Goal: Task Accomplishment & Management: Complete application form

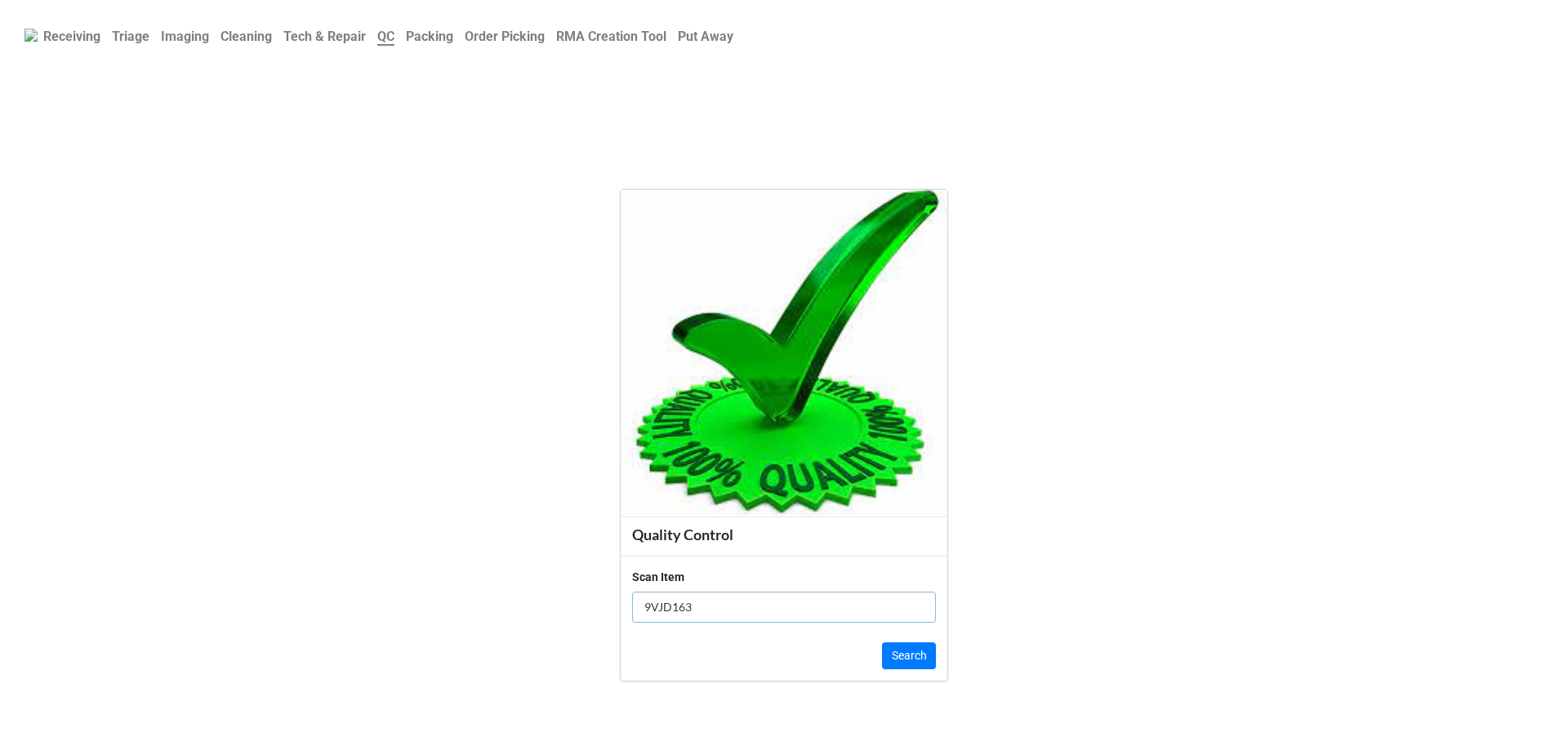
click button "Search" at bounding box center [909, 656] width 53 height 28
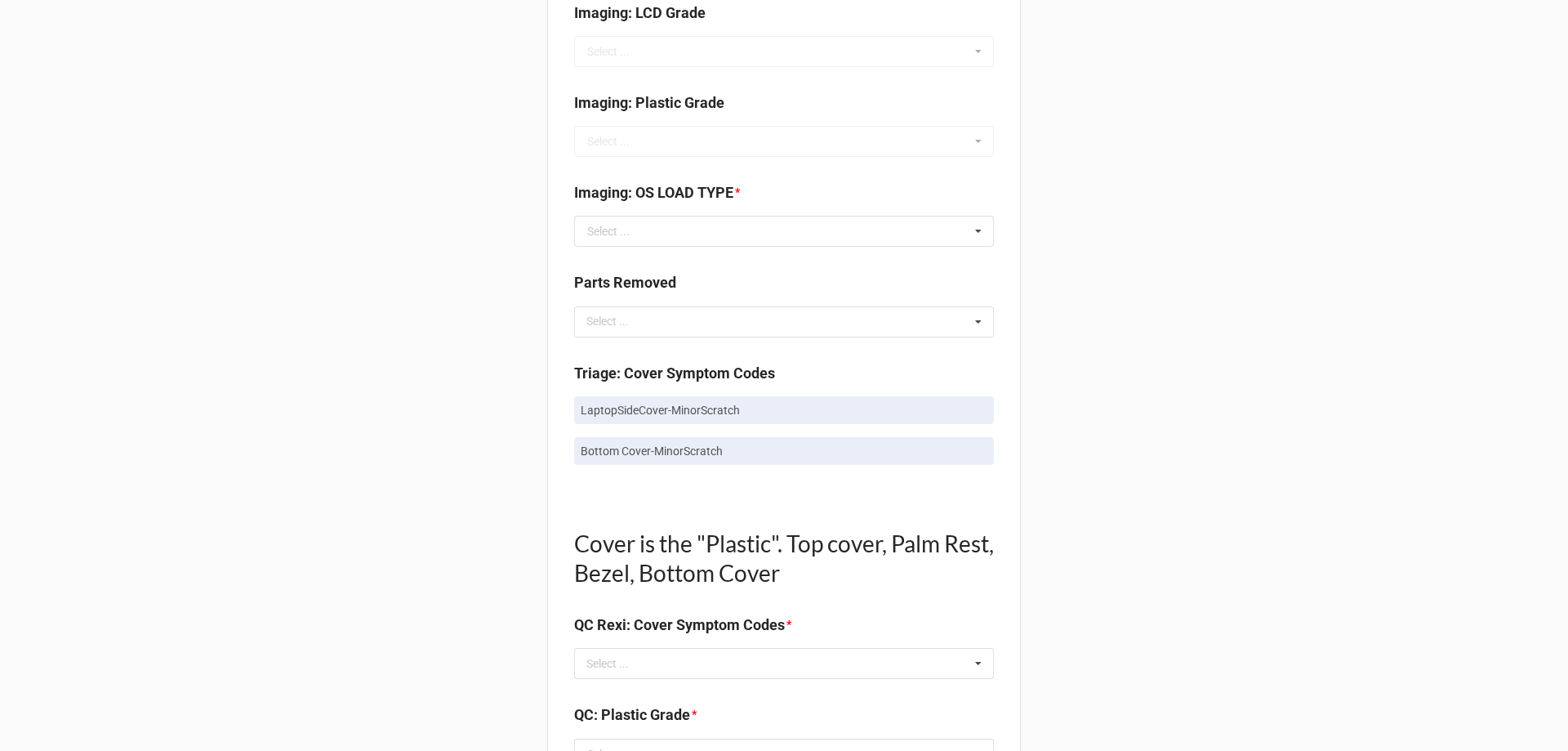
scroll to position [735, 0]
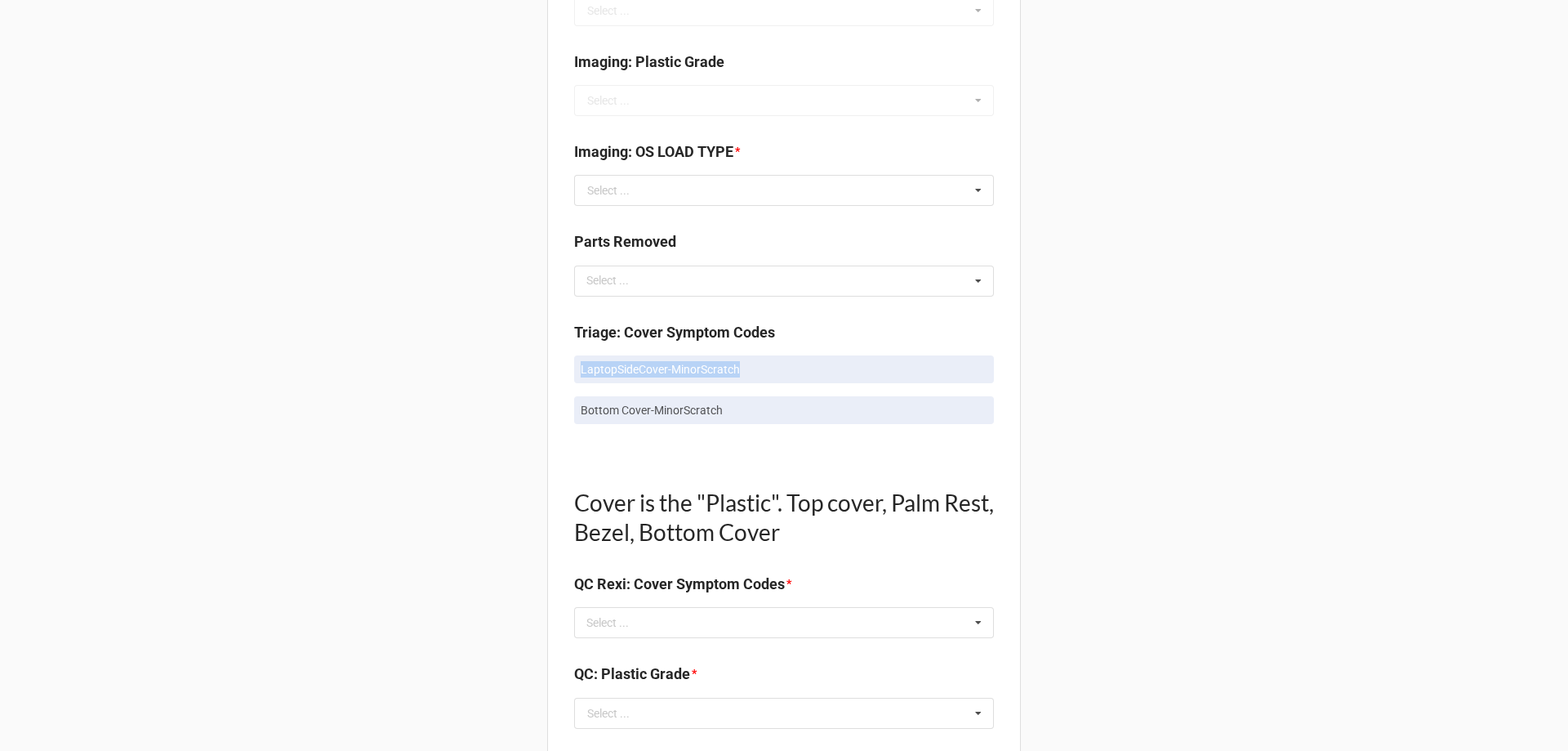
drag, startPoint x: 569, startPoint y: 368, endPoint x: 751, endPoint y: 368, distance: 182.0
click at [751, 368] on div "Quality Control Box Label: Description - RMA Number TRD-0000036715 Triage LCD G…" at bounding box center [784, 705] width 473 height 2696
copy p "LaptopSideCover-MinorScratch"
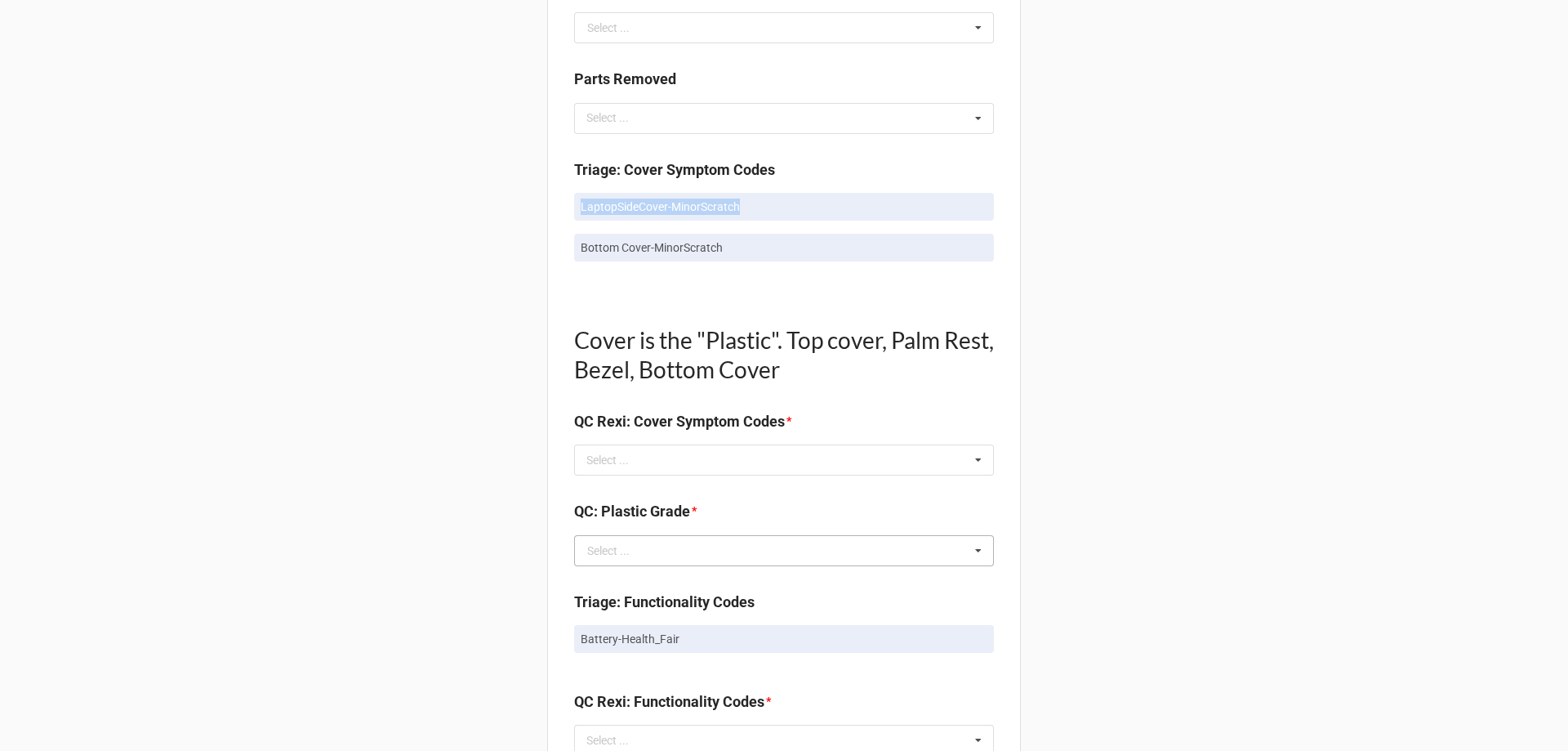
scroll to position [898, 0]
click at [802, 459] on div "Select ... No results found." at bounding box center [784, 459] width 420 height 31
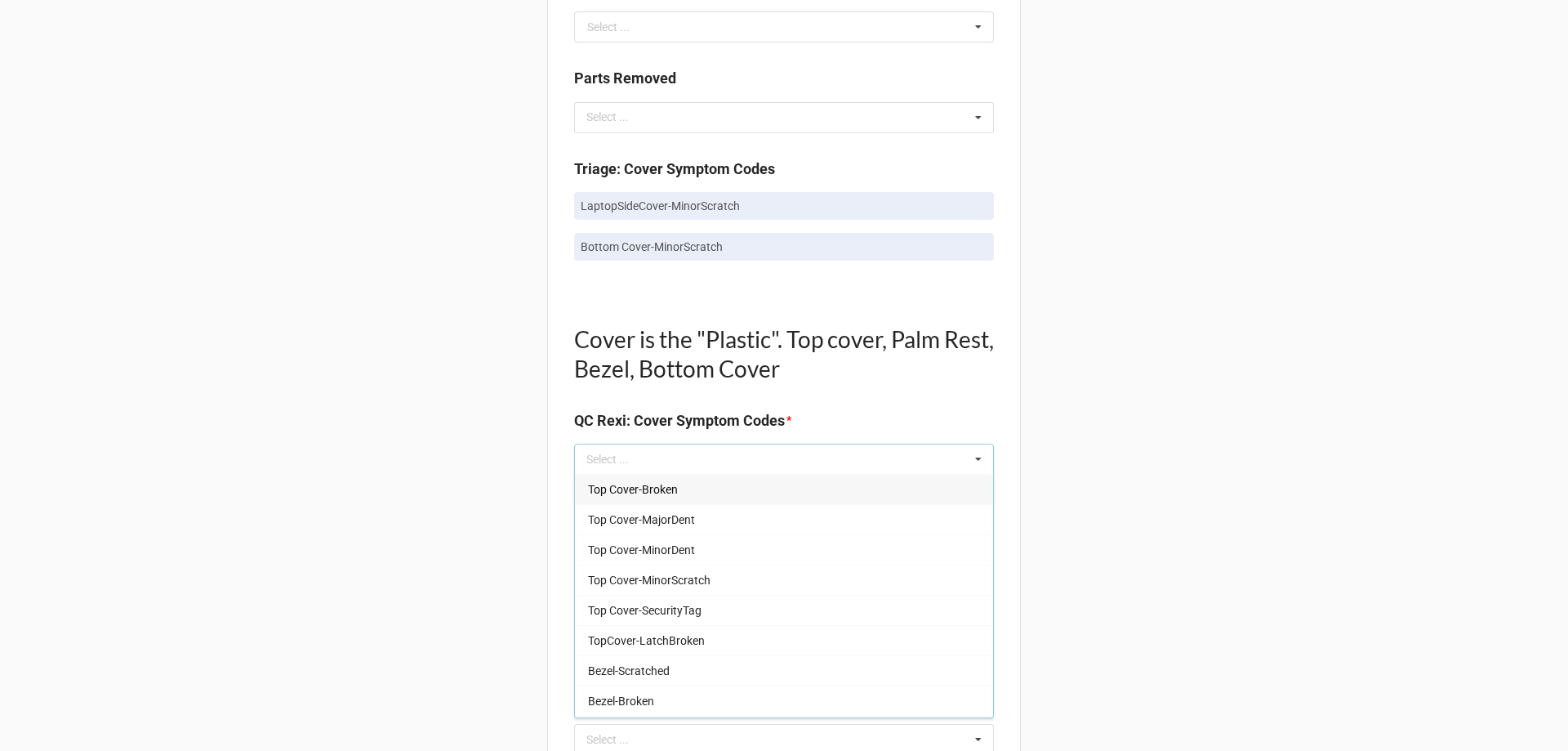
drag, startPoint x: 805, startPoint y: 460, endPoint x: 1289, endPoint y: 303, distance: 508.8
click at [1289, 303] on div "Back Receiving Triage Imaging Cleaning Tech & Repair QC Packing Order Picking R…" at bounding box center [784, 510] width 1568 height 2815
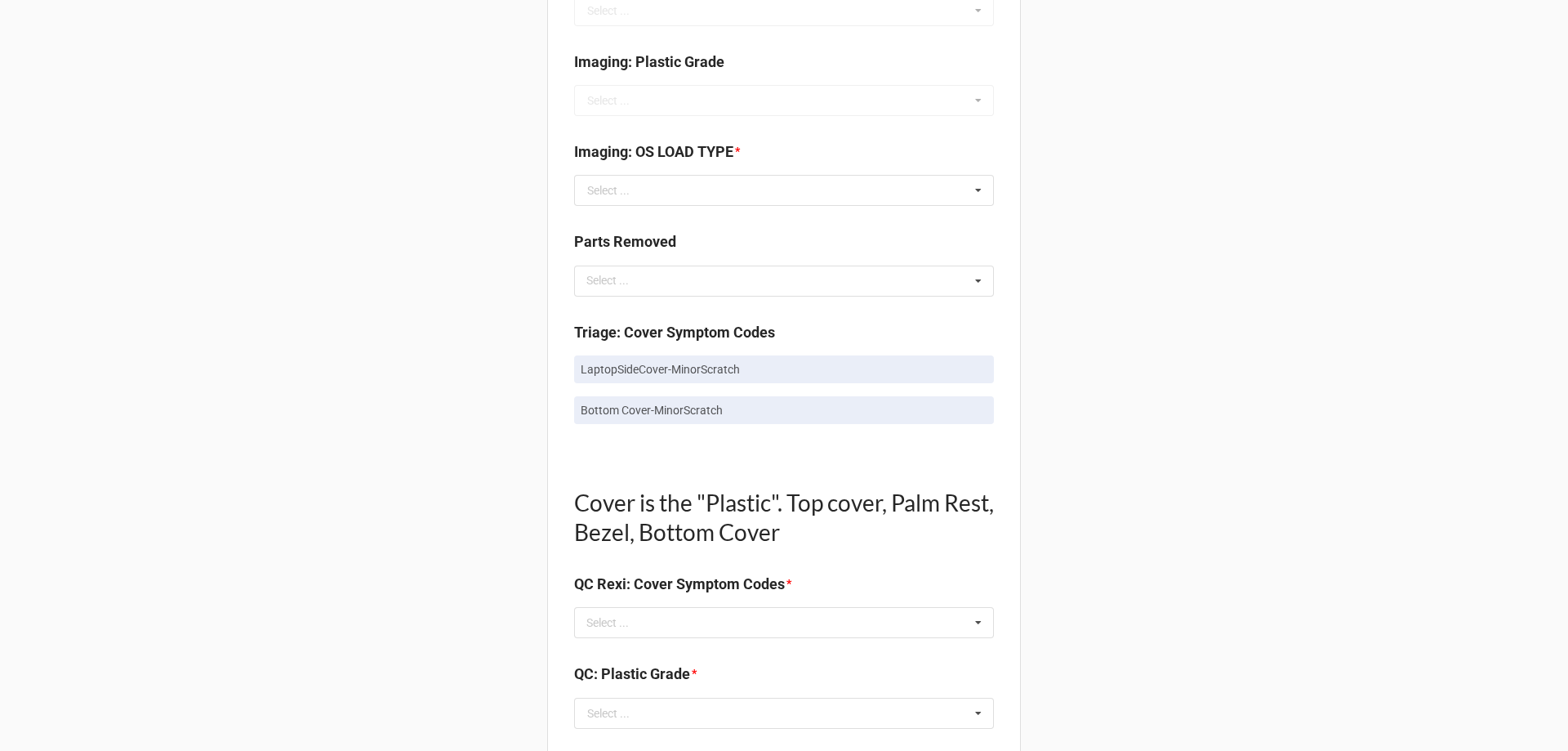
scroll to position [817, 0]
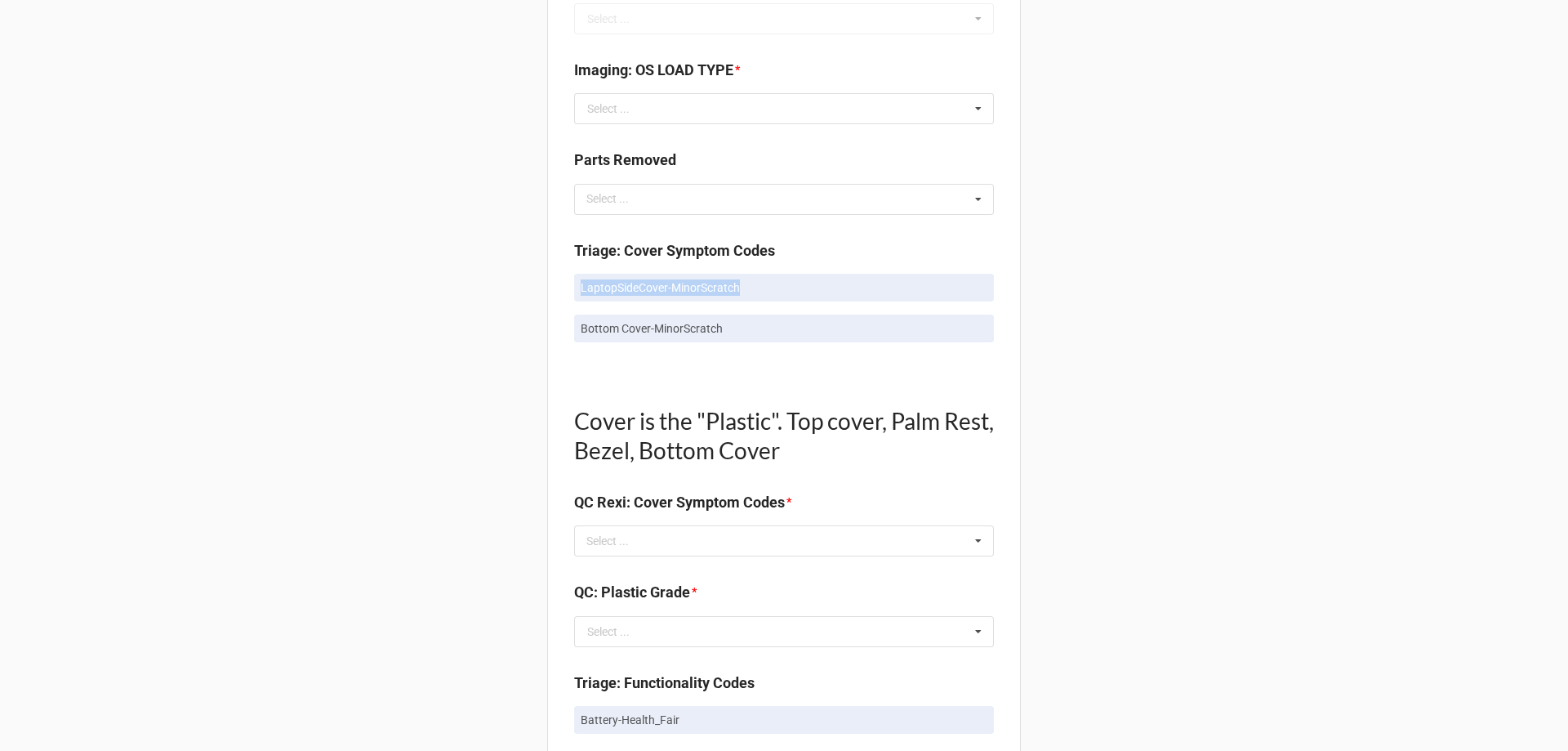
drag, startPoint x: 549, startPoint y: 289, endPoint x: 742, endPoint y: 276, distance: 193.4
click at [742, 276] on div "Quality Control Box Label: Description - RMA Number TRD-0000036715 Triage LCD G…" at bounding box center [784, 624] width 473 height 2696
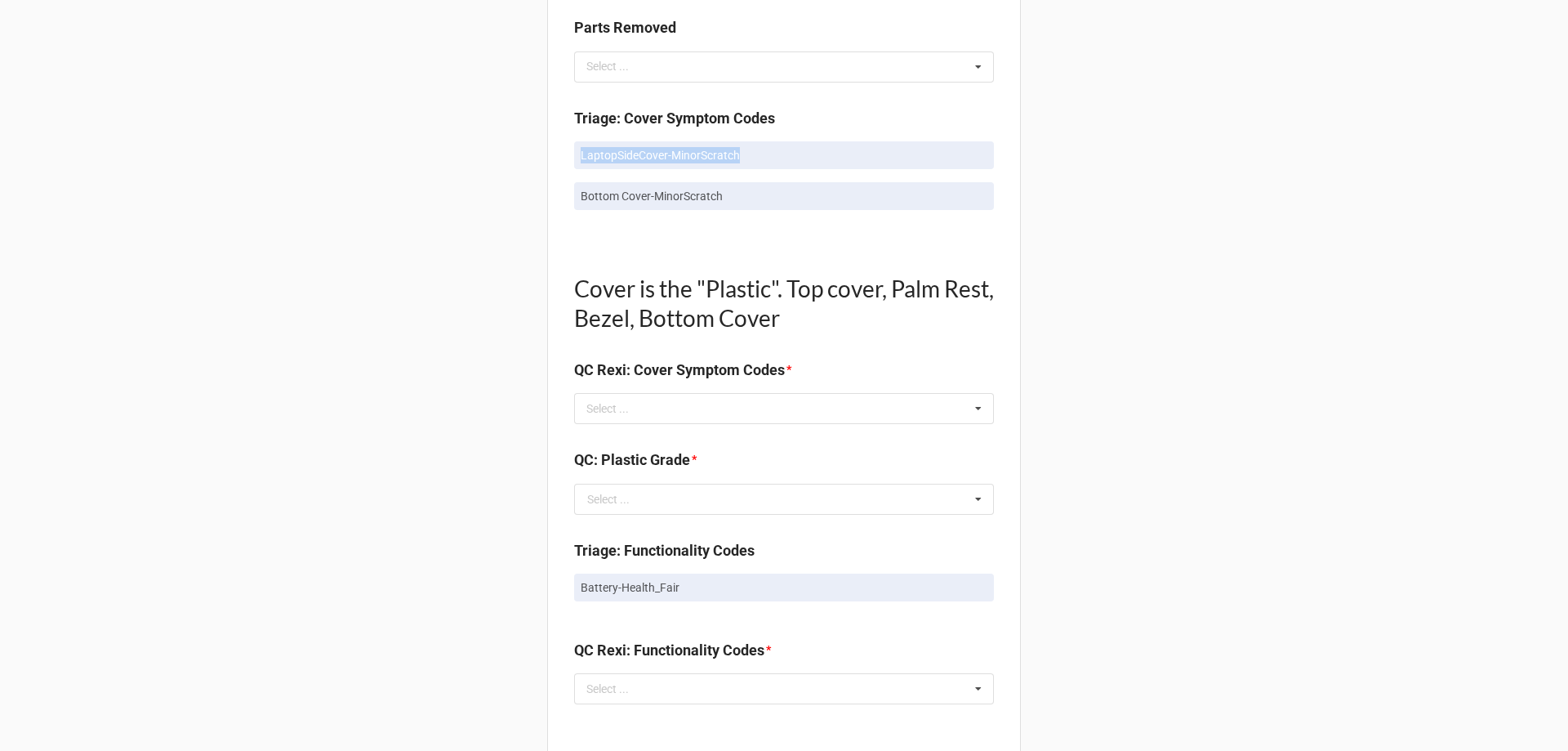
scroll to position [980, 0]
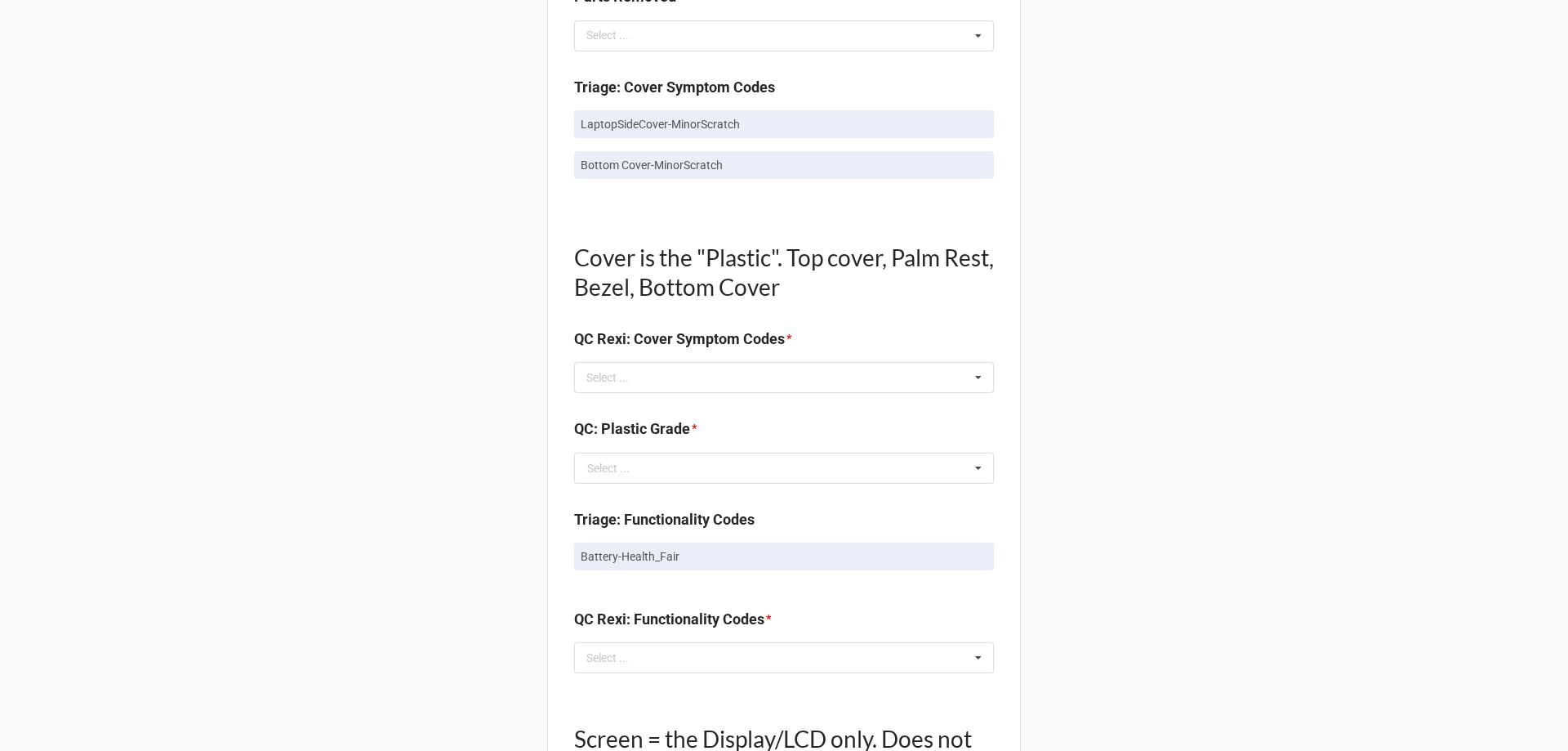
click at [1115, 286] on div "Back Receiving Triage Imaging Cleaning Tech & Repair QC Packing Order Picking R…" at bounding box center [784, 428] width 1568 height 2815
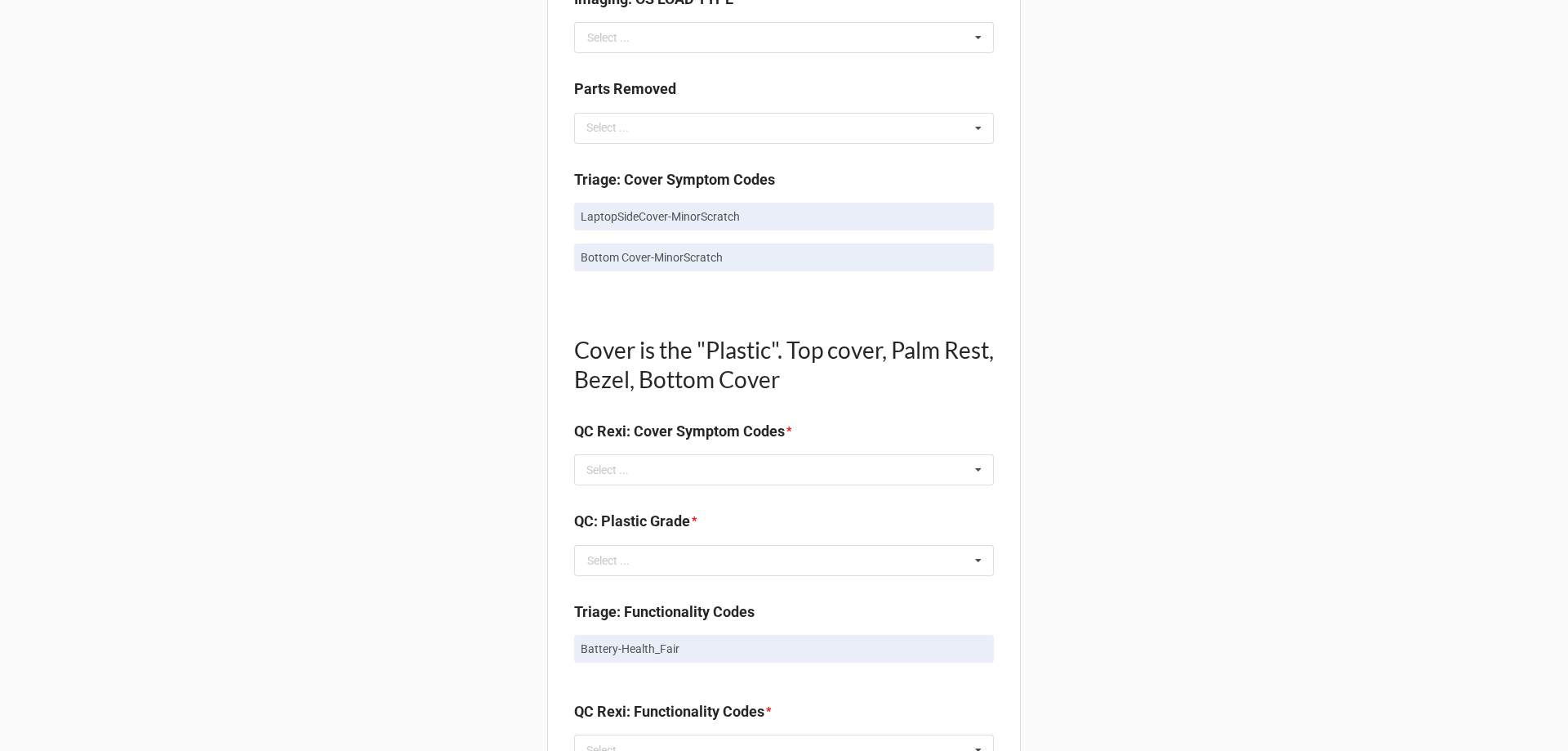
scroll to position [898, 0]
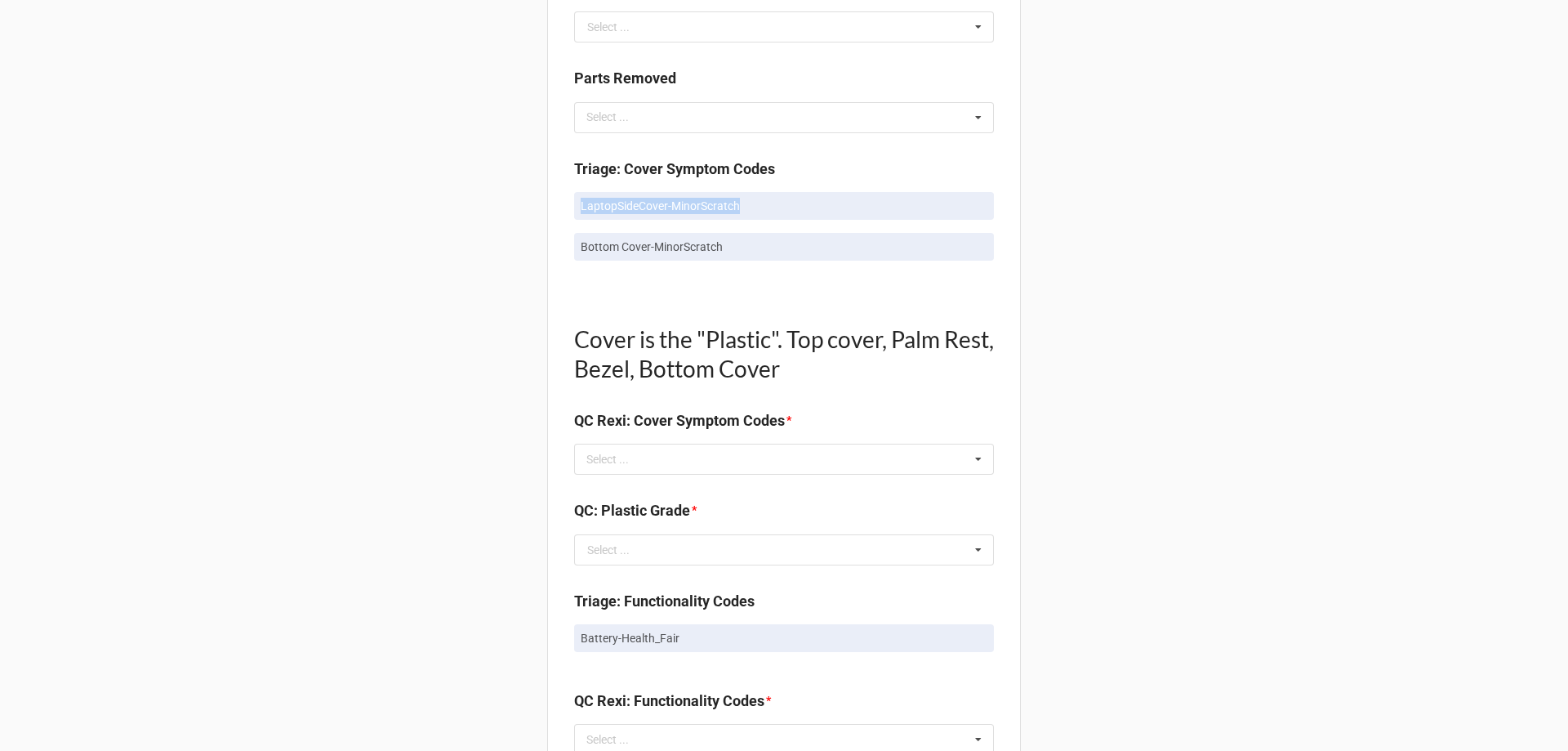
drag, startPoint x: 554, startPoint y: 196, endPoint x: 782, endPoint y: 208, distance: 228.3
click at [767, 206] on div "Quality Control Box Label: Description - RMA Number TRD-0000036715 Triage LCD G…" at bounding box center [784, 542] width 473 height 2696
copy p "LaptopSideCover-MinorScratch"
click at [722, 452] on div "Select ... Top Cover-Broken Top Cover-MajorDent Top Cover-MinorDent Top Cover-M…" at bounding box center [784, 459] width 420 height 31
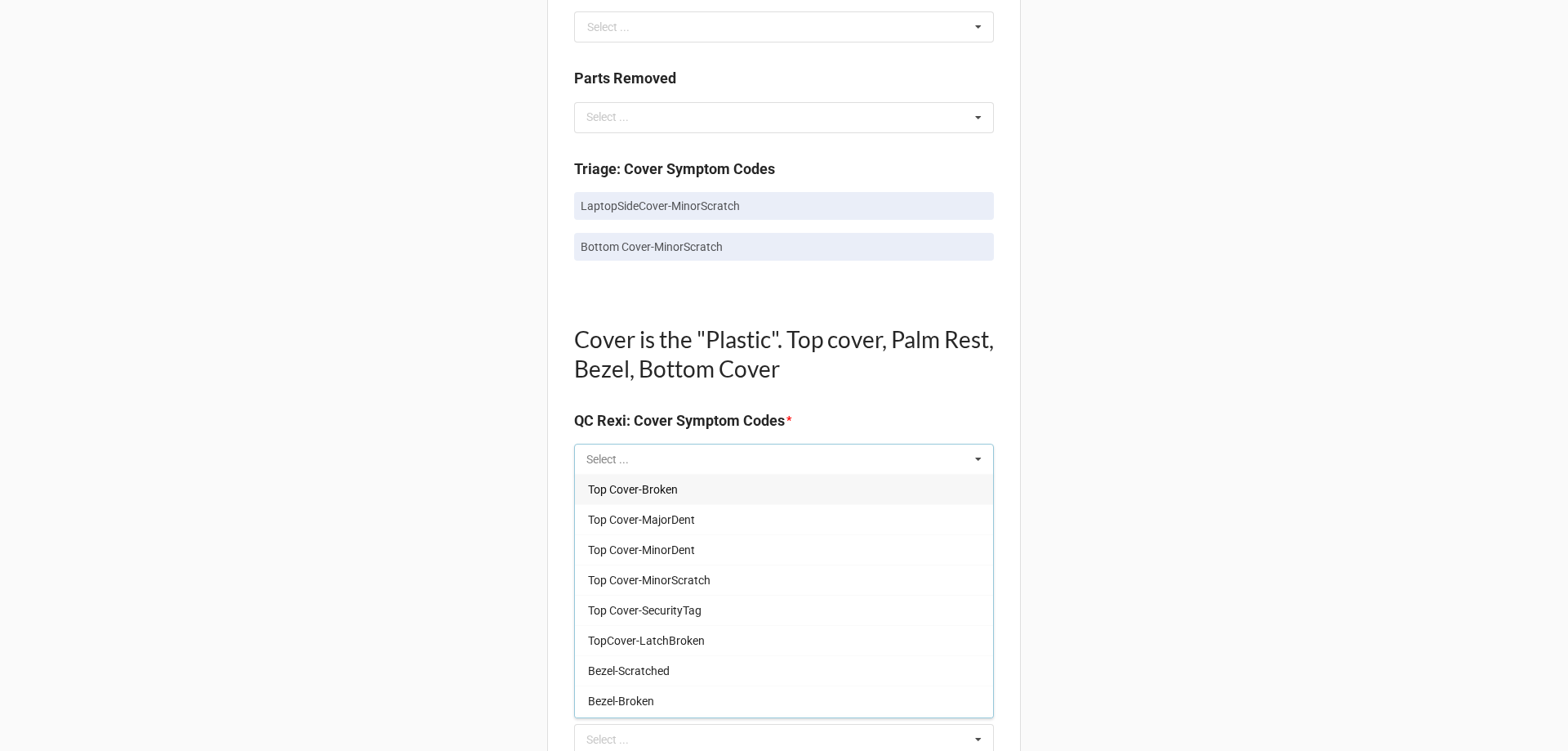
paste input "LaptopSideCover-MinorScratch"
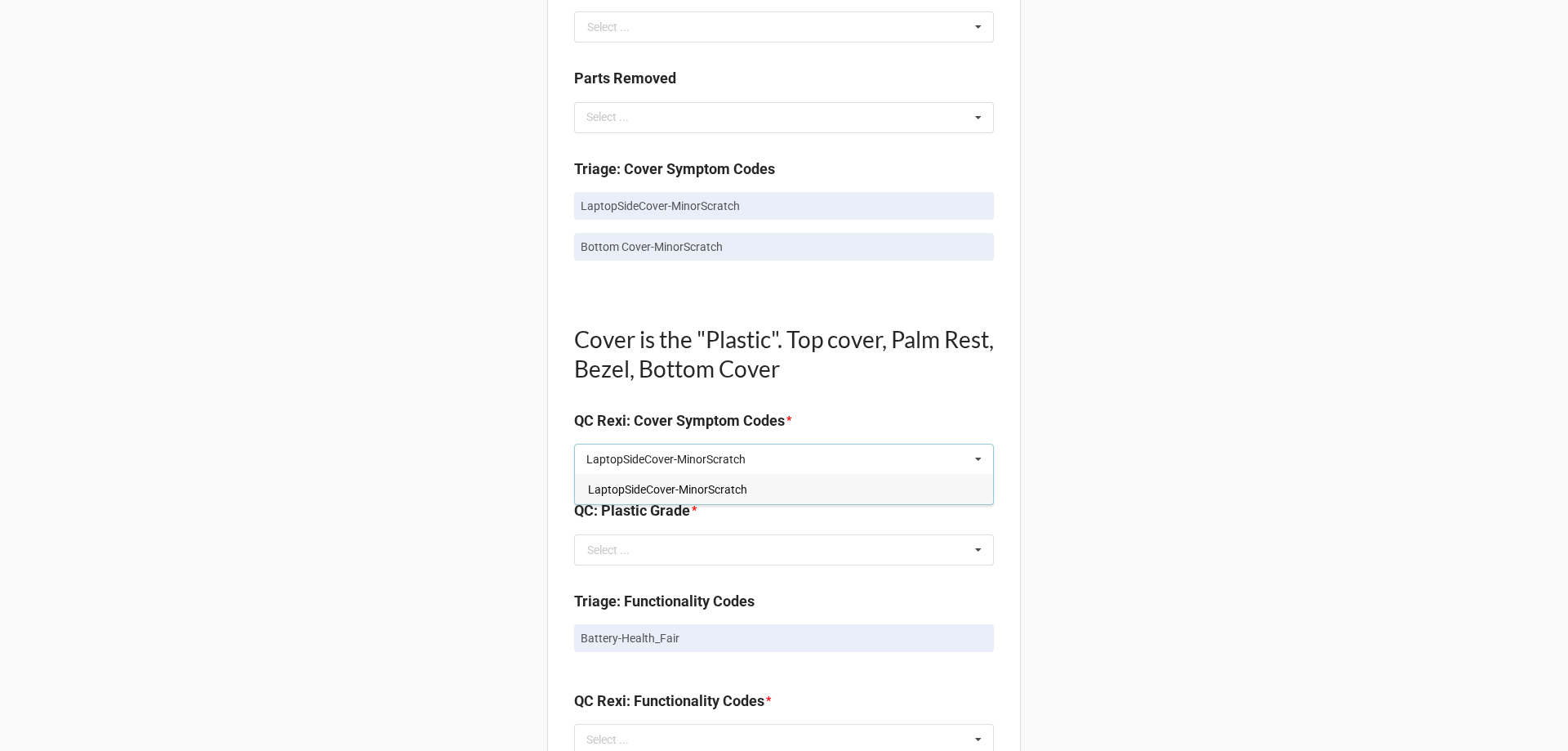
type input "LaptopSideCover-MinorScratch"
click at [733, 493] on span "LaptopSideCover-MinorScratch" at bounding box center [667, 490] width 159 height 13
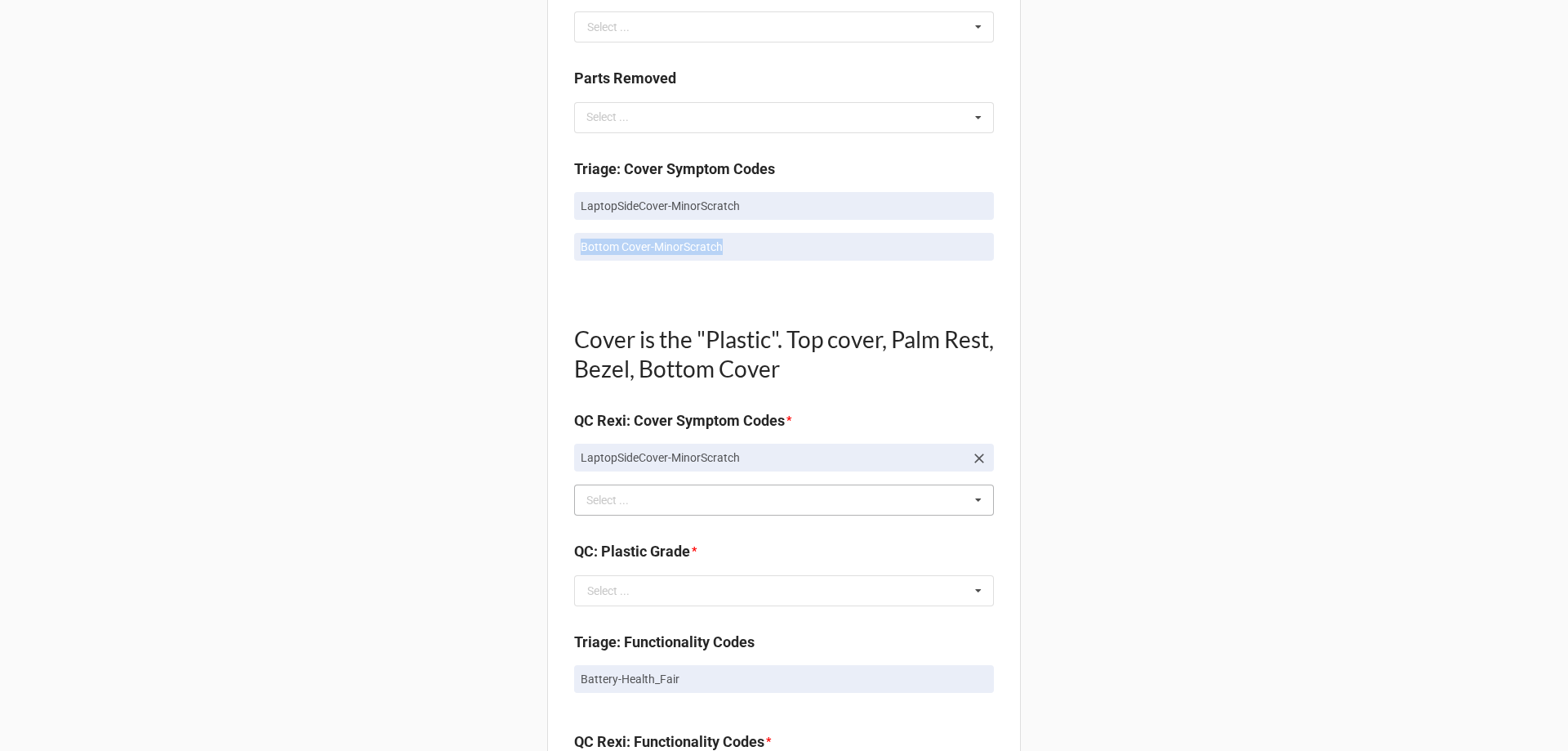
drag, startPoint x: 587, startPoint y: 246, endPoint x: 760, endPoint y: 252, distance: 173.1
click at [758, 251] on div "Quality Control Box Label: Description - RMA Number TRD-0000036715 Triage LCD G…" at bounding box center [784, 563] width 473 height 2737
copy p "Bottom Cover-MinorScratch"
click at [707, 498] on div "LaptopSideCover-MinorScratch Select ... Top Cover-Broken Top Cover-MajorDent To…" at bounding box center [784, 500] width 420 height 31
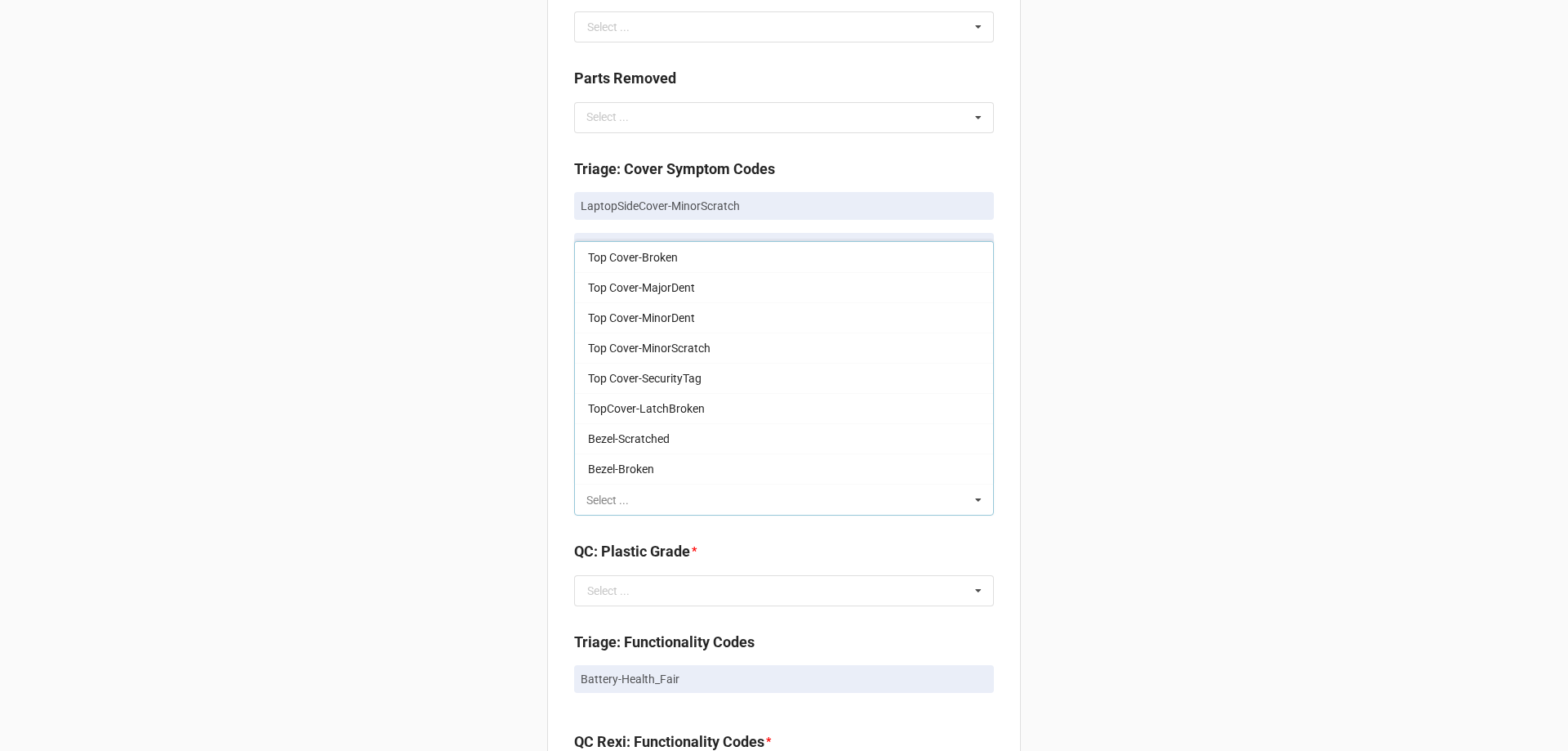
paste input "Bottom Cover-MinorScratch"
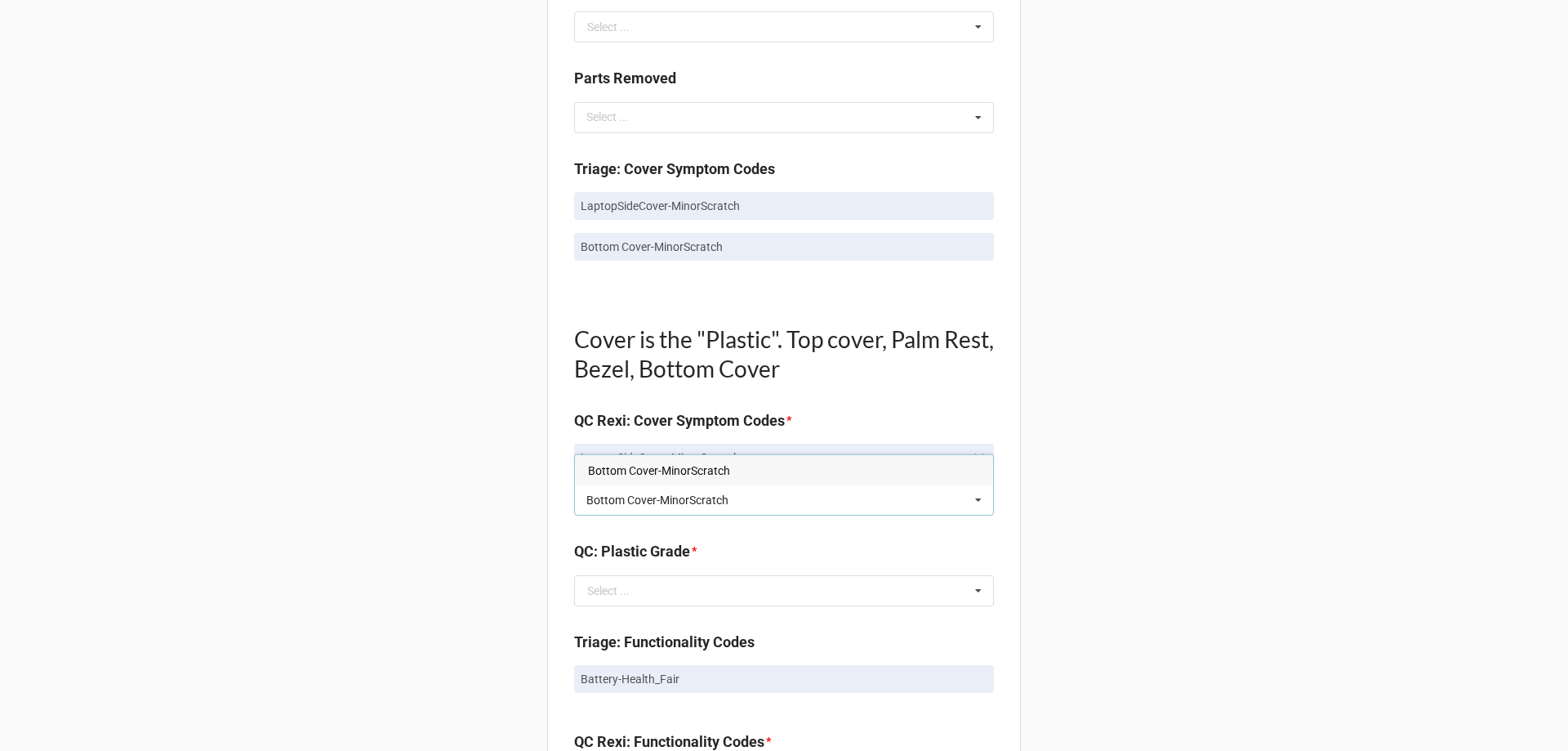
type input "Bottom Cover-MinorScratch"
click at [718, 467] on span "Bottom Cover-MinorScratch" at bounding box center [659, 470] width 142 height 13
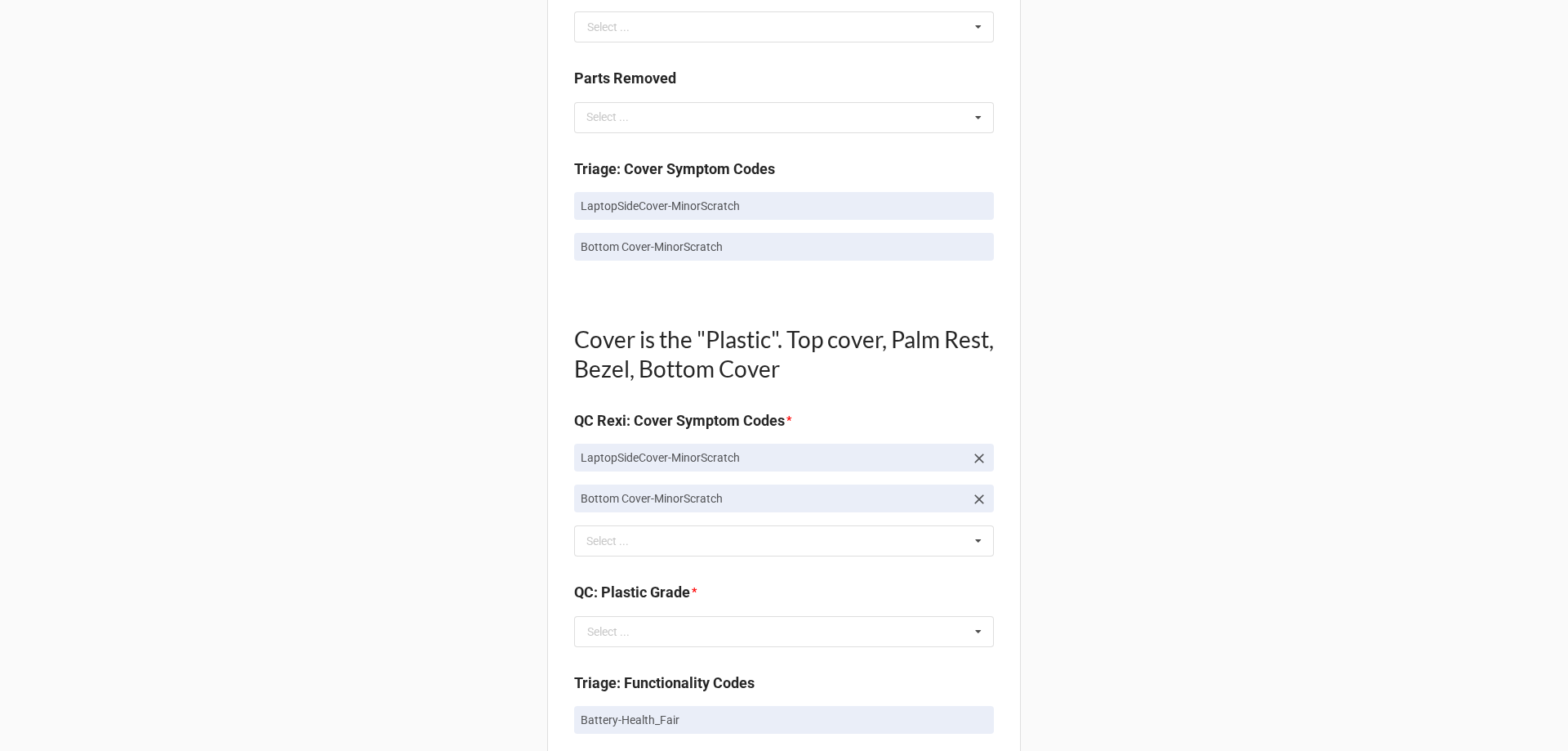
click at [1271, 262] on div "Back Receiving Triage Imaging Cleaning Tech & Repair QC Packing Order Picking R…" at bounding box center [784, 551] width 1568 height 2897
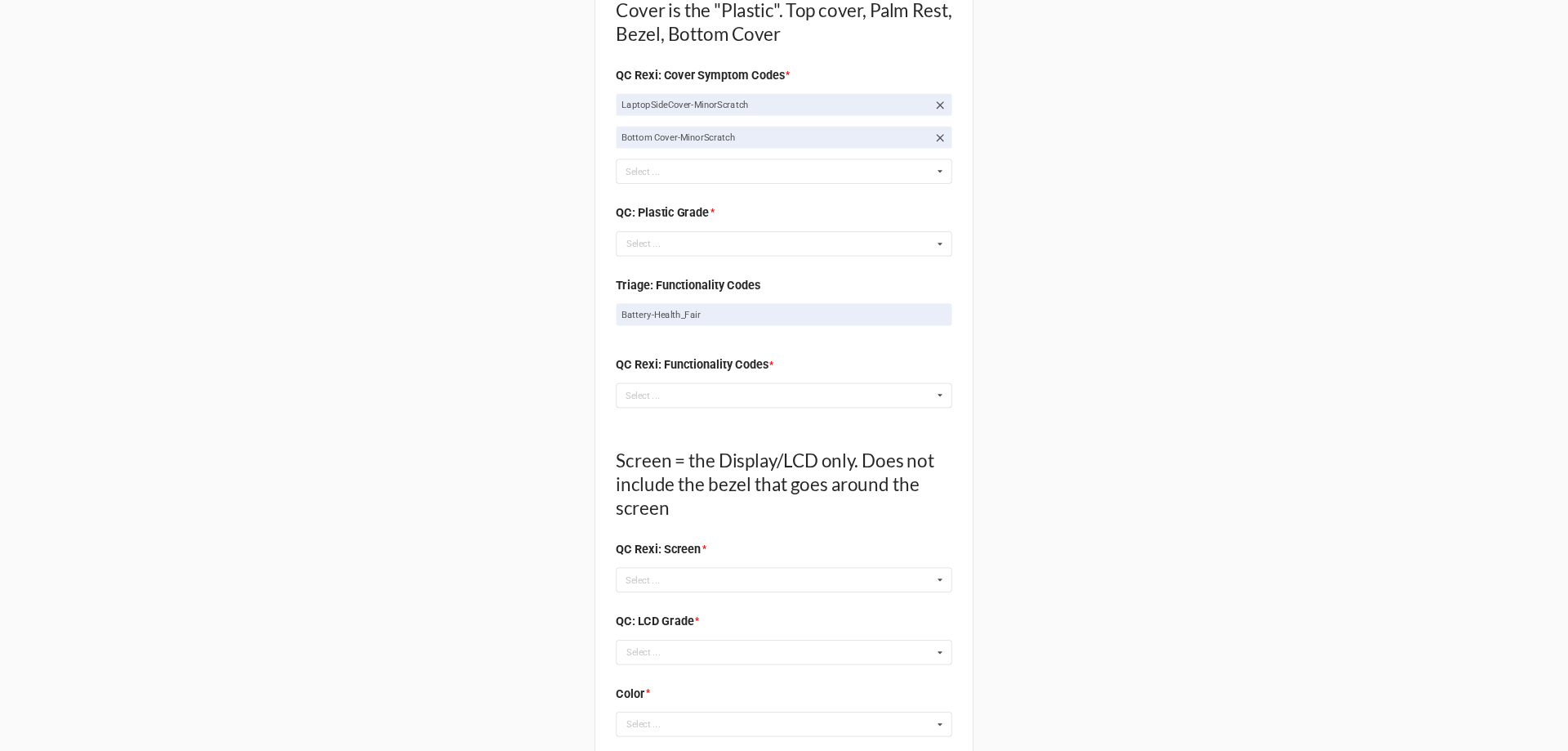
scroll to position [1225, 0]
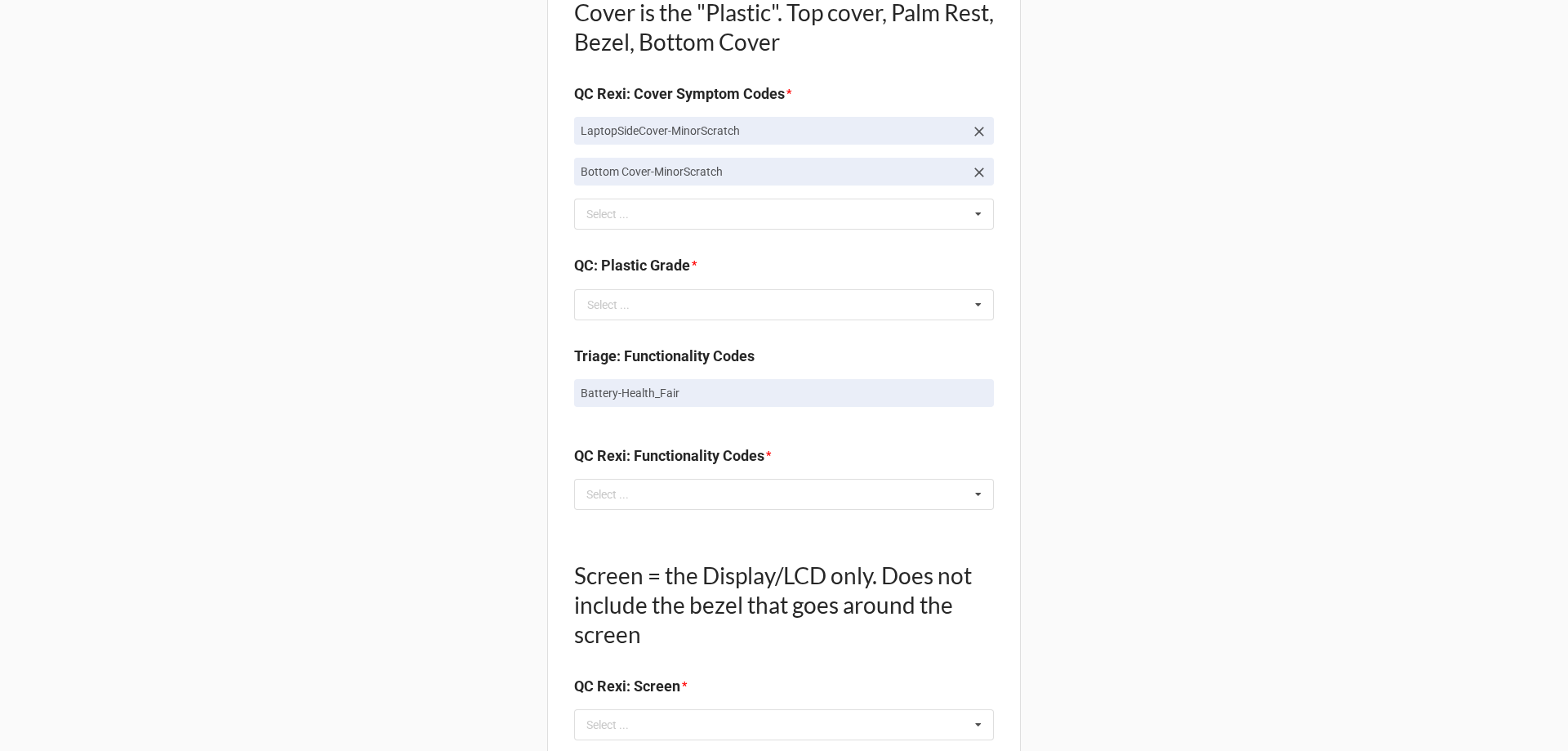
click at [1251, 311] on div "Back Receiving Triage Imaging Cleaning Tech & Repair QC Packing Order Picking R…" at bounding box center [784, 223] width 1568 height 2897
click at [872, 313] on input "text" at bounding box center [784, 304] width 418 height 30
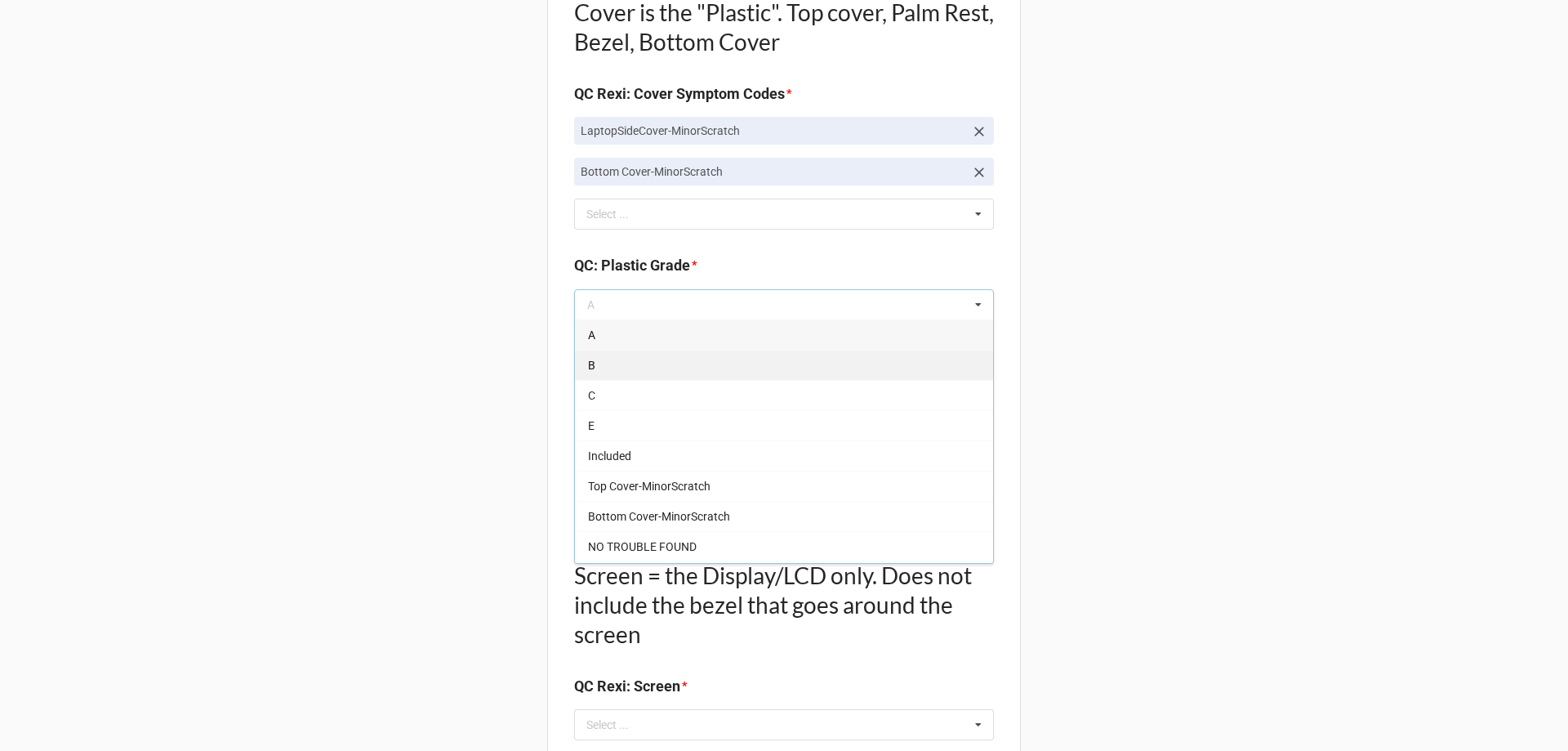
click at [871, 354] on div "B" at bounding box center [784, 365] width 418 height 31
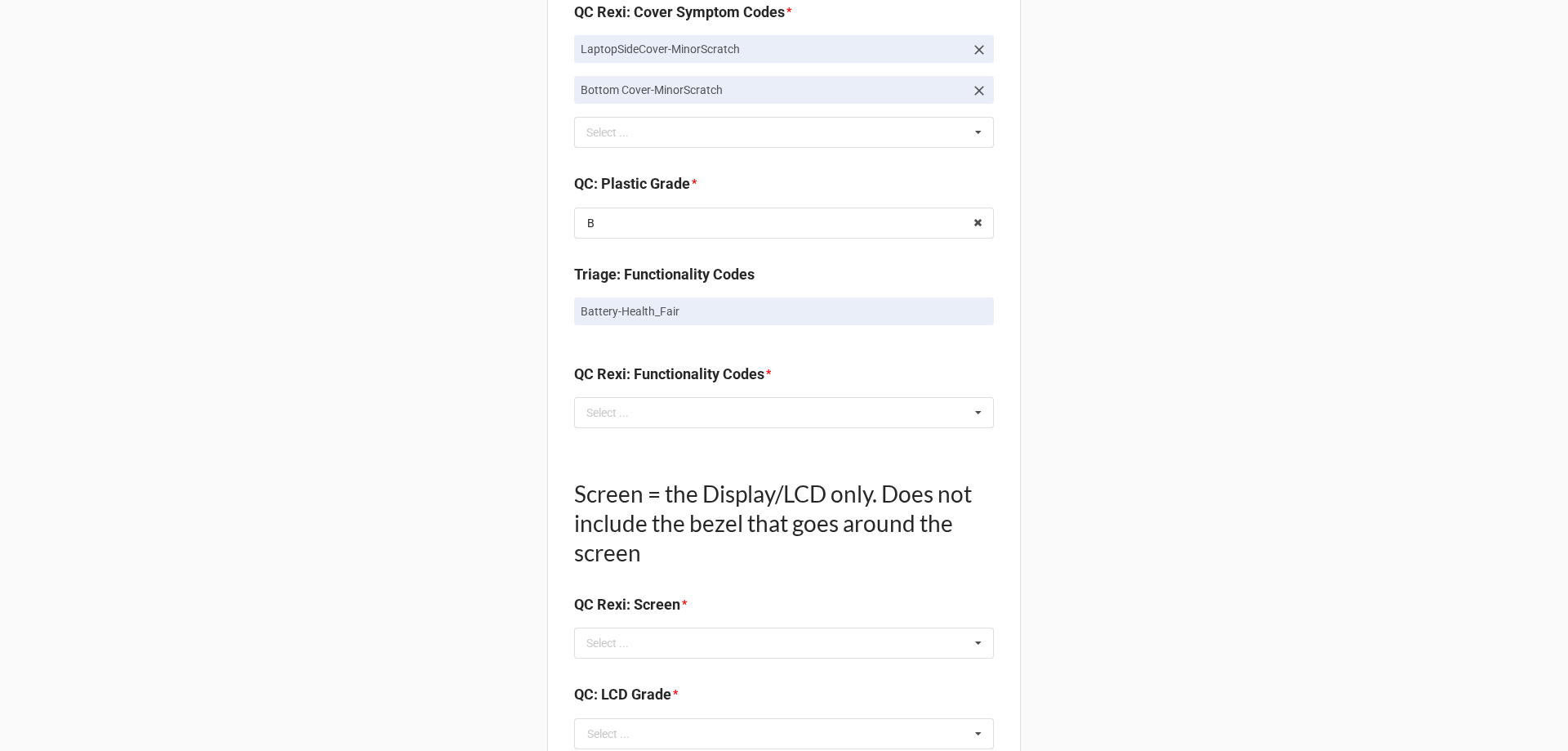
scroll to position [1388, 0]
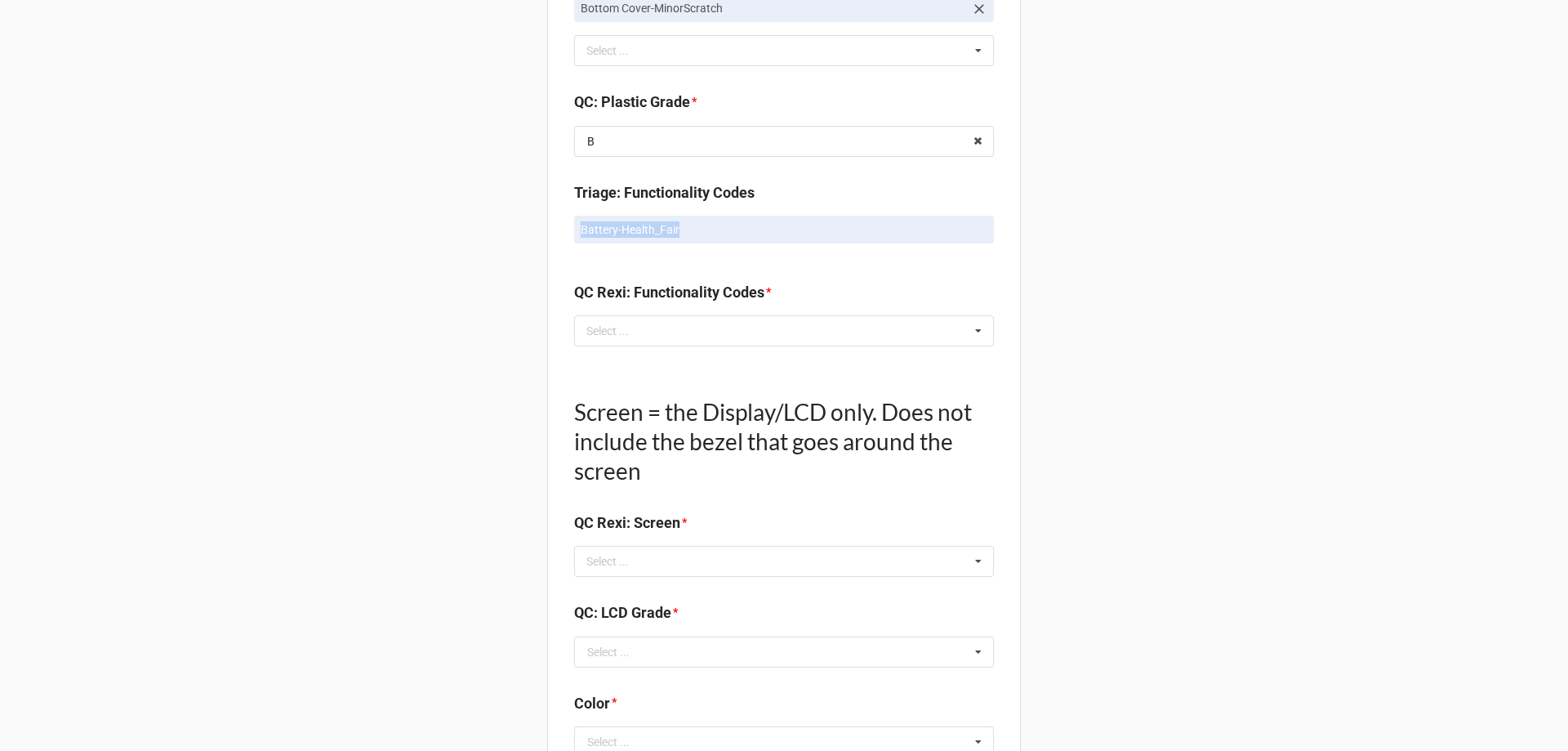
drag, startPoint x: 564, startPoint y: 229, endPoint x: 692, endPoint y: 223, distance: 128.1
click at [692, 223] on div "Quality Control Box Label: Description - RMA Number TRD-0000036715 Triage LCD G…" at bounding box center [784, 94] width 473 height 2778
copy p "Battery-Health_Fair"
click at [708, 333] on div "Select ... No results found." at bounding box center [784, 330] width 420 height 31
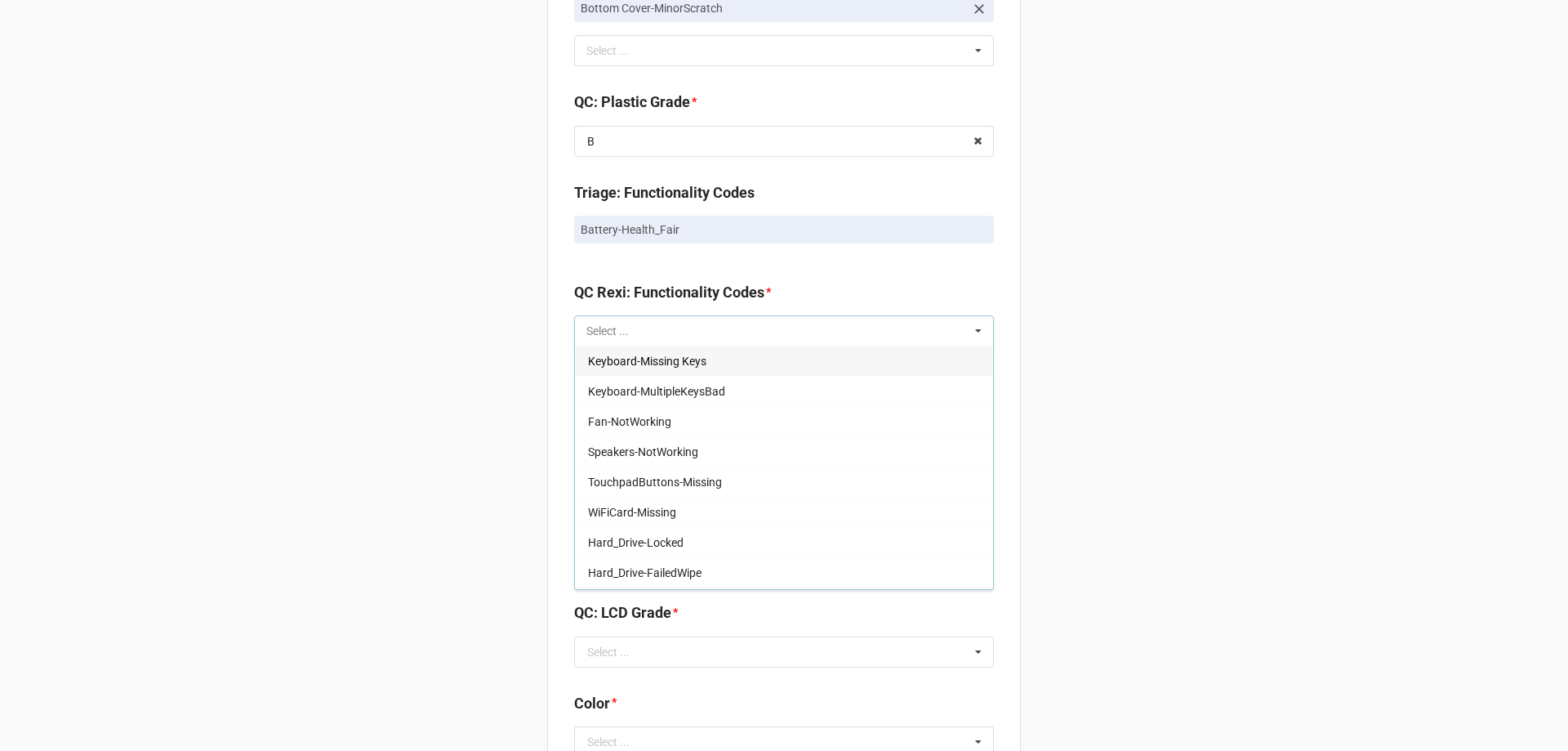
paste input "Battery-Health_Fair"
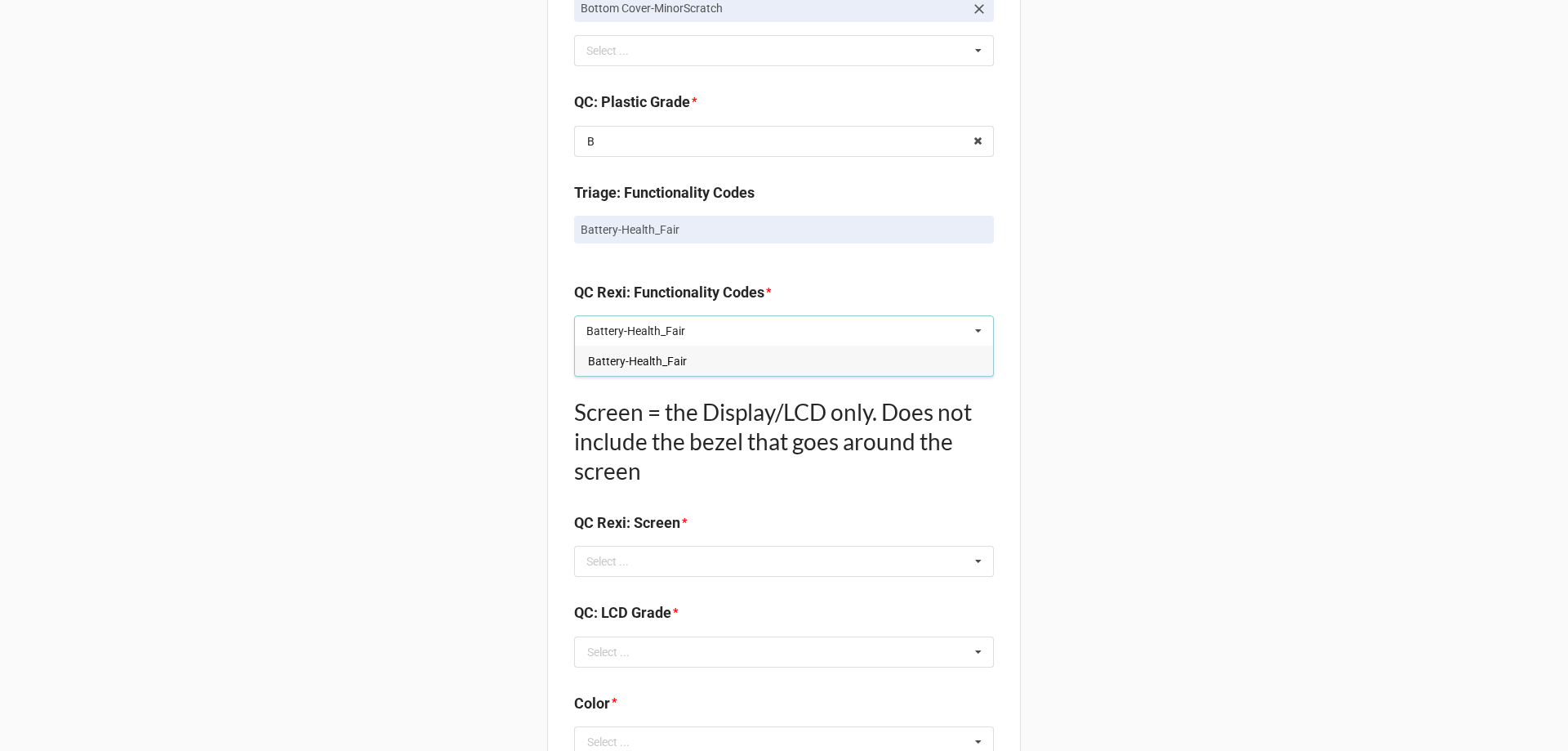
type input "Battery-Health_Fair"
click at [697, 365] on div "Battery-Health_Fair" at bounding box center [784, 361] width 418 height 31
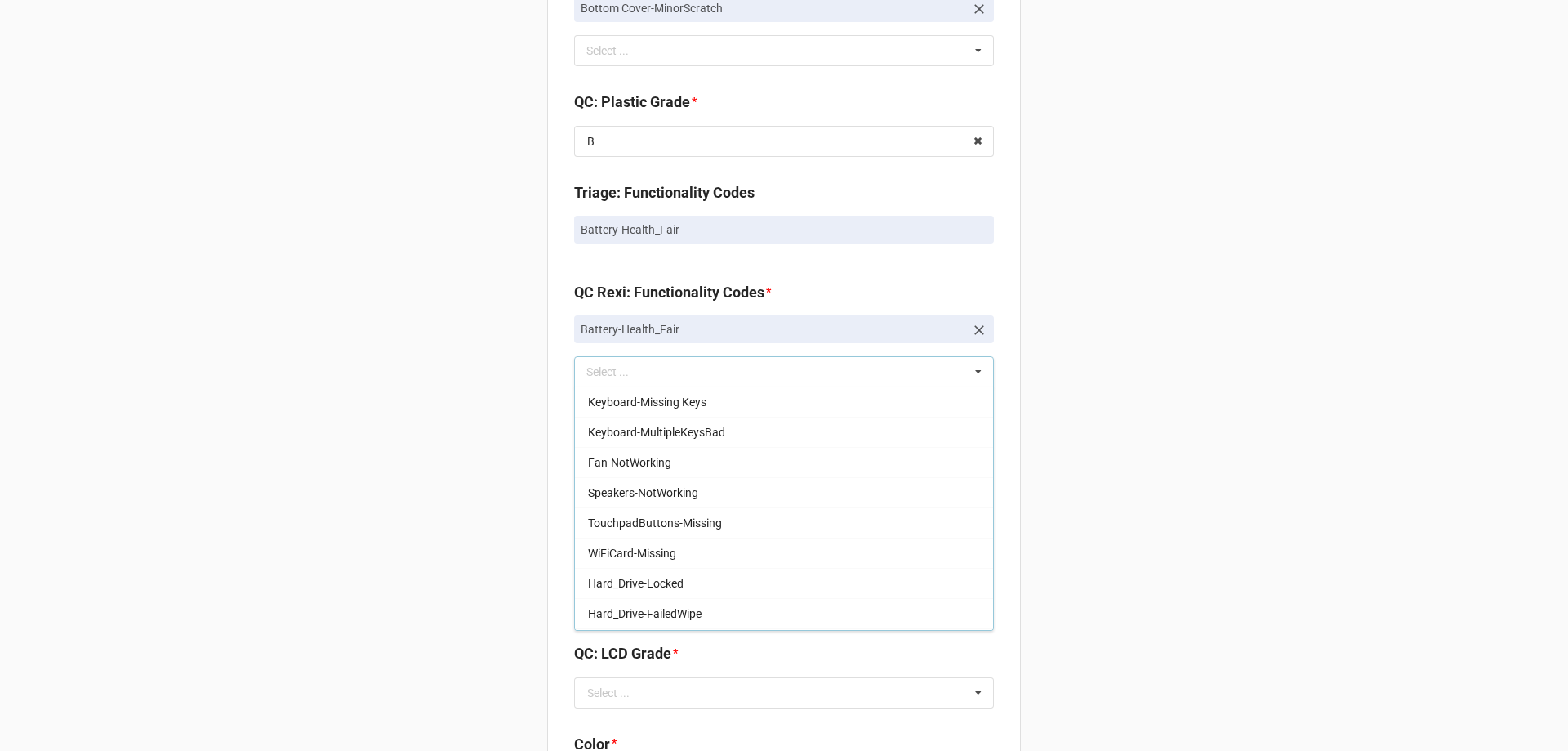
click at [1200, 412] on div "Back Receiving Triage Imaging Cleaning Tech & Repair QC Packing Order Picking R…" at bounding box center [784, 80] width 1568 height 2937
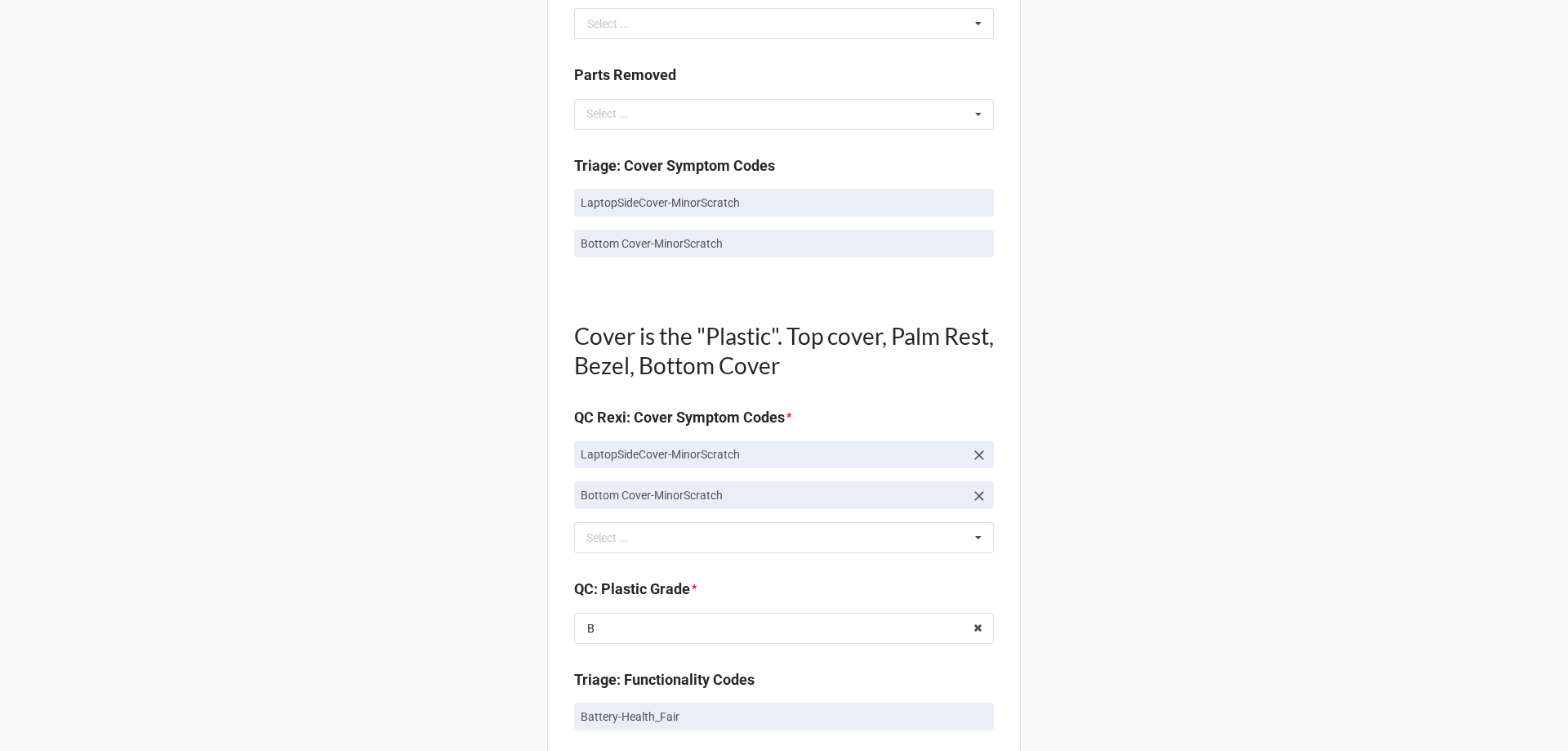
scroll to position [1062, 0]
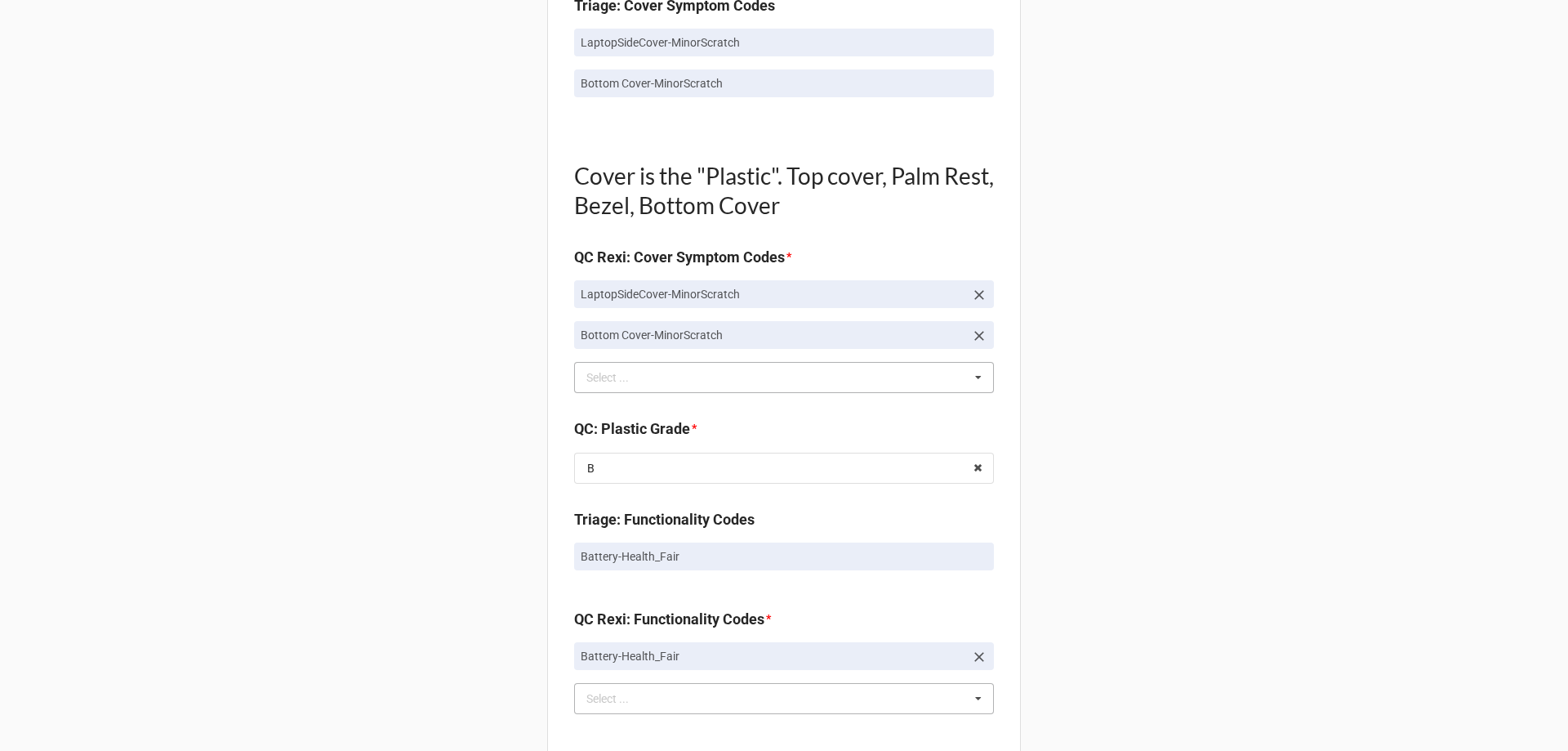
click at [857, 365] on div "Bottom Cover-MinorScratch Select ... Top Cover-Broken Top Cover-MajorDent Top C…" at bounding box center [784, 377] width 420 height 31
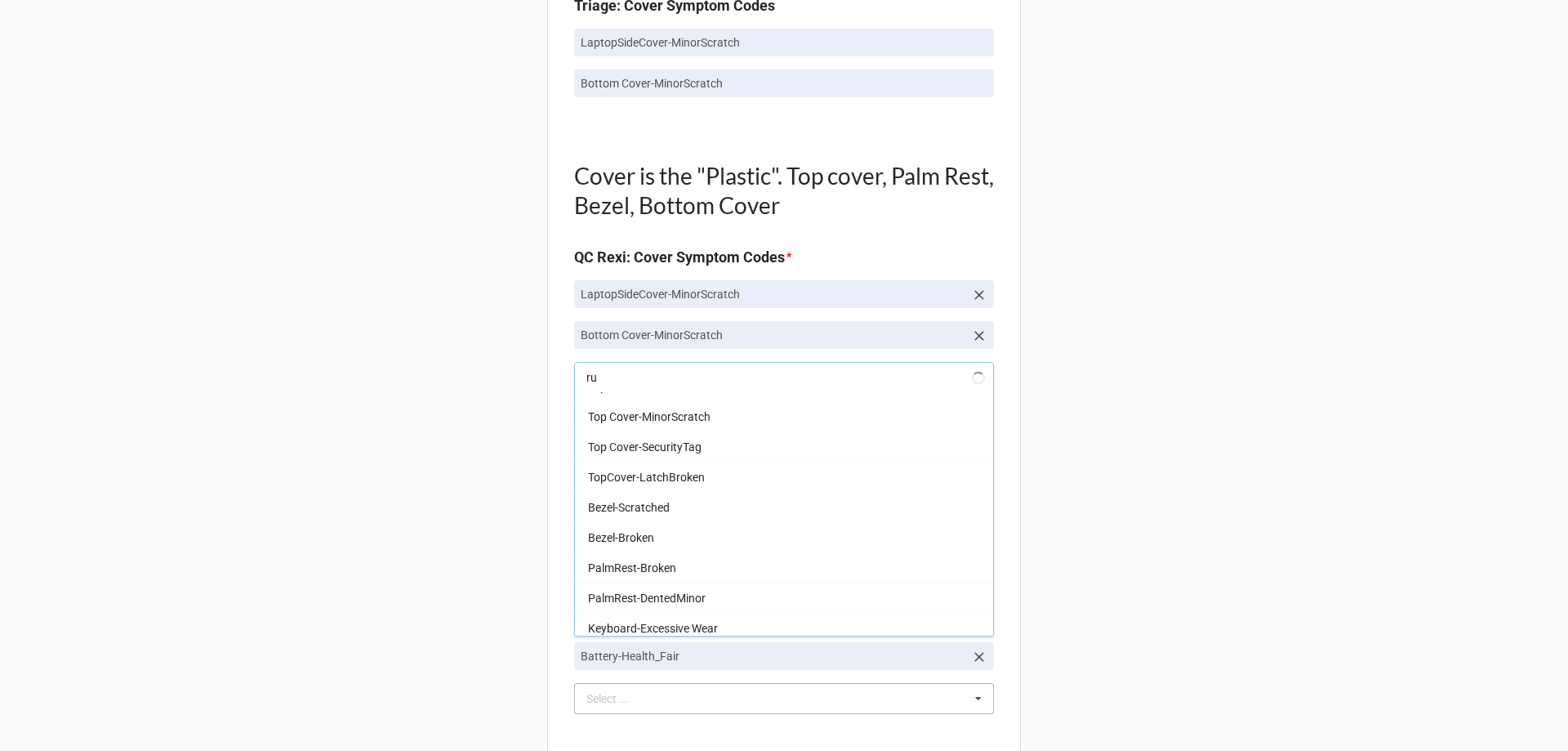
scroll to position [0, 0]
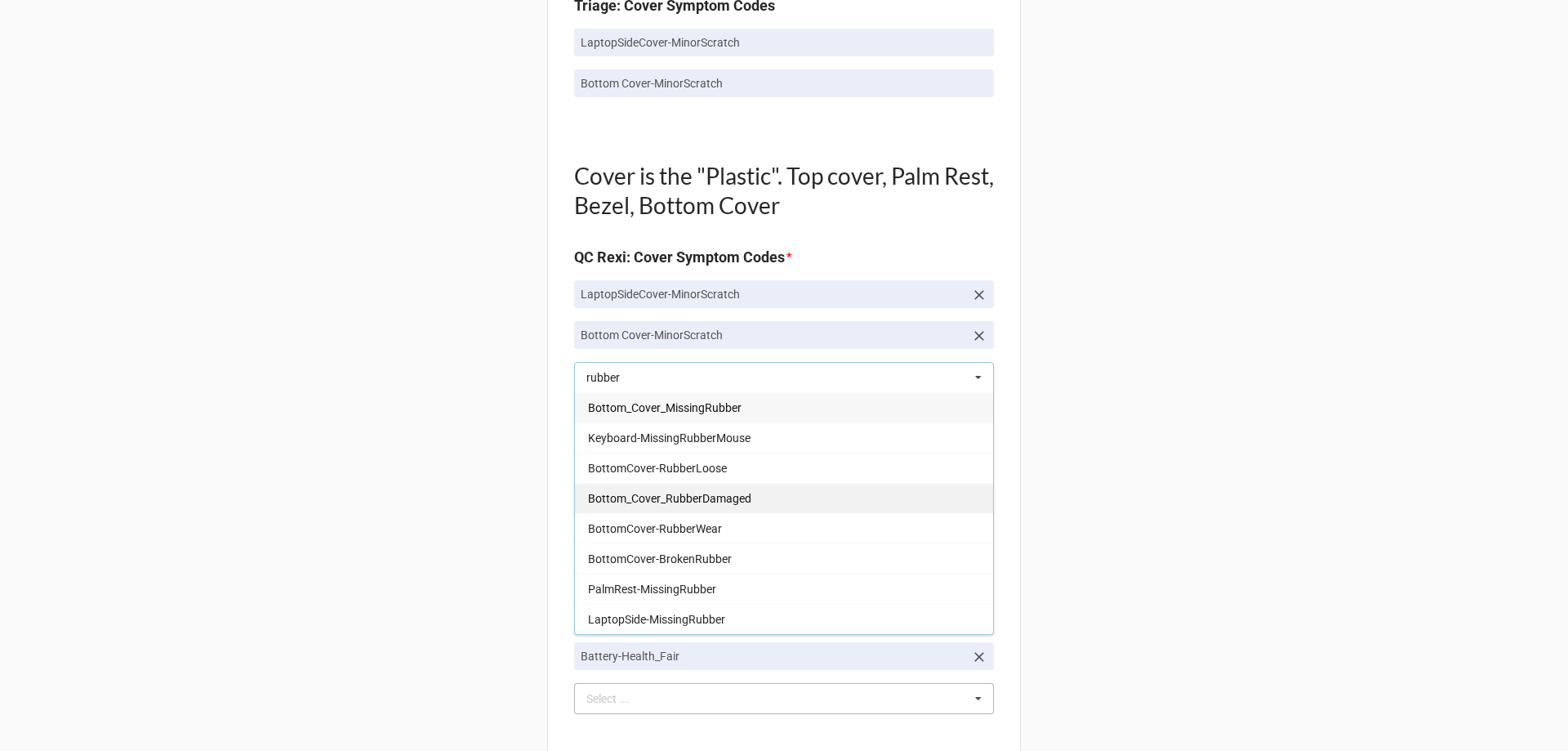
type input "rubber"
click at [684, 501] on span "Bottom_Cover_RubberDamaged" at bounding box center [669, 498] width 163 height 13
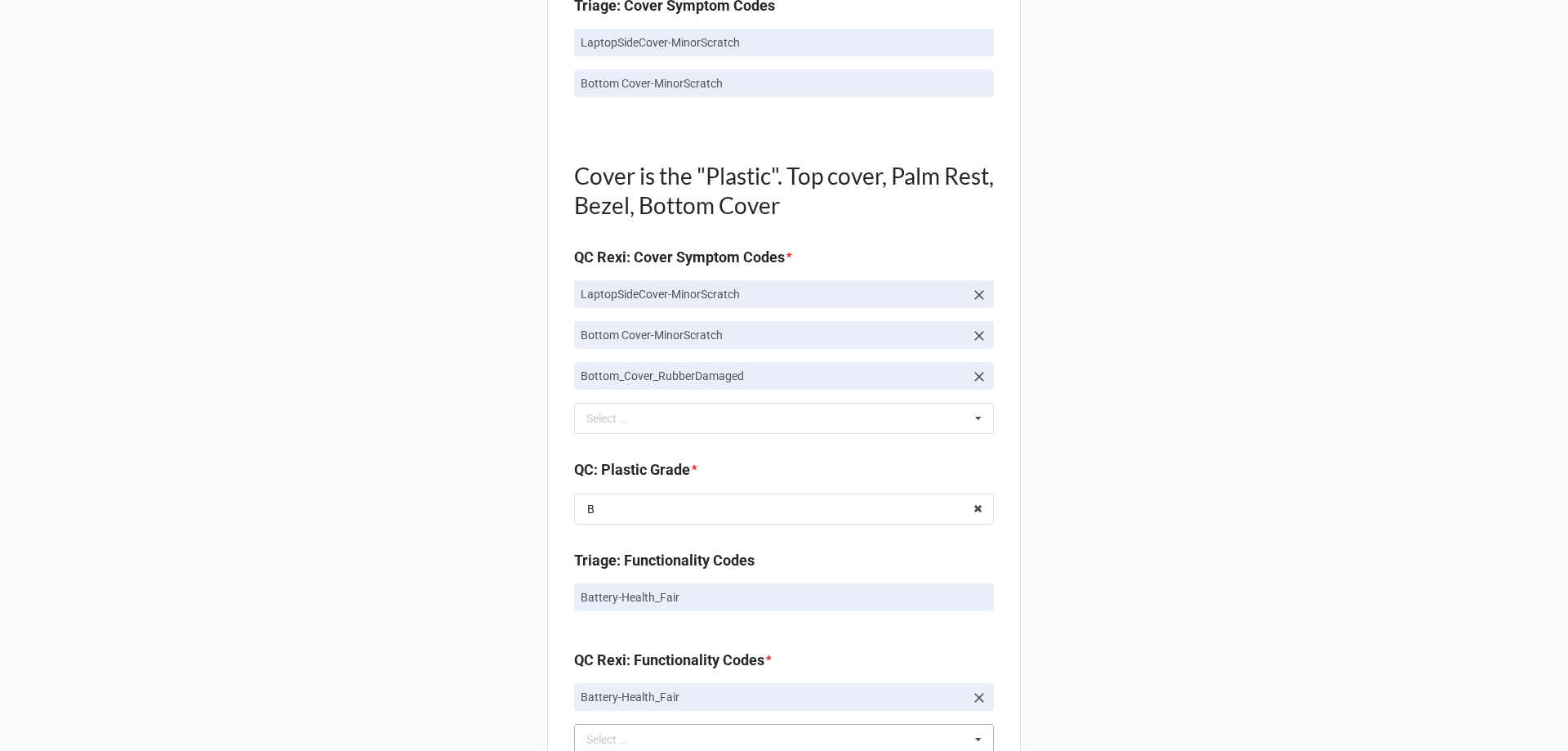
click at [1142, 394] on div "Back Receiving Triage Imaging Cleaning Tech & Repair QC Packing Order Picking R…" at bounding box center [784, 427] width 1568 height 2978
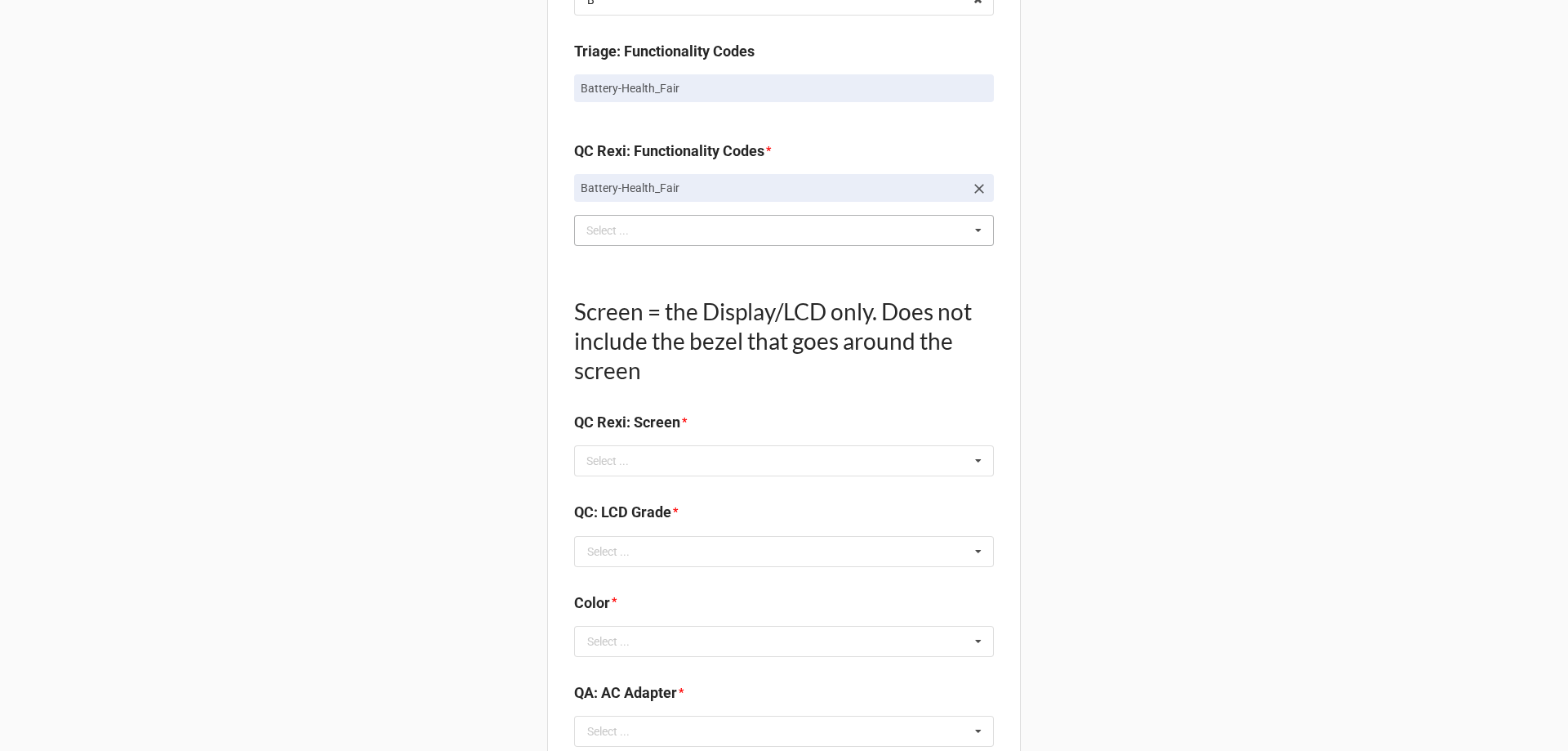
scroll to position [1634, 0]
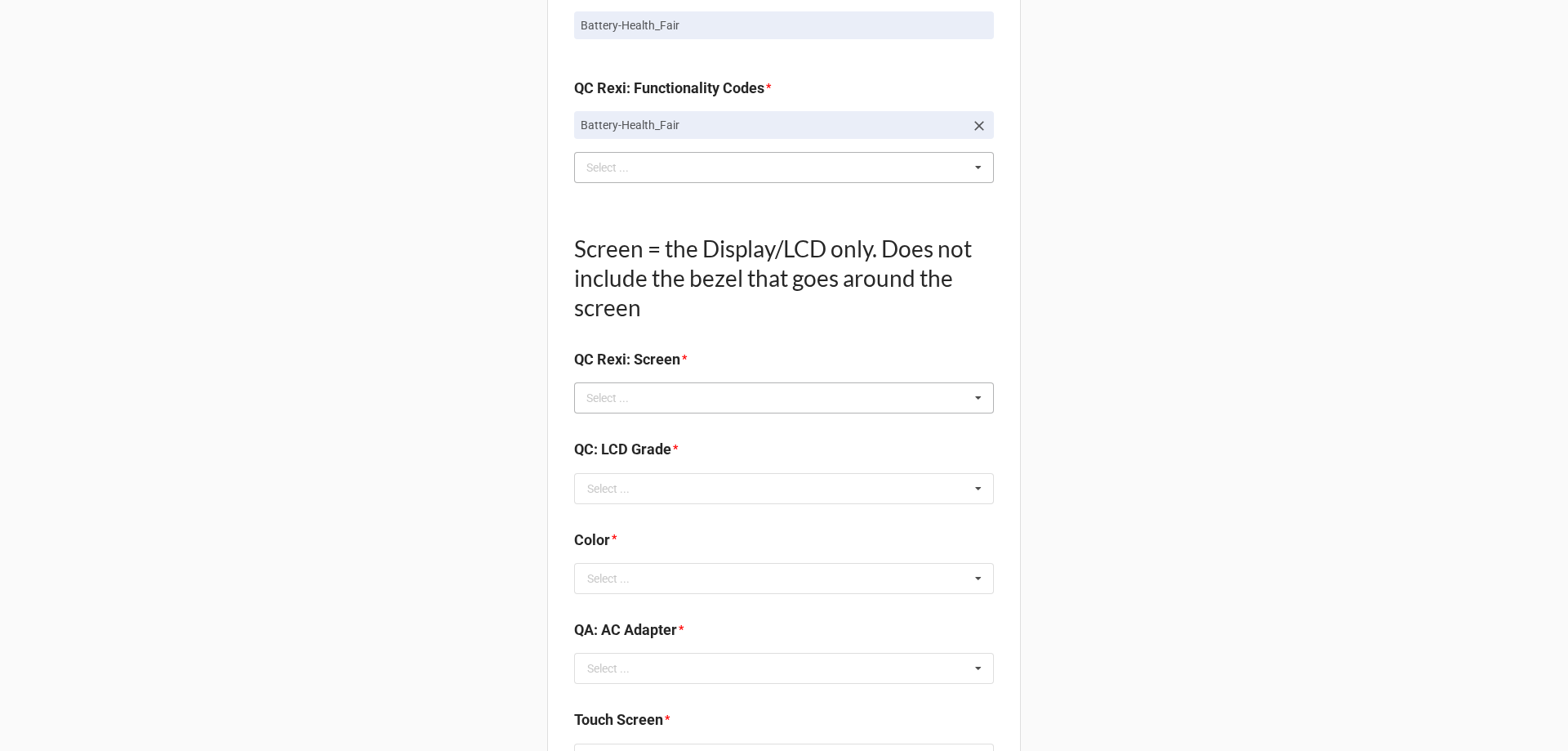
click at [740, 405] on div "Select ... No results found." at bounding box center [784, 398] width 420 height 31
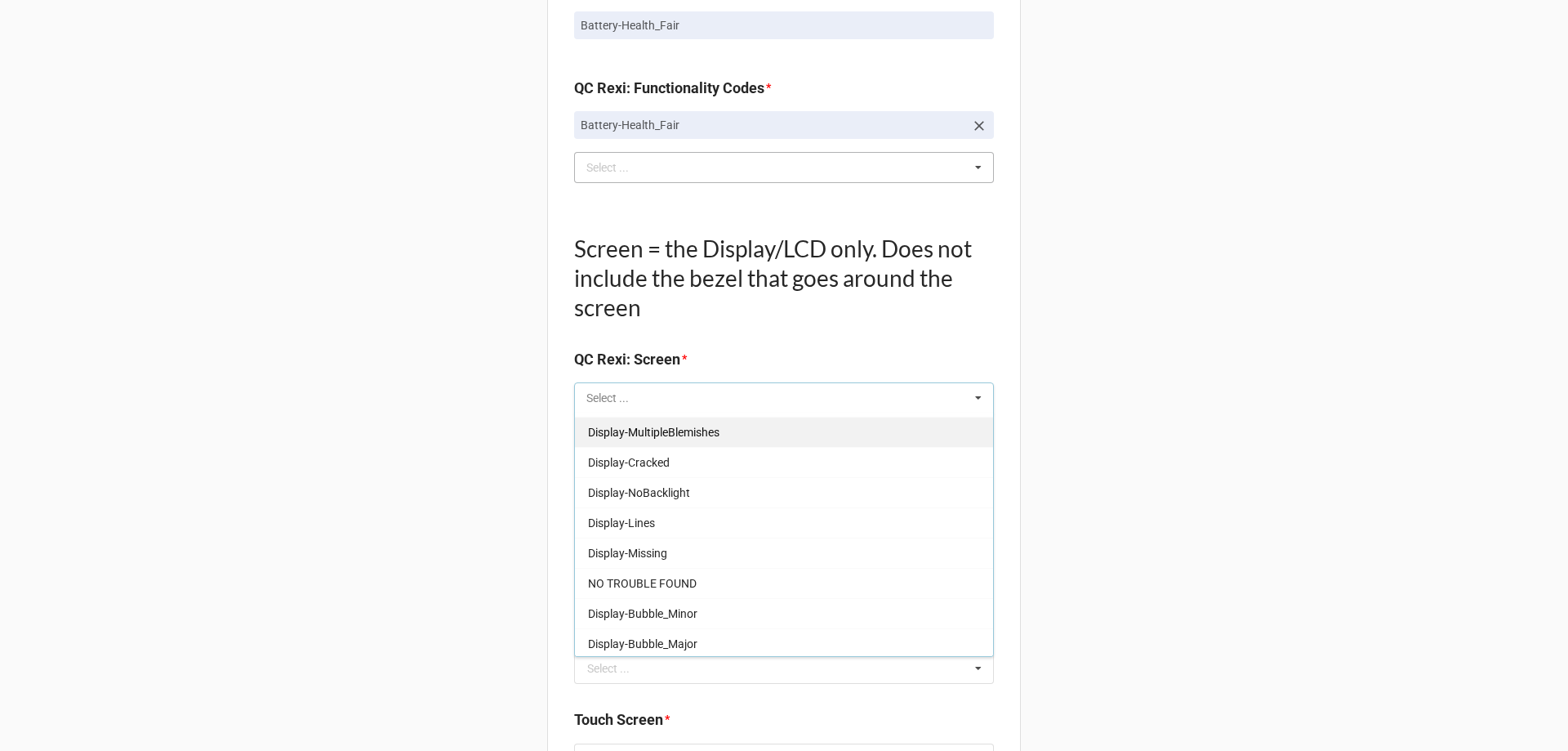
scroll to position [270, 0]
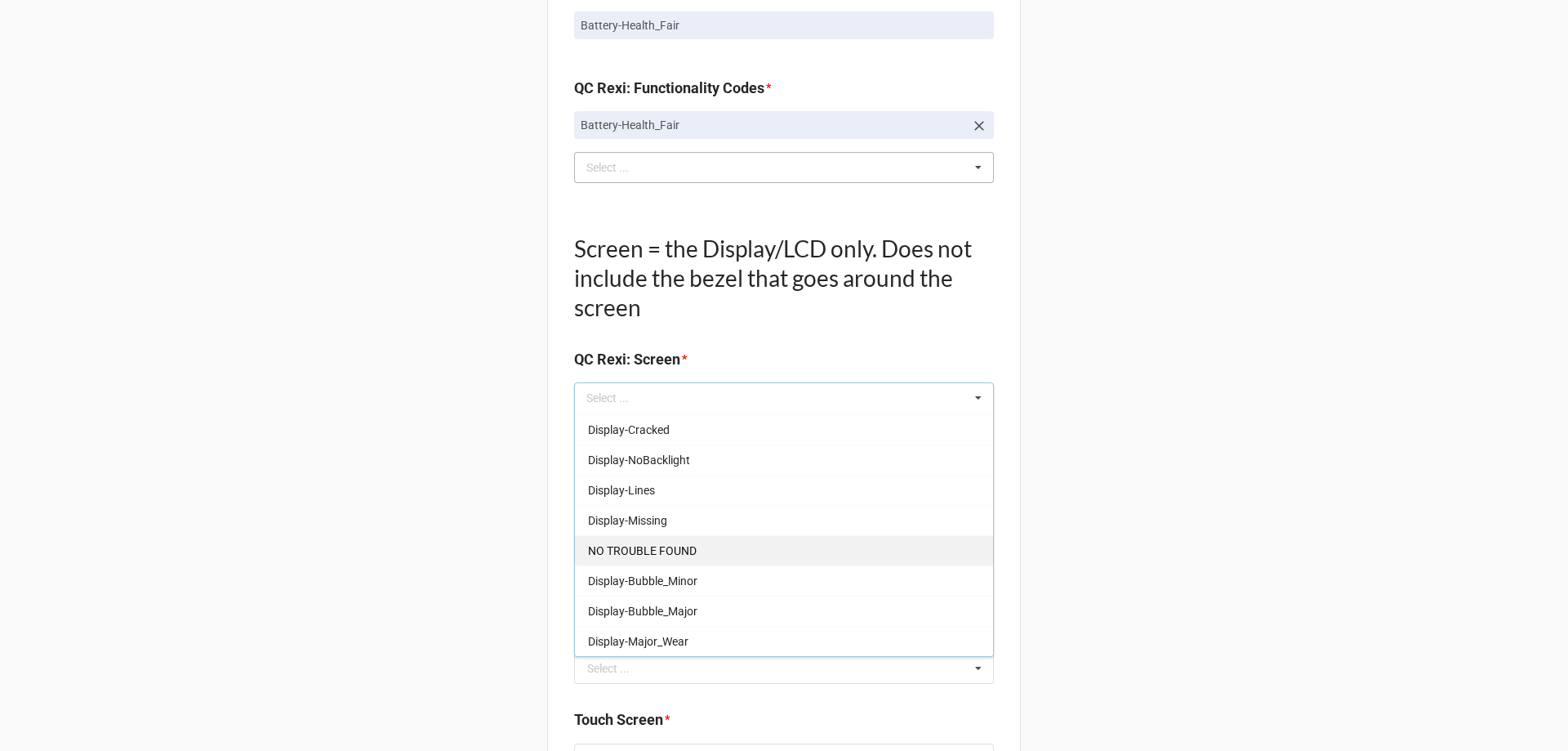
click at [752, 548] on div "NO TROUBLE FOUND" at bounding box center [784, 551] width 418 height 31
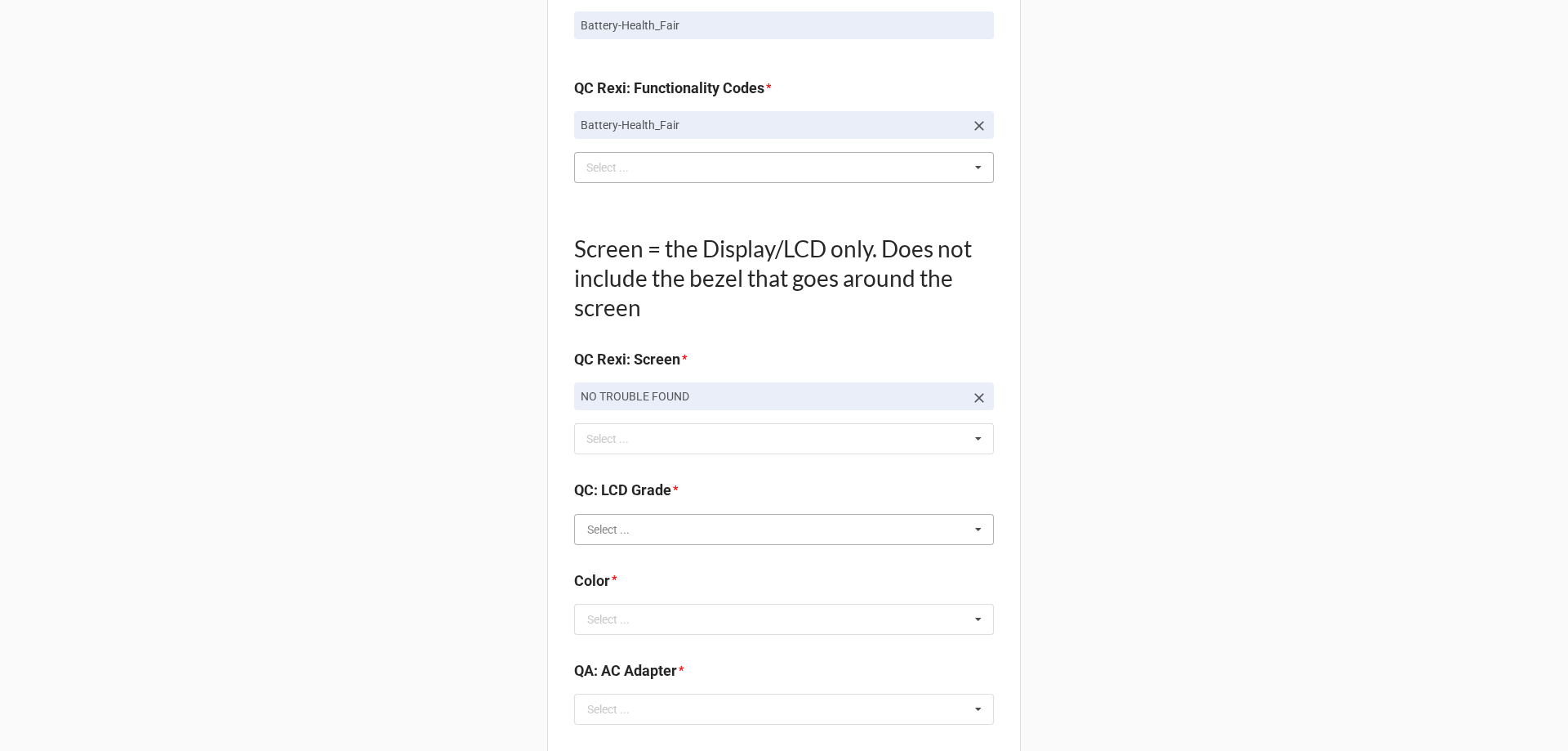
click at [671, 529] on input "text" at bounding box center [784, 529] width 418 height 30
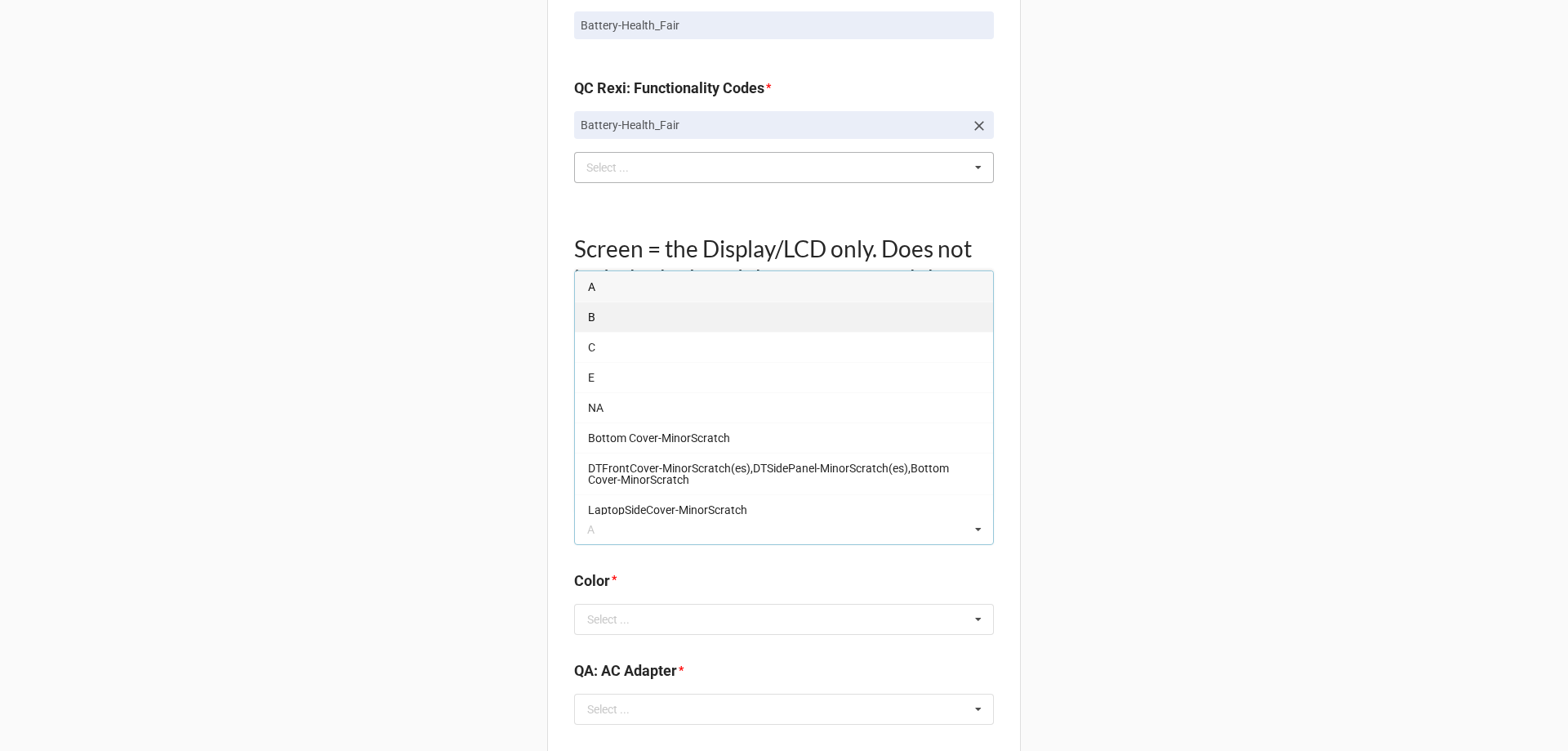
click at [581, 321] on div "B" at bounding box center [784, 317] width 418 height 31
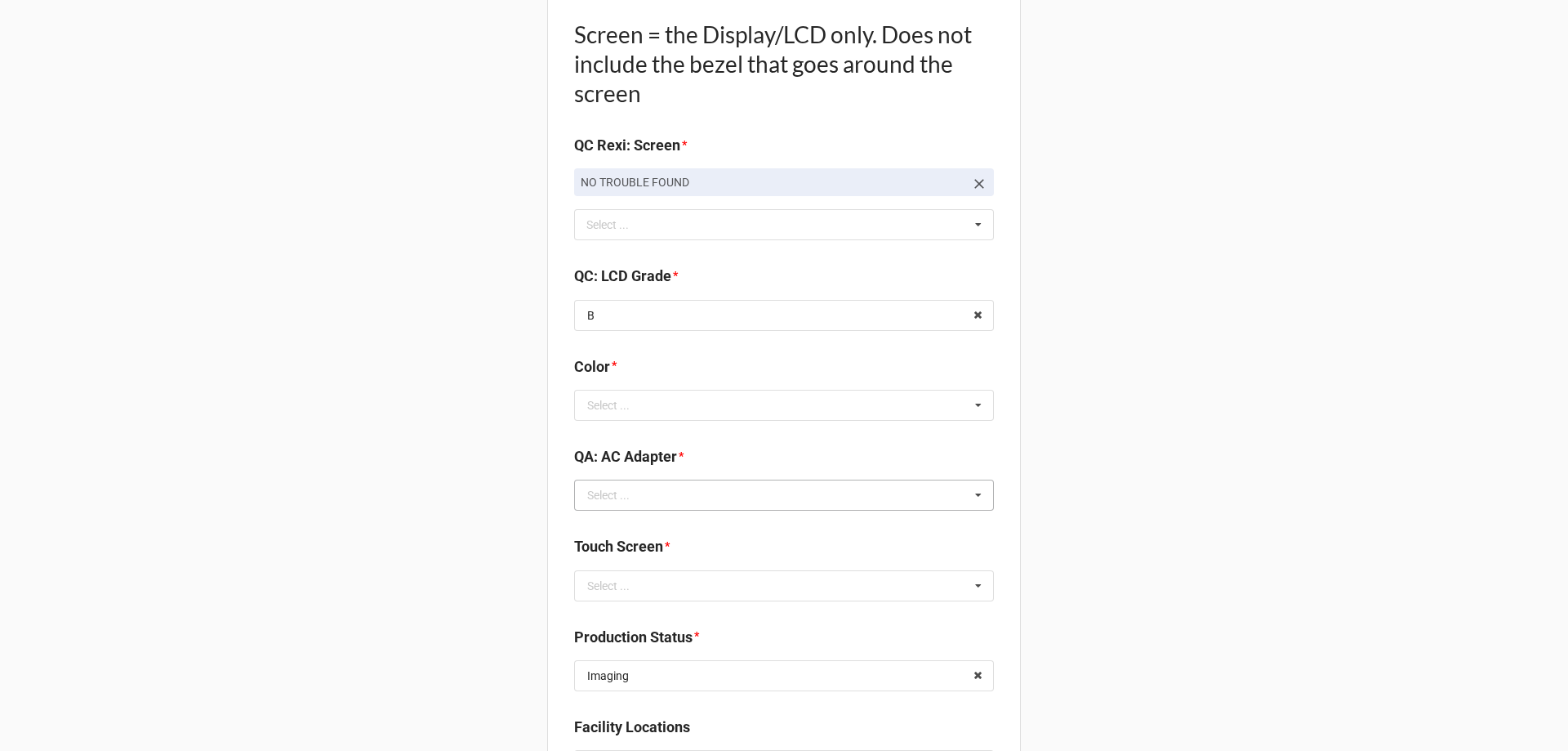
scroll to position [1878, 0]
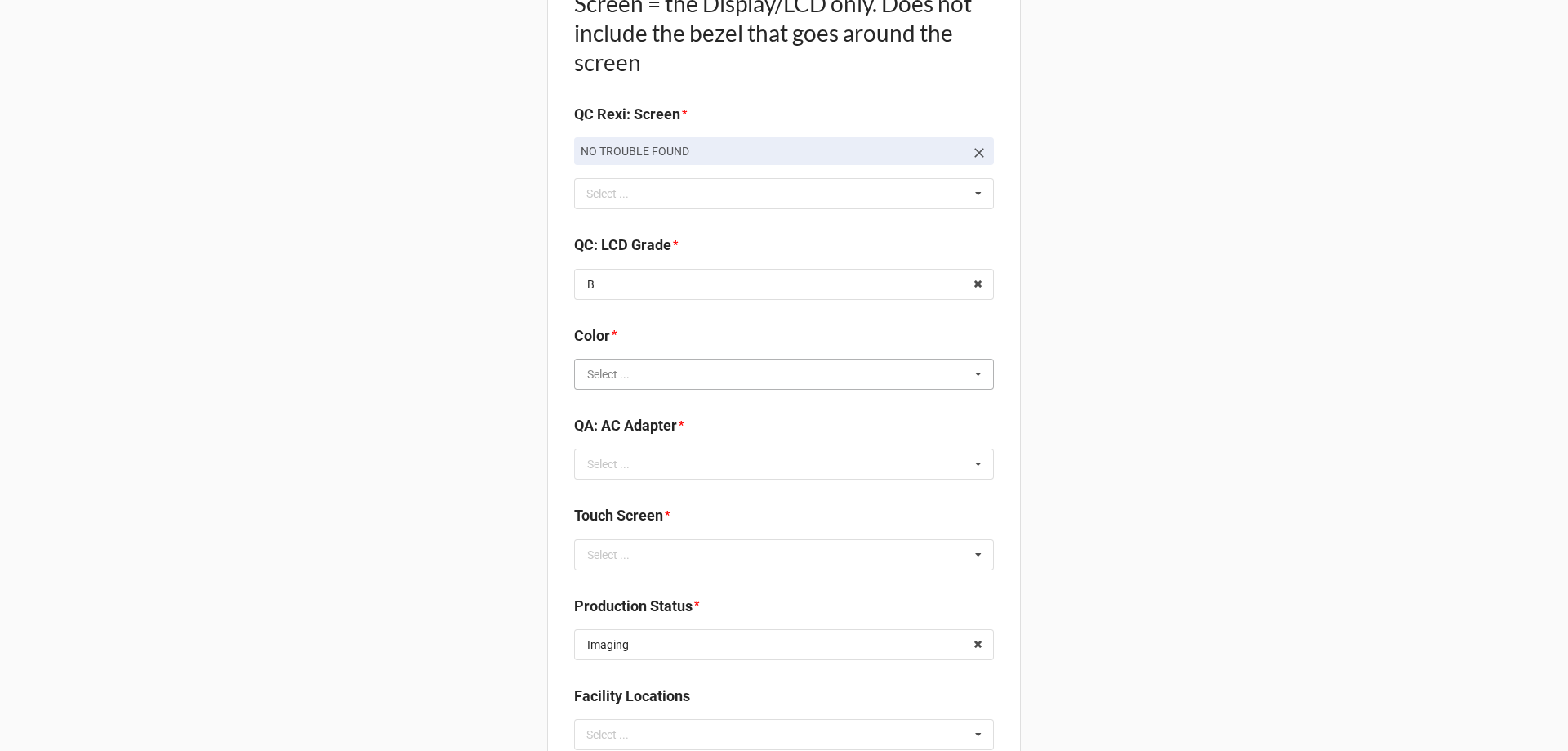
click at [638, 376] on input "text" at bounding box center [784, 374] width 418 height 30
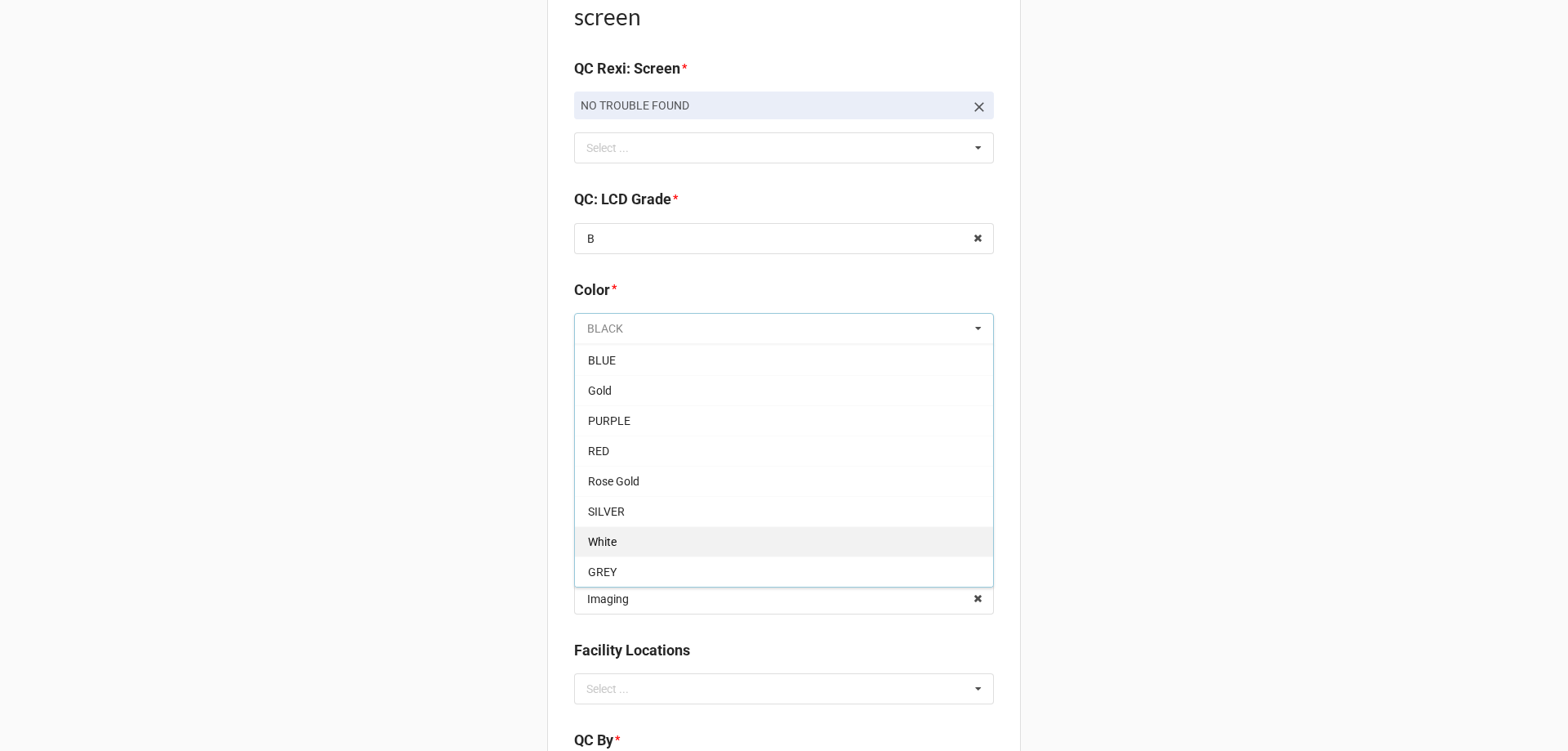
scroll to position [1960, 0]
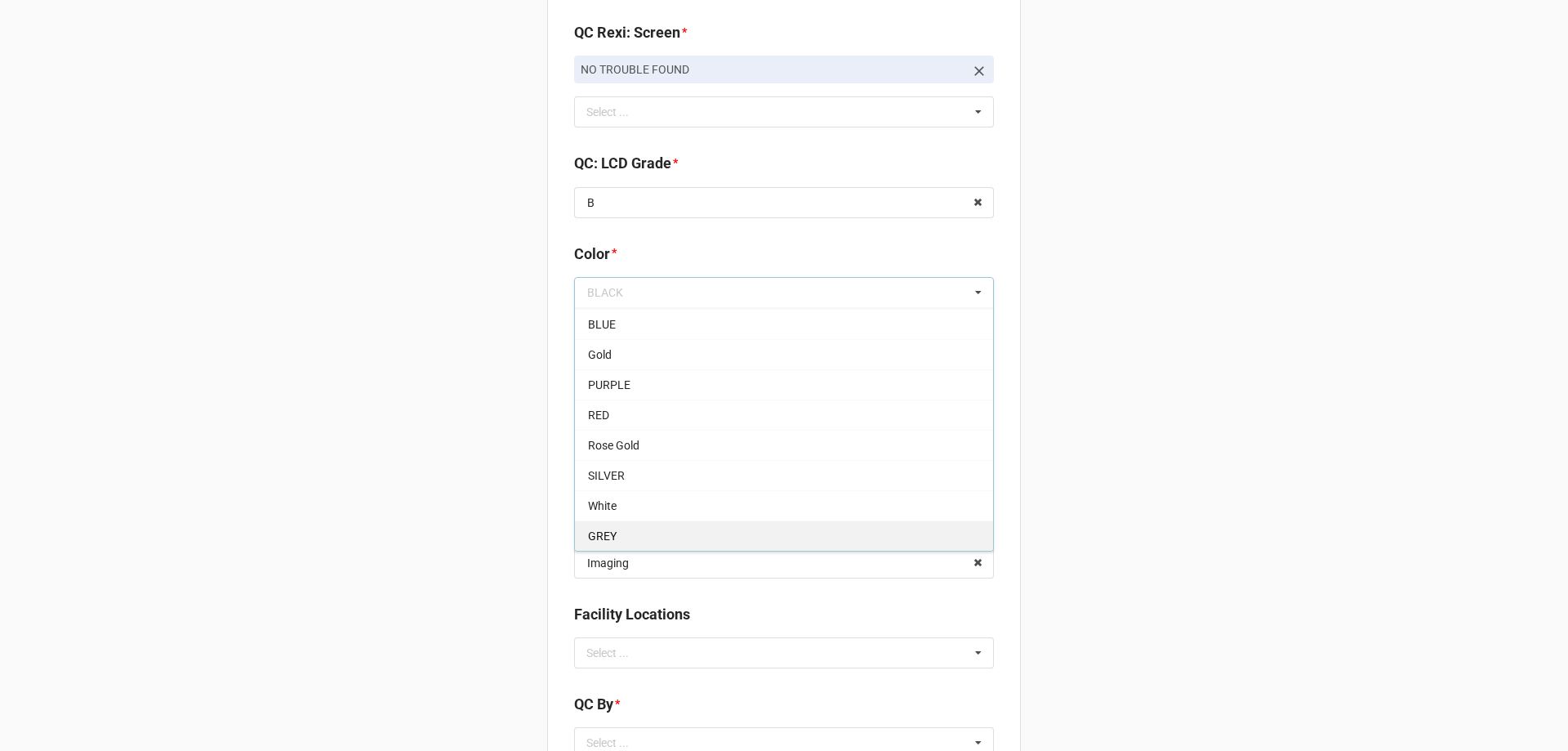
click at [688, 539] on div "GREY" at bounding box center [784, 535] width 418 height 31
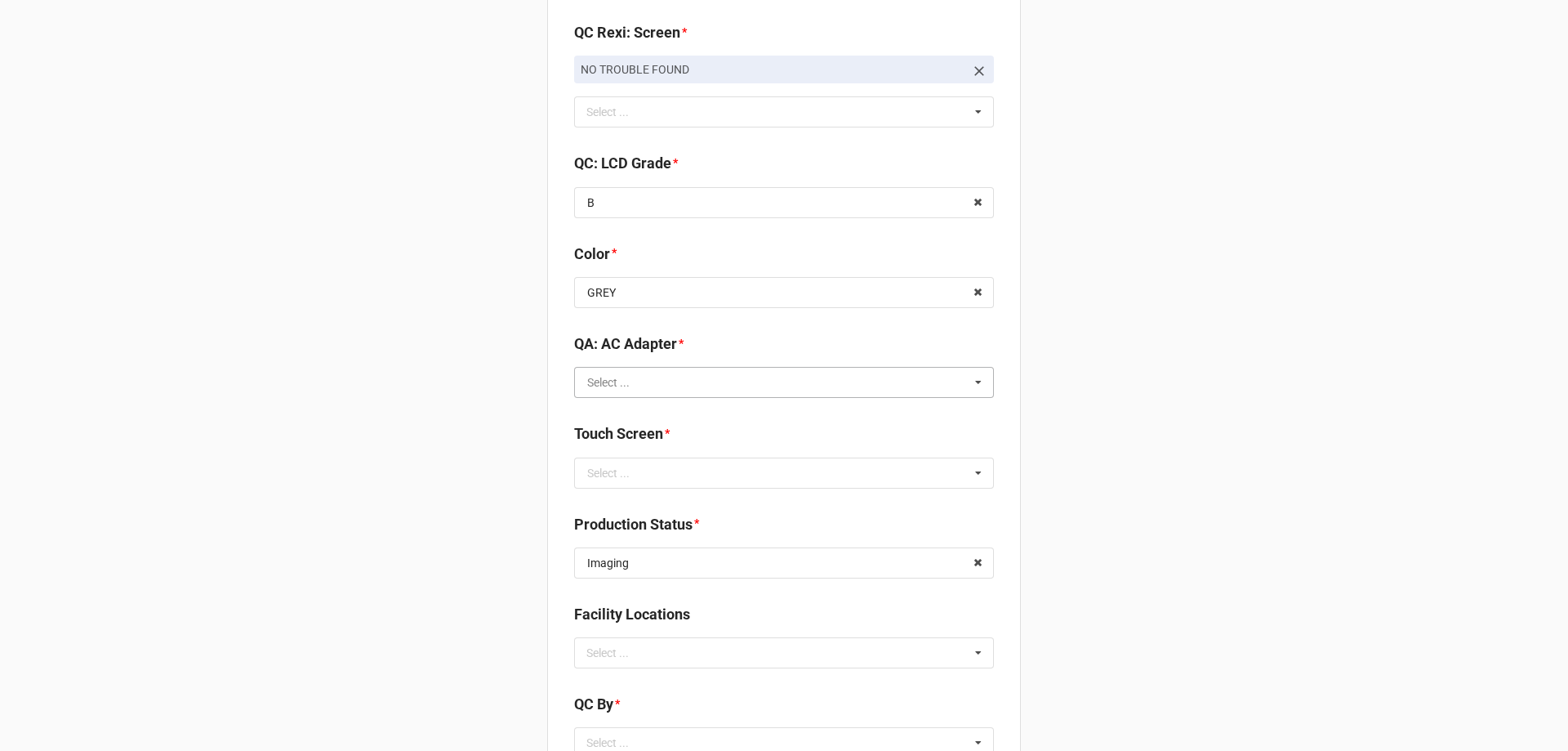
click at [651, 386] on input "text" at bounding box center [784, 382] width 418 height 30
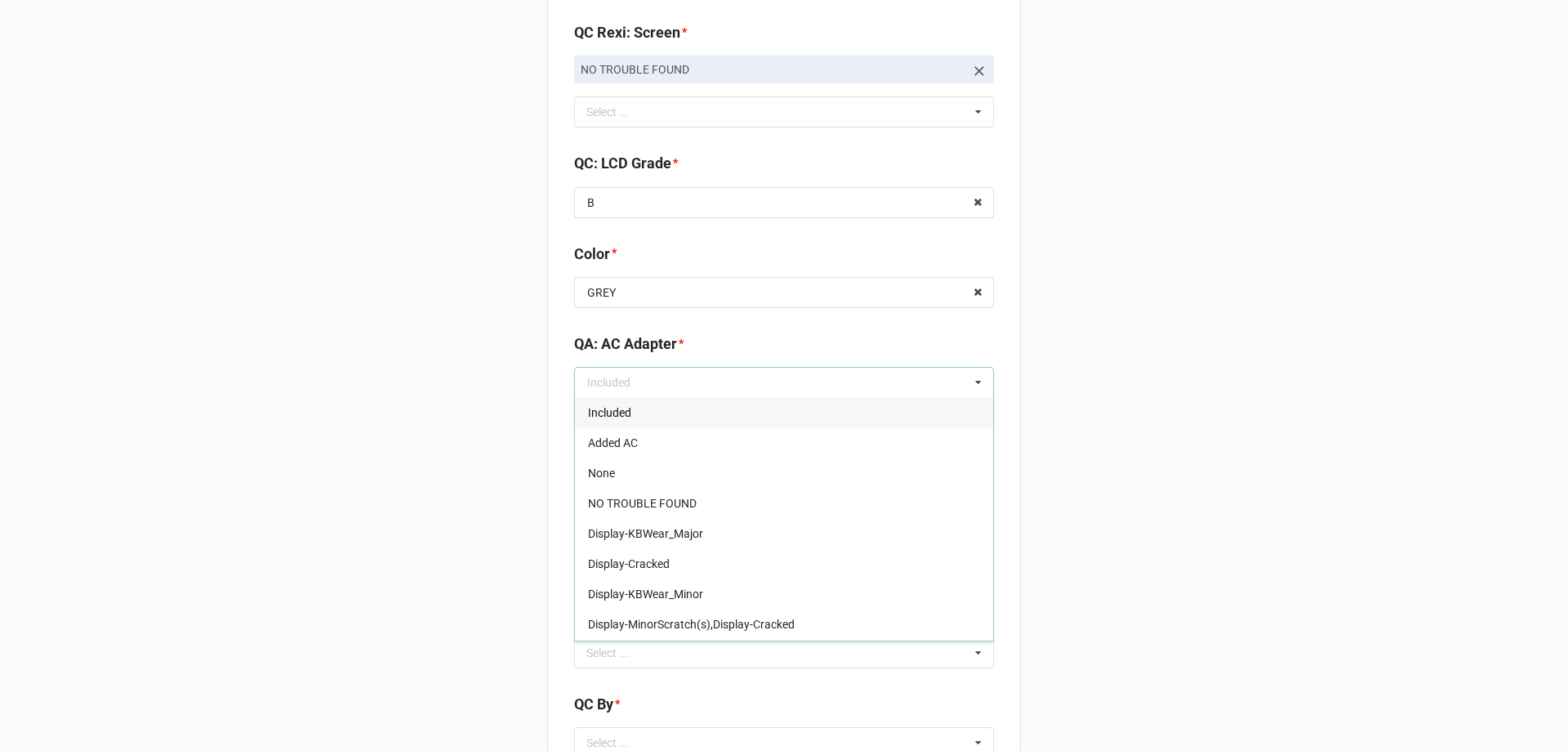
click at [655, 416] on div "Included" at bounding box center [784, 412] width 418 height 31
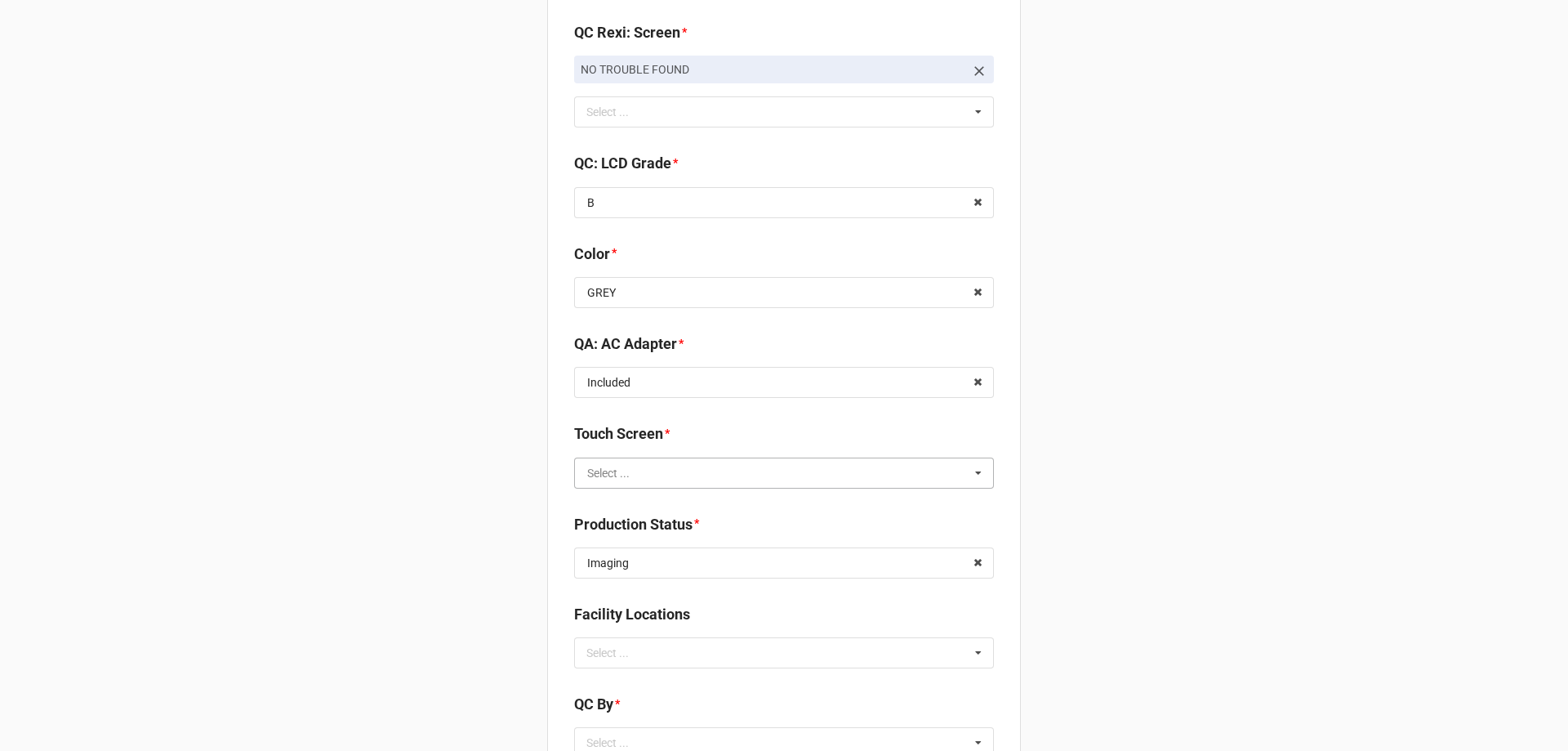
click at [663, 479] on input "text" at bounding box center [784, 472] width 418 height 30
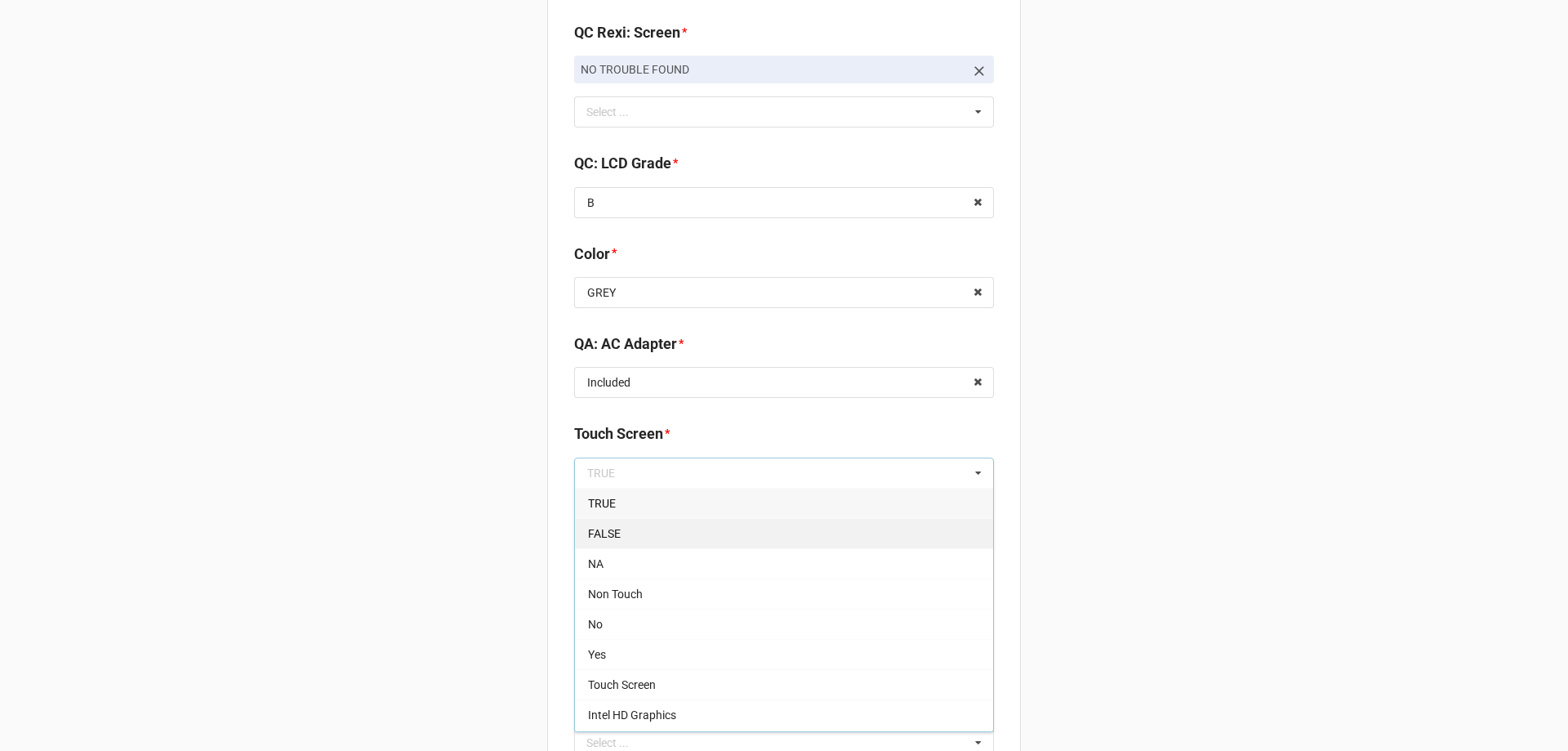
click at [724, 534] on div "FALSE" at bounding box center [784, 533] width 418 height 31
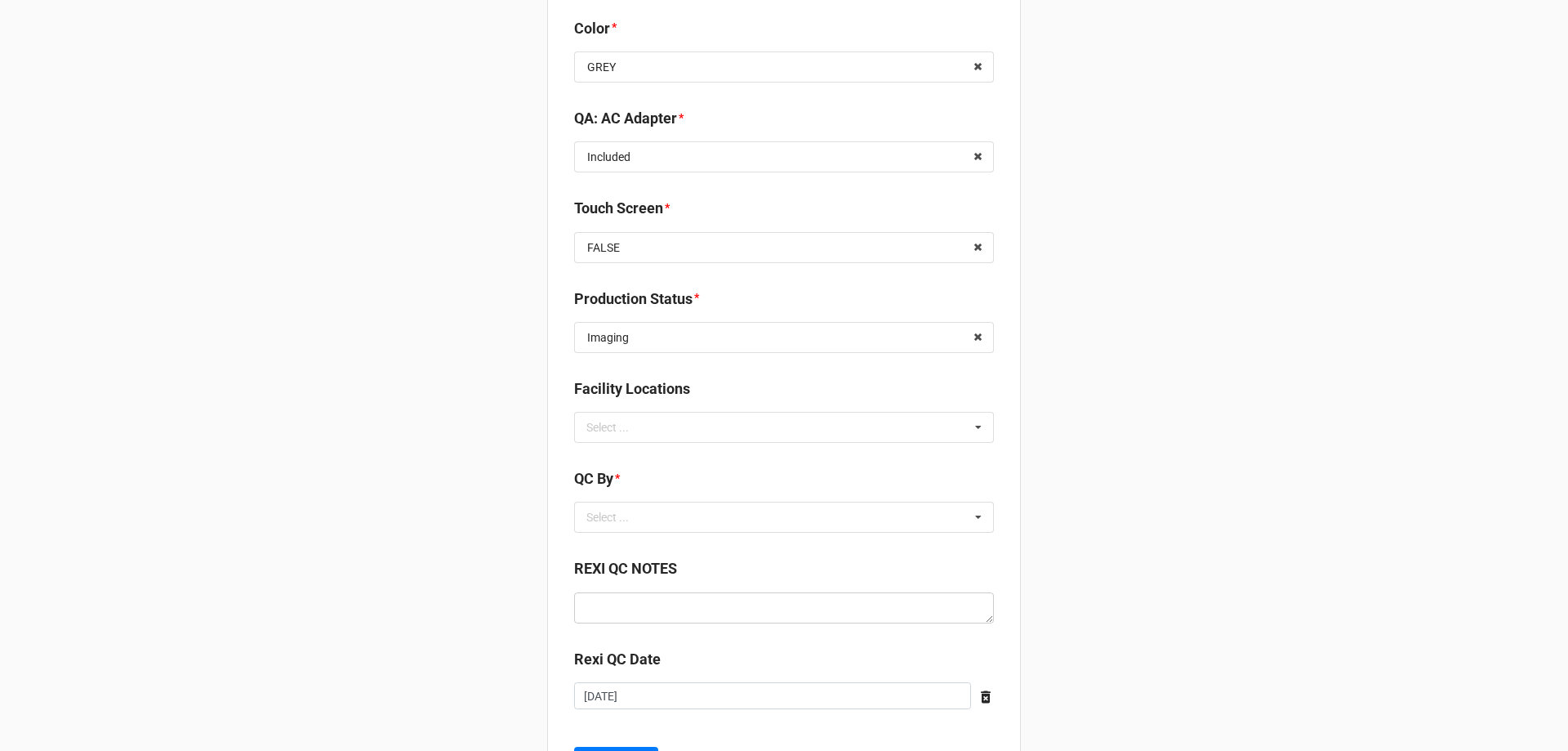
scroll to position [2205, 0]
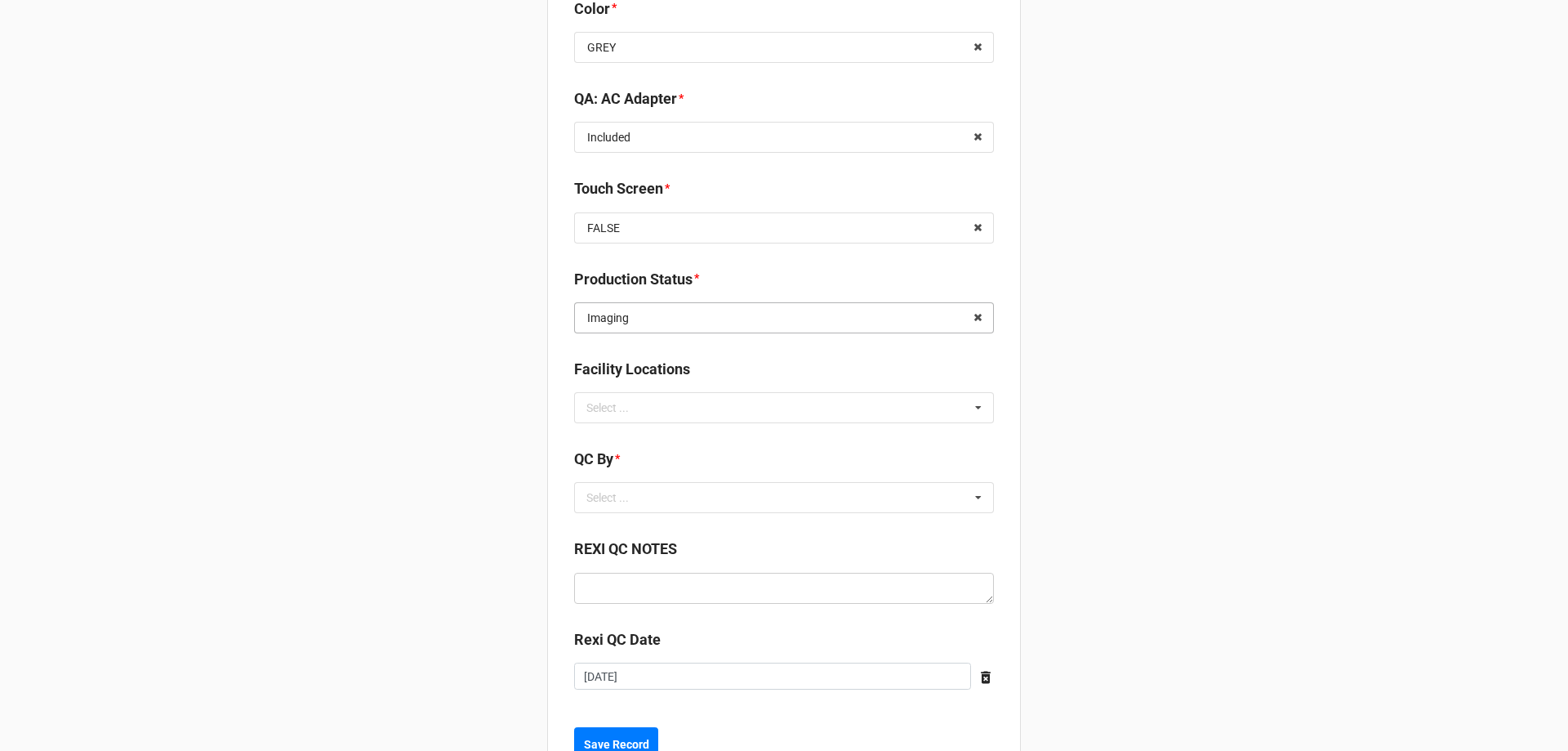
click at [852, 316] on input "text" at bounding box center [784, 318] width 418 height 30
click at [835, 341] on div "Cleaning" at bounding box center [784, 347] width 418 height 31
click at [880, 490] on div "Select ... No results found." at bounding box center [784, 497] width 420 height 31
click at [858, 561] on div "[PERSON_NAME]" at bounding box center [784, 557] width 418 height 31
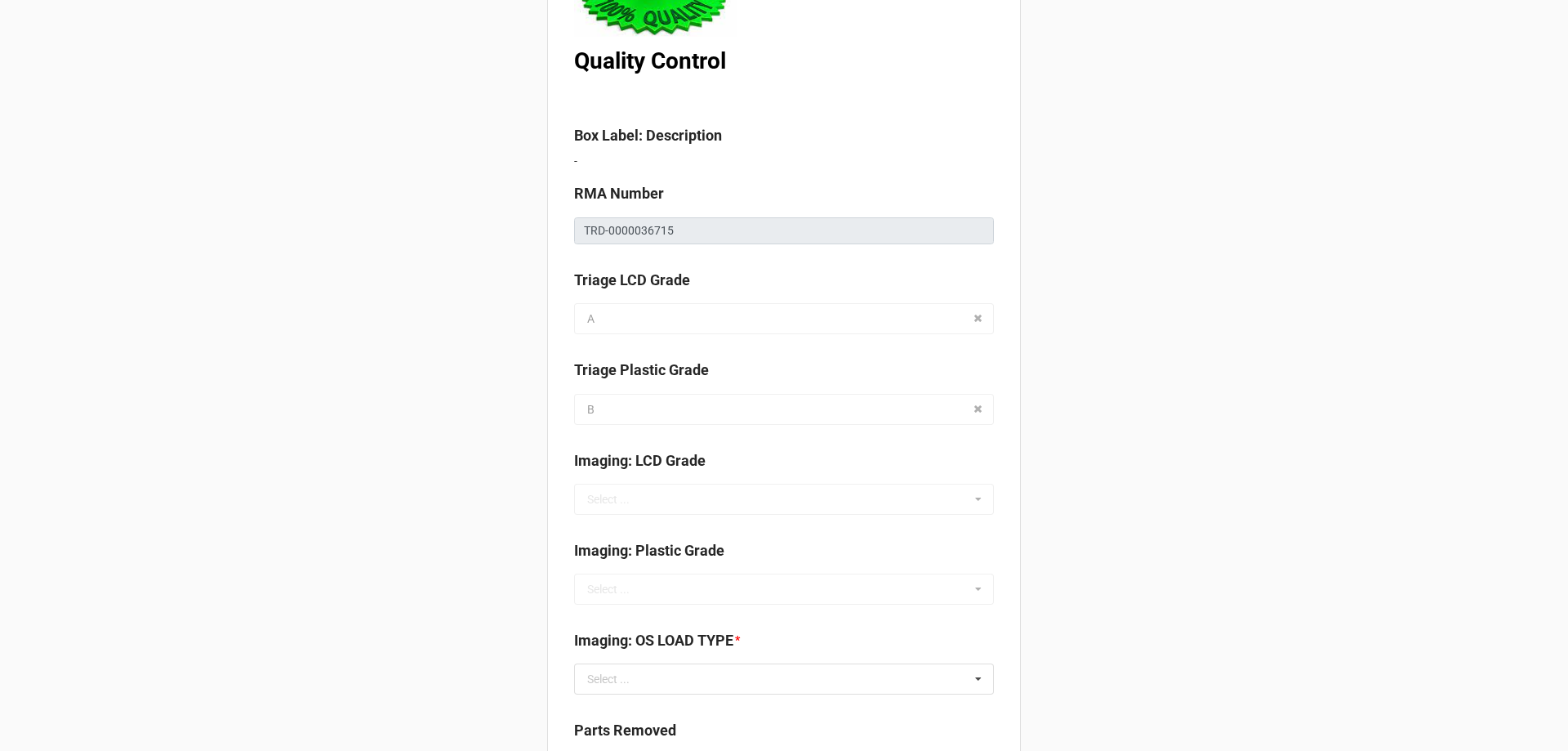
scroll to position [245, 0]
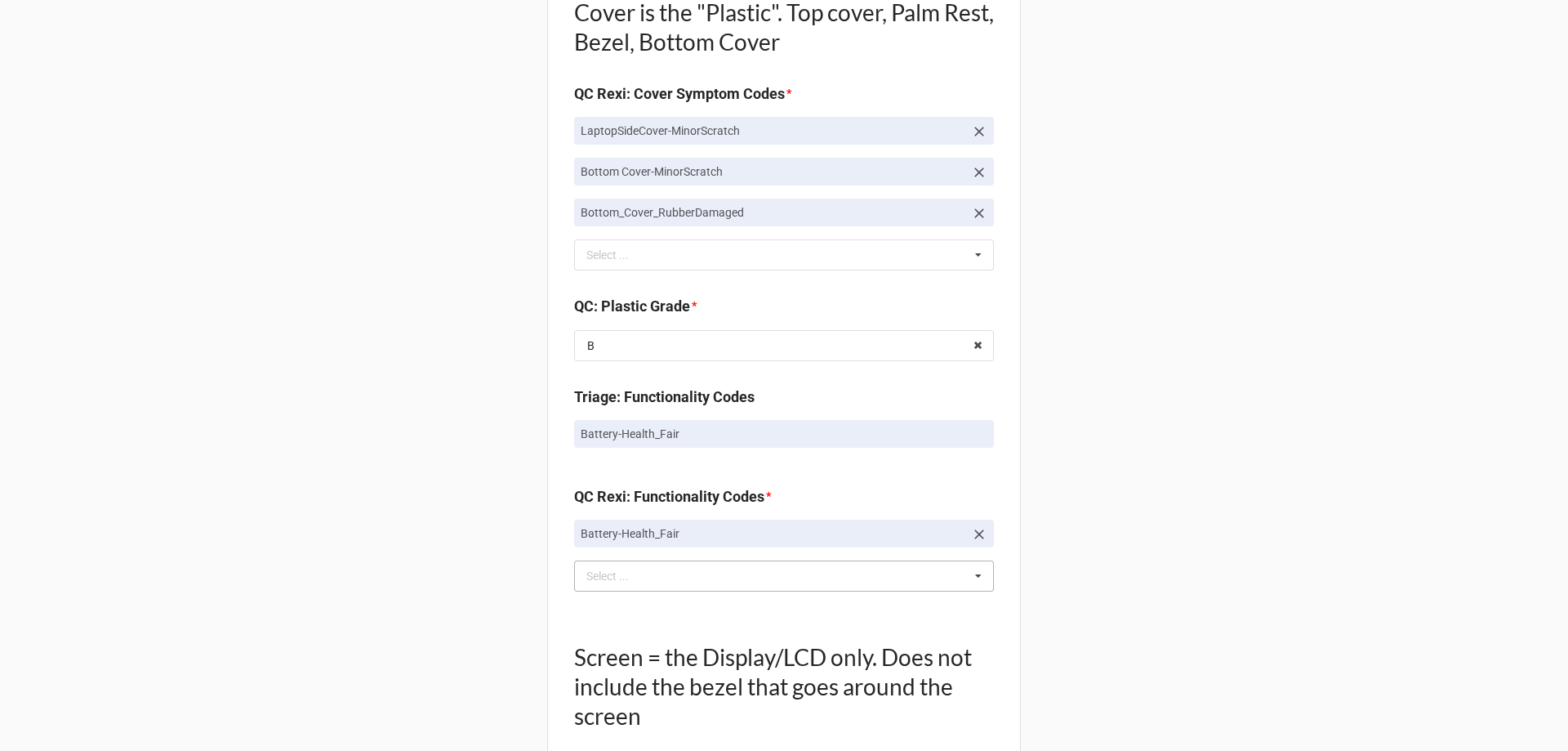
click at [1513, 259] on div "Back Receiving Triage Imaging Cleaning Tech & Repair QC Packing Order Picking R…" at bounding box center [784, 304] width 1568 height 3060
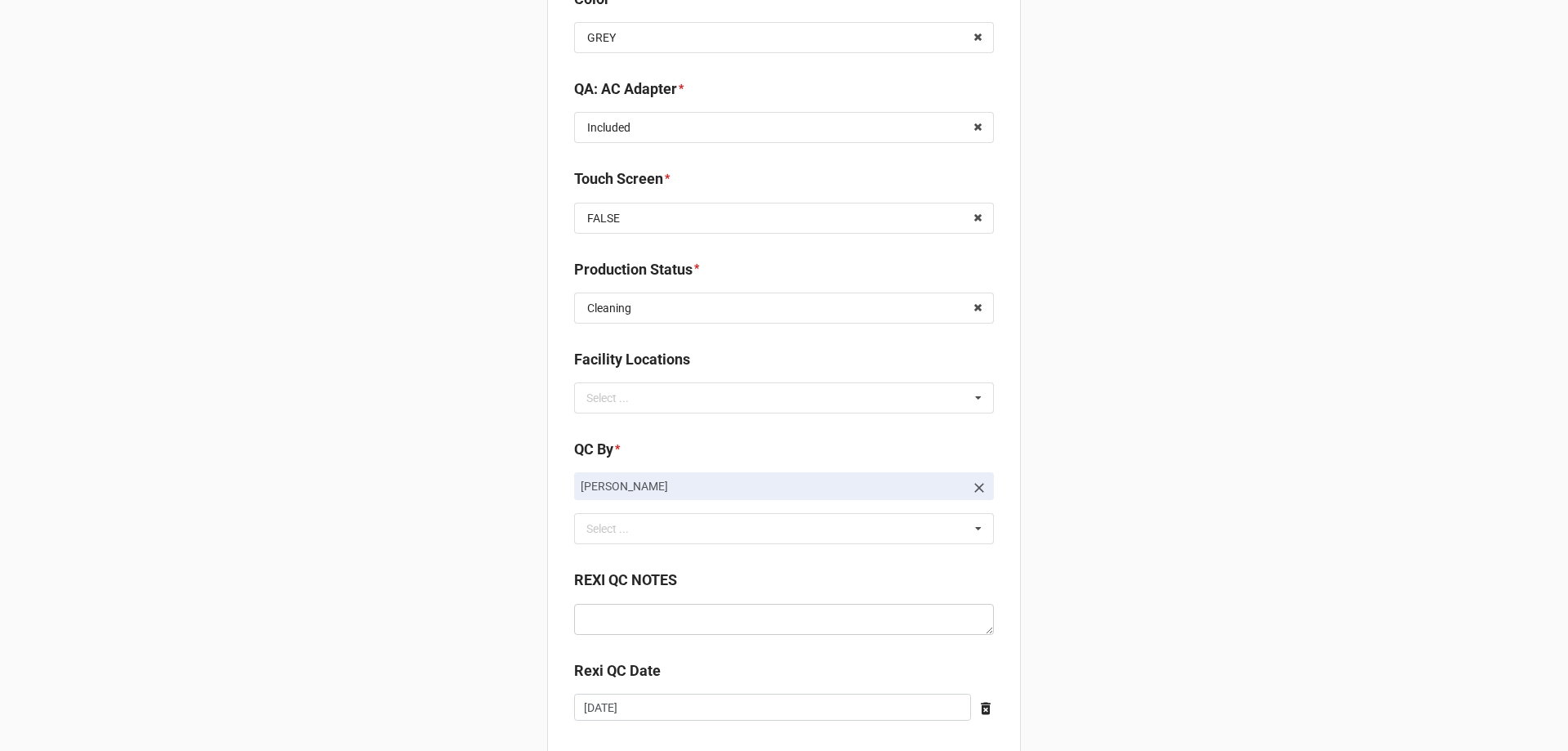
scroll to position [2309, 0]
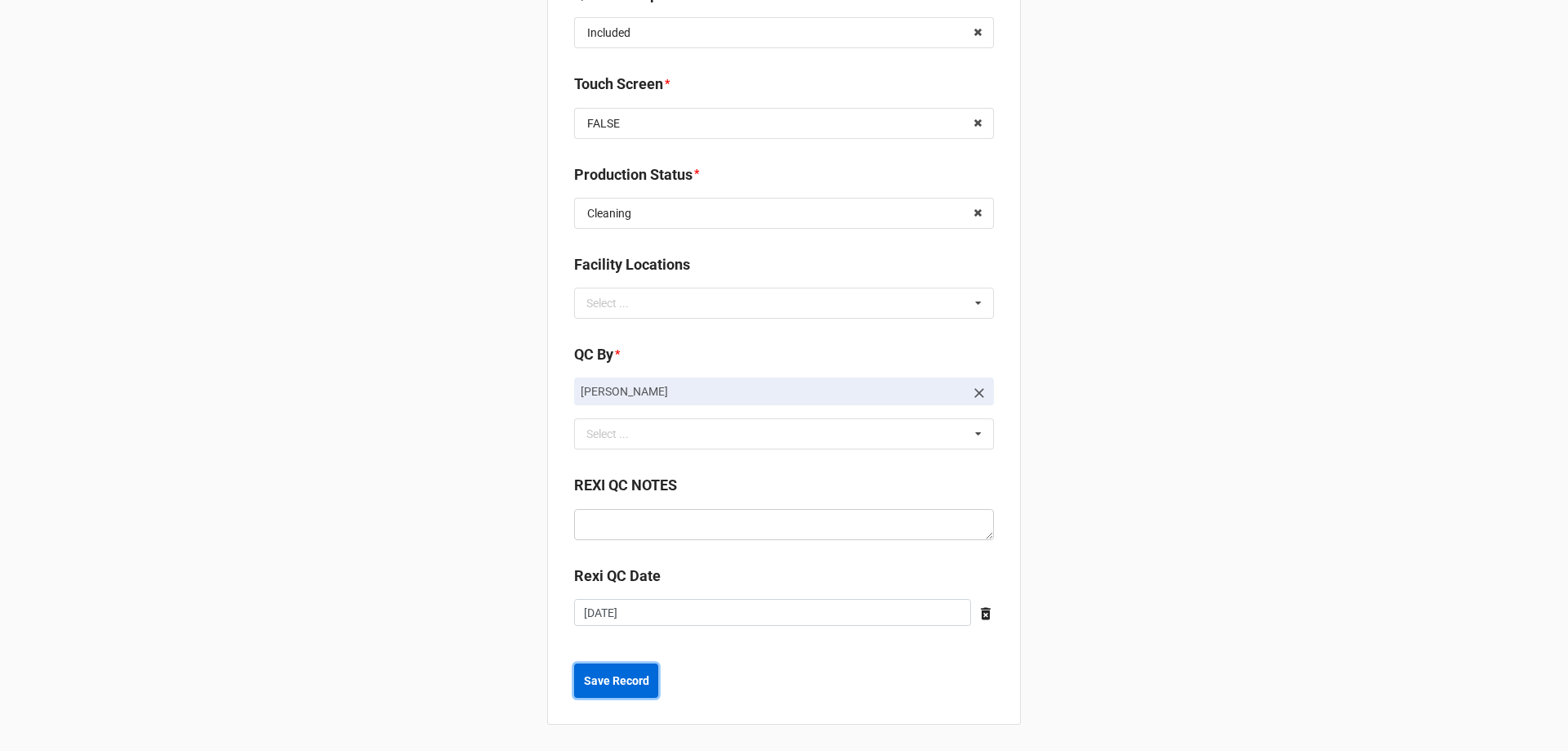
click at [617, 677] on b "Save Record" at bounding box center [617, 680] width 65 height 17
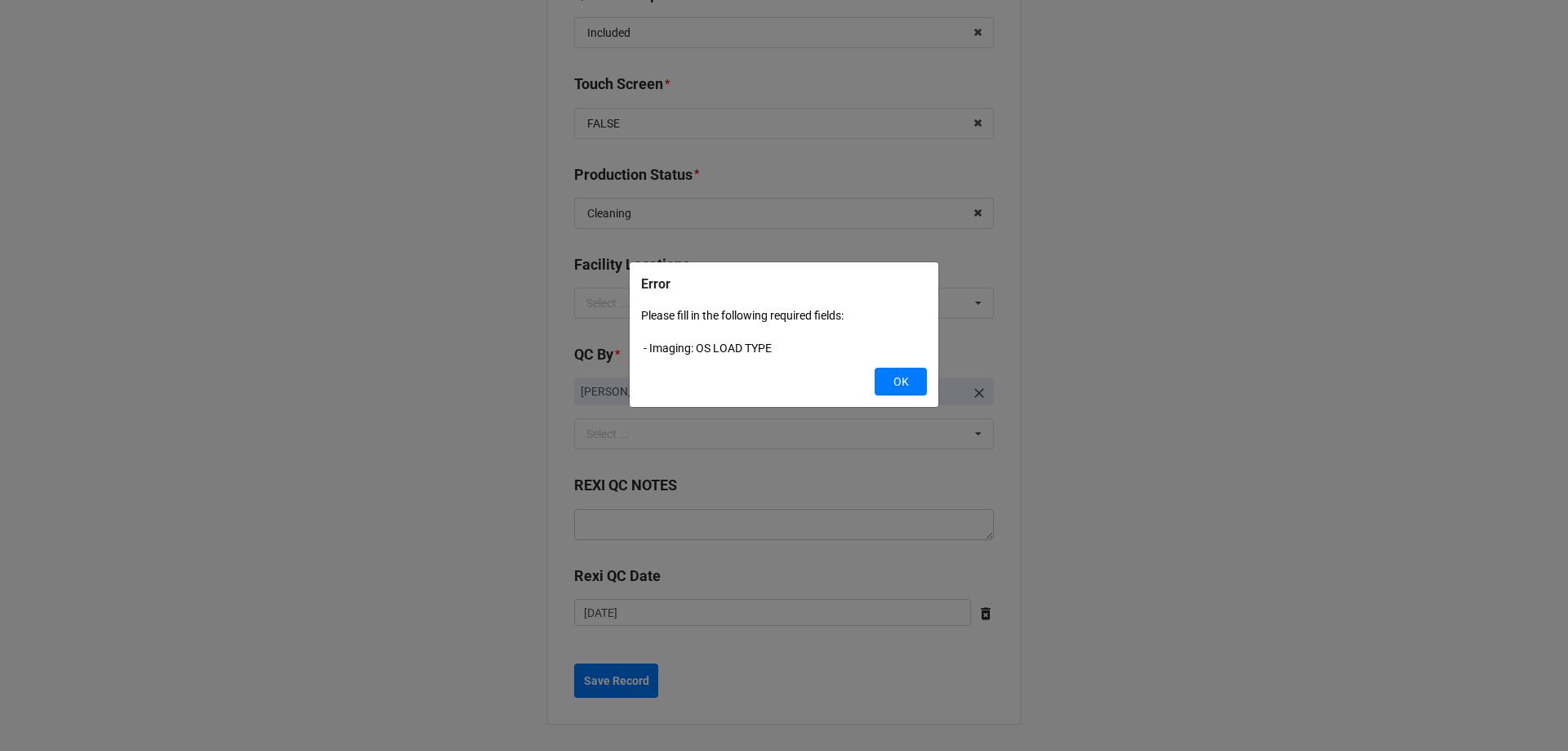
click at [1204, 535] on div "Error Please fill in the following required fields: - Imaging: OS LOAD TYPE OK" at bounding box center [784, 375] width 1568 height 751
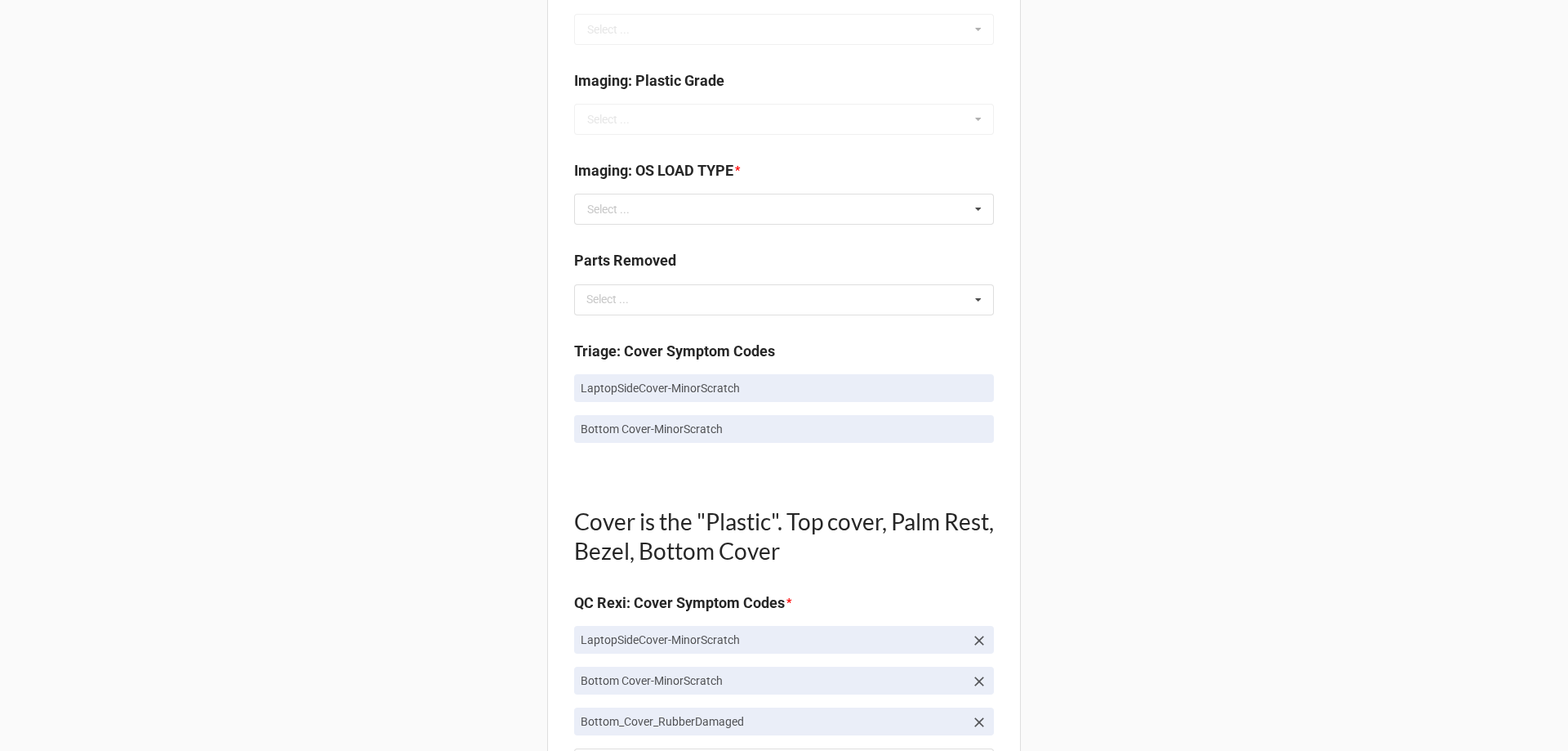
scroll to position [677, 0]
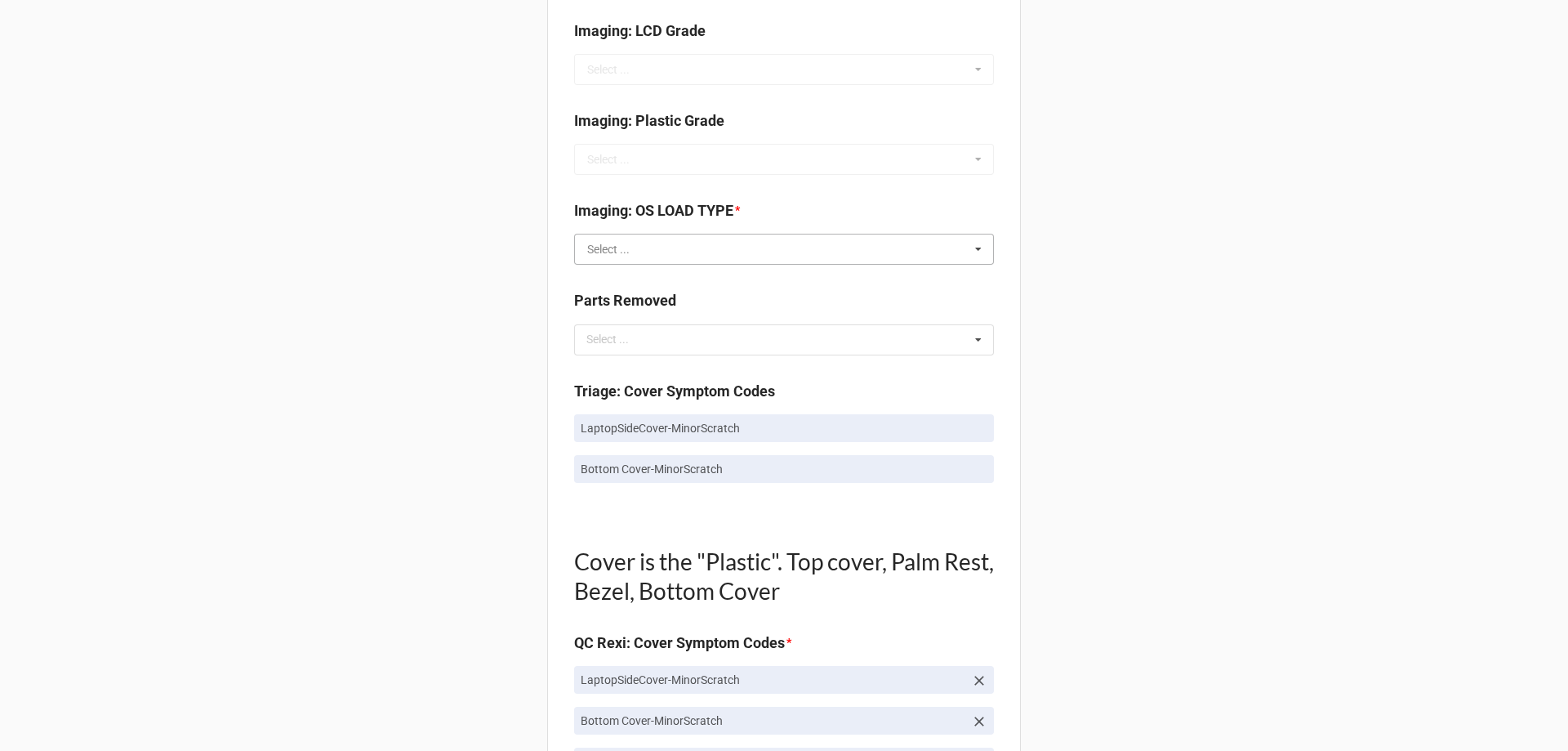
click at [881, 251] on input "text" at bounding box center [784, 249] width 418 height 30
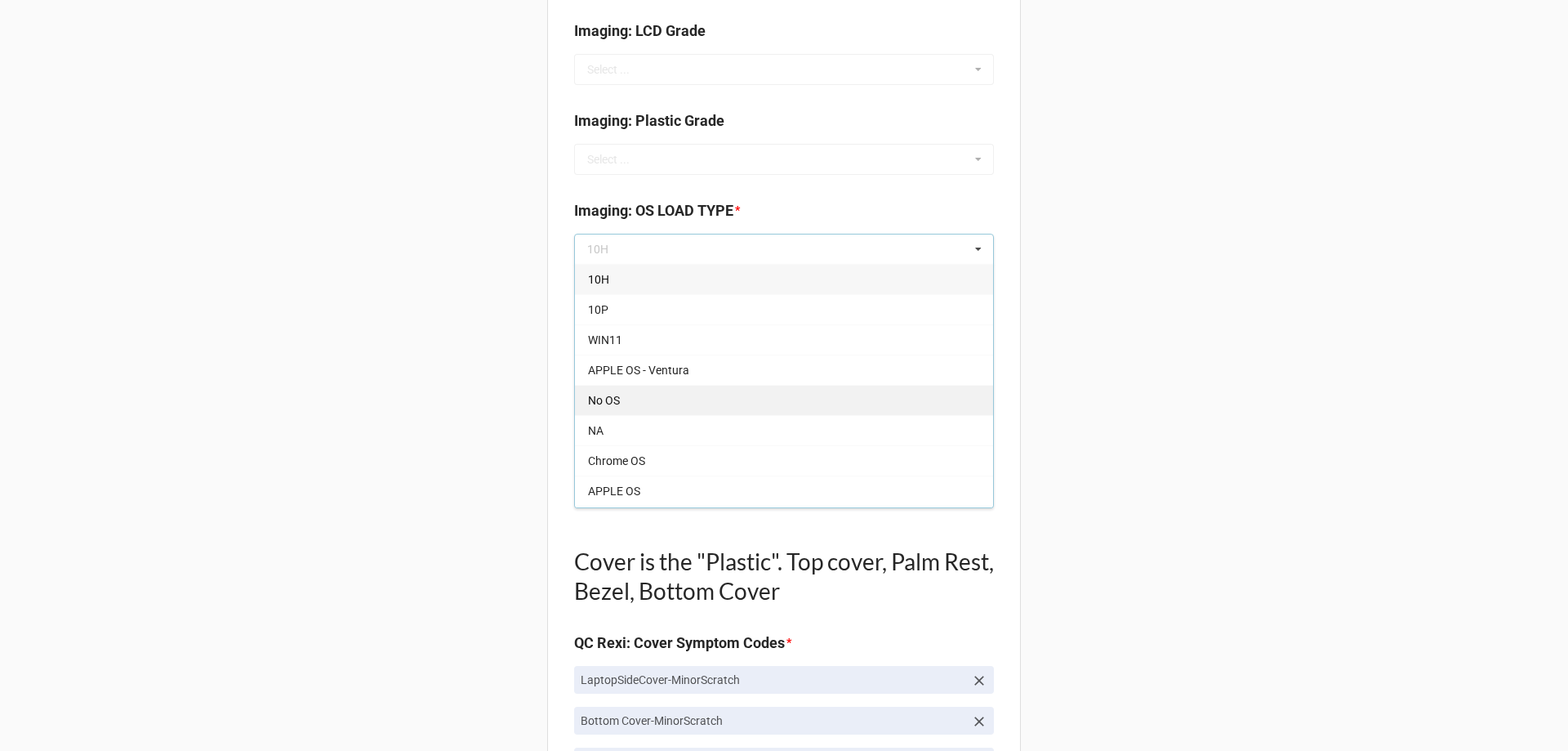
click at [858, 394] on div "No OS" at bounding box center [784, 400] width 418 height 31
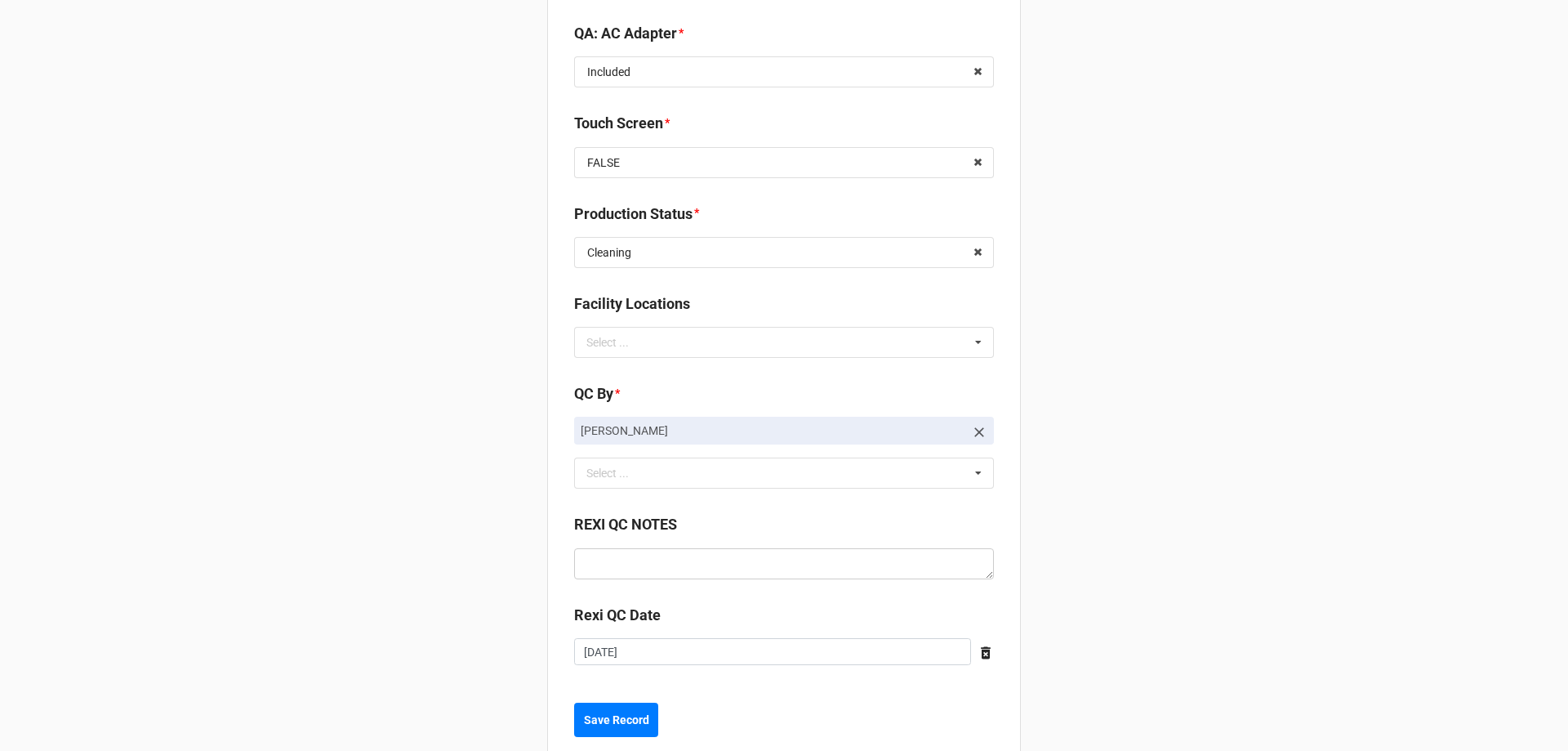
scroll to position [2309, 0]
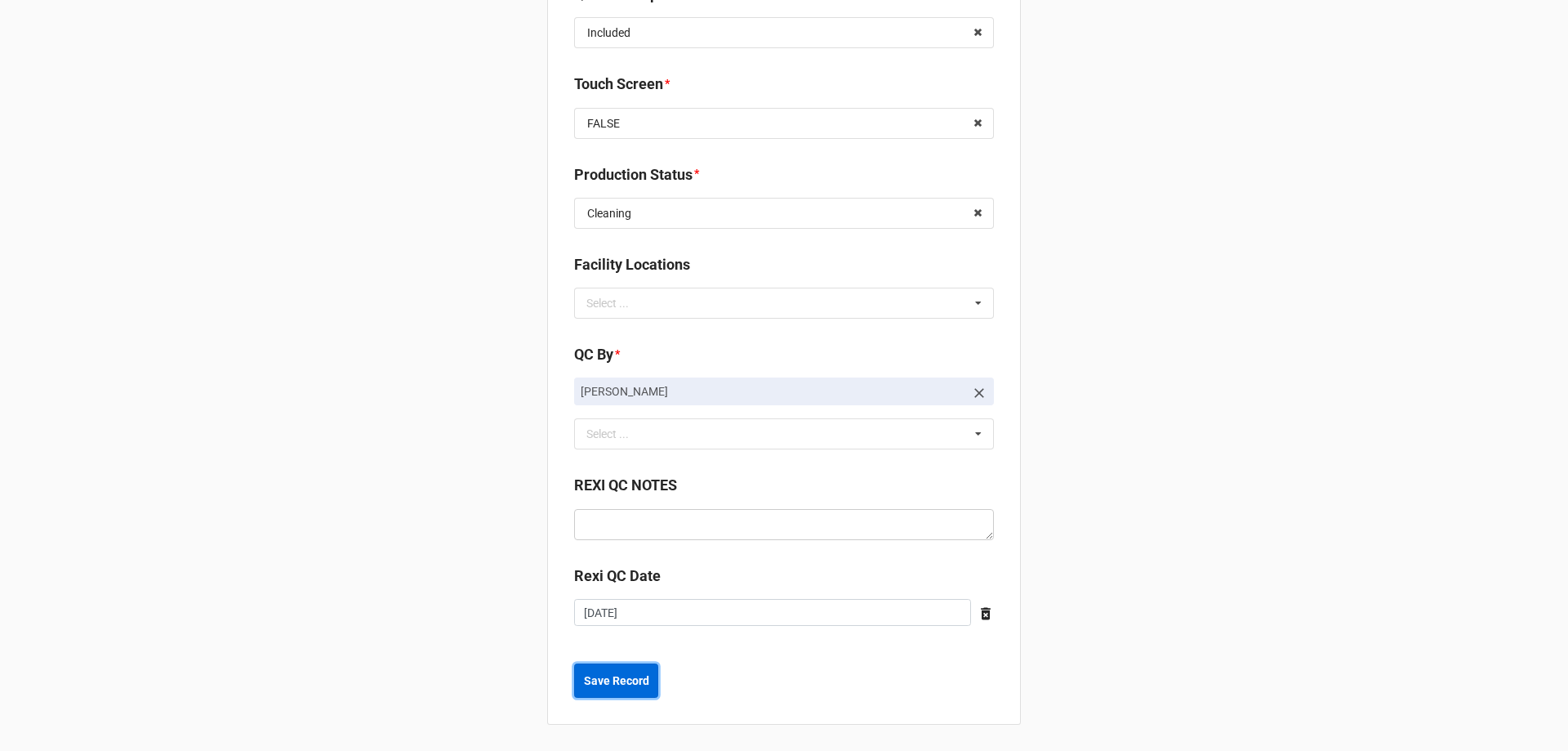
click at [630, 682] on b "Save Record" at bounding box center [617, 680] width 65 height 17
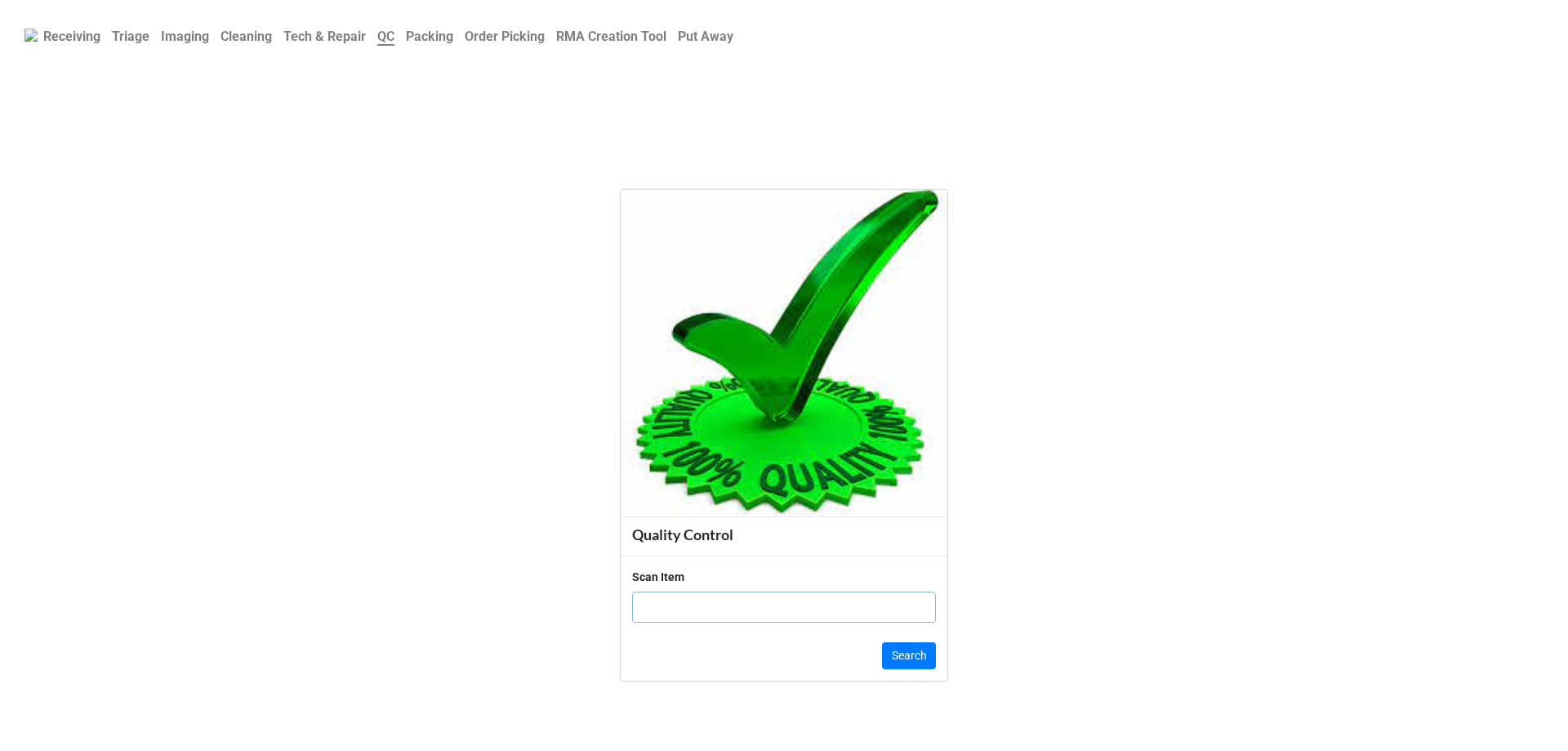
click at [722, 614] on input "text" at bounding box center [784, 607] width 303 height 31
type input "1986397"
click button "Search" at bounding box center [909, 656] width 53 height 28
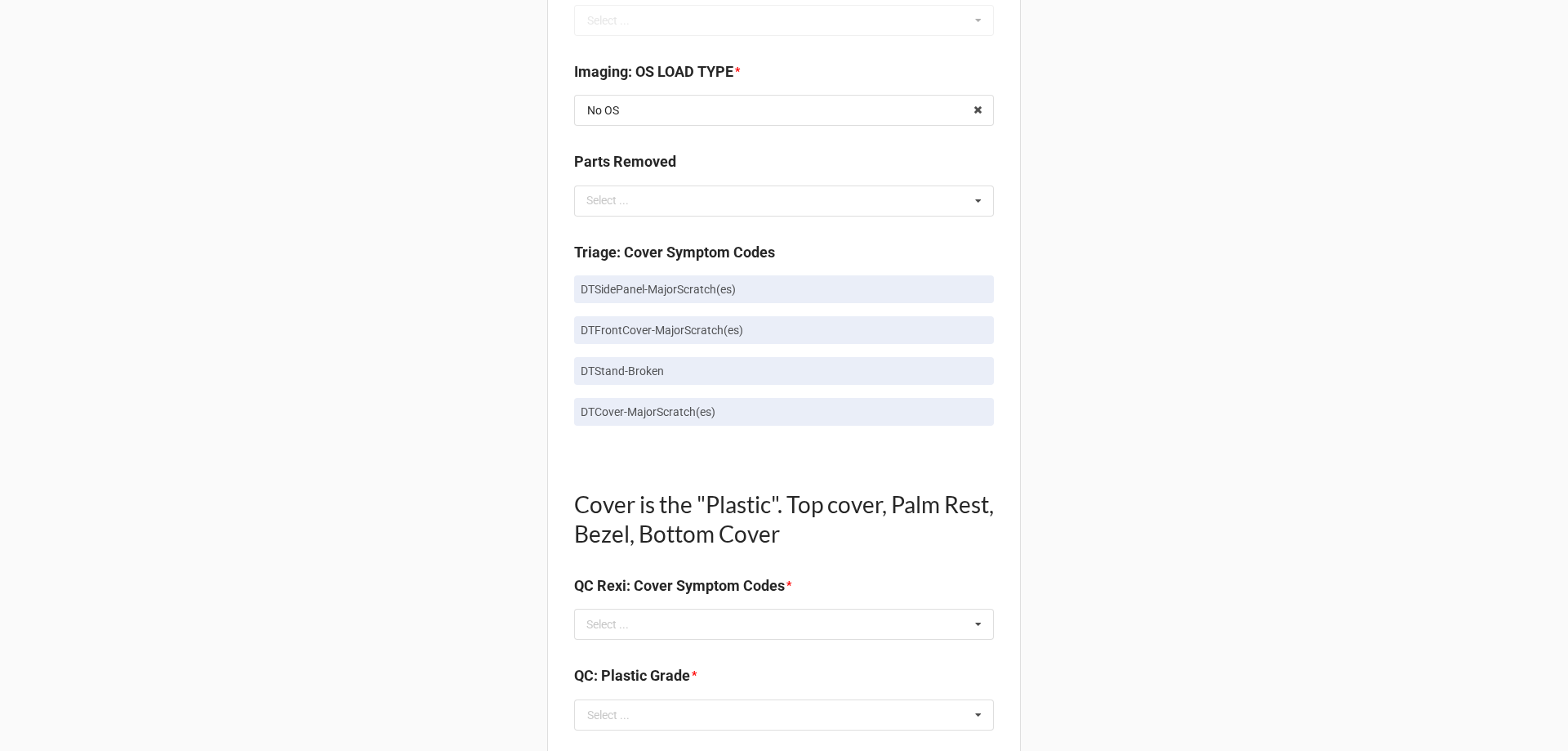
scroll to position [817, 0]
click at [880, 200] on div "Select ... No results found." at bounding box center [784, 199] width 420 height 31
click at [1291, 255] on div "Back Receiving Triage Imaging Cleaning Tech & Repair QC Packing Order Picking R…" at bounding box center [784, 632] width 1568 height 2897
drag, startPoint x: 568, startPoint y: 288, endPoint x: 754, endPoint y: 287, distance: 186.0
click at [754, 287] on div "Quality Control Box Label: Description Alienware Alienware Aurora R9 I7-9700K 3…" at bounding box center [784, 665] width 473 height 2778
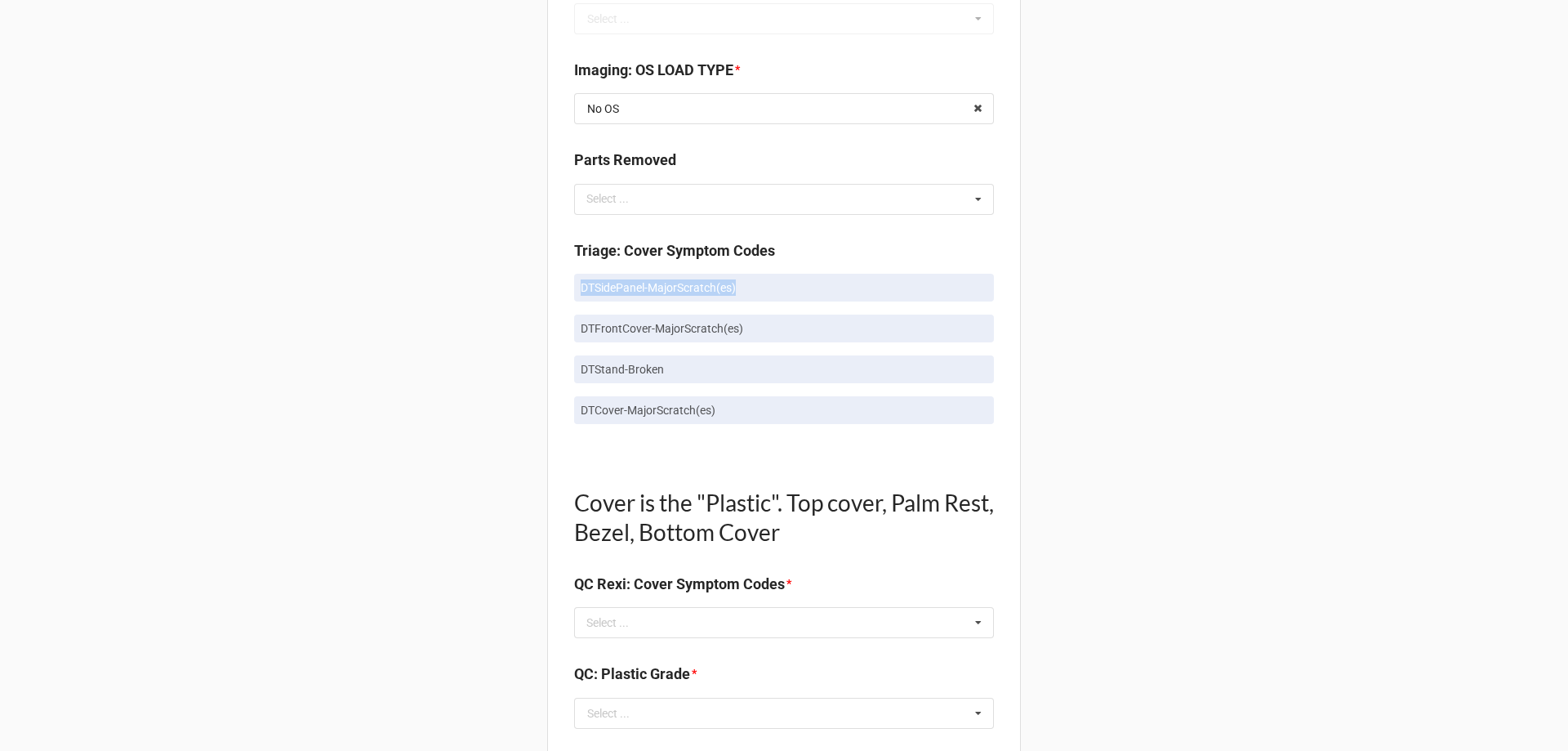
copy p "DTSidePanel-MajorScratch(es)"
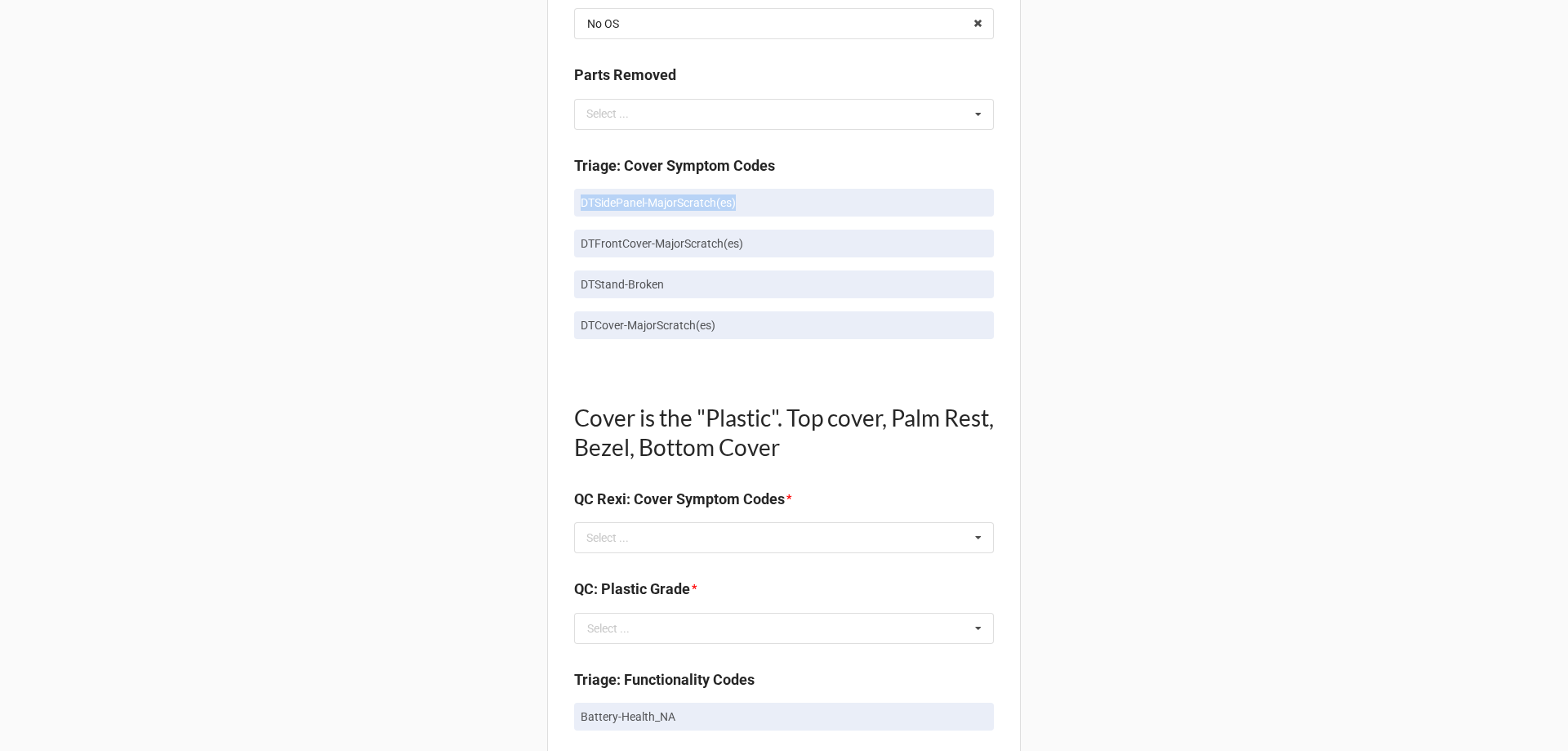
scroll to position [980, 0]
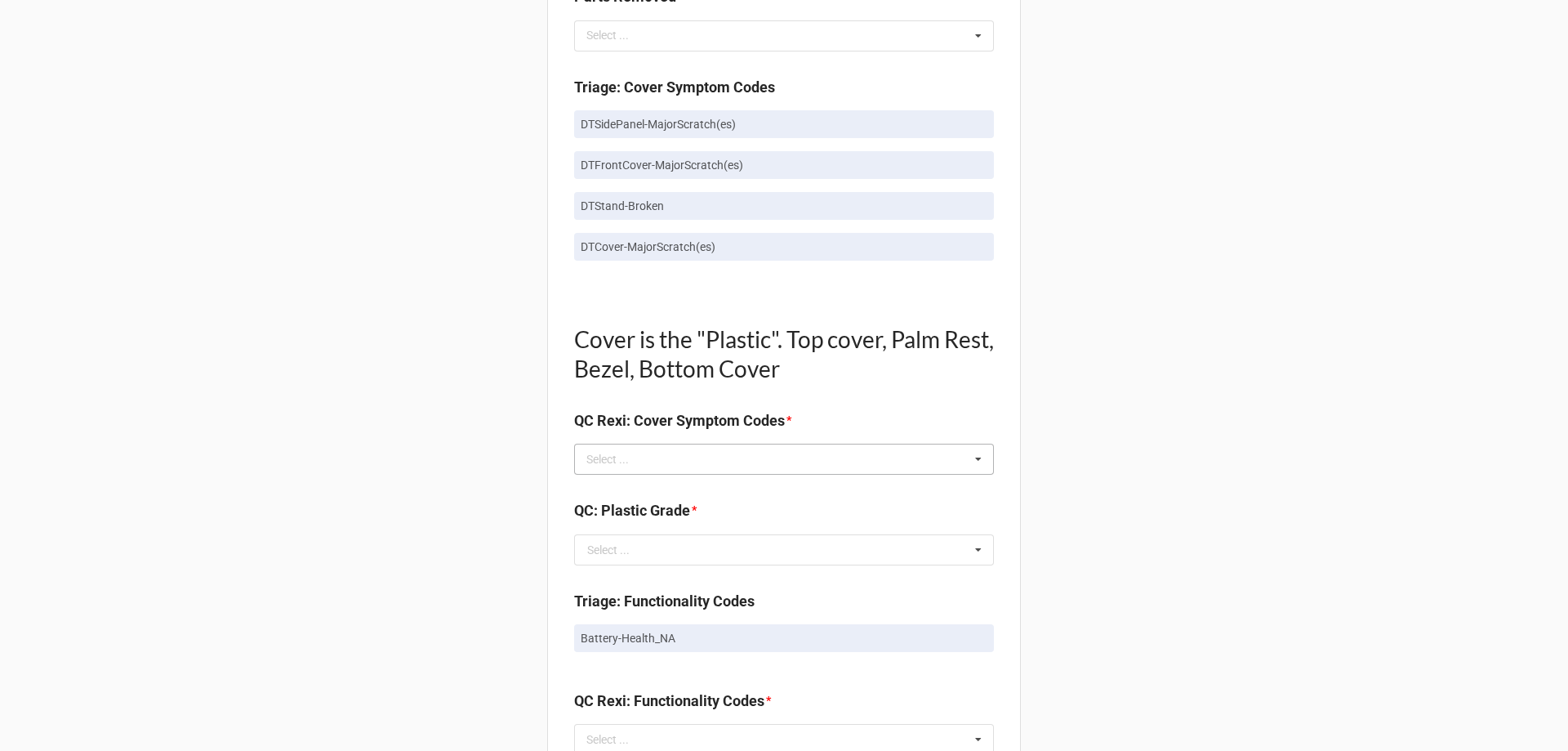
click at [591, 450] on div "Select ..." at bounding box center [617, 460] width 71 height 19
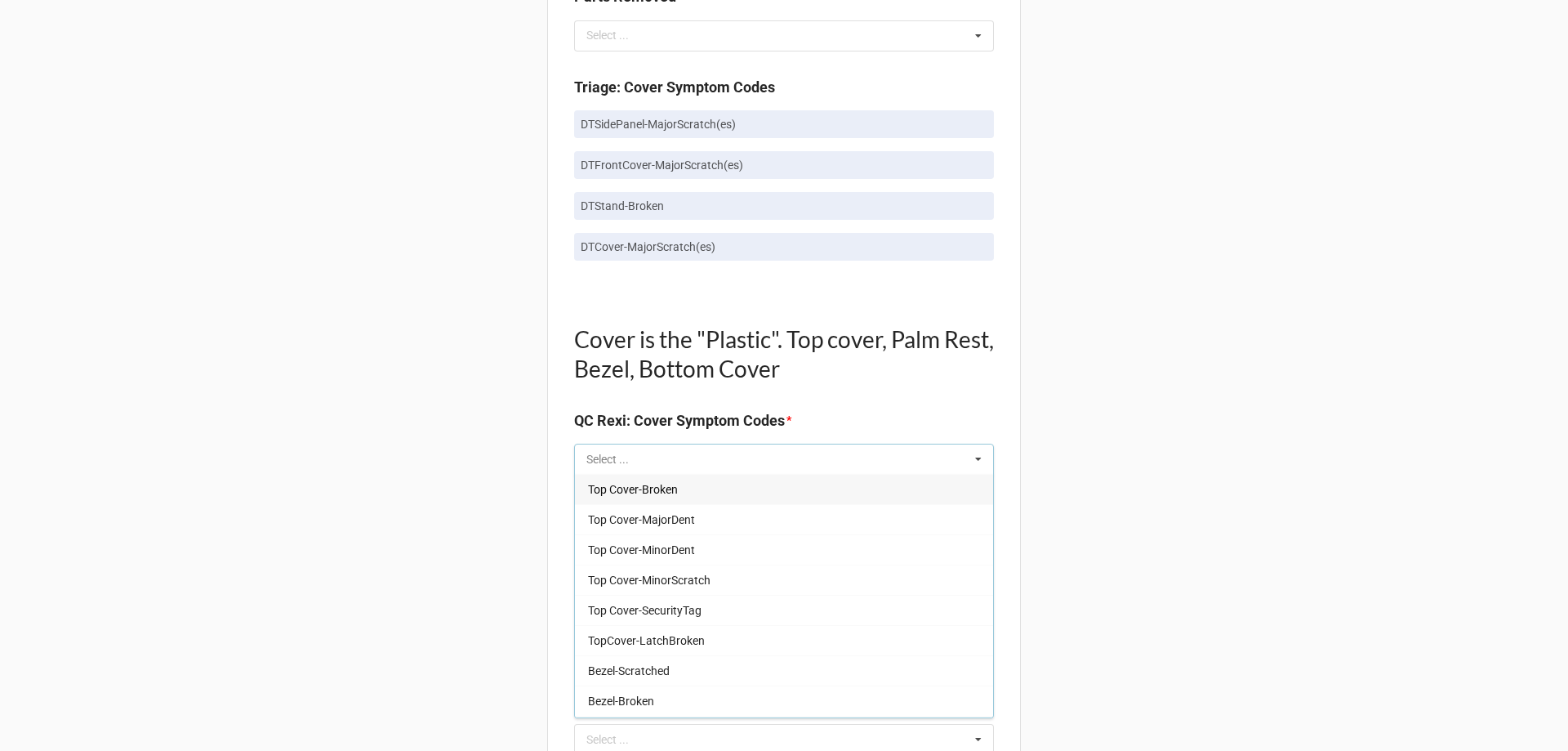
paste input "DTSidePanel-MajorScratch(es)"
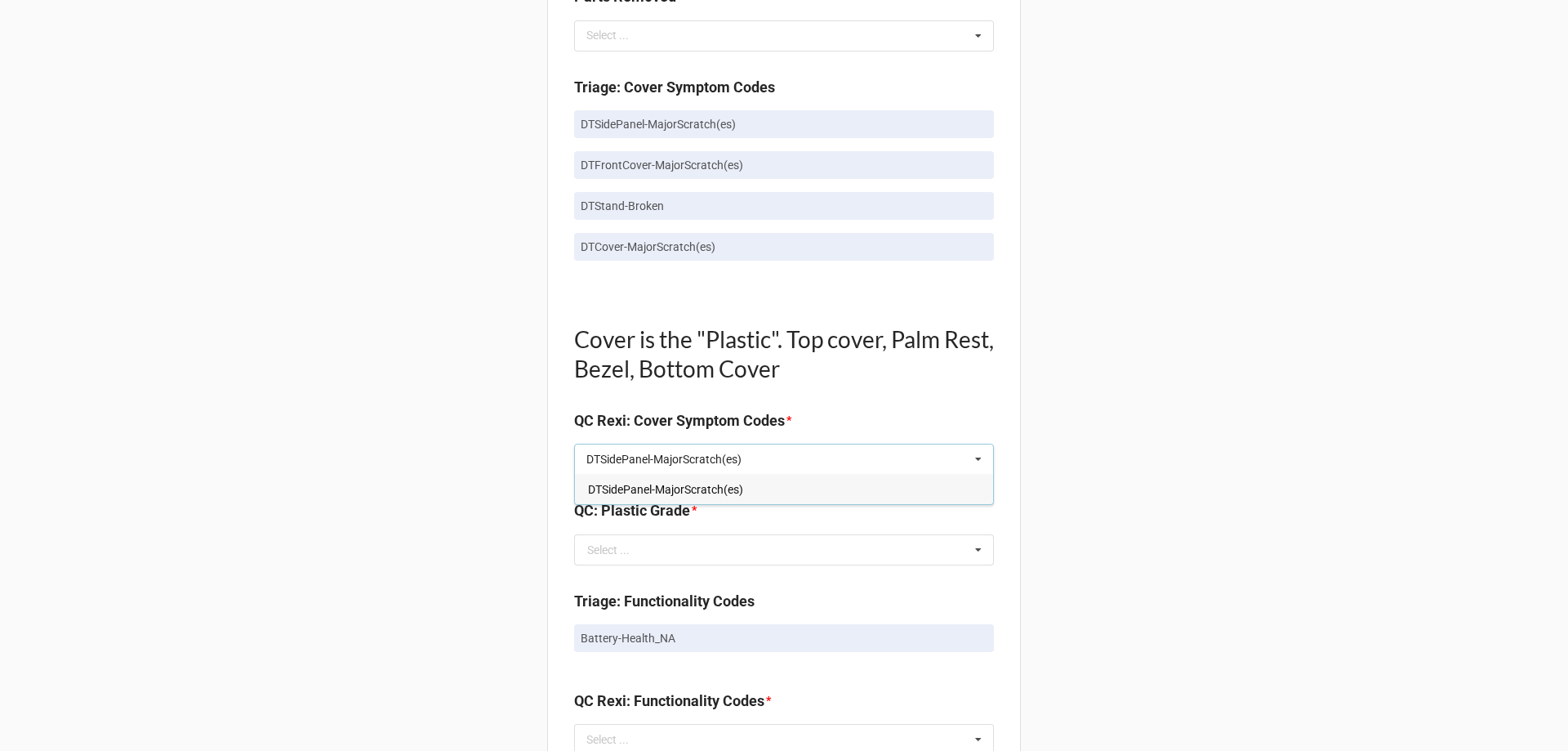
type input "DTSidePanel-MajorScratch(es)"
click at [819, 487] on div "DTSidePanel-MajorScratch(es)" at bounding box center [784, 489] width 418 height 31
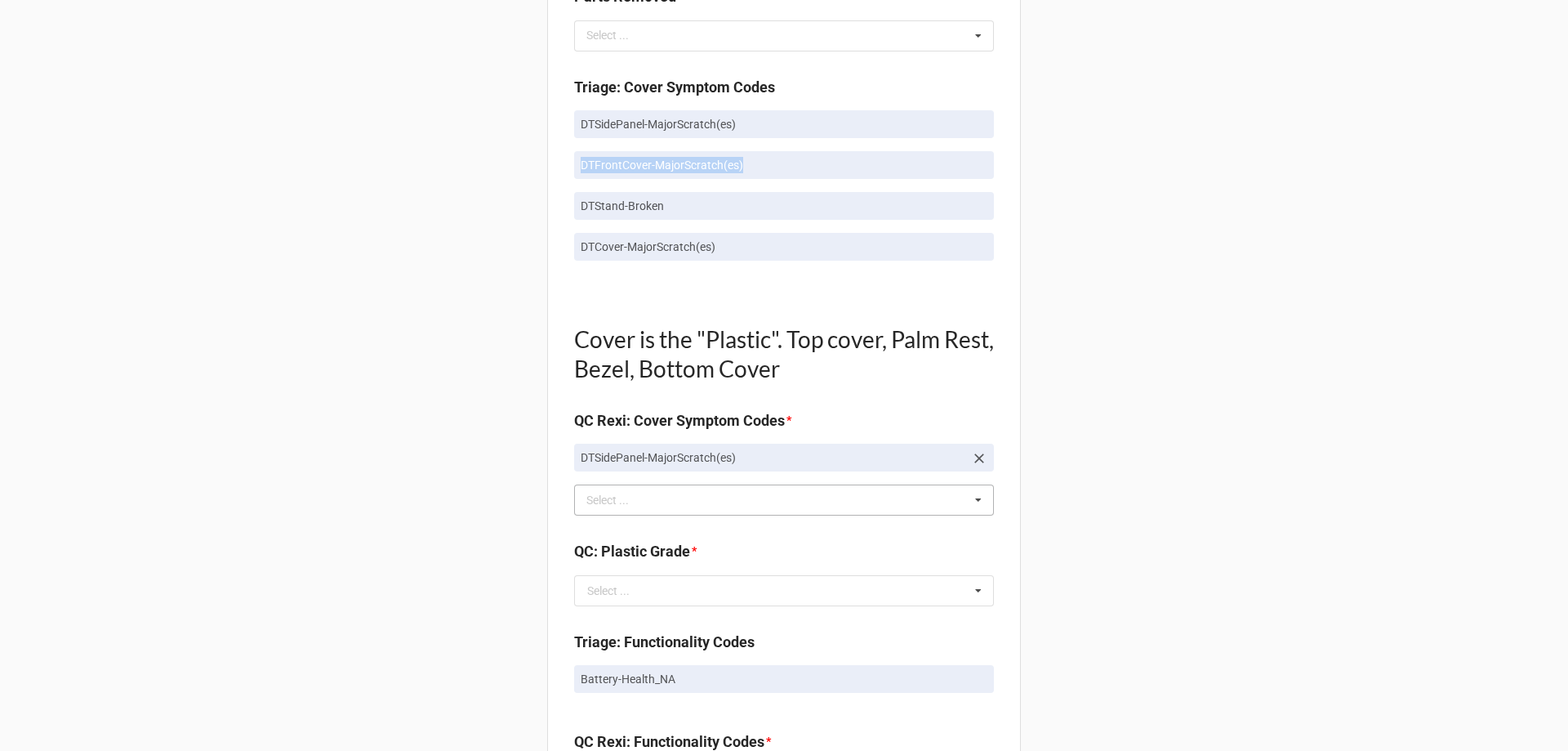
drag, startPoint x: 578, startPoint y: 161, endPoint x: 808, endPoint y: 156, distance: 230.1
click at [807, 156] on link "DTFrontCover-MajorScratch(es)" at bounding box center [784, 164] width 420 height 28
copy p "DTFrontCover-MajorScratch(es)"
click at [783, 507] on div "DTSidePanel-MajorScratch(es) Select ... Top Cover-Broken Top Cover-MajorDent To…" at bounding box center [784, 500] width 420 height 31
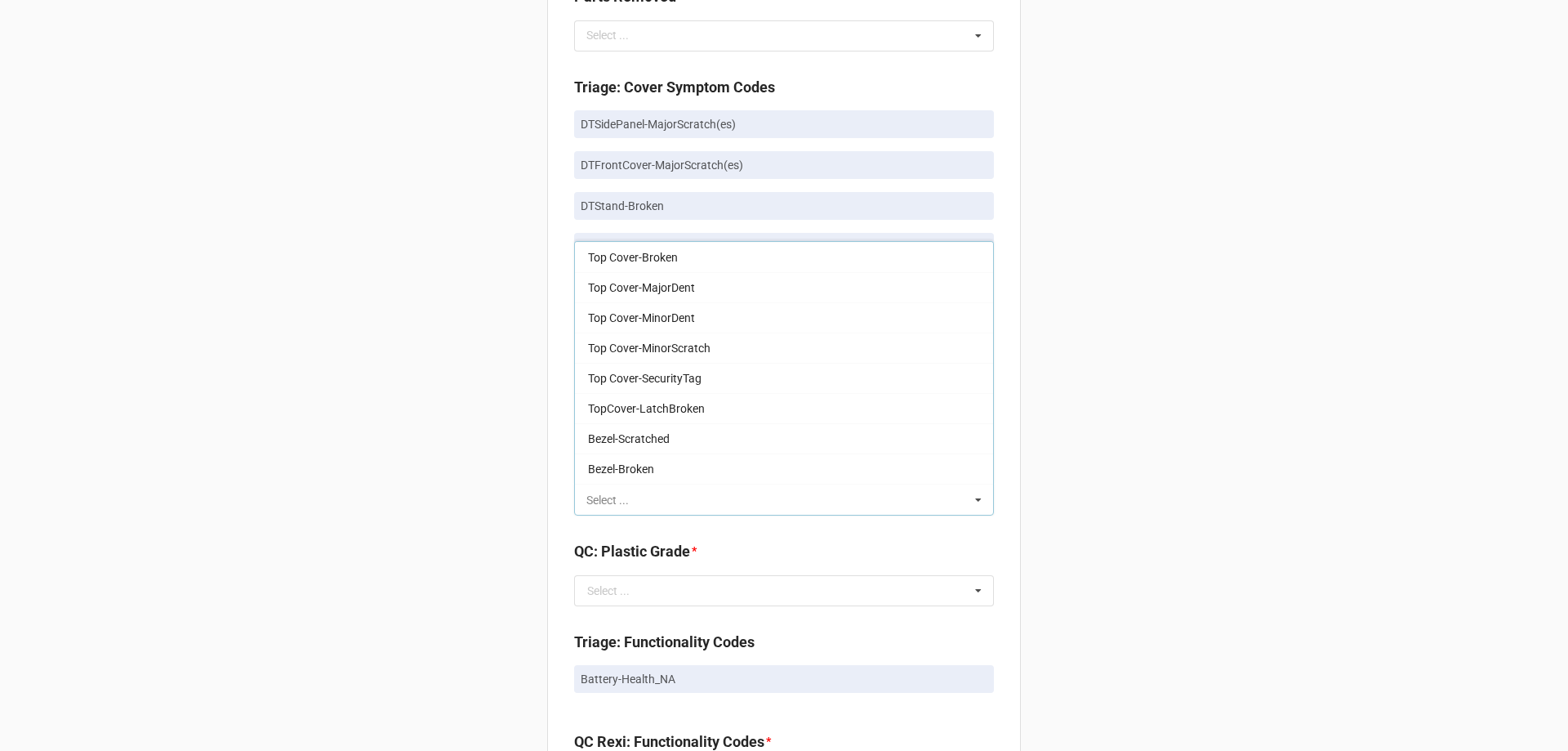
paste input "DTFrontCover-MajorScratch(es)"
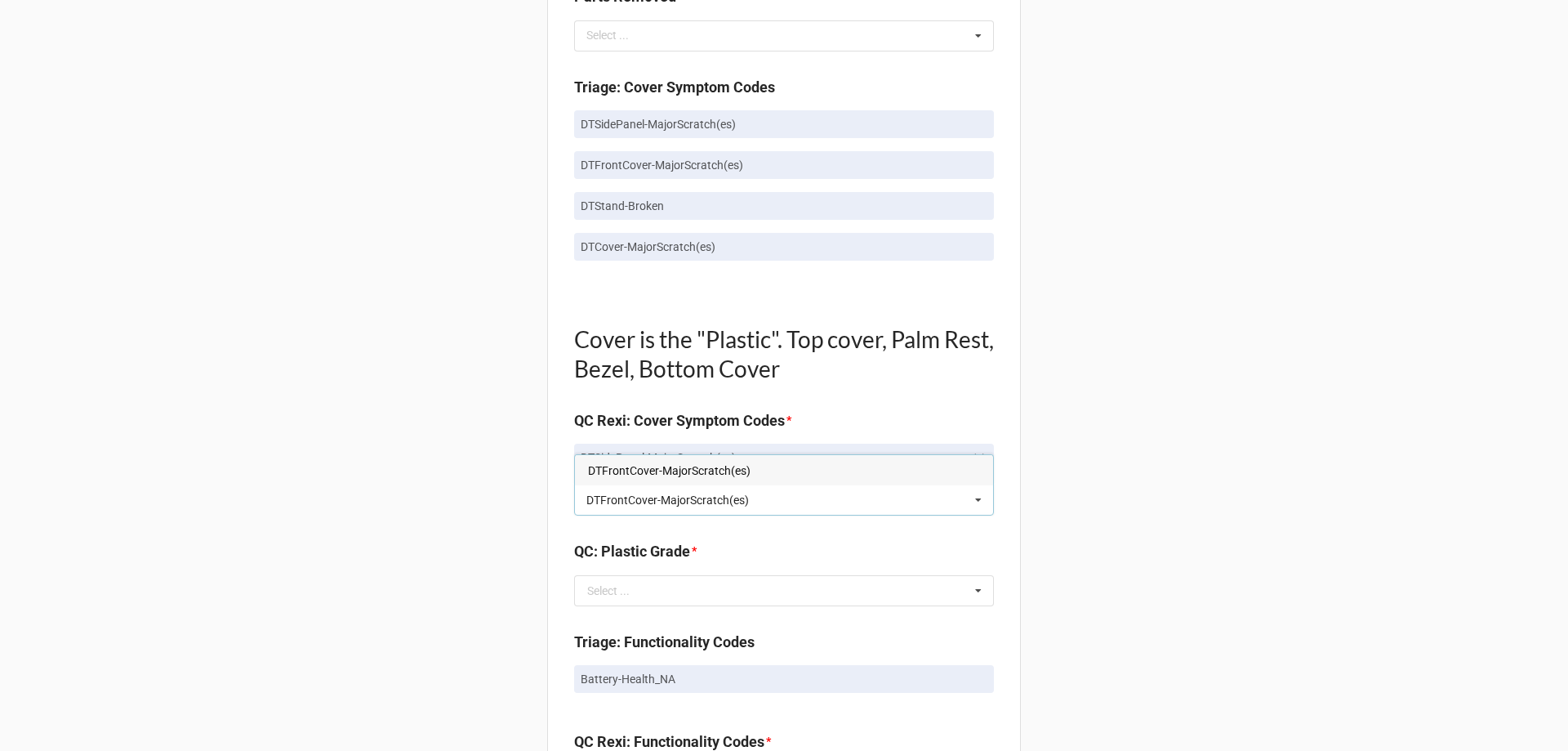
type input "DTFrontCover-MajorScratch(es)"
click at [847, 473] on div "DTFrontCover-MajorScratch(es)" at bounding box center [784, 470] width 418 height 31
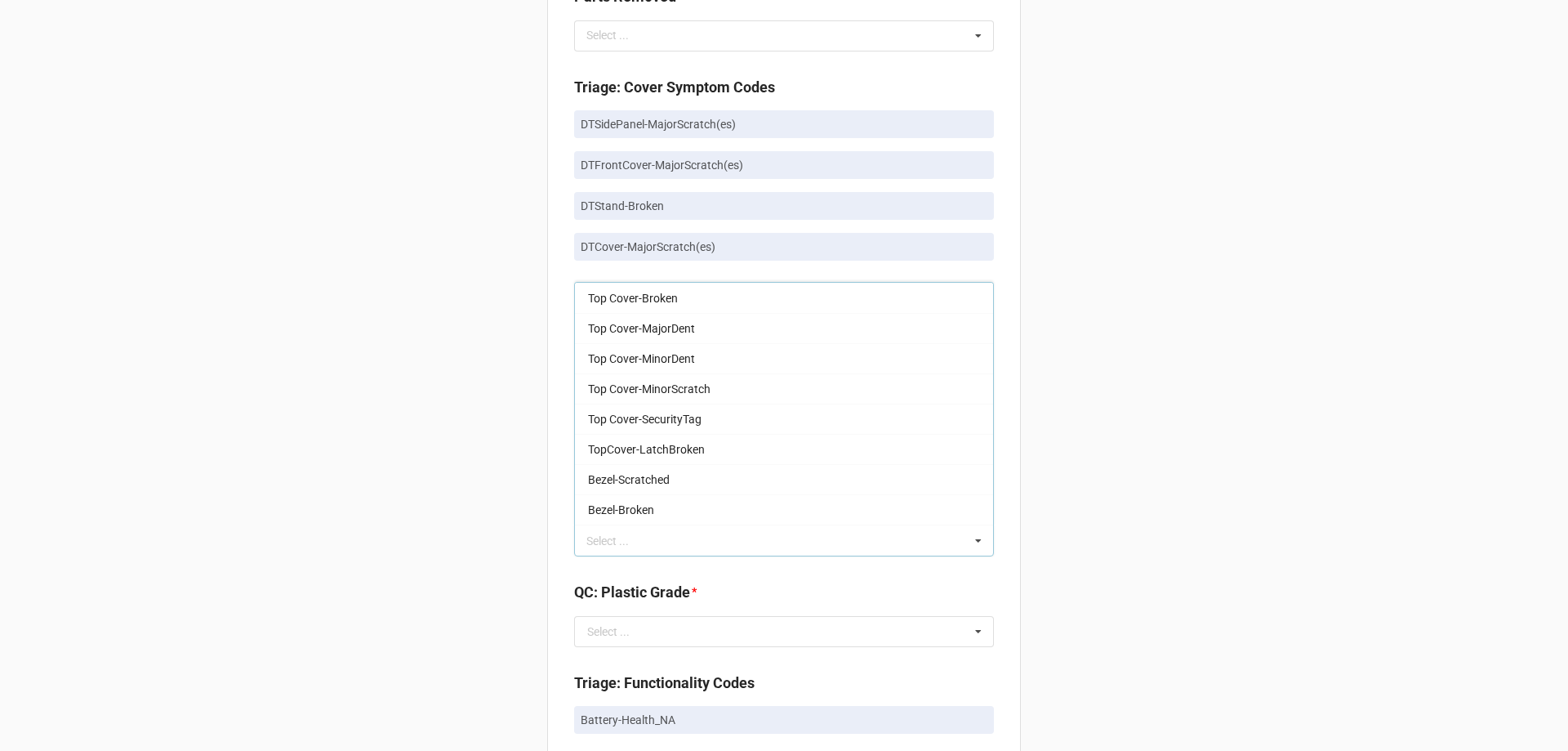
click at [1257, 452] on div "Back Receiving Triage Imaging Cleaning Tech & Repair QC Packing Order Picking R…" at bounding box center [784, 509] width 1568 height 2978
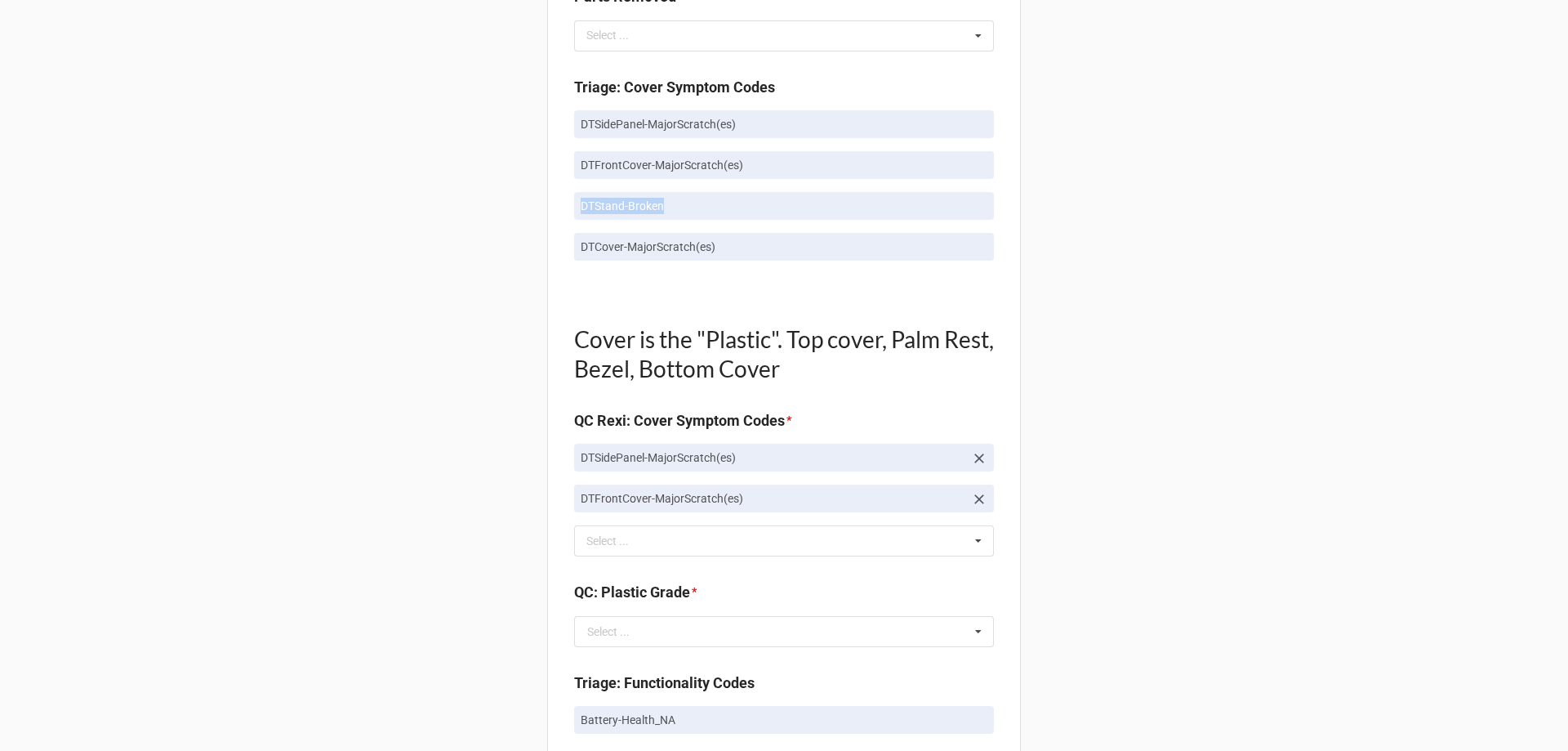
drag, startPoint x: 572, startPoint y: 204, endPoint x: 699, endPoint y: 229, distance: 129.4
click at [688, 225] on div "DTSidePanel-MajorScratch(es) DTFrontCover-MajorScratch(es) DTStand-Broken DTCov…" at bounding box center [784, 192] width 420 height 163
drag, startPoint x: 699, startPoint y: 229, endPoint x: 1085, endPoint y: 308, distance: 394.0
click at [1101, 331] on div "Back Receiving Triage Imaging Cleaning Tech & Repair QC Packing Order Picking R…" at bounding box center [784, 509] width 1568 height 2978
drag, startPoint x: 570, startPoint y: 201, endPoint x: 705, endPoint y: 206, distance: 135.1
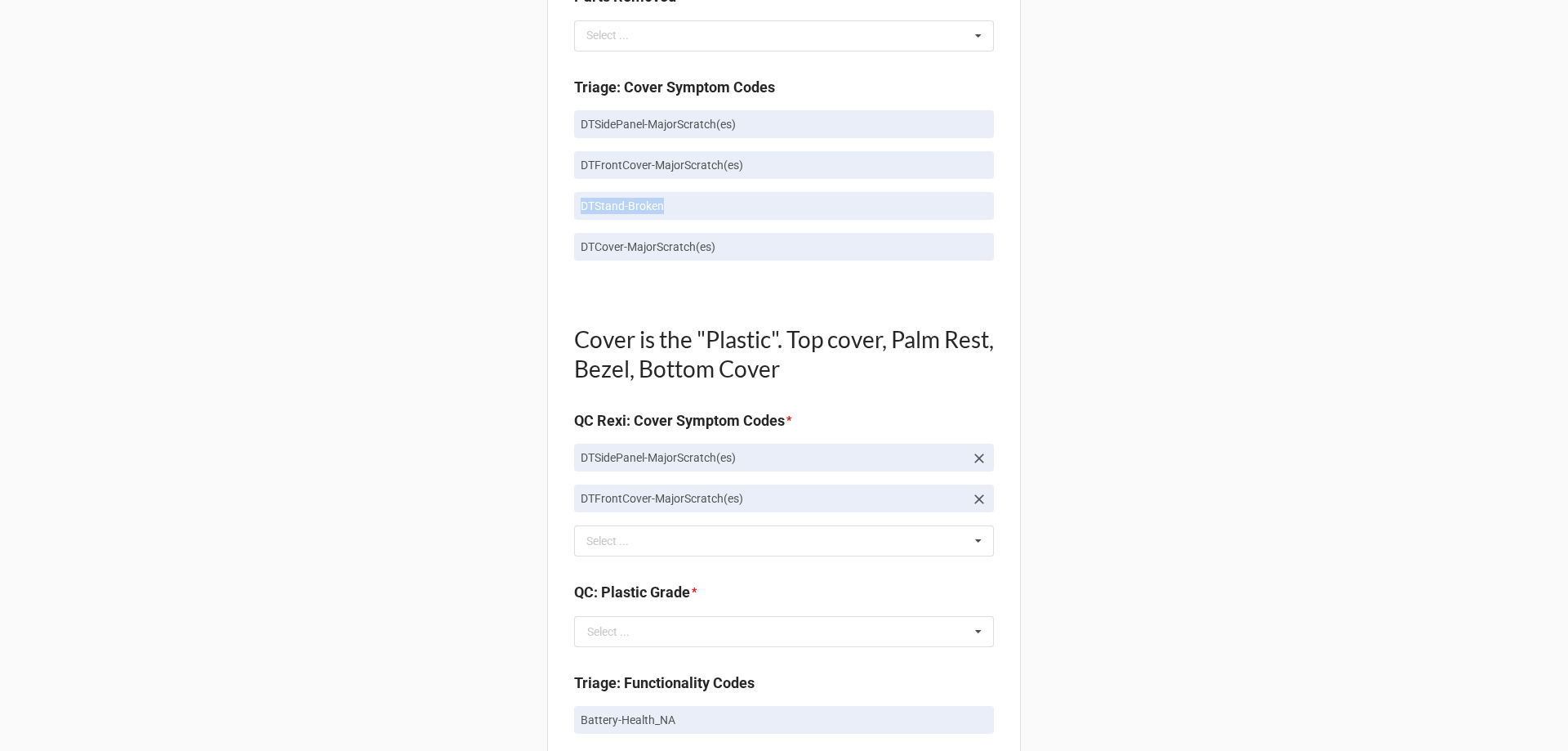
click at [705, 206] on div "Quality Control Box Label: Description Alienware Alienware Aurora R9 I7-9700K 3…" at bounding box center [784, 543] width 473 height 2859
copy p "DTStand-Broken"
drag, startPoint x: 728, startPoint y: 547, endPoint x: 729, endPoint y: 531, distance: 16.0
click at [728, 547] on div "DTFrontCover-MajorScratch(es) Select ... Top Cover-Broken Top Cover-MajorDent T…" at bounding box center [784, 540] width 420 height 31
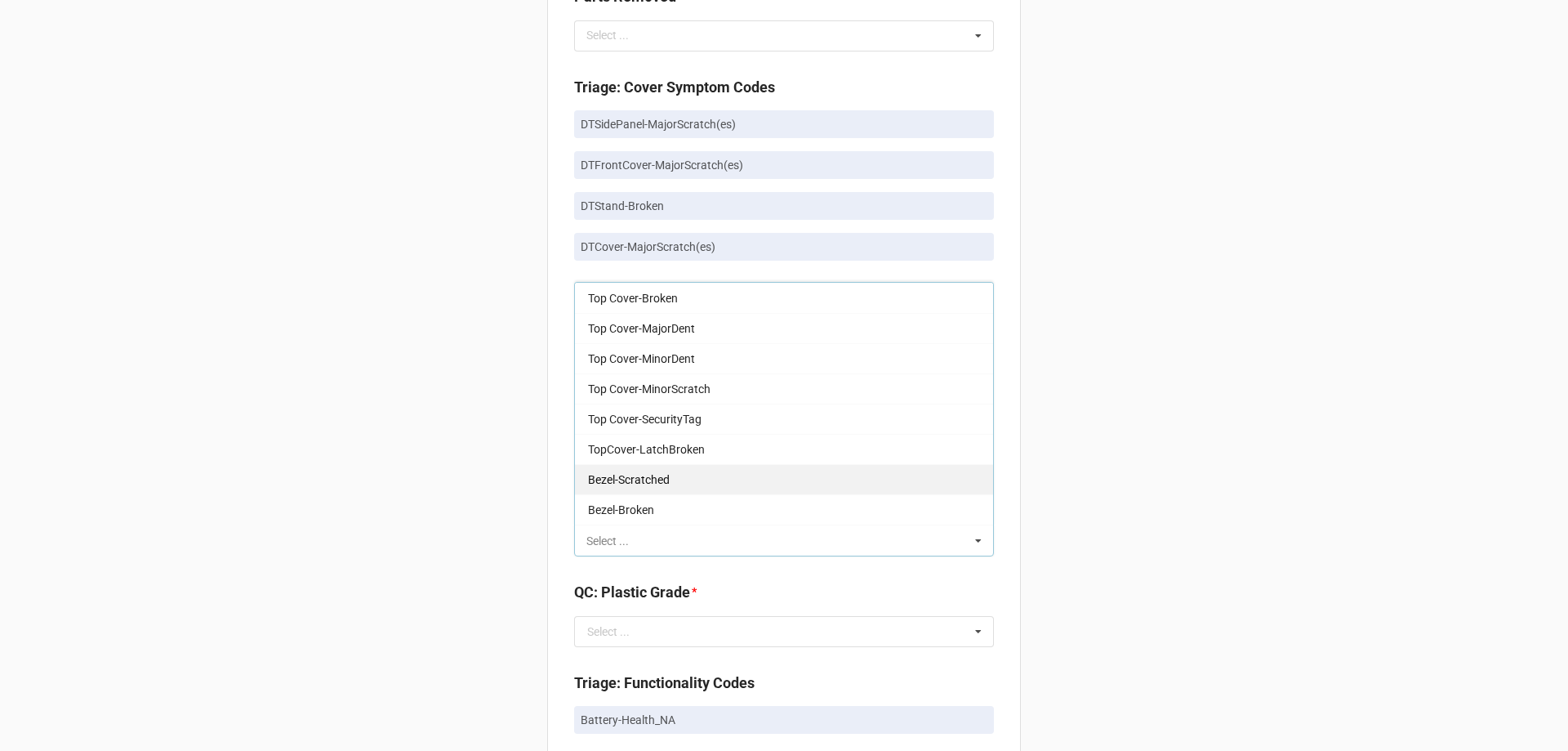
paste input "DTStand-Broken"
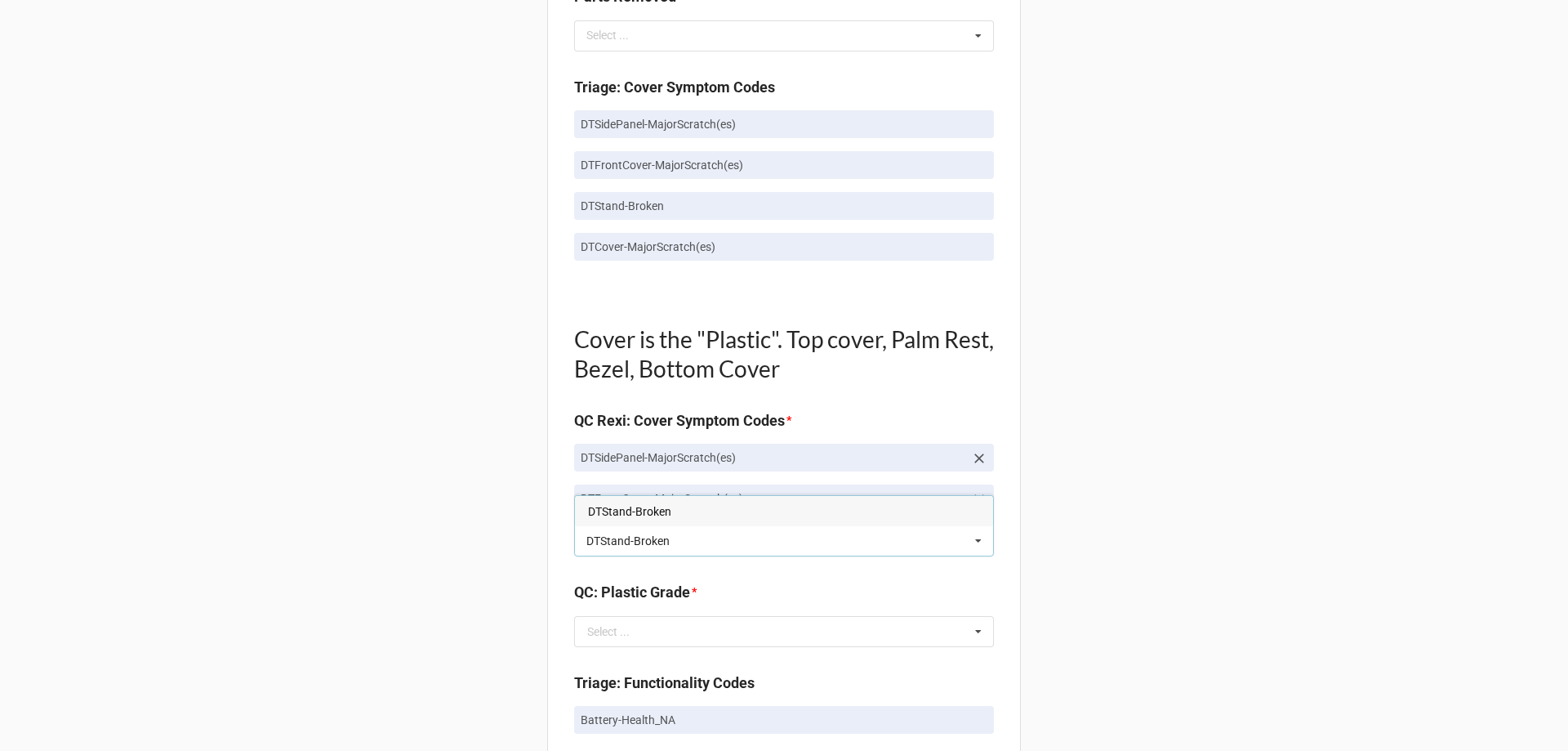
type input "DTStand-Broken"
click at [737, 500] on div "DTStand-Broken" at bounding box center [784, 511] width 418 height 31
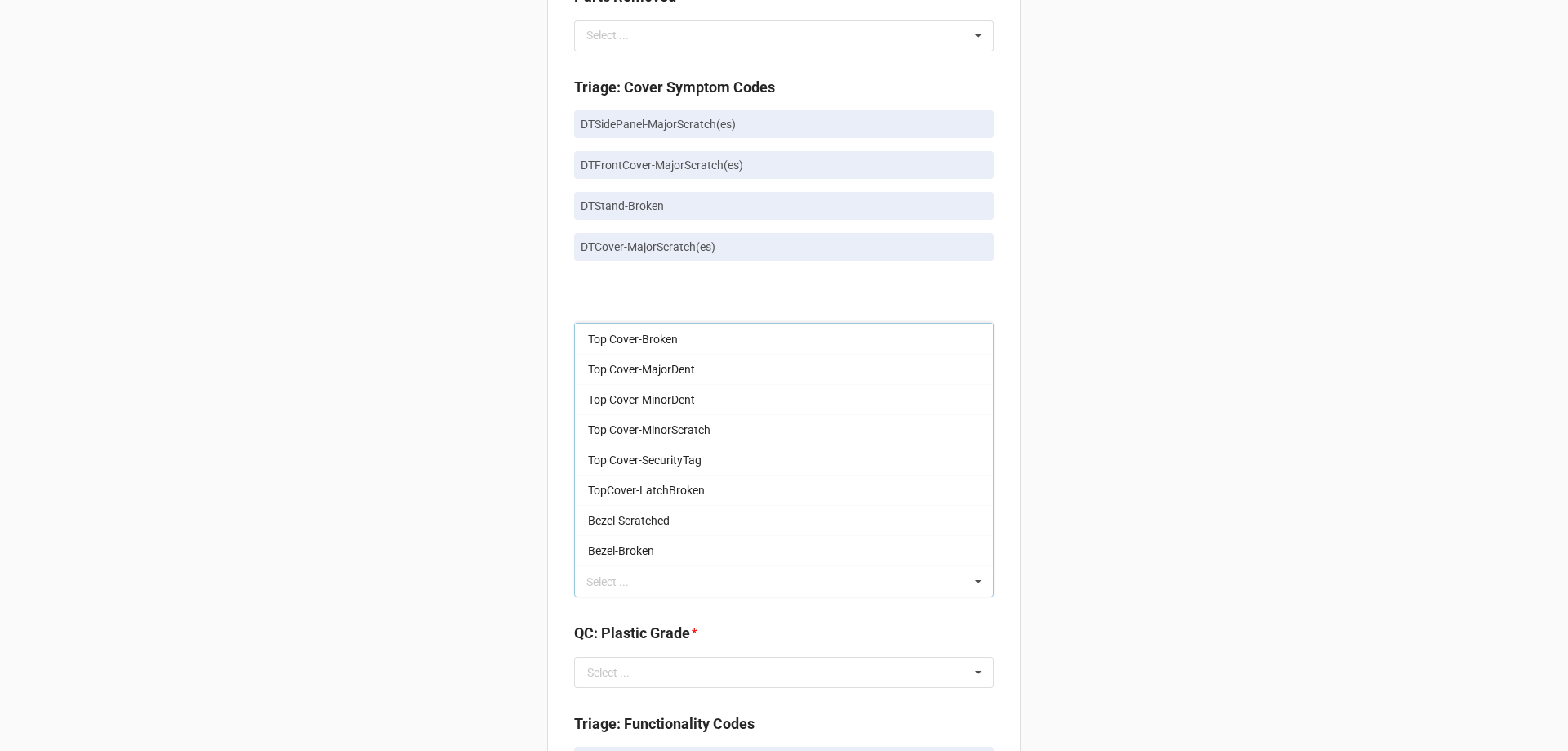
click at [1177, 296] on div "Back Receiving Triage Imaging Cleaning Tech & Repair QC Packing Order Picking R…" at bounding box center [784, 530] width 1568 height 3019
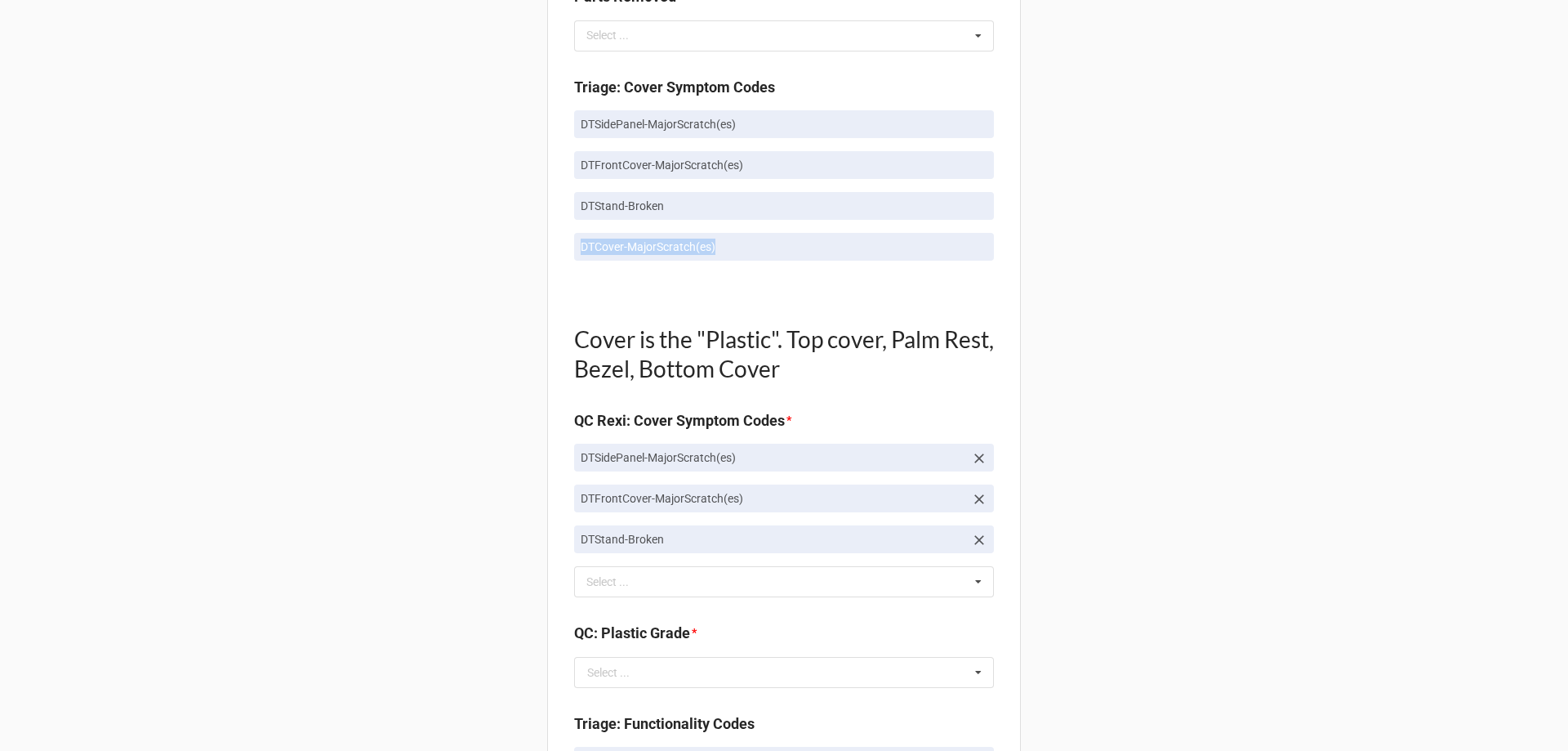
drag, startPoint x: 571, startPoint y: 238, endPoint x: 745, endPoint y: 247, distance: 174.2
click at [745, 247] on link "DTCover-MajorScratch(es)" at bounding box center [784, 246] width 420 height 28
copy p "DTCover-MajorScratch(es)"
click at [850, 582] on div "DTStand-Broken Select ... Top Cover-Broken Top Cover-MajorDent Top Cover-MinorD…" at bounding box center [784, 581] width 420 height 31
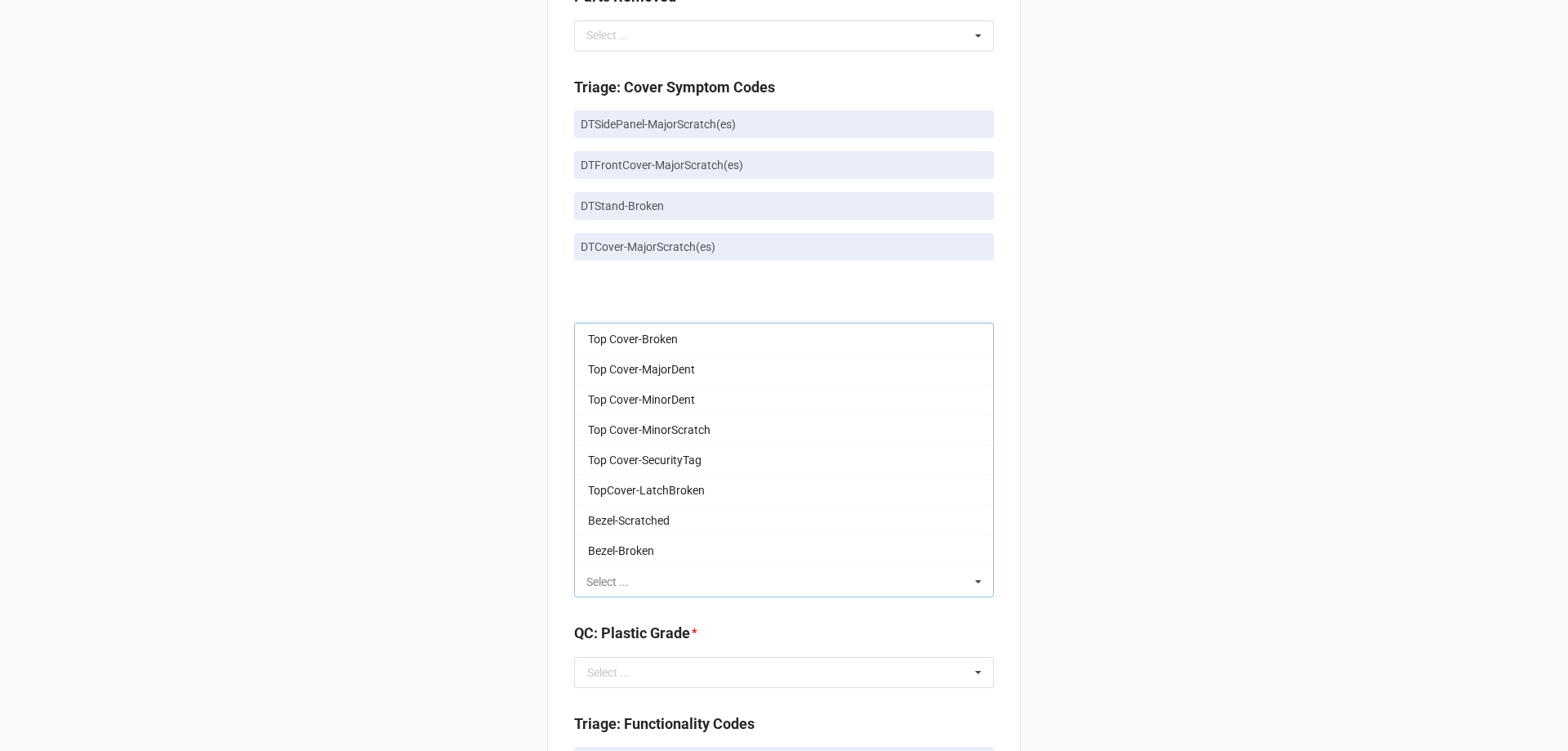
paste input "DTCover-MajorScratch(es)"
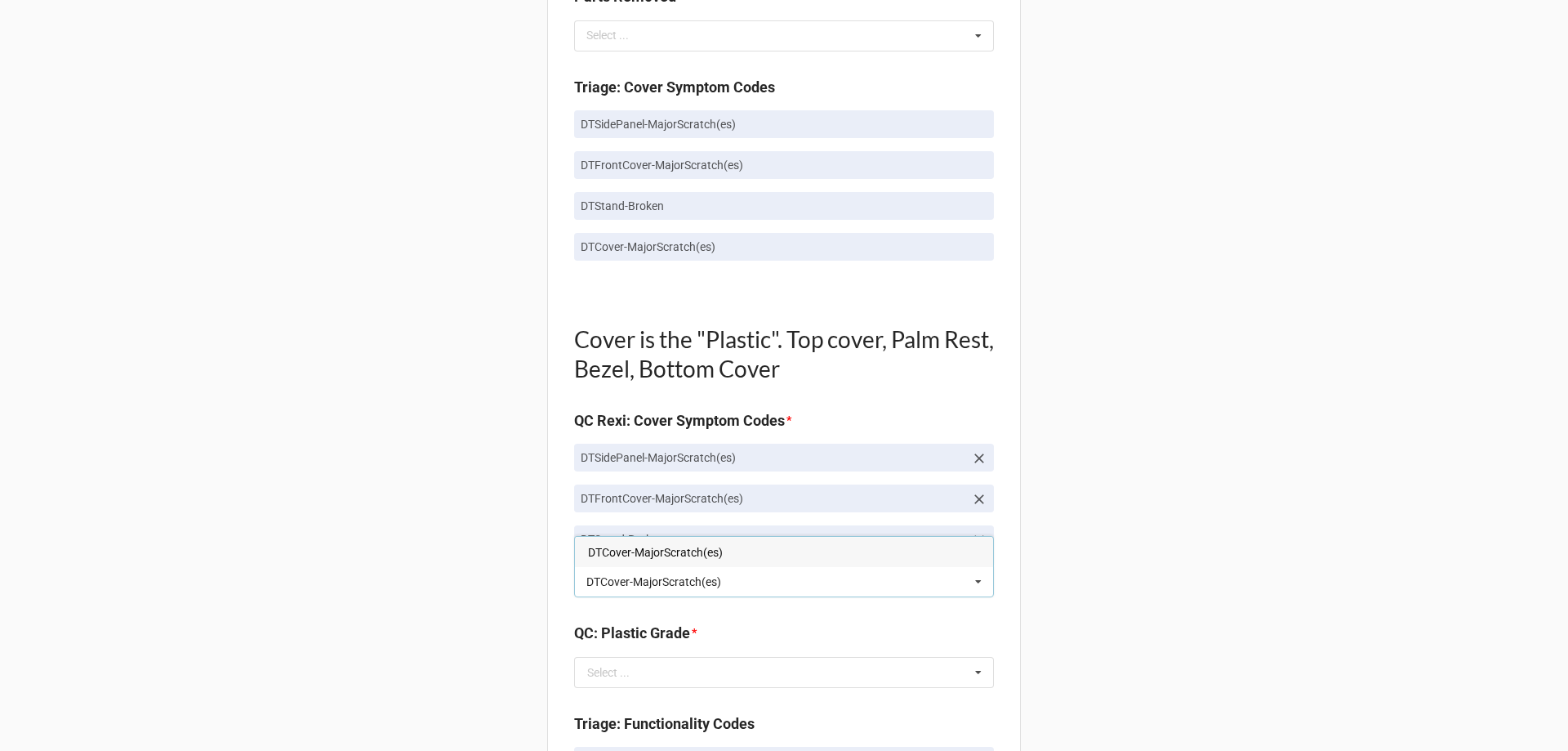
type input "DTCover-MajorScratch(es)"
click at [799, 562] on div "DTCover-MajorScratch(es)" at bounding box center [784, 552] width 418 height 31
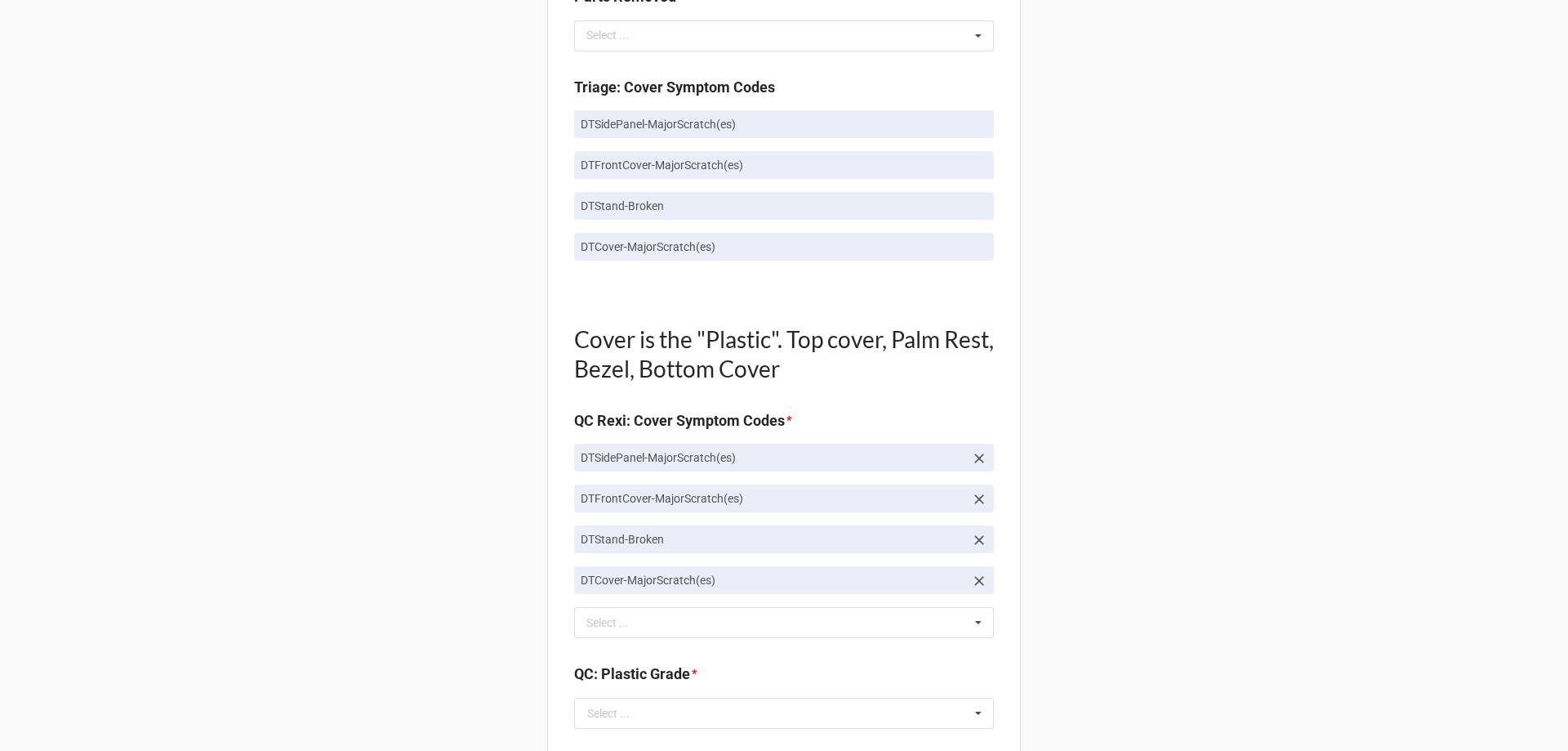
click at [1184, 499] on div "Back Receiving Triage Imaging Cleaning Tech & Repair QC Packing Order Picking R…" at bounding box center [784, 550] width 1568 height 3060
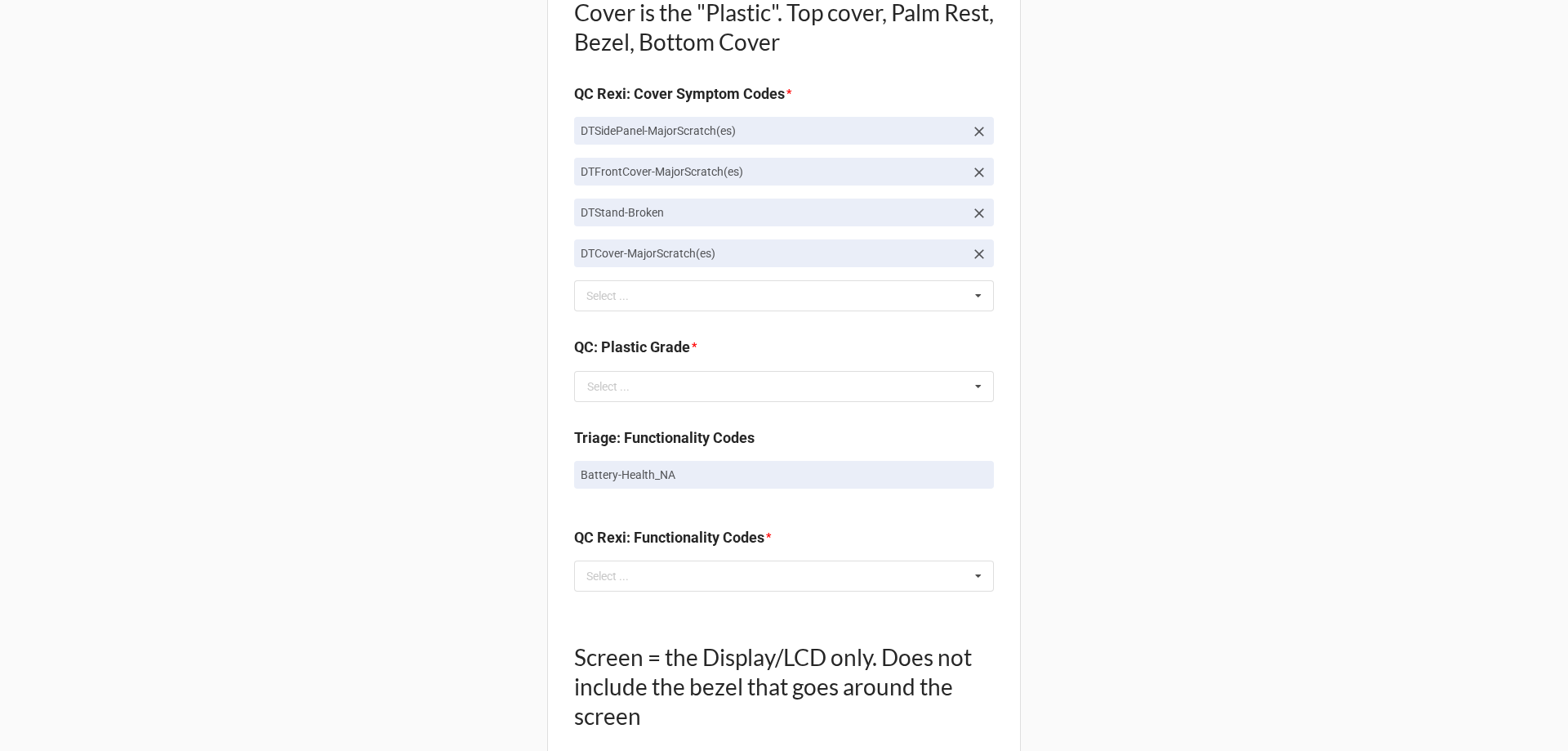
scroll to position [1388, 0]
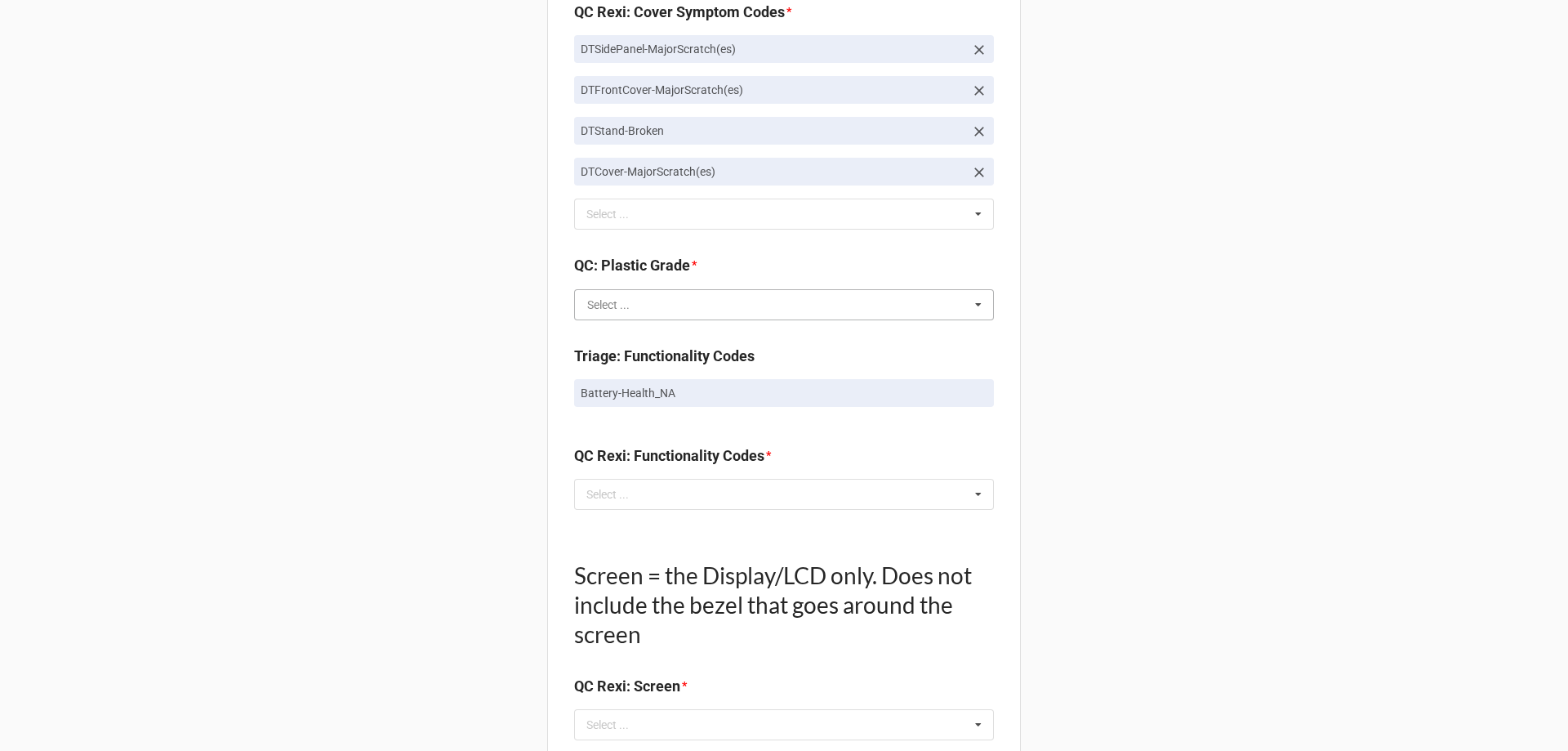
click at [768, 311] on input "text" at bounding box center [784, 304] width 418 height 30
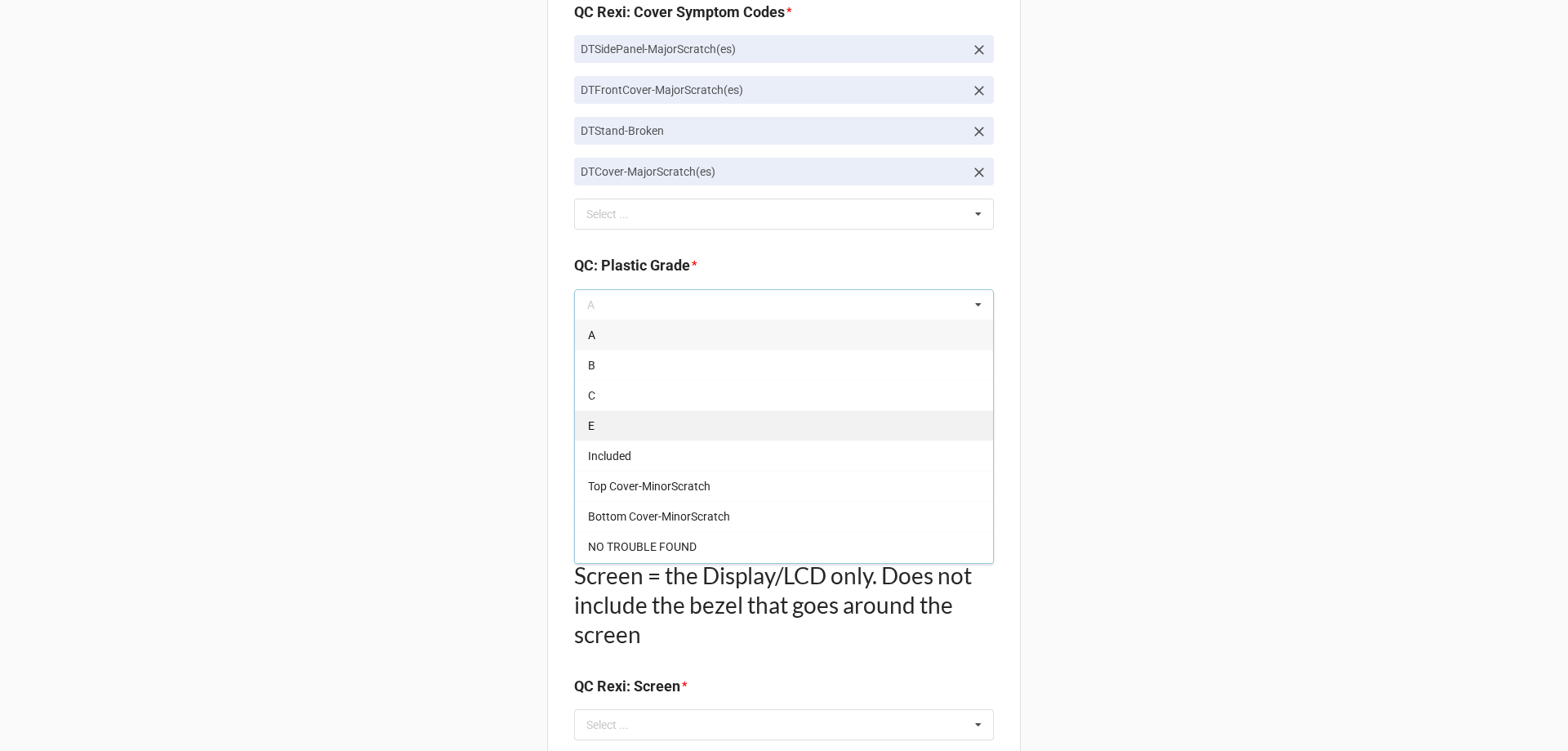
click at [747, 426] on div "E" at bounding box center [784, 426] width 418 height 31
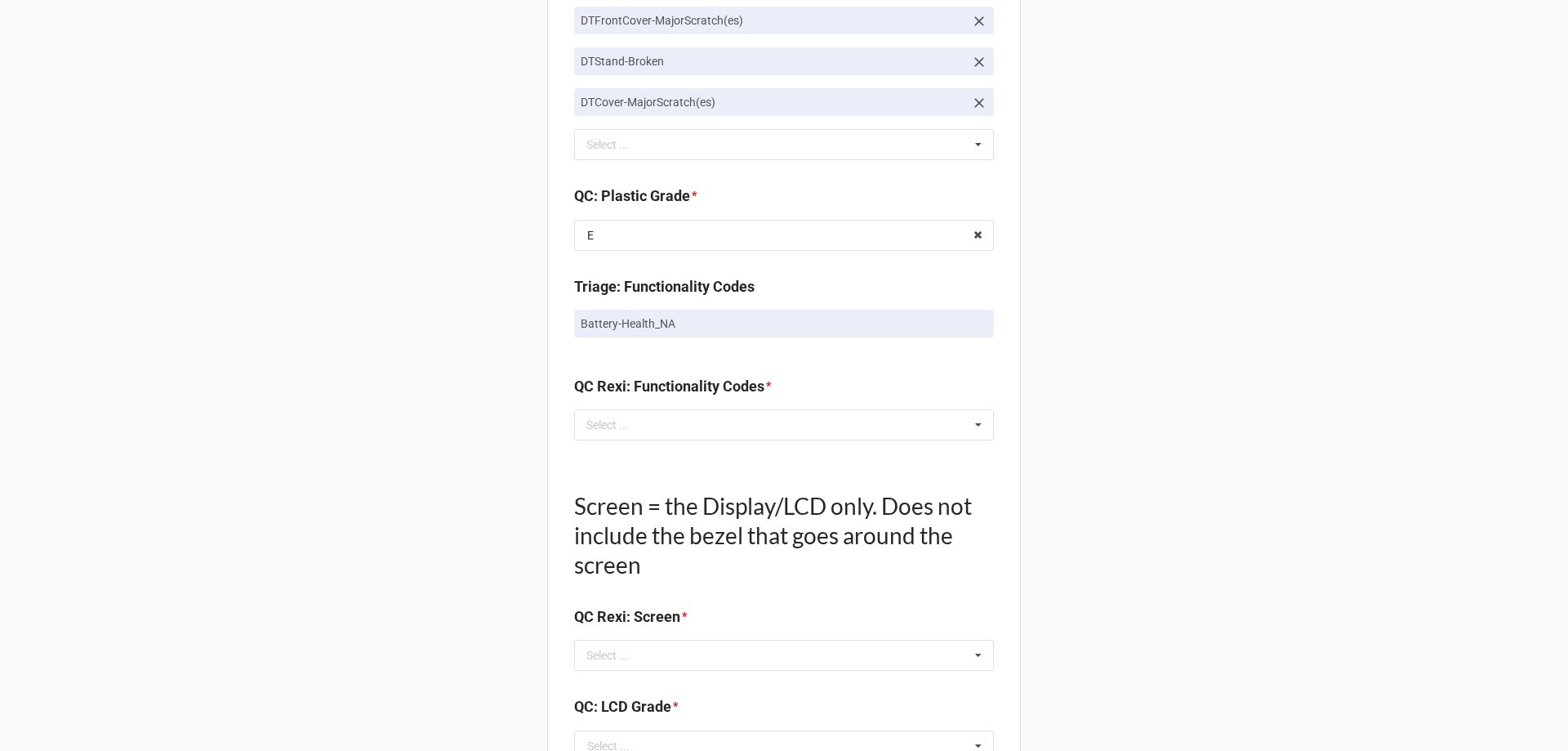
scroll to position [1552, 0]
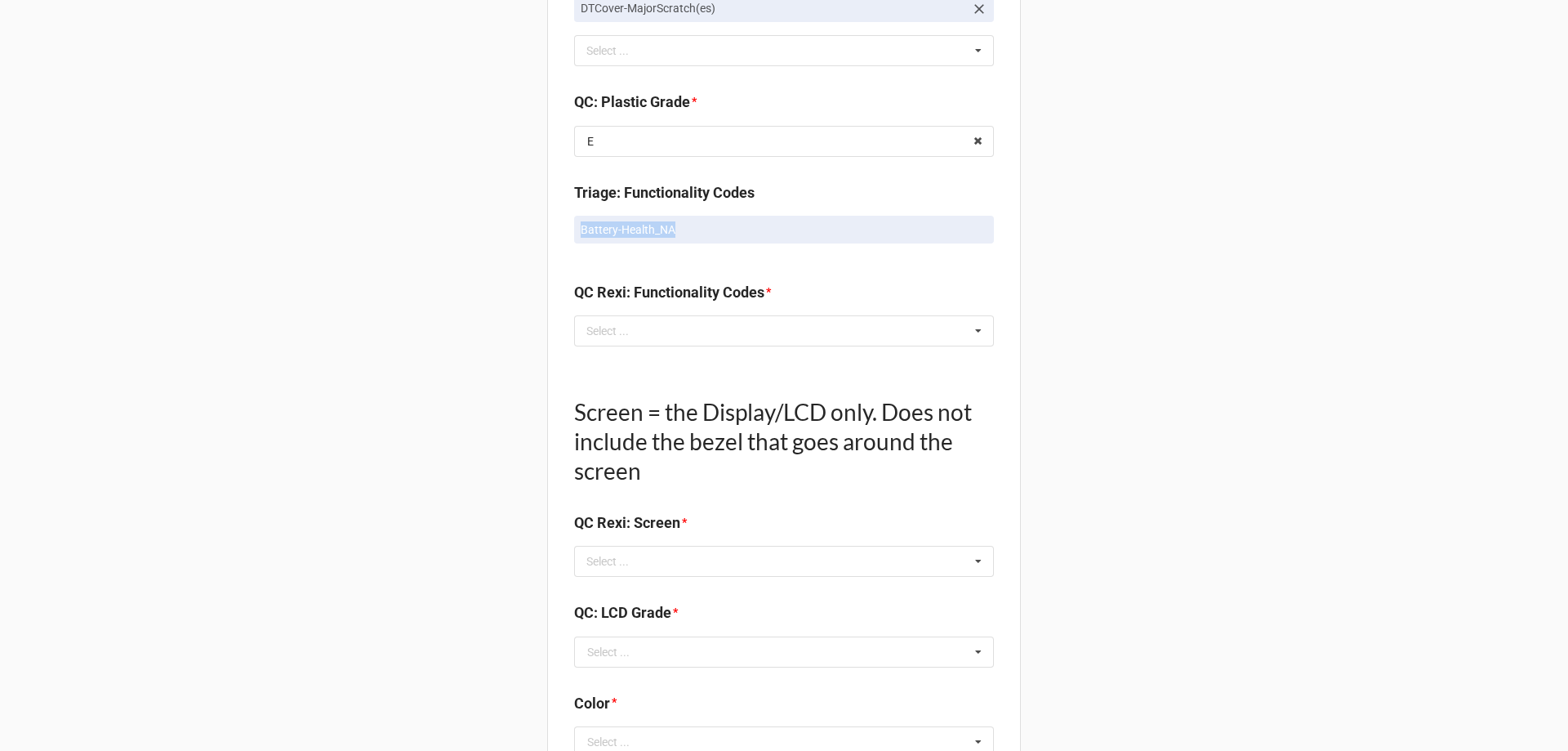
drag, startPoint x: 551, startPoint y: 240, endPoint x: 749, endPoint y: 250, distance: 198.3
click at [741, 246] on div "Quality Control Box Label: Description Alienware Alienware Aurora R9 I7-9700K 3…" at bounding box center [784, 11] width 473 height 2941
copy p "Battery-Health_NA"
click at [677, 324] on div "Select ... No results found." at bounding box center [784, 330] width 420 height 31
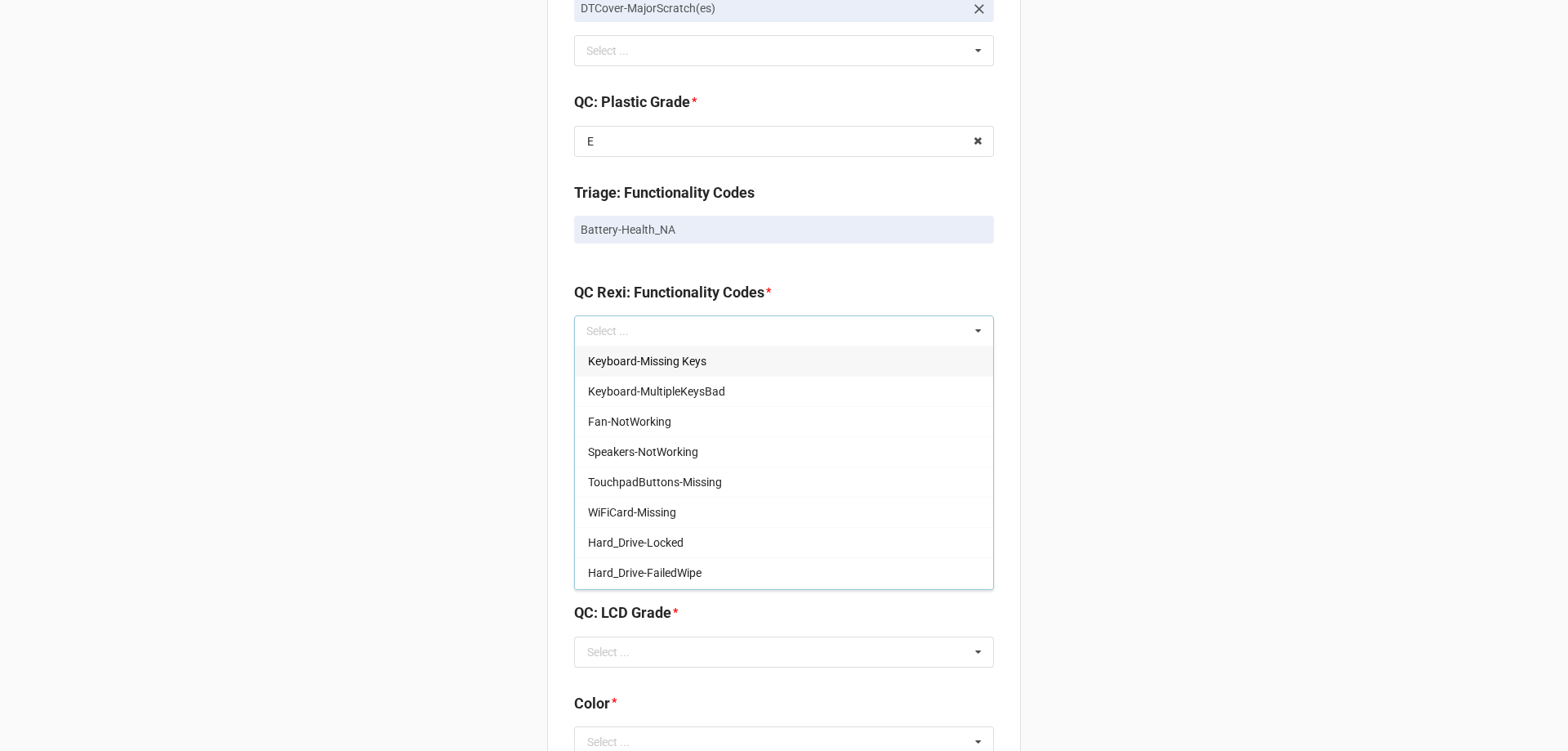
drag, startPoint x: 677, startPoint y: 324, endPoint x: 1063, endPoint y: 492, distance: 421.0
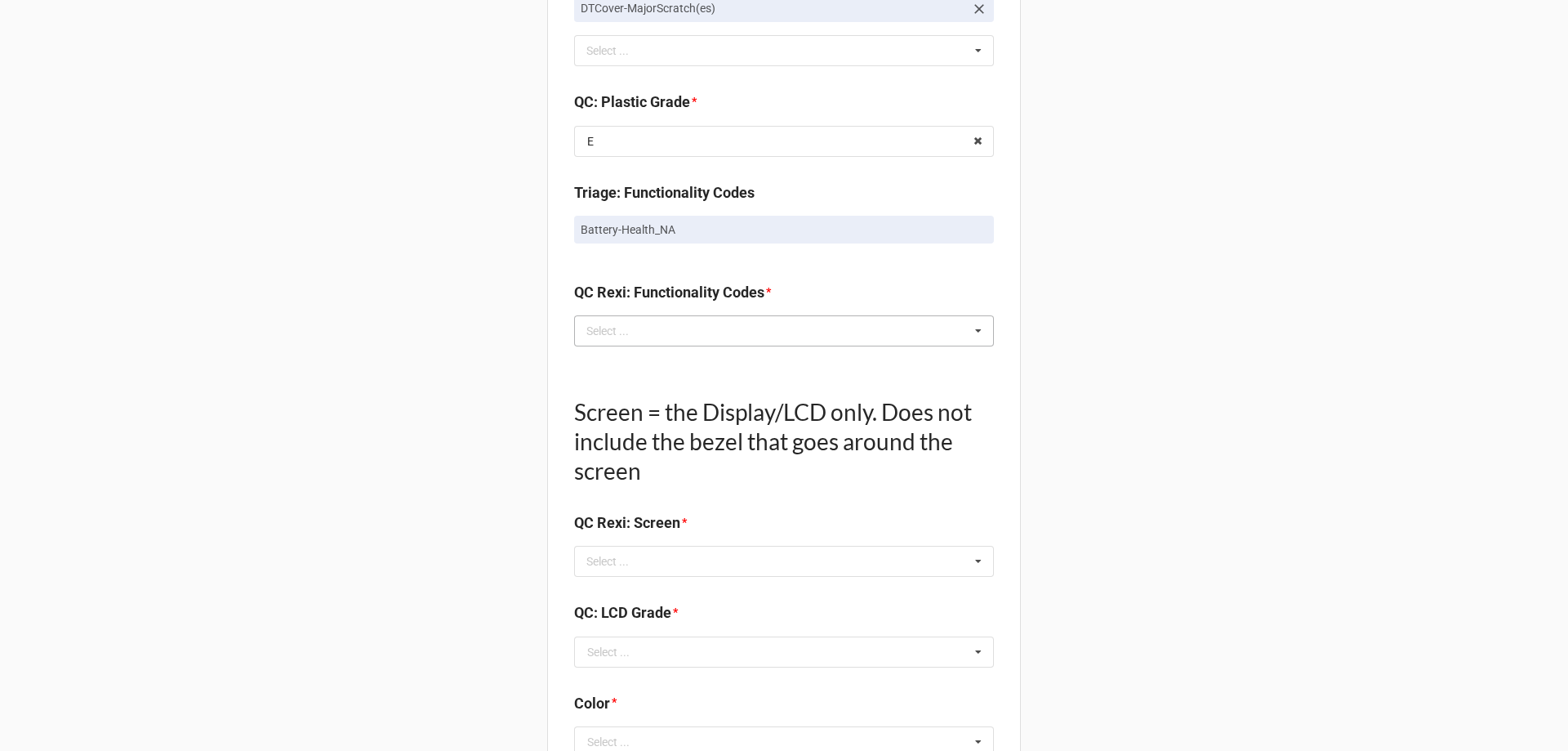
click at [801, 328] on div "Select ... Keyboard-Missing Keys Keyboard-MultipleKeysBad Fan-NotWorking Speake…" at bounding box center [784, 330] width 420 height 31
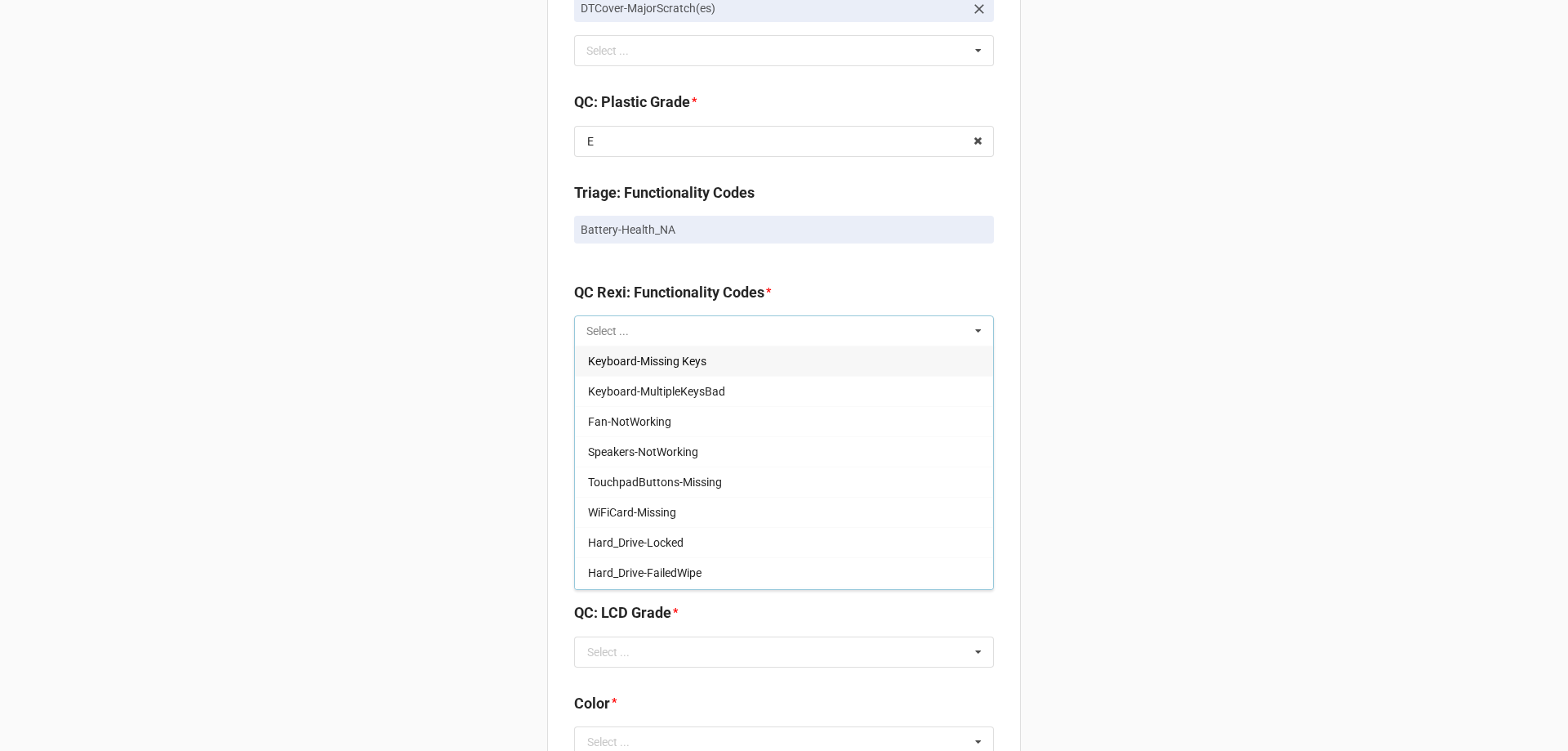
paste input "Battery-Health_NA"
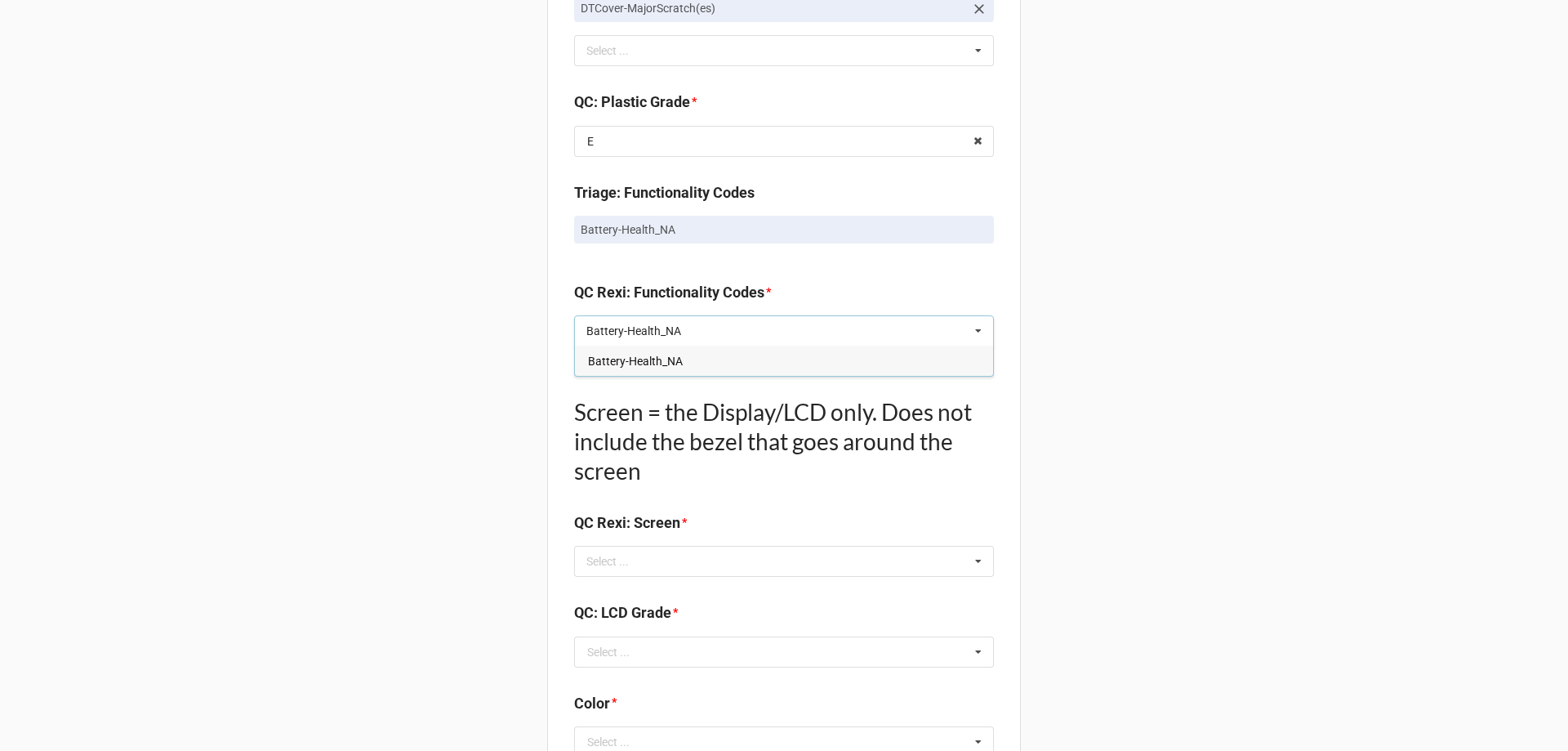
type input "Battery-Health_NA"
click at [700, 363] on div "Battery-Health_NA" at bounding box center [784, 361] width 418 height 31
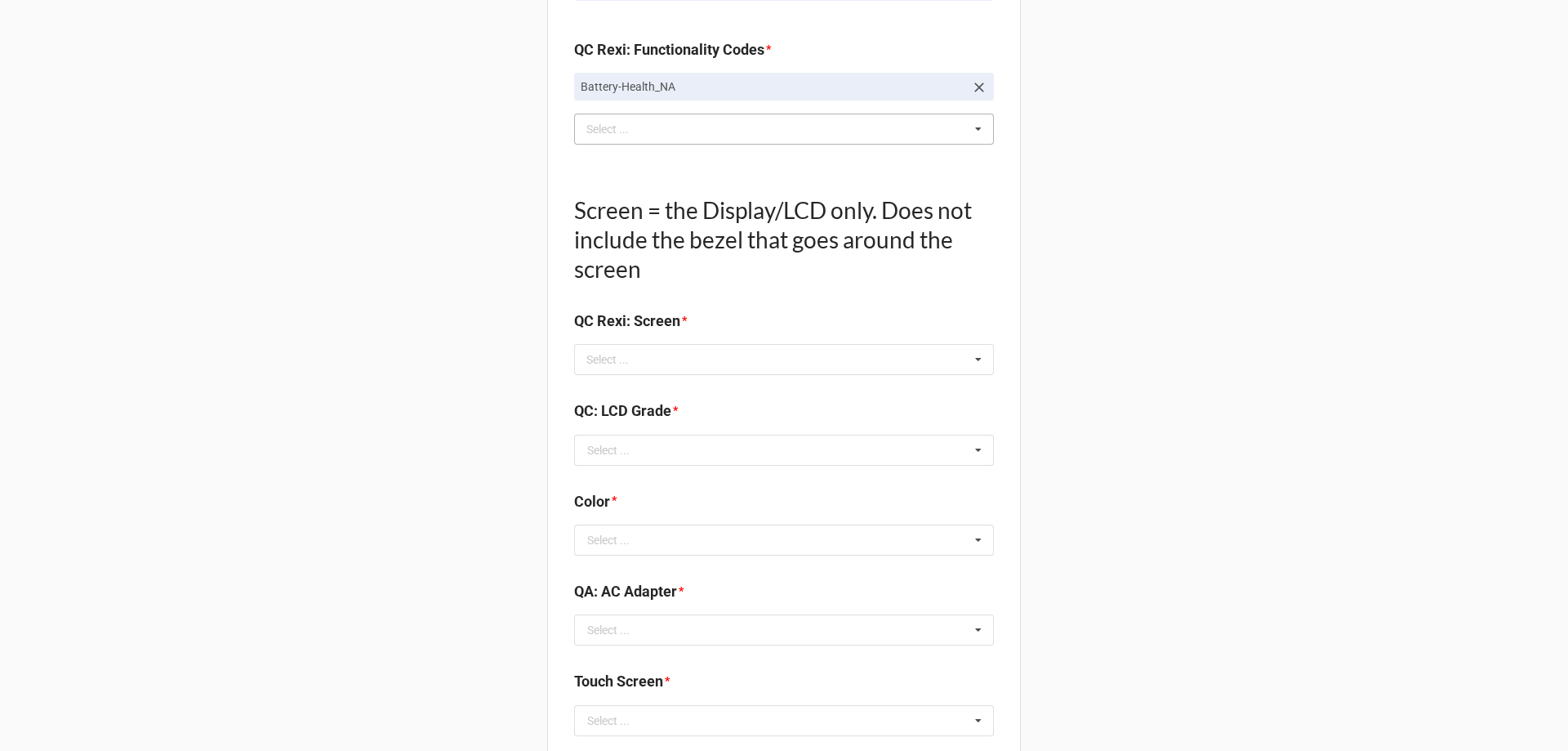
scroll to position [1797, 0]
click at [752, 362] on div "Select ... No results found." at bounding box center [784, 357] width 420 height 31
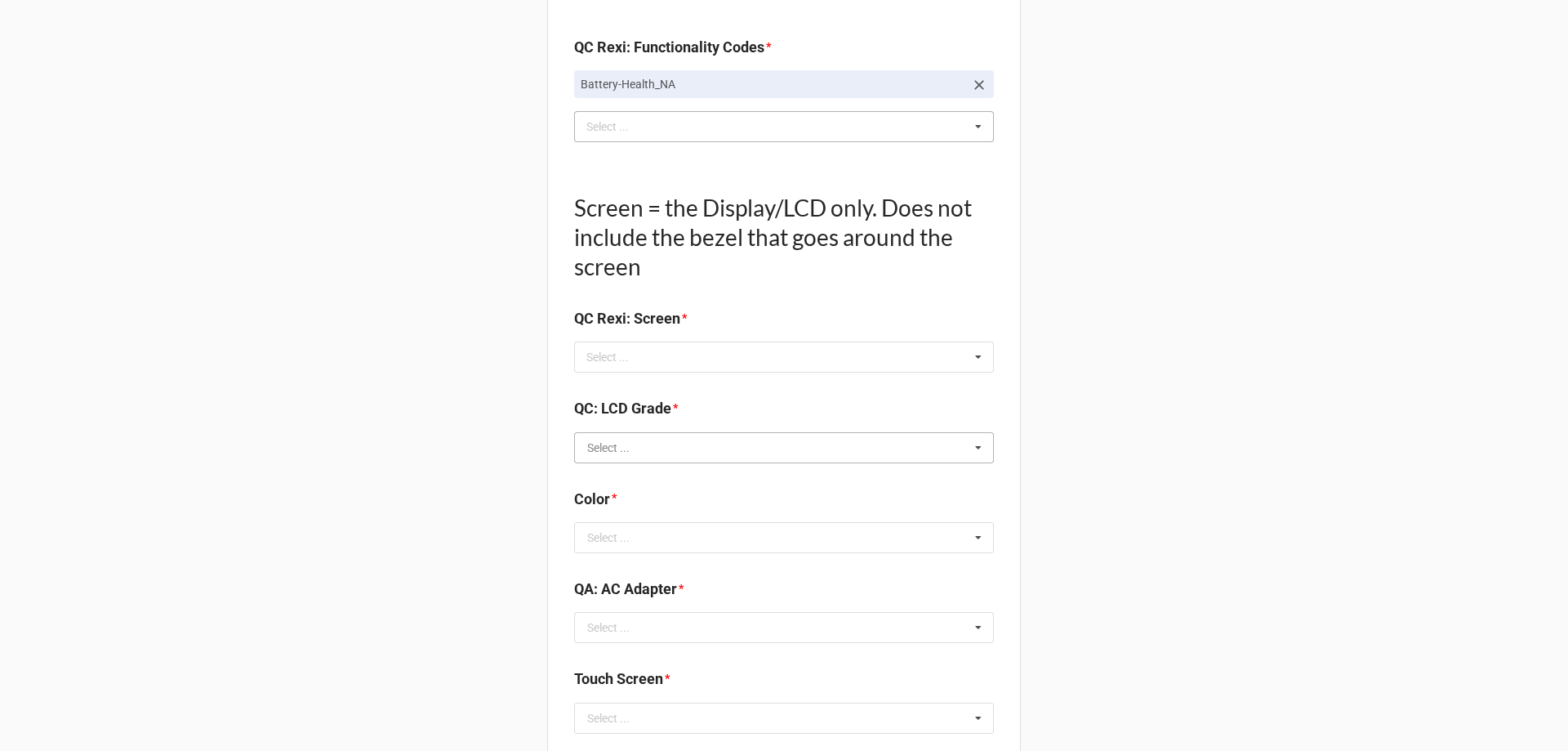
click at [823, 445] on input "text" at bounding box center [784, 448] width 418 height 30
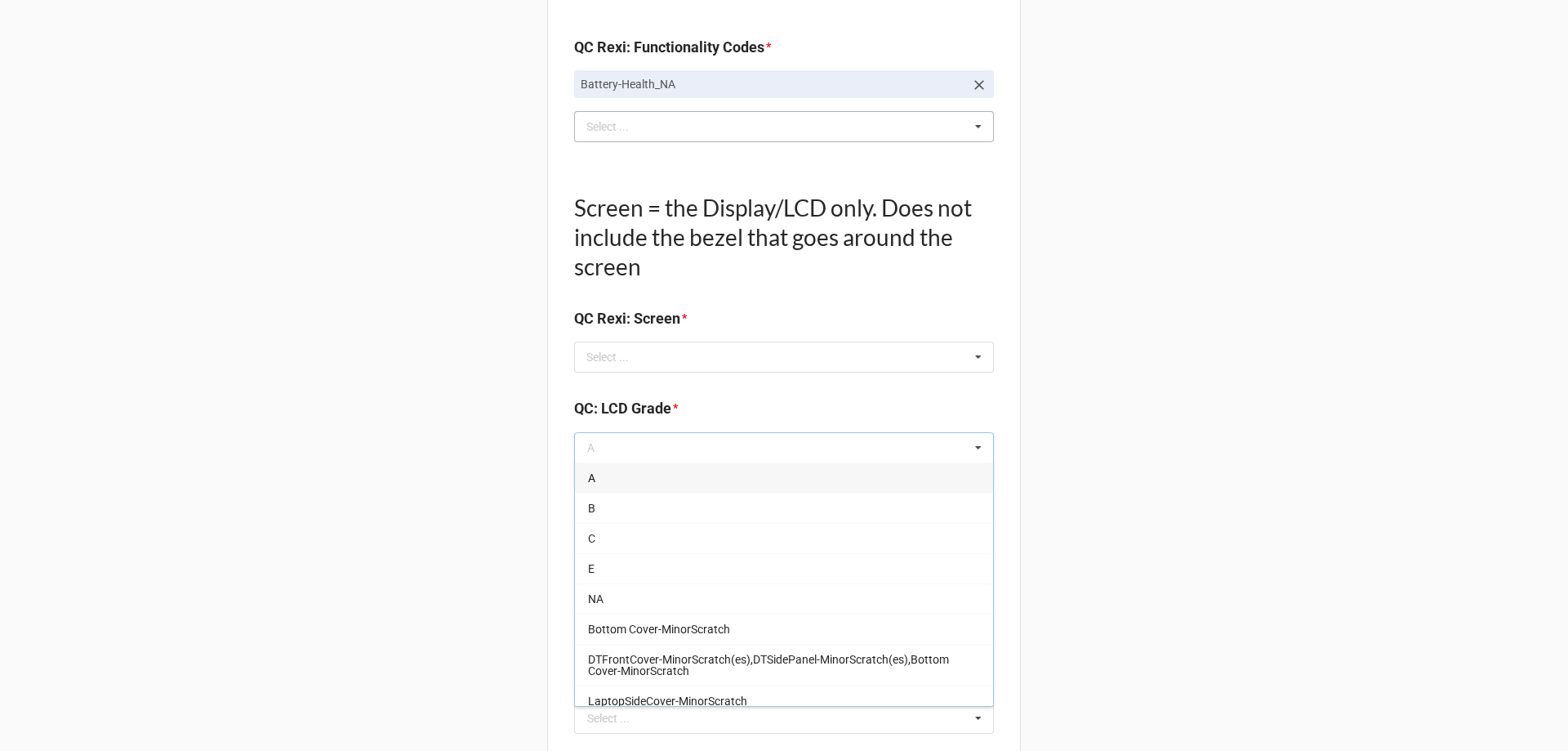
drag, startPoint x: 835, startPoint y: 561, endPoint x: 830, endPoint y: 547, distance: 14.9
click at [835, 559] on div "E" at bounding box center [784, 568] width 418 height 31
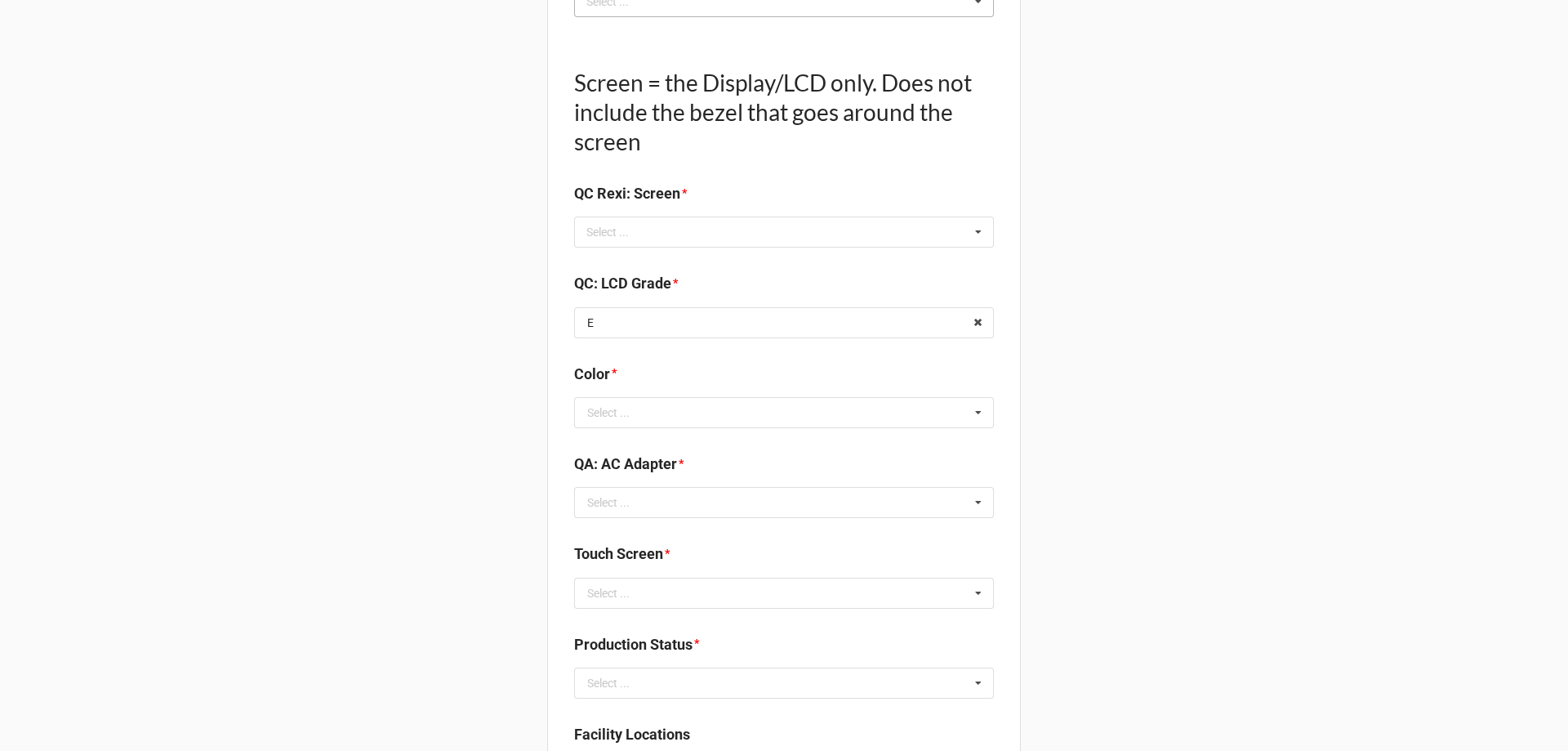
scroll to position [1960, 0]
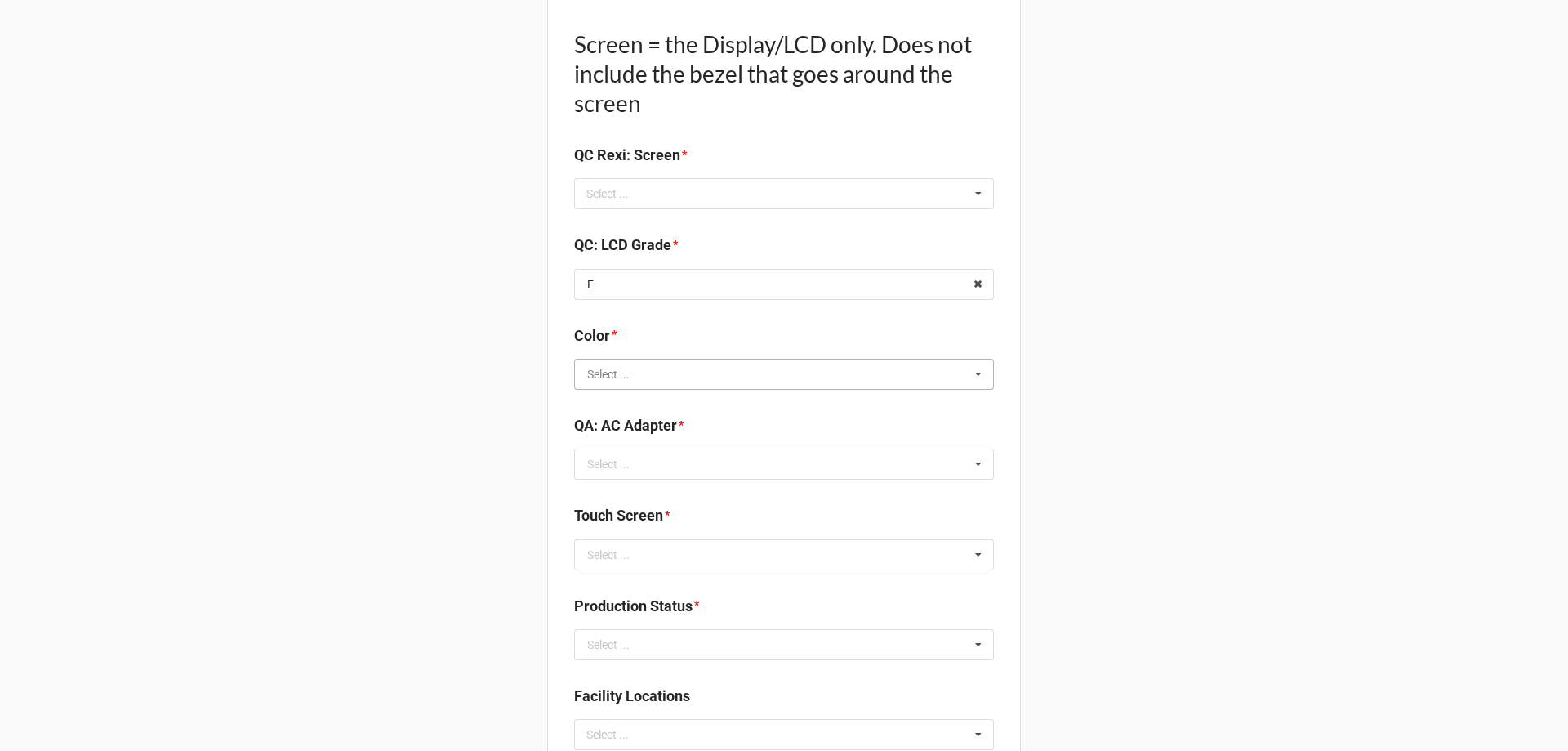
click at [779, 371] on input "text" at bounding box center [784, 374] width 418 height 30
click at [783, 399] on div "BLACK" at bounding box center [784, 404] width 418 height 31
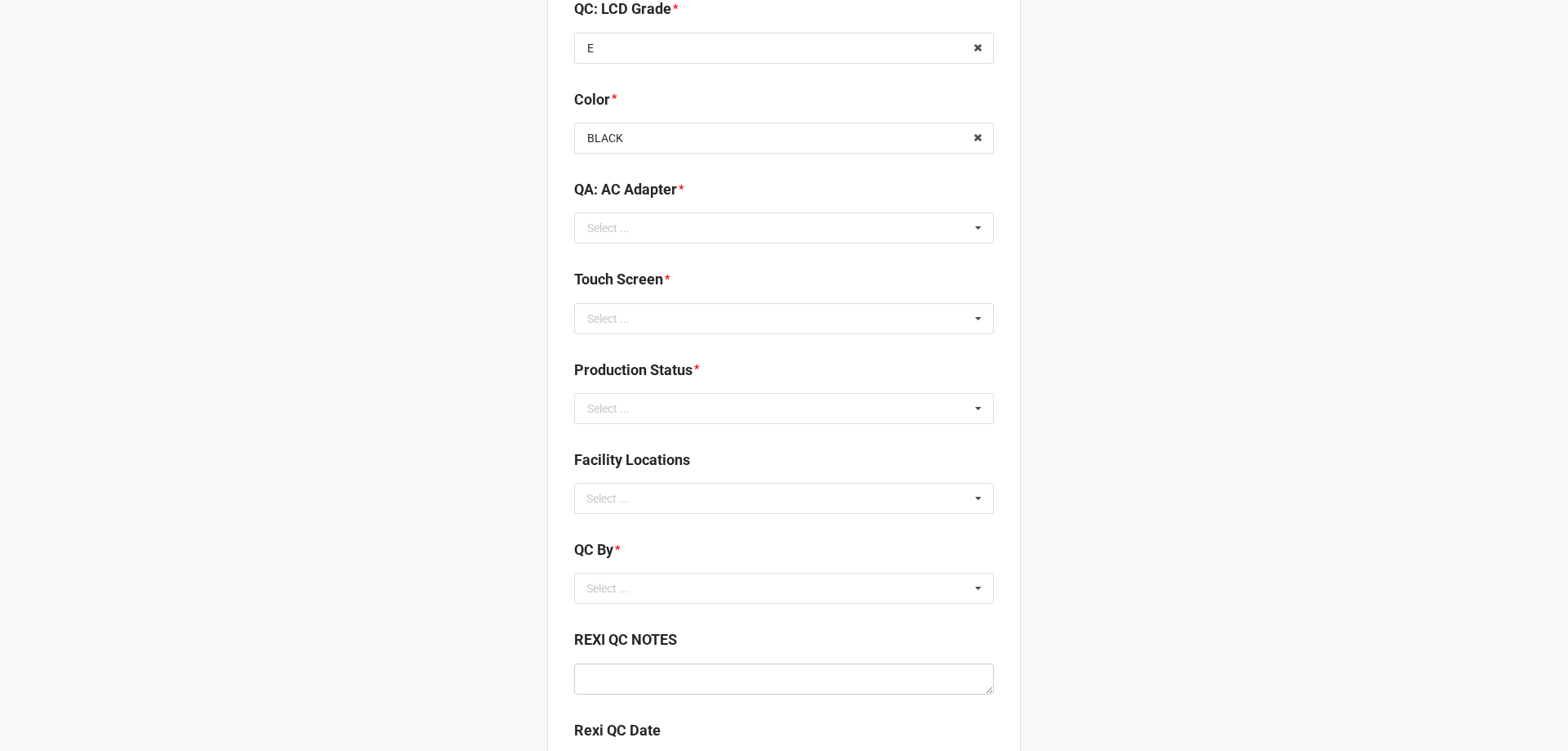
scroll to position [2205, 0]
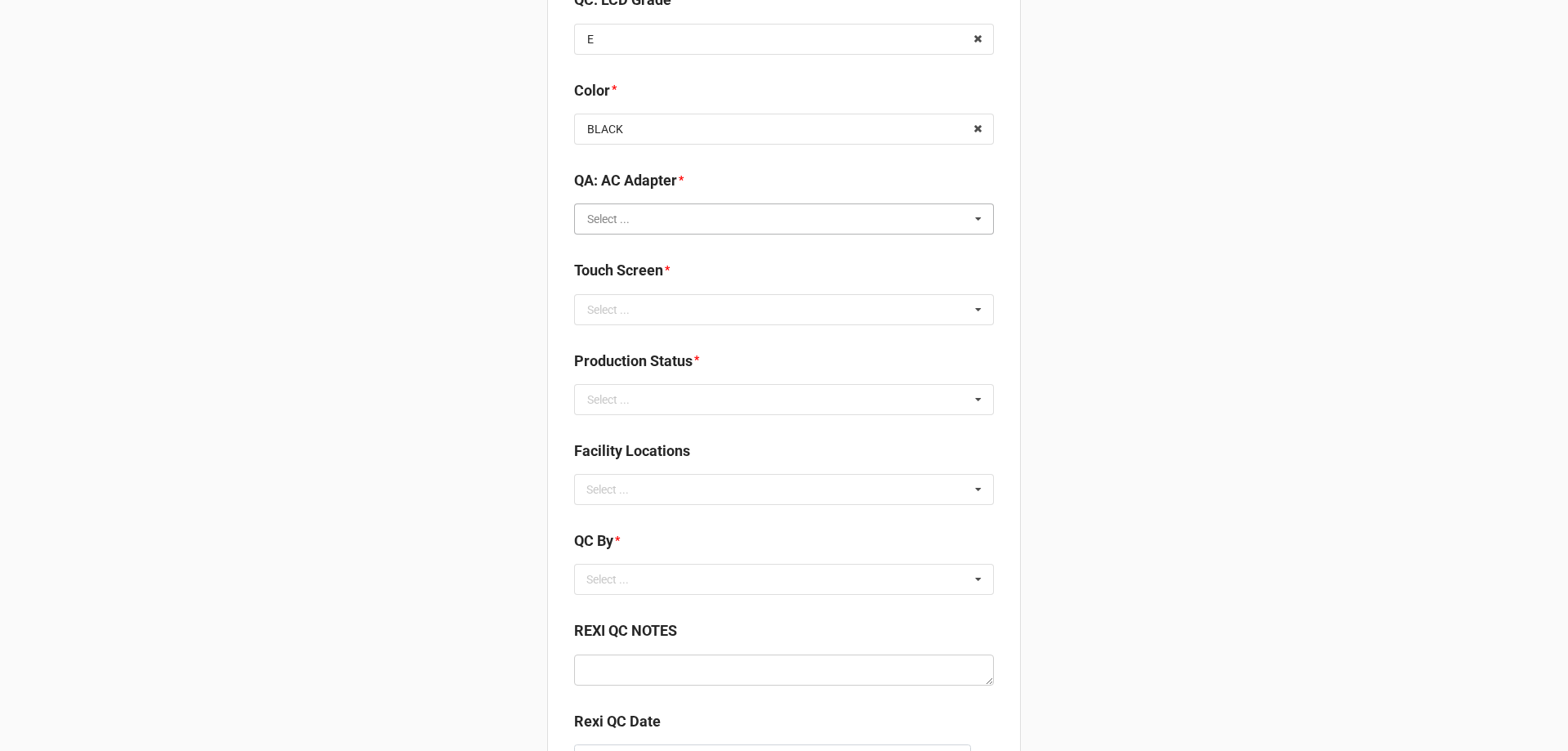
click at [884, 229] on input "text" at bounding box center [784, 219] width 418 height 30
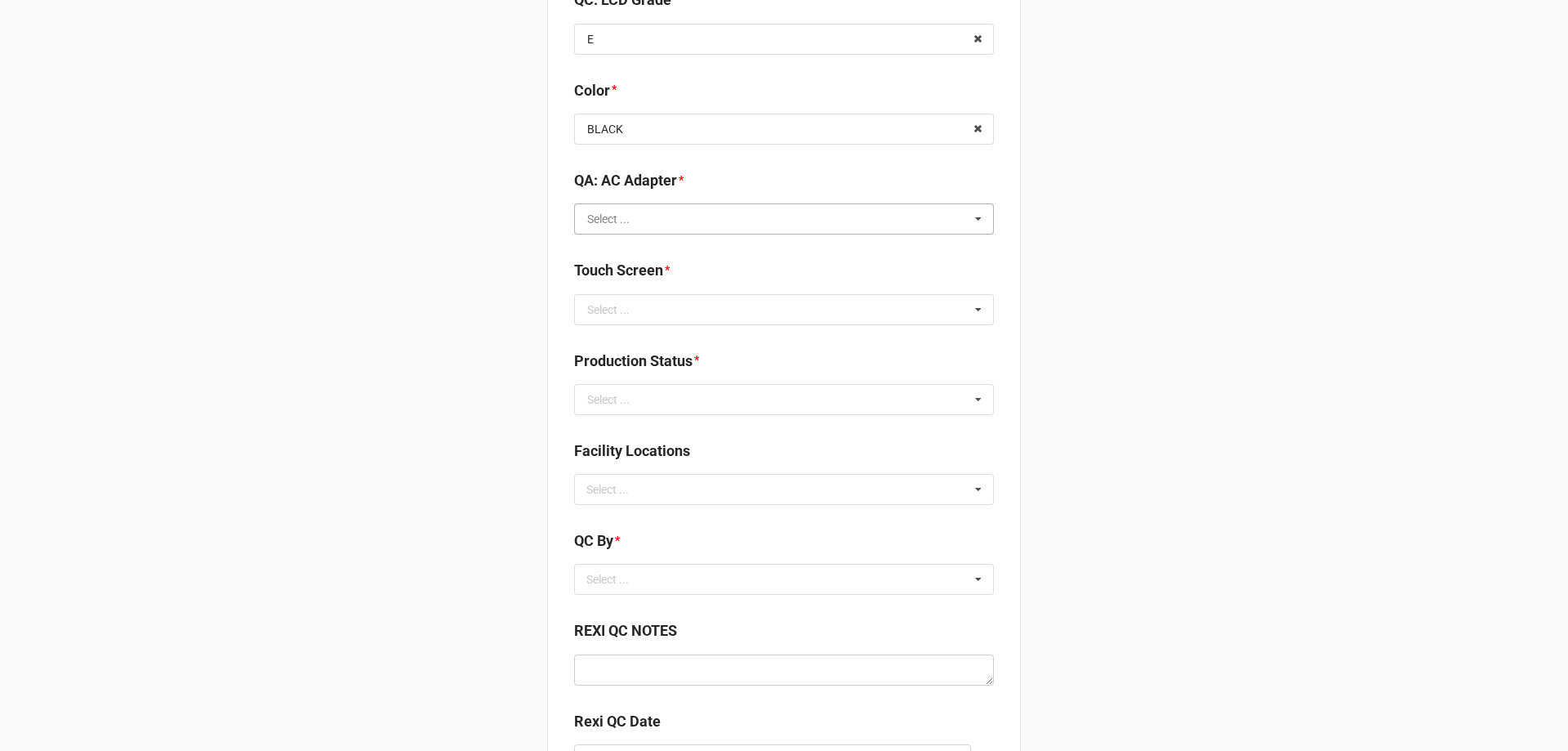
click at [824, 227] on input "text" at bounding box center [784, 219] width 418 height 30
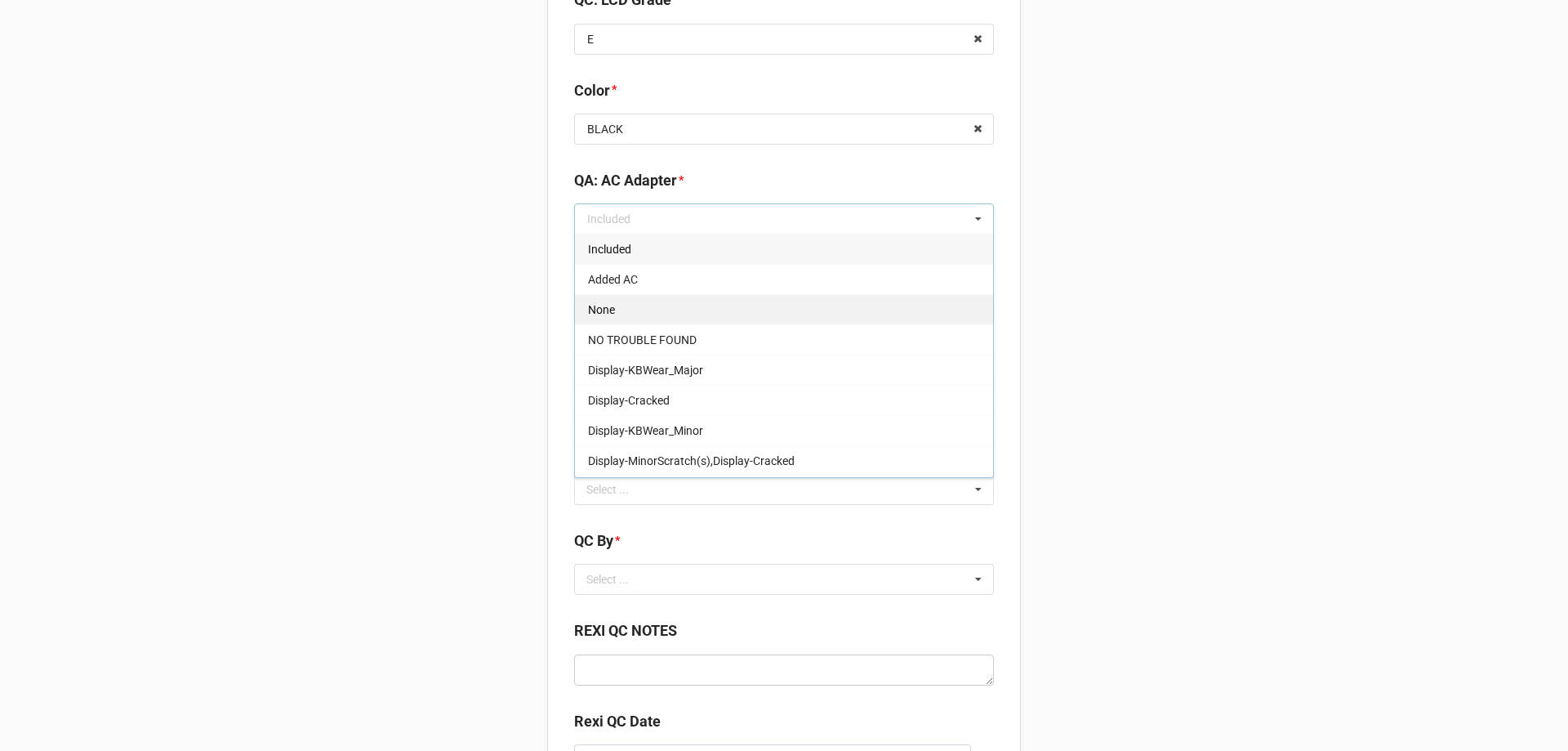
click at [782, 300] on div "None" at bounding box center [784, 309] width 418 height 31
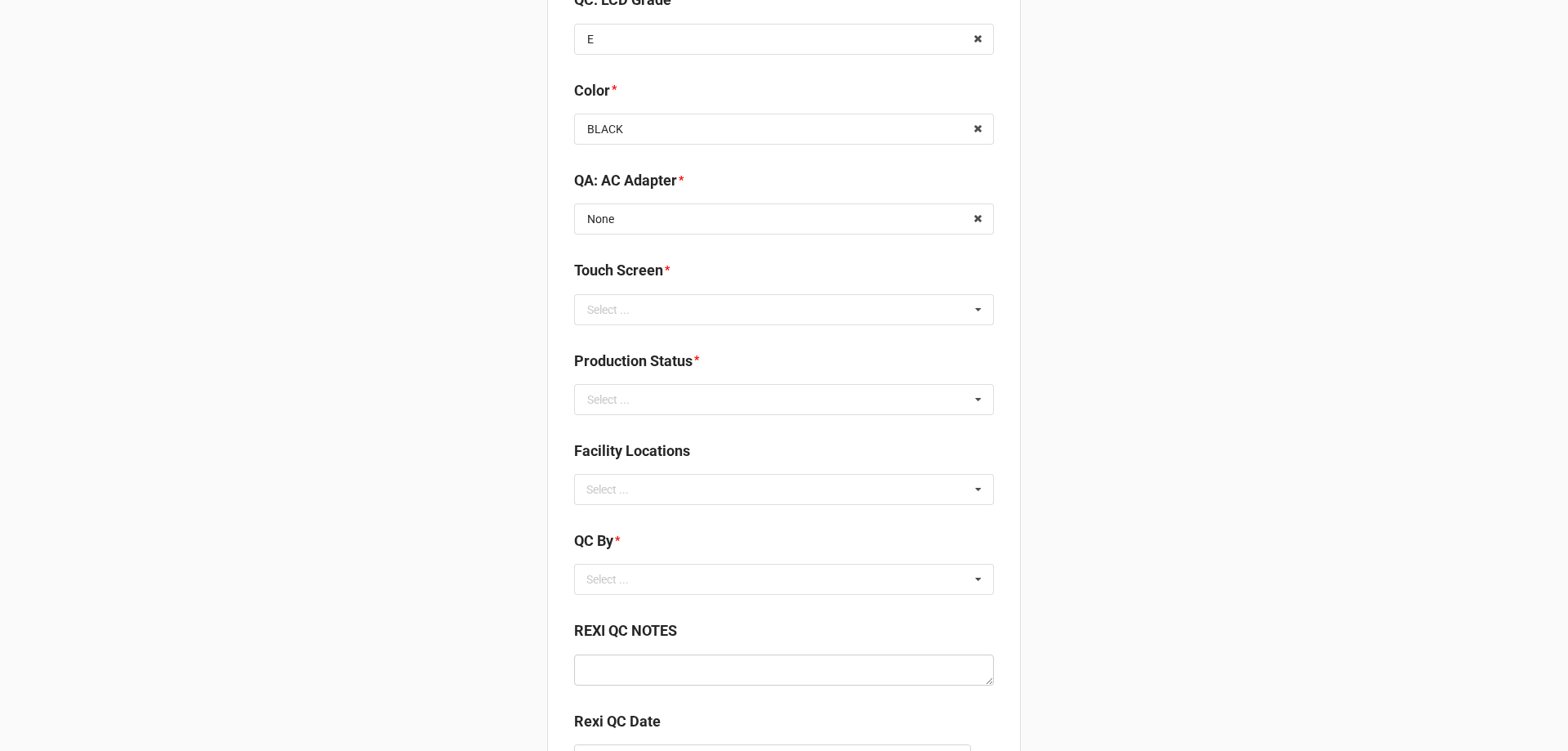
click at [932, 416] on div "Production Status * Select ... Cleaning Finished Goods / Ready to Sell Imaging …" at bounding box center [784, 387] width 420 height 76
click at [942, 399] on input "text" at bounding box center [784, 399] width 418 height 30
click at [950, 427] on div "Cleaning" at bounding box center [784, 429] width 418 height 31
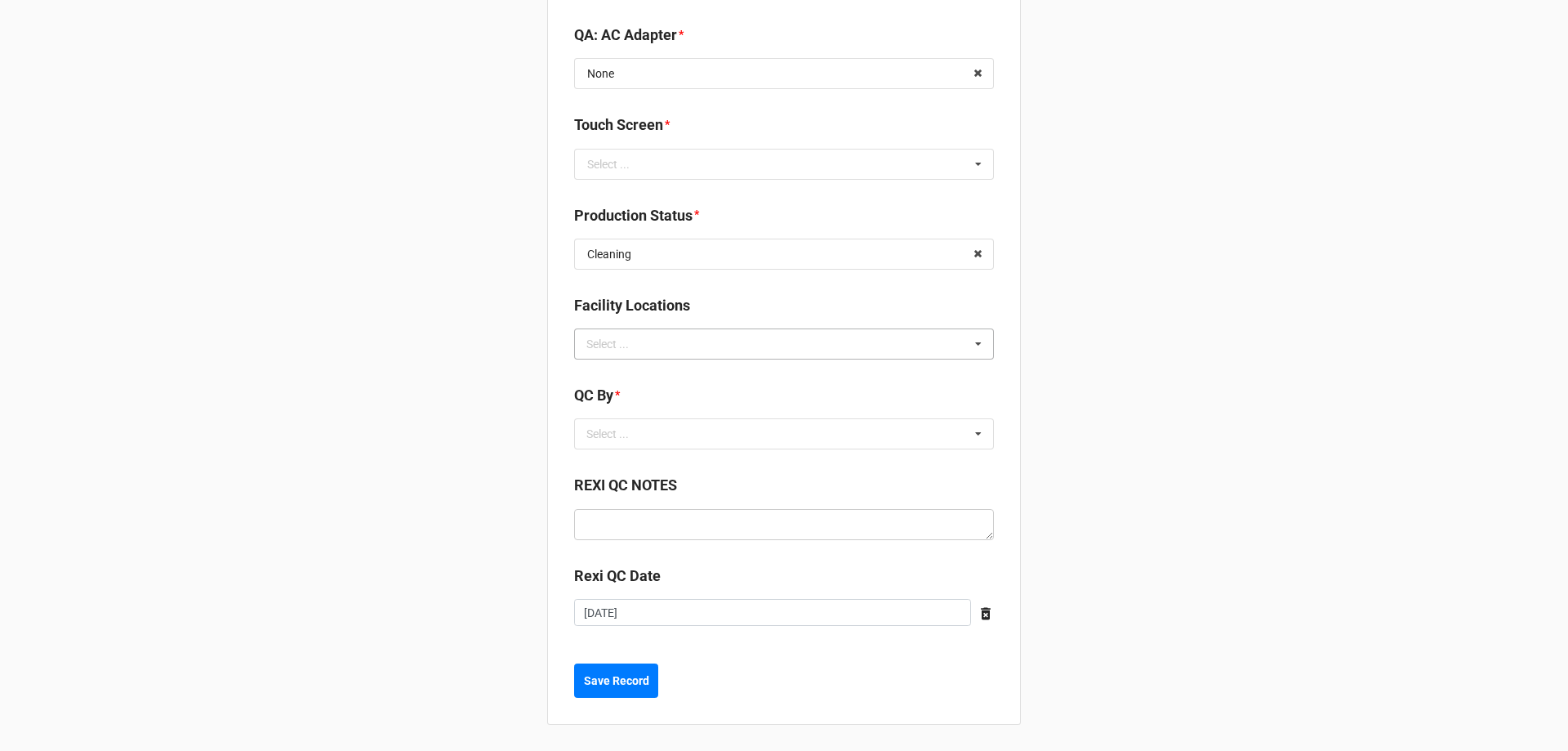
click at [822, 346] on div "Select ... No results found." at bounding box center [784, 344] width 420 height 31
click at [829, 446] on div "Select ... No results found." at bounding box center [784, 433] width 420 height 31
click at [825, 487] on div "Christian R" at bounding box center [784, 494] width 418 height 31
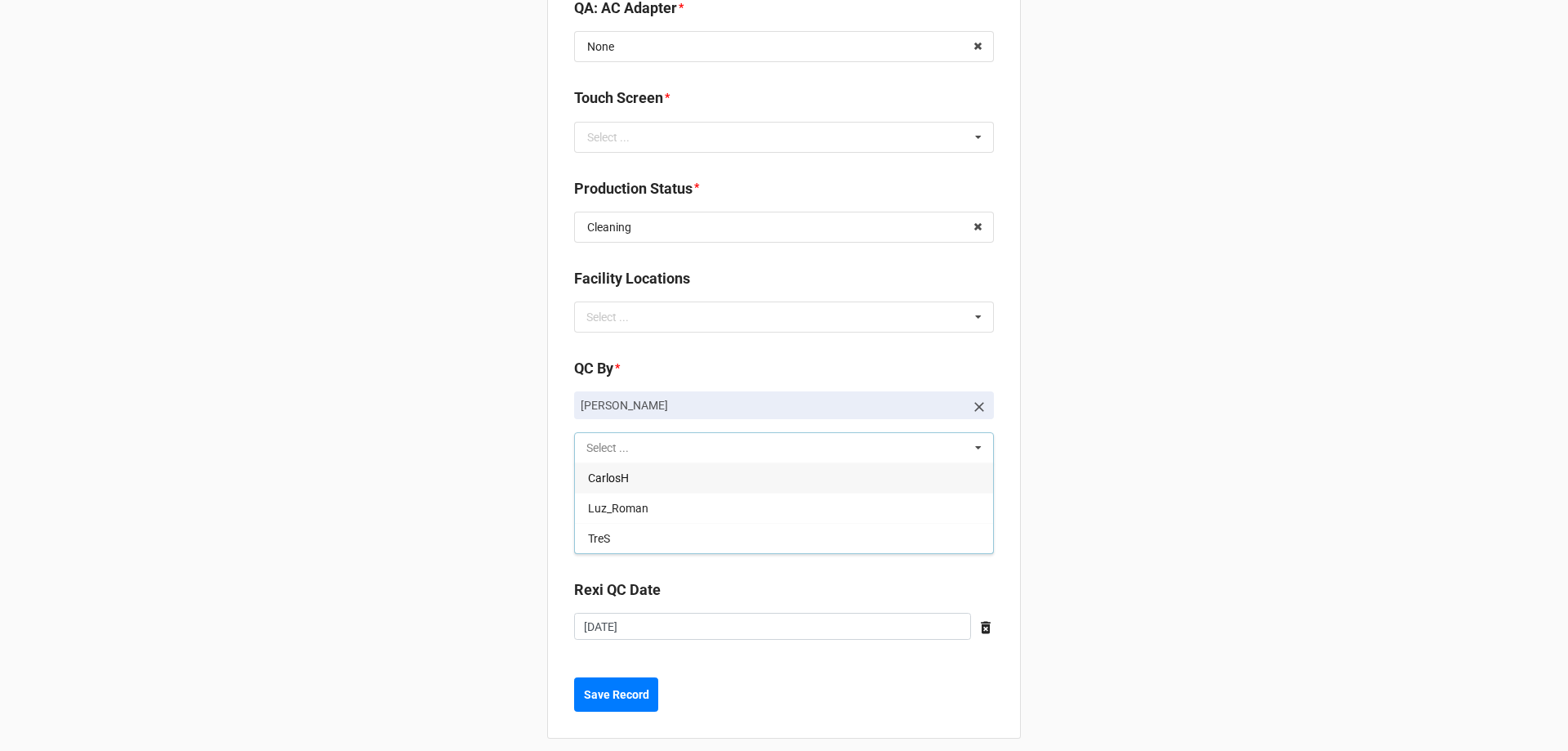
scroll to position [2391, 0]
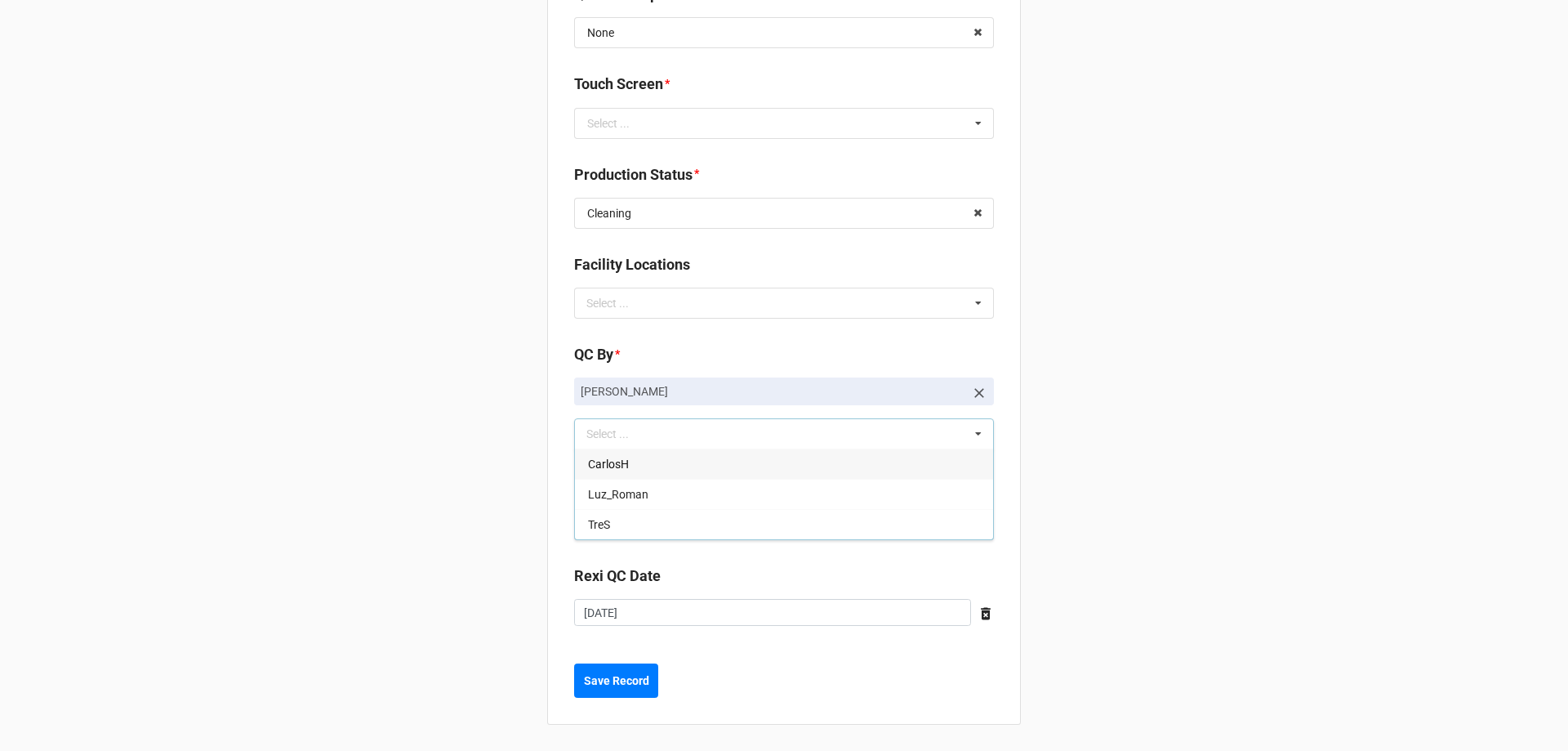
click at [638, 681] on b "Save Record" at bounding box center [617, 680] width 65 height 17
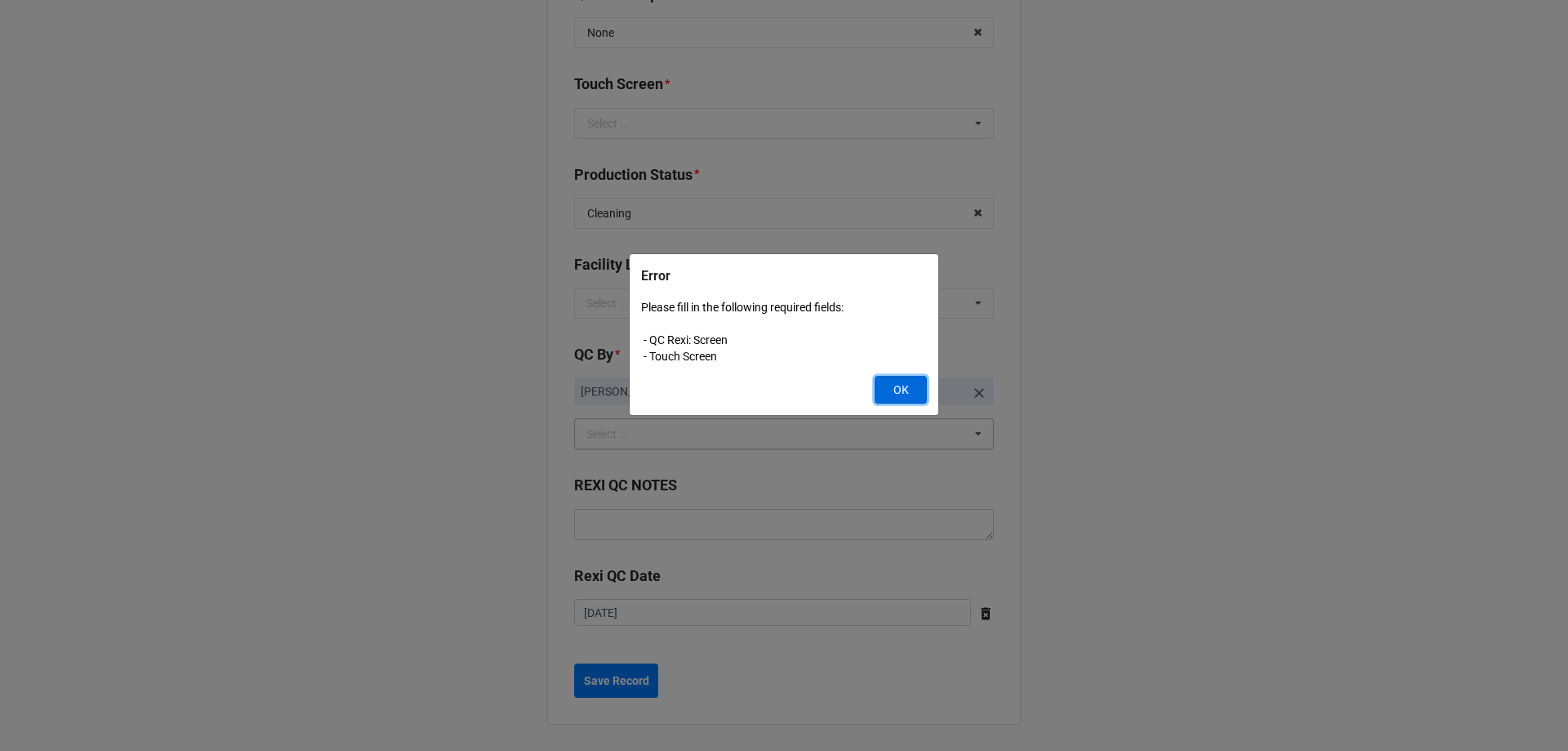
click at [902, 396] on button "OK" at bounding box center [901, 389] width 52 height 28
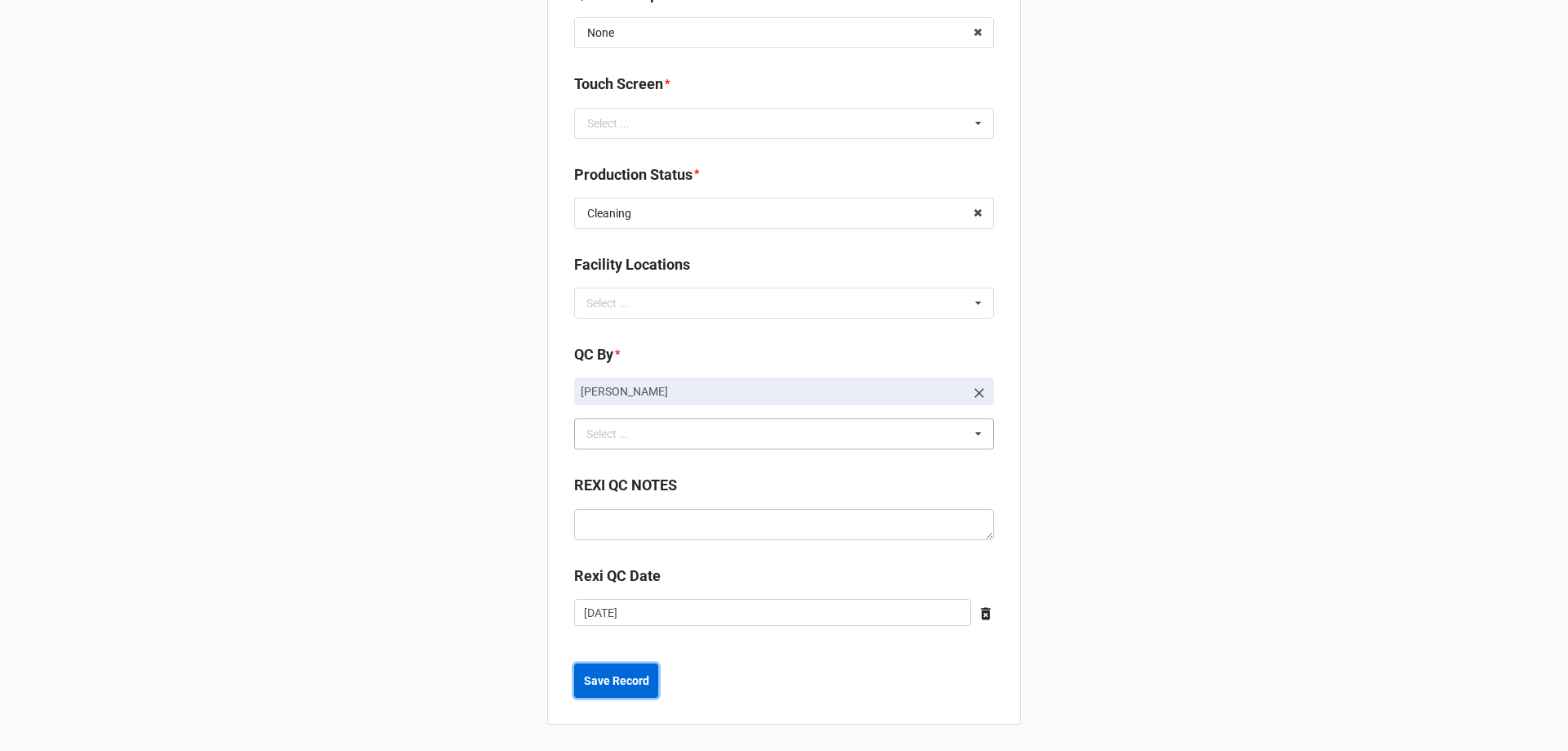
click at [630, 686] on b "Save Record" at bounding box center [617, 680] width 65 height 17
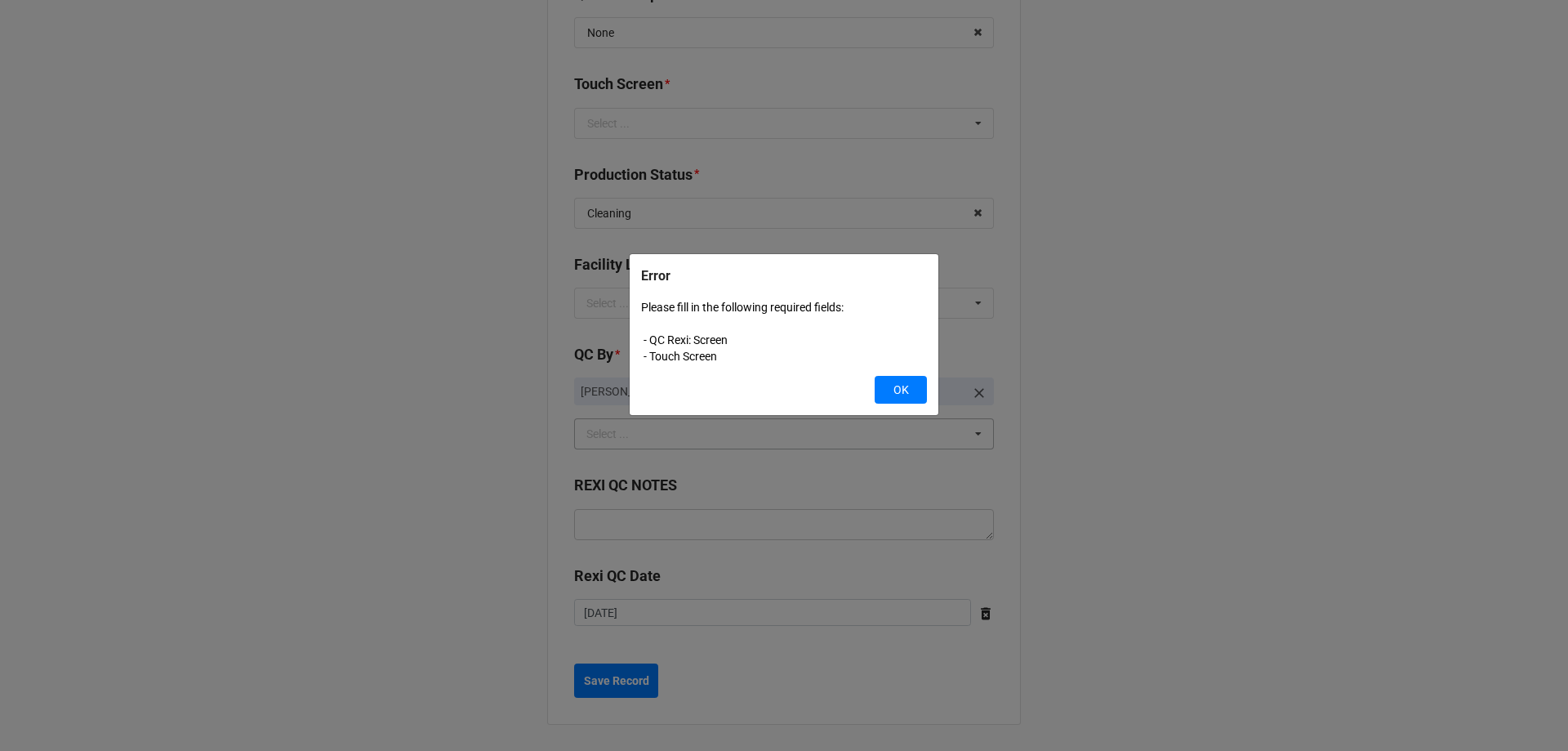
click at [1345, 506] on div "Error Please fill in the following required fields: - QC Rexi: Screen - Touch S…" at bounding box center [784, 375] width 1568 height 751
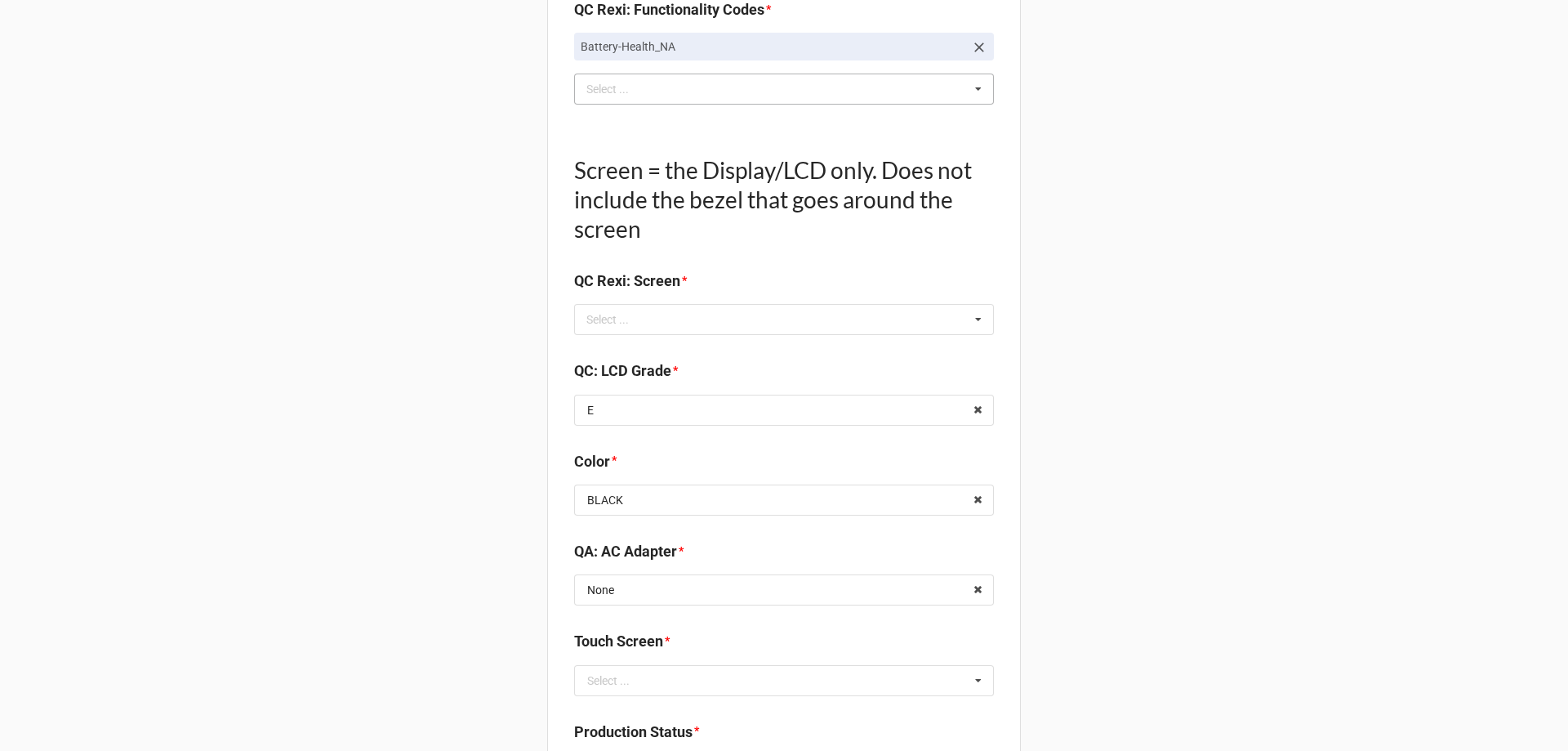
scroll to position [1820, 0]
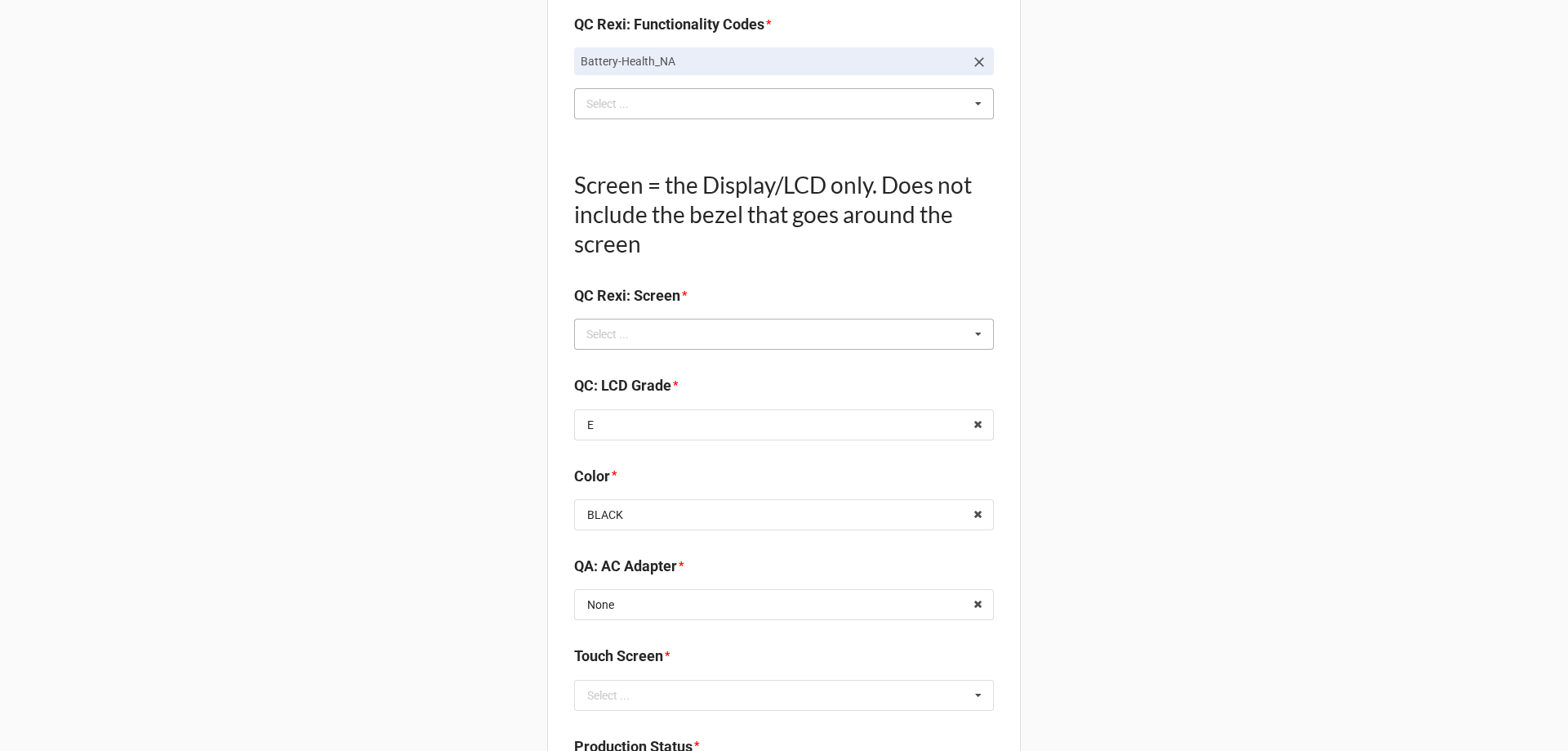
click at [937, 344] on div "Select ... Display-KBWear_Minor Display-MajorScratch Display-KBWear_Major Displ…" at bounding box center [784, 334] width 420 height 31
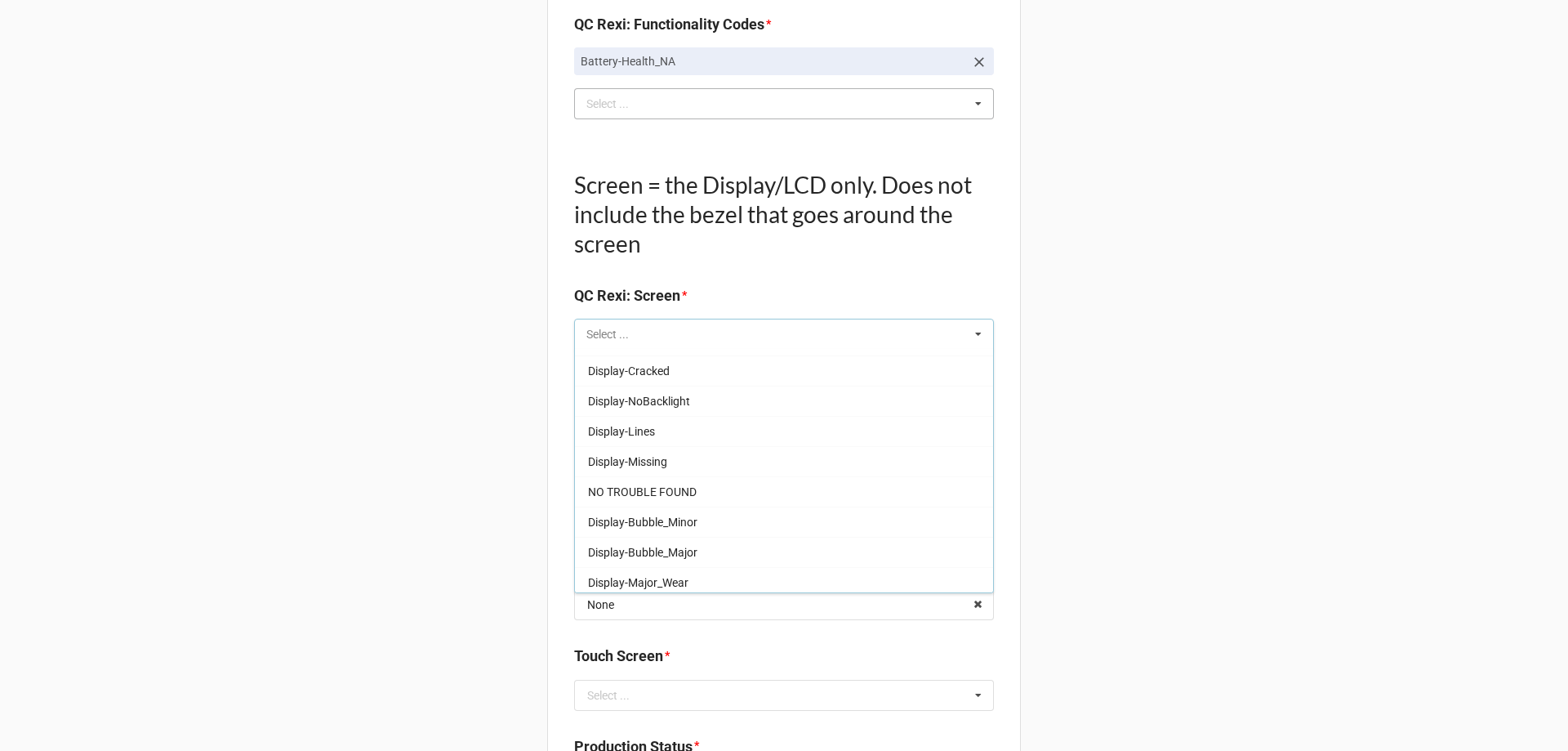
scroll to position [270, 0]
click at [868, 481] on div "NO TROUBLE FOUND" at bounding box center [784, 487] width 418 height 31
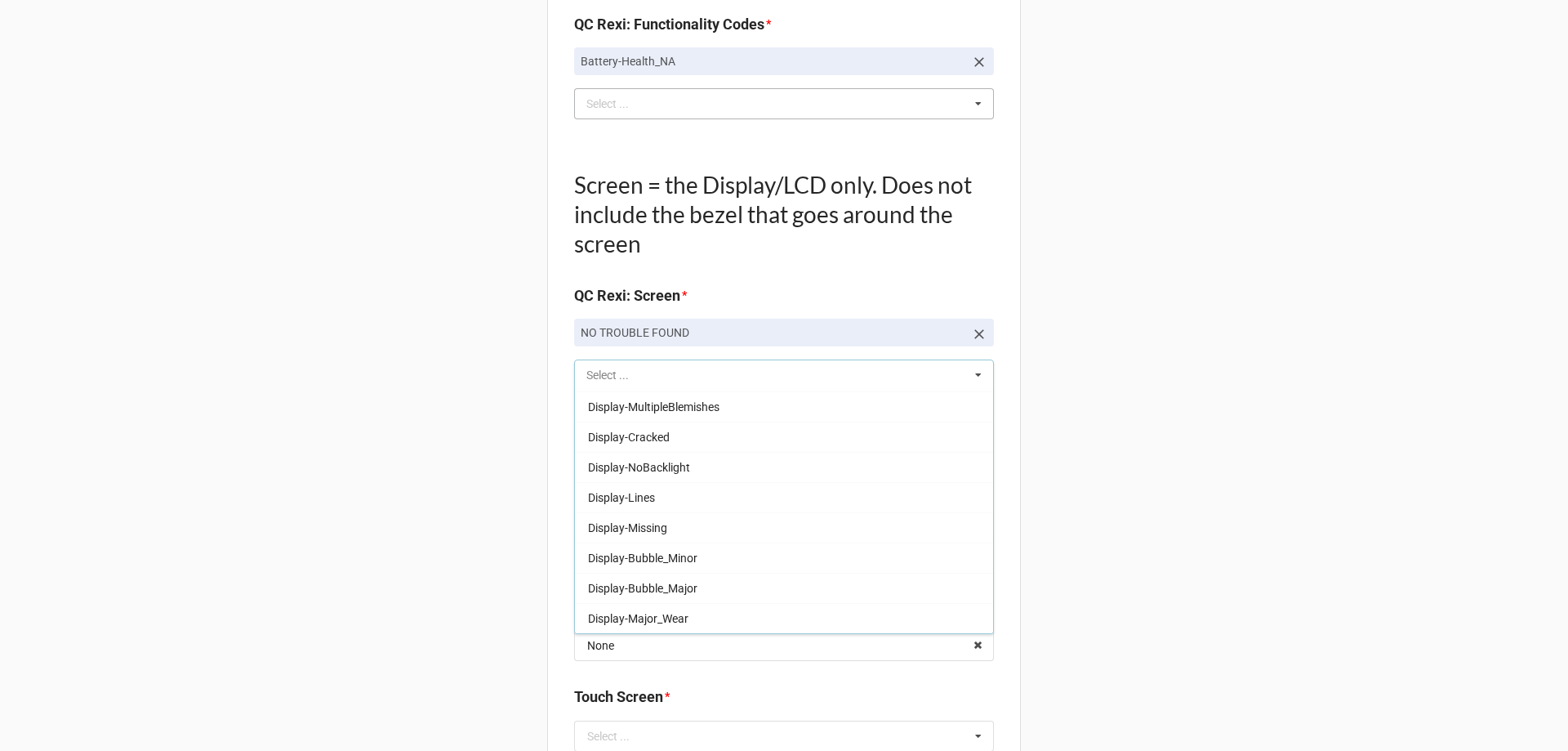
scroll to position [240, 0]
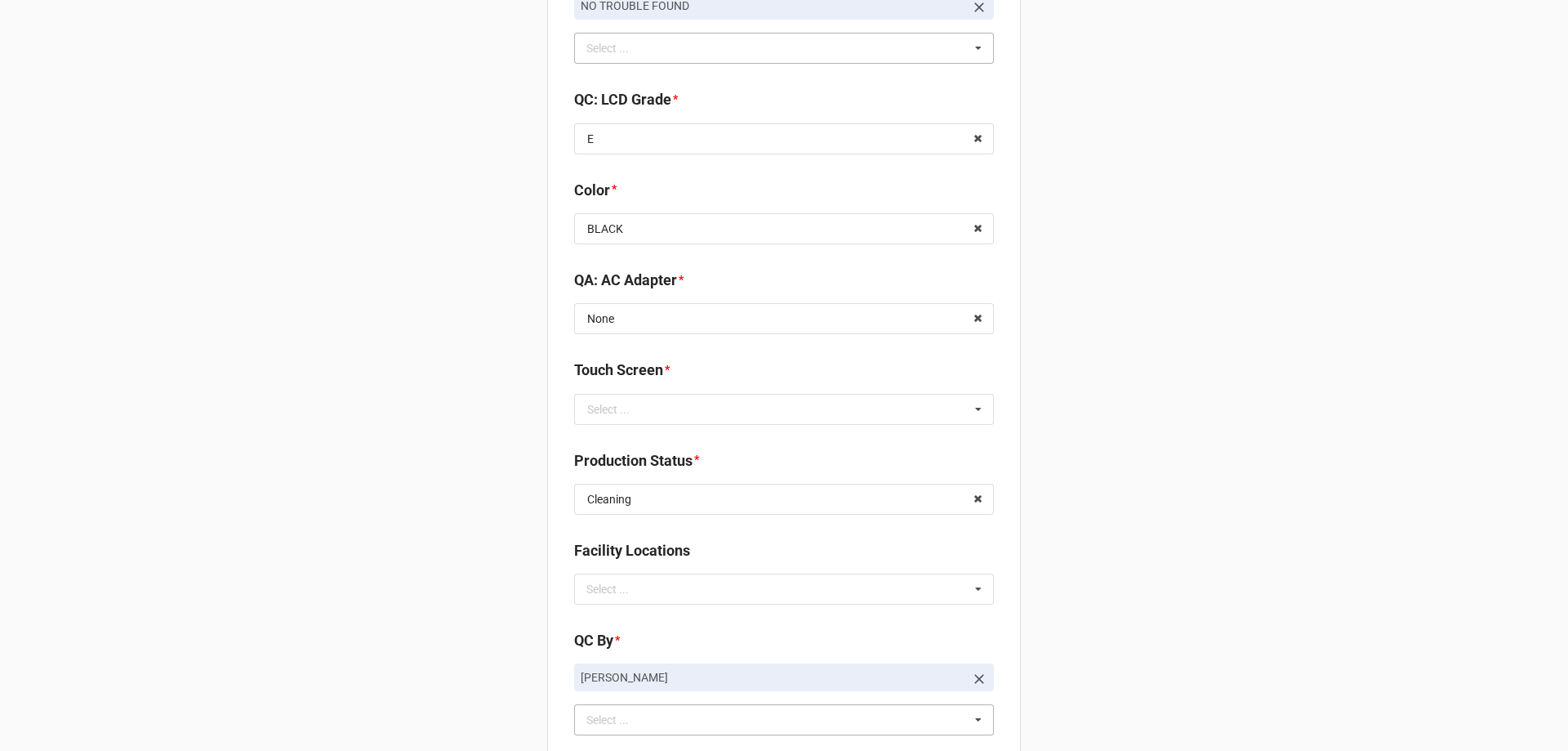
scroll to position [2432, 0]
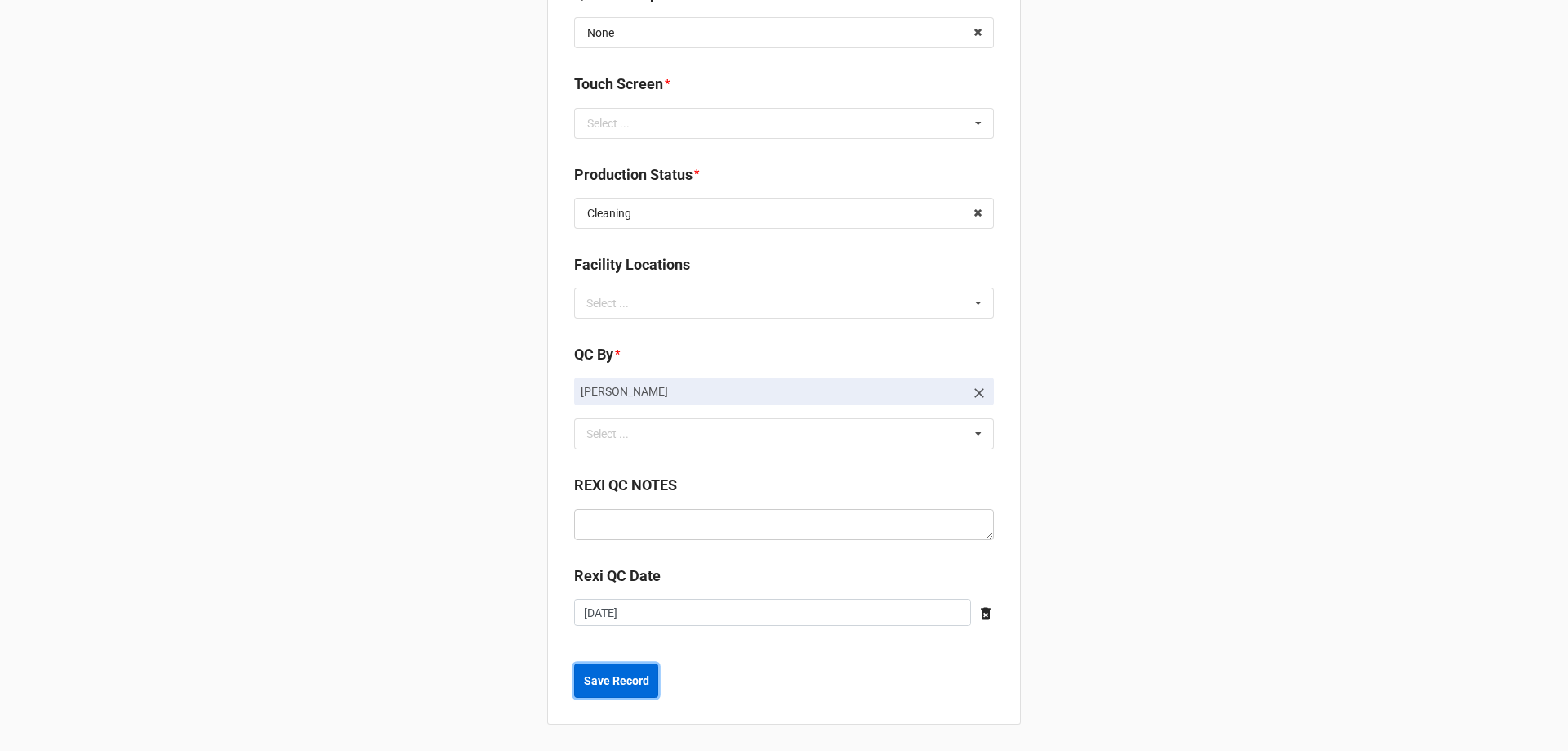
click at [646, 677] on button "Save Record" at bounding box center [617, 680] width 84 height 34
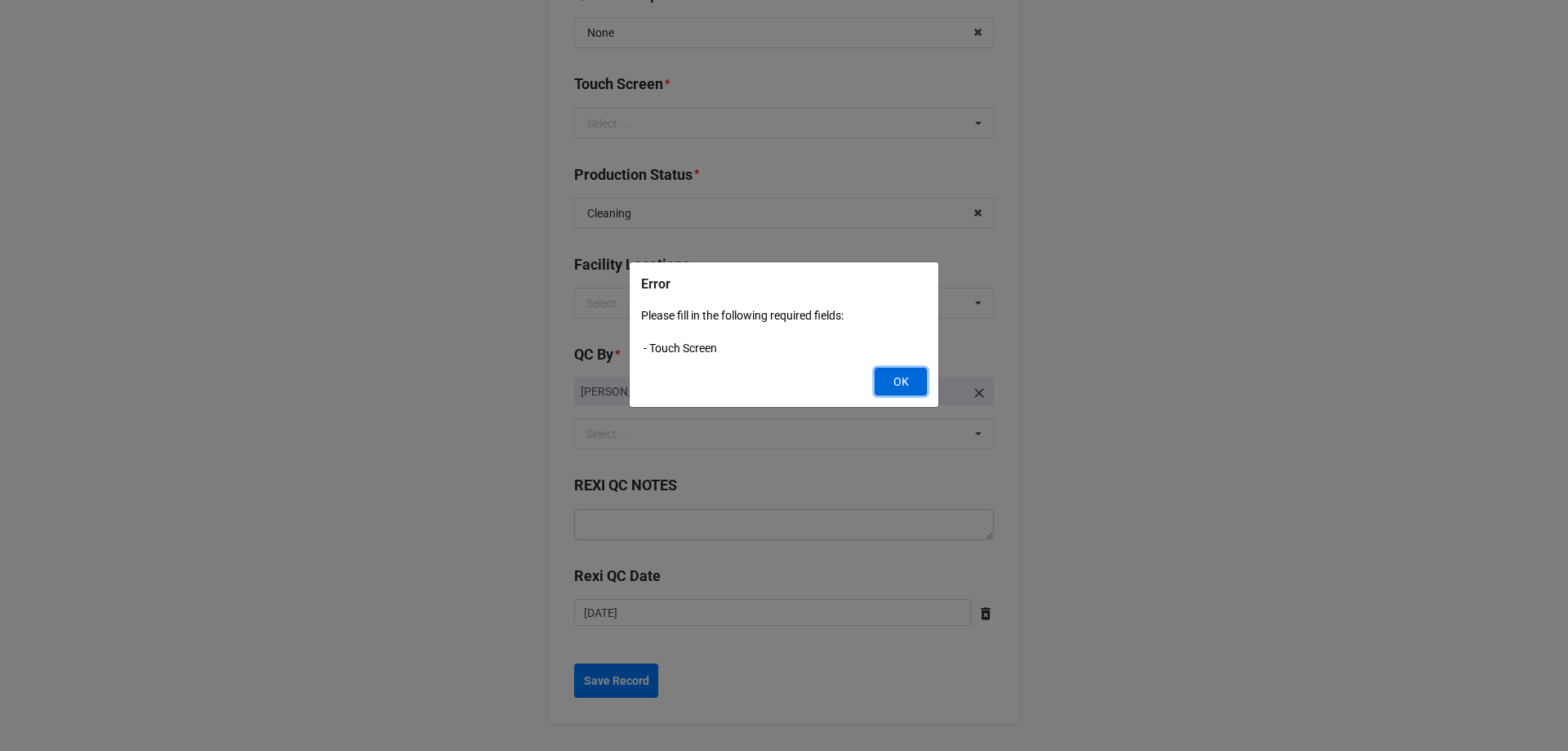
click at [900, 388] on button "OK" at bounding box center [901, 381] width 52 height 28
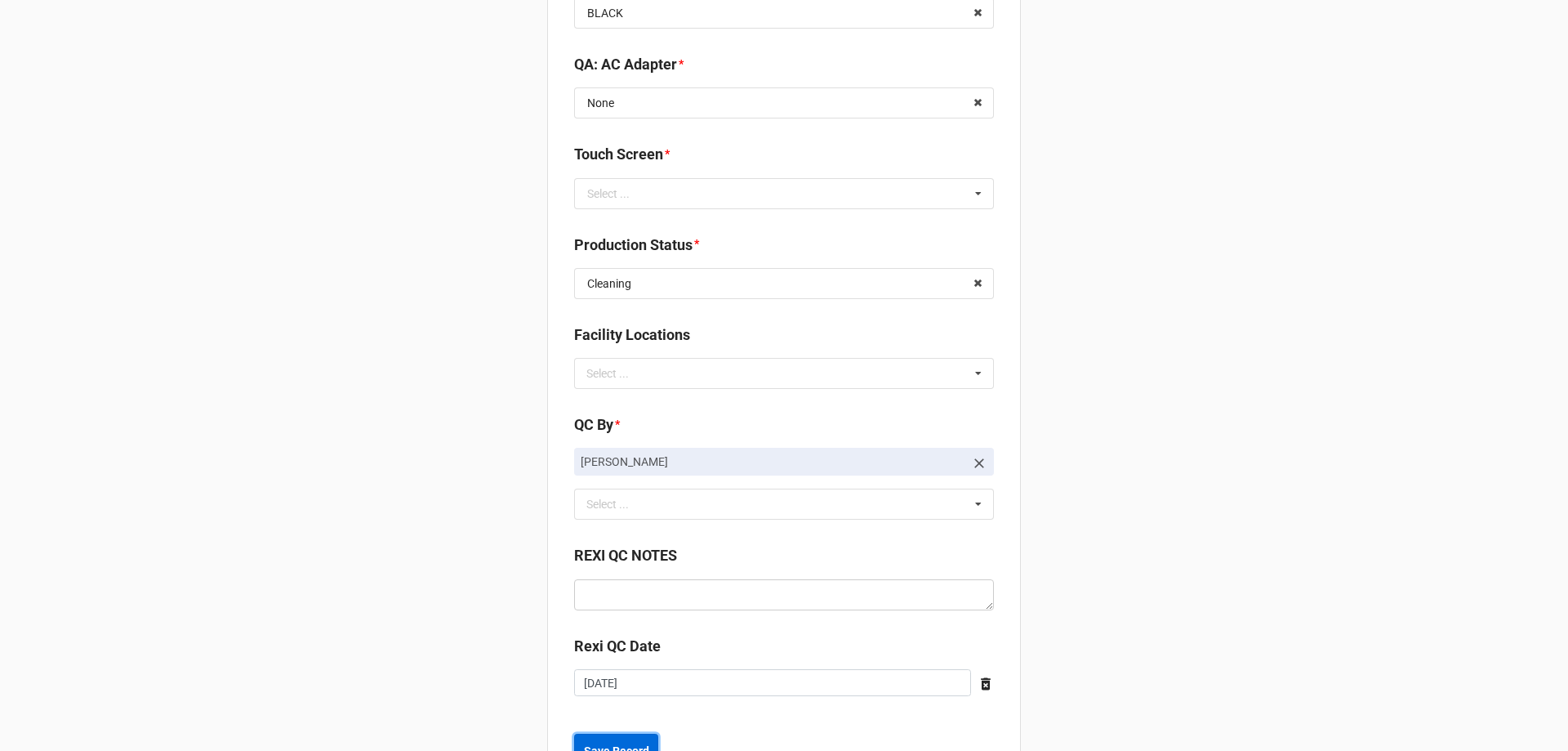
scroll to position [2269, 0]
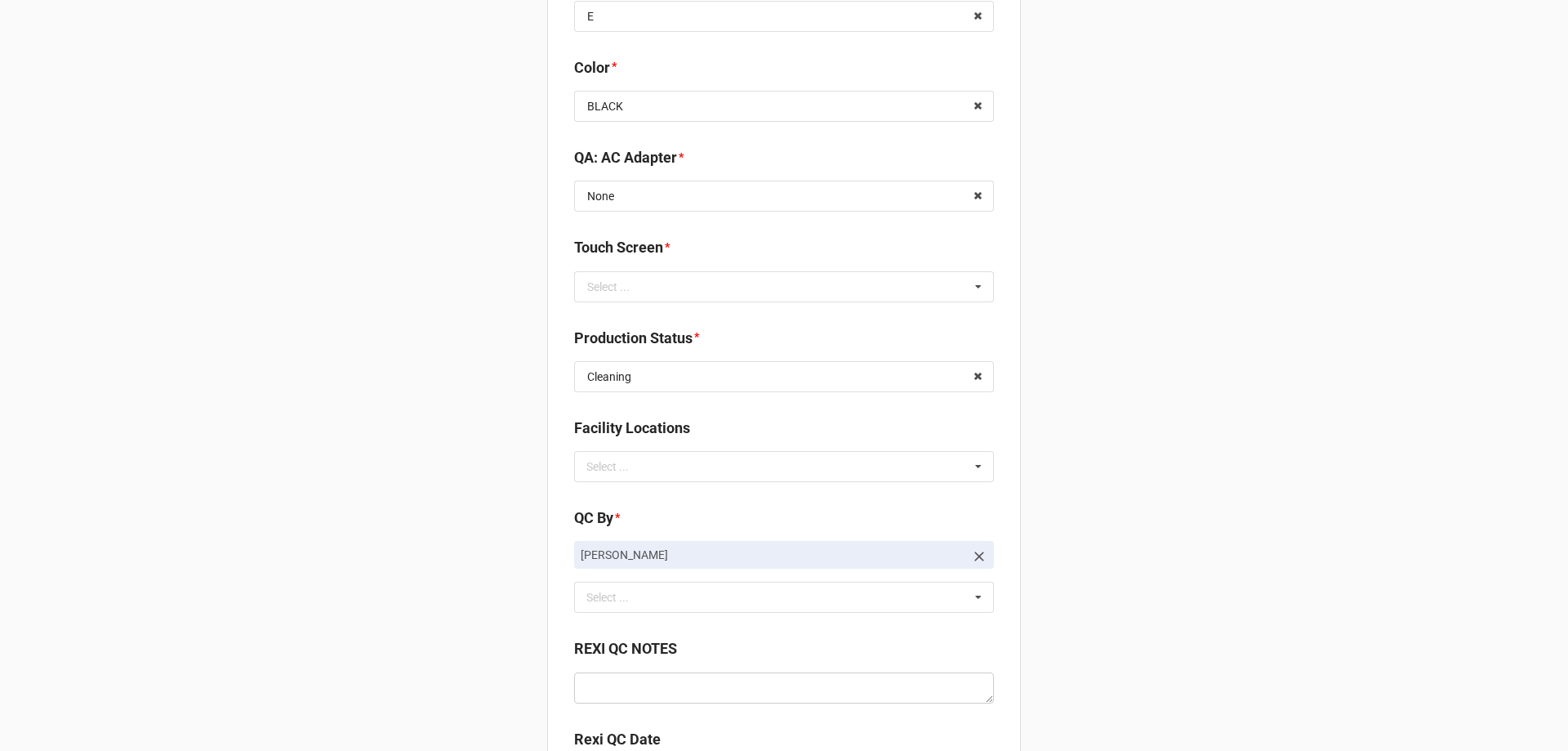
click at [620, 269] on div "Touch Screen *" at bounding box center [784, 253] width 420 height 34
click at [618, 285] on div "Select ..." at bounding box center [608, 286] width 43 height 11
click at [639, 376] on div "NA" at bounding box center [784, 377] width 418 height 31
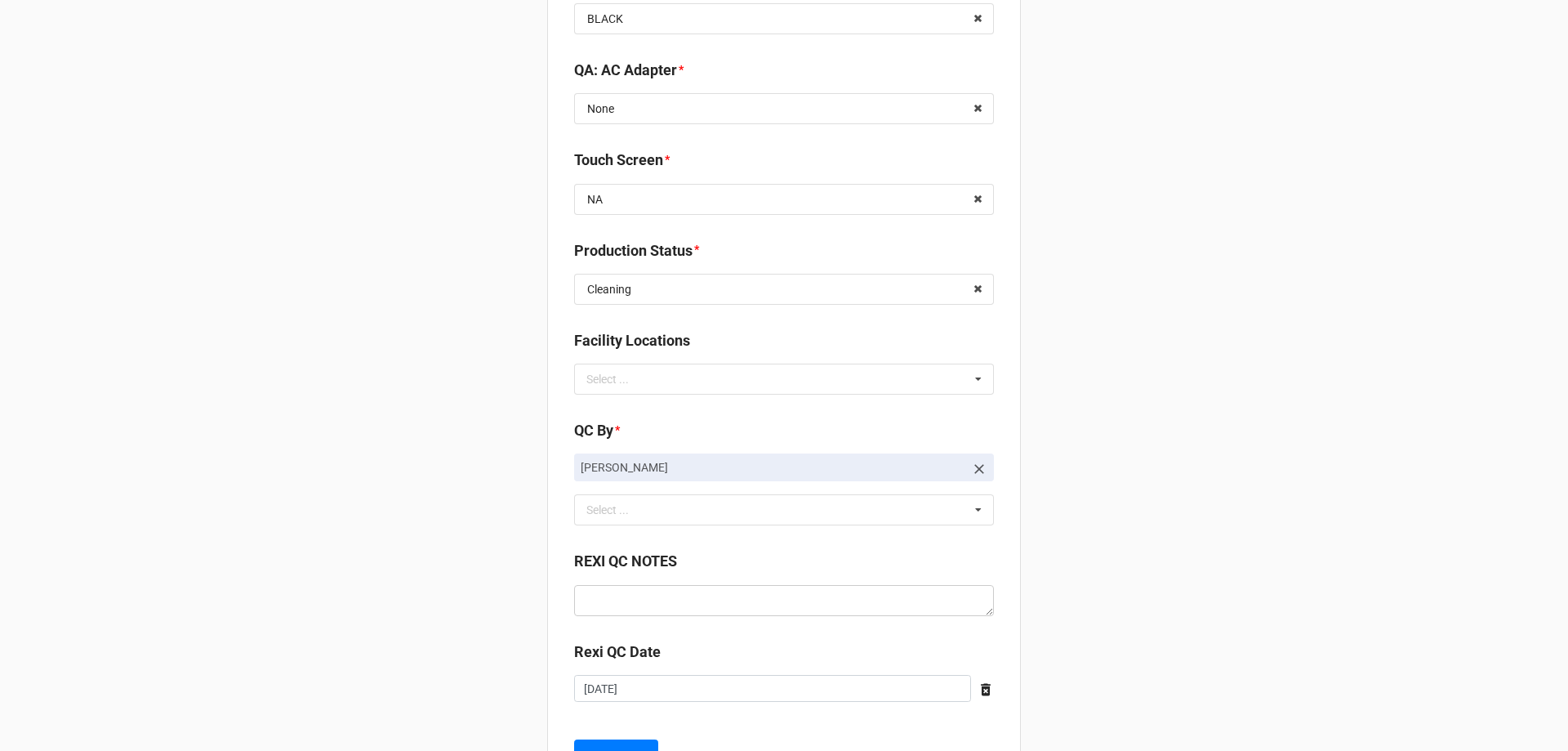
scroll to position [2432, 0]
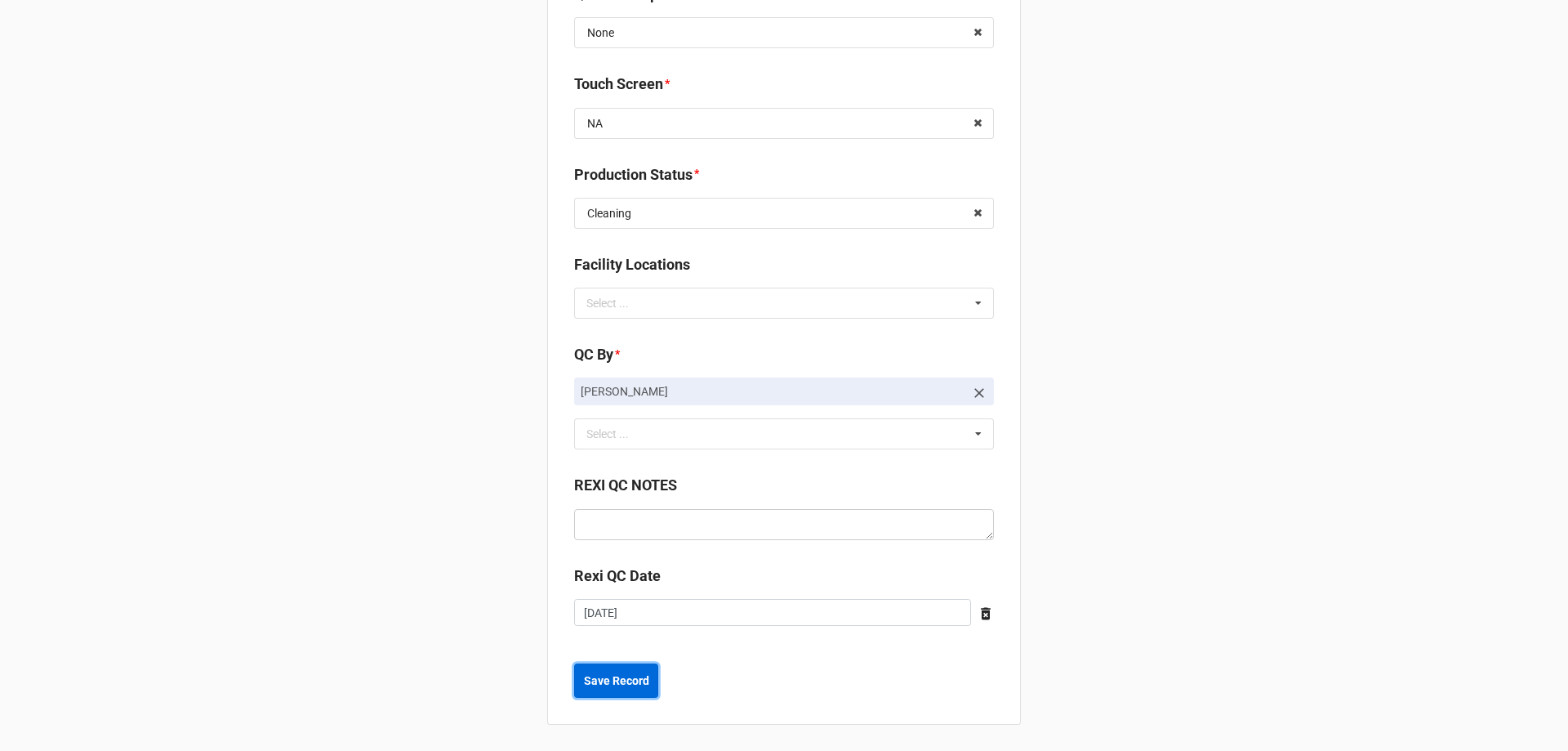
click at [640, 685] on b "Save Record" at bounding box center [617, 680] width 65 height 17
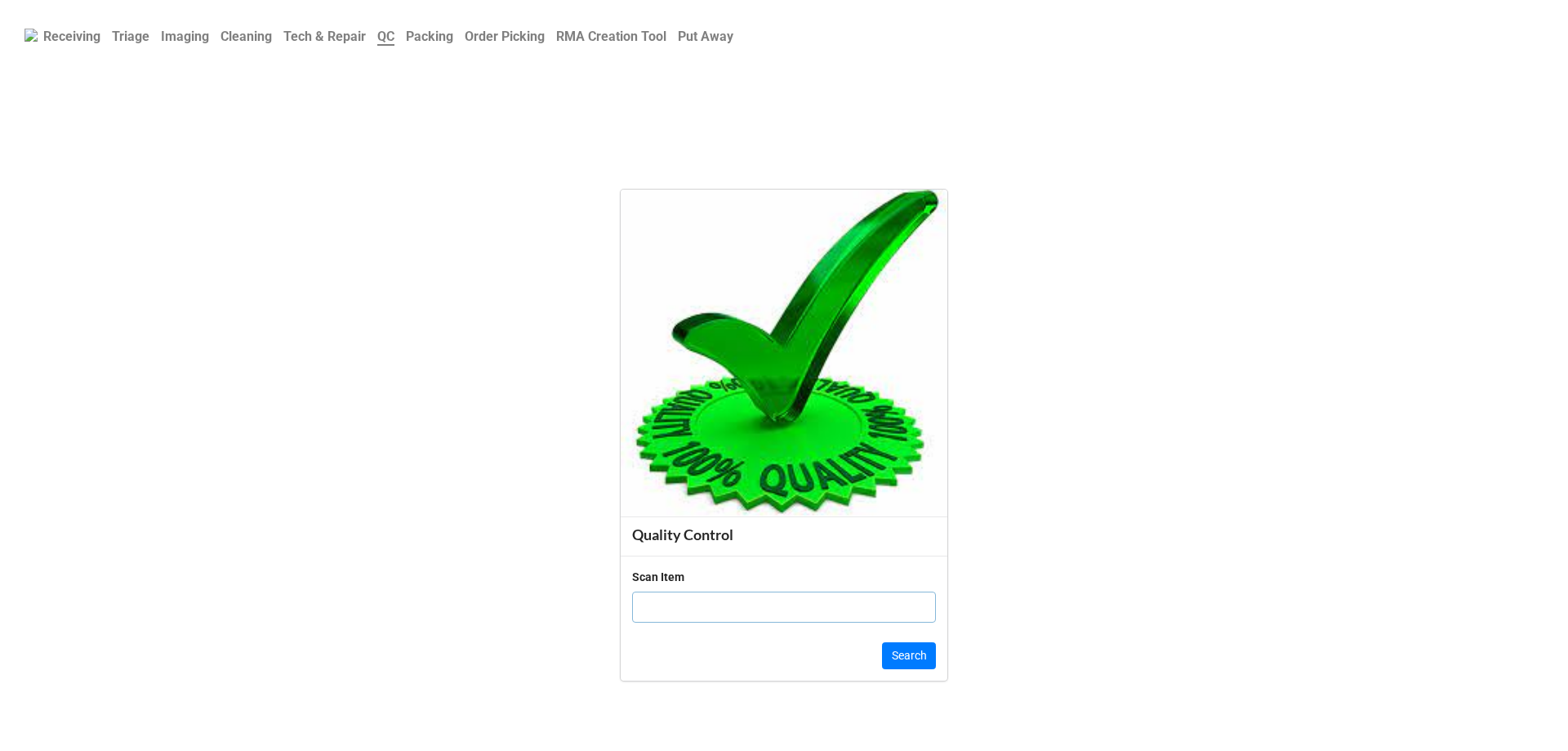
click at [688, 611] on input "text" at bounding box center [784, 607] width 303 height 31
type input "01078998"
click button "Search" at bounding box center [909, 656] width 53 height 28
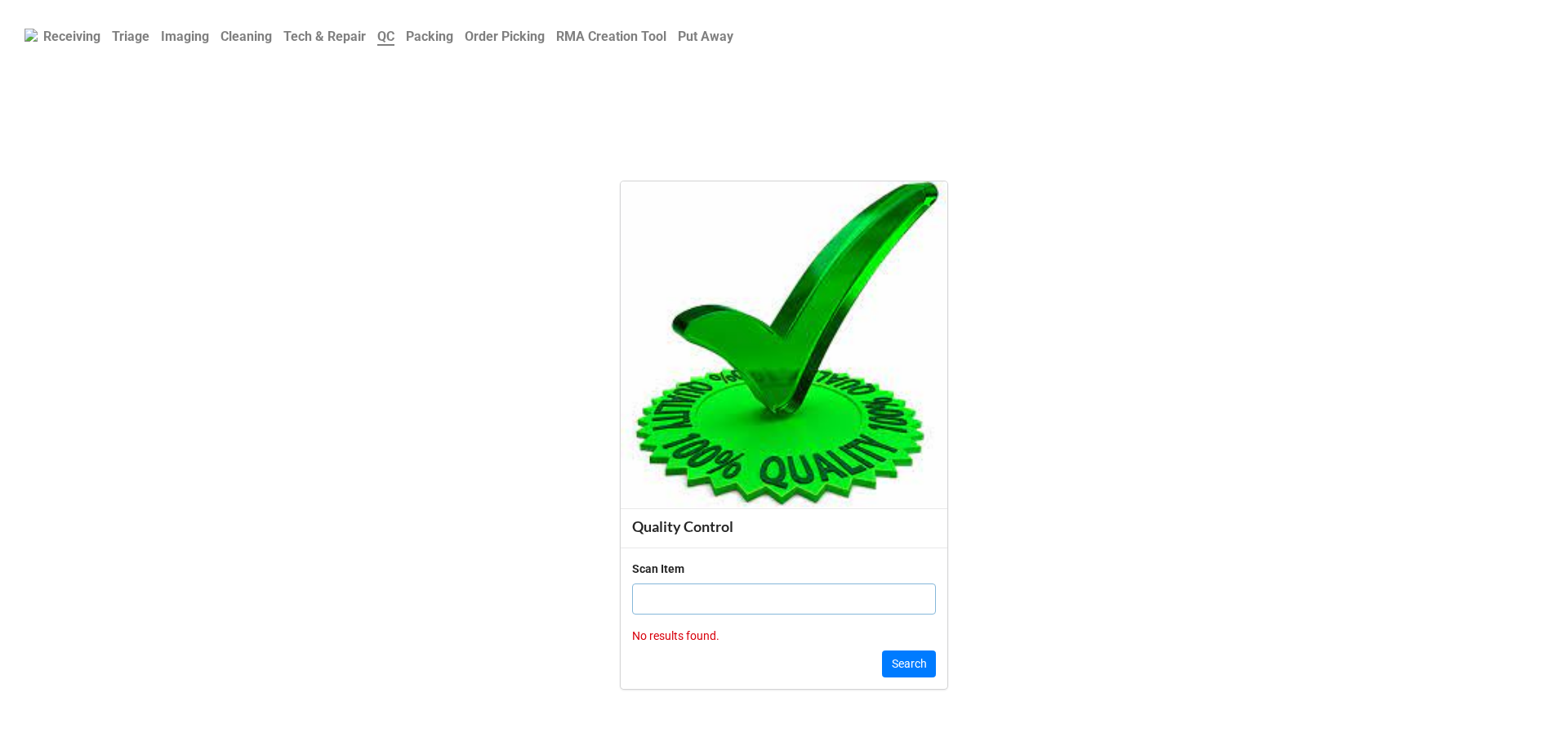
drag, startPoint x: 398, startPoint y: 196, endPoint x: 453, endPoint y: 474, distance: 283.4
click at [395, 199] on form "Quality Control Scan Item No results found. Search" at bounding box center [784, 435] width 1568 height 605
click at [728, 598] on input "text" at bounding box center [784, 598] width 303 height 31
type input "19863"
click button "Search" at bounding box center [909, 663] width 53 height 28
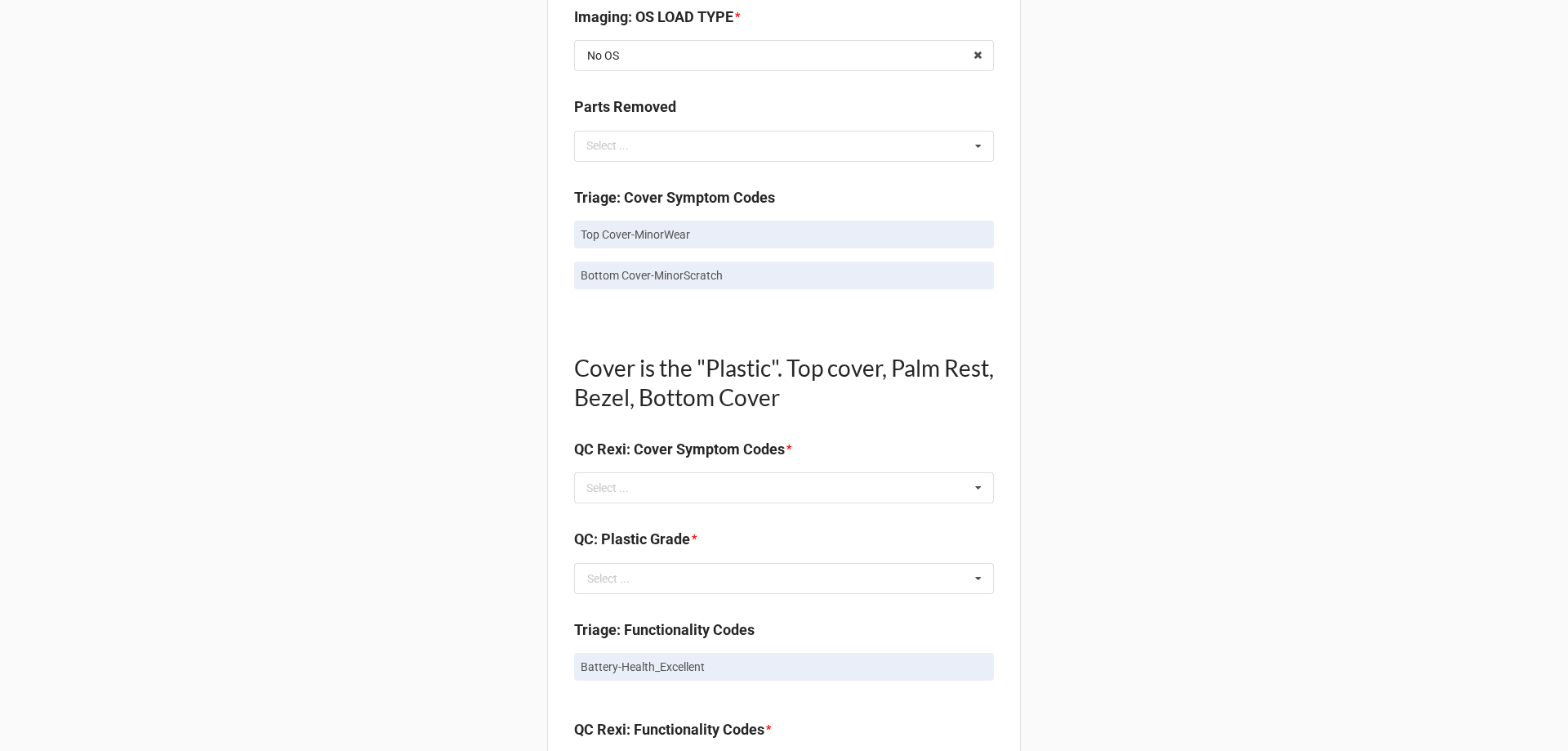
scroll to position [898, 0]
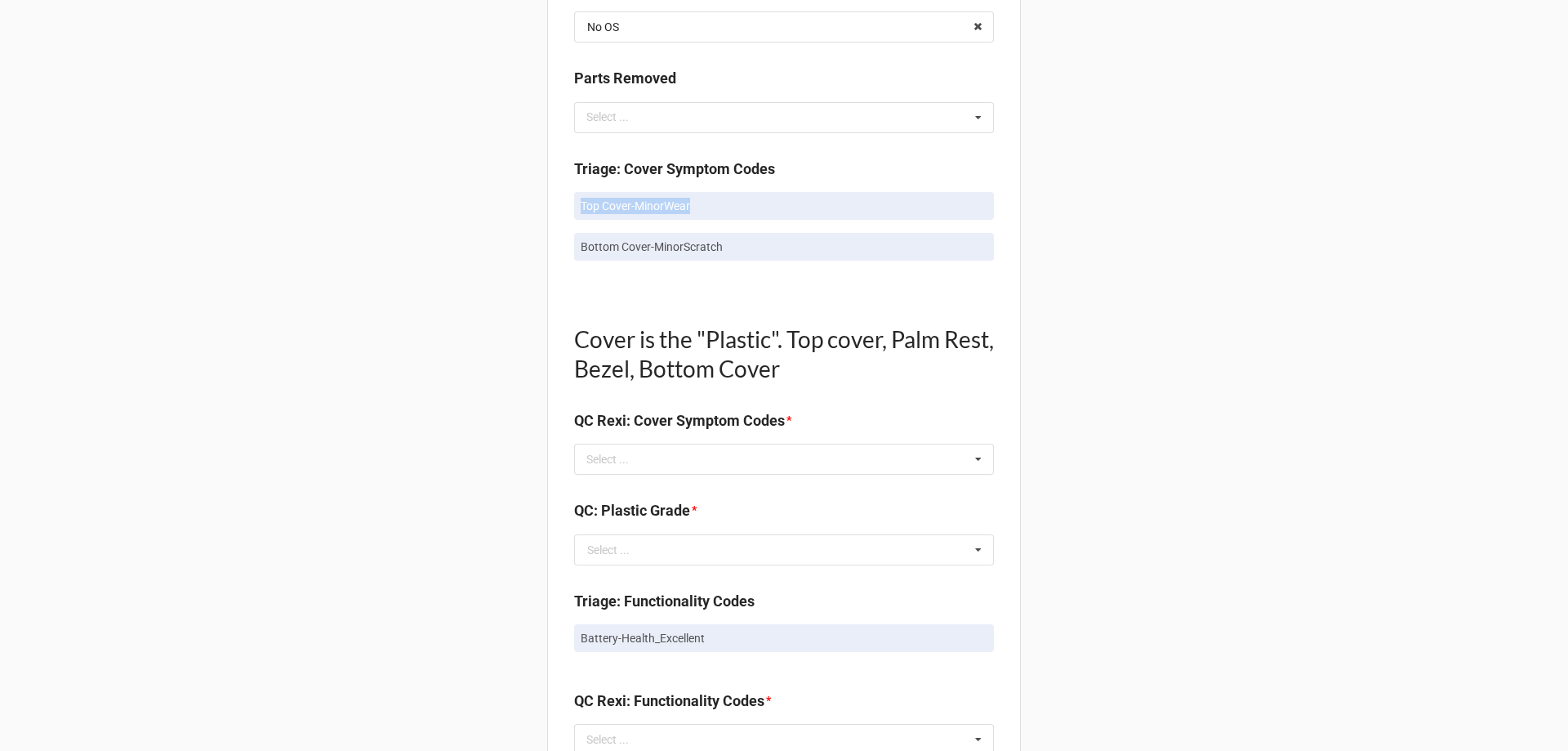
drag, startPoint x: 549, startPoint y: 210, endPoint x: 745, endPoint y: 213, distance: 196.0
click at [745, 213] on div "Quality Control Box Label: Description Dell Inc. Precision 7520 I7-7820HQ 32 GB…" at bounding box center [784, 542] width 473 height 2696
copy p "Top Cover-MinorWear"
click at [750, 460] on div "Select ... No results found." at bounding box center [784, 459] width 420 height 31
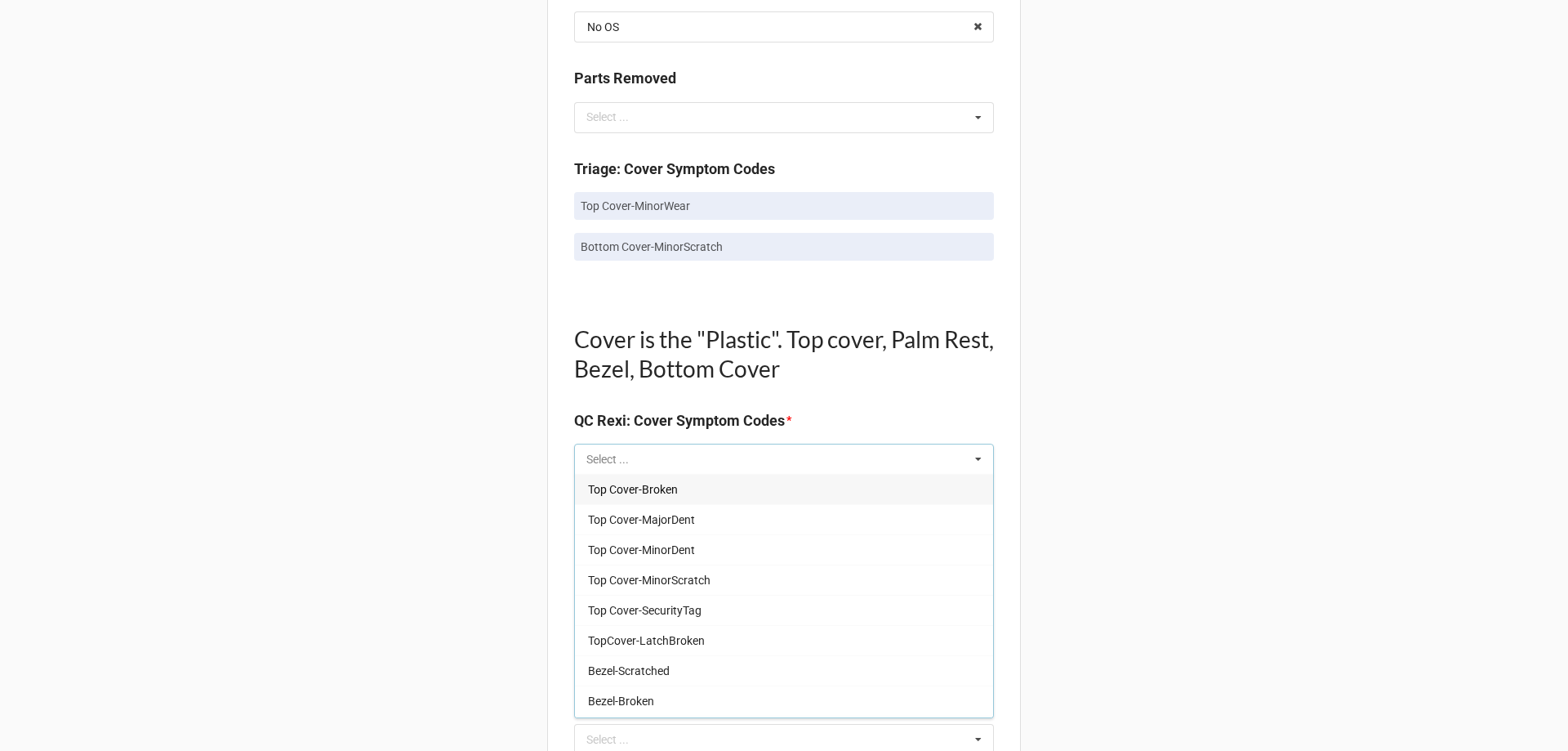
paste input "Top Cover-MinorWear"
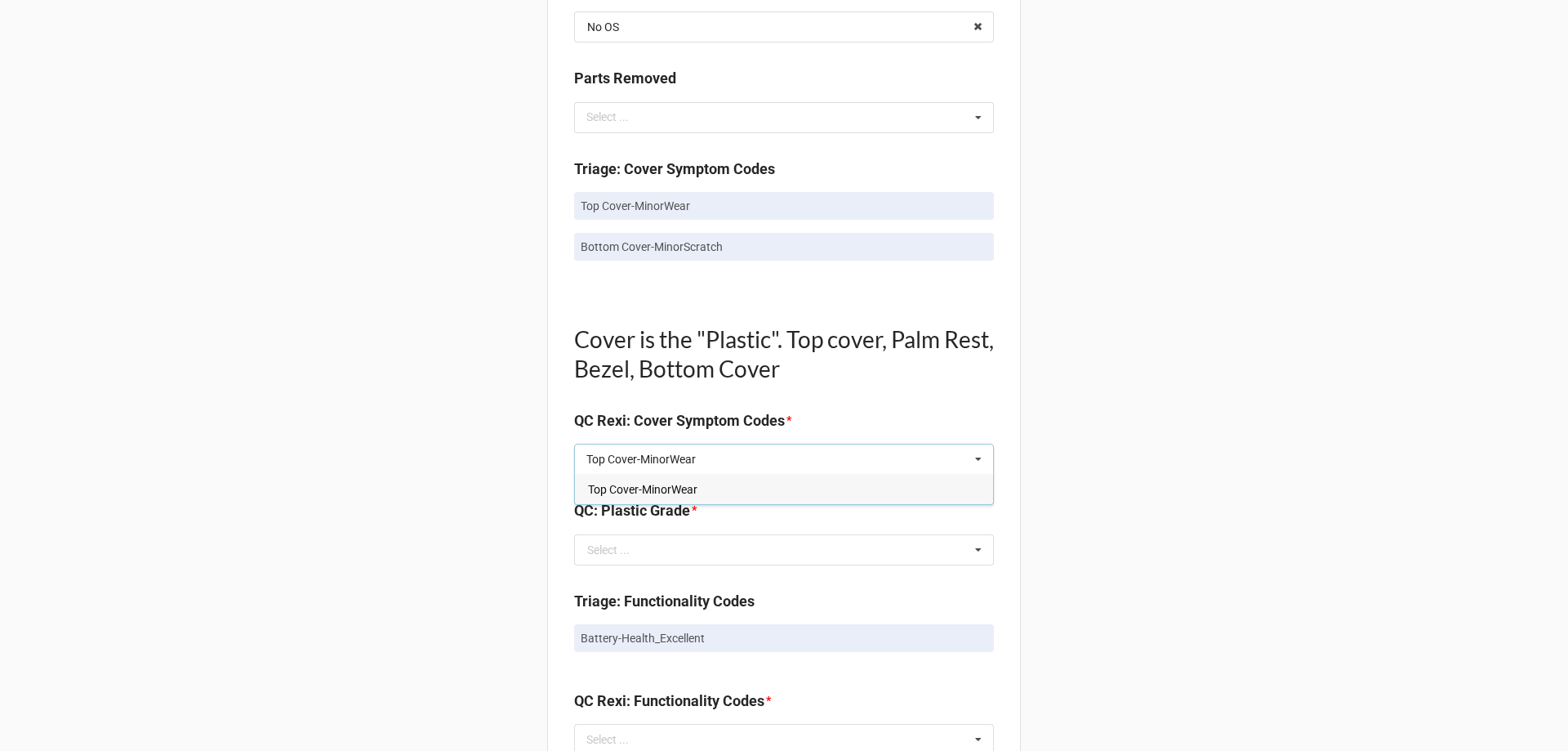
type input "Top Cover-MinorWear"
click at [698, 495] on div "Top Cover-MinorWear" at bounding box center [784, 489] width 418 height 31
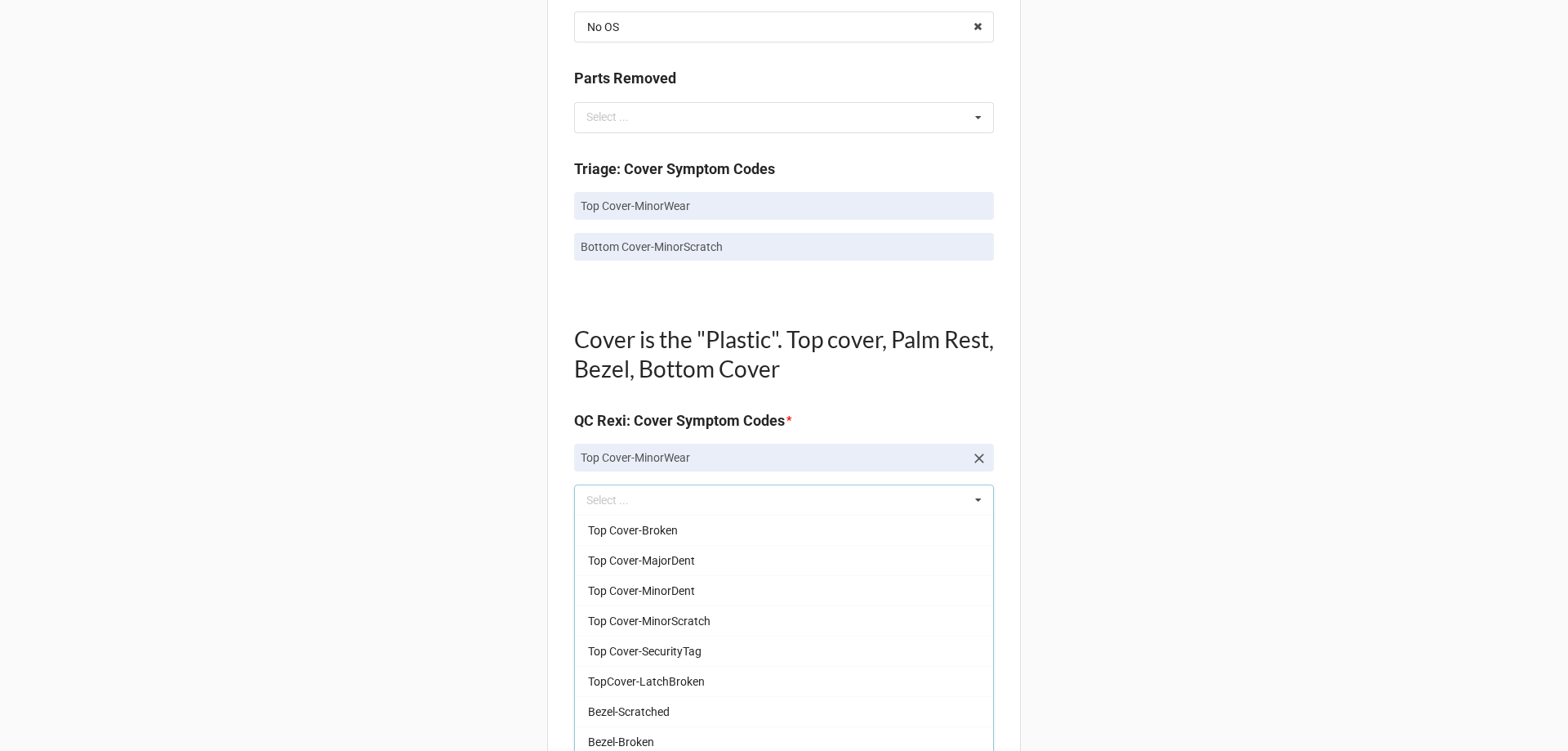
click at [1333, 433] on div "Back Receiving Triage Imaging Cleaning Tech & Repair QC Packing Order Picking R…" at bounding box center [784, 530] width 1568 height 2856
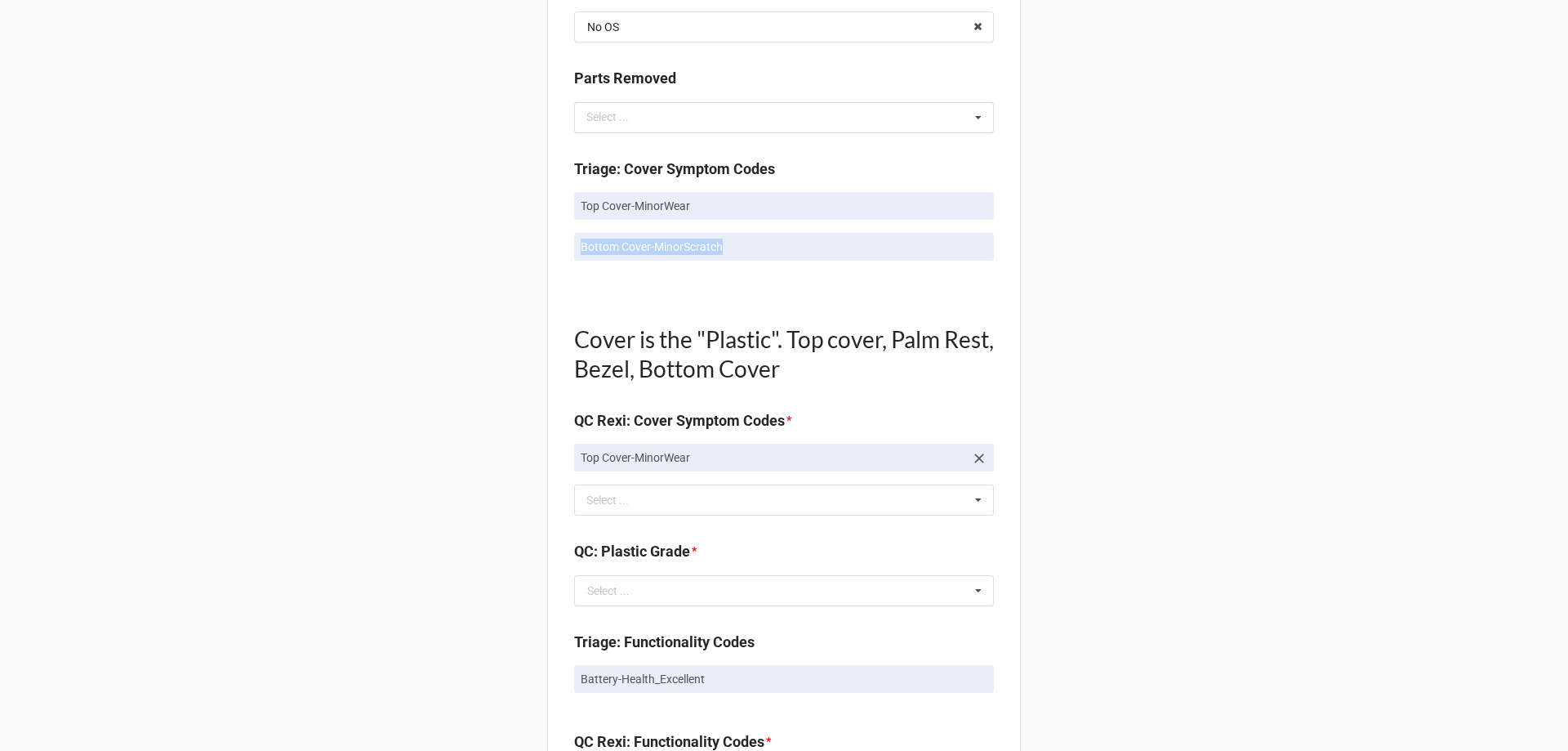
drag, startPoint x: 559, startPoint y: 246, endPoint x: 977, endPoint y: 277, distance: 419.1
click at [992, 271] on div "Quality Control Box Label: Description Dell Inc. Precision 7520 I7-7820HQ 32 GB…" at bounding box center [784, 563] width 473 height 2737
copy p "Bottom Cover-MinorScratch"
drag, startPoint x: 772, startPoint y: 501, endPoint x: 729, endPoint y: 430, distance: 83.0
click at [772, 502] on div "Top Cover-MinorWear Select ... Top Cover-Broken Top Cover-MajorDent Top Cover-M…" at bounding box center [784, 500] width 420 height 31
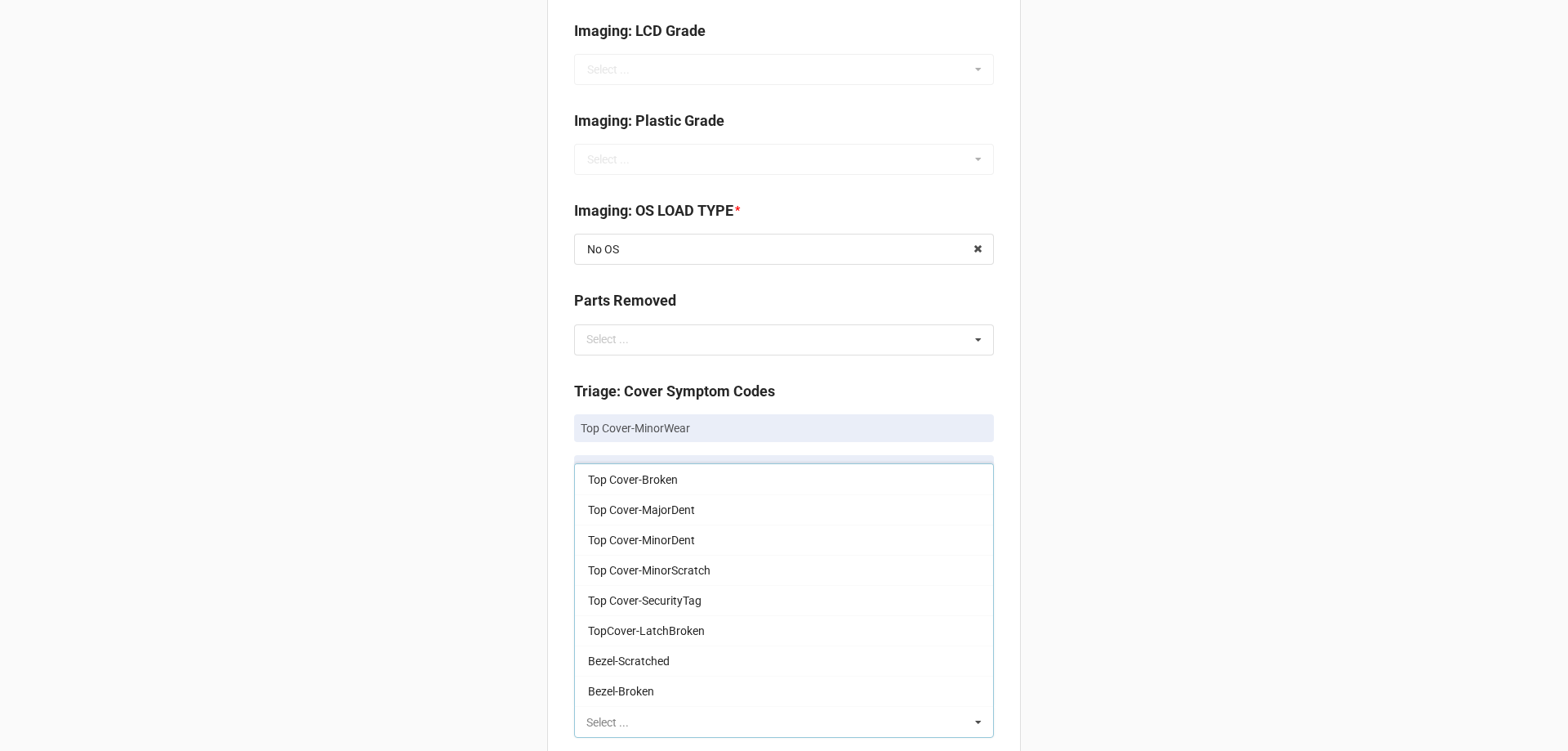
scroll to position [654, 0]
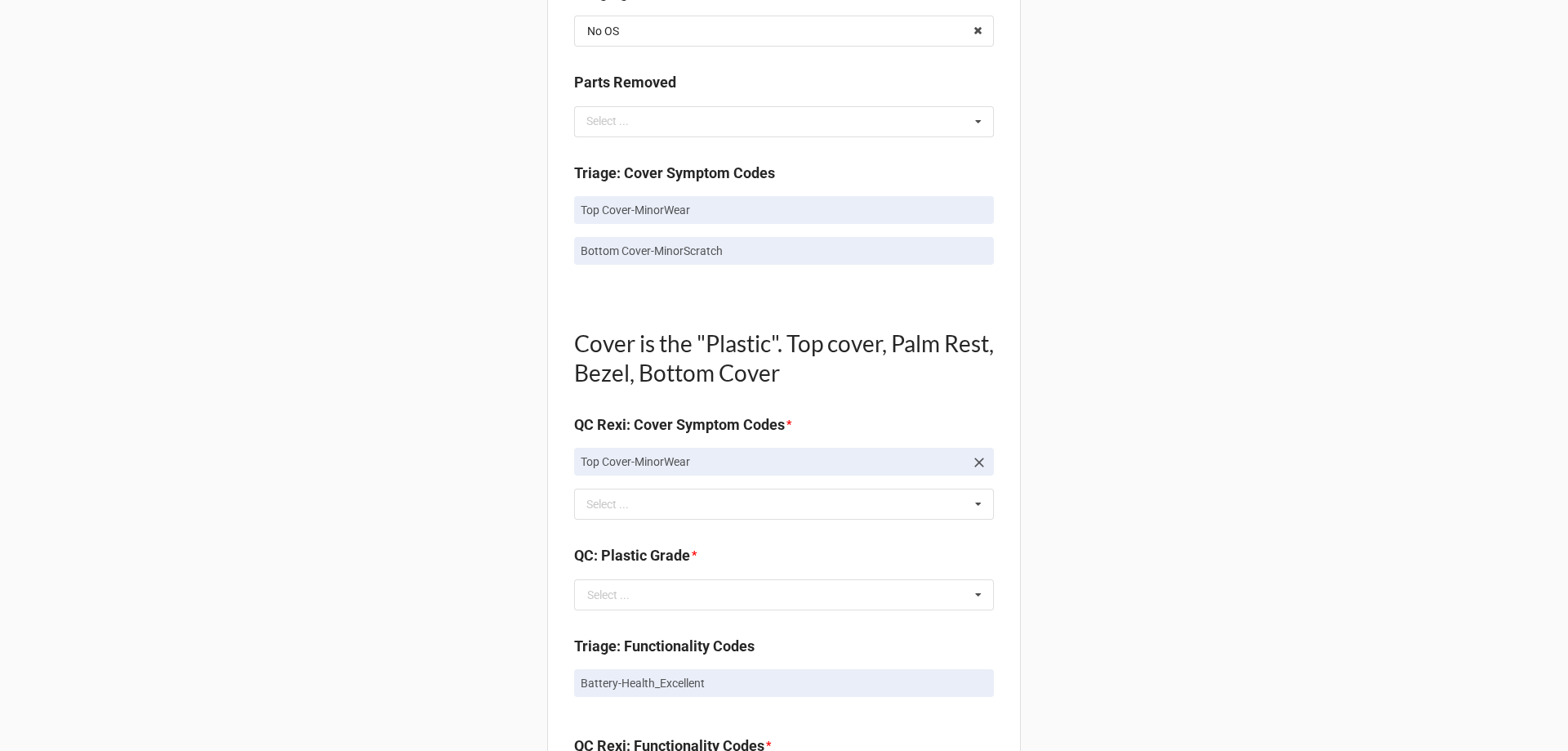
scroll to position [898, 0]
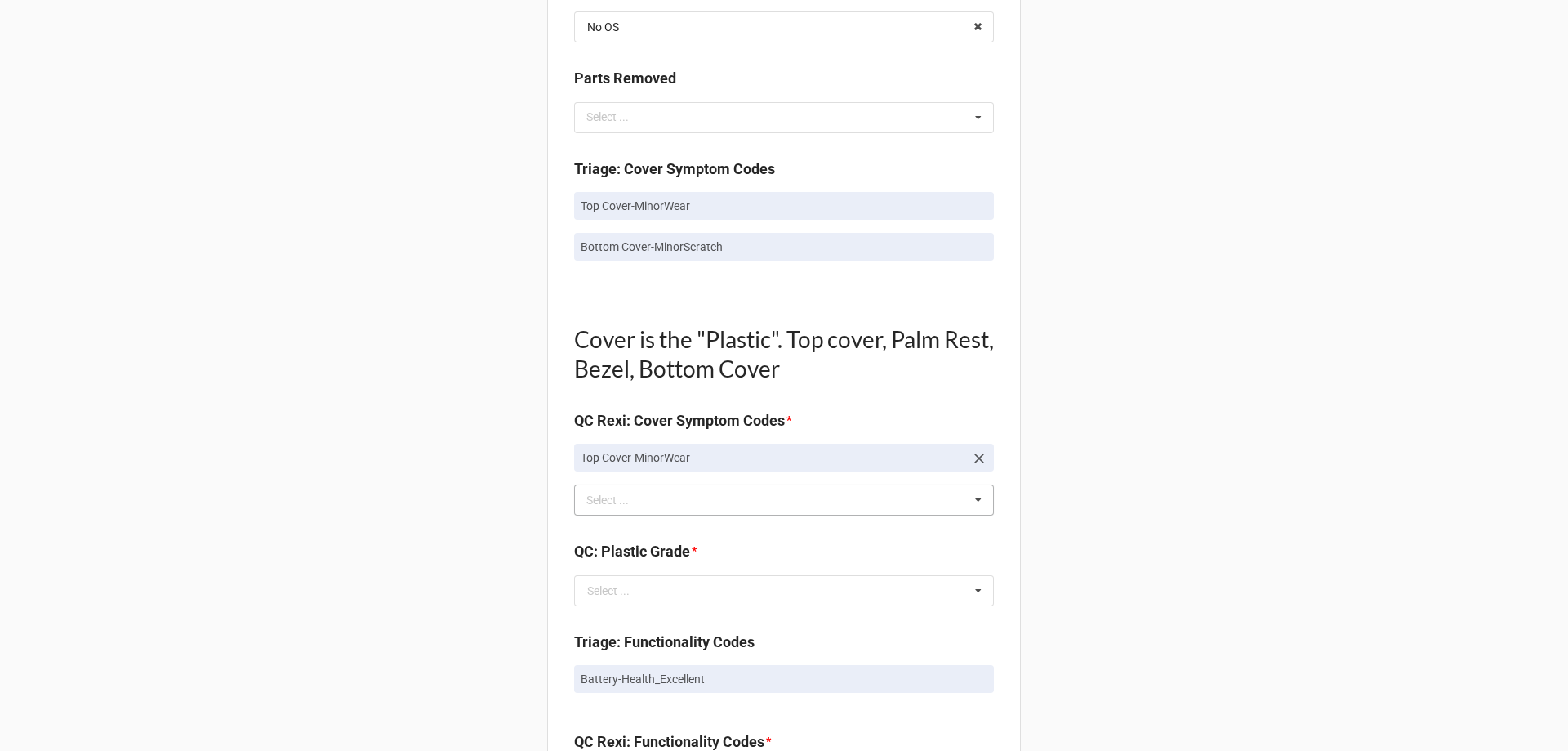
click at [757, 501] on div "Top Cover-MinorWear Select ... Top Cover-Broken Top Cover-MajorDent Top Cover-M…" at bounding box center [784, 500] width 420 height 31
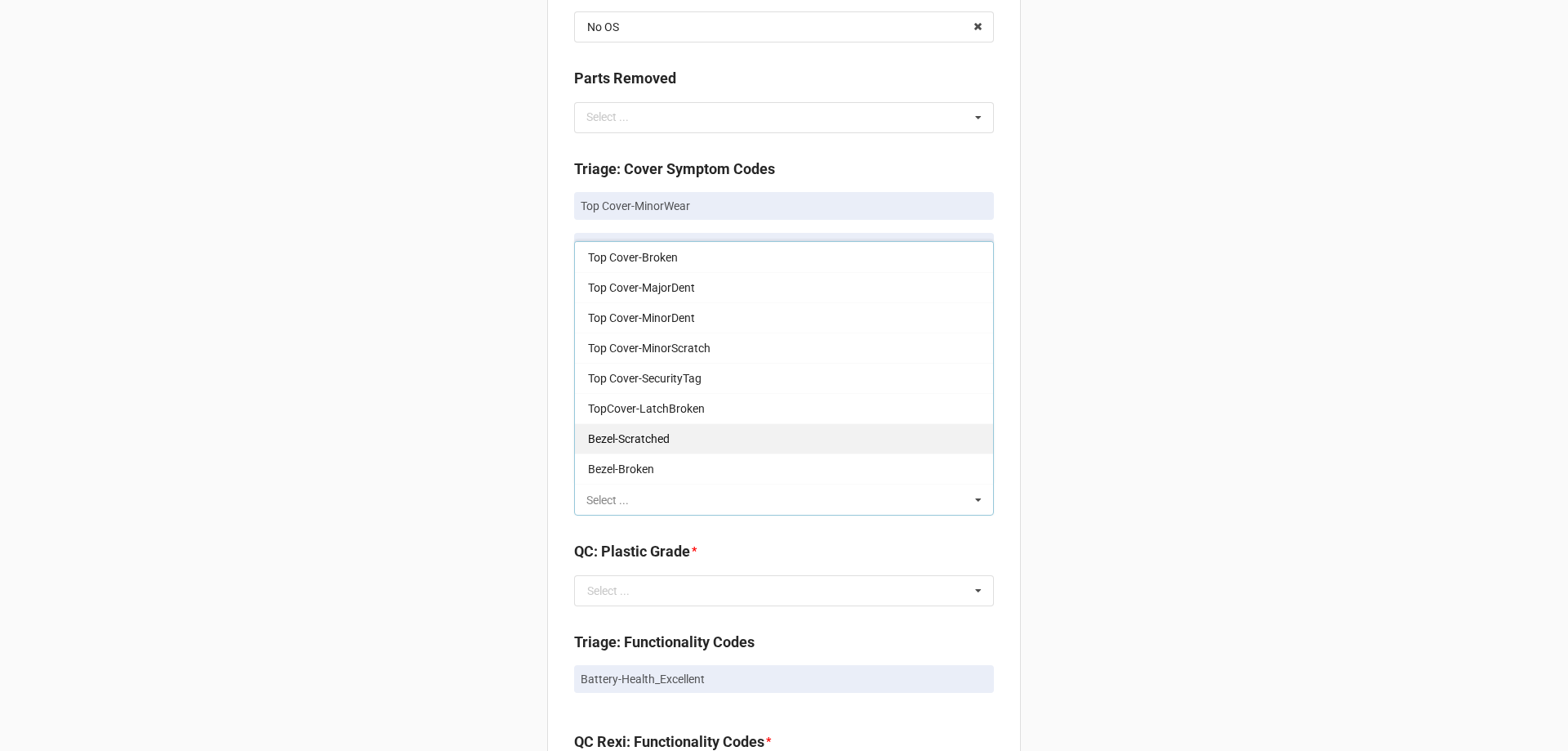
paste input "Bottom Cover-MinorScratch"
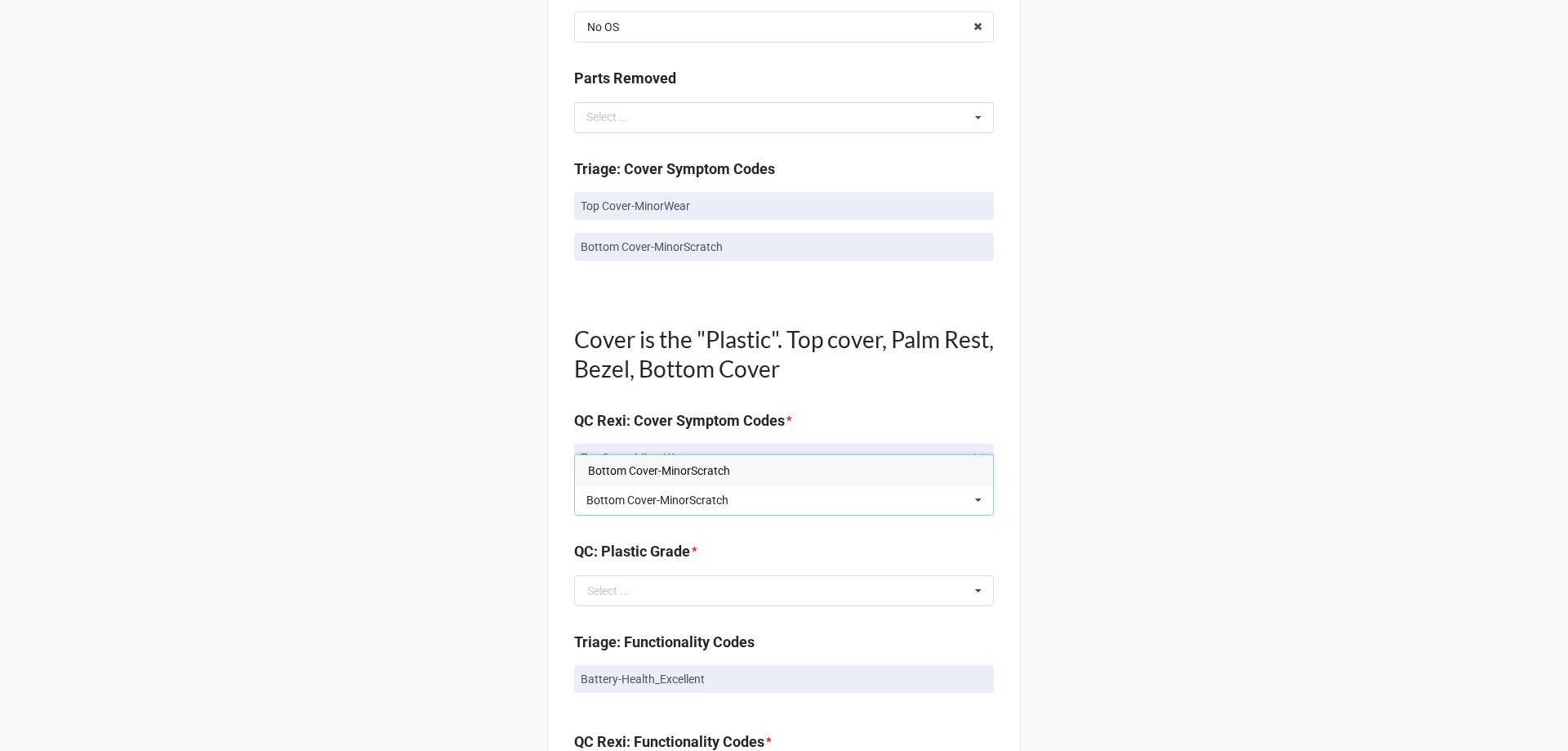
type input "Bottom Cover-MinorScratch"
drag, startPoint x: 692, startPoint y: 450, endPoint x: 689, endPoint y: 440, distance: 10.4
click at [689, 444] on link "Top Cover-MinorWear" at bounding box center [784, 457] width 420 height 28
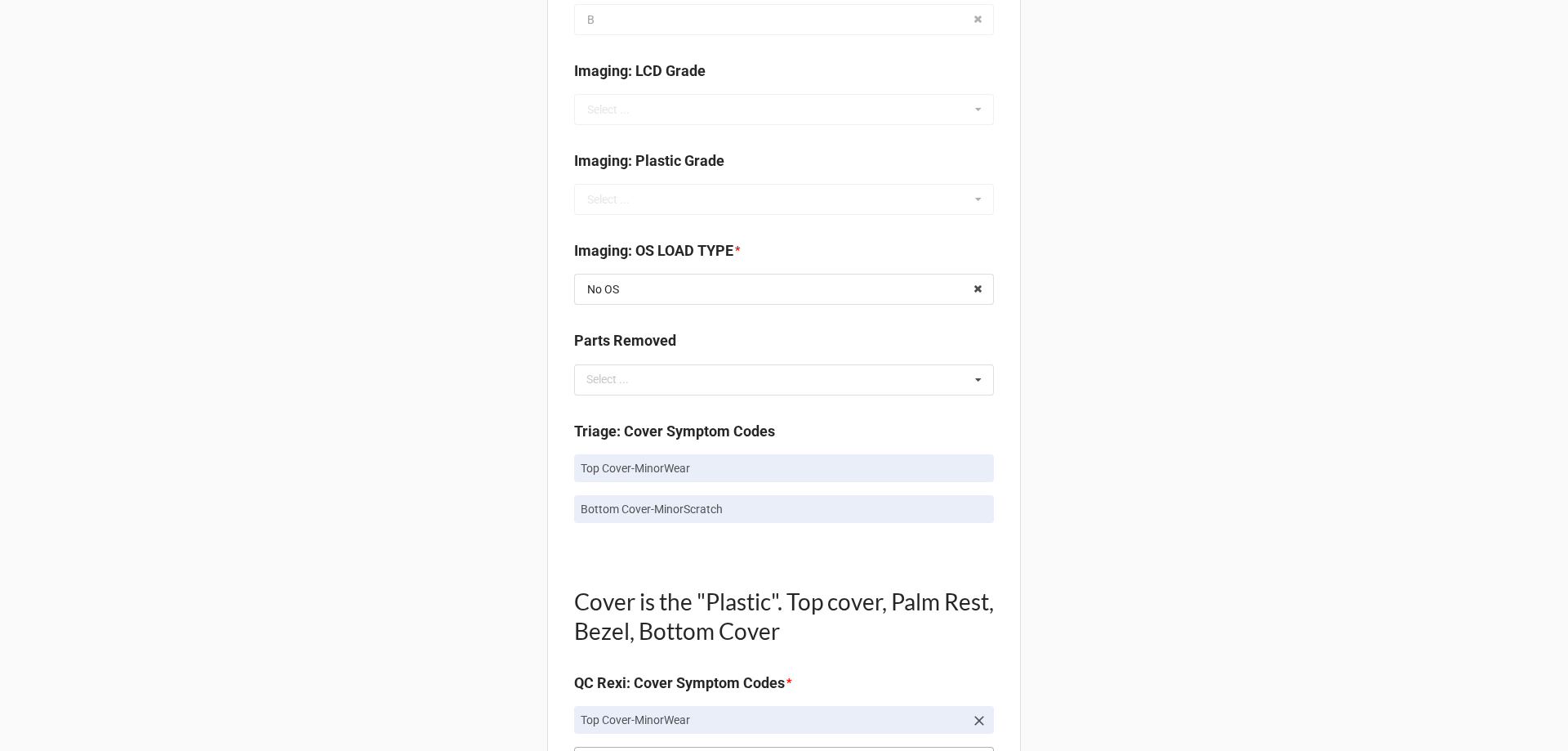
scroll to position [817, 0]
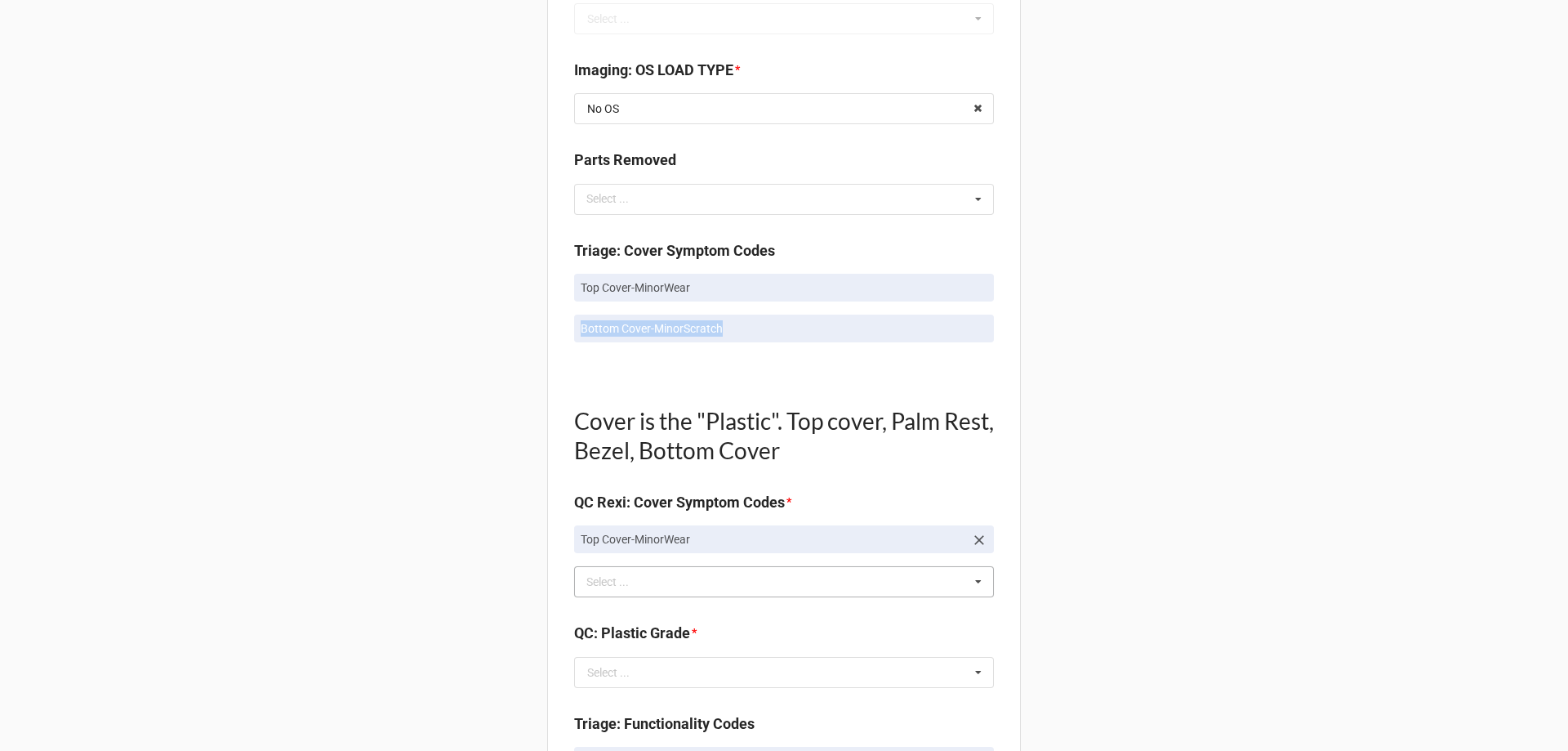
drag, startPoint x: 580, startPoint y: 320, endPoint x: 867, endPoint y: 335, distance: 287.4
click at [867, 335] on p "Bottom Cover-MinorScratch" at bounding box center [784, 327] width 407 height 16
copy p "Bottom Cover-MinorScratch"
click at [867, 586] on div "Bottom Cover-MinorScratch Select ... Top Cover-Broken Top Cover-MajorDent Top C…" at bounding box center [784, 581] width 420 height 31
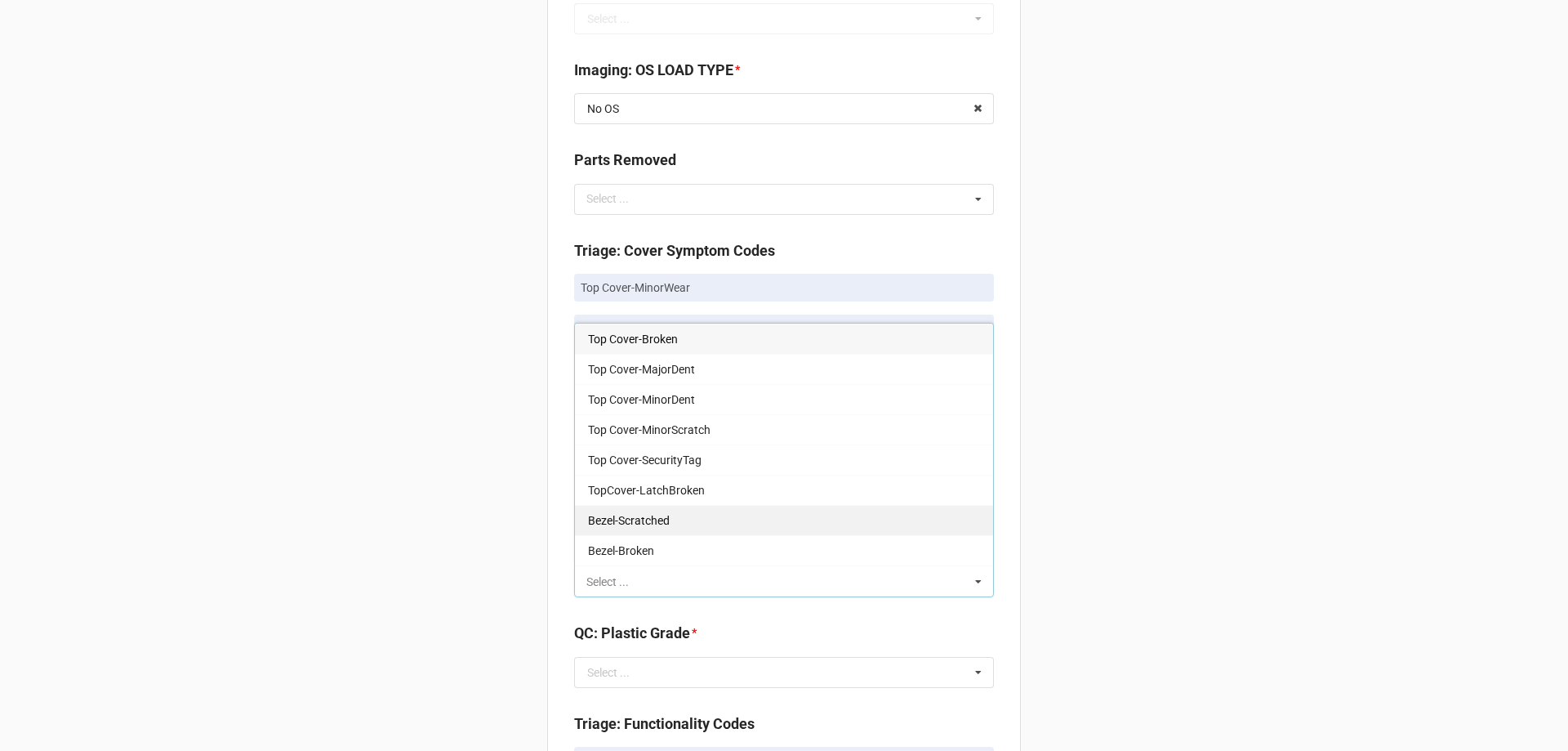
paste input "Bottom Cover-MinorScratch"
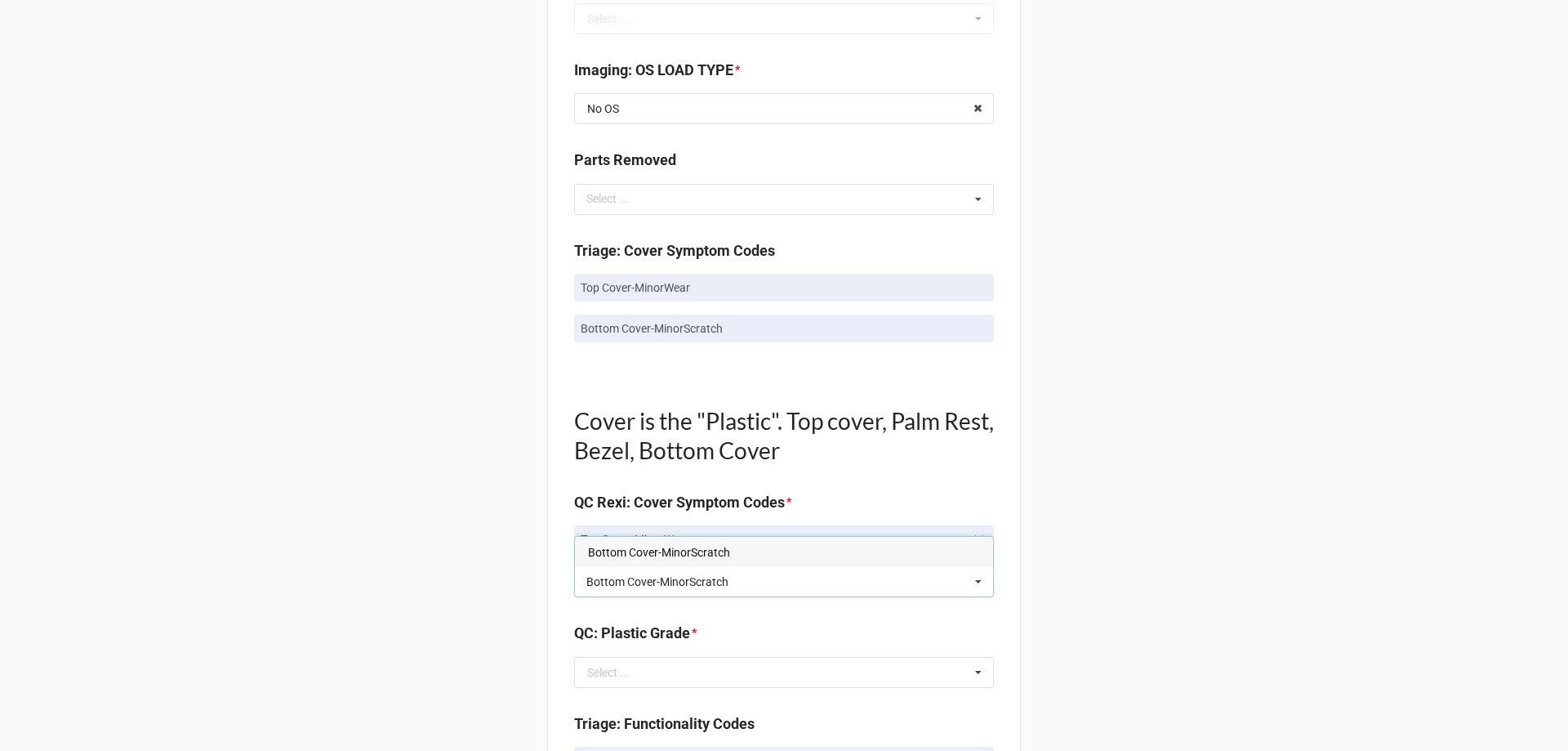
type input "Bottom Cover-MinorScratch"
click at [837, 547] on div "Bottom Cover-MinorScratch" at bounding box center [784, 552] width 418 height 31
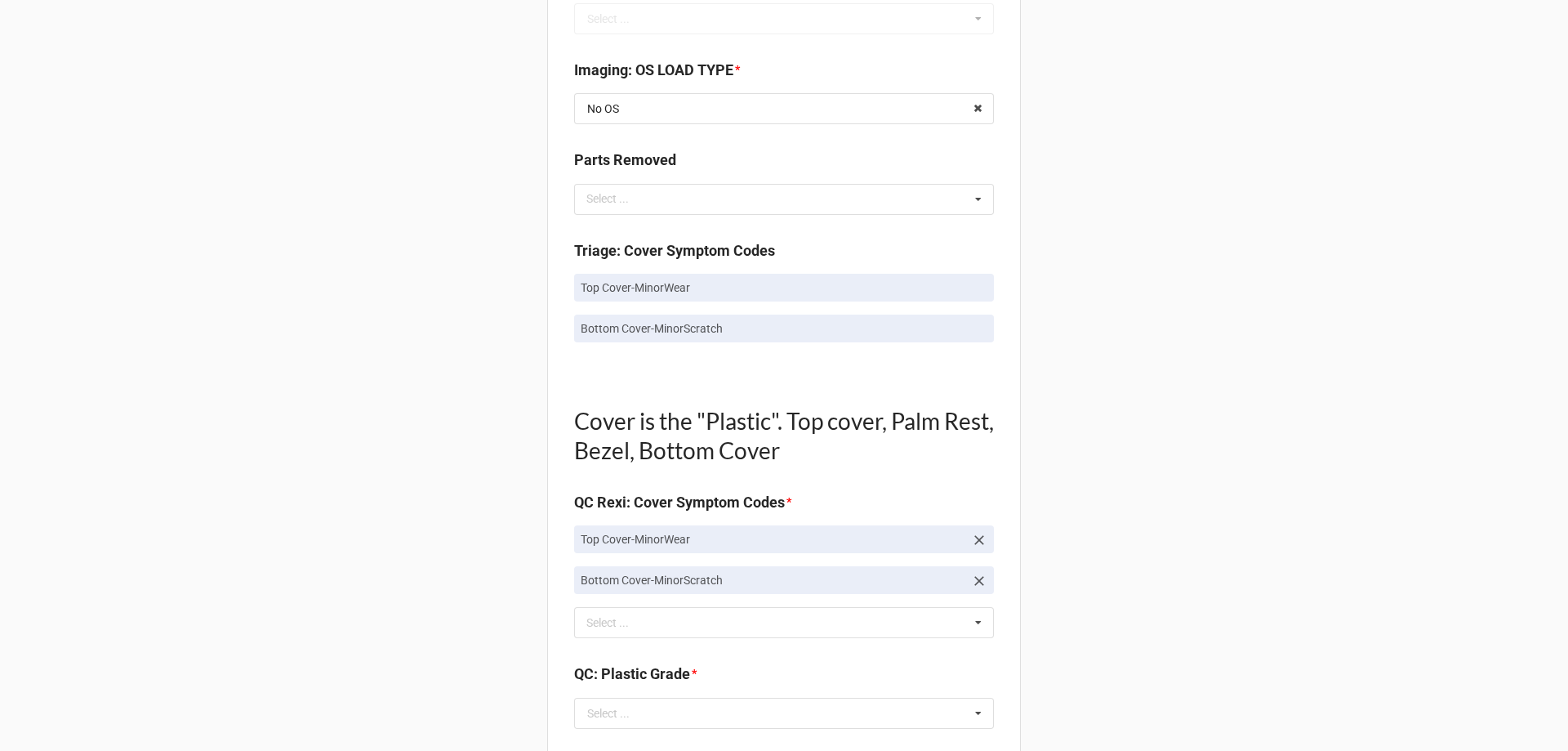
click at [1390, 328] on div "Back Receiving Triage Imaging Cleaning Tech & Repair QC Packing Order Picking R…" at bounding box center [784, 632] width 1568 height 2897
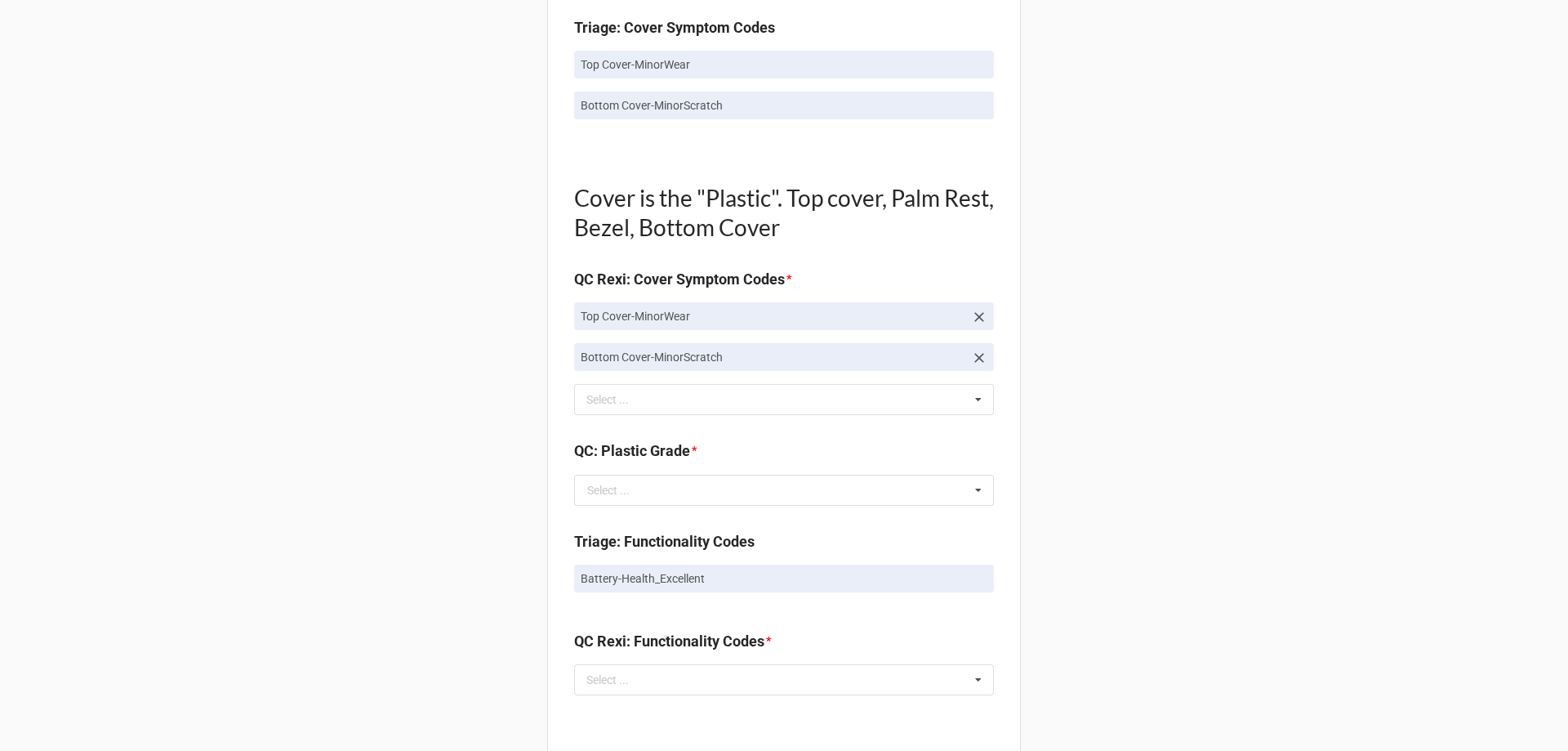
scroll to position [1062, 0]
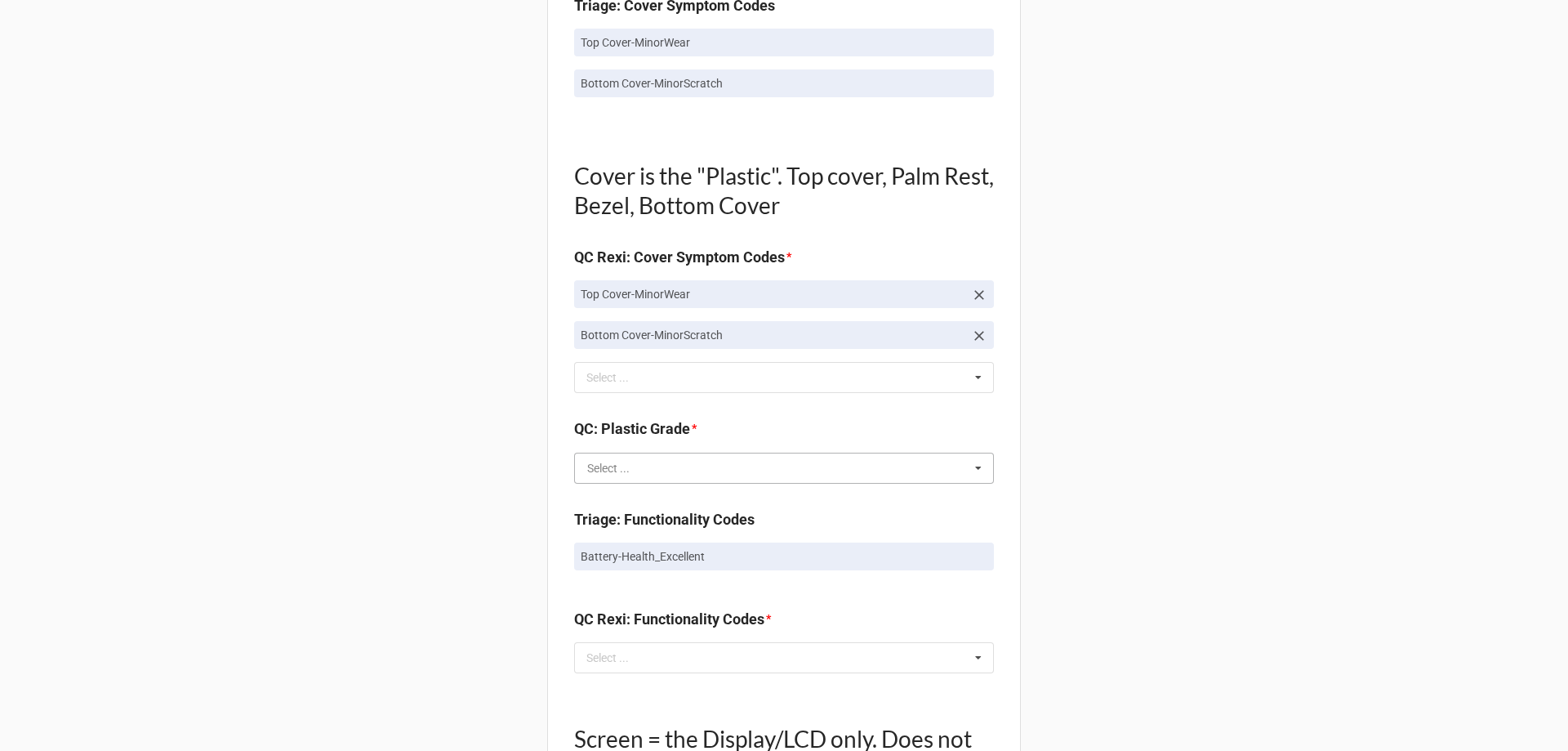
click at [805, 467] on input "text" at bounding box center [784, 468] width 418 height 30
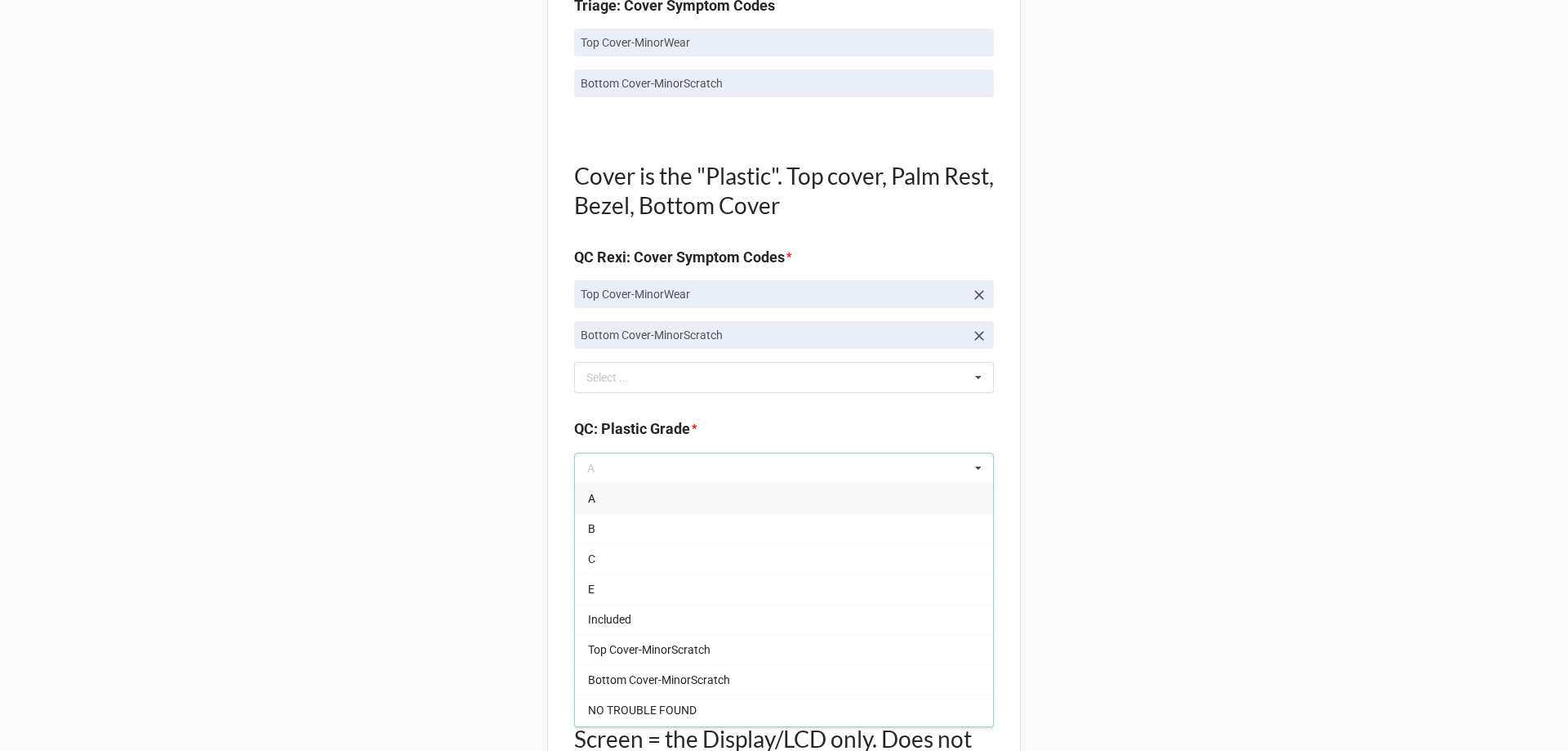
click at [790, 531] on div "B" at bounding box center [784, 528] width 418 height 31
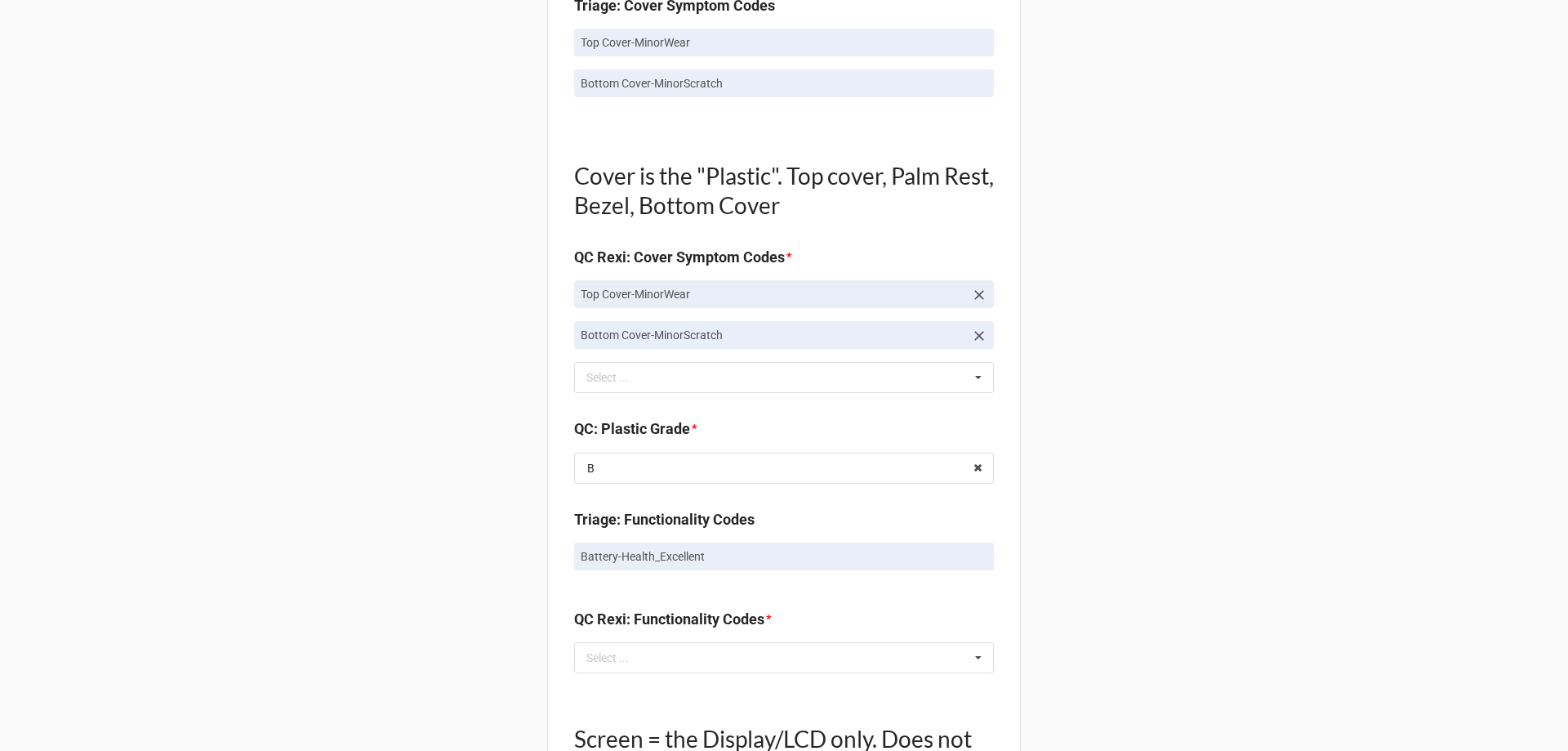
click at [1205, 533] on div "Back Receiving Triage Imaging Cleaning Tech & Repair QC Packing Order Picking R…" at bounding box center [784, 386] width 1568 height 2897
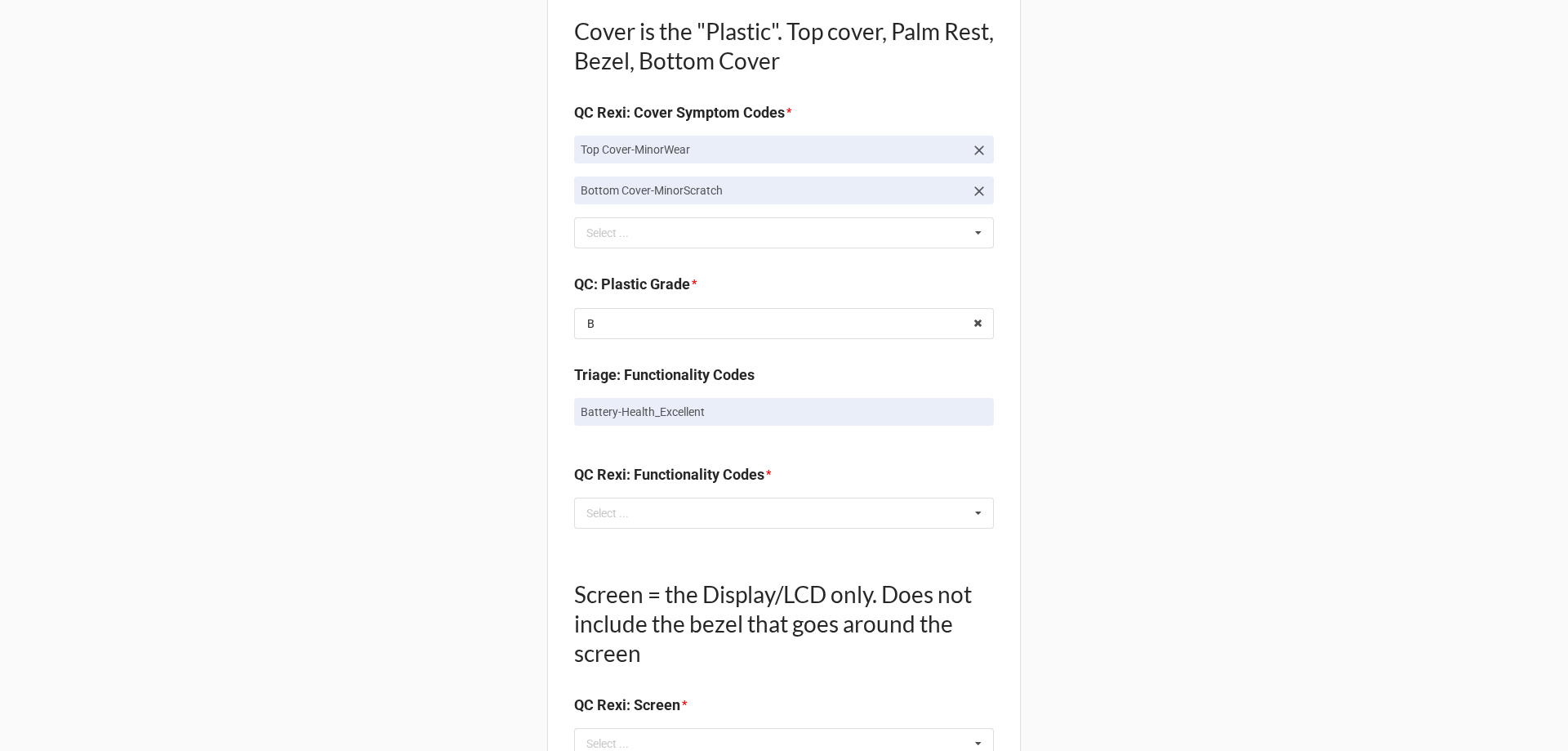
scroll to position [1306, 0]
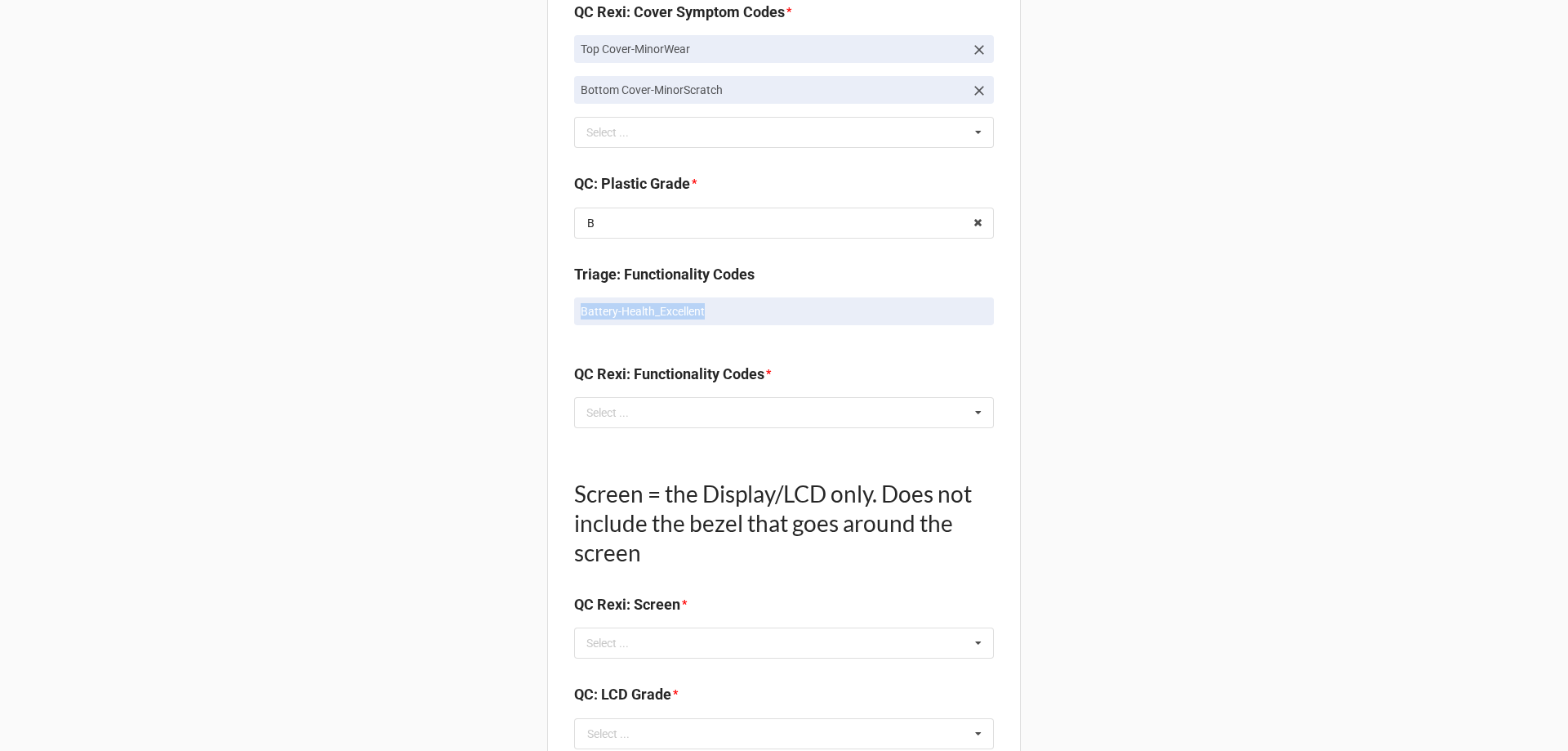
drag, startPoint x: 575, startPoint y: 309, endPoint x: 731, endPoint y: 319, distance: 156.3
click at [731, 319] on link "Battery-Health_Excellent" at bounding box center [784, 311] width 420 height 28
copy p "Battery-Health_Excellent"
click at [712, 415] on div "Select ... No results found." at bounding box center [784, 412] width 420 height 31
paste input "Battery-Health_Excellent"
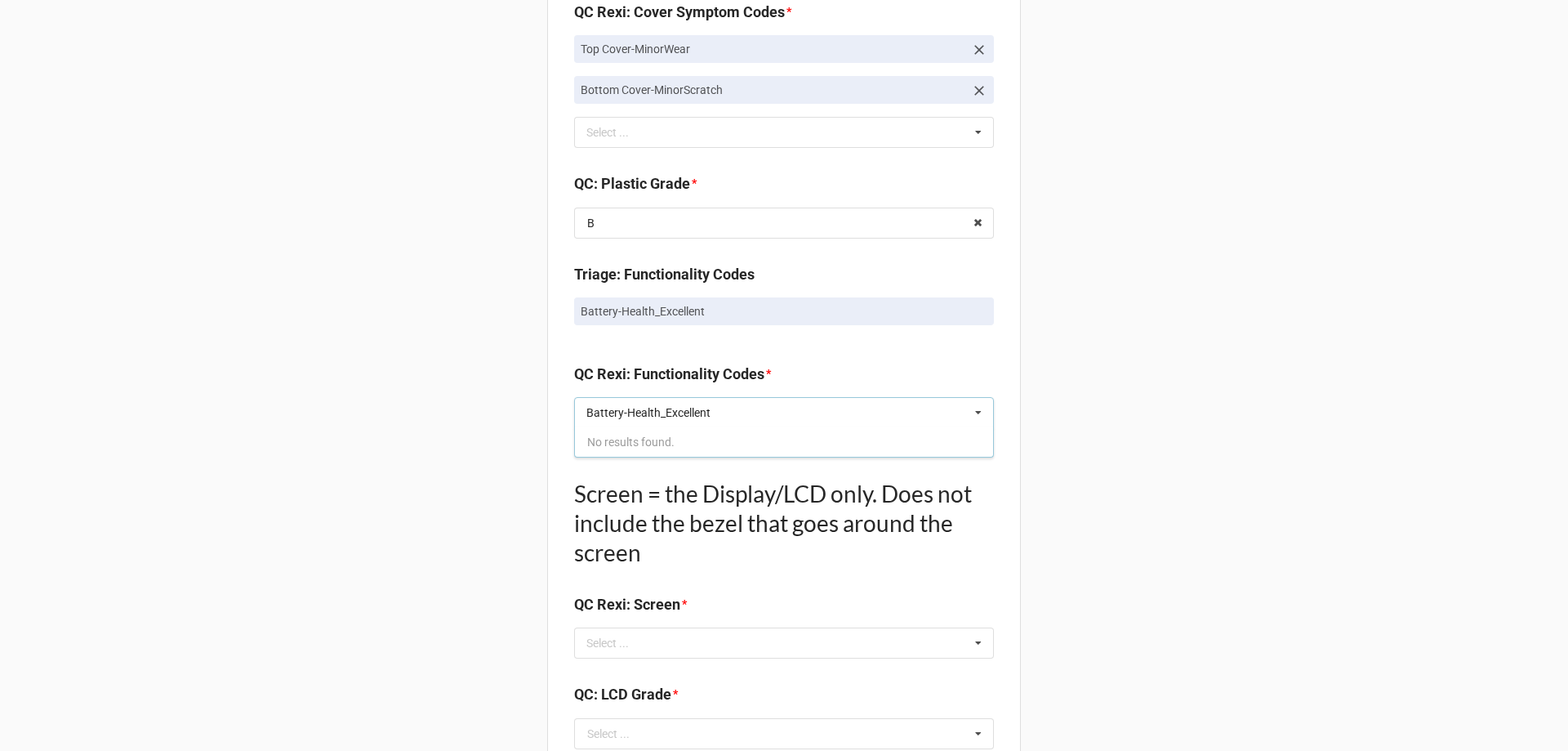
click at [664, 416] on input "Battery-Health_Excellent" at bounding box center [664, 412] width 157 height 14
type input "Battery-Health_Excellent"
click at [1234, 451] on div "Back Receiving Triage Imaging Cleaning Tech & Repair QC Packing Order Picking R…" at bounding box center [784, 142] width 1568 height 2897
click at [700, 408] on div "Battery-Health_Excellent Select ... Battery-Health_Excellent" at bounding box center [784, 412] width 420 height 31
paste input "Battery-Health_Excellent"
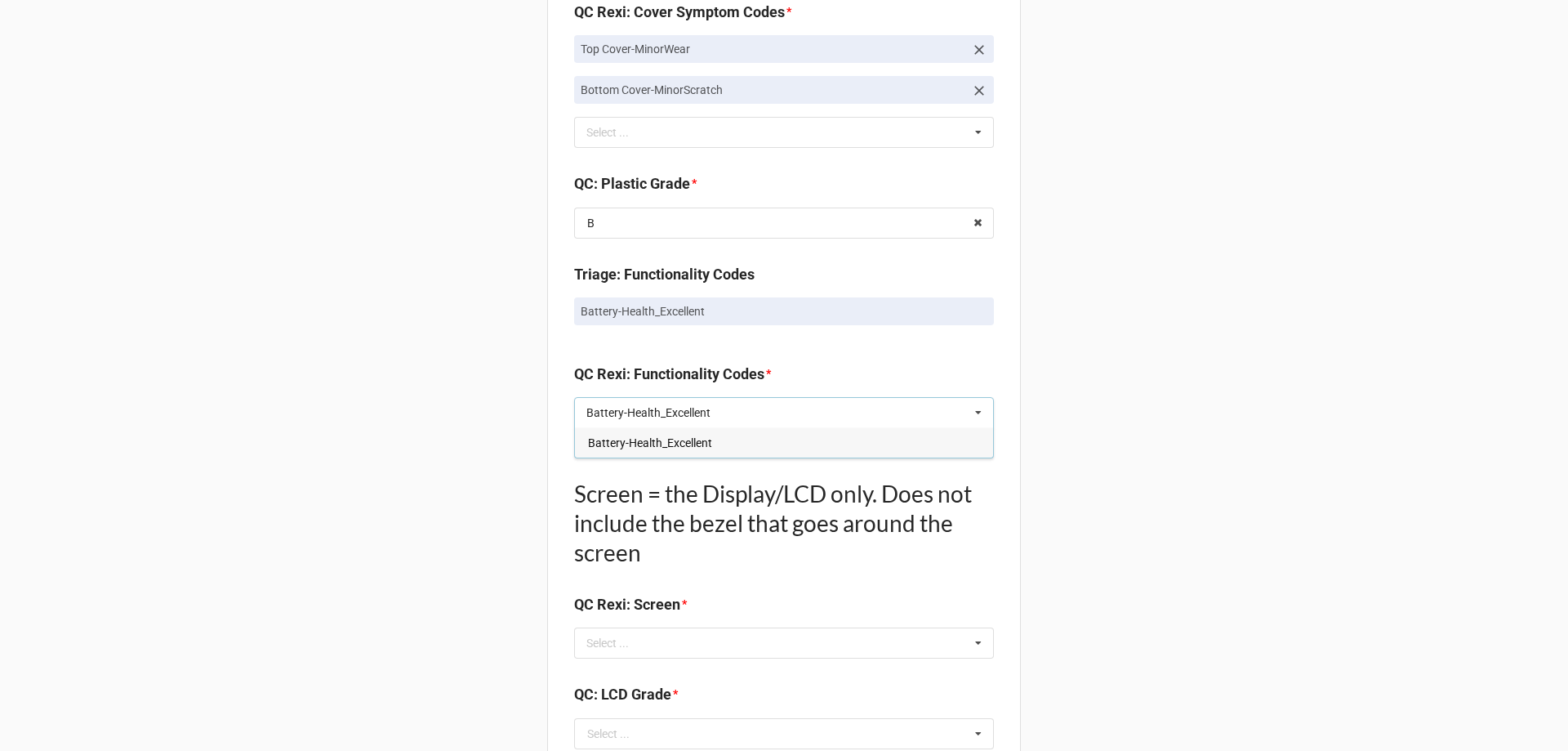
type input "Battery-Health_Excellent"
click at [644, 444] on span "Battery-Health_Excellent" at bounding box center [650, 443] width 124 height 13
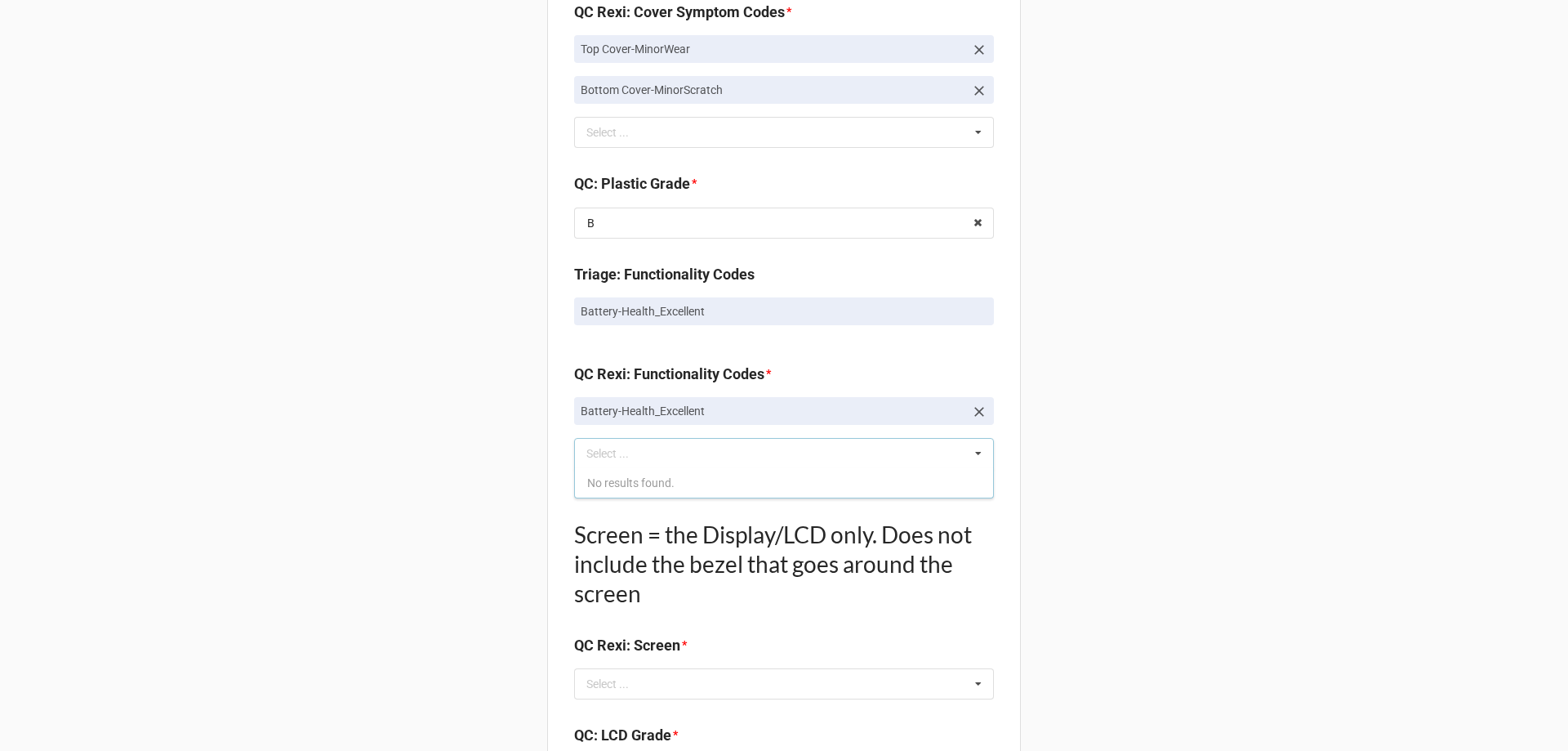
click at [1302, 350] on div "Back Receiving Triage Imaging Cleaning Tech & Repair QC Packing Order Picking R…" at bounding box center [784, 162] width 1568 height 2937
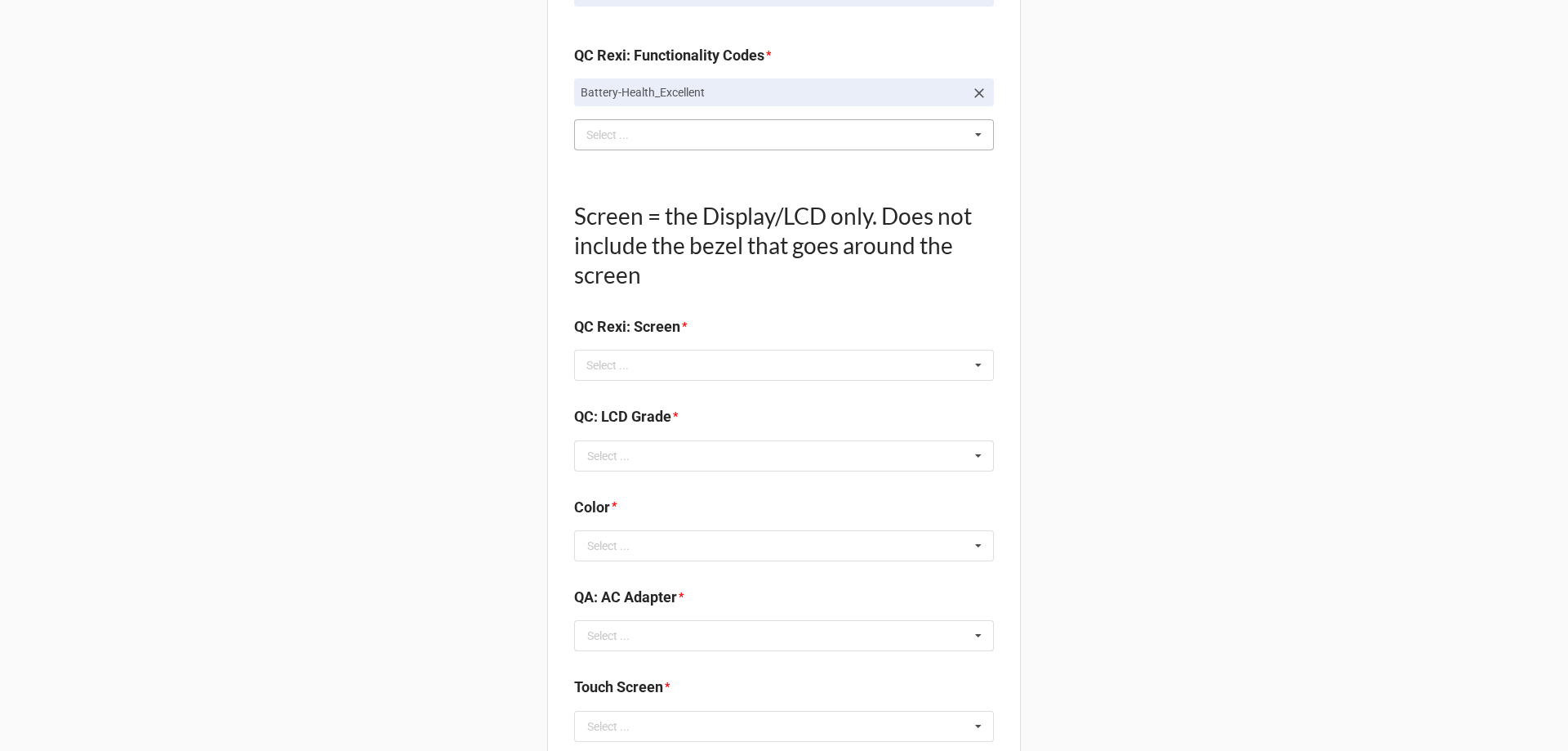
scroll to position [1715, 0]
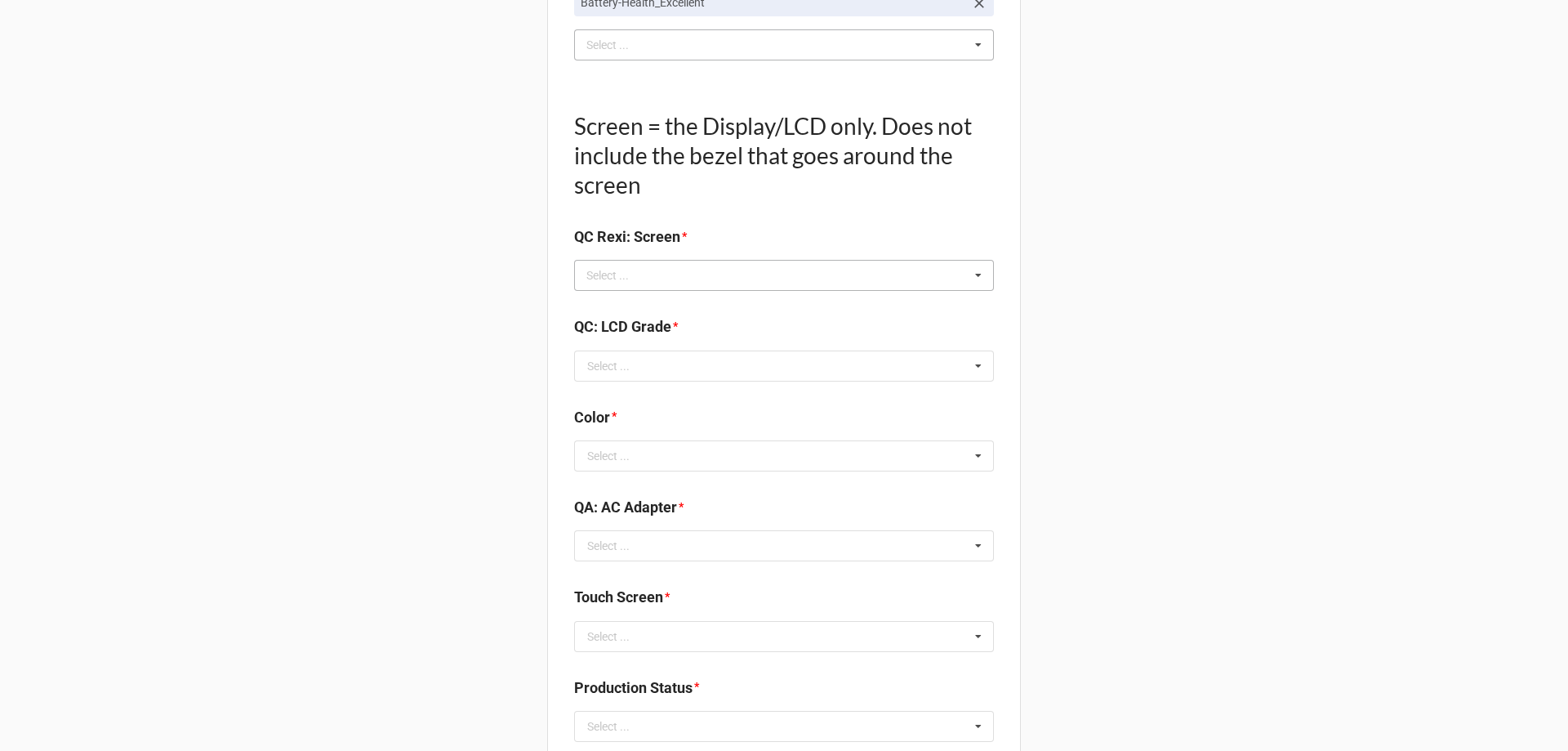
click at [672, 270] on div "Select ... No results found." at bounding box center [784, 275] width 420 height 31
click at [690, 277] on div "Select ... Display-KBWear_Minor Display-MajorScratch Display-KBWear_Major Displ…" at bounding box center [784, 275] width 420 height 31
click at [835, 273] on div "Select ... Display-KBWear_Minor Display-MajorScratch Display-KBWear_Major Displ…" at bounding box center [784, 275] width 420 height 31
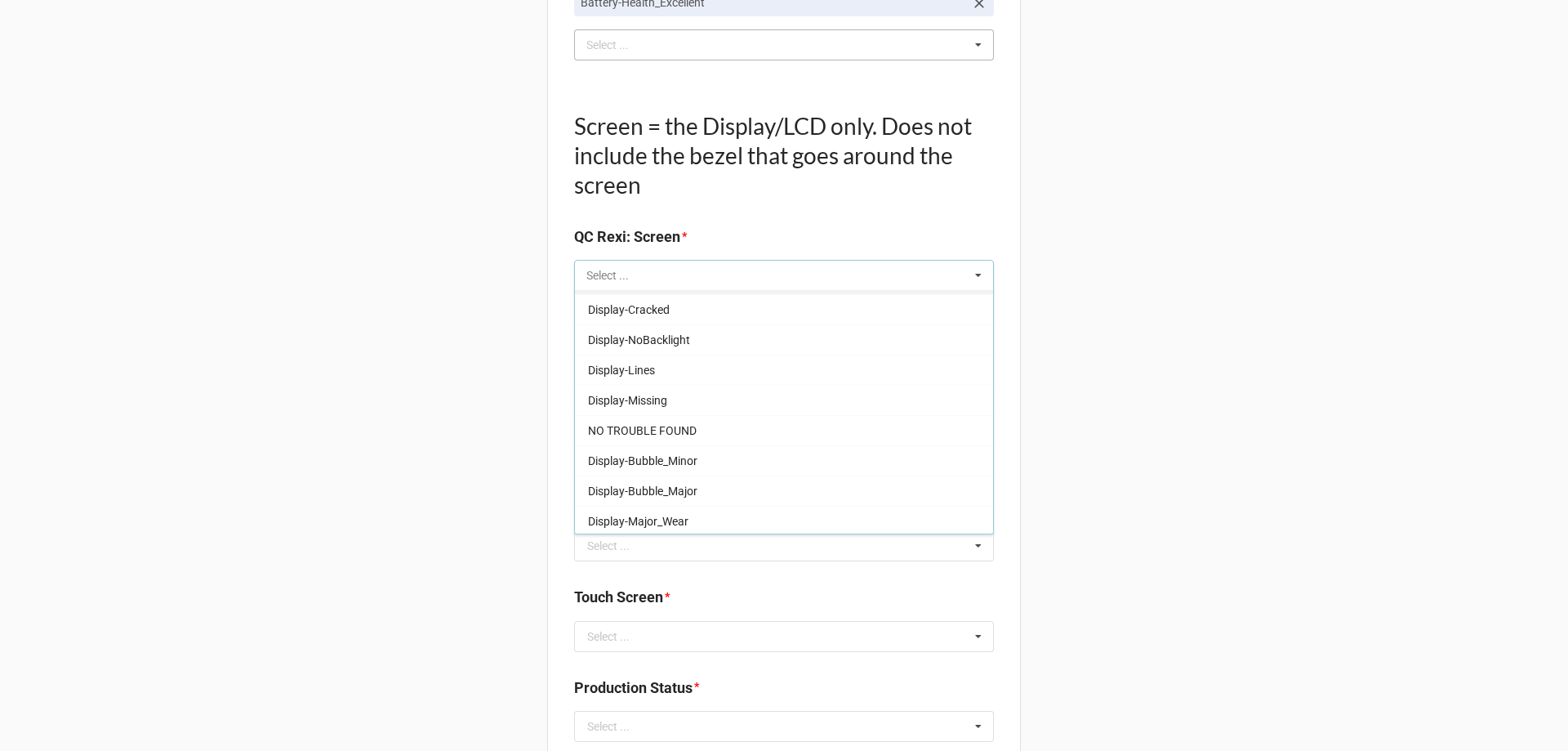
scroll to position [270, 0]
click at [828, 428] on div "NO TROUBLE FOUND" at bounding box center [784, 428] width 418 height 31
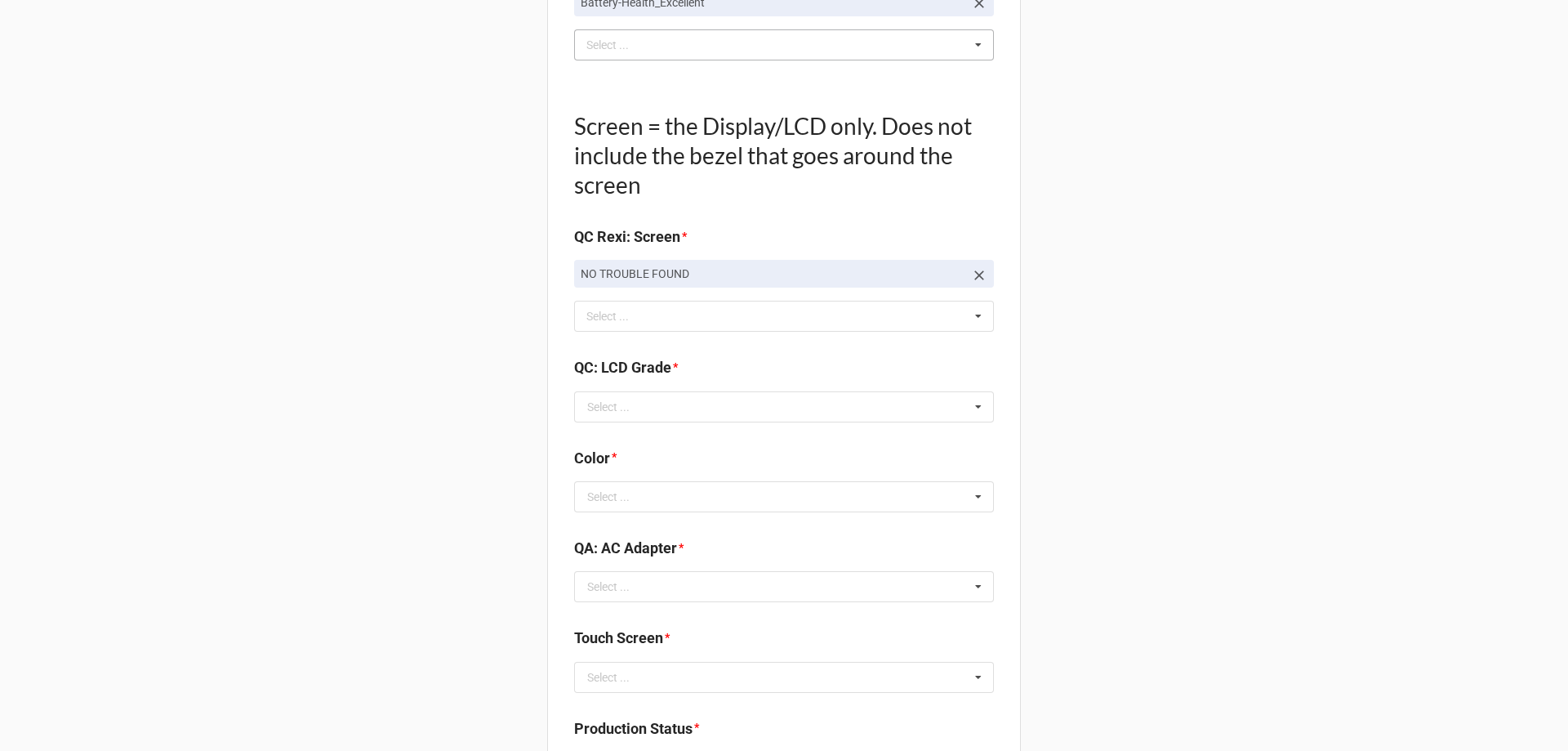
click at [845, 407] on input "text" at bounding box center [784, 407] width 418 height 30
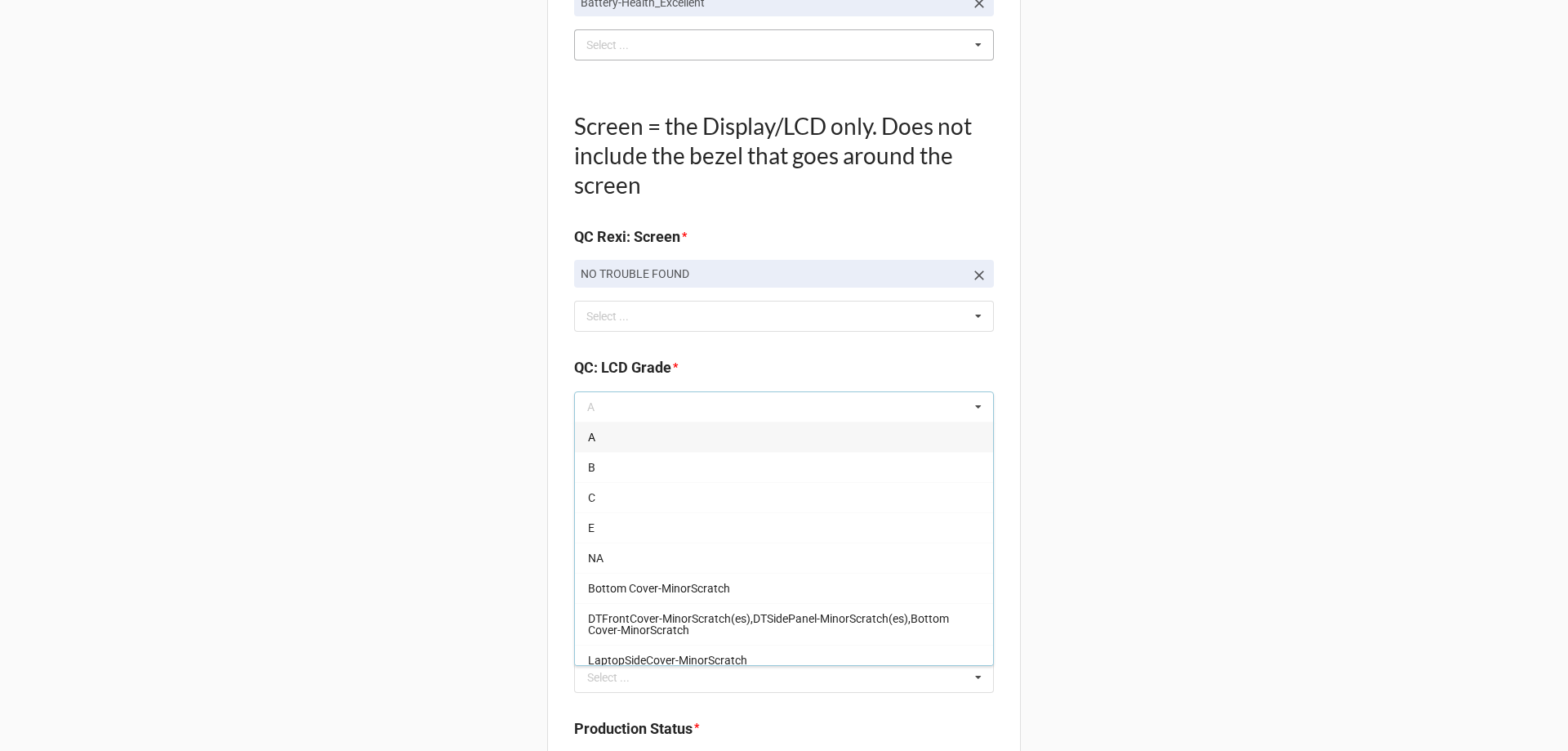
click at [853, 426] on div "A" at bounding box center [784, 437] width 418 height 31
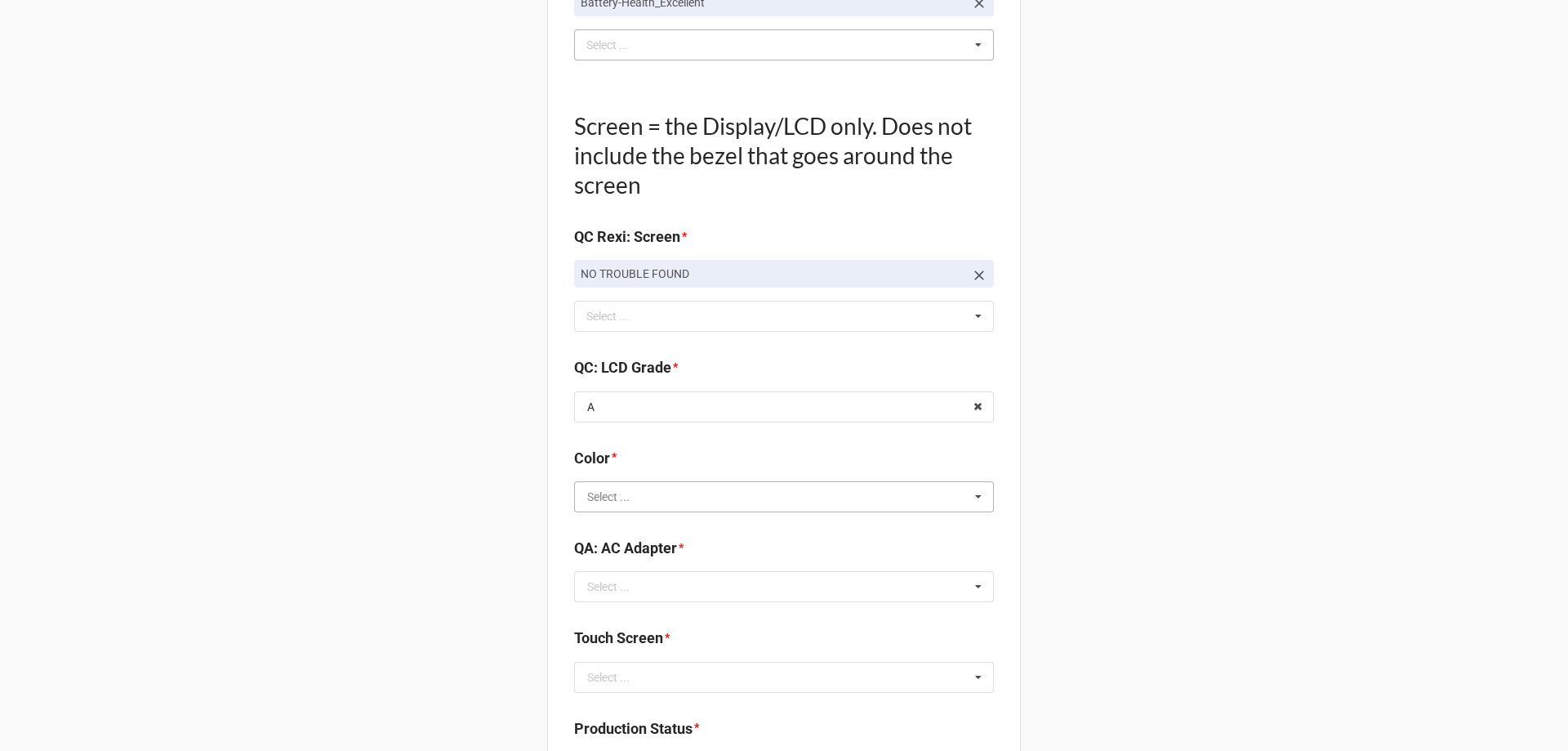
click at [810, 497] on input "text" at bounding box center [784, 496] width 418 height 30
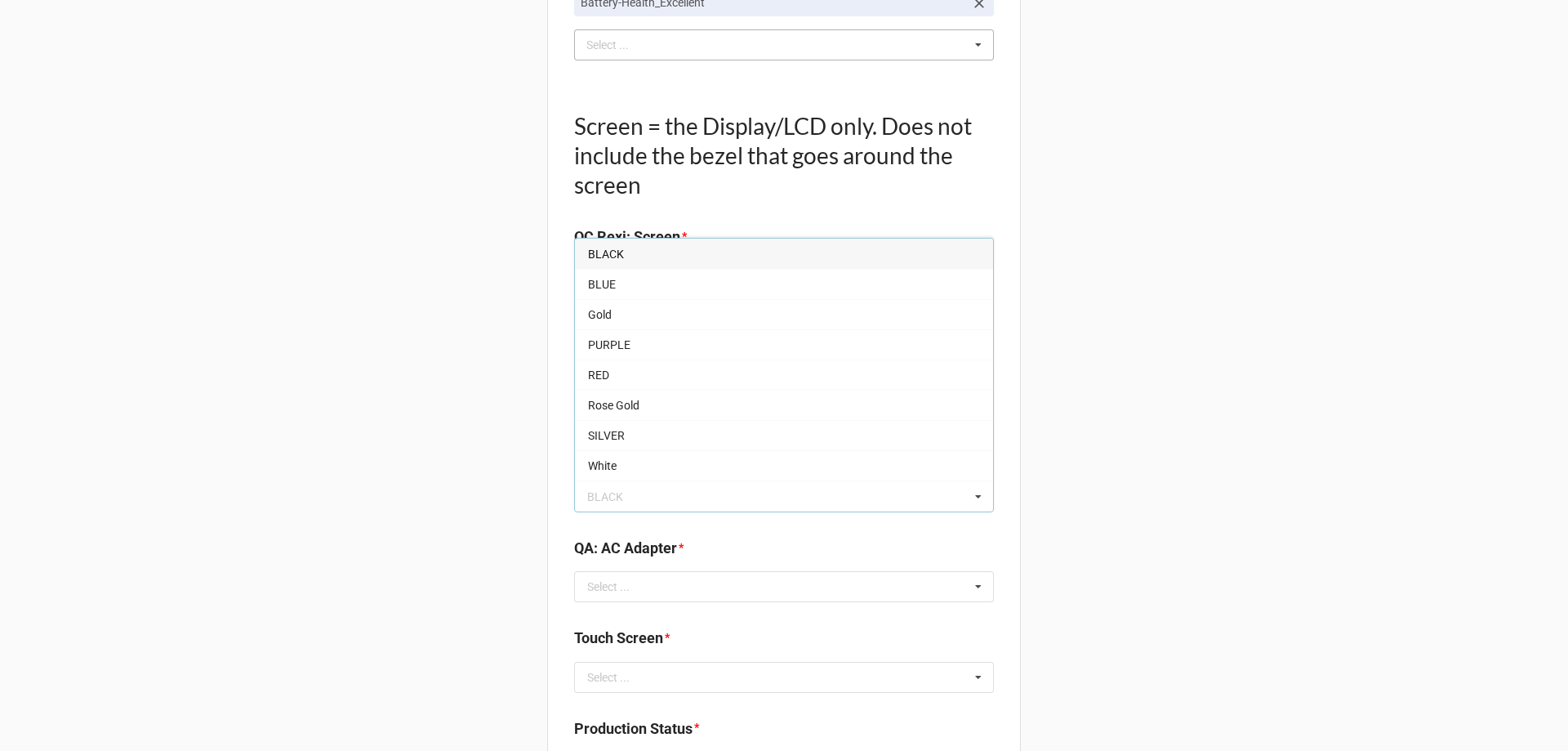
click at [779, 258] on div "BLACK" at bounding box center [784, 254] width 418 height 31
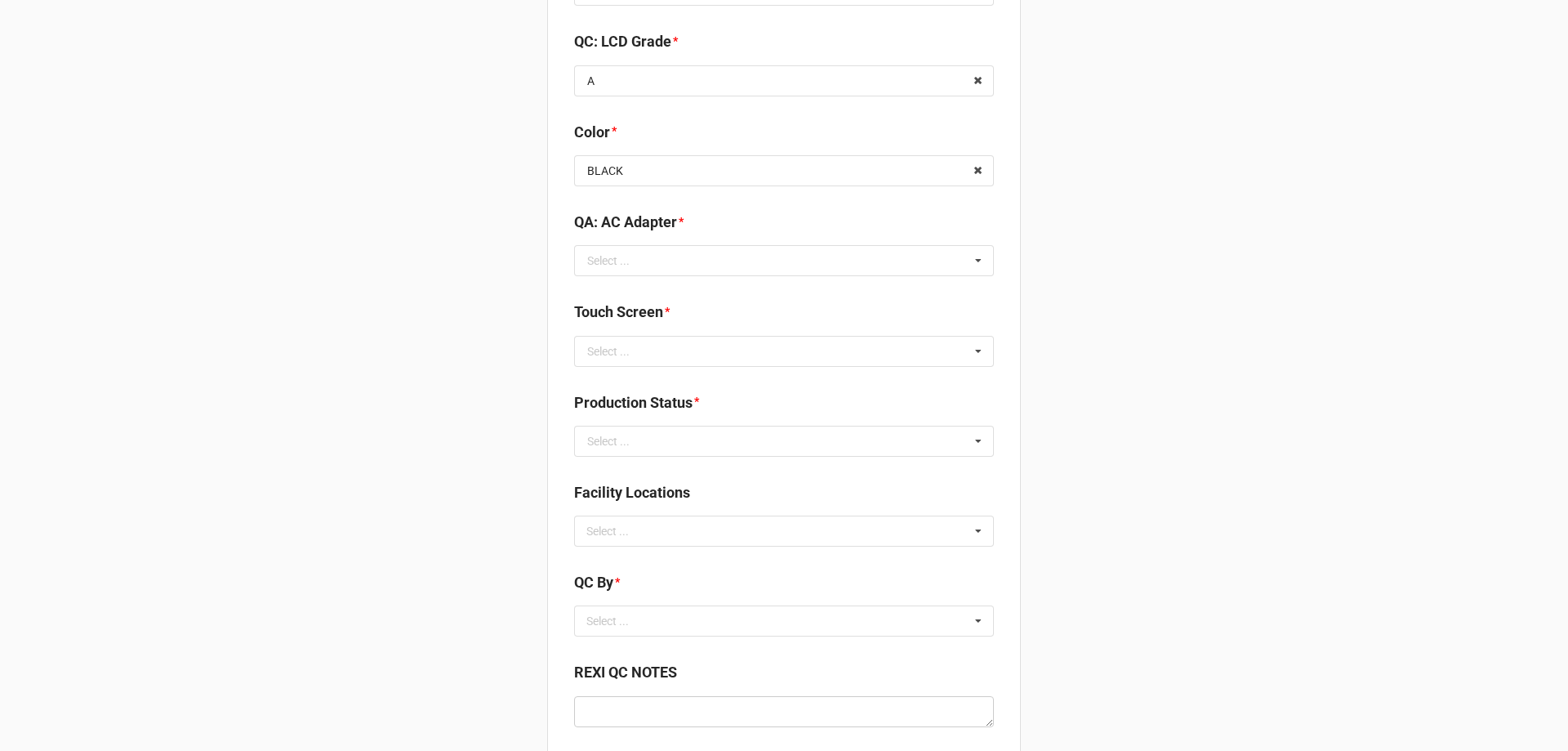
scroll to position [2042, 0]
click at [872, 356] on input "text" at bounding box center [784, 350] width 418 height 30
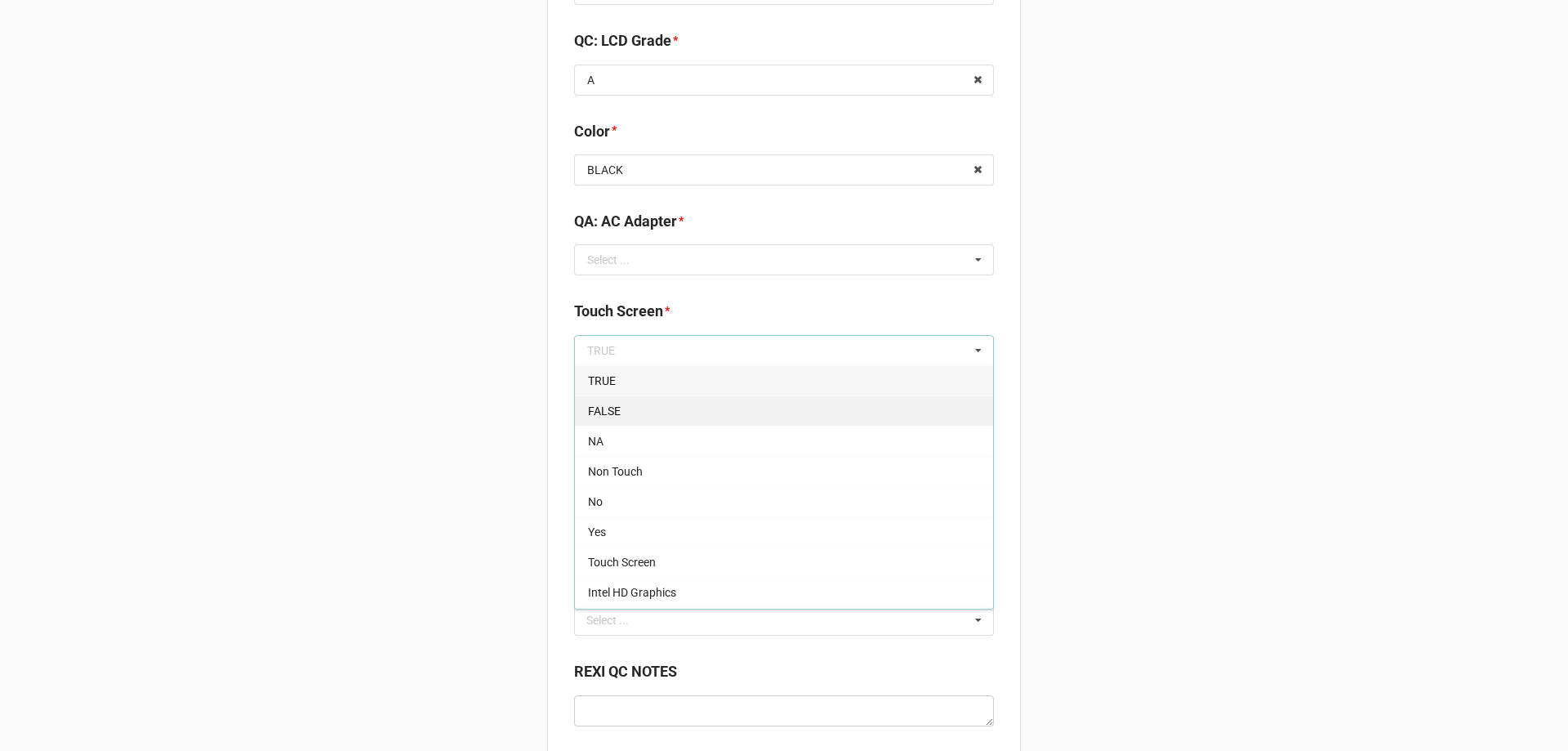
click at [843, 407] on div "FALSE" at bounding box center [784, 410] width 418 height 31
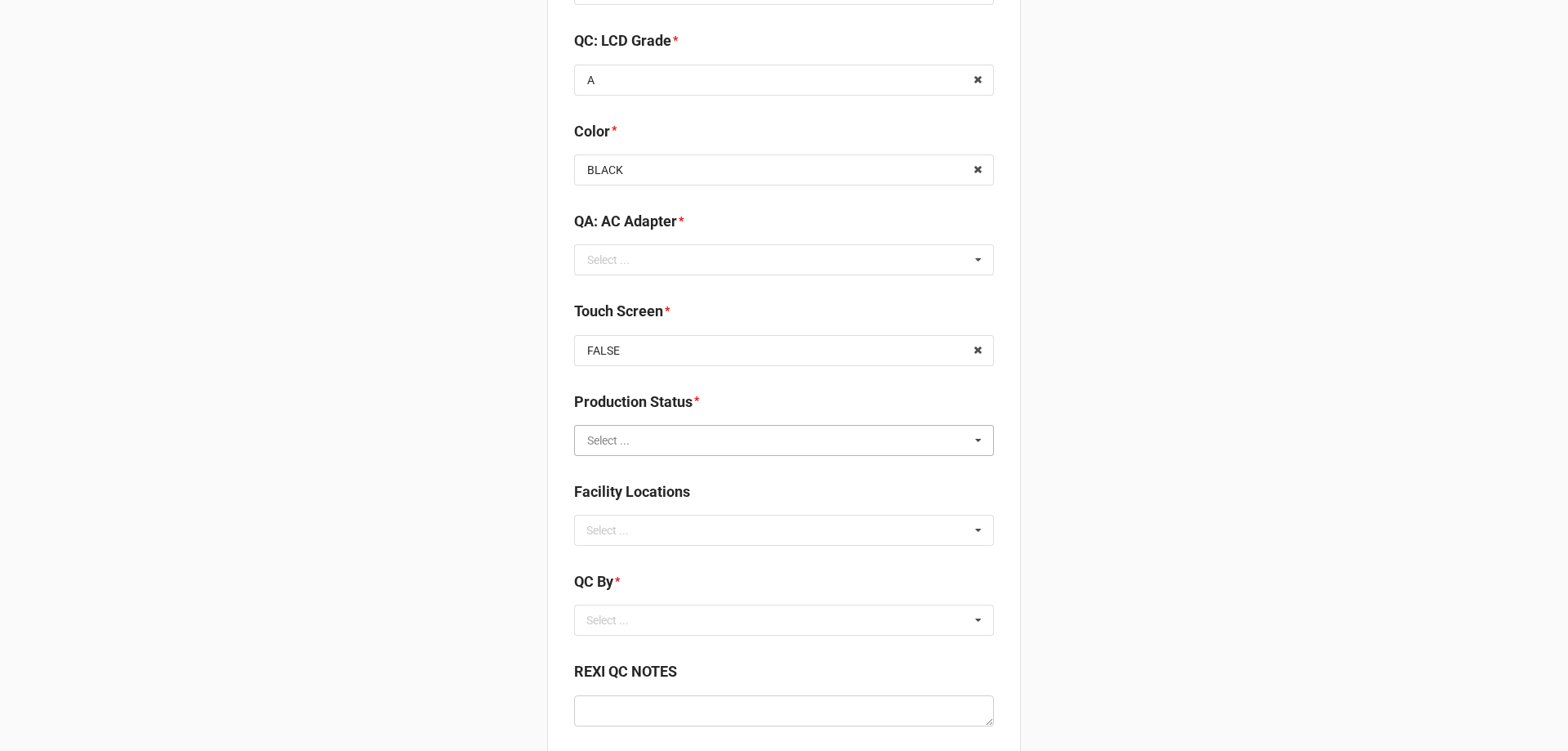
click at [928, 435] on input "text" at bounding box center [784, 440] width 418 height 30
click at [931, 472] on div "Cleaning" at bounding box center [784, 470] width 418 height 31
click at [906, 535] on div "Select ... No results found." at bounding box center [784, 530] width 420 height 31
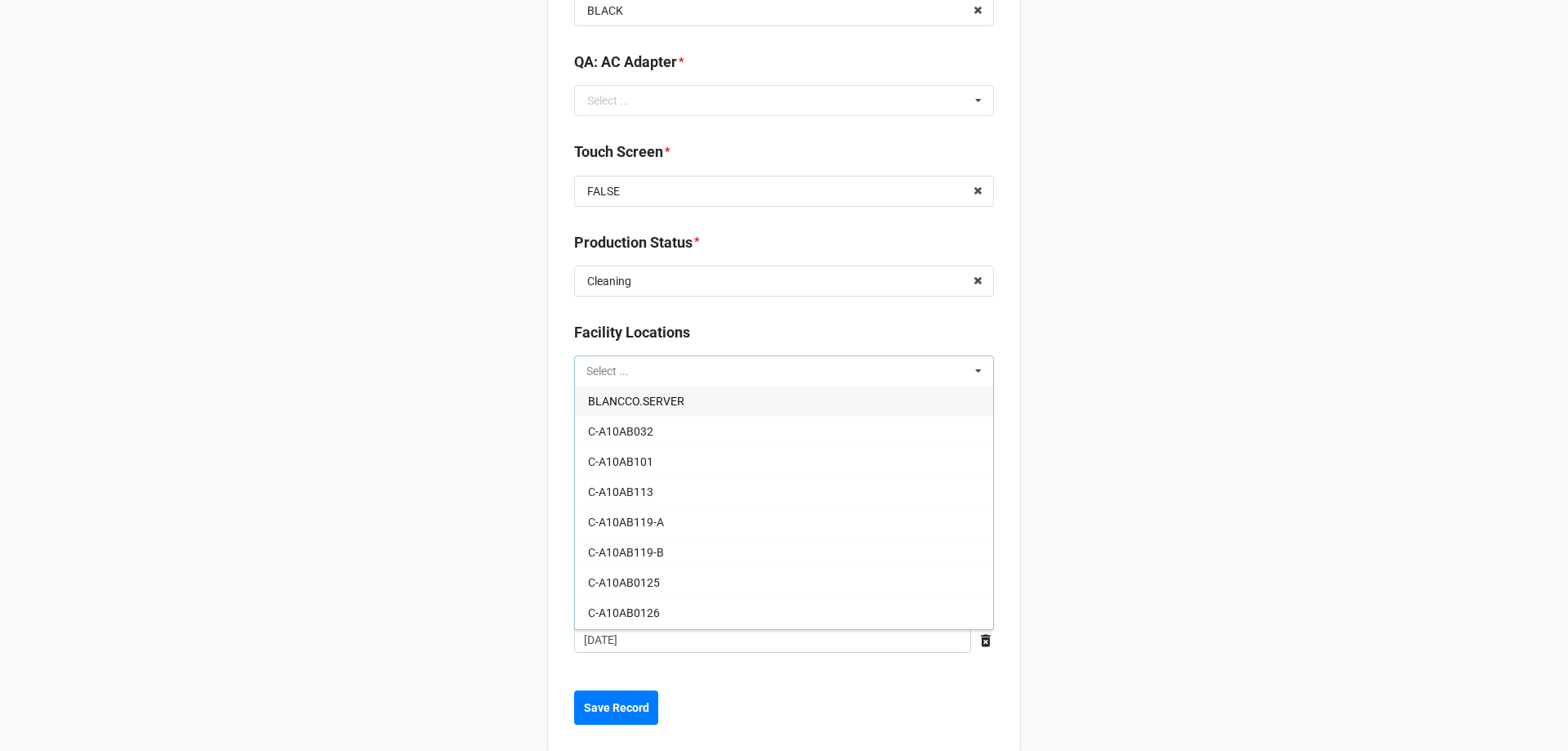
scroll to position [2205, 0]
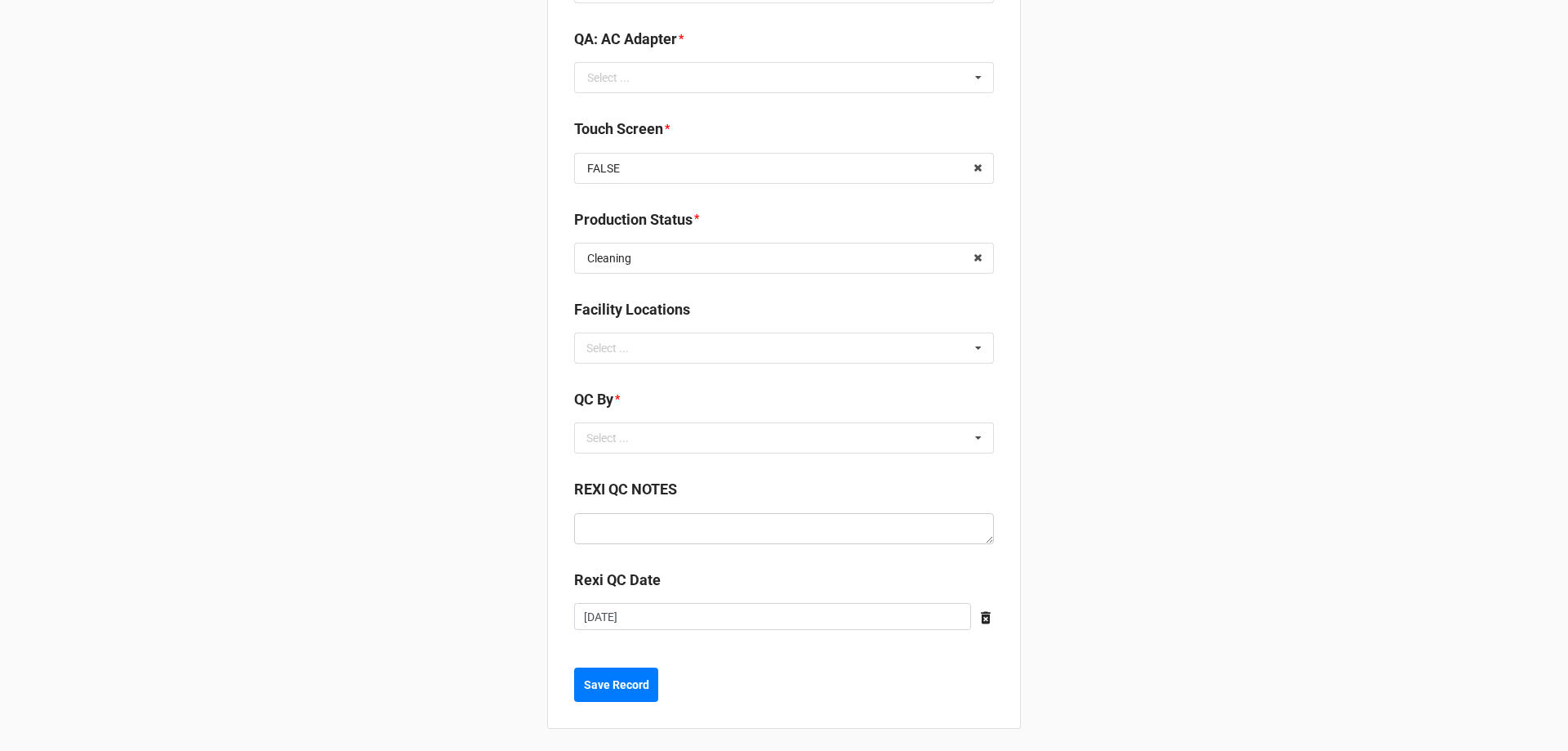
scroll to position [2228, 0]
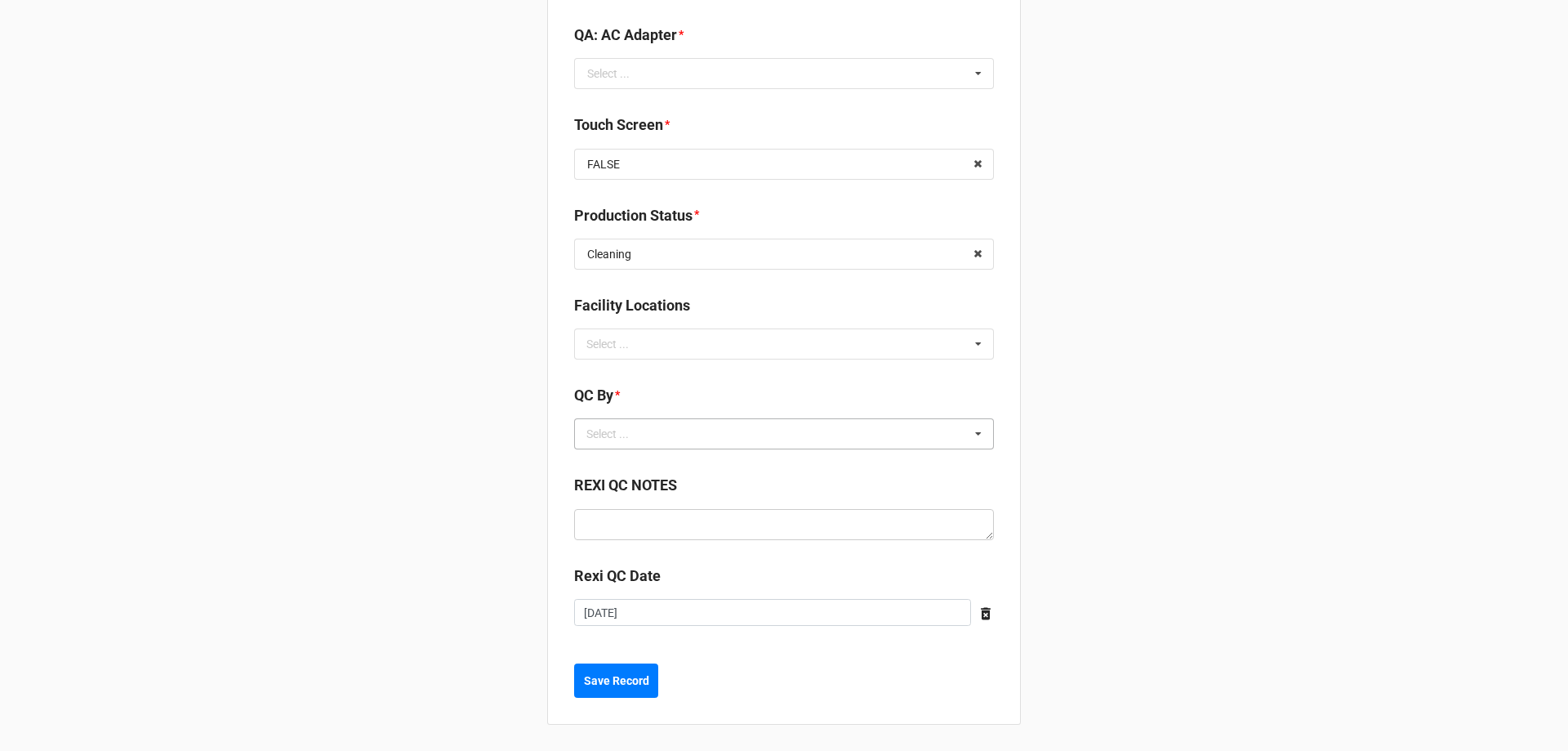
click at [926, 439] on div "Select ... No results found." at bounding box center [784, 433] width 420 height 31
click at [897, 496] on div "Christian R" at bounding box center [784, 494] width 418 height 31
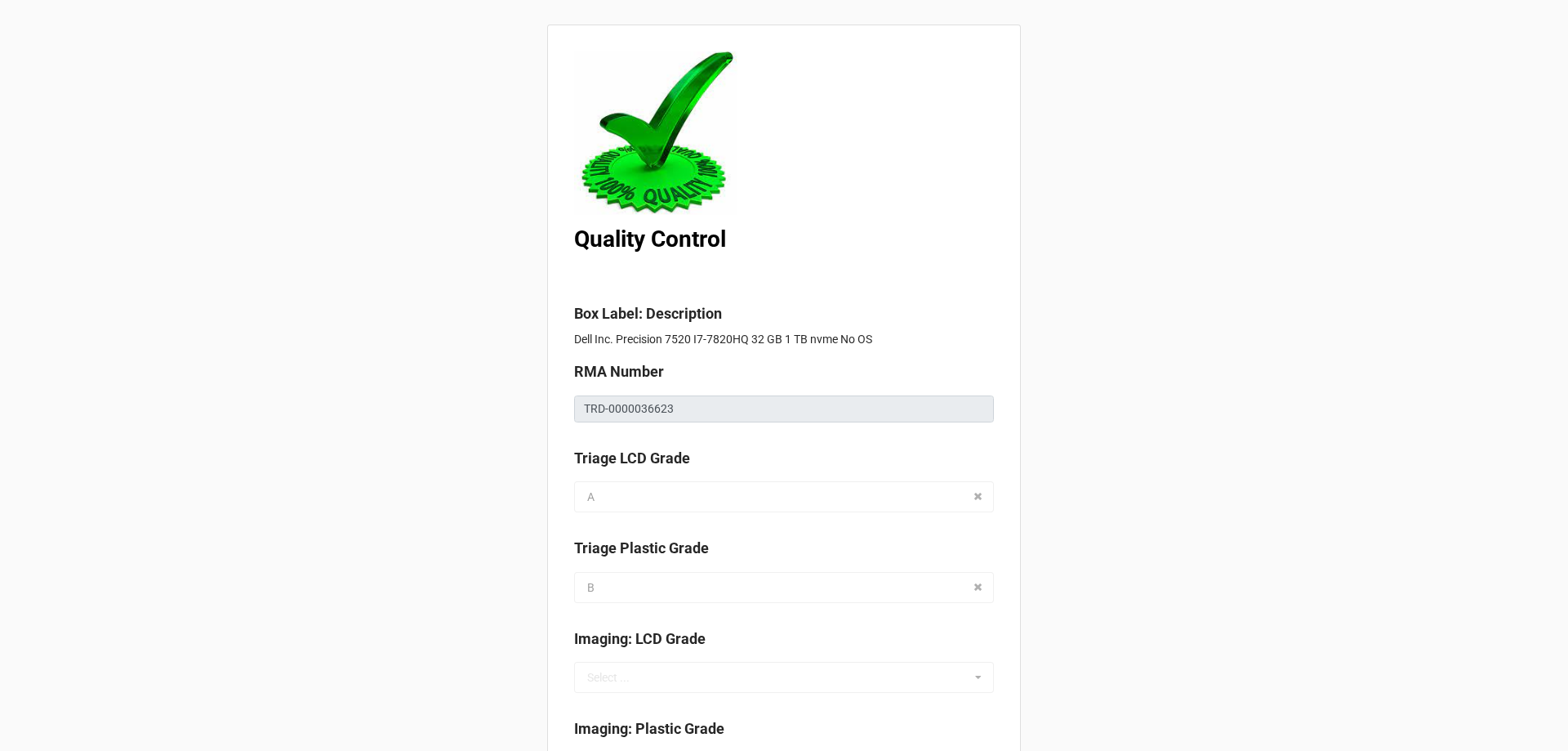
scroll to position [0, 0]
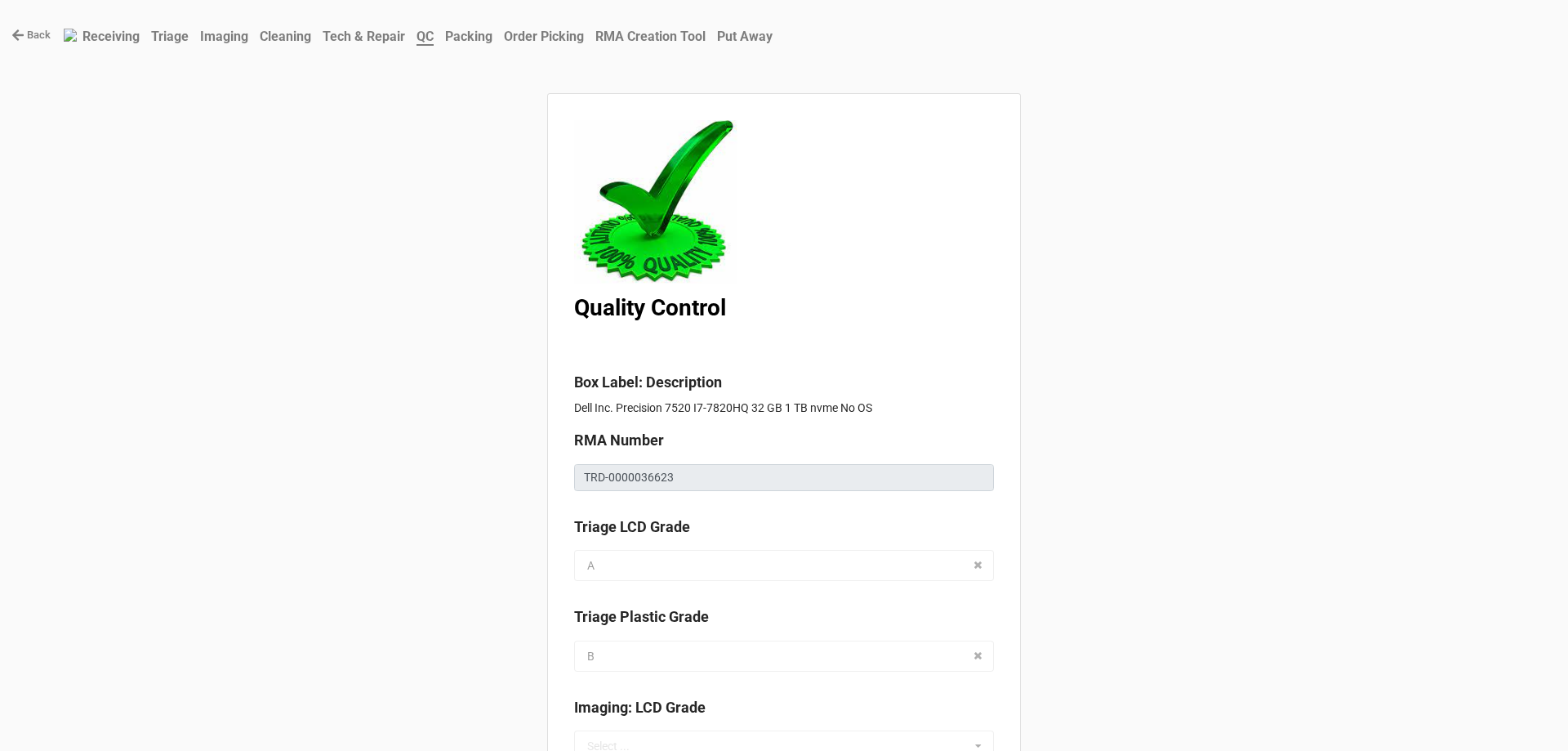
drag, startPoint x: 561, startPoint y: 472, endPoint x: 711, endPoint y: 497, distance: 152.1
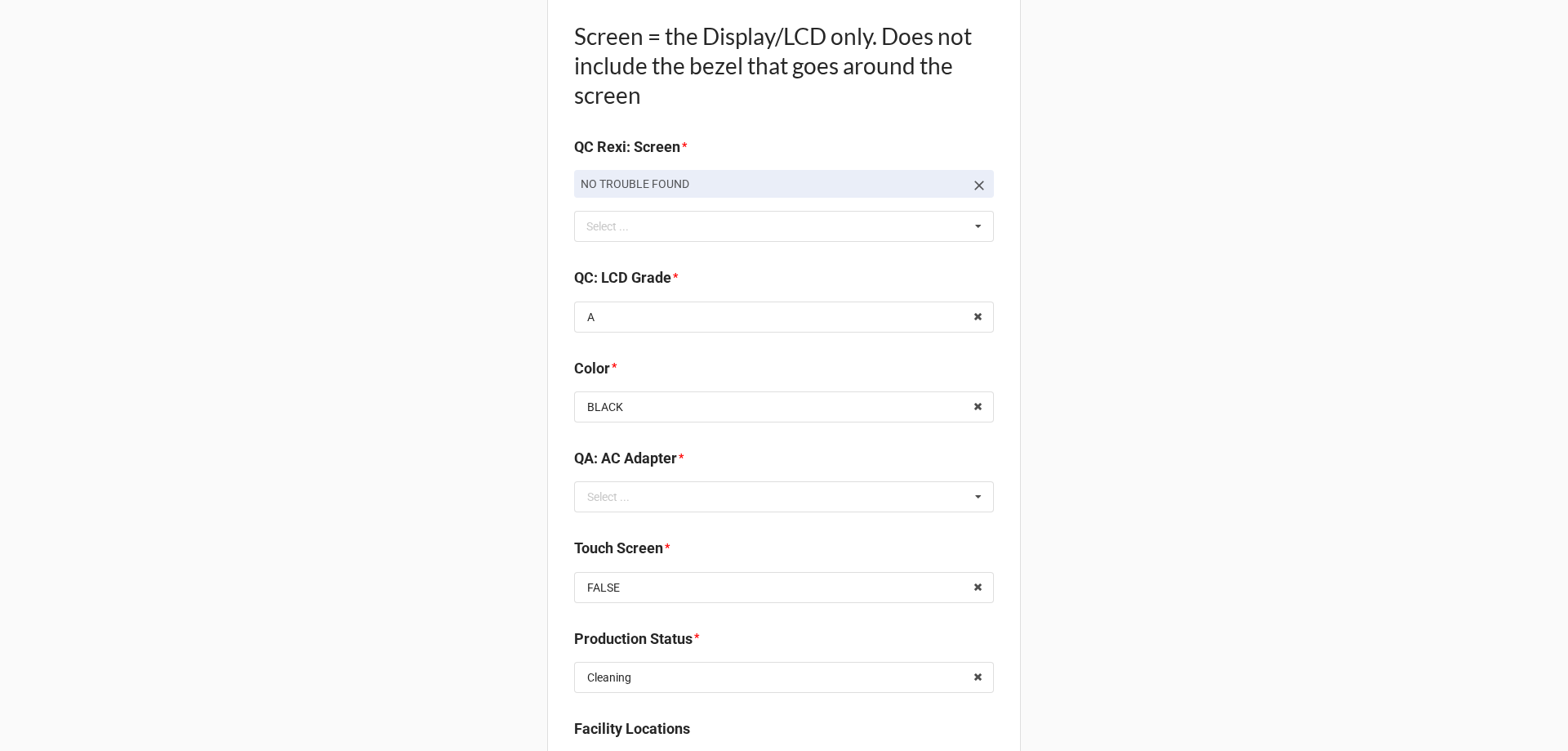
scroll to position [1861, 0]
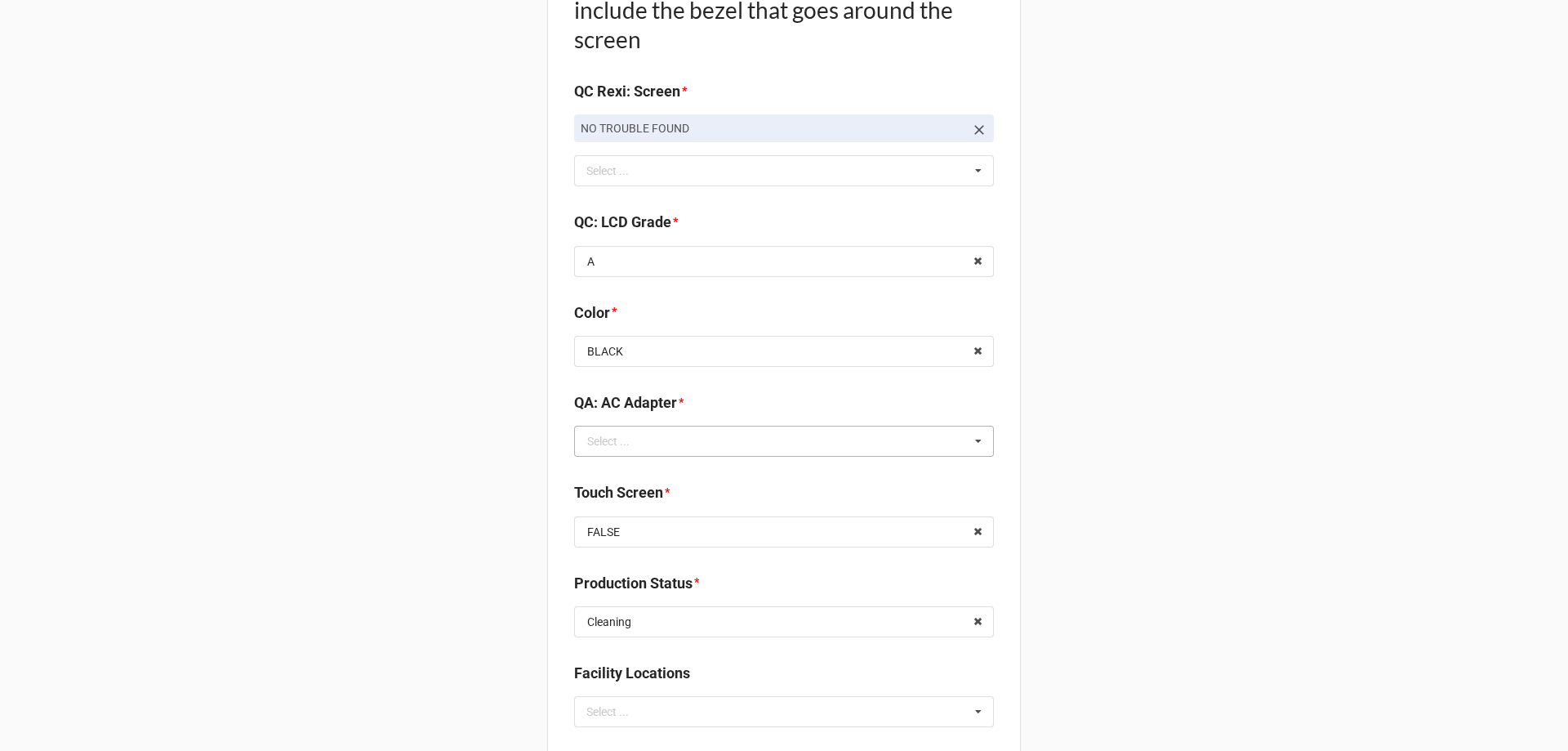
click at [734, 426] on div "Select ... Included Added AC None NO TROUBLE FOUND Display-KBWear_Major Display…" at bounding box center [784, 441] width 420 height 31
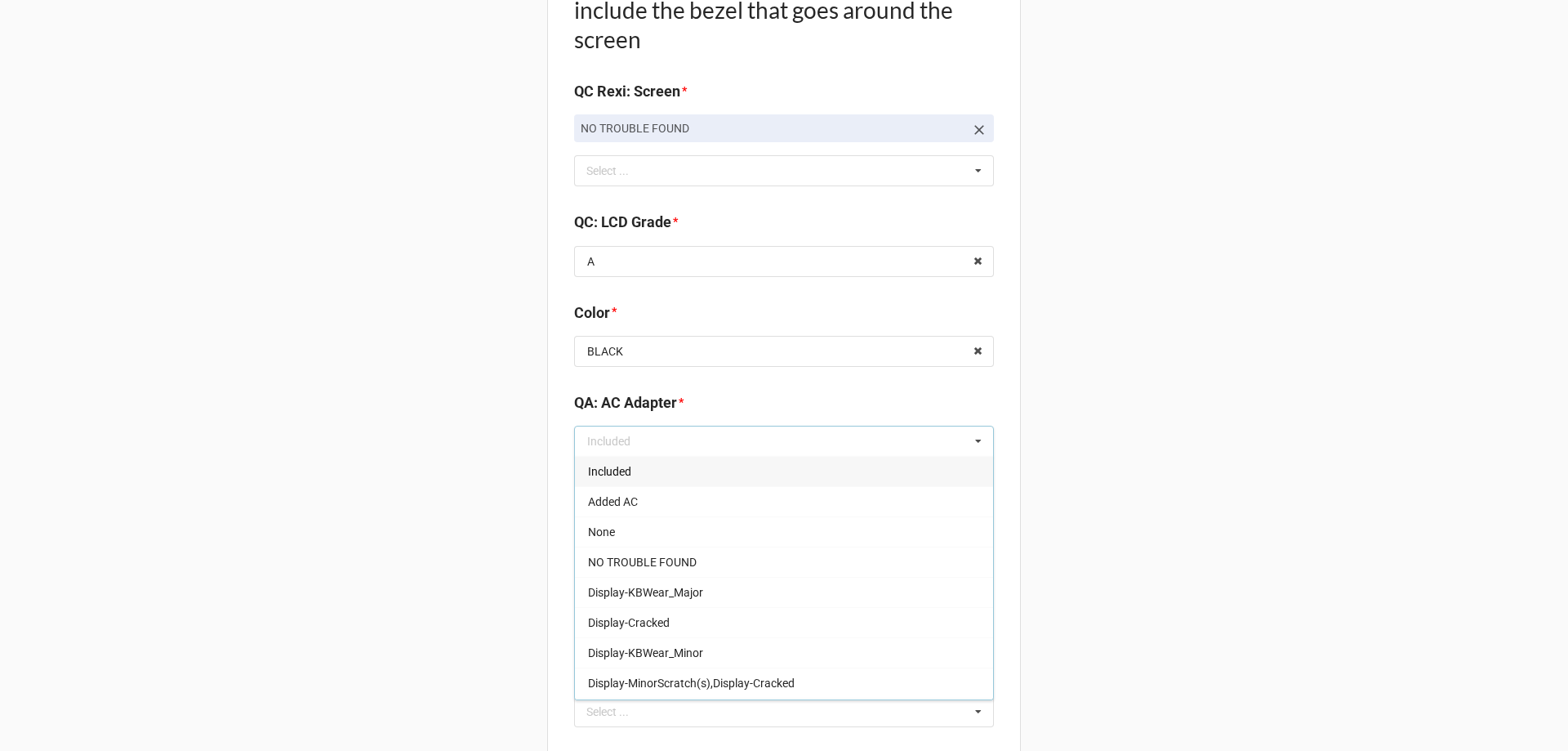
click at [736, 465] on div "Included" at bounding box center [784, 471] width 418 height 31
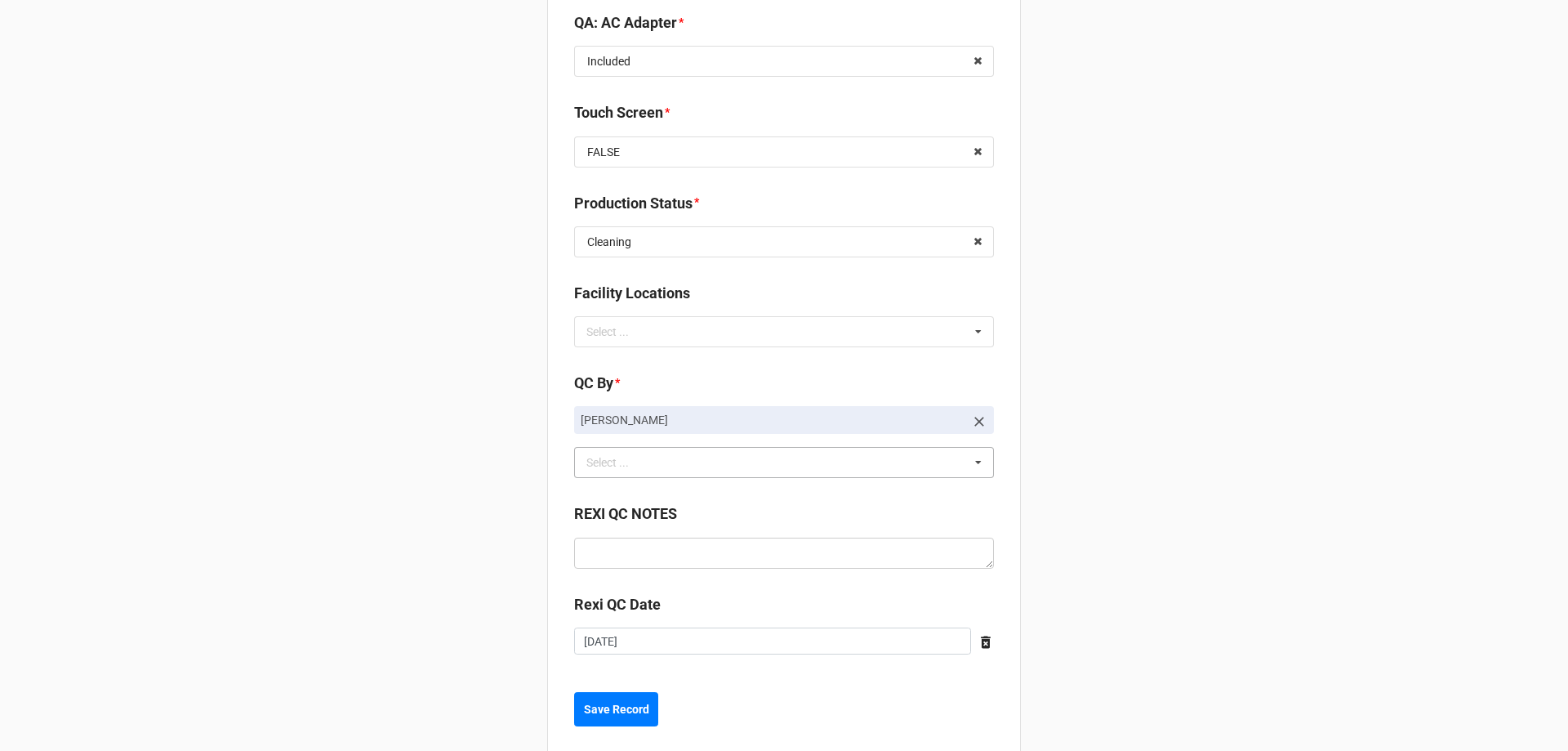
scroll to position [2269, 0]
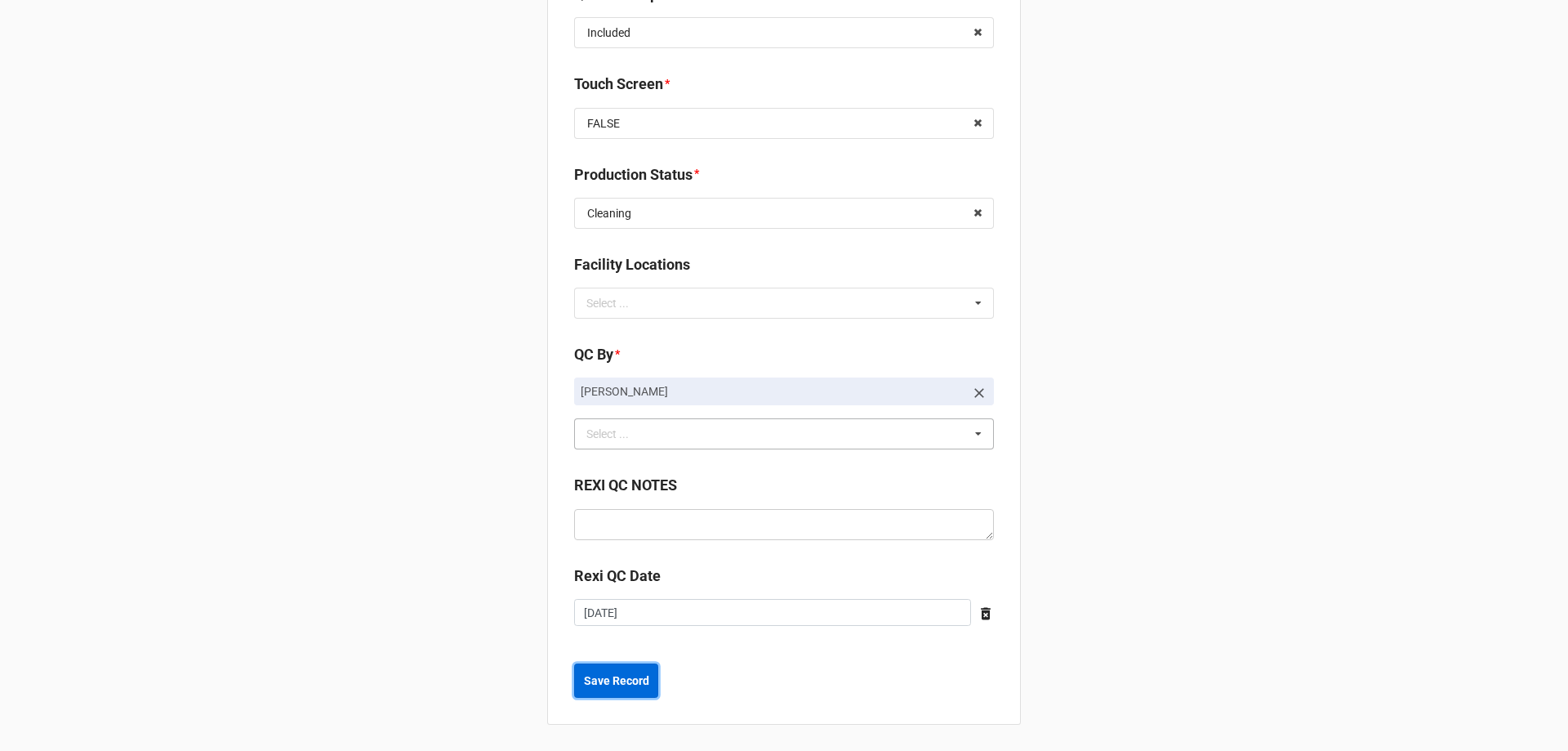
click at [603, 689] on button "Save Record" at bounding box center [617, 680] width 84 height 34
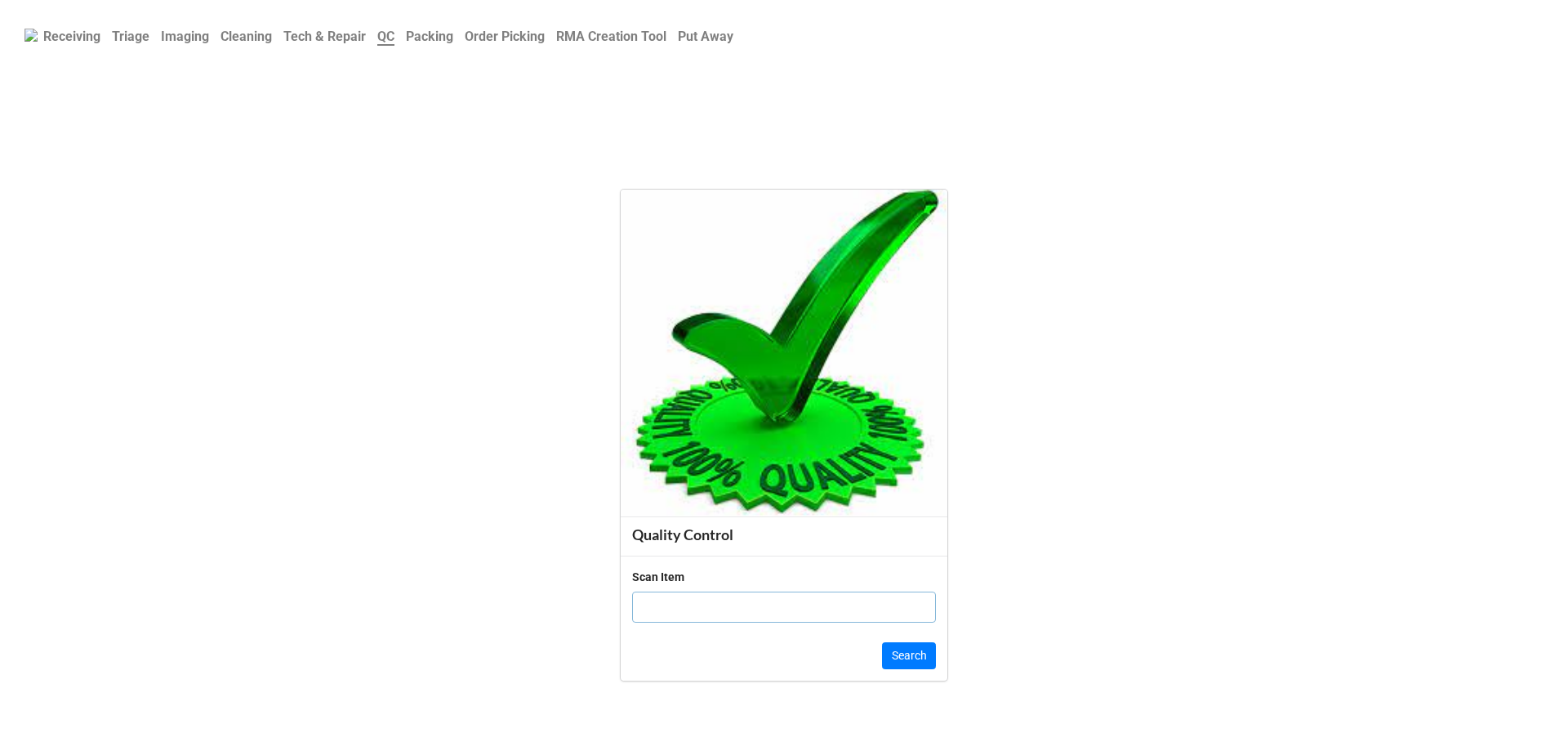
click at [742, 609] on input "text" at bounding box center [784, 607] width 303 height 31
click button "Search" at bounding box center [909, 656] width 53 height 28
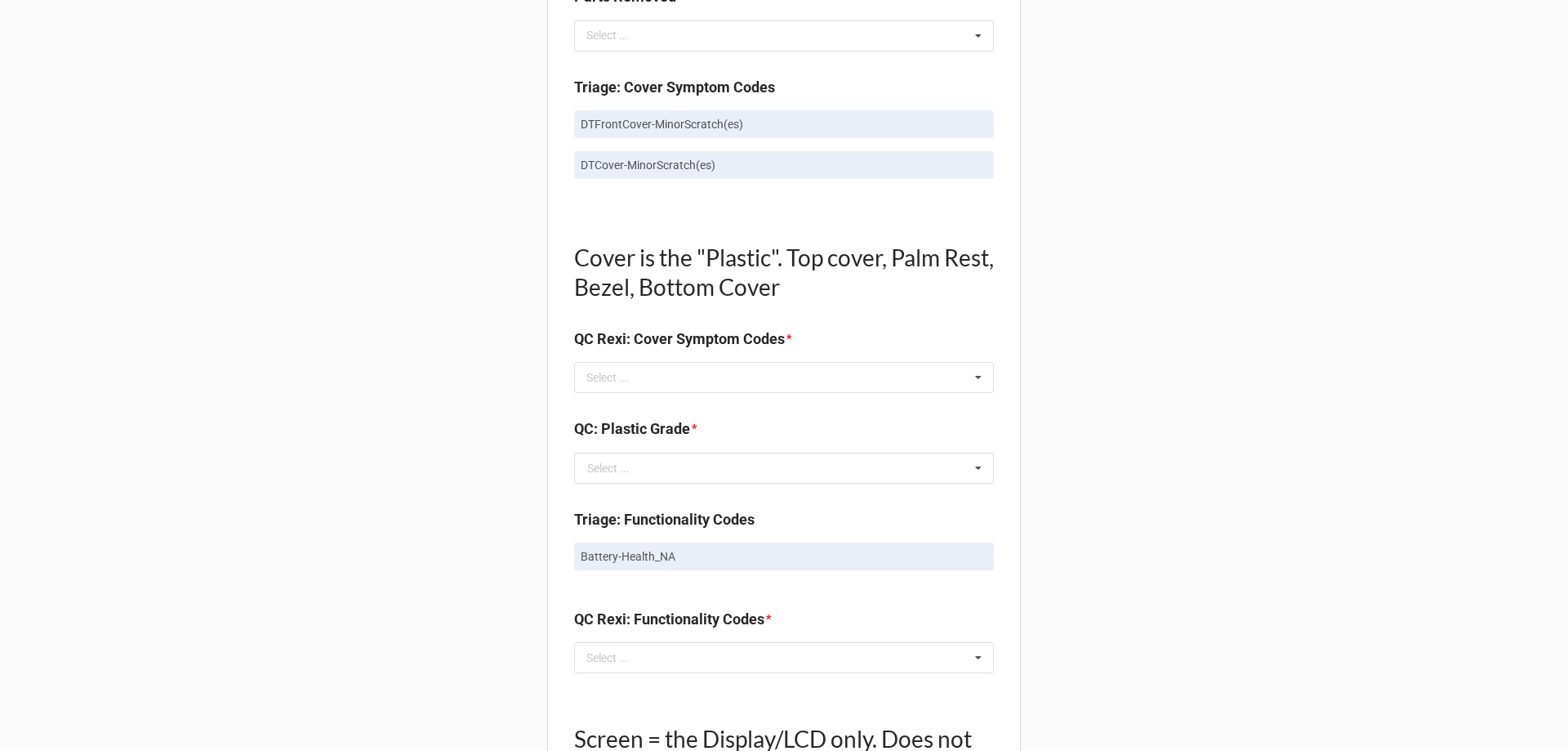
scroll to position [1062, 0]
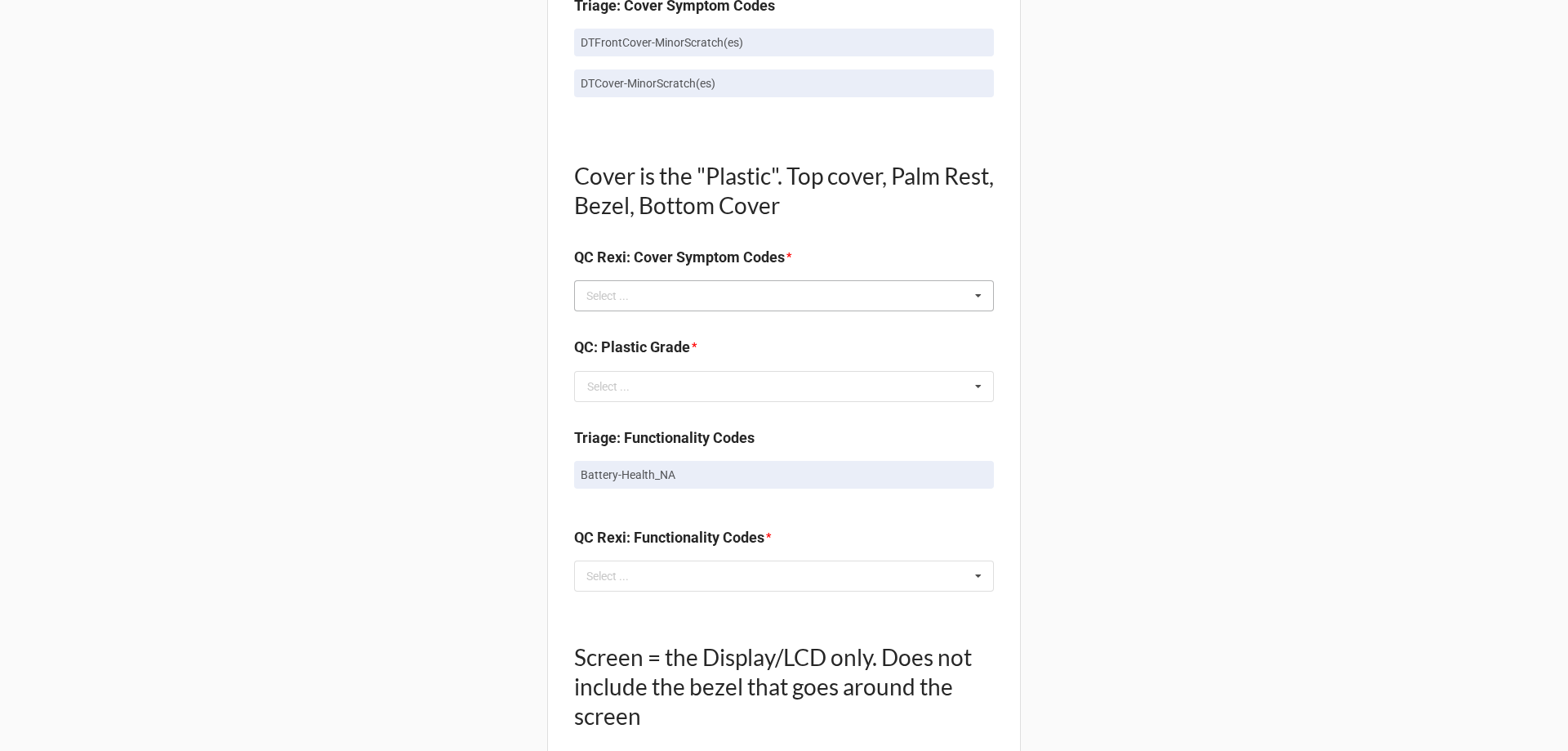
click at [912, 303] on div "Select ... No results found." at bounding box center [784, 296] width 420 height 31
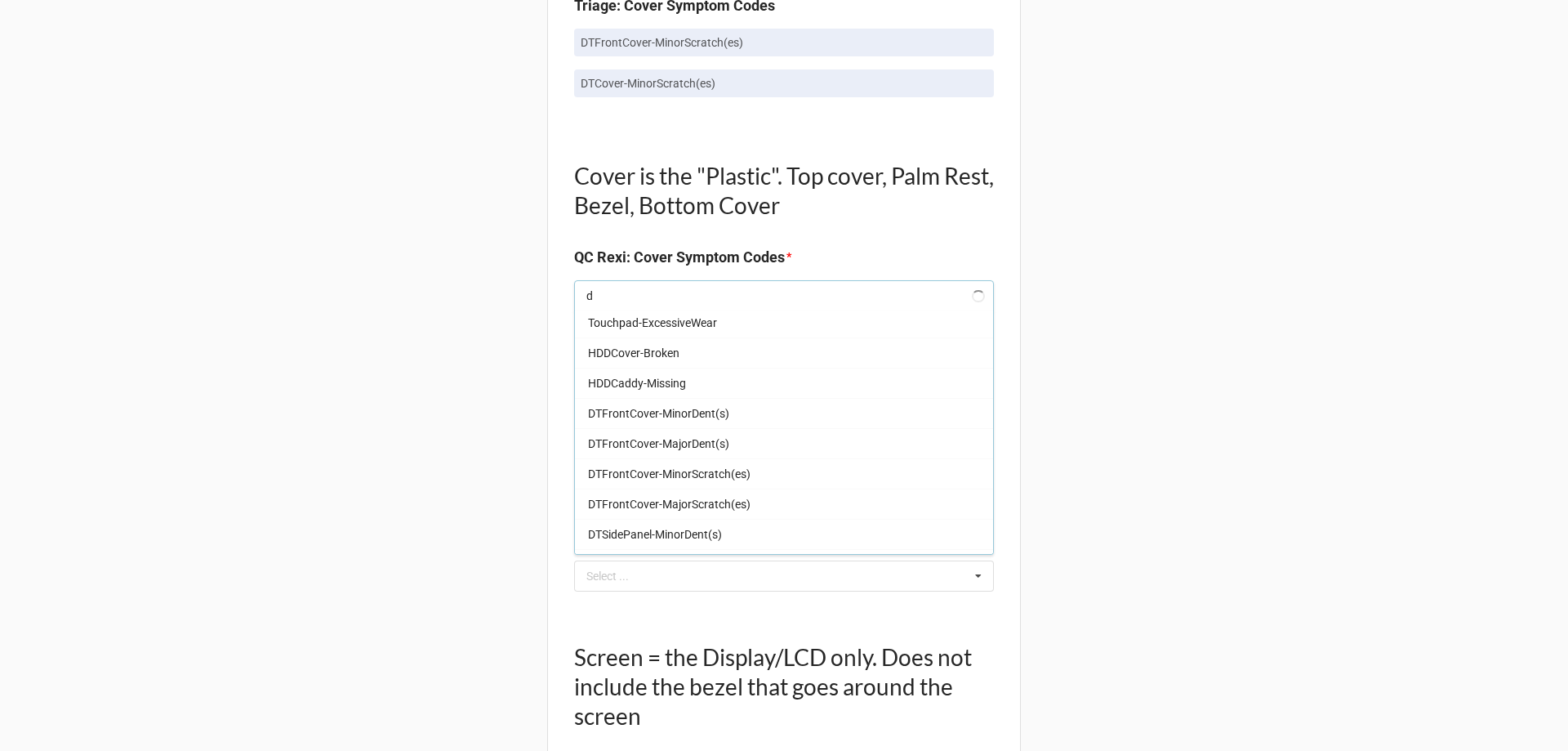
scroll to position [64, 0]
type input "dt"
click at [722, 327] on span "DTFrontCover-MinorScratch(es)" at bounding box center [669, 323] width 162 height 13
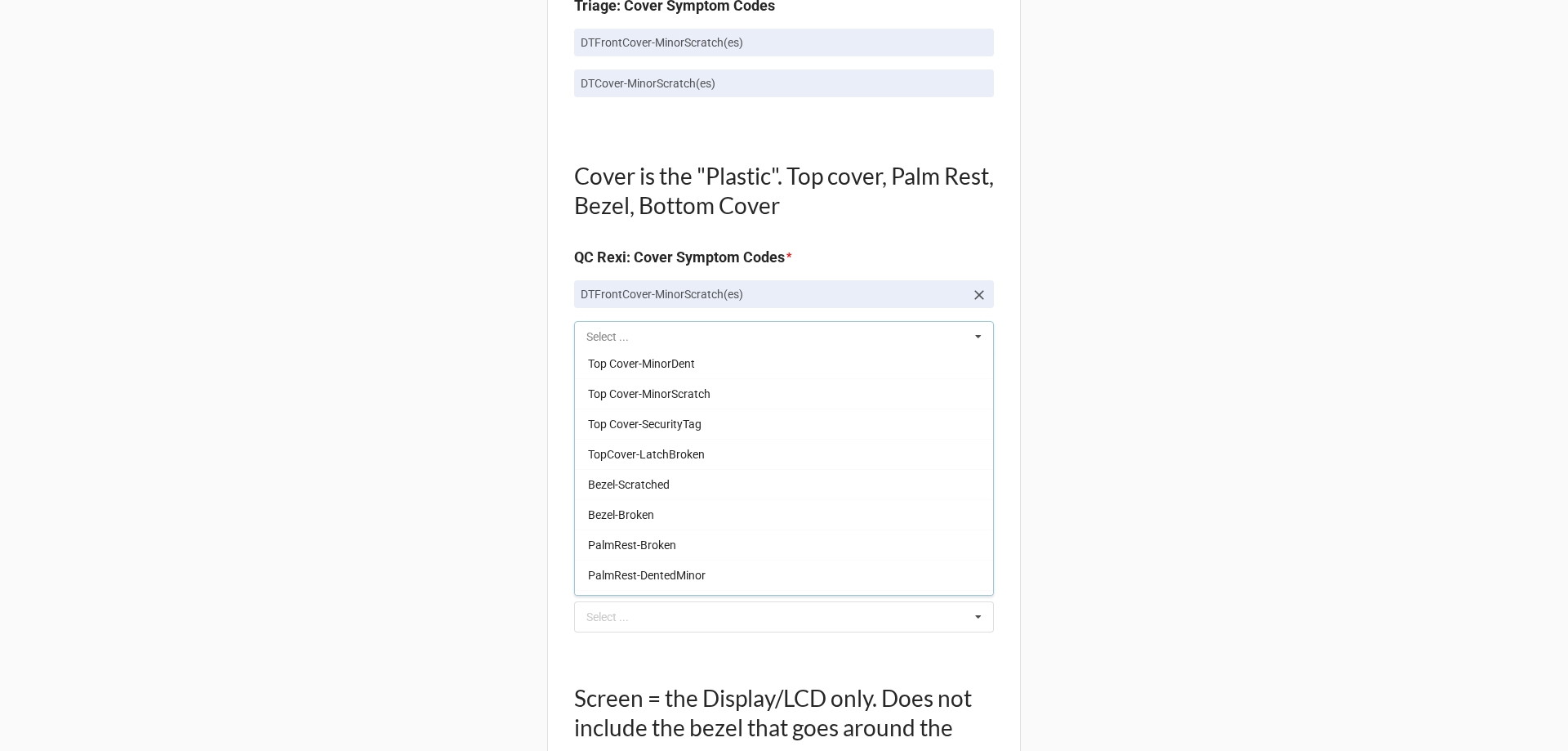
scroll to position [789, 0]
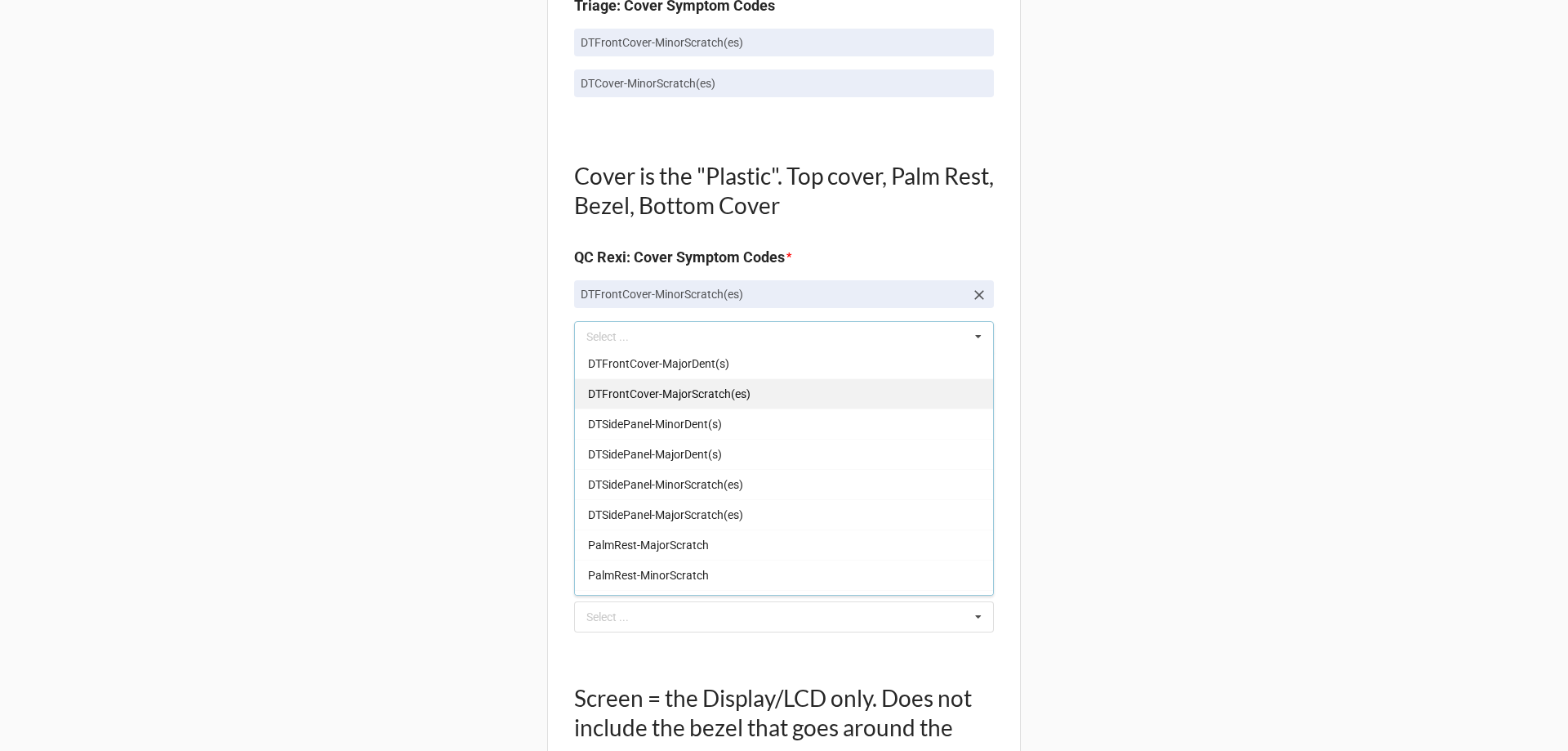
click at [740, 388] on span "DTFrontCover-MajorScratch(es)" at bounding box center [669, 394] width 162 height 13
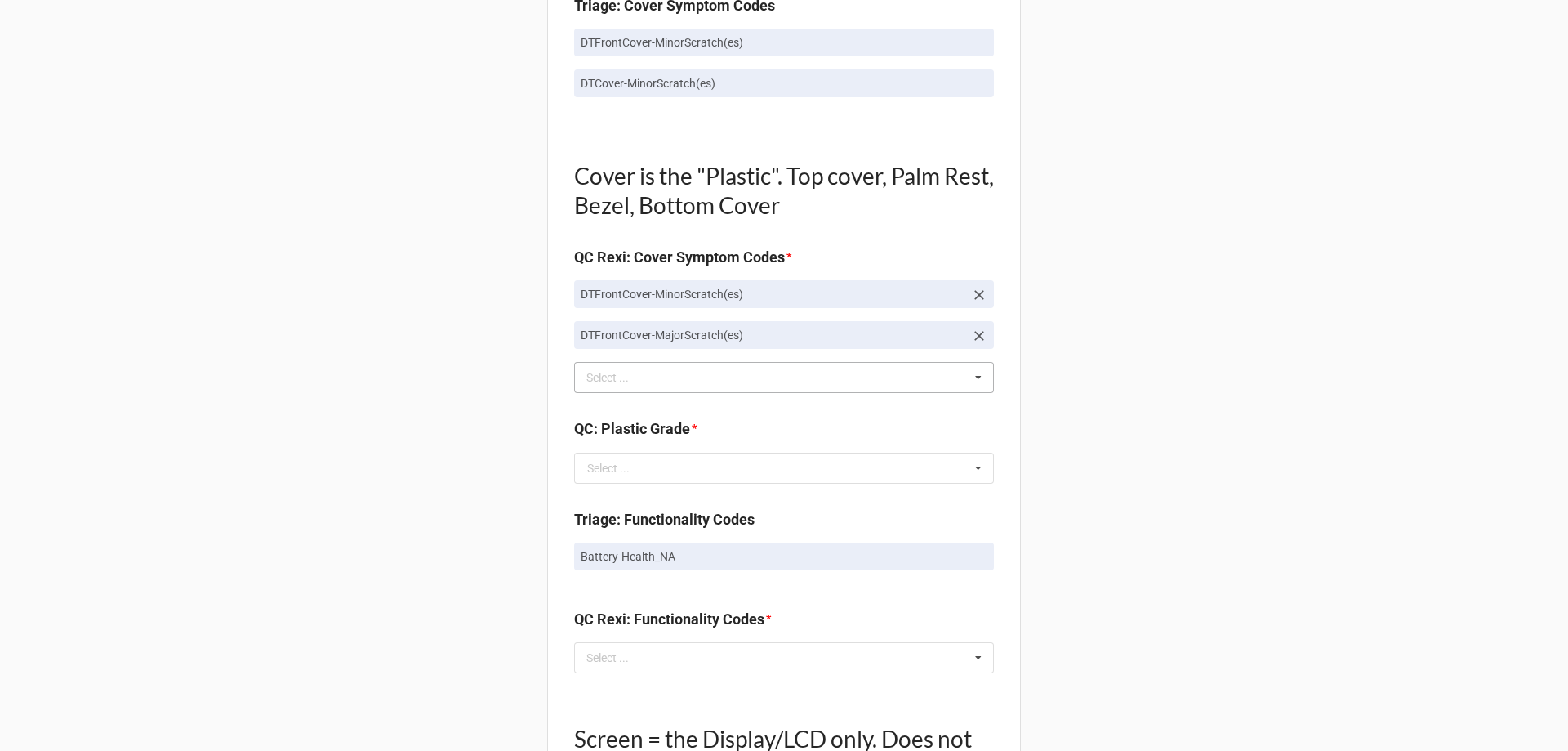
click at [1104, 325] on div "Back Receiving Triage Imaging Cleaning Tech & Repair QC Packing Order Picking R…" at bounding box center [784, 386] width 1568 height 2897
click at [983, 298] on icon at bounding box center [979, 294] width 16 height 16
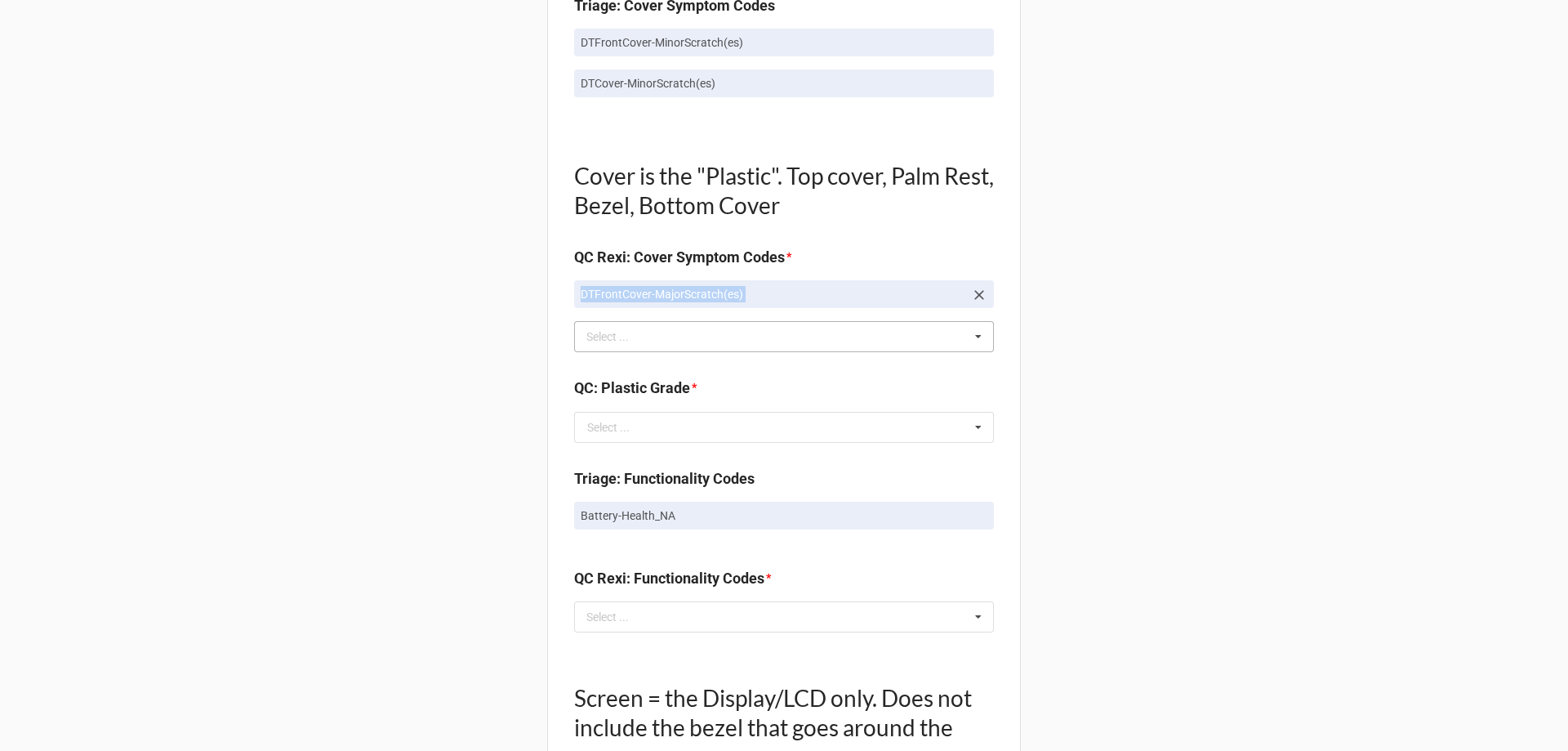
drag, startPoint x: 567, startPoint y: 289, endPoint x: 777, endPoint y: 325, distance: 213.1
click at [777, 325] on div "Quality Control Box Label: Description Dell Inc. XPS 8930 I7-9700 16.00 GB 256 …" at bounding box center [784, 400] width 473 height 2737
click at [749, 423] on input "text" at bounding box center [784, 427] width 418 height 30
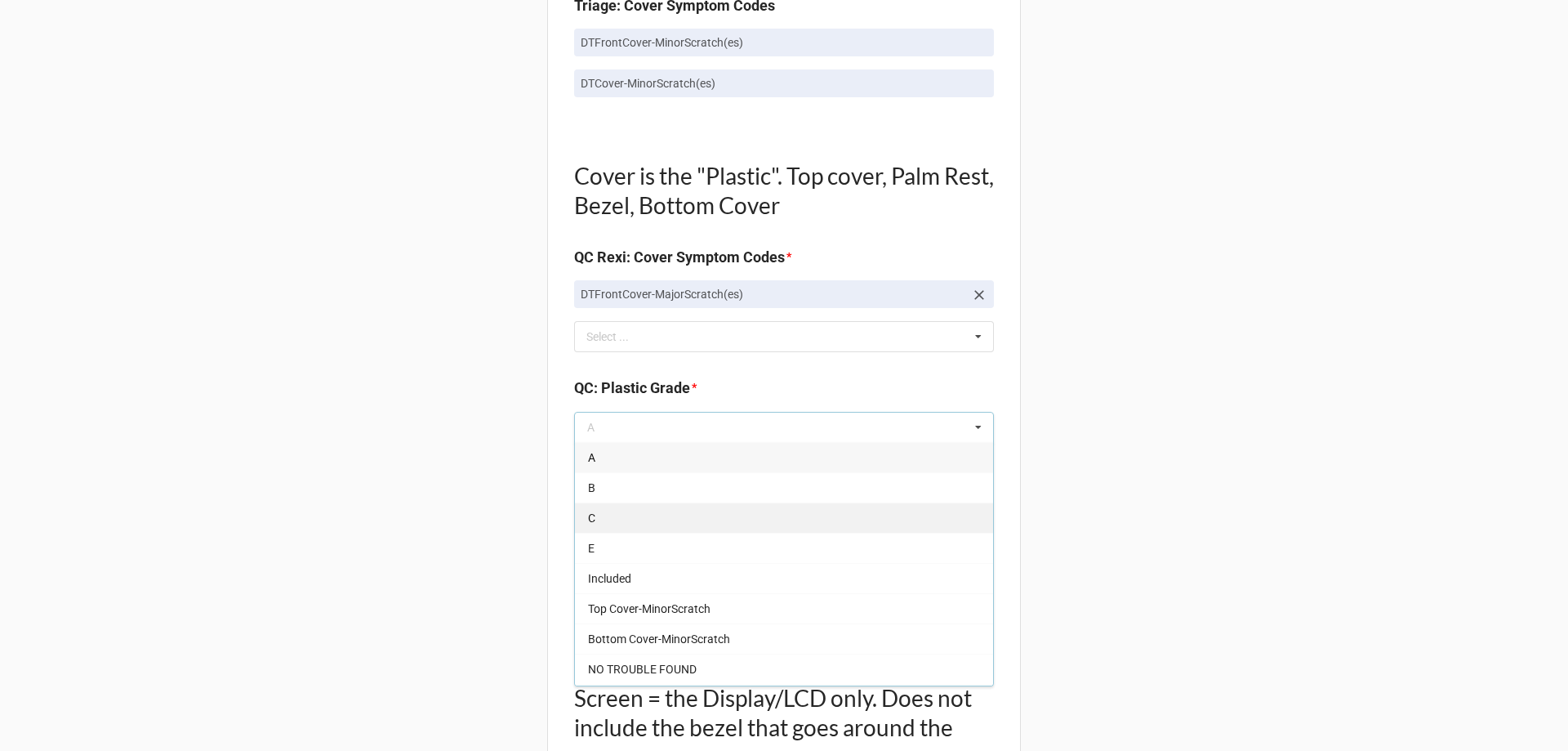
click at [679, 518] on div "C" at bounding box center [784, 517] width 418 height 31
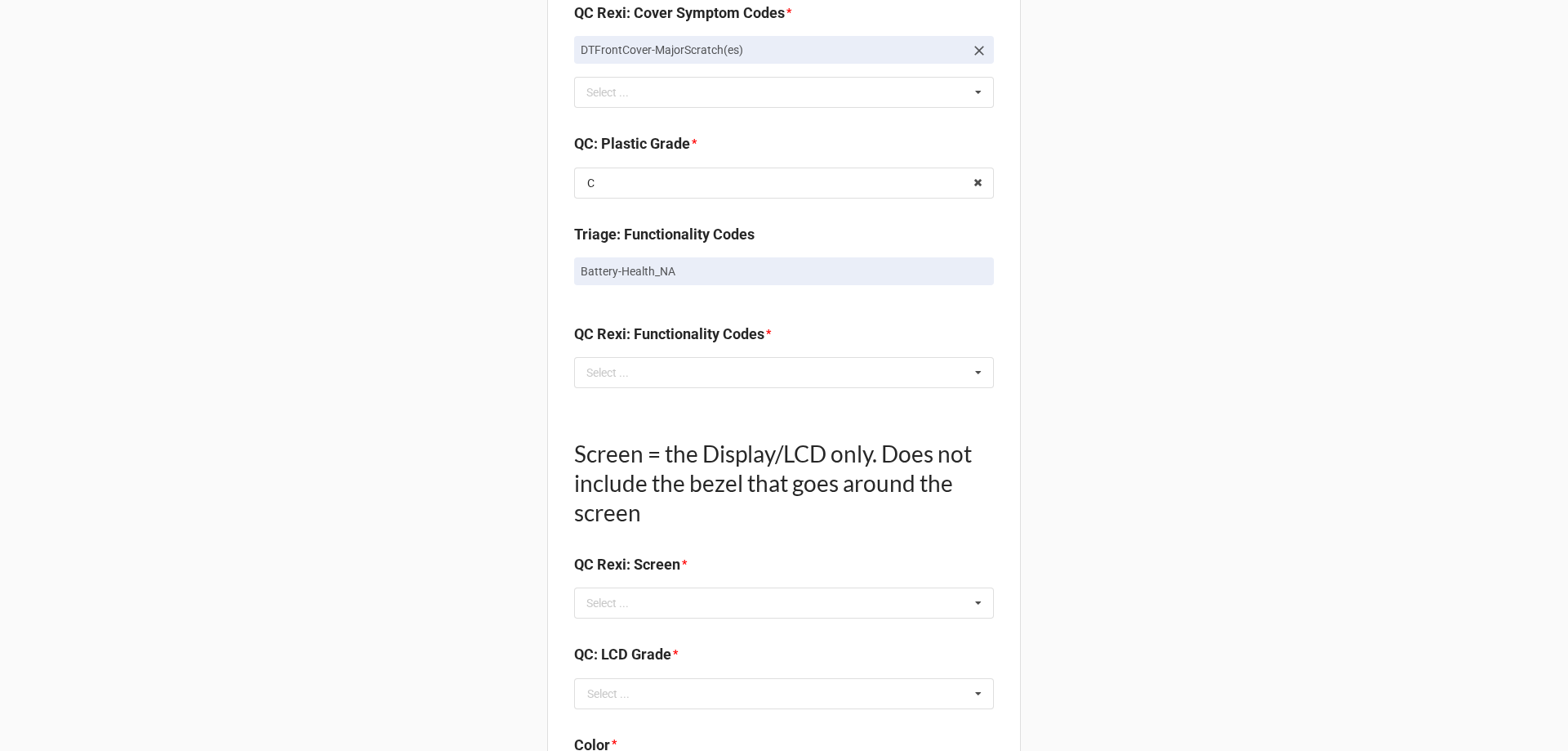
scroll to position [1306, 0]
drag, startPoint x: 503, startPoint y: 246, endPoint x: 753, endPoint y: 282, distance: 252.6
click at [753, 282] on div "Back Receiving Triage Imaging Cleaning Tech & Repair QC Packing Order Picking R…" at bounding box center [784, 121] width 1568 height 2856
click at [1311, 225] on div "Back Receiving Triage Imaging Cleaning Tech & Repair QC Packing Order Picking R…" at bounding box center [784, 121] width 1568 height 2856
drag, startPoint x: 565, startPoint y: 278, endPoint x: 729, endPoint y: 274, distance: 164.0
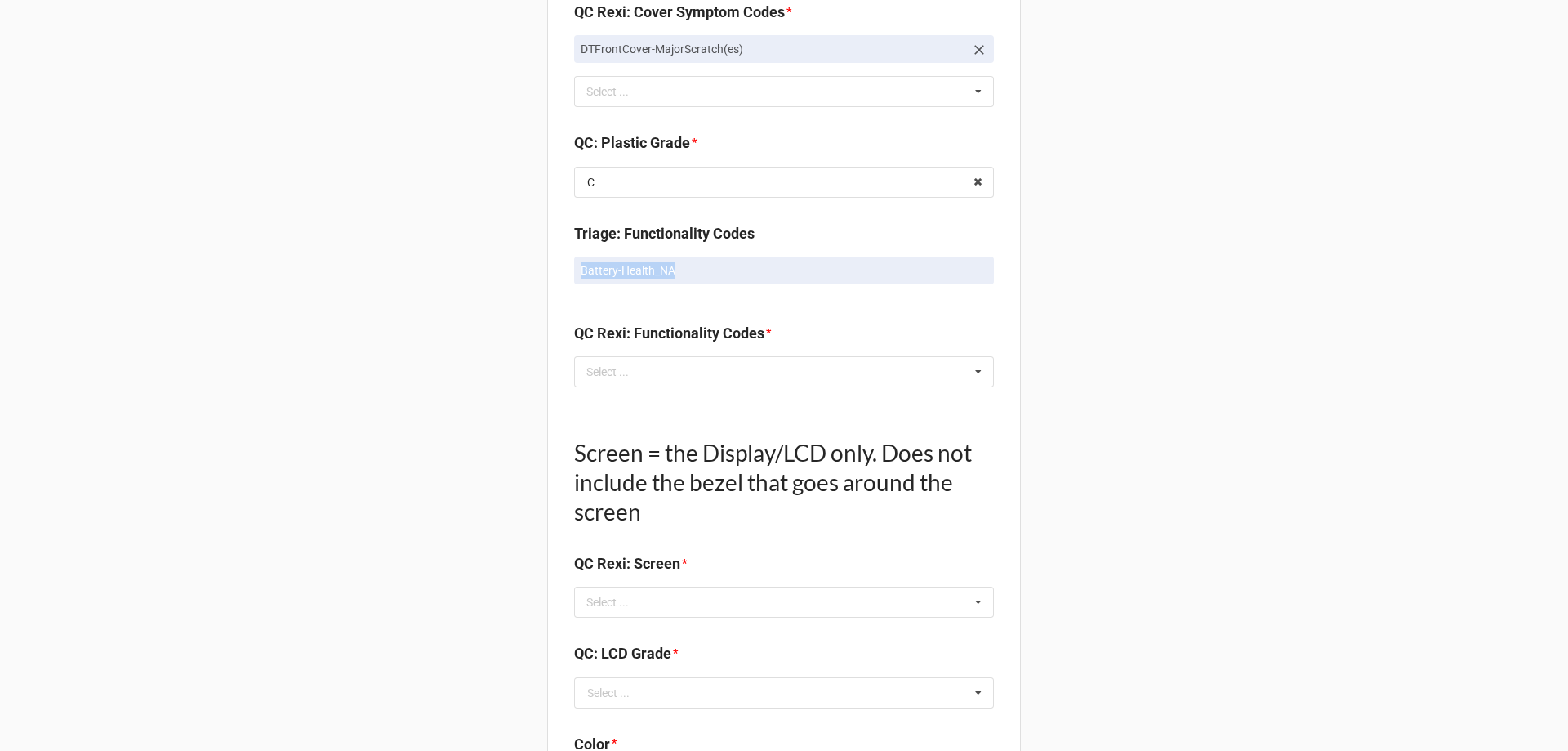
click at [729, 274] on div "Quality Control Box Label: Description Dell Inc. XPS 8930 I7-9700 16.00 GB 256 …" at bounding box center [784, 155] width 473 height 2737
copy p "Battery-Health_NA"
click at [692, 367] on div "Select ... No results found." at bounding box center [784, 371] width 420 height 31
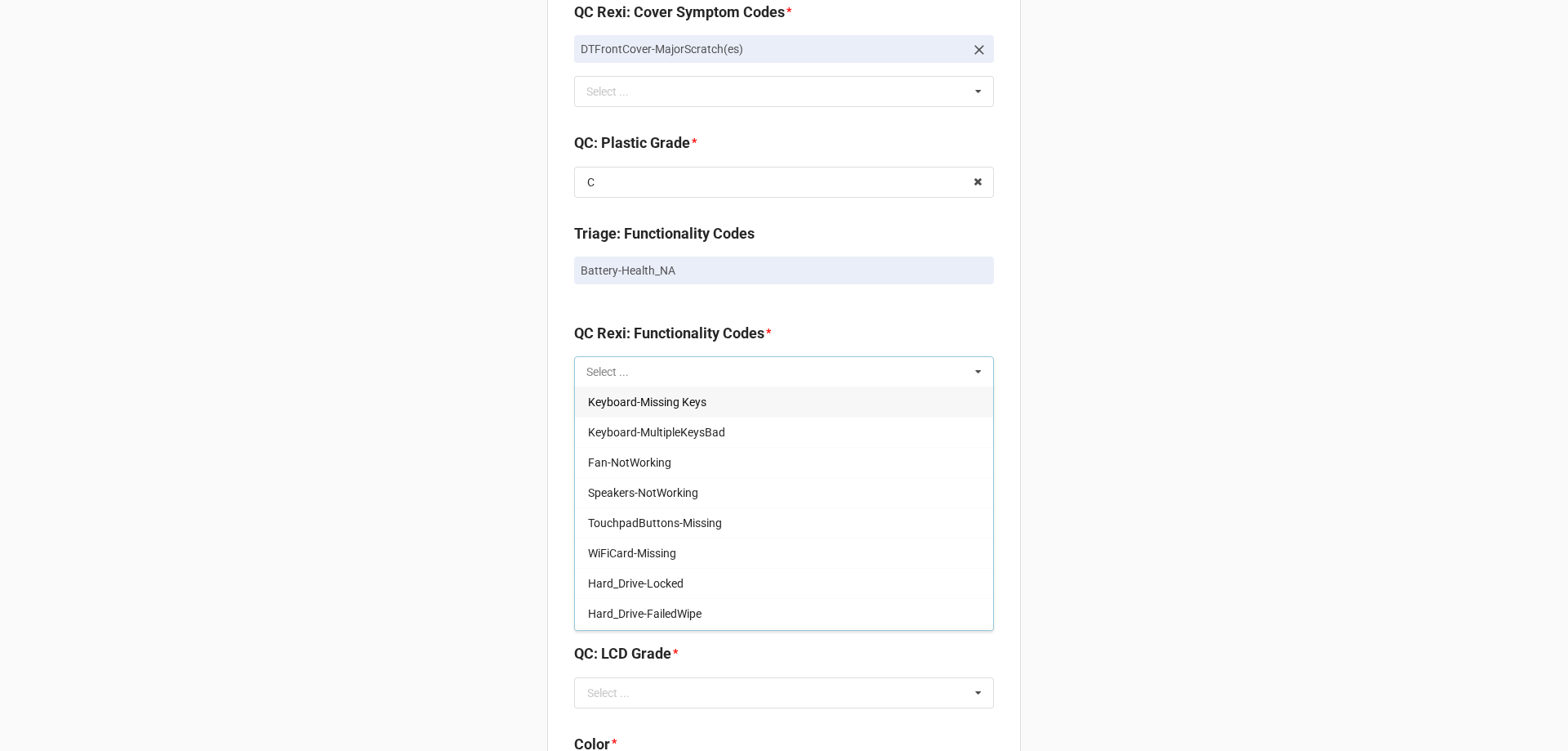
paste input "Battery-Health_NA"
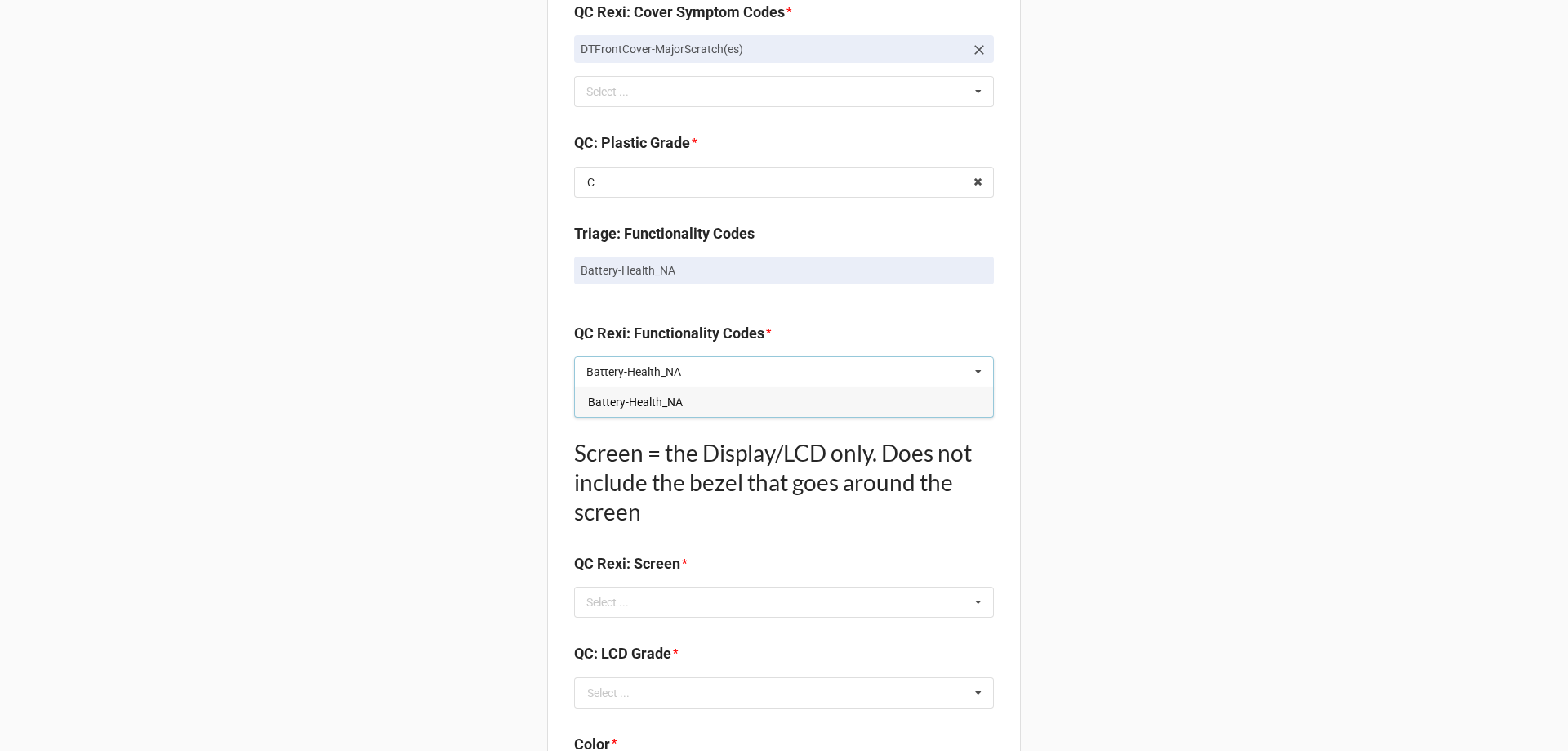
type input "Battery-Health_NA"
click at [632, 406] on span "Battery-Health_NA" at bounding box center [635, 402] width 94 height 13
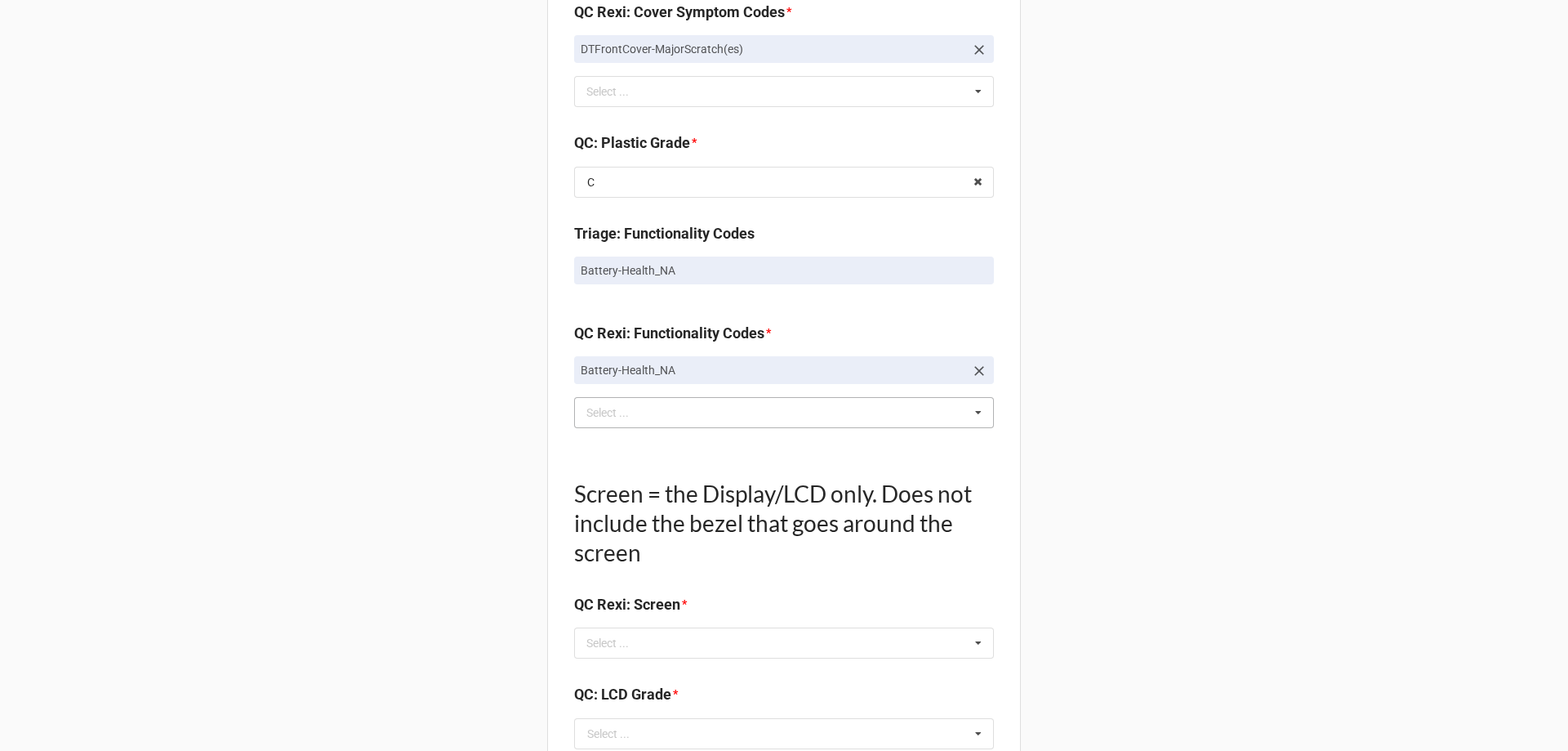
click at [1363, 390] on div "Back Receiving Triage Imaging Cleaning Tech & Repair QC Packing Order Picking R…" at bounding box center [784, 142] width 1568 height 2897
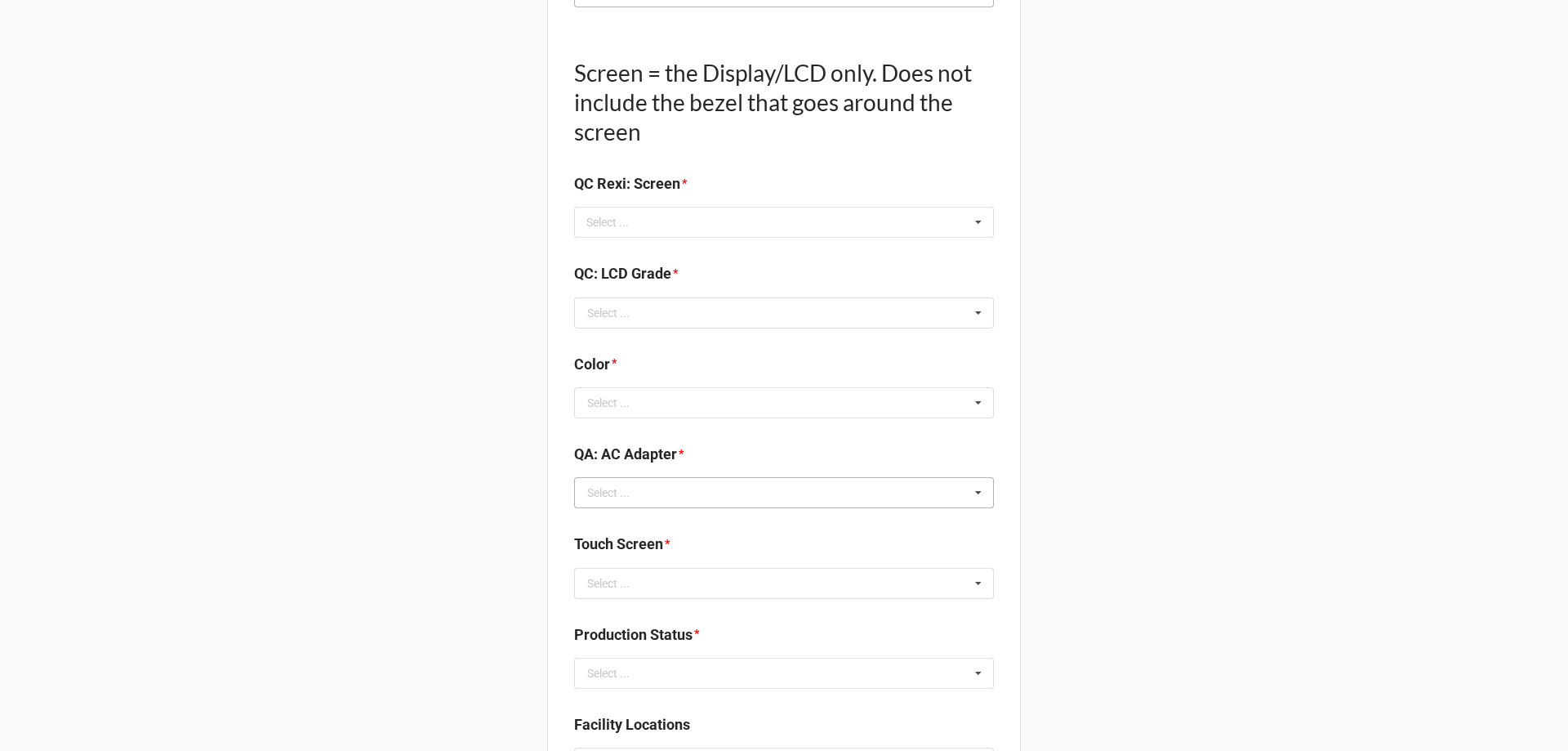
scroll to position [1634, 0]
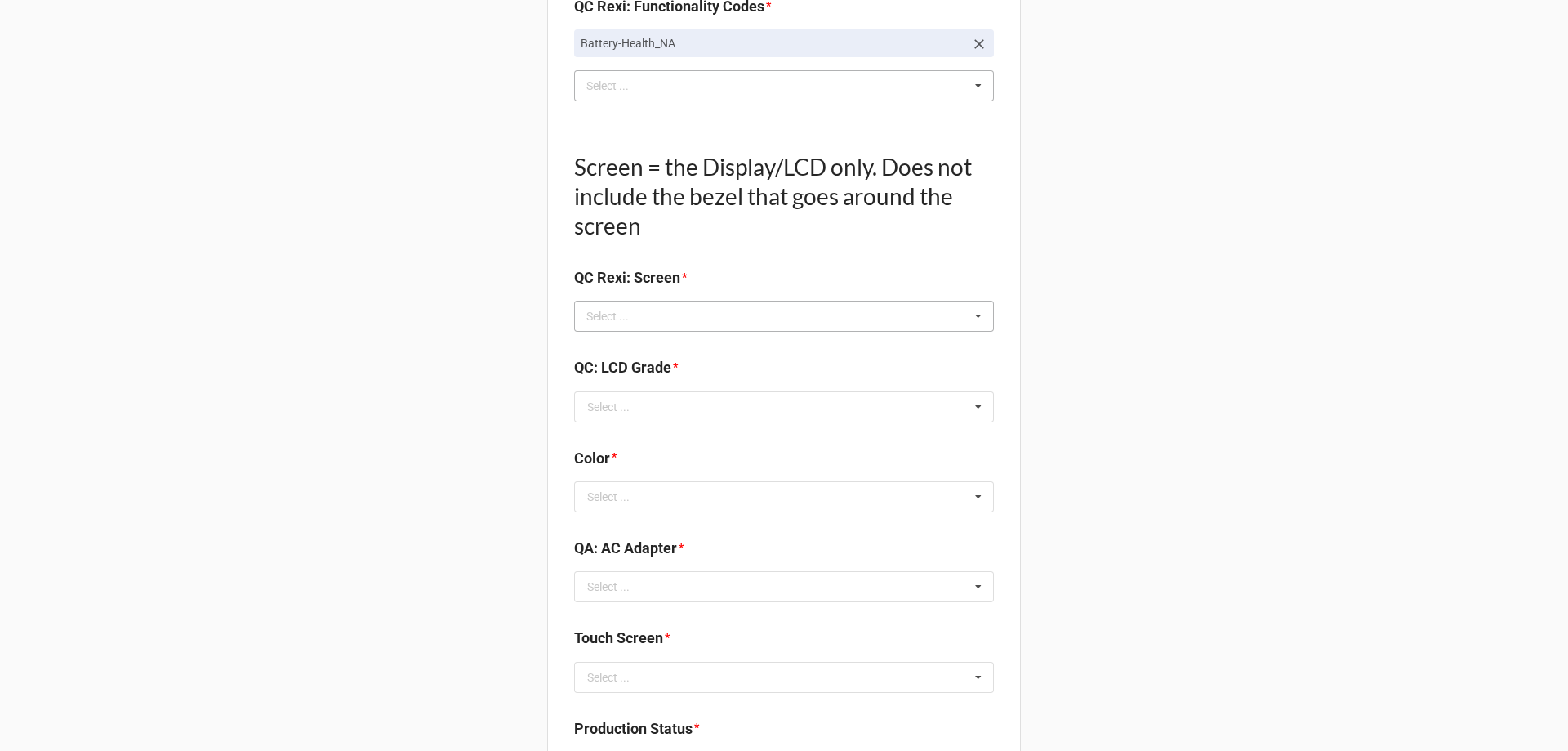
click at [681, 321] on div "Select ... No results found." at bounding box center [784, 316] width 420 height 31
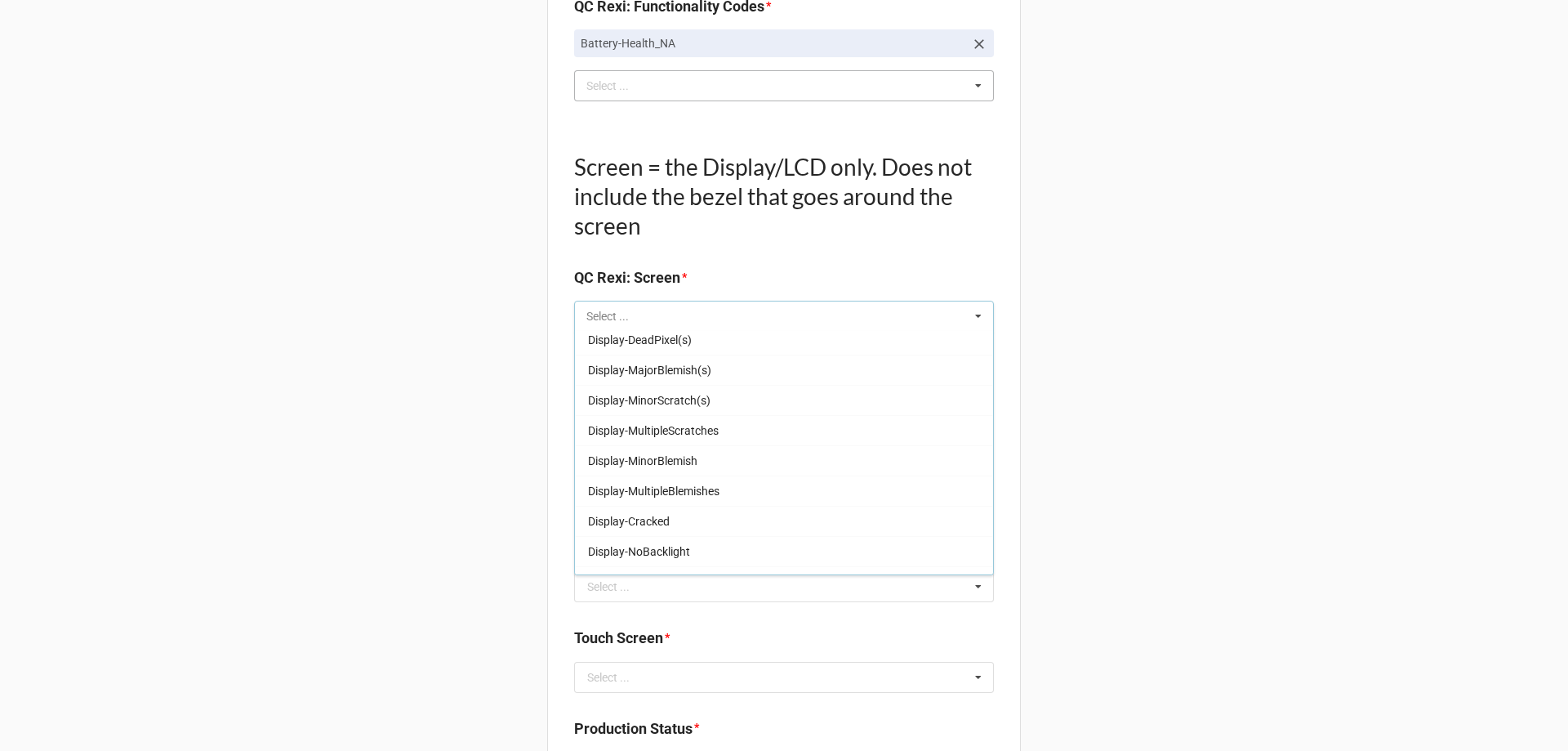
scroll to position [270, 0]
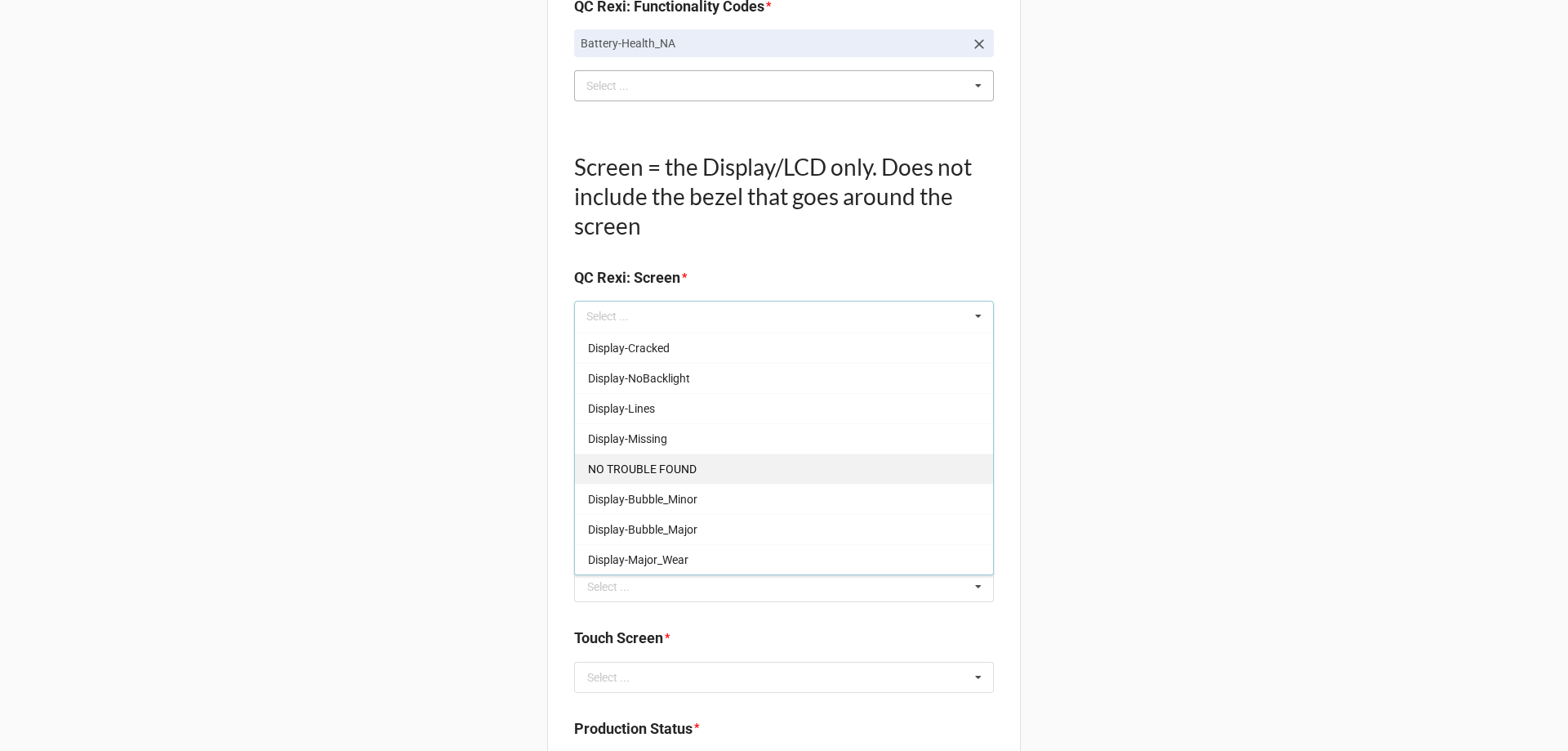
click at [751, 470] on div "NO TROUBLE FOUND" at bounding box center [784, 469] width 418 height 31
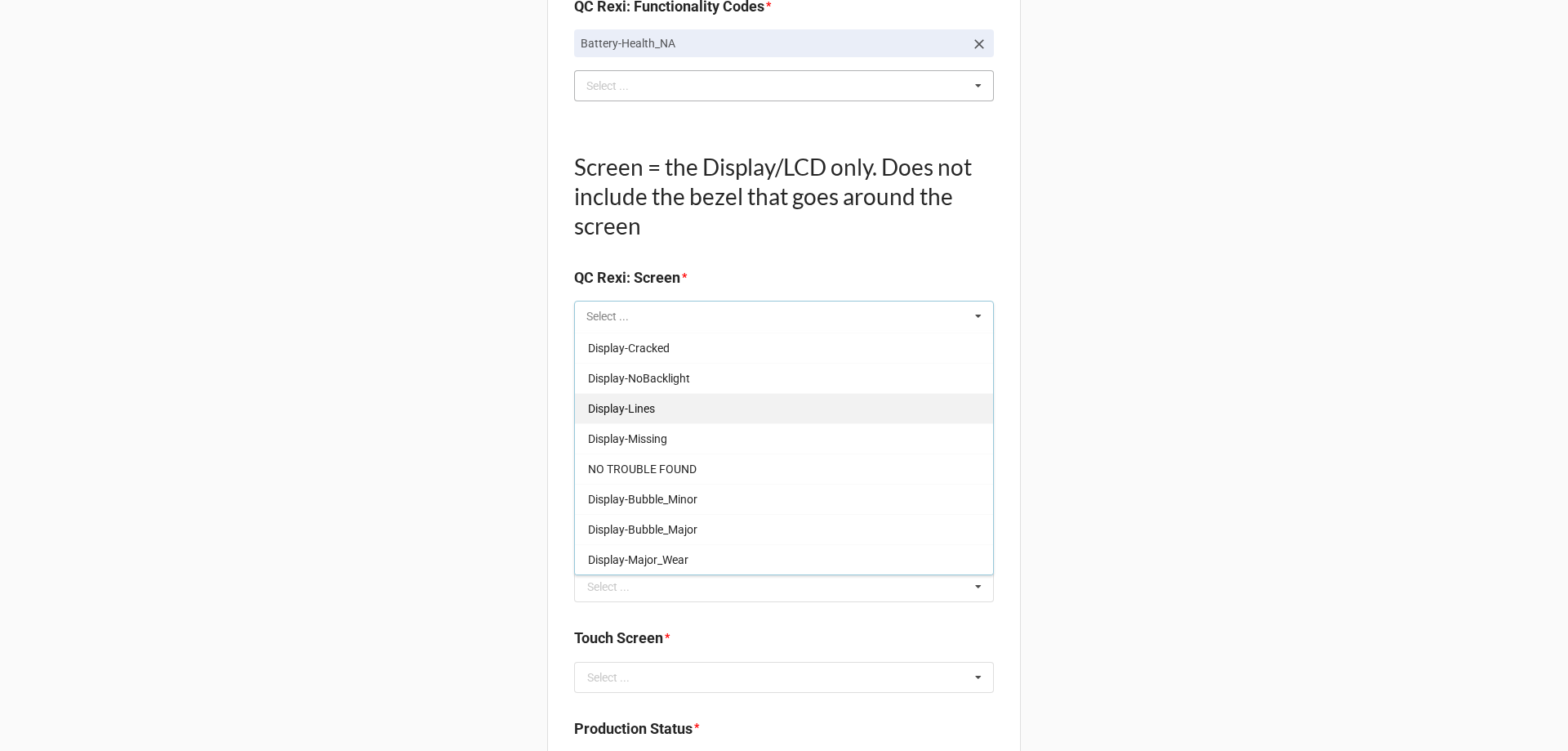
scroll to position [240, 0]
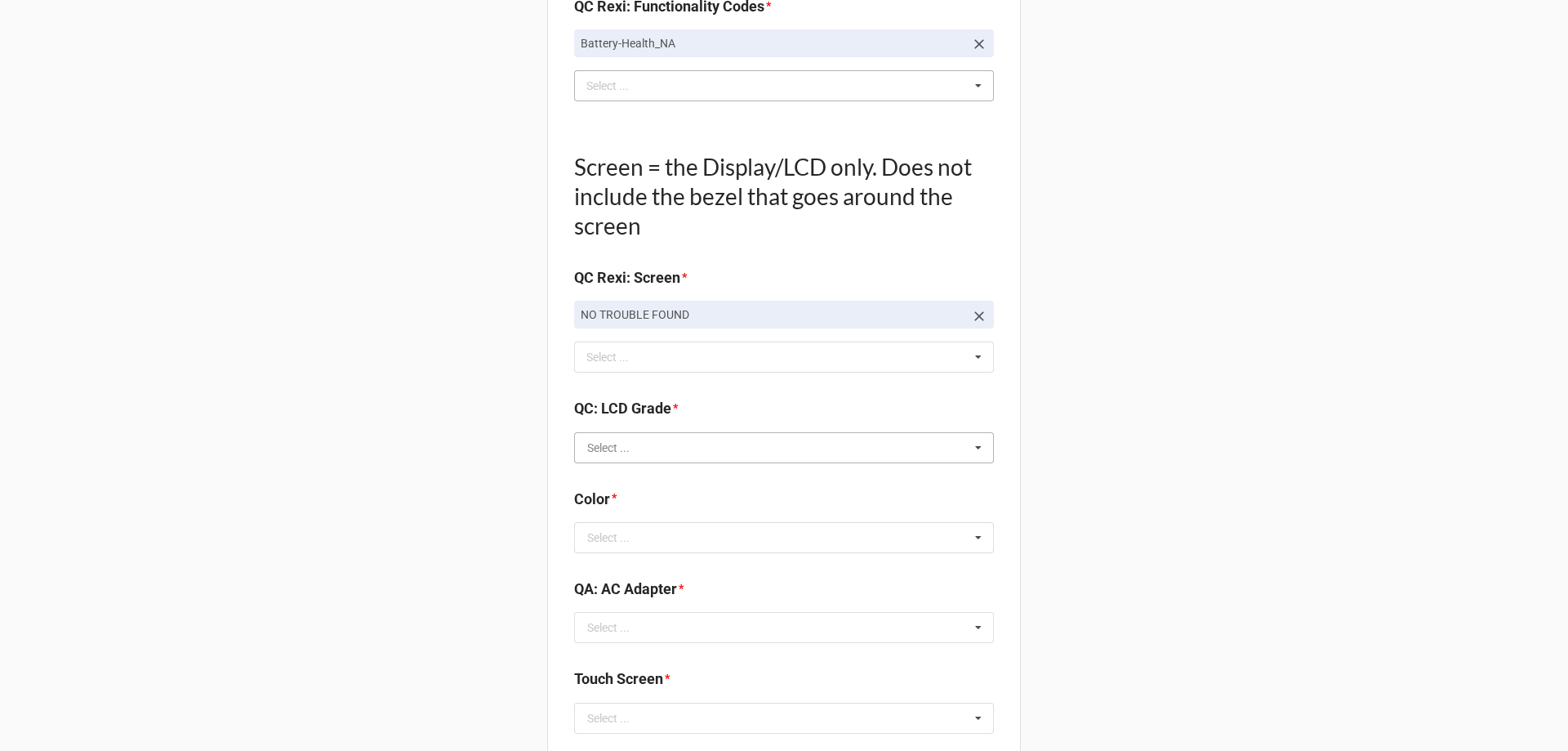
click at [767, 453] on input "text" at bounding box center [784, 448] width 418 height 30
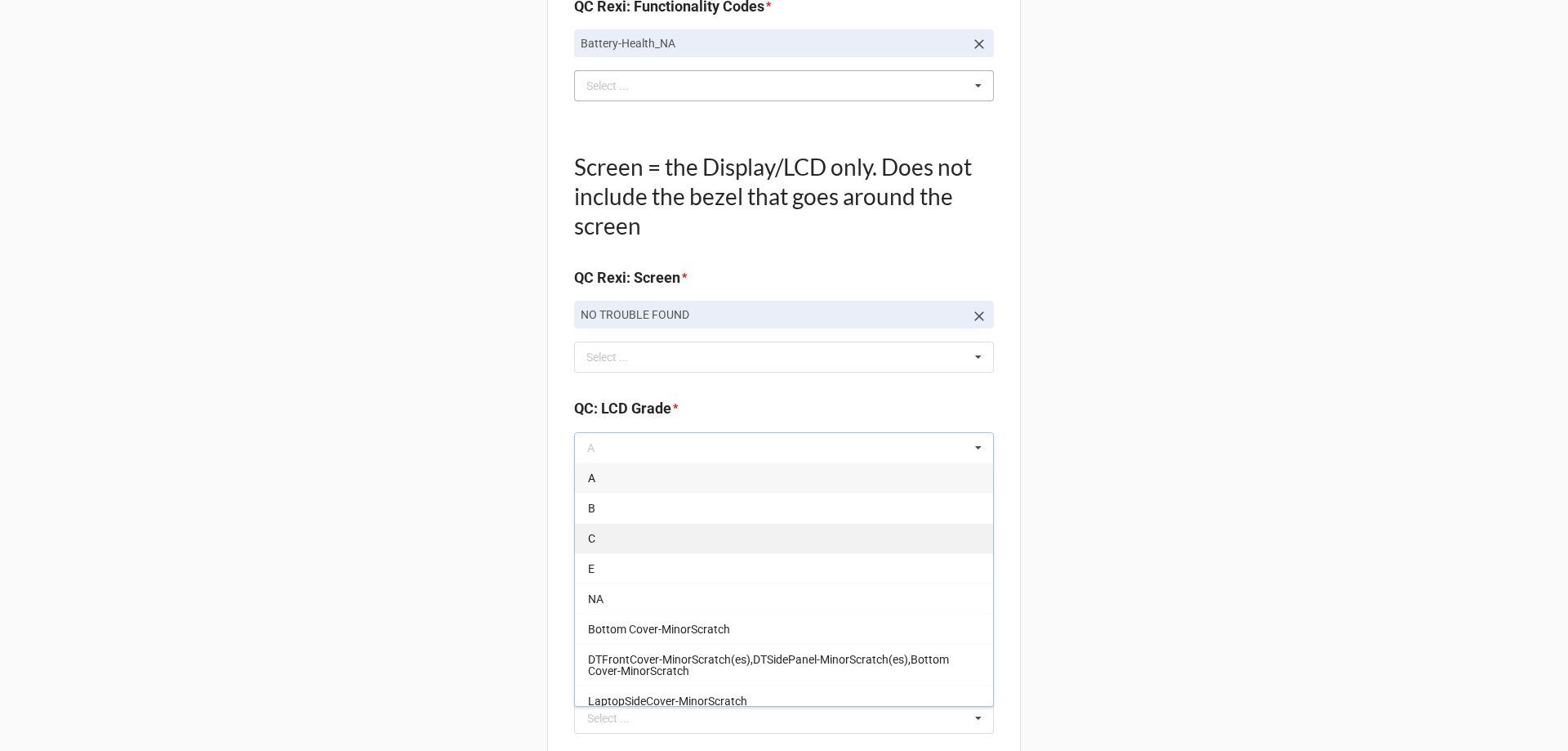
click at [784, 527] on div "C" at bounding box center [784, 538] width 418 height 31
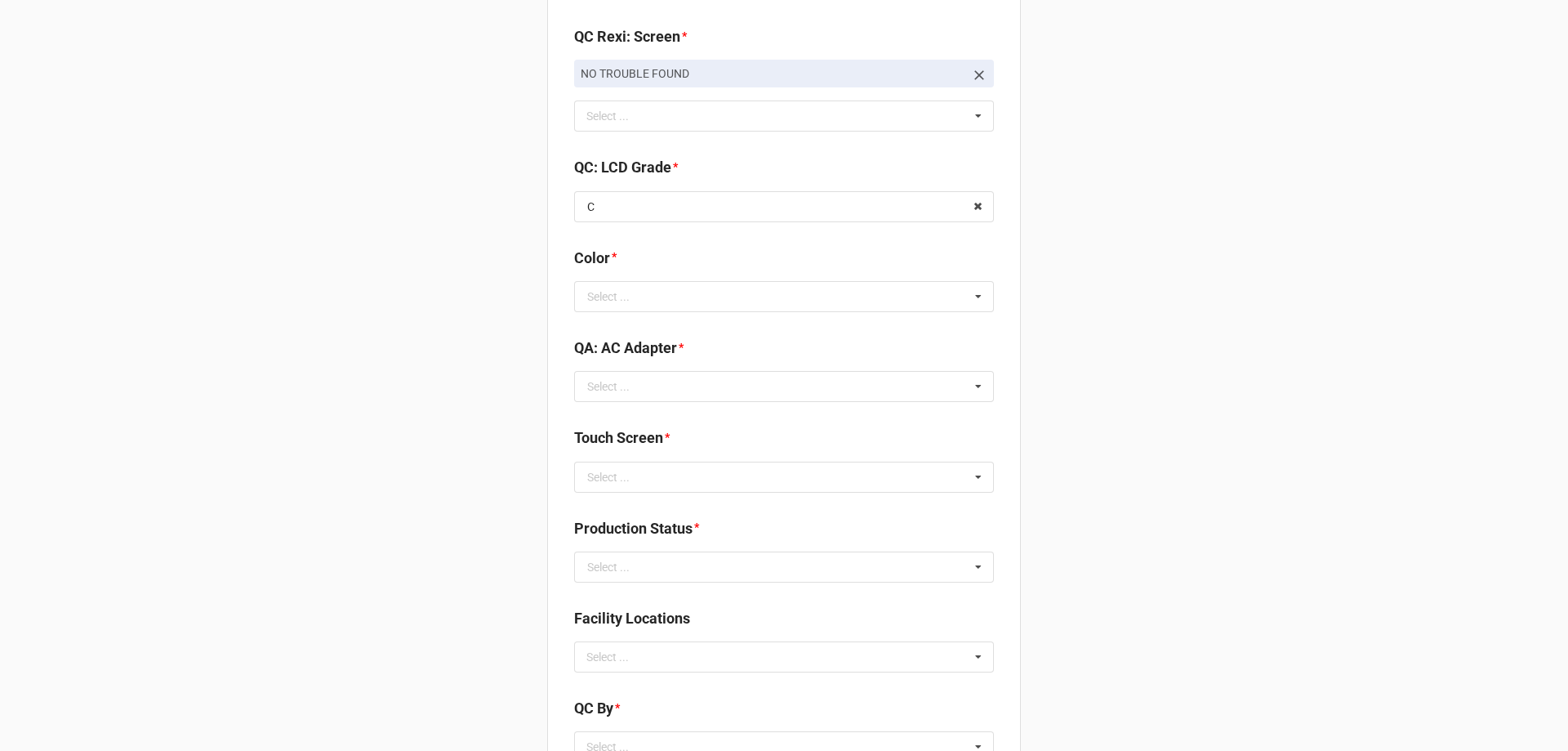
scroll to position [1878, 0]
click at [670, 294] on input "text" at bounding box center [784, 292] width 418 height 30
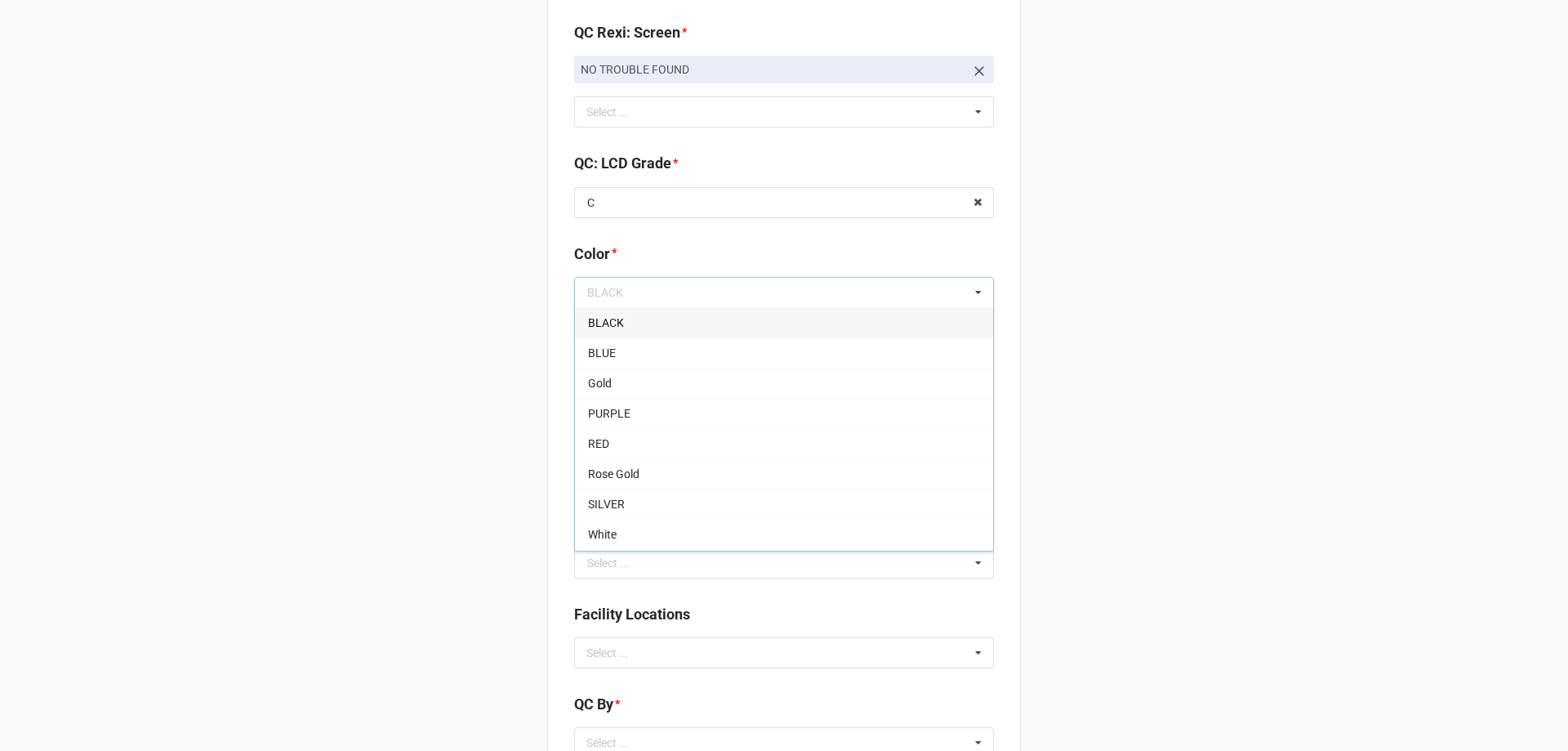
click at [715, 329] on div "BLACK" at bounding box center [784, 323] width 418 height 31
click at [762, 383] on input "text" at bounding box center [784, 382] width 418 height 30
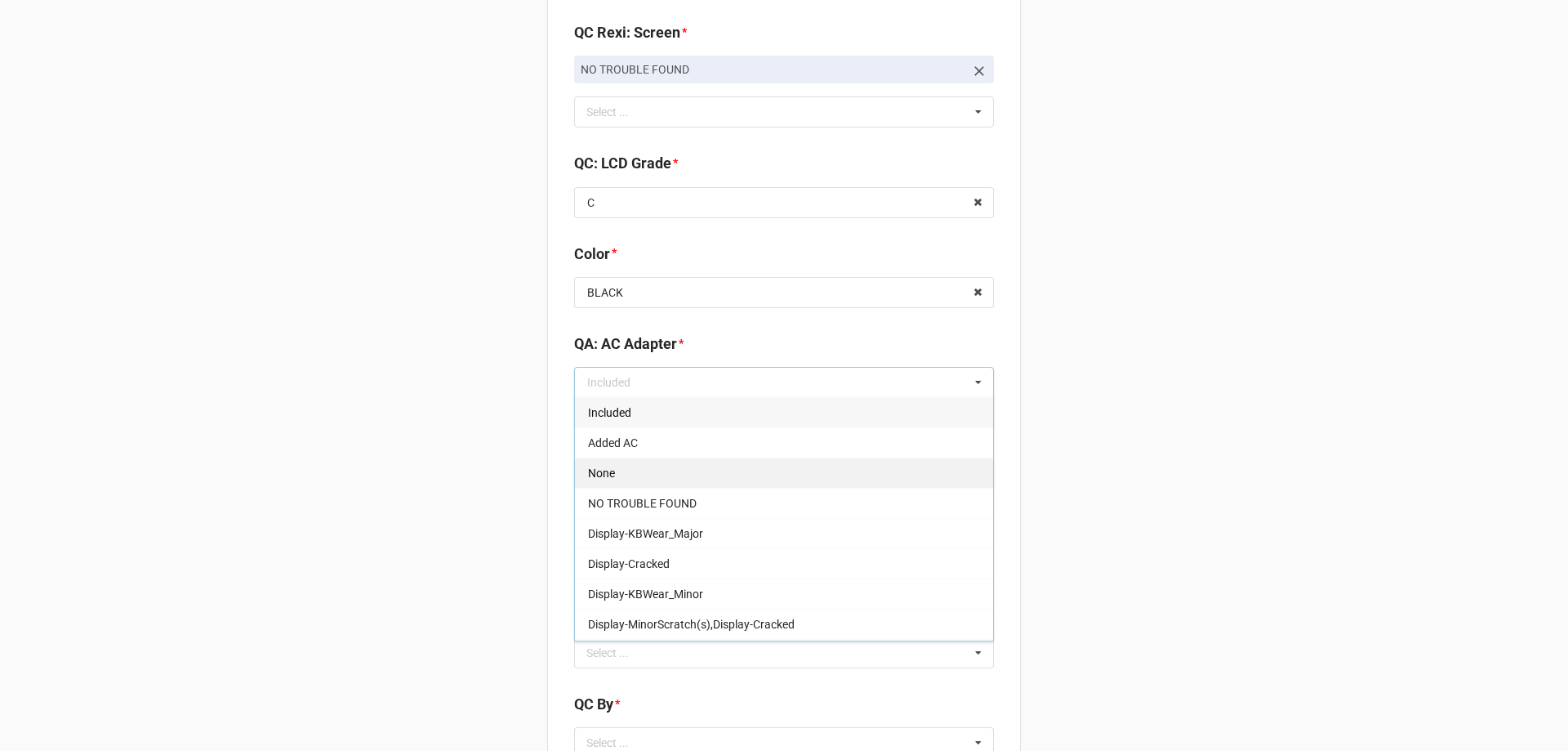
click at [817, 476] on div "None" at bounding box center [784, 472] width 418 height 31
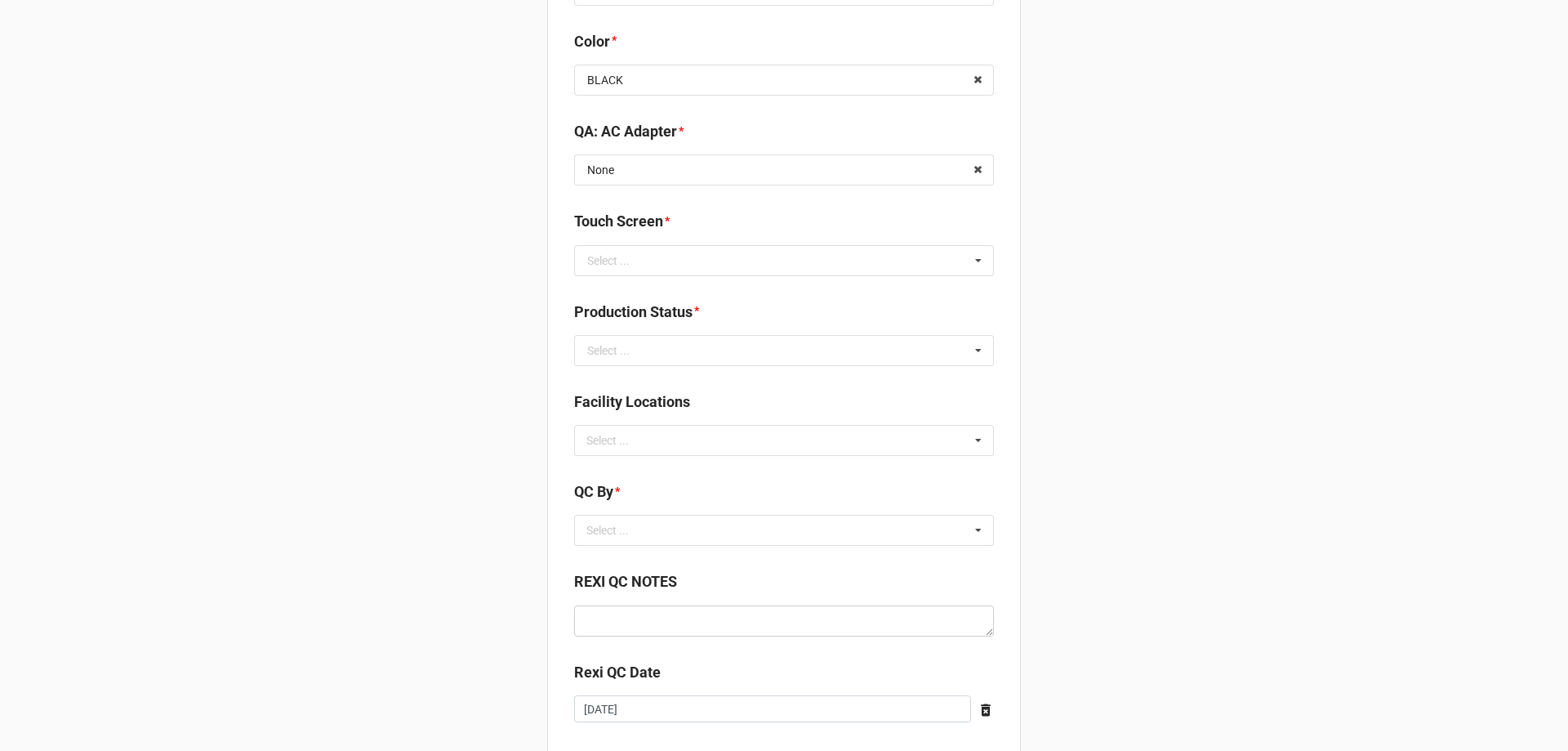
scroll to position [2187, 0]
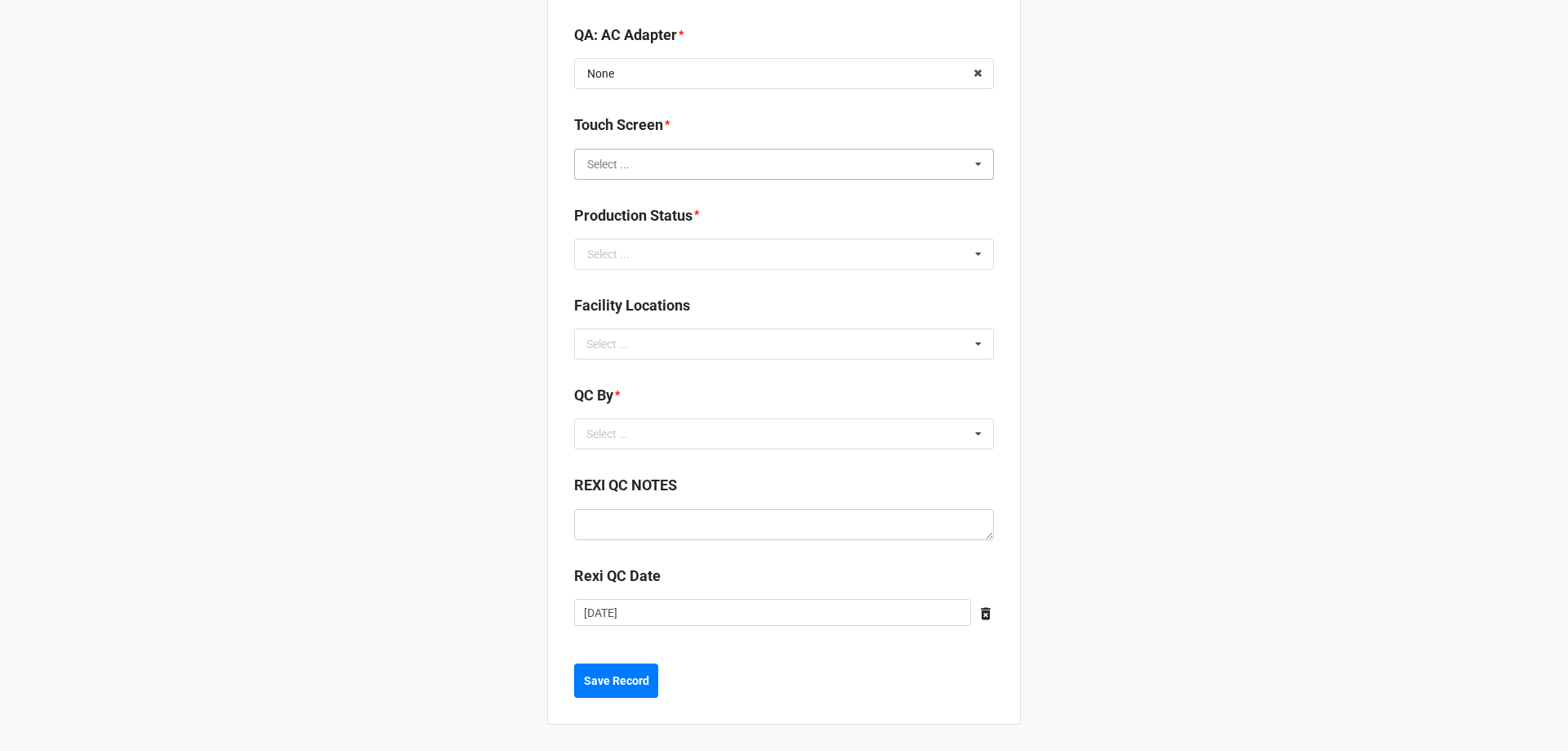
click at [742, 164] on input "text" at bounding box center [784, 164] width 418 height 30
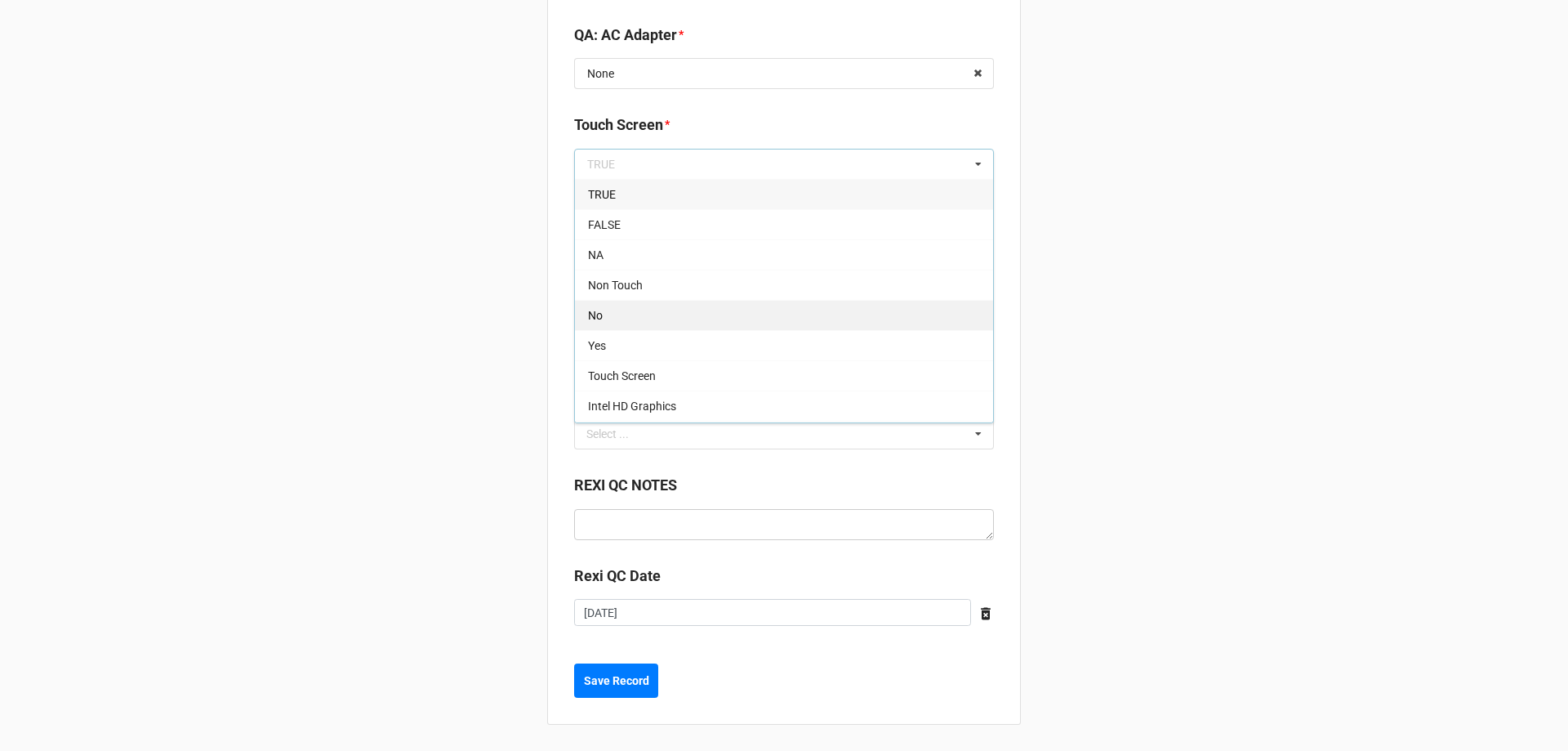
click at [786, 308] on div "No" at bounding box center [784, 315] width 418 height 31
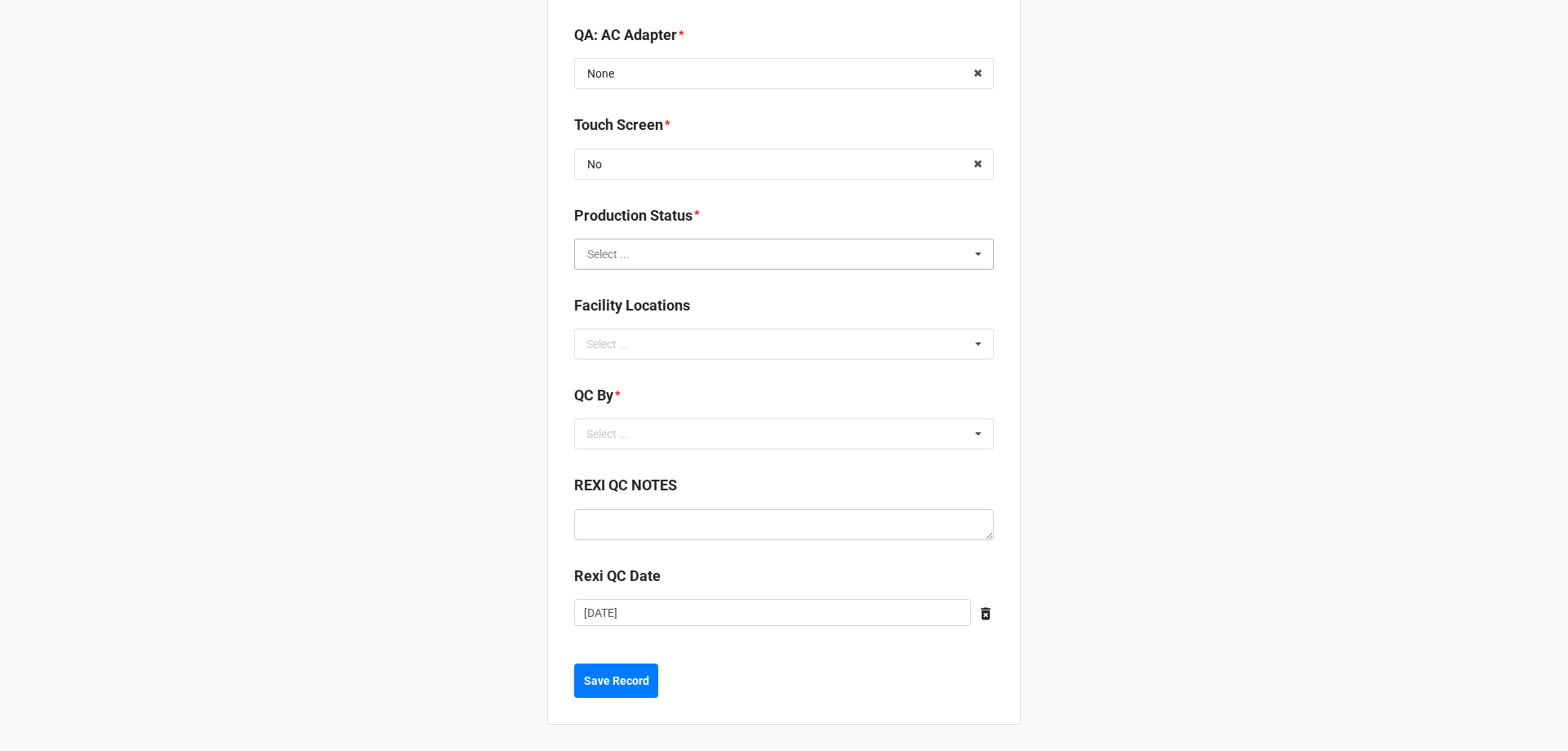
click at [749, 261] on input "text" at bounding box center [784, 254] width 418 height 30
click at [761, 298] on div "Cleaning" at bounding box center [784, 284] width 418 height 31
click at [761, 343] on div "Select ... No results found." at bounding box center [784, 344] width 420 height 31
click at [816, 432] on div "Select ... No results found." at bounding box center [784, 433] width 420 height 31
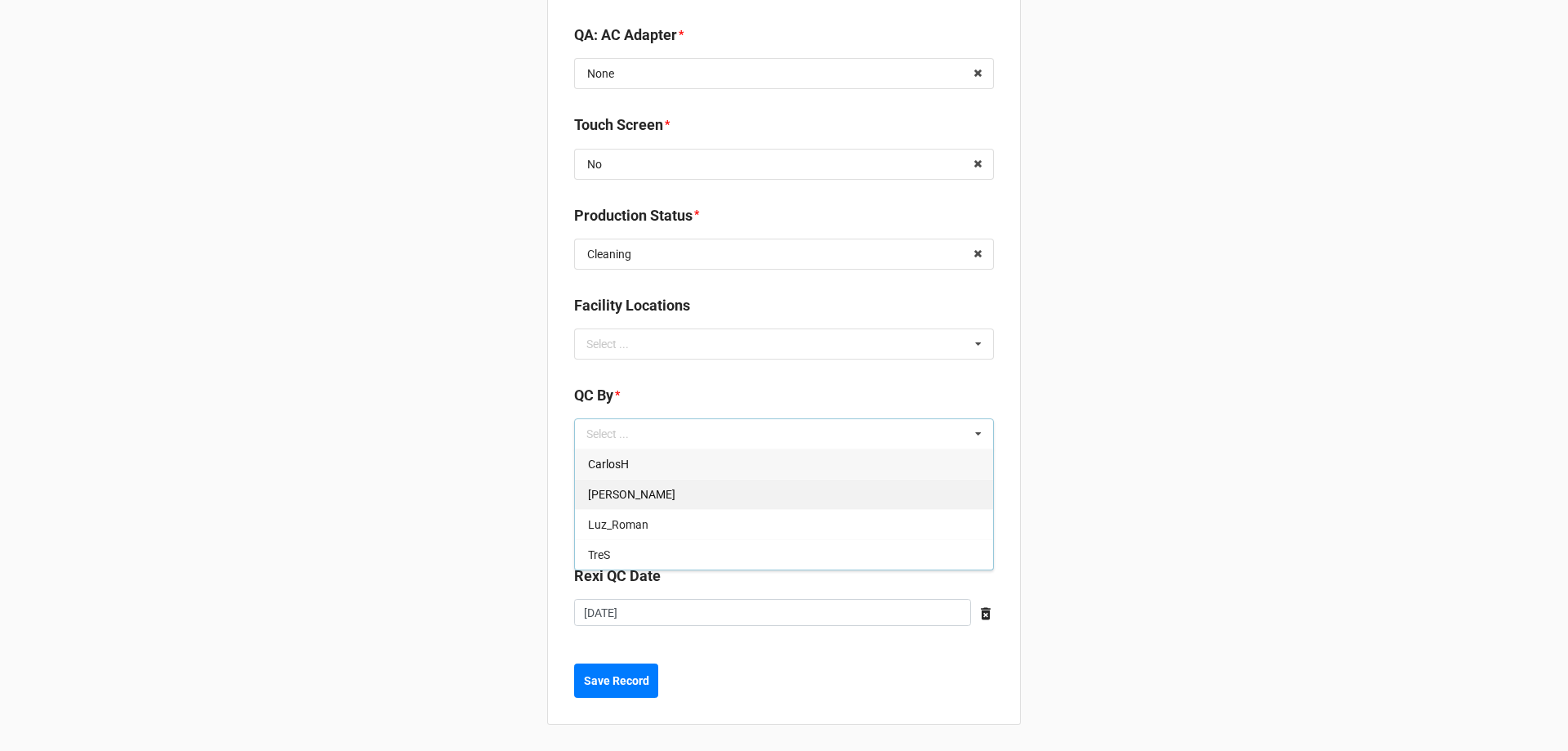
click at [880, 490] on div "[PERSON_NAME]" at bounding box center [784, 494] width 418 height 31
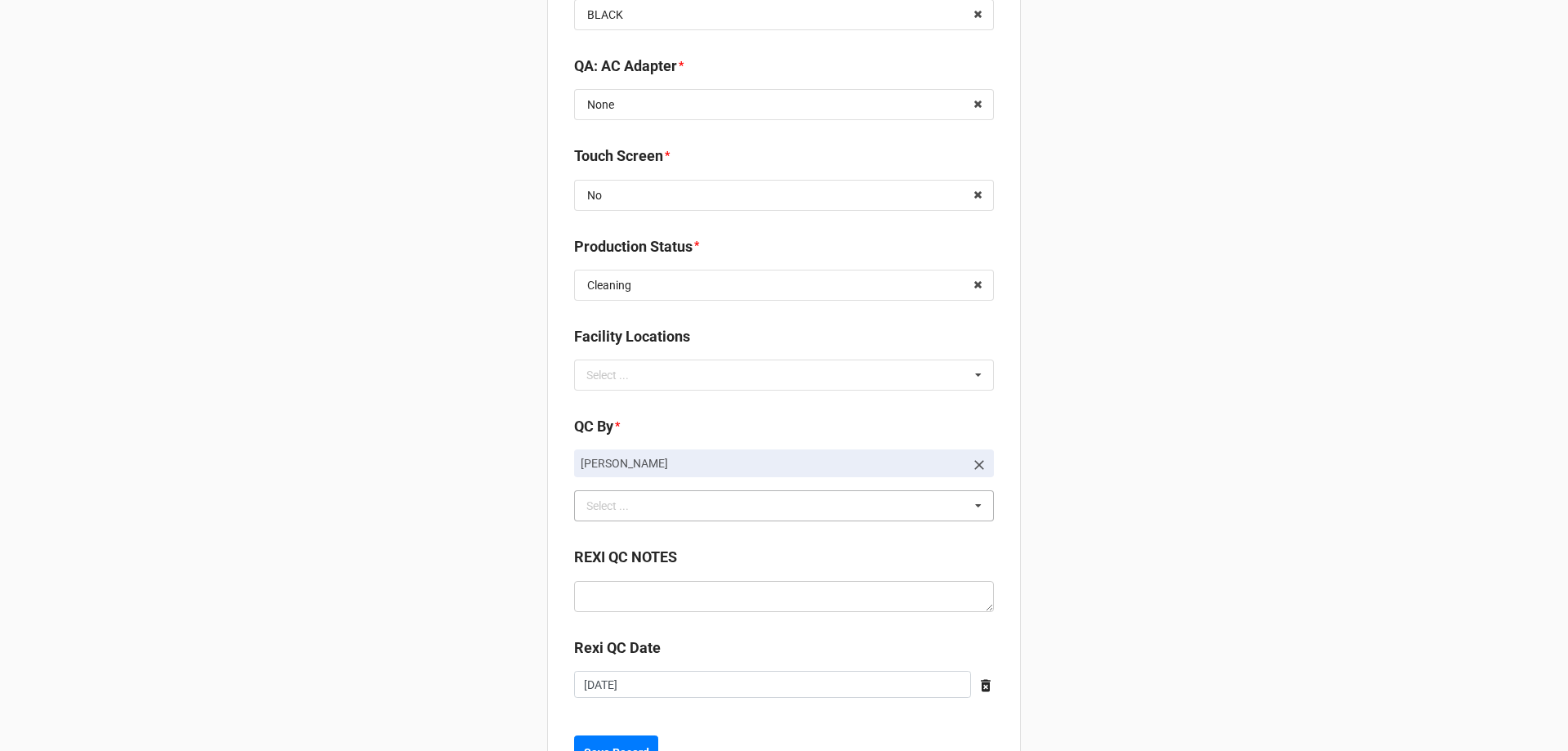
scroll to position [2228, 0]
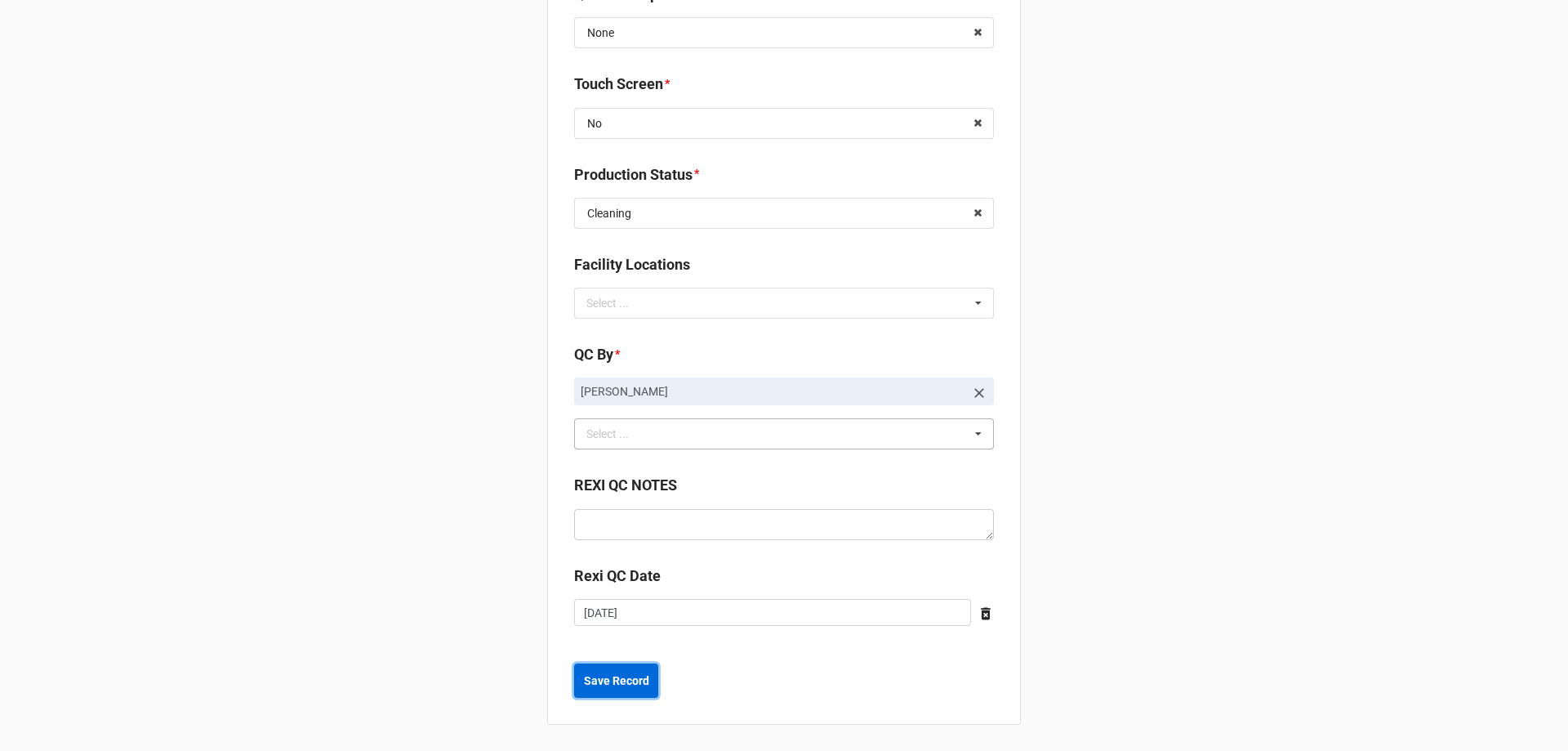
click at [635, 678] on b "Save Record" at bounding box center [617, 680] width 65 height 17
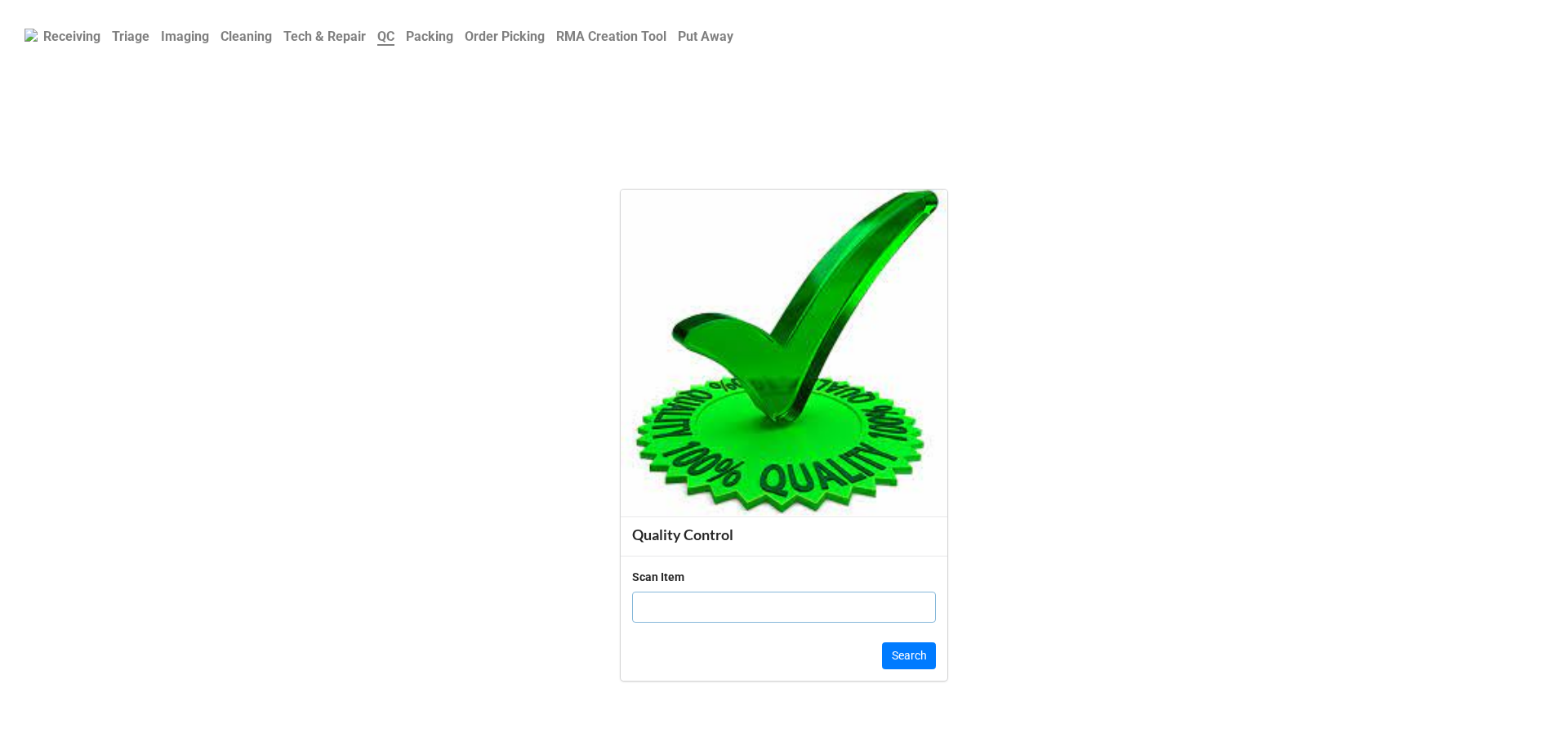
click at [742, 600] on input "text" at bounding box center [784, 607] width 303 height 31
click button "Search" at bounding box center [909, 656] width 53 height 28
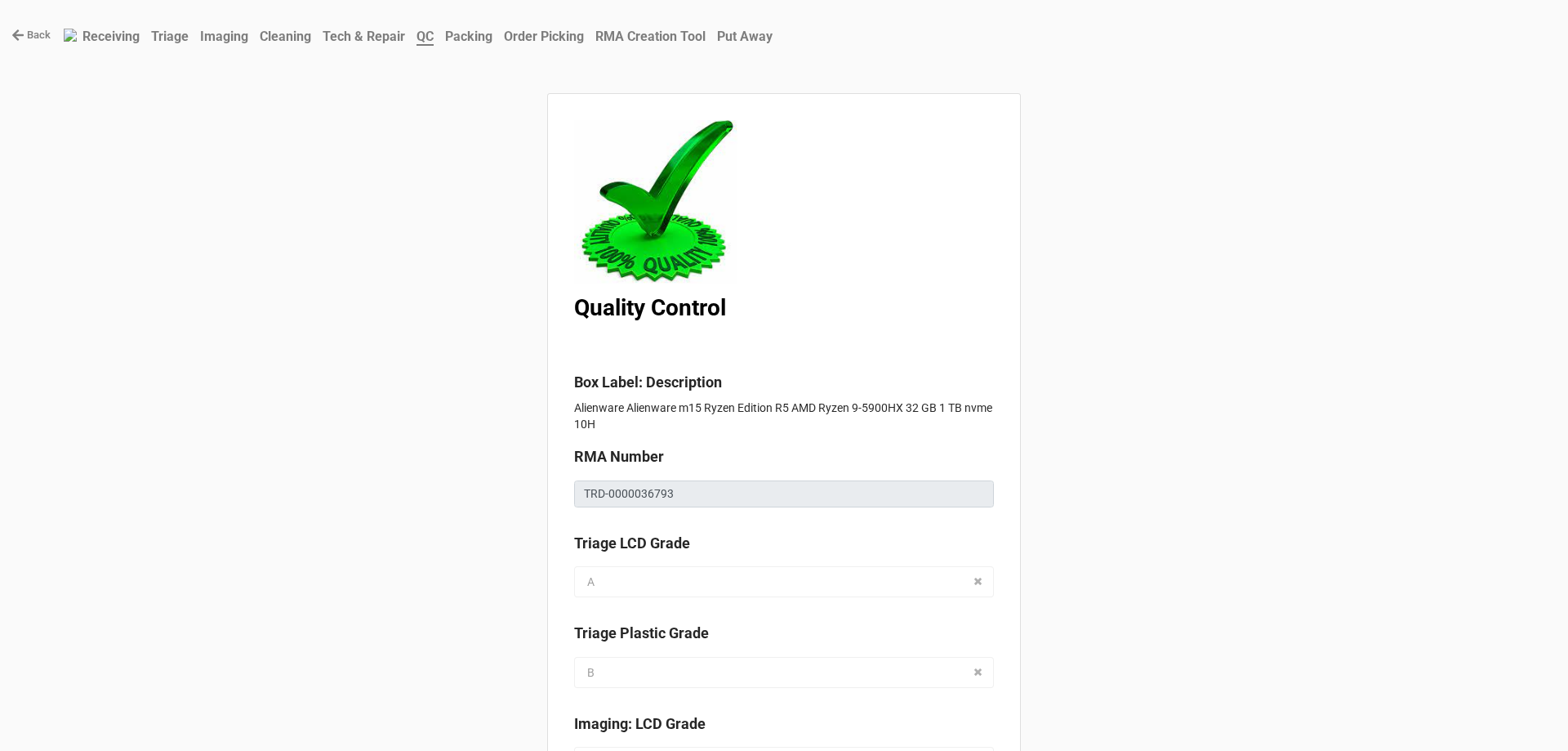
click at [433, 41] on b "QC" at bounding box center [425, 37] width 17 height 17
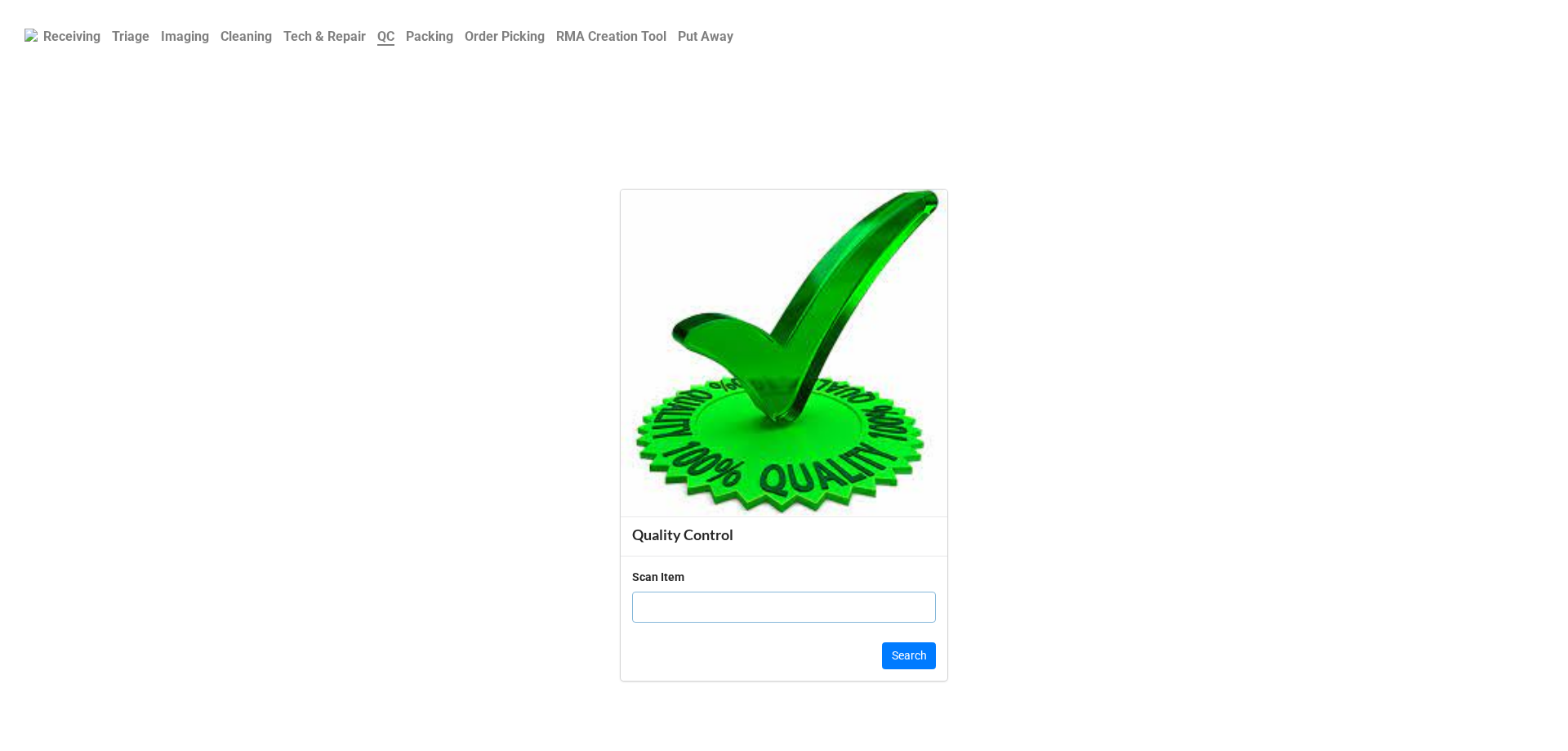
click at [685, 597] on input "text" at bounding box center [784, 607] width 303 height 31
click button "Search" at bounding box center [909, 656] width 53 height 28
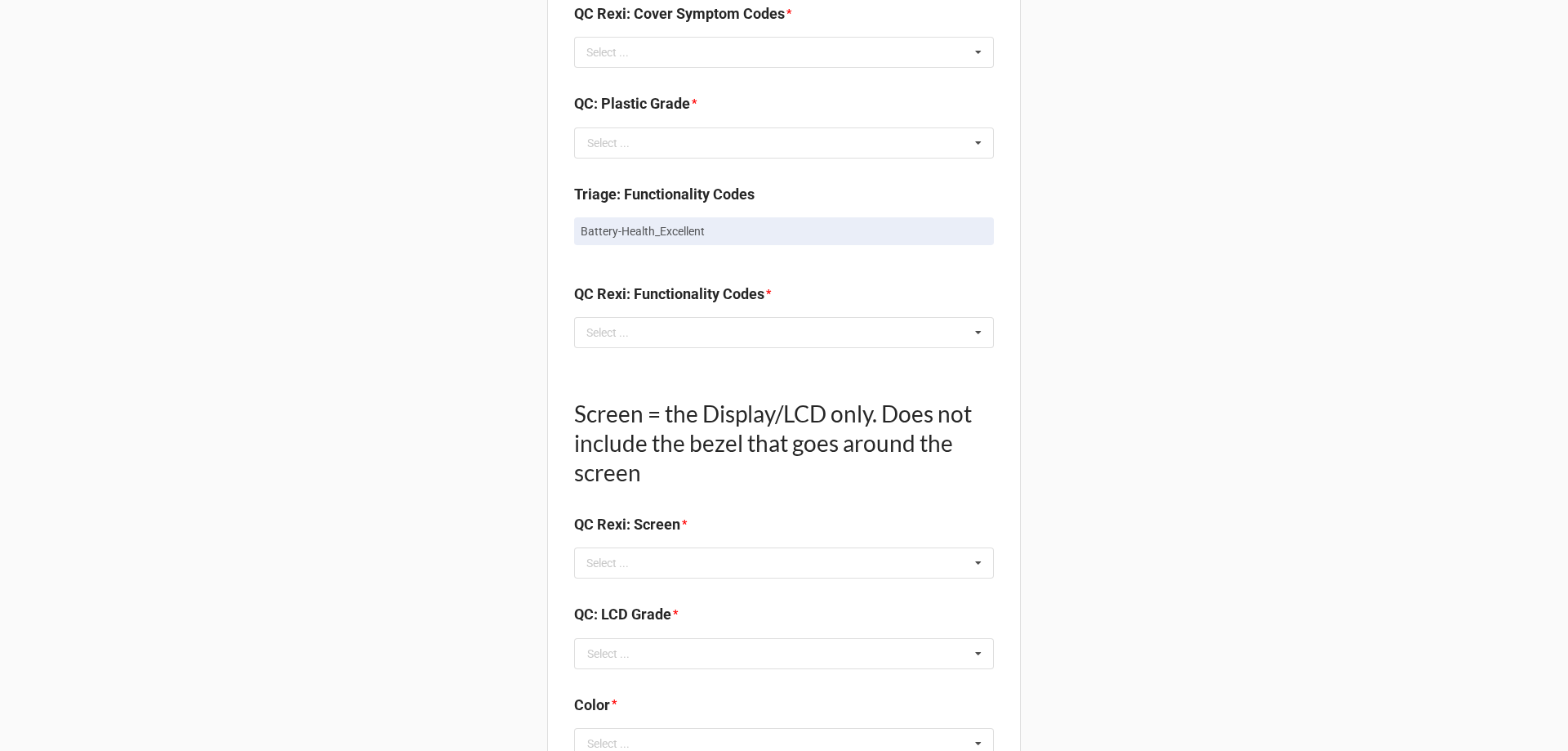
scroll to position [1306, 0]
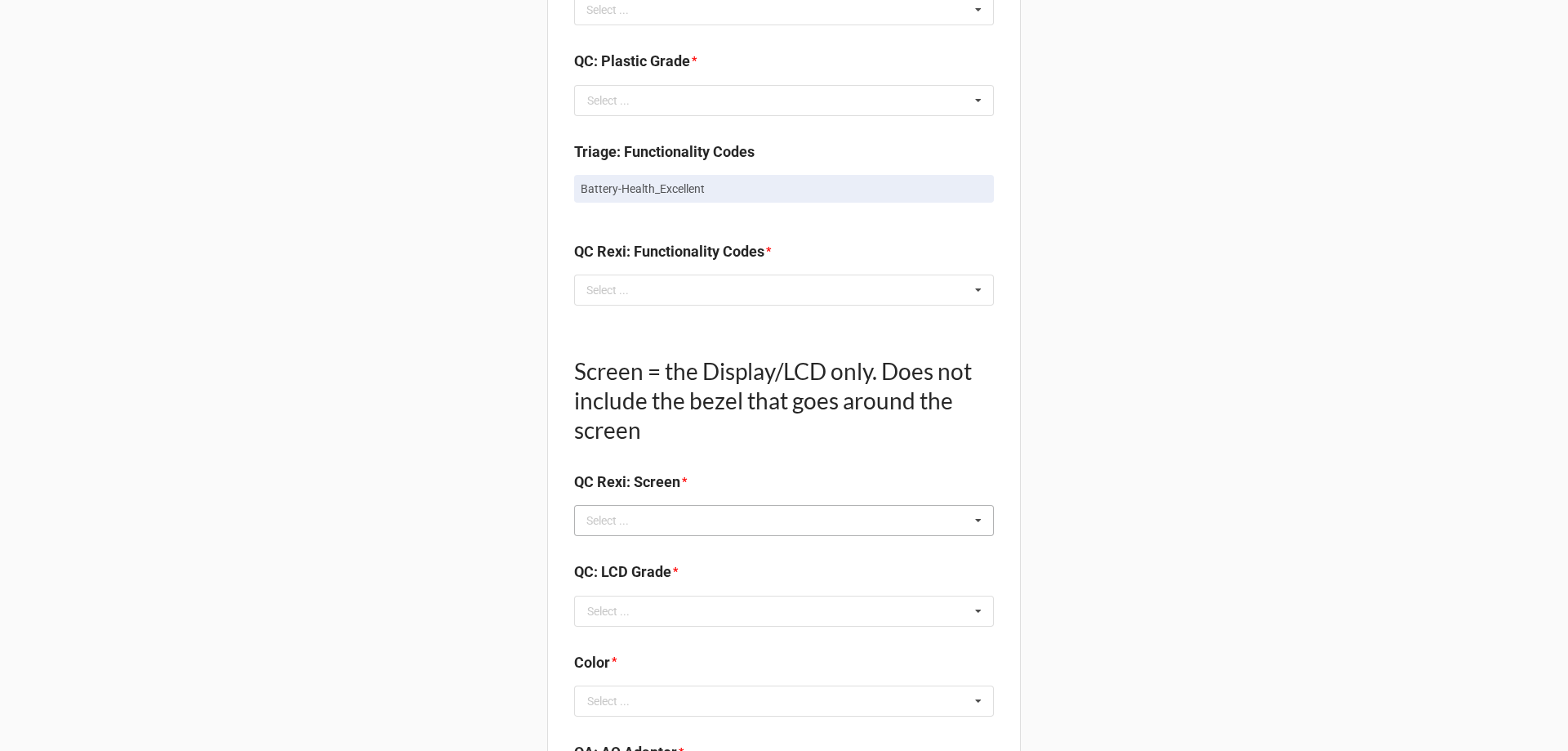
click at [968, 515] on icon at bounding box center [978, 521] width 25 height 31
click at [465, 360] on div "Back Receiving Triage Imaging Cleaning Tech & Repair QC Packing Order Picking R…" at bounding box center [784, 80] width 1568 height 2774
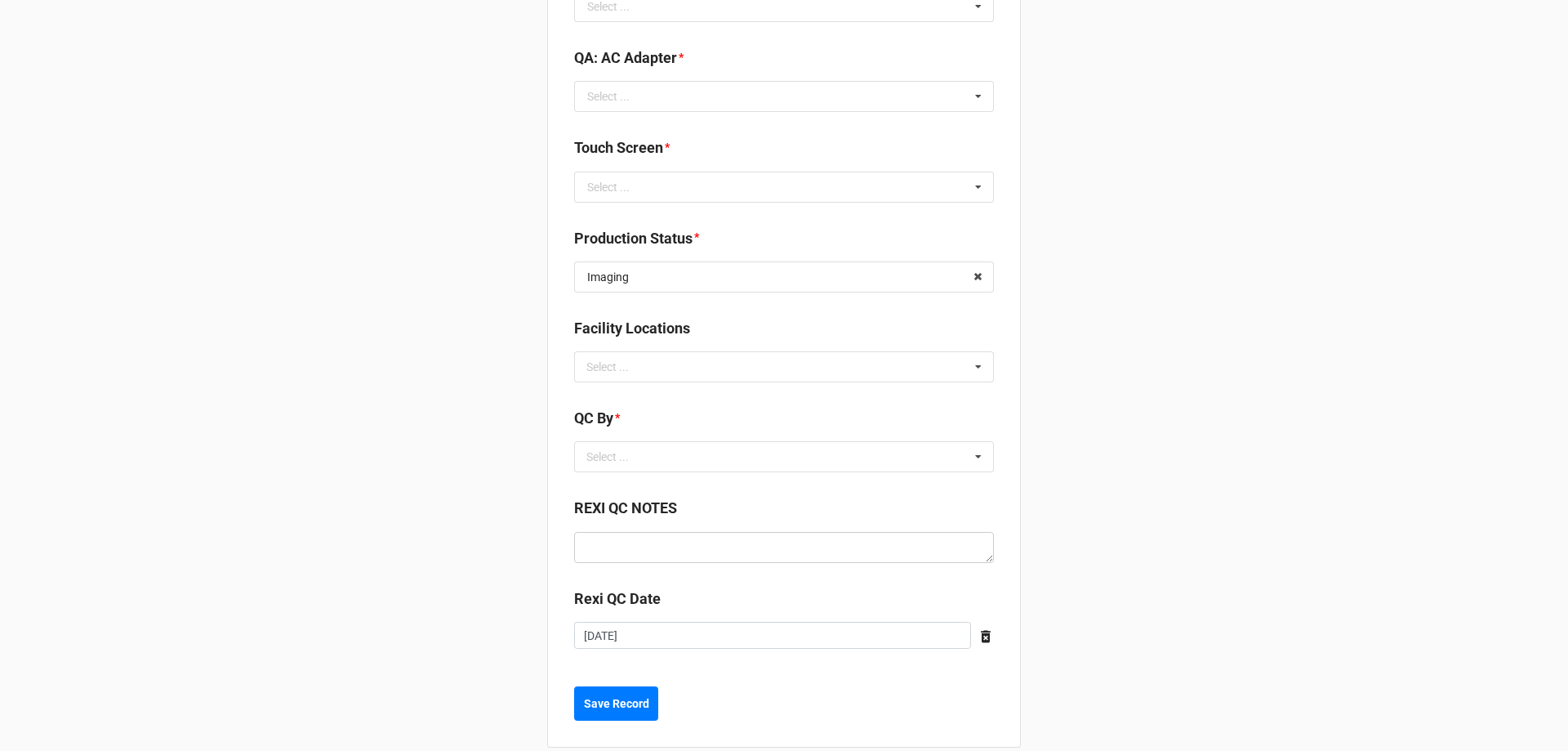
scroll to position [2024, 0]
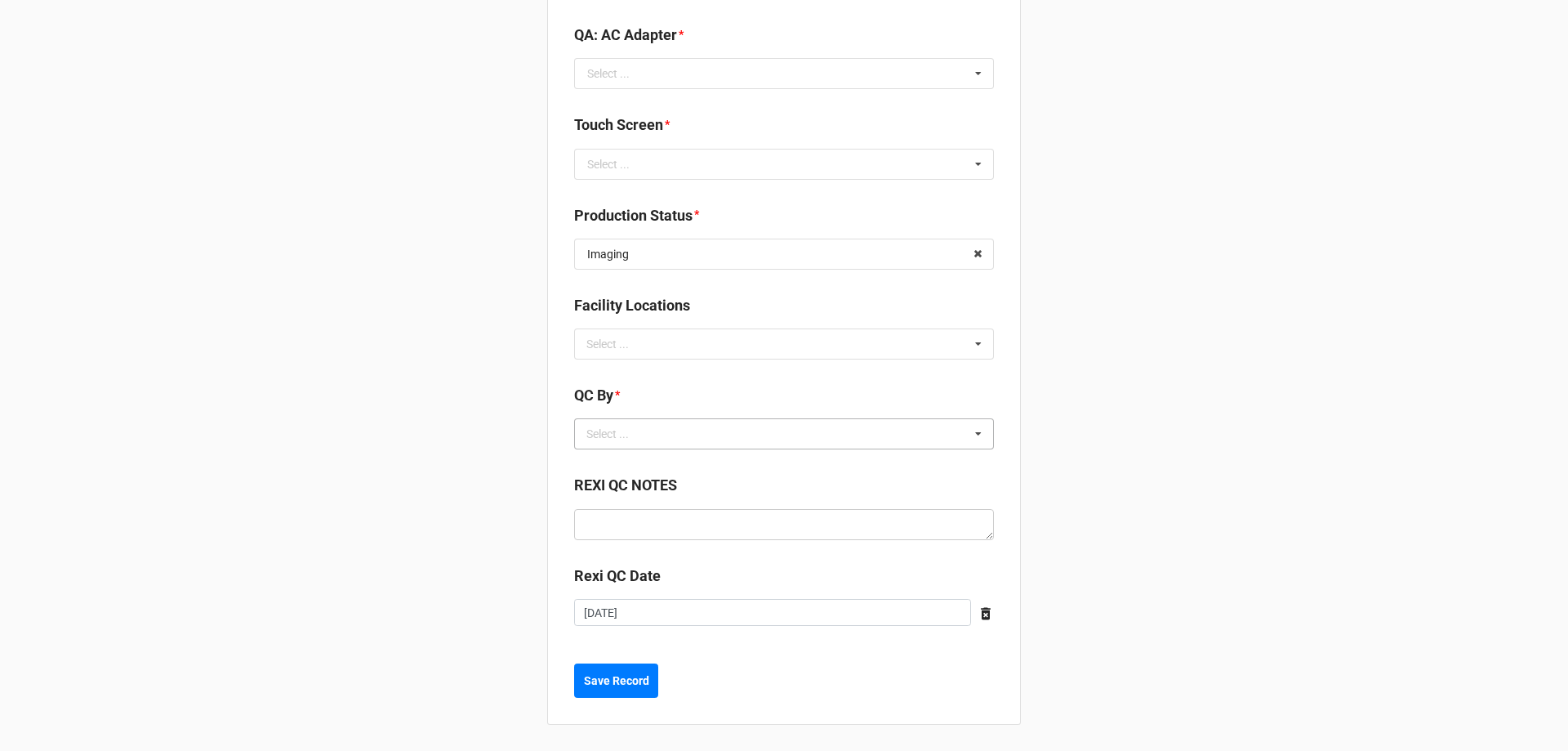
click at [832, 439] on div "Select ... No results found." at bounding box center [784, 433] width 420 height 31
click at [819, 486] on div "[PERSON_NAME]" at bounding box center [784, 494] width 418 height 31
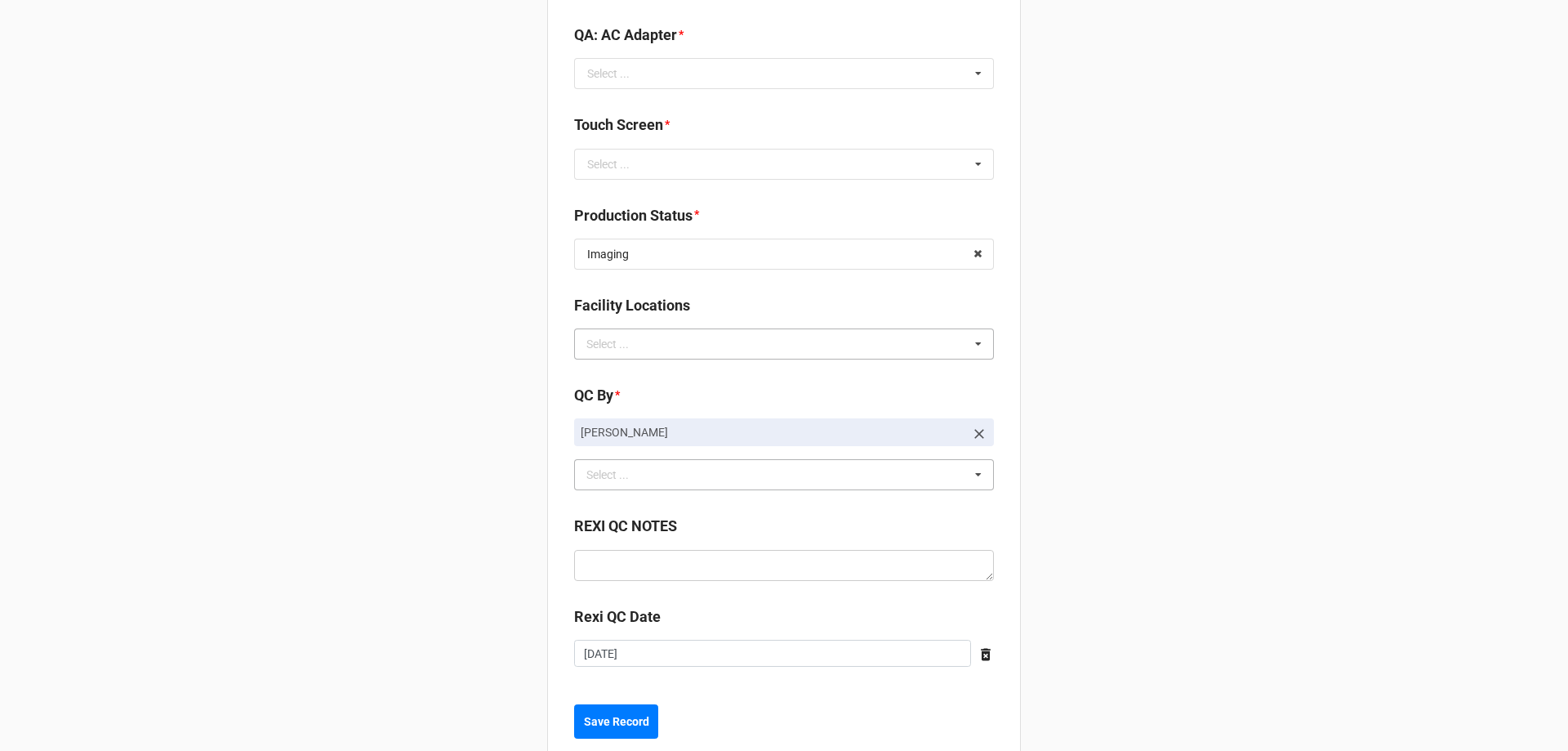
click at [642, 344] on div "Select ..." at bounding box center [617, 344] width 71 height 19
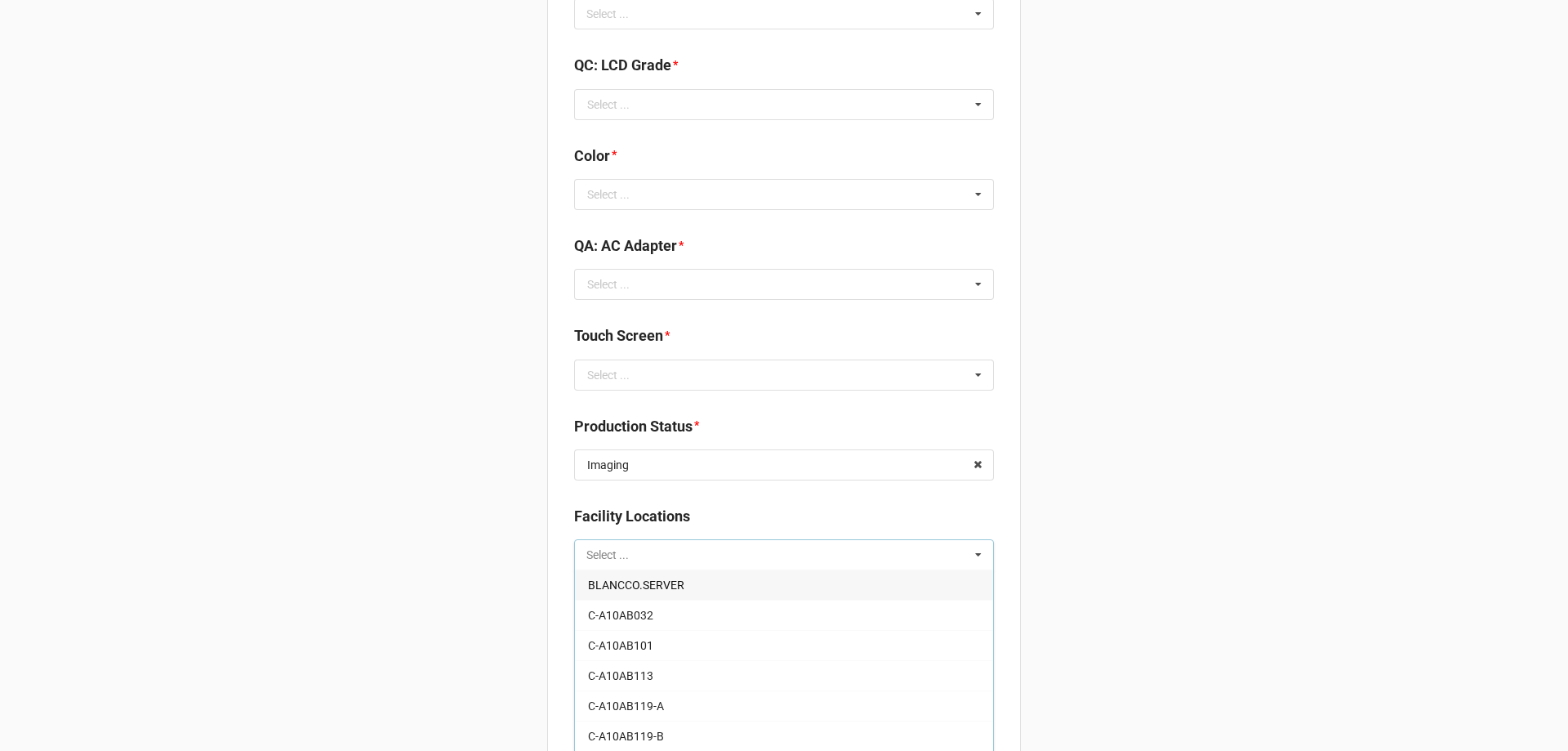
scroll to position [1779, 0]
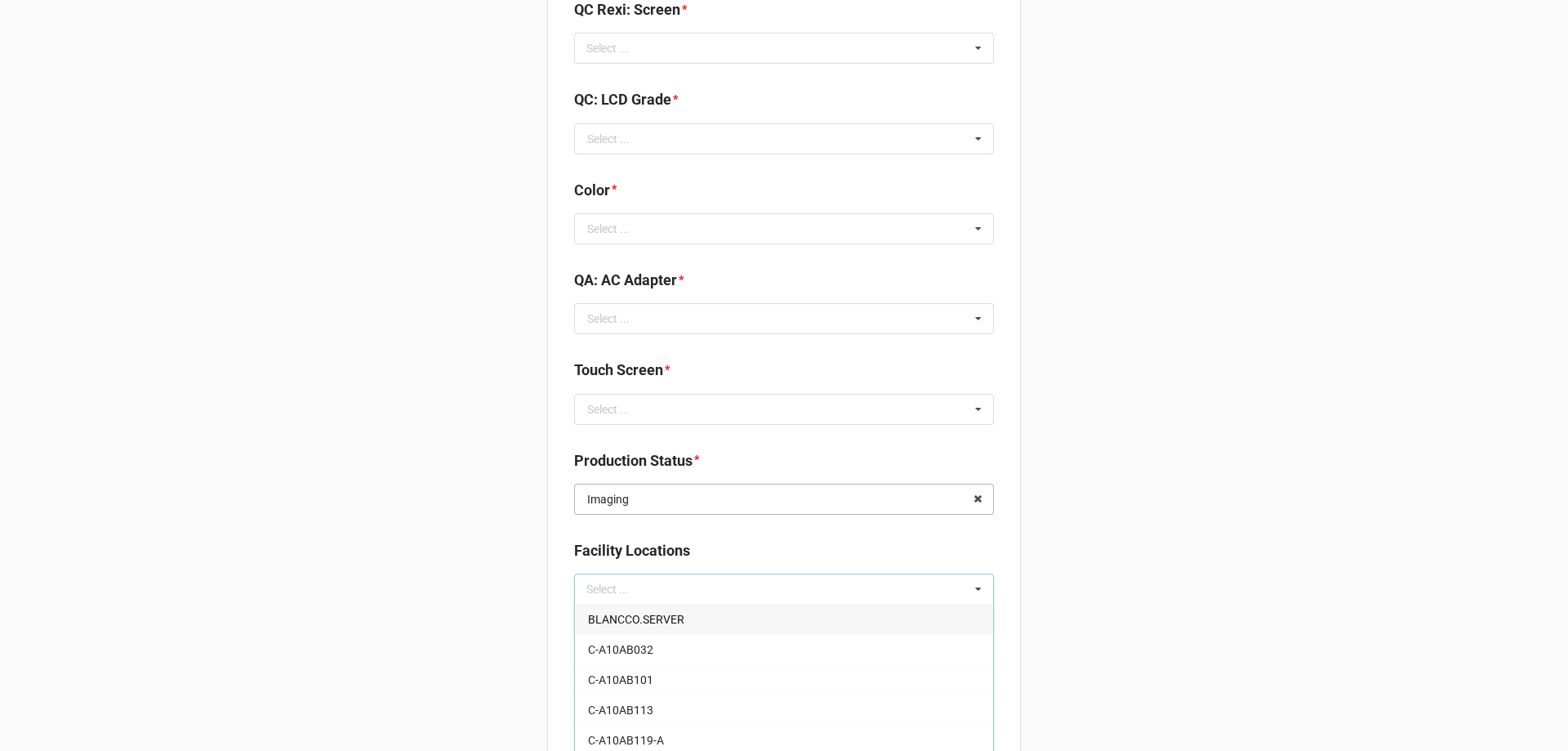
click at [635, 500] on input "text" at bounding box center [784, 499] width 418 height 30
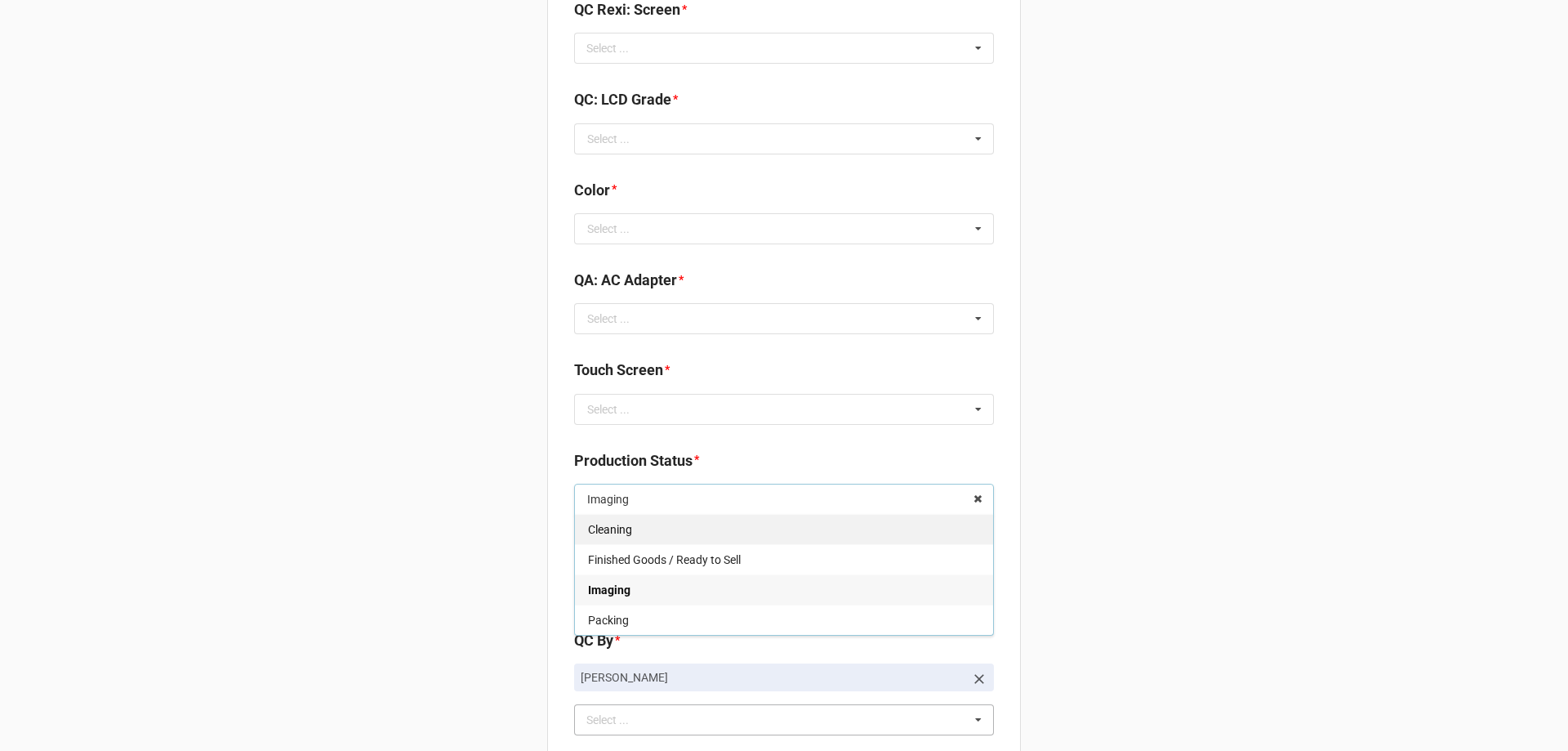
click at [631, 530] on div "Cleaning" at bounding box center [784, 529] width 418 height 31
click at [642, 504] on input "text" at bounding box center [784, 499] width 418 height 30
click at [654, 524] on div "Cleaning" at bounding box center [784, 529] width 418 height 31
click at [627, 403] on input "text" at bounding box center [784, 408] width 418 height 30
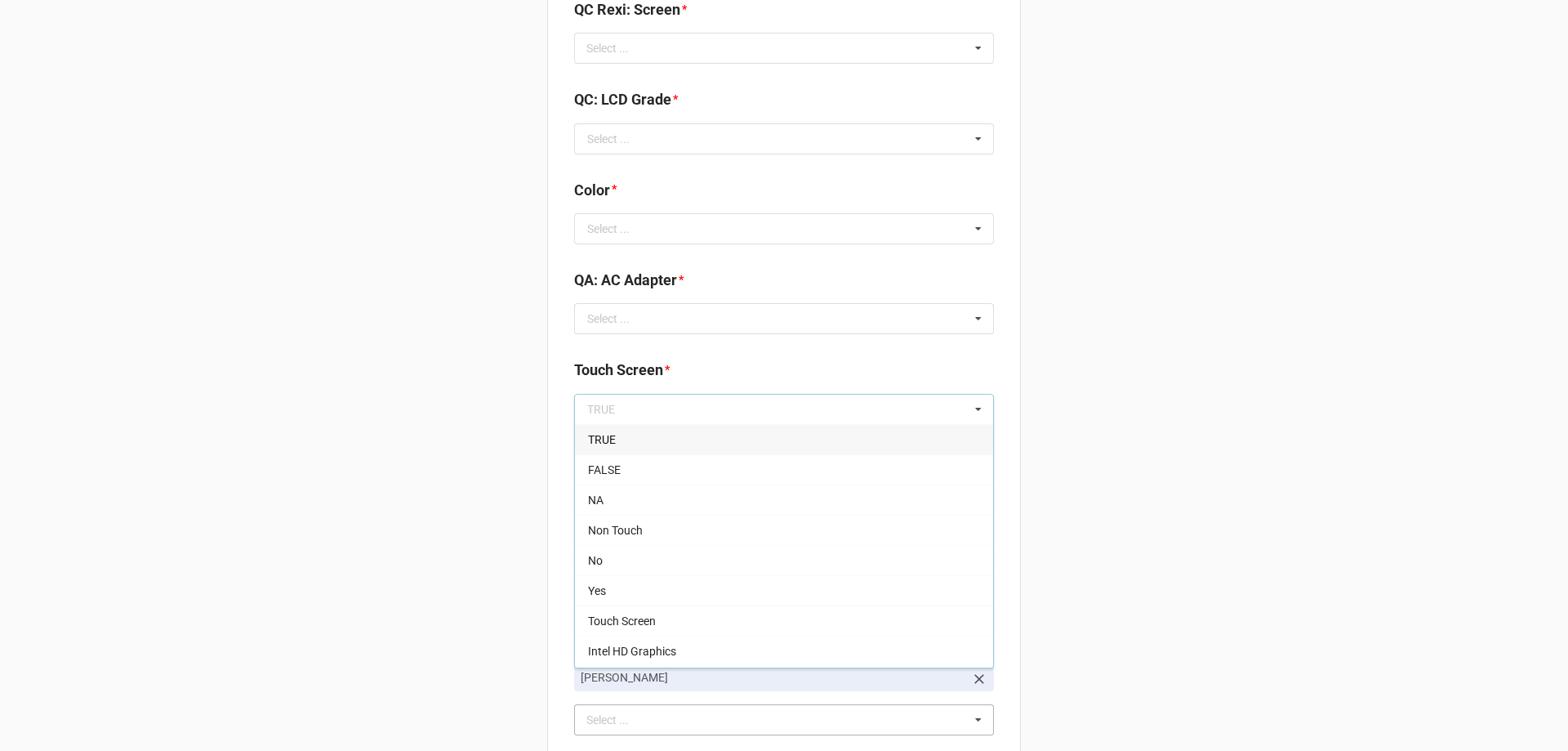
drag, startPoint x: 626, startPoint y: 431, endPoint x: 626, endPoint y: 451, distance: 20.0
click at [626, 451] on div "TRUE" at bounding box center [784, 439] width 418 height 31
click at [671, 322] on input "text" at bounding box center [784, 318] width 418 height 30
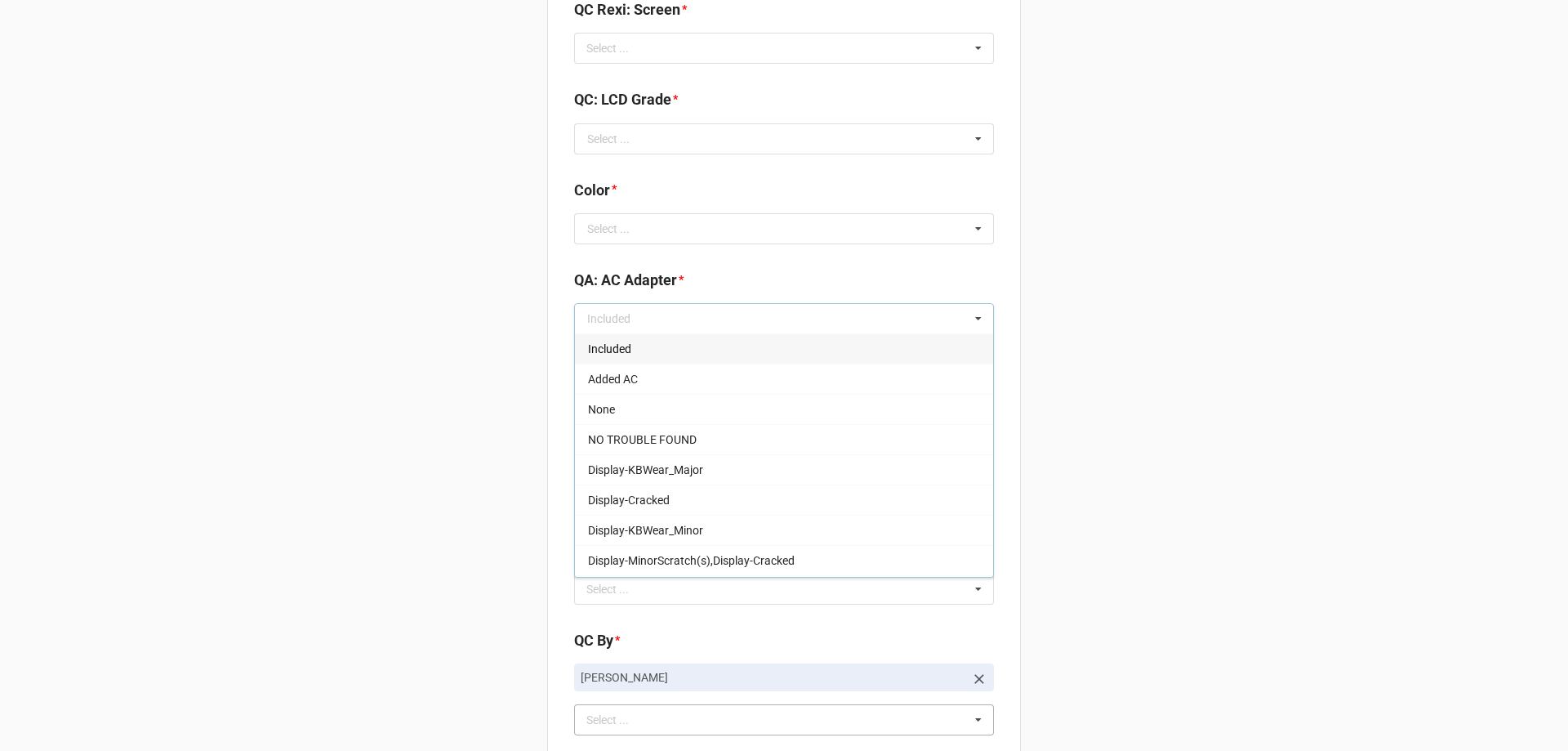
click at [654, 344] on div "Included" at bounding box center [784, 348] width 418 height 31
click at [660, 219] on input "text" at bounding box center [784, 228] width 418 height 30
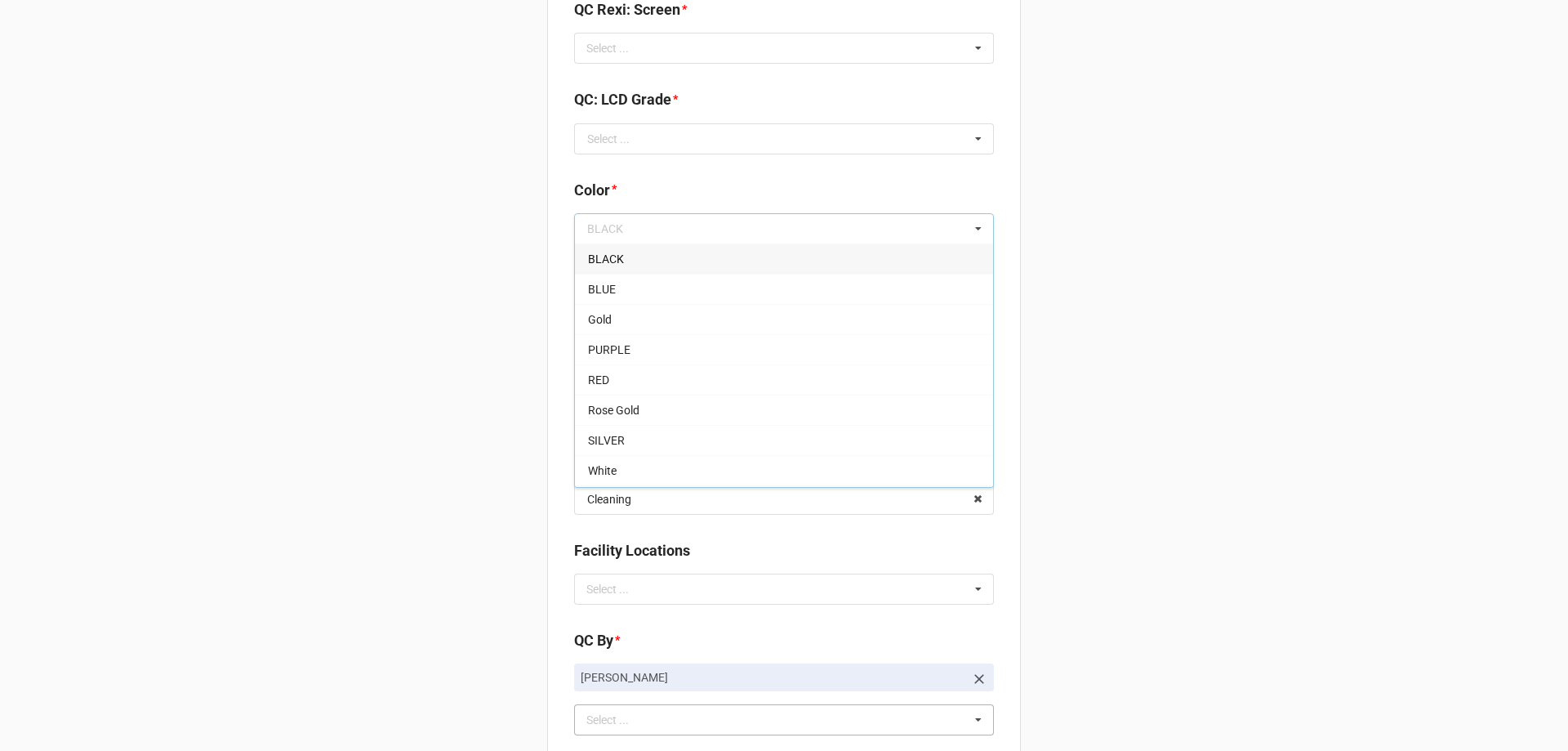
click at [636, 259] on div "BLACK" at bounding box center [784, 259] width 418 height 31
click at [755, 219] on input "text" at bounding box center [784, 228] width 418 height 30
click at [658, 471] on div "GREY" at bounding box center [784, 471] width 418 height 31
click at [670, 132] on input "text" at bounding box center [784, 138] width 418 height 30
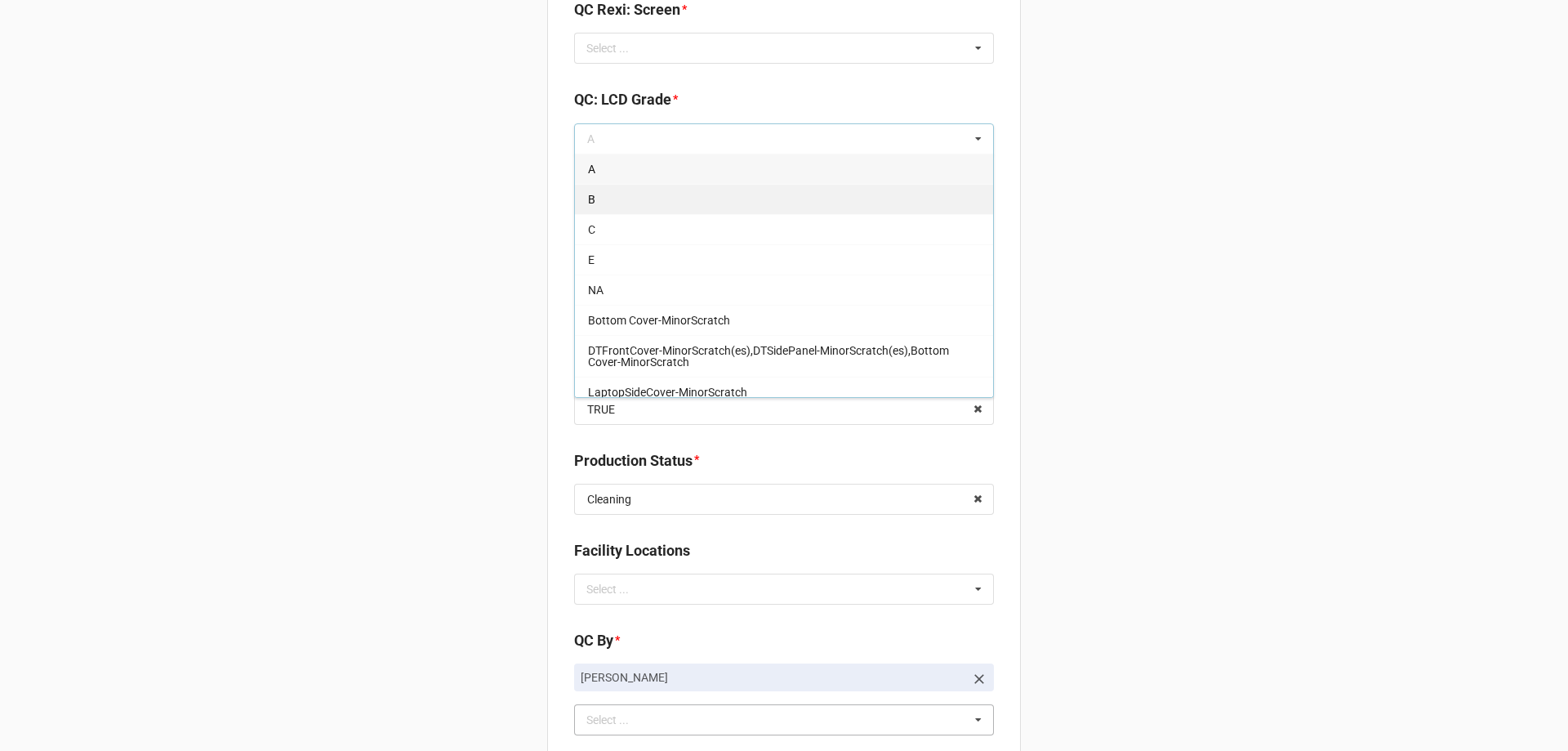
click at [666, 196] on div "B" at bounding box center [784, 199] width 418 height 31
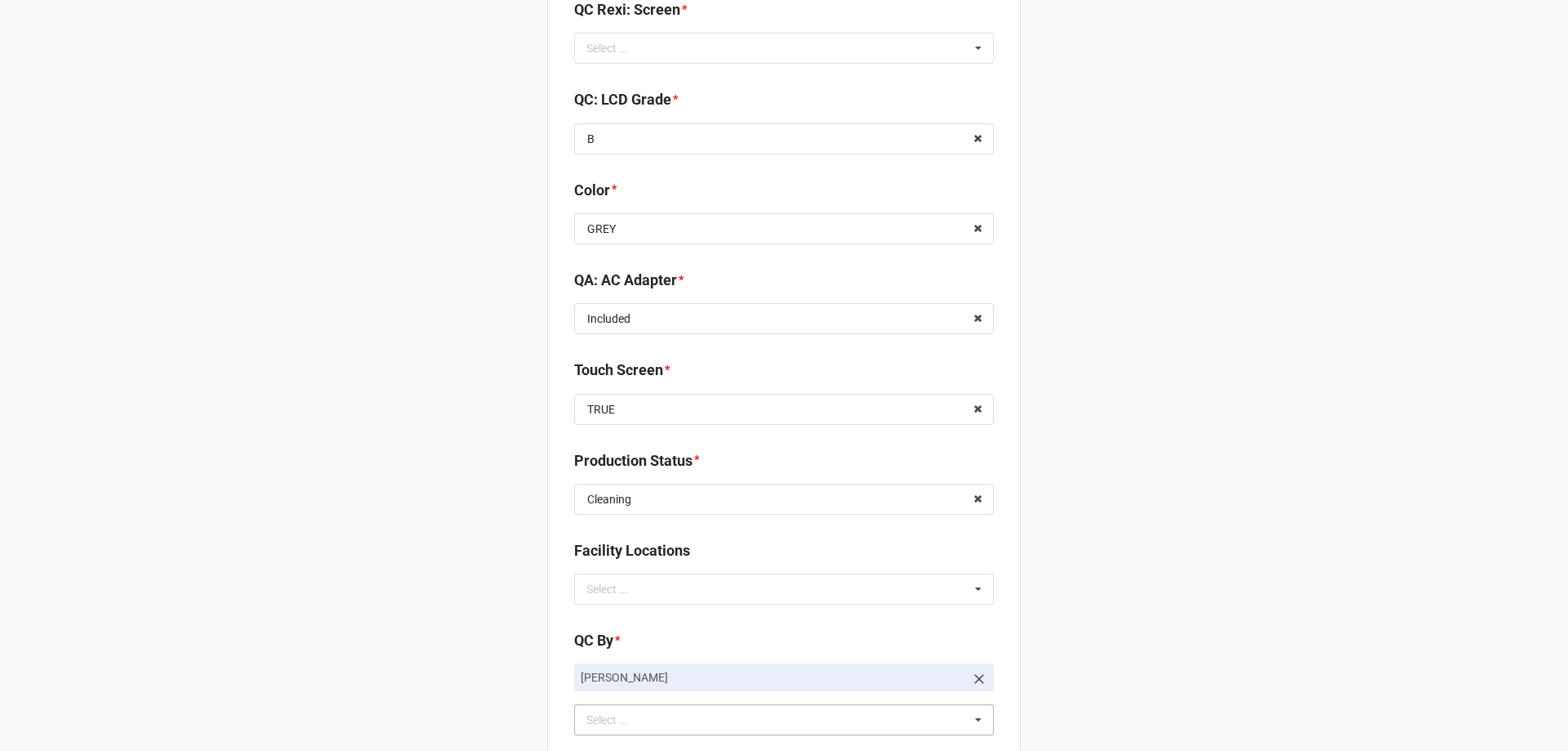
click at [672, 201] on b "Color *" at bounding box center [784, 193] width 420 height 29
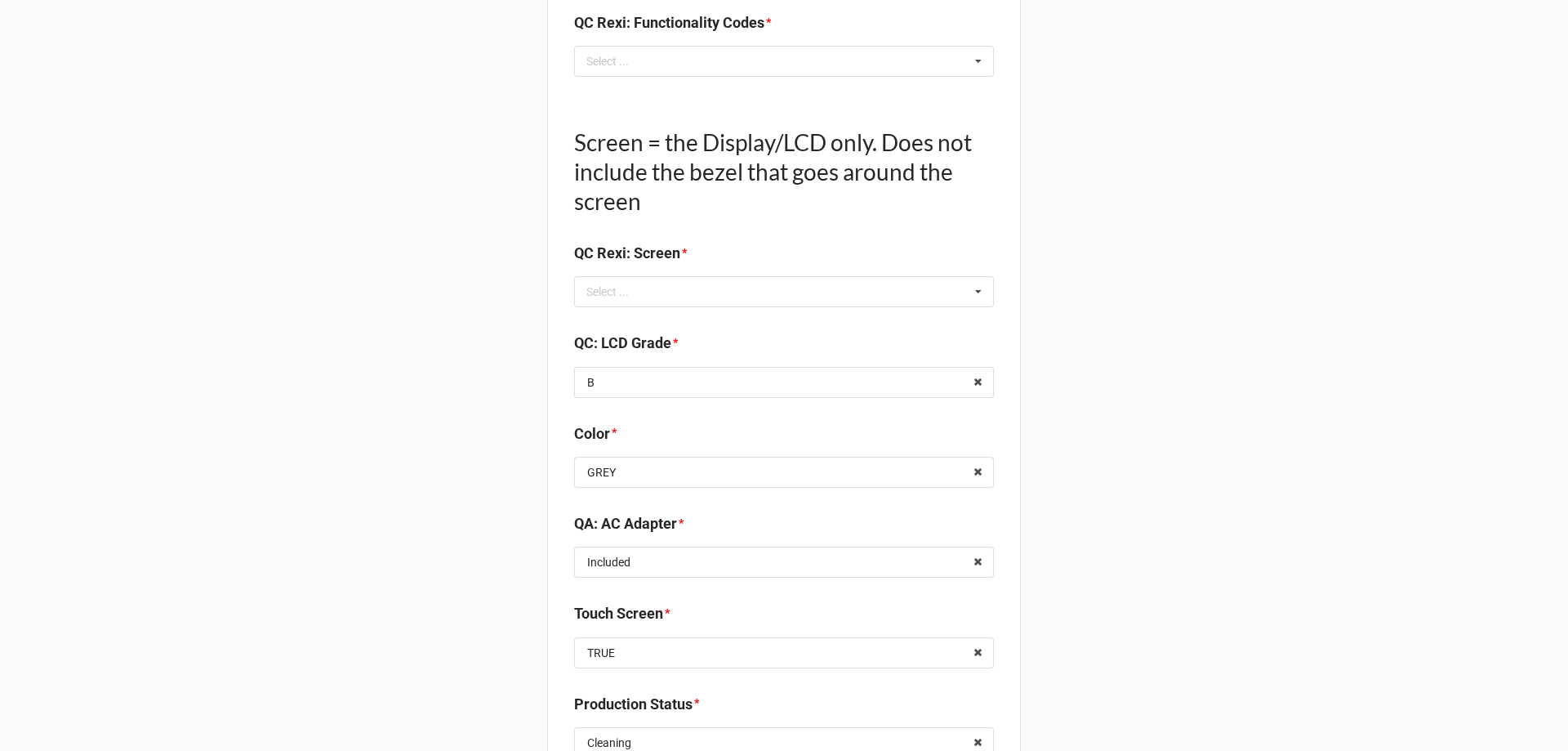
scroll to position [1533, 0]
click at [683, 292] on div "Select ... Display-KBWear_Minor Display-MajorScratch Display-KBWear_Major Displ…" at bounding box center [784, 293] width 420 height 31
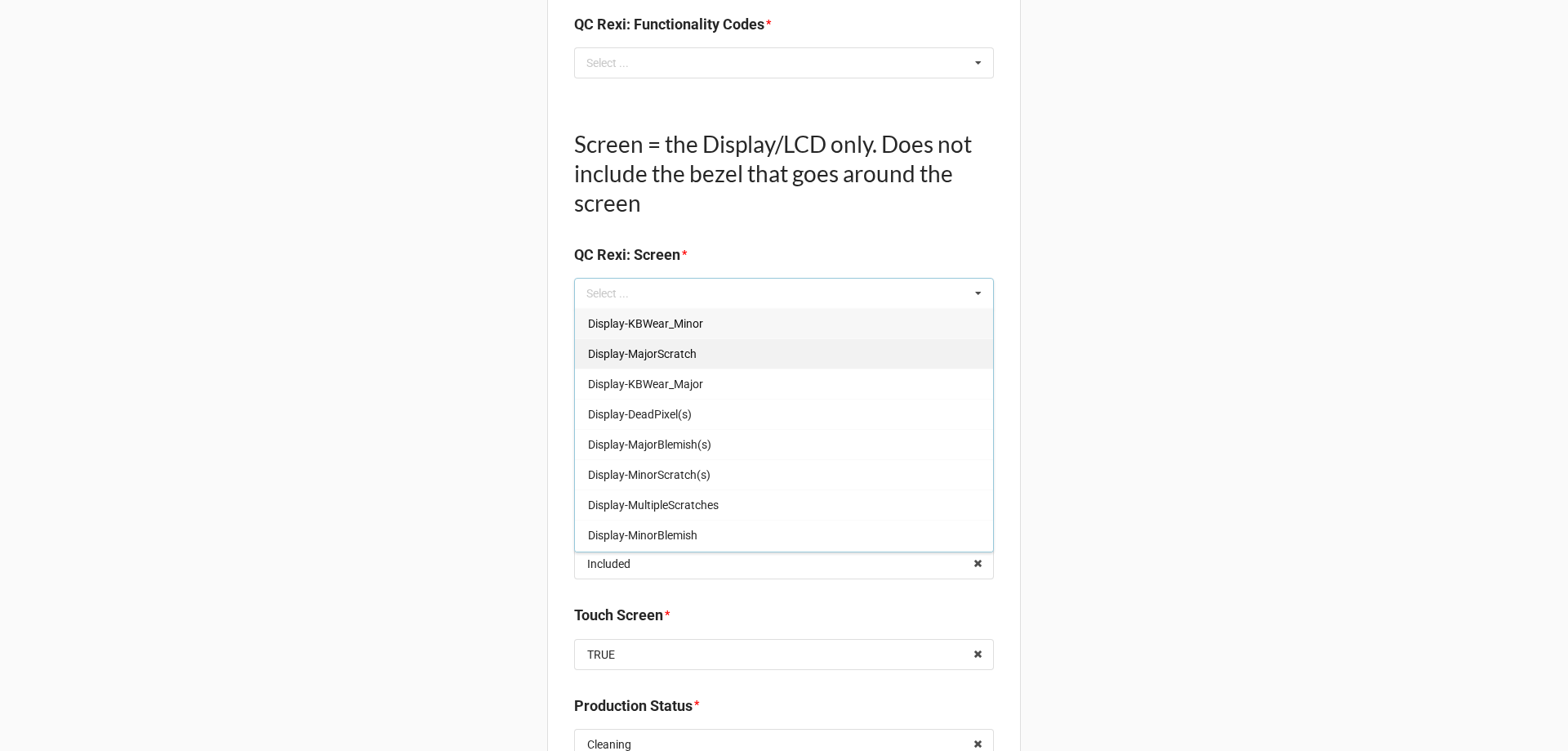
click at [711, 354] on div "Display-MajorScratch" at bounding box center [784, 353] width 418 height 31
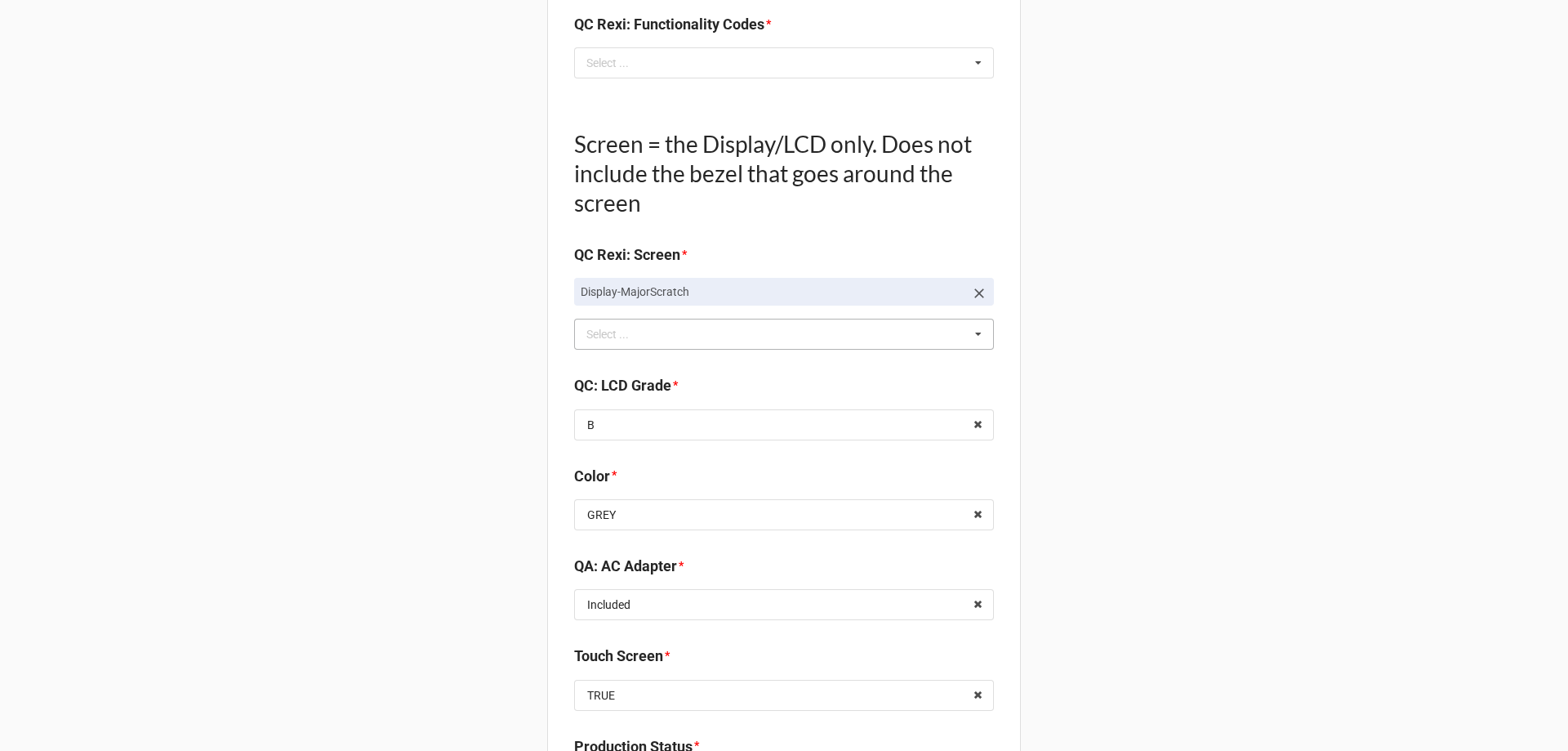
click at [741, 298] on p "Display-MajorScratch" at bounding box center [773, 291] width 384 height 16
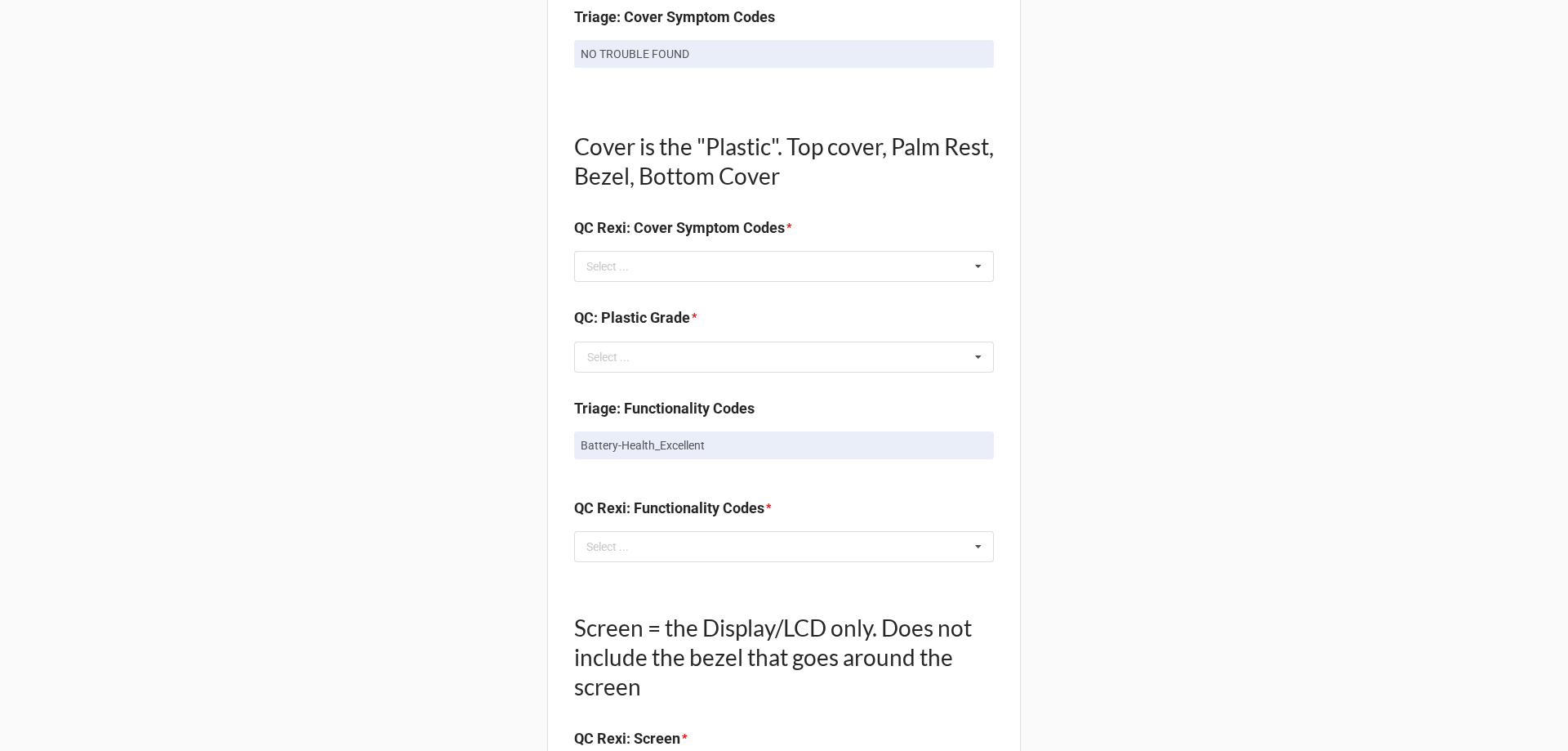
scroll to position [1044, 0]
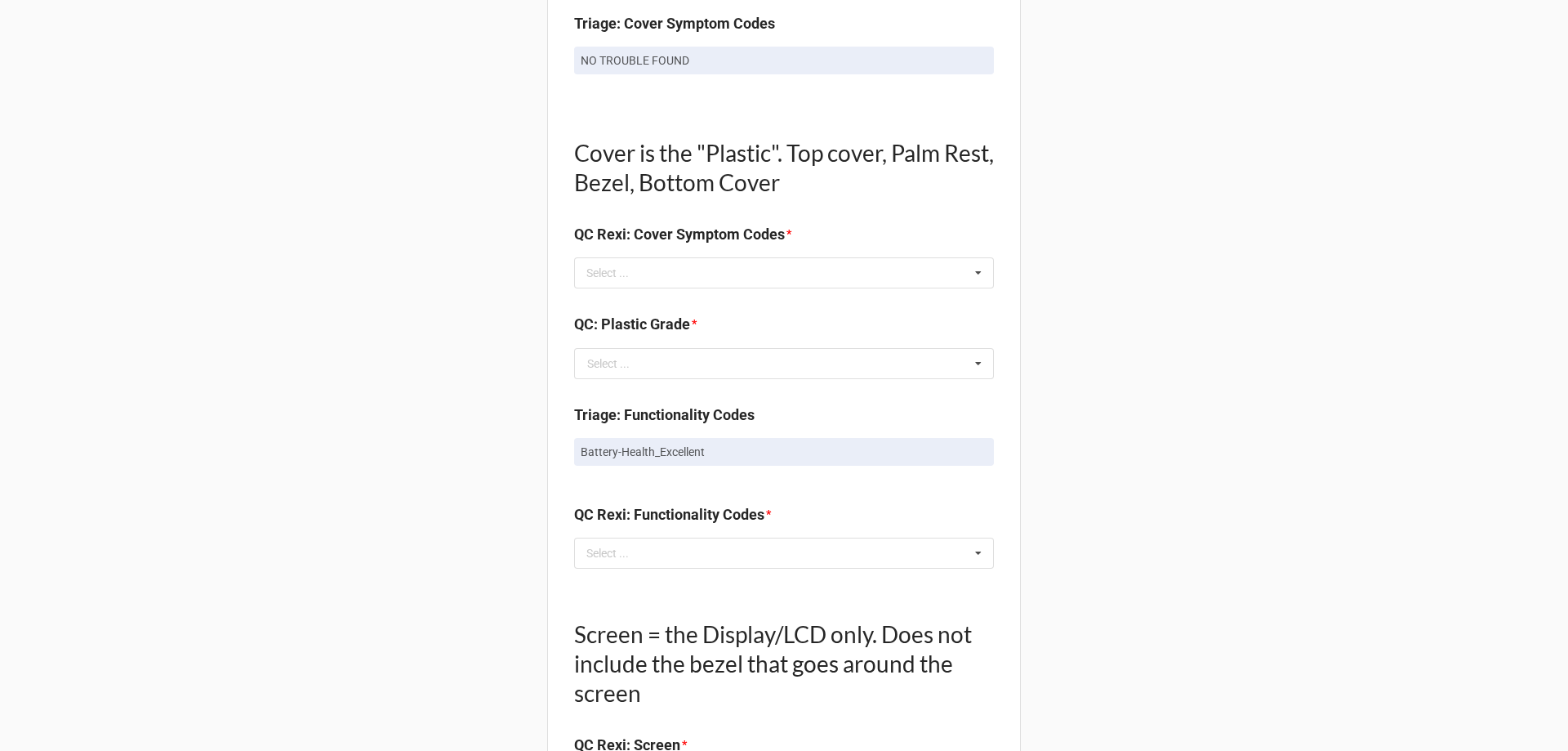
click at [830, 299] on div "Cover is the "Plastic". Top cover, Palm Rest, Bezel, Bottom Cover QC Rexi: Cove…" at bounding box center [784, 205] width 420 height 188
click at [830, 281] on div "Select ... No results found." at bounding box center [784, 273] width 420 height 31
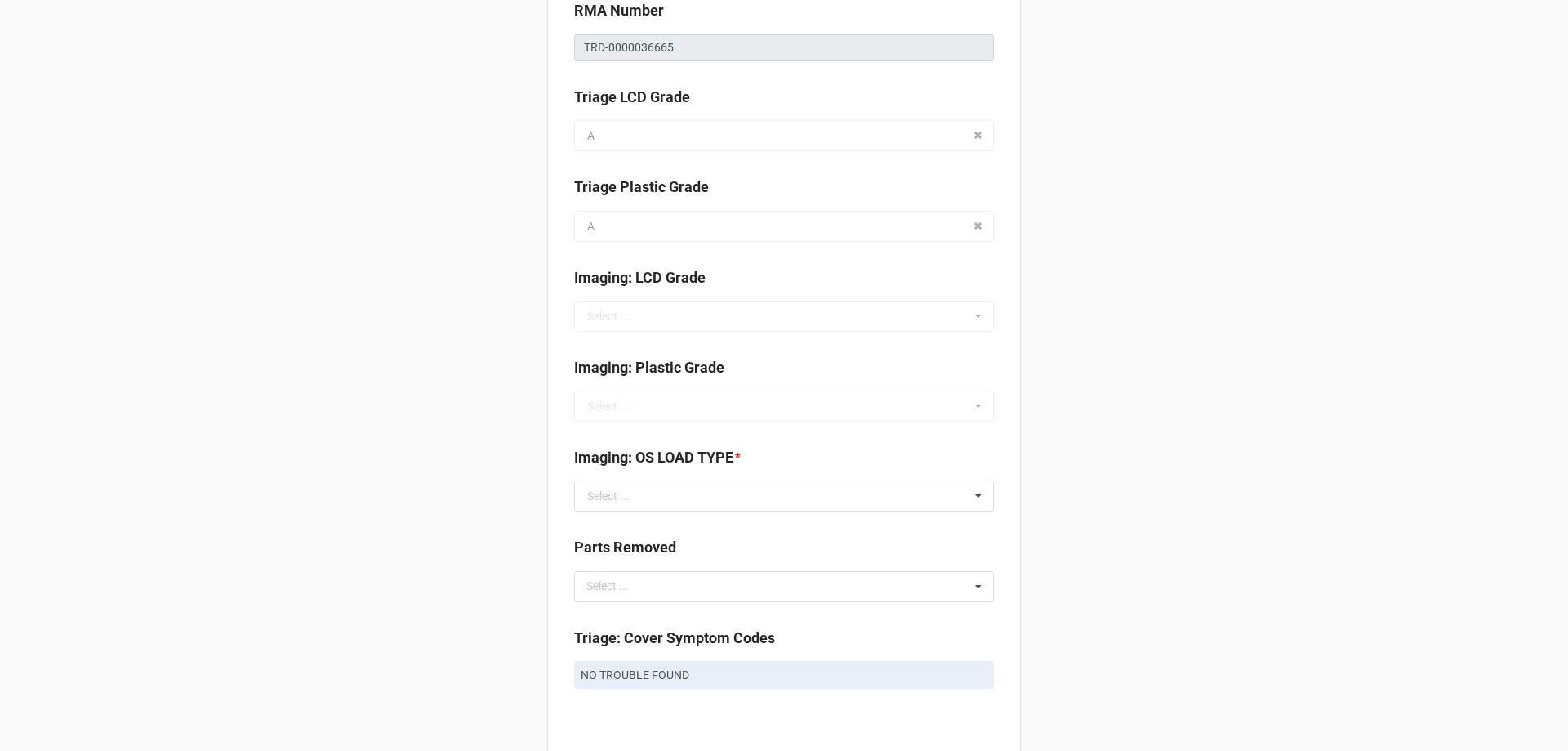
scroll to position [390, 0]
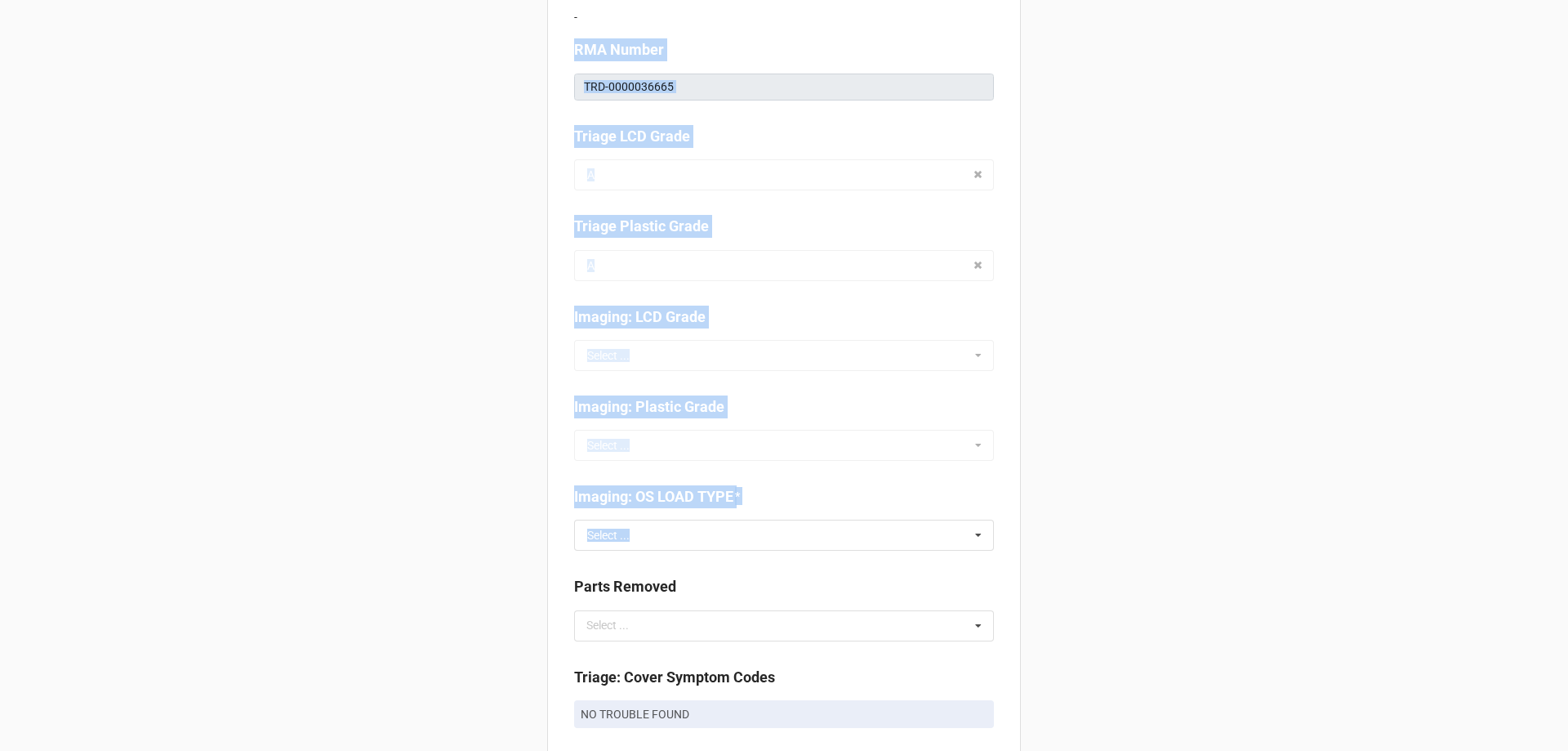
drag, startPoint x: 548, startPoint y: 51, endPoint x: 1004, endPoint y: 534, distance: 664.2
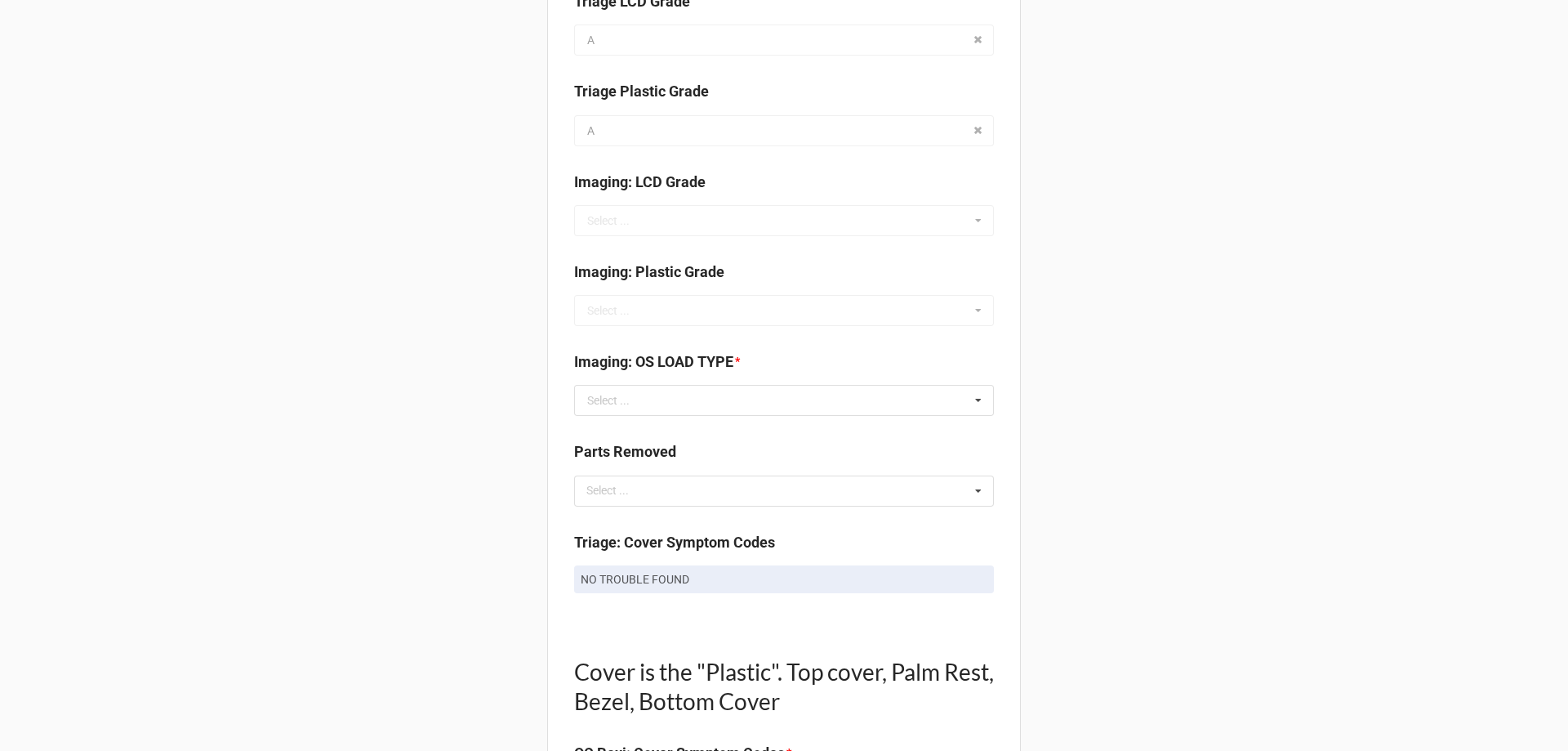
scroll to position [553, 0]
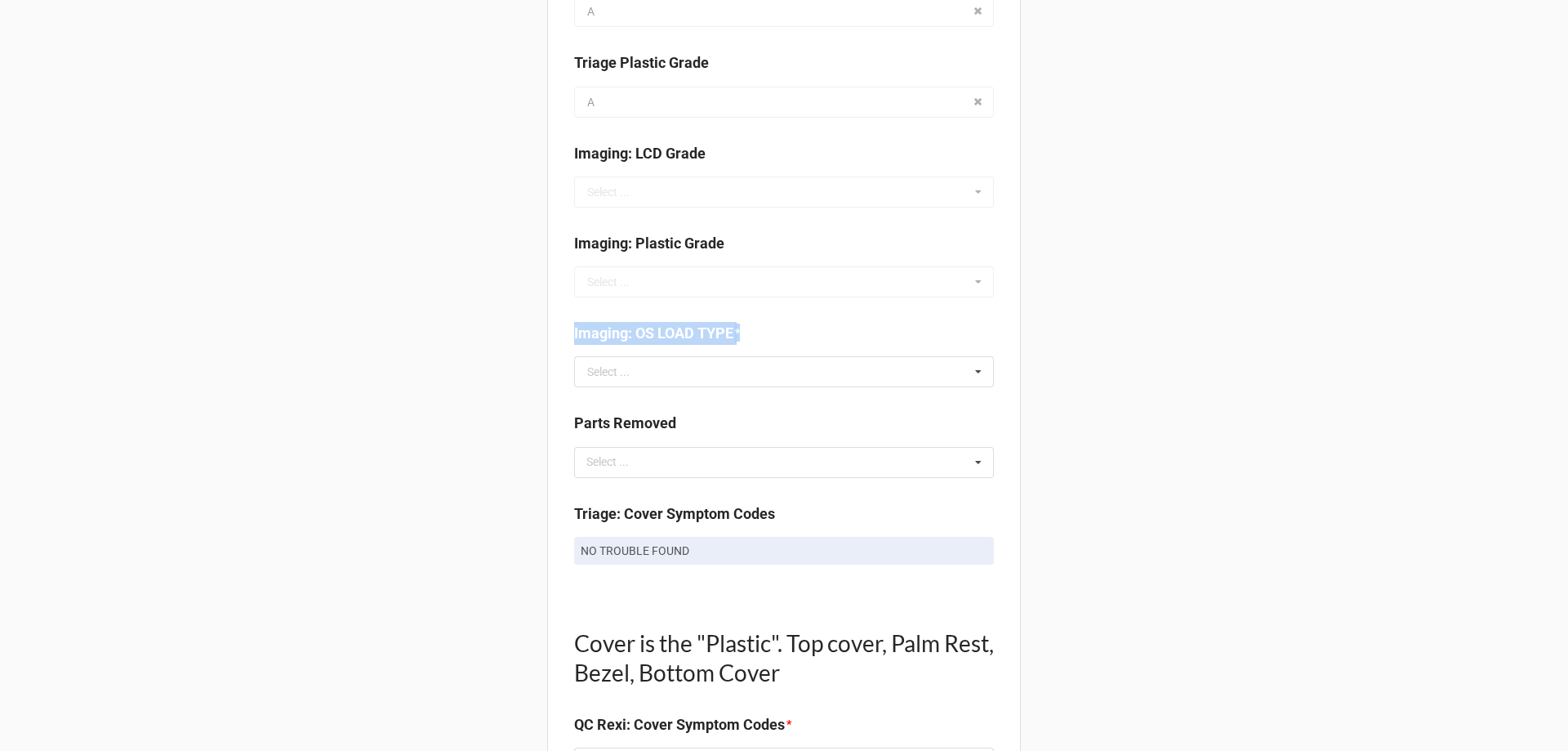
drag, startPoint x: 566, startPoint y: 332, endPoint x: 744, endPoint y: 338, distance: 178.1
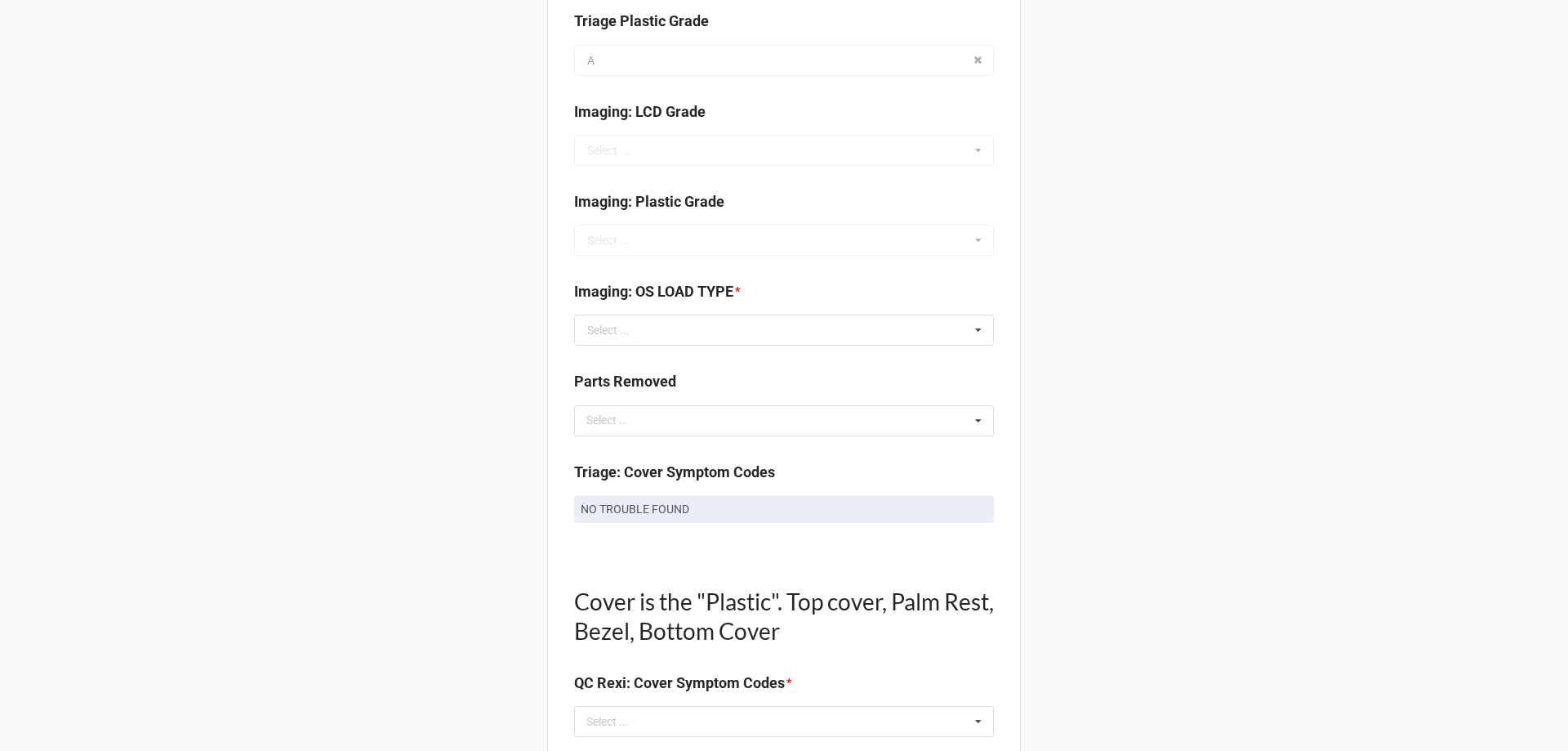
scroll to position [636, 0]
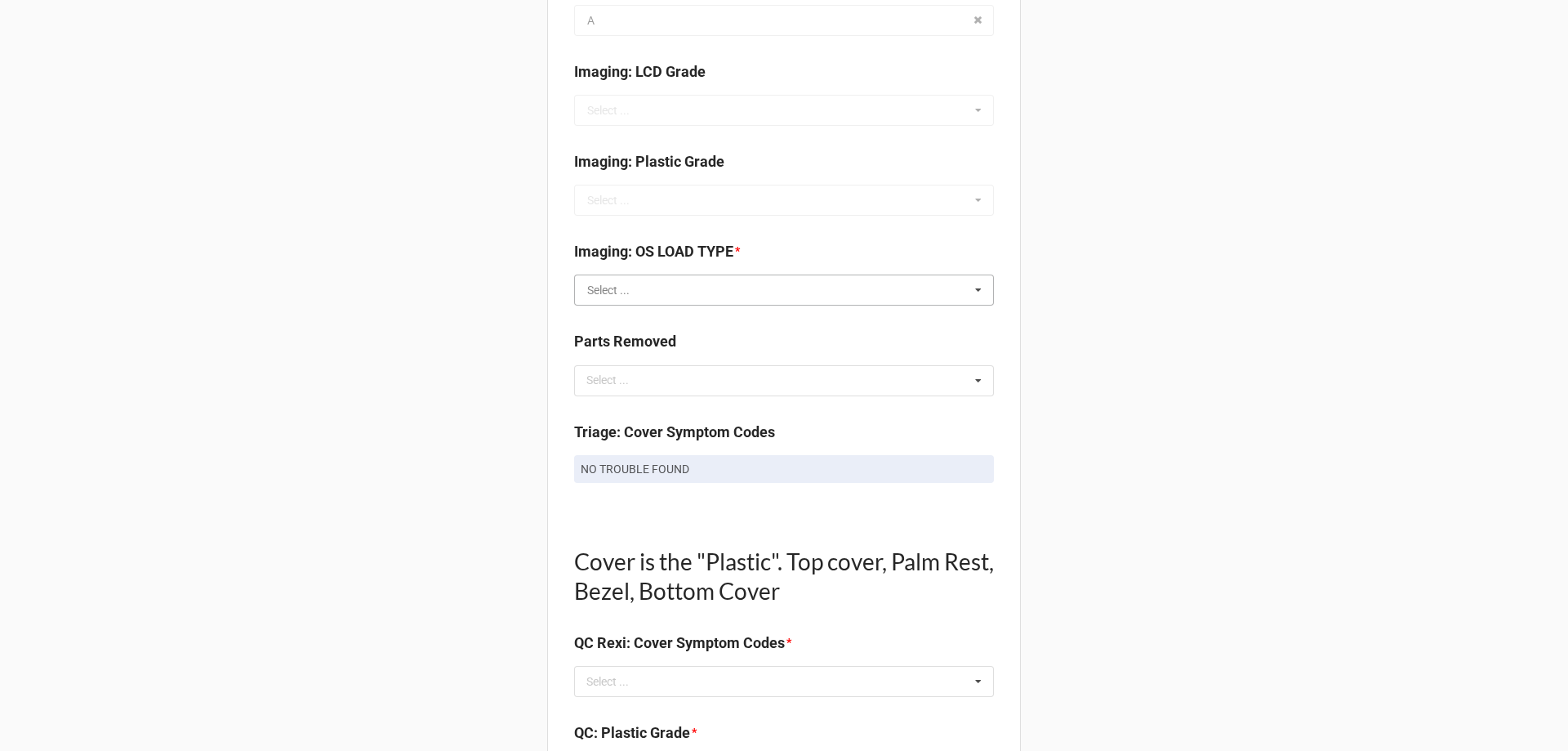
click at [617, 281] on input "text" at bounding box center [784, 289] width 418 height 30
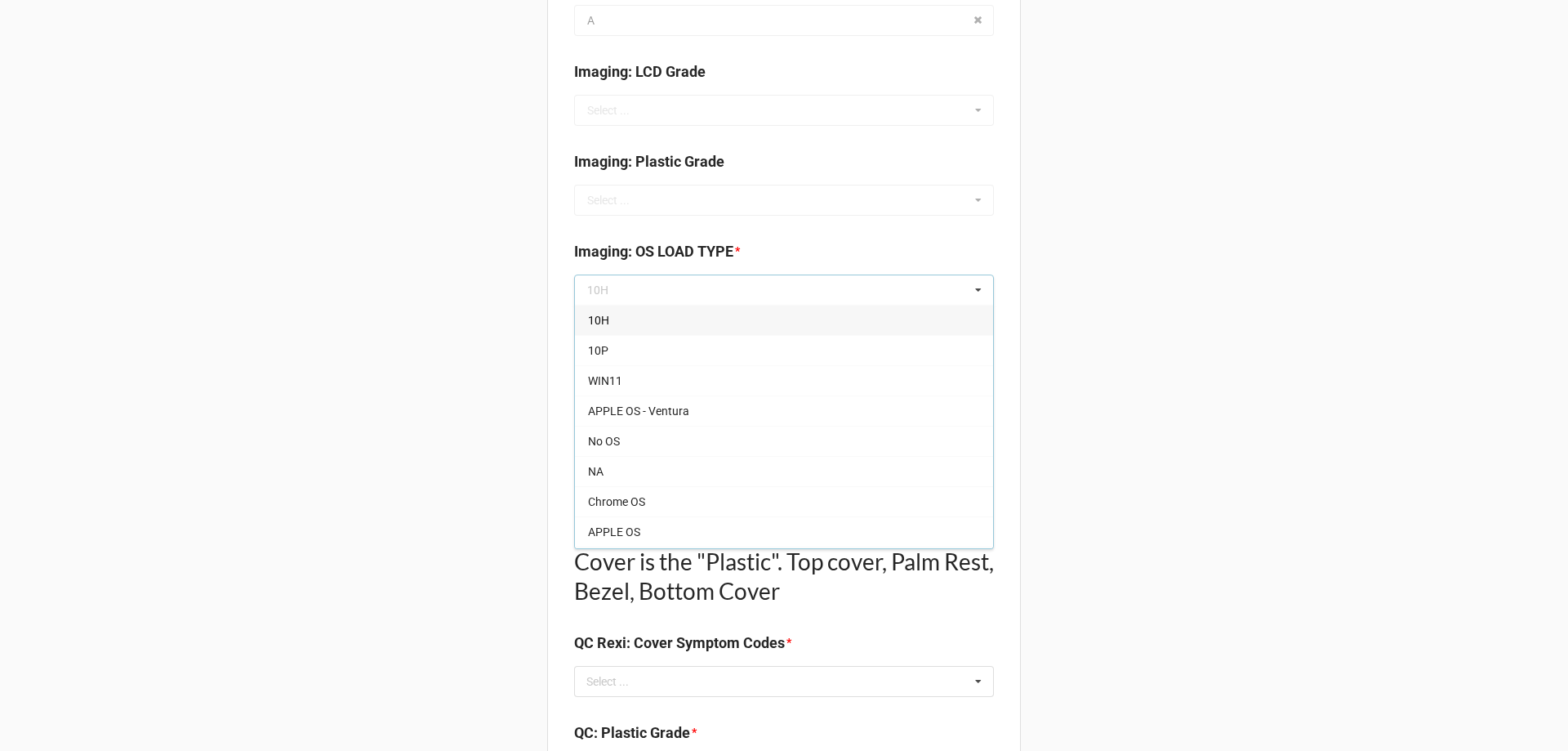
click at [632, 322] on div "10H" at bounding box center [784, 320] width 418 height 31
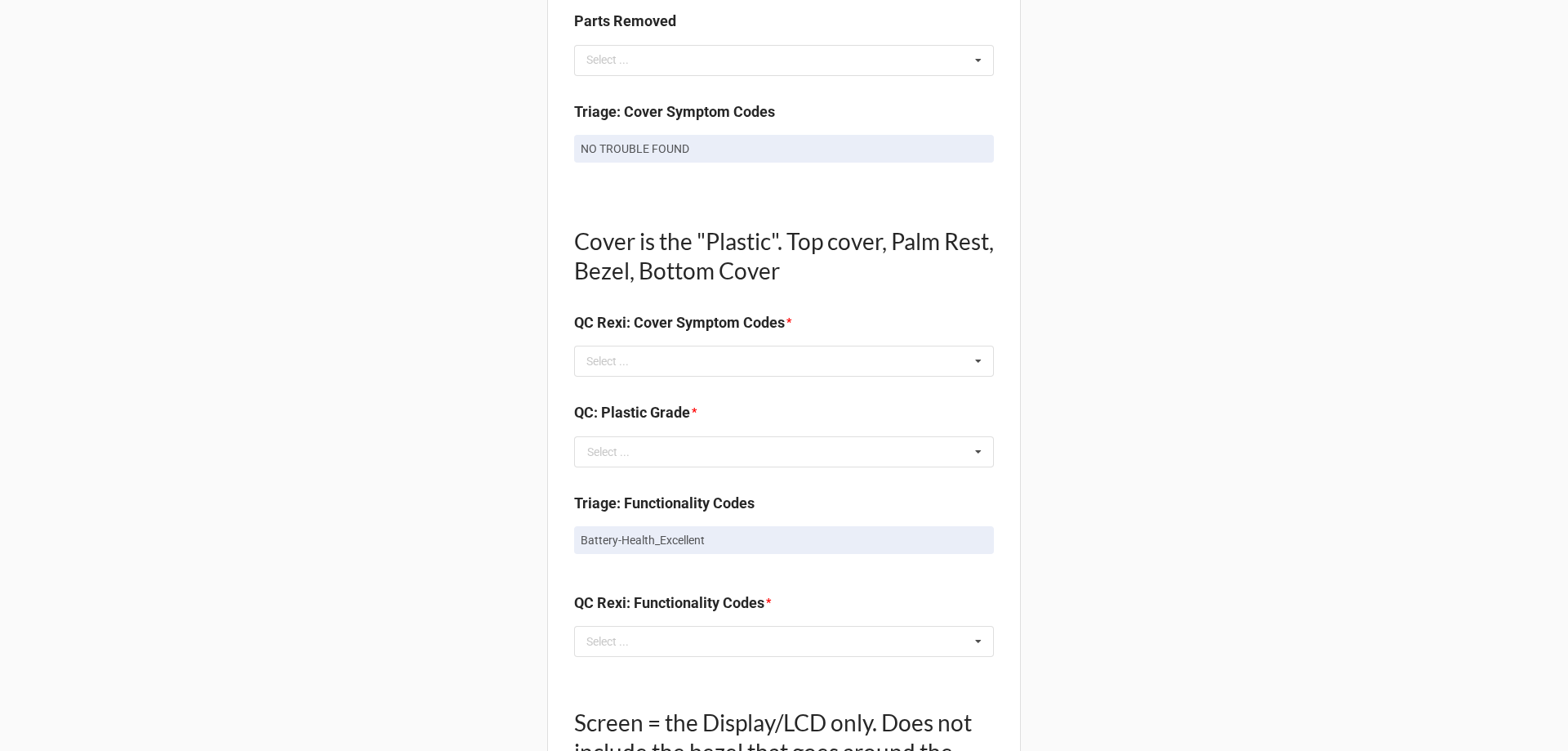
scroll to position [962, 0]
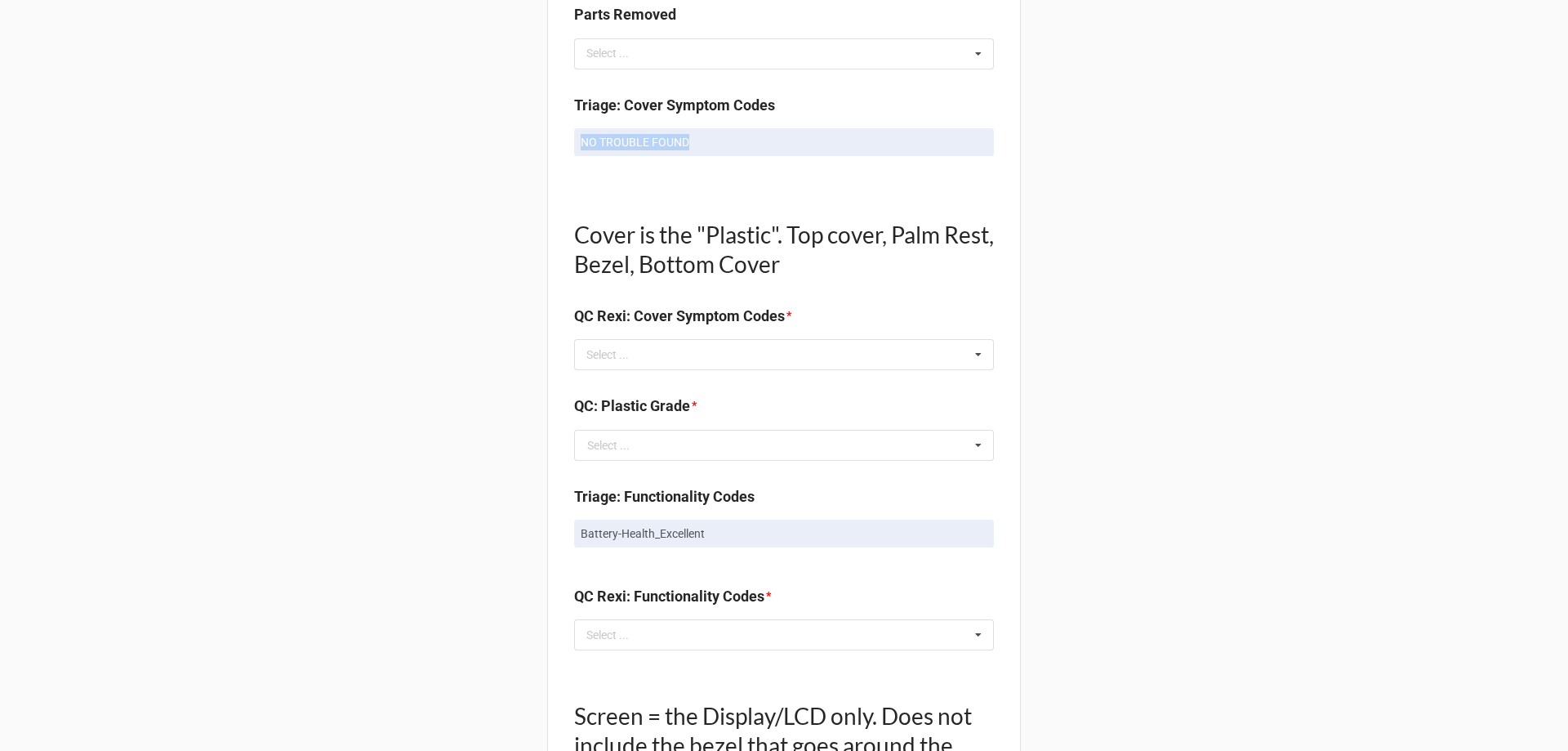
drag, startPoint x: 575, startPoint y: 142, endPoint x: 696, endPoint y: 150, distance: 121.3
click at [696, 150] on link "NO TROUBLE FOUND" at bounding box center [784, 141] width 420 height 28
click at [697, 150] on p "NO TROUBLE FOUND" at bounding box center [784, 141] width 407 height 16
drag, startPoint x: 700, startPoint y: 146, endPoint x: 575, endPoint y: 146, distance: 125.0
click at [575, 146] on link "NO TROUBLE FOUND" at bounding box center [784, 141] width 420 height 28
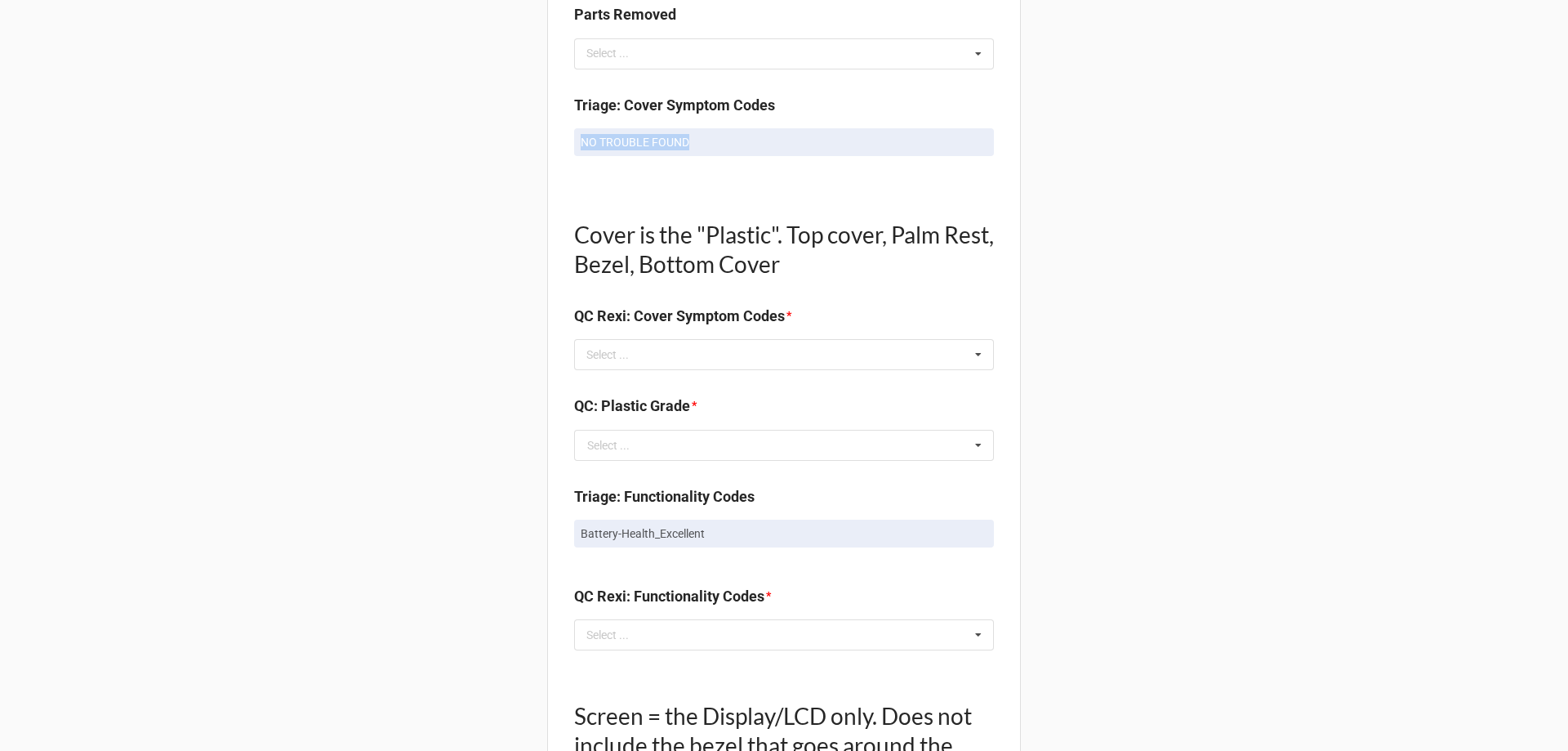
click at [575, 146] on link "NO TROUBLE FOUND" at bounding box center [784, 141] width 420 height 28
click at [682, 348] on div "Select ... Top Cover-Broken Top Cover-MajorDent Top Cover-MinorDent Top Cover-M…" at bounding box center [784, 354] width 420 height 31
drag, startPoint x: 690, startPoint y: 140, endPoint x: 575, endPoint y: 140, distance: 115.0
click at [575, 140] on link "NO TROUBLE FOUND" at bounding box center [784, 141] width 420 height 28
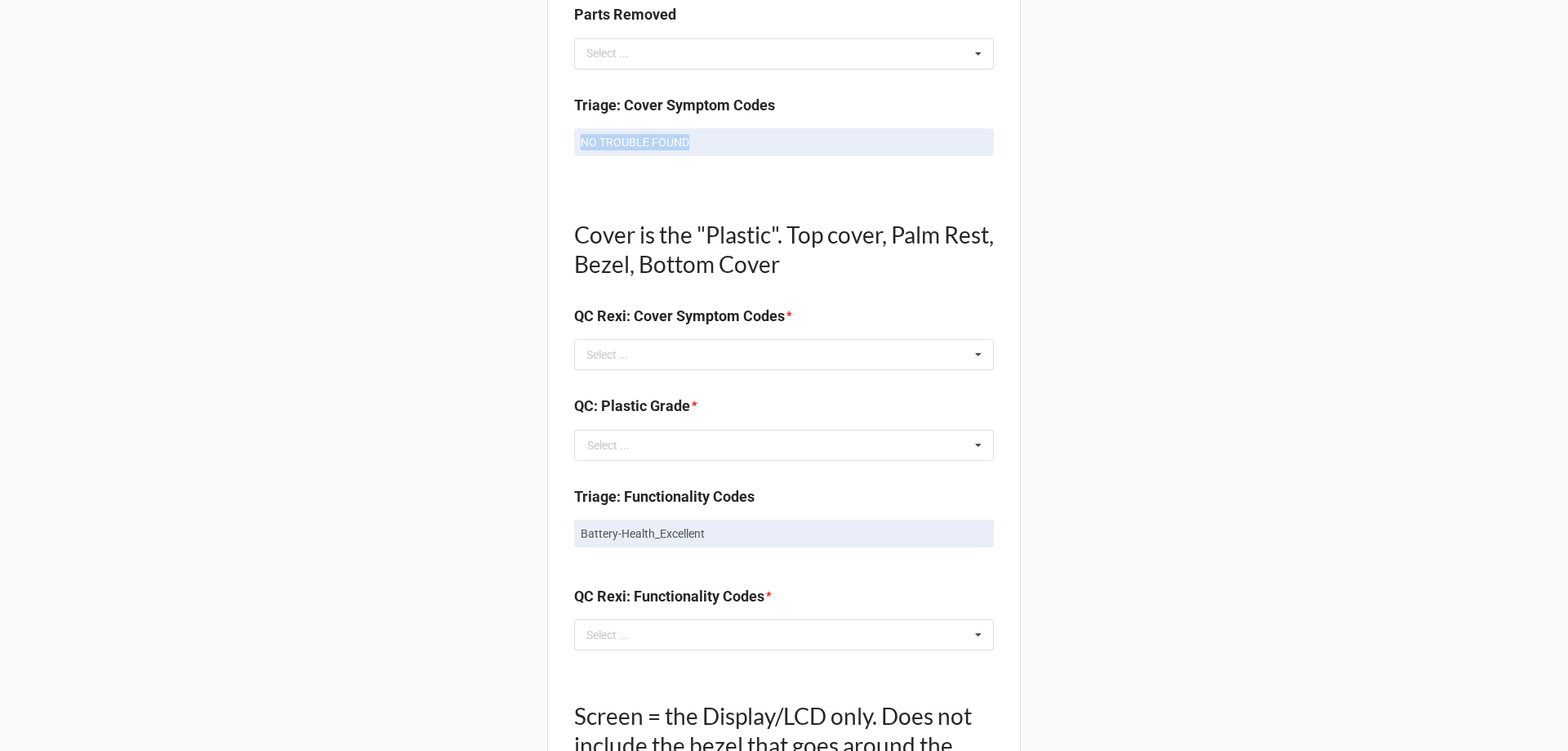
drag, startPoint x: 578, startPoint y: 141, endPoint x: 740, endPoint y: 145, distance: 162.0
click at [740, 145] on p "NO TROUBLE FOUND" at bounding box center [784, 141] width 407 height 16
click at [720, 349] on div "Select ... Top Cover-Broken Top Cover-MajorDent Top Cover-MinorDent Top Cover-M…" at bounding box center [784, 354] width 420 height 31
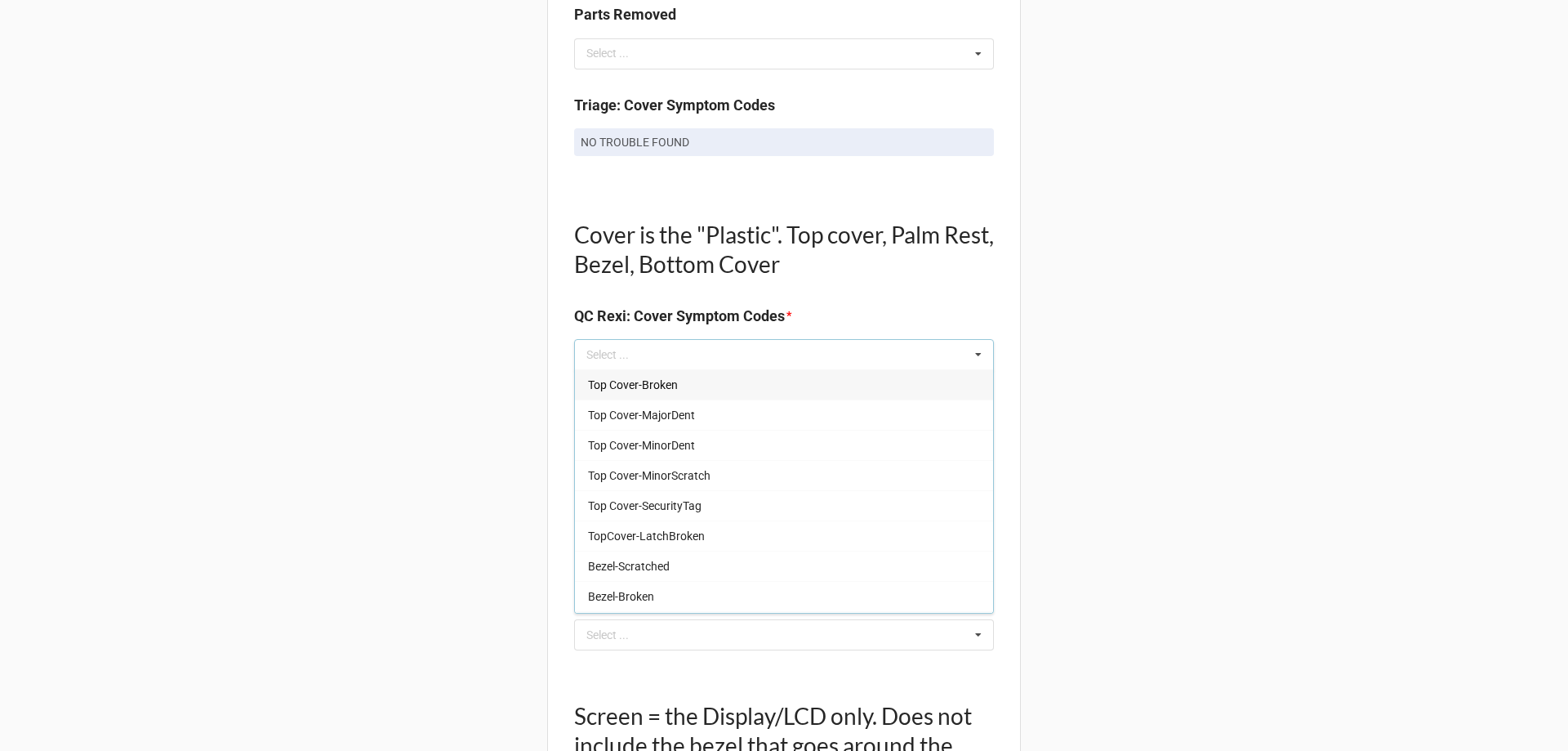
drag, startPoint x: 1028, startPoint y: 449, endPoint x: 1035, endPoint y: 435, distance: 15.7
click at [1029, 445] on div "Back Receiving Triage Imaging Cleaning Tech & Repair QC Packing Order Picking R…" at bounding box center [784, 466] width 1568 height 2856
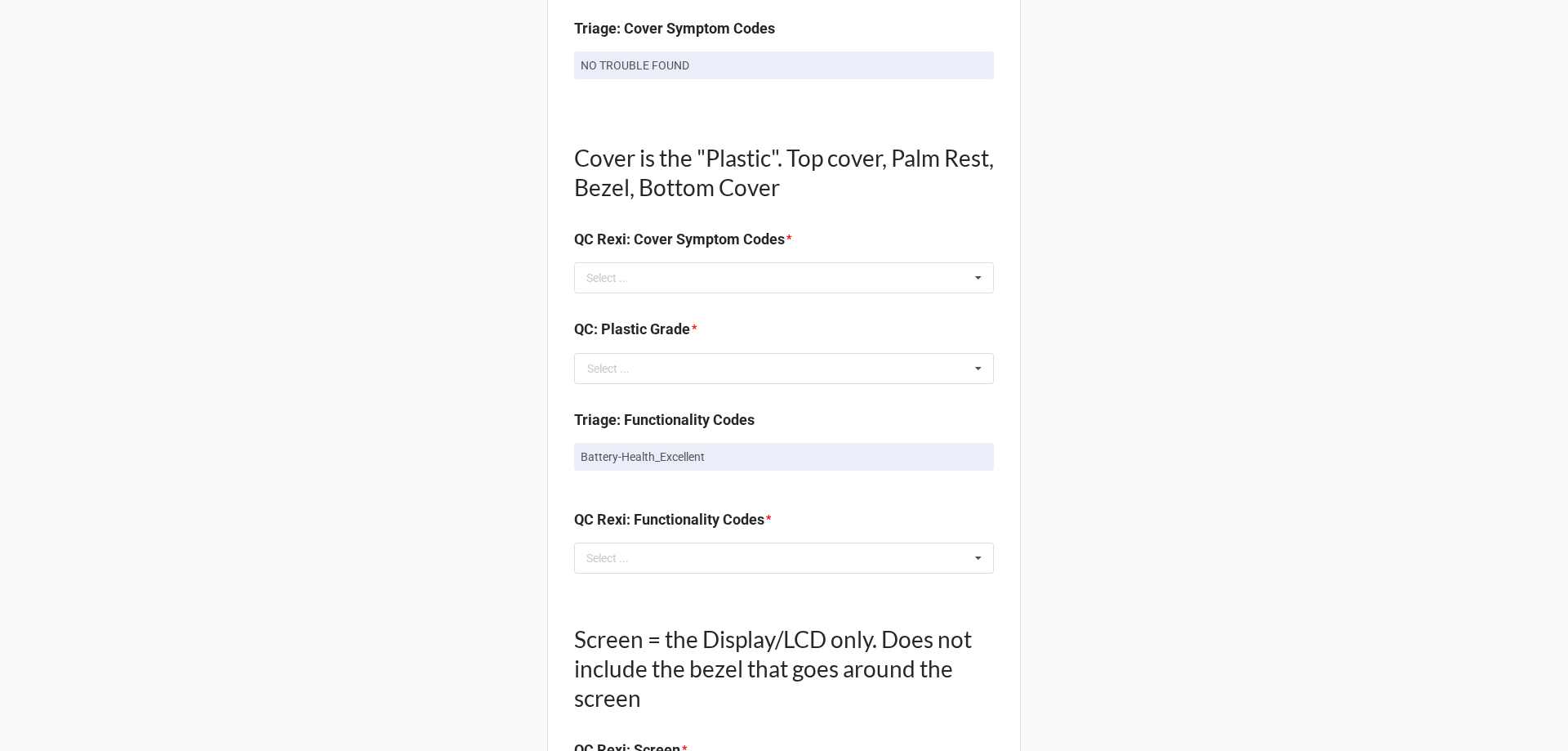
scroll to position [1062, 0]
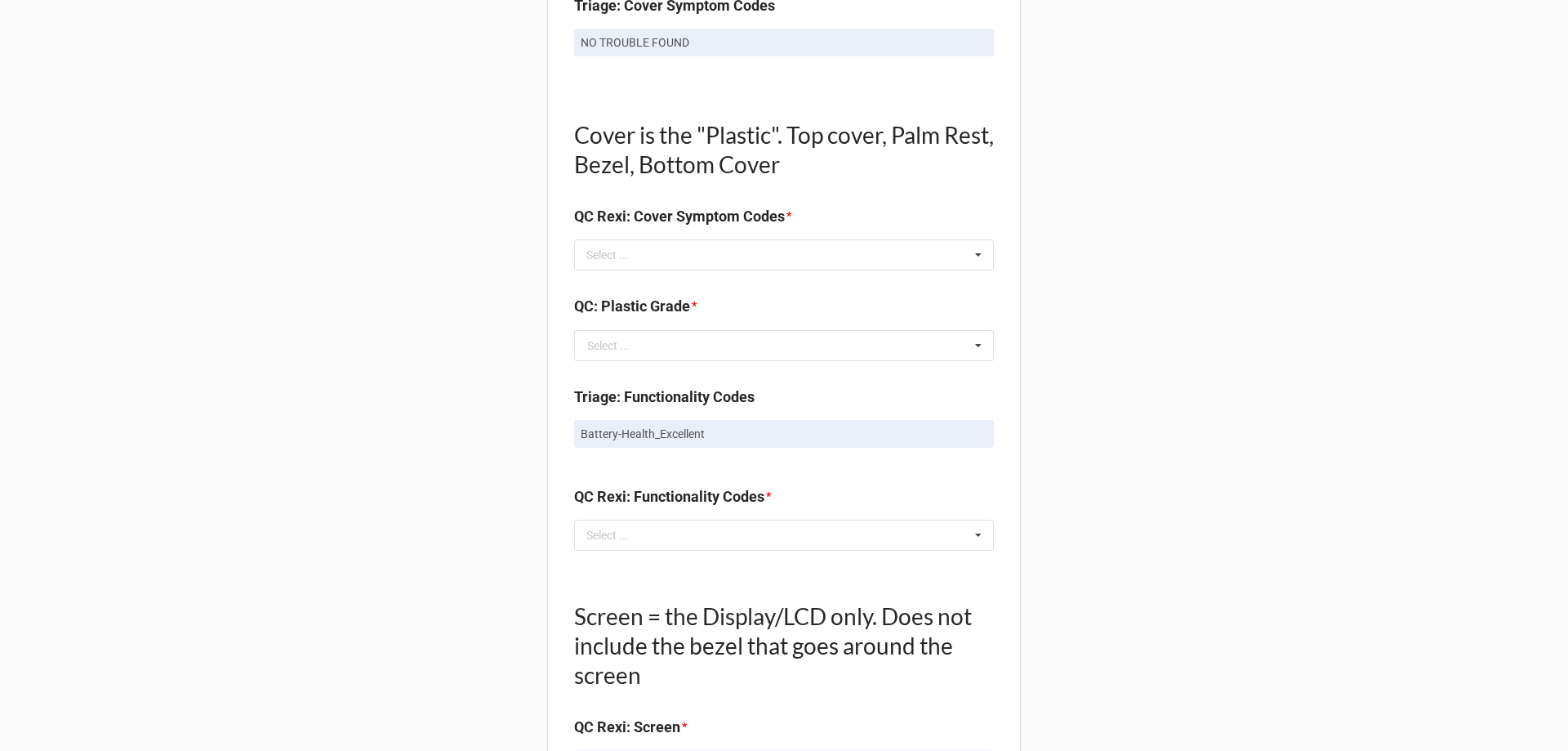
click at [1060, 393] on div "Back Receiving Triage Imaging Cleaning Tech & Repair QC Packing Order Picking R…" at bounding box center [784, 365] width 1568 height 2856
click at [952, 252] on div "Select ... Top Cover-Broken Top Cover-MajorDent Top Cover-MinorDent Top Cover-M…" at bounding box center [784, 255] width 420 height 31
drag, startPoint x: 819, startPoint y: 212, endPoint x: 574, endPoint y: 213, distance: 245.0
click at [575, 213] on b "QC Rexi: Cover Symptom Codes *" at bounding box center [784, 219] width 420 height 29
click at [575, 213] on label "QC Rexi: Cover Symptom Codes" at bounding box center [679, 217] width 211 height 23
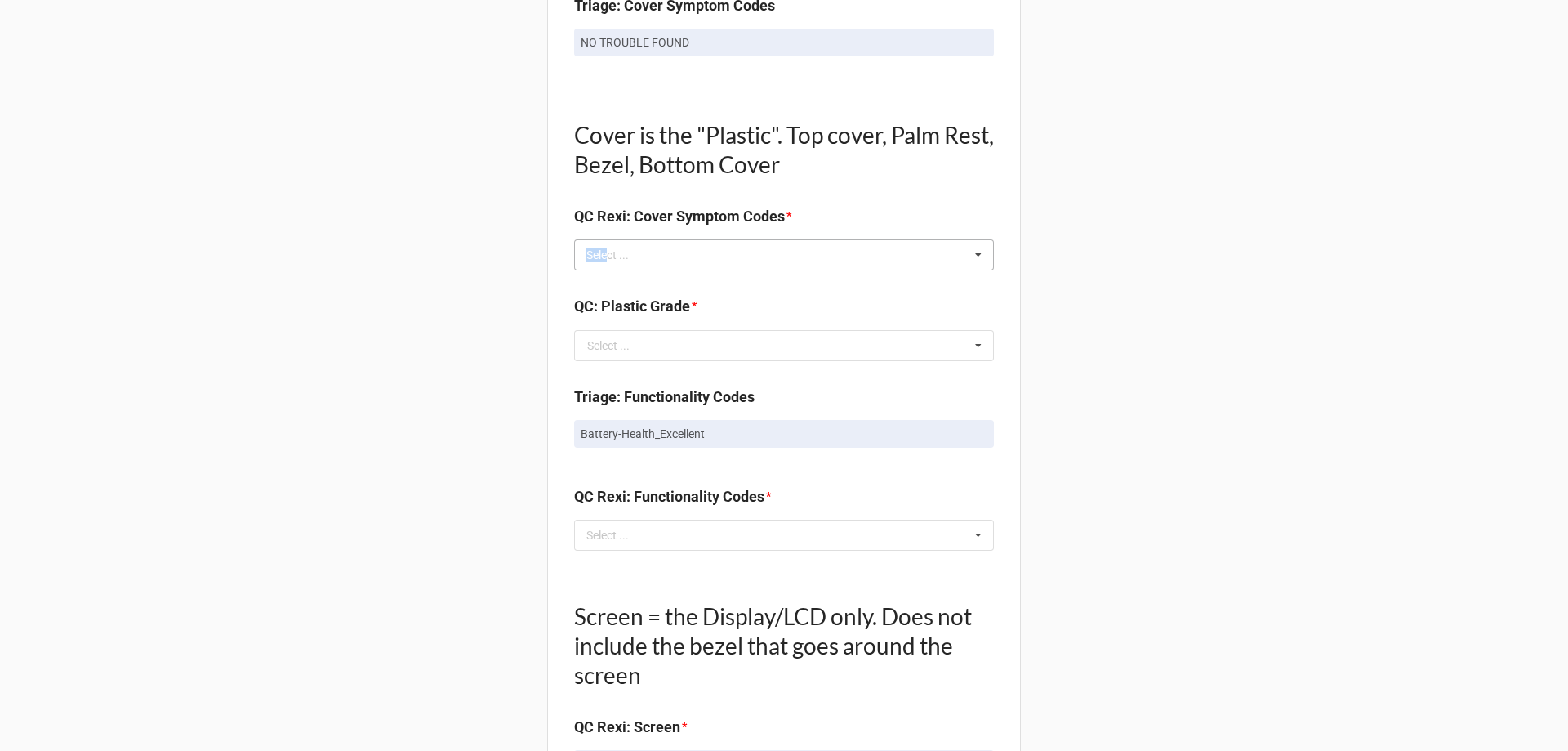
drag, startPoint x: 601, startPoint y: 244, endPoint x: 609, endPoint y: 249, distance: 9.4
click at [607, 249] on div "Select ... Top Cover-Broken Top Cover-MajorDent Top Cover-MinorDent Top Cover-M…" at bounding box center [784, 255] width 420 height 31
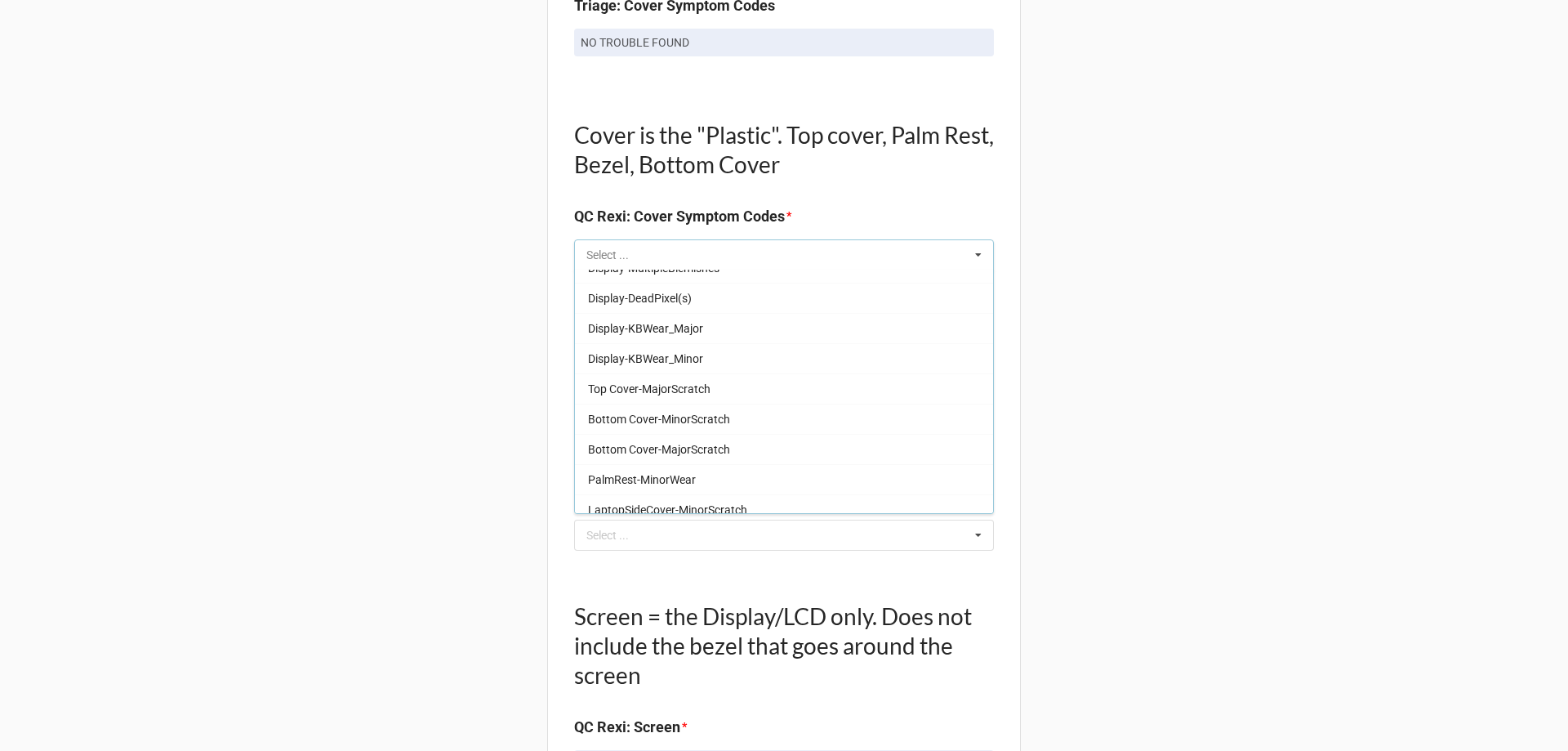
scroll to position [1306, 0]
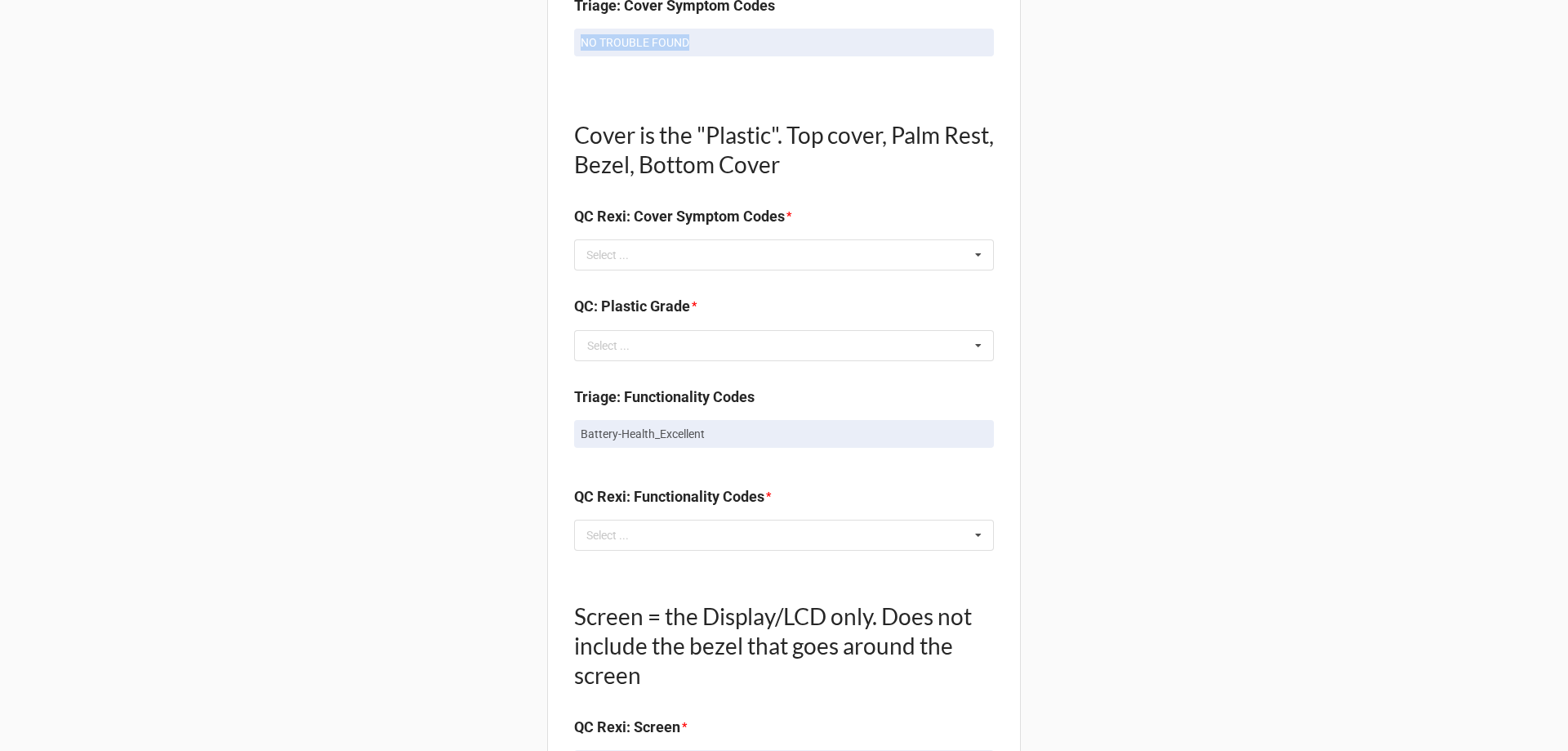
drag, startPoint x: 687, startPoint y: 43, endPoint x: 542, endPoint y: 41, distance: 145.0
click at [542, 41] on div "Back Receiving Triage Imaging Cleaning Tech & Repair QC Packing Order Picking R…" at bounding box center [784, 365] width 1568 height 2856
copy p "NO TROUBLE FOUND"
click at [616, 262] on div "Select ..." at bounding box center [617, 256] width 71 height 19
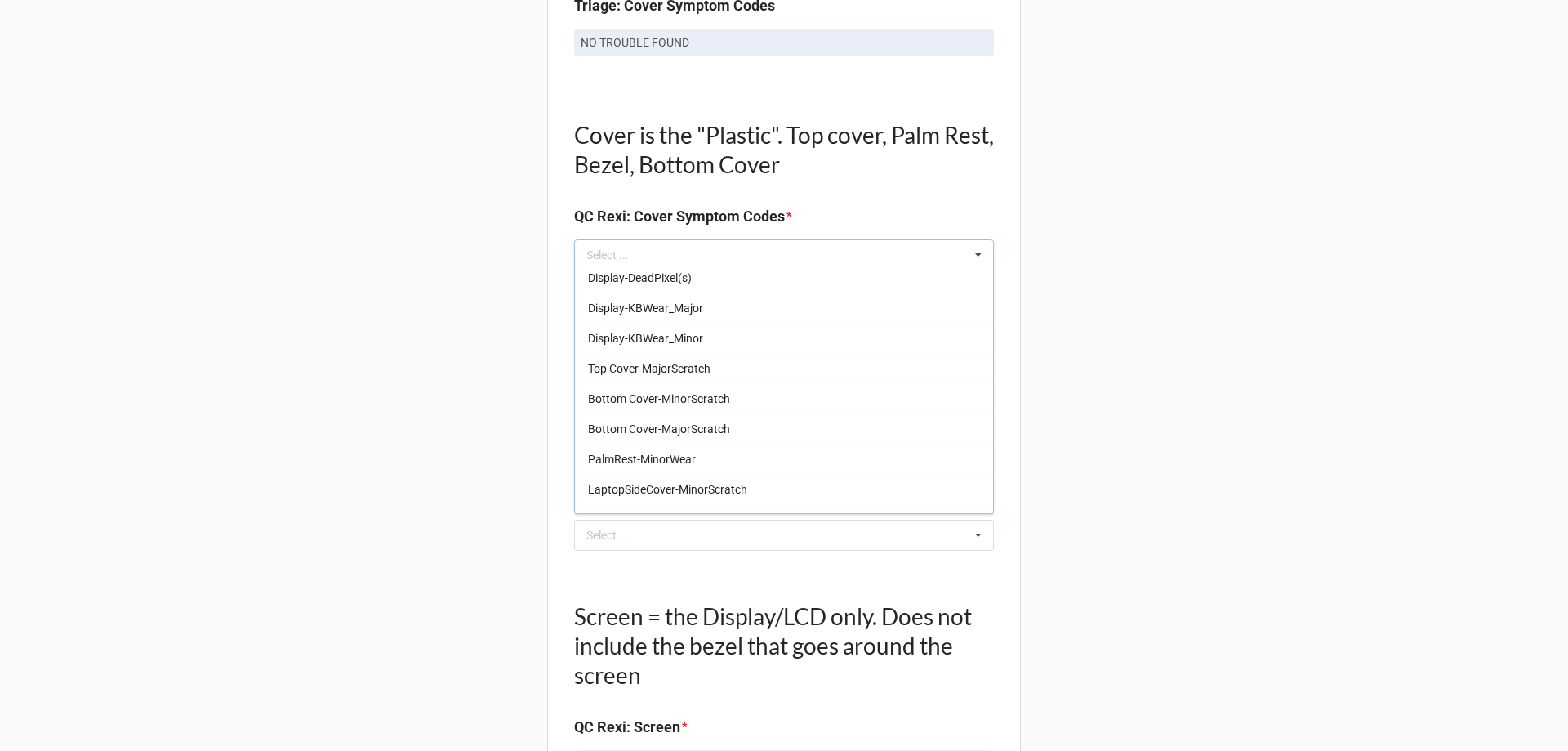
scroll to position [0, 0]
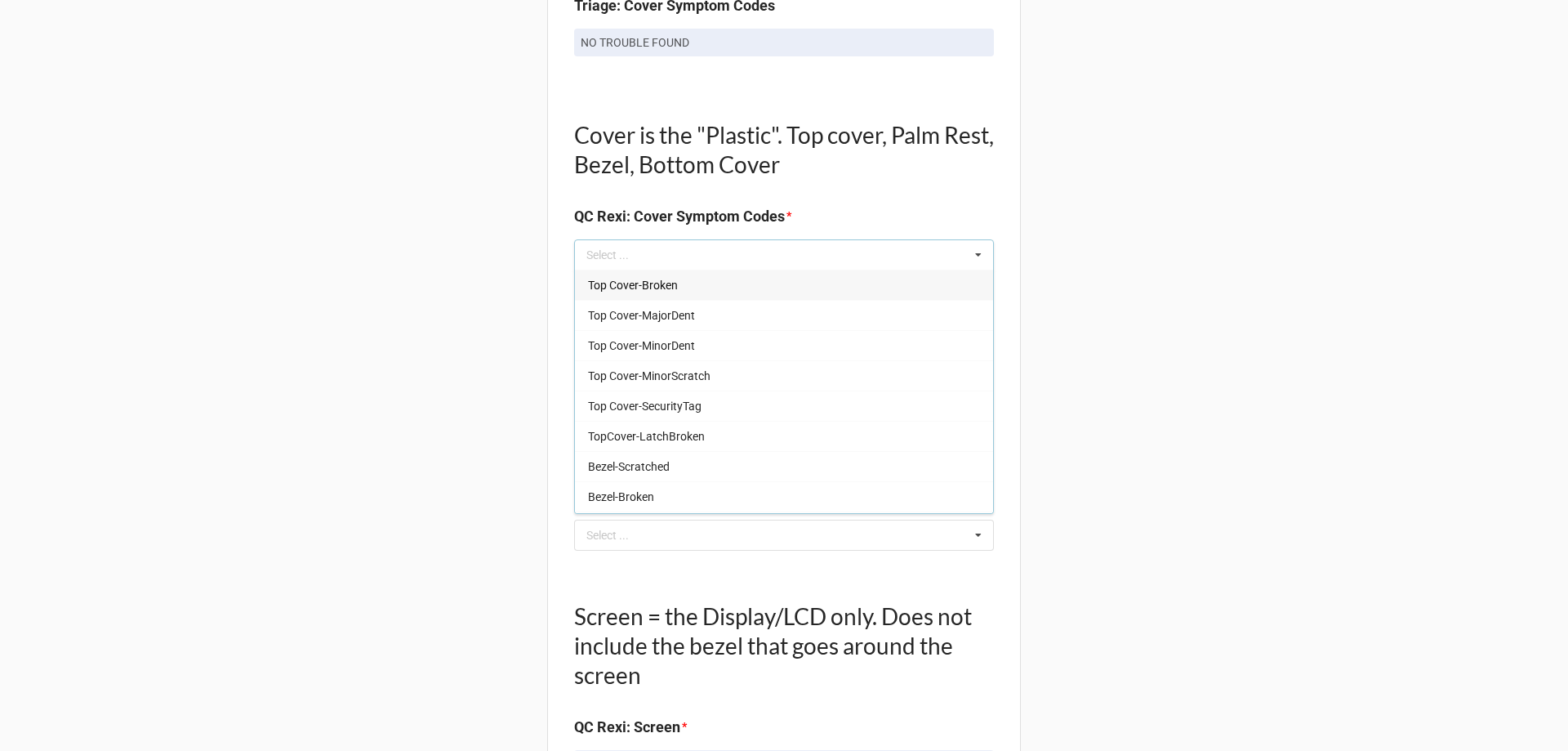
drag, startPoint x: 616, startPoint y: 261, endPoint x: 601, endPoint y: 246, distance: 21.2
click at [601, 246] on div "Select ... Top Cover-Broken Top Cover-MajorDent Top Cover-MinorDent Top Cover-M…" at bounding box center [784, 255] width 420 height 31
drag, startPoint x: 600, startPoint y: 245, endPoint x: 587, endPoint y: 251, distance: 14.3
click at [587, 251] on input "text" at bounding box center [598, 255] width 26 height 14
paste input "NO TROUBLE FOUND"
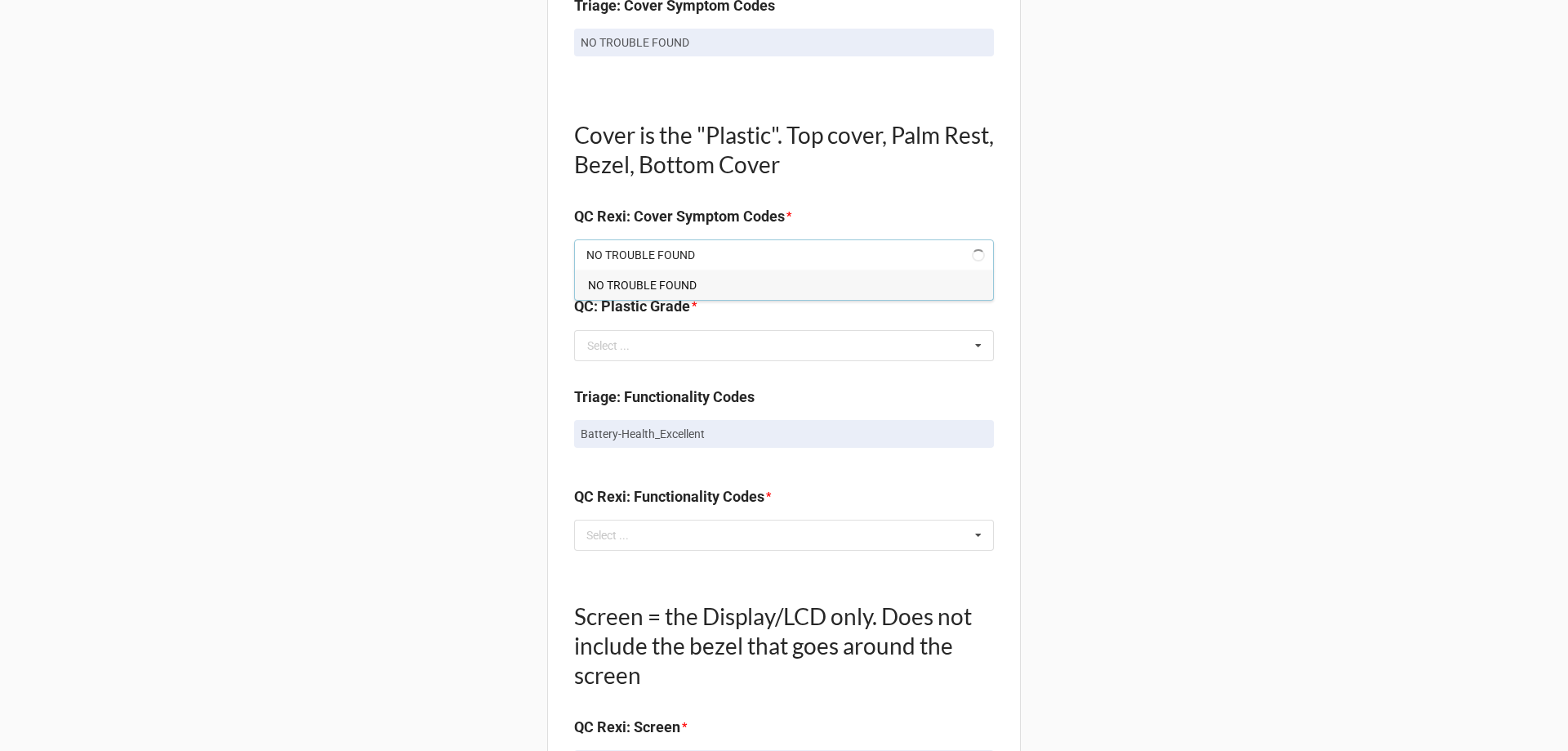
type input "NO TROUBLE FOUND"
click at [698, 280] on div "NO TROUBLE FOUND" at bounding box center [784, 284] width 418 height 31
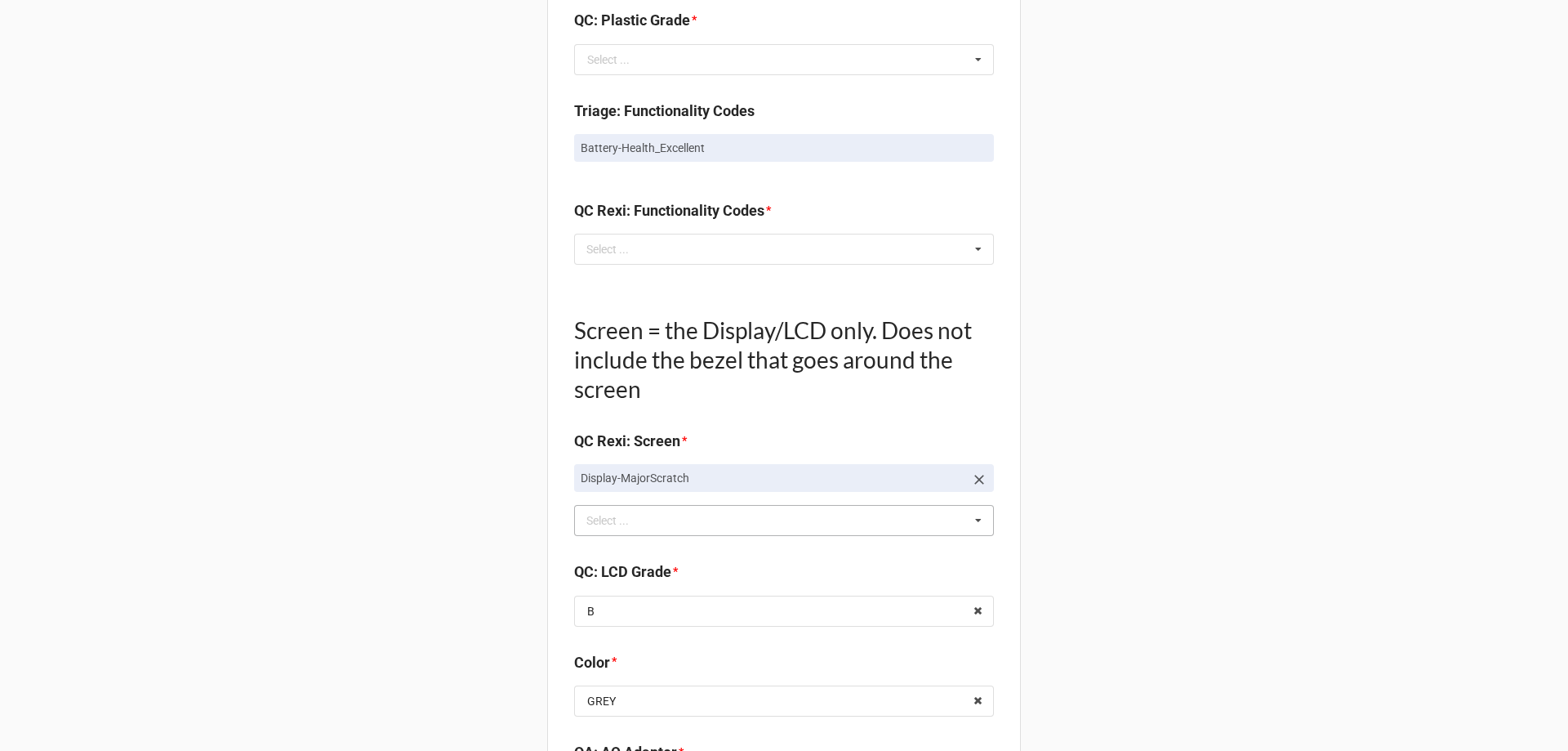
click at [1058, 286] on div "Back Receiving Triage Imaging Cleaning Tech & Repair QC Packing Order Picking R…" at bounding box center [784, 60] width 1568 height 2897
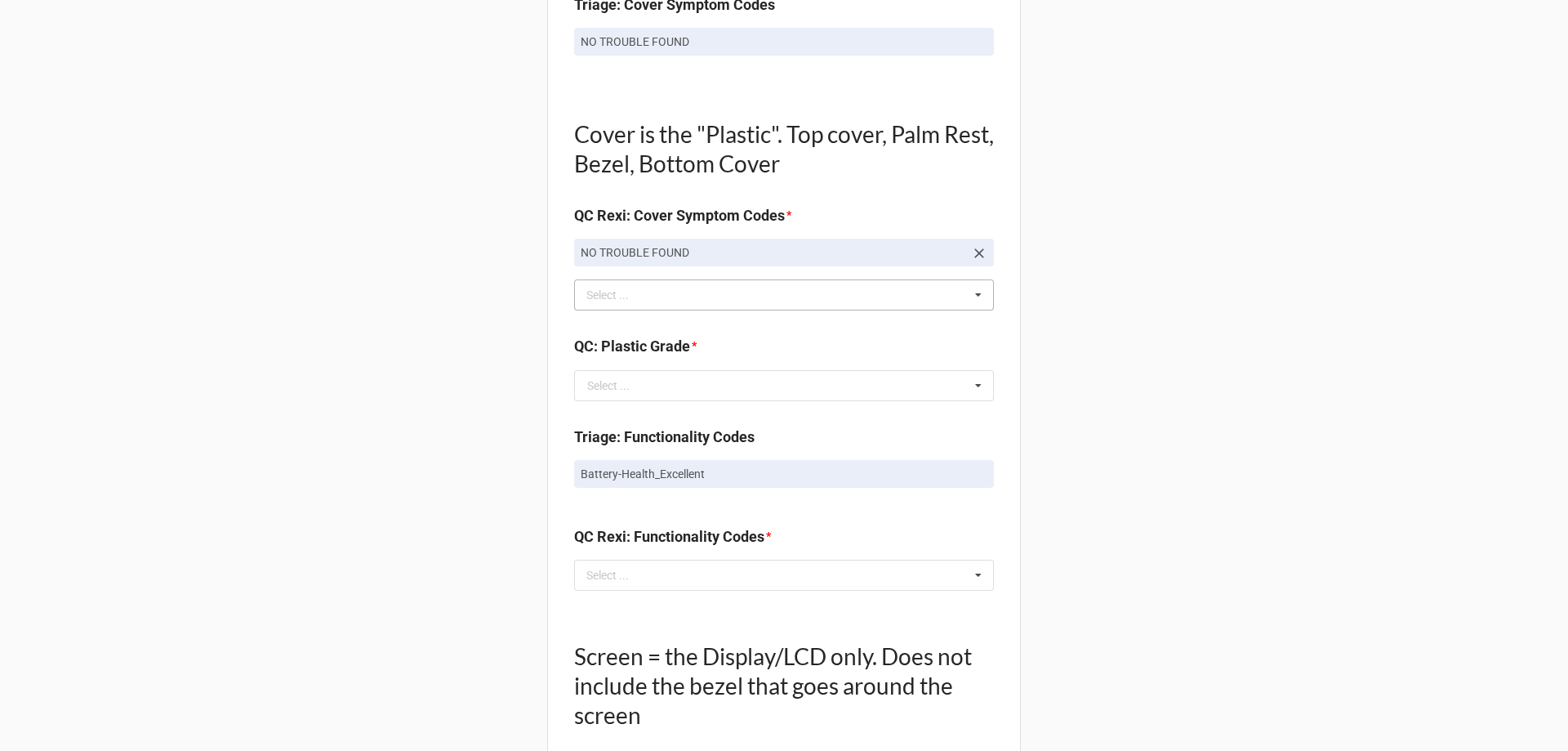
scroll to position [1062, 0]
click at [641, 383] on input "text" at bounding box center [784, 386] width 418 height 30
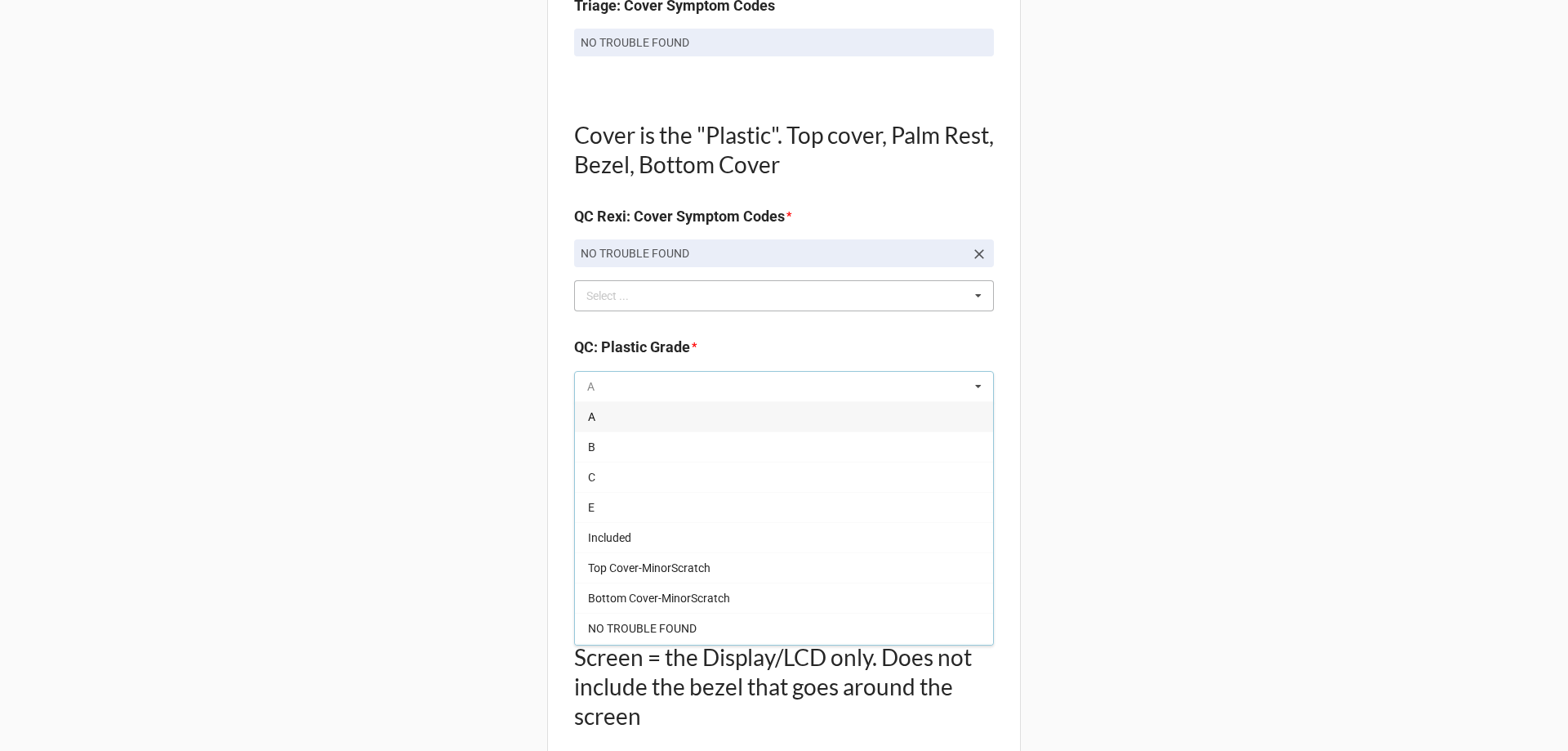
scroll to position [1143, 0]
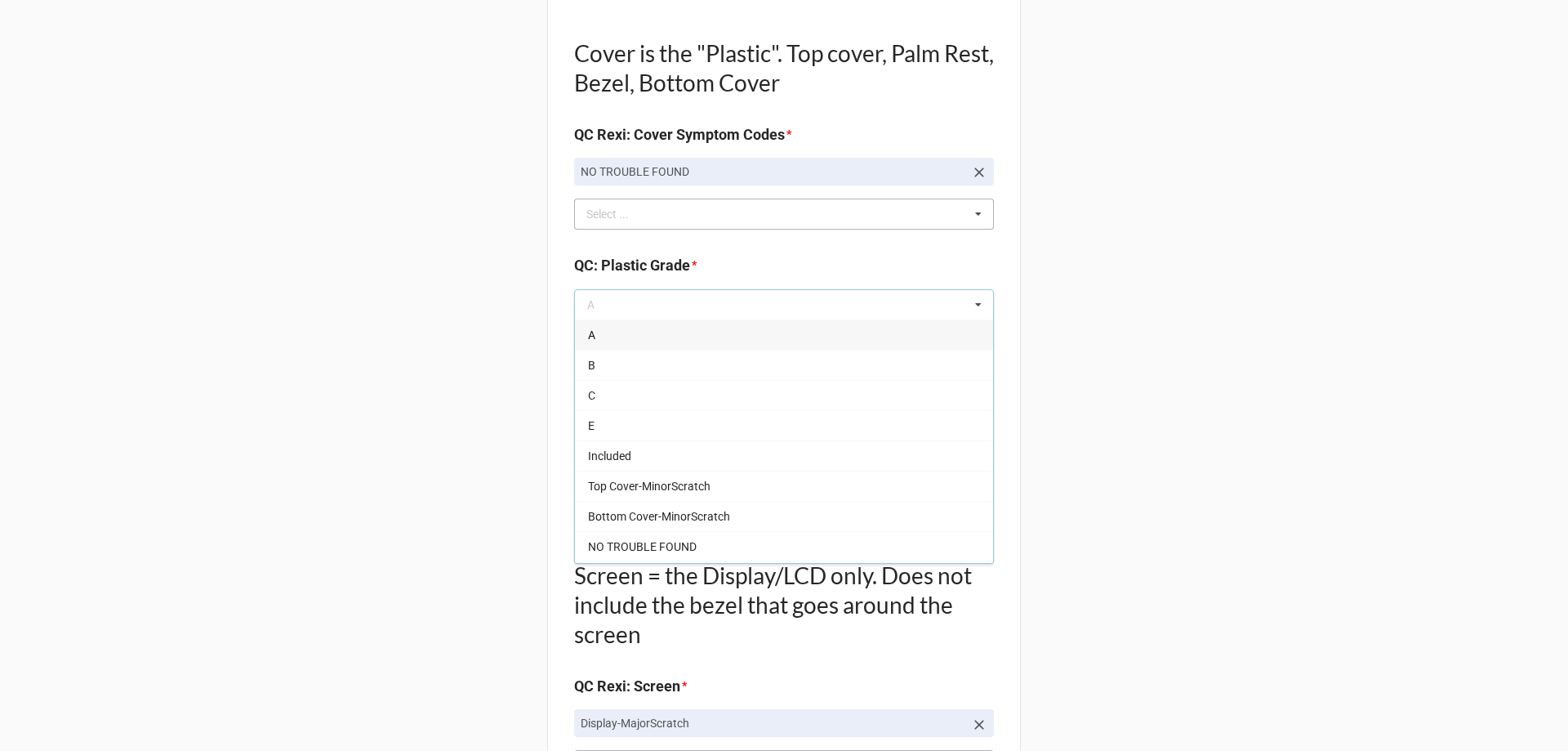
click at [599, 335] on div "A" at bounding box center [784, 335] width 418 height 31
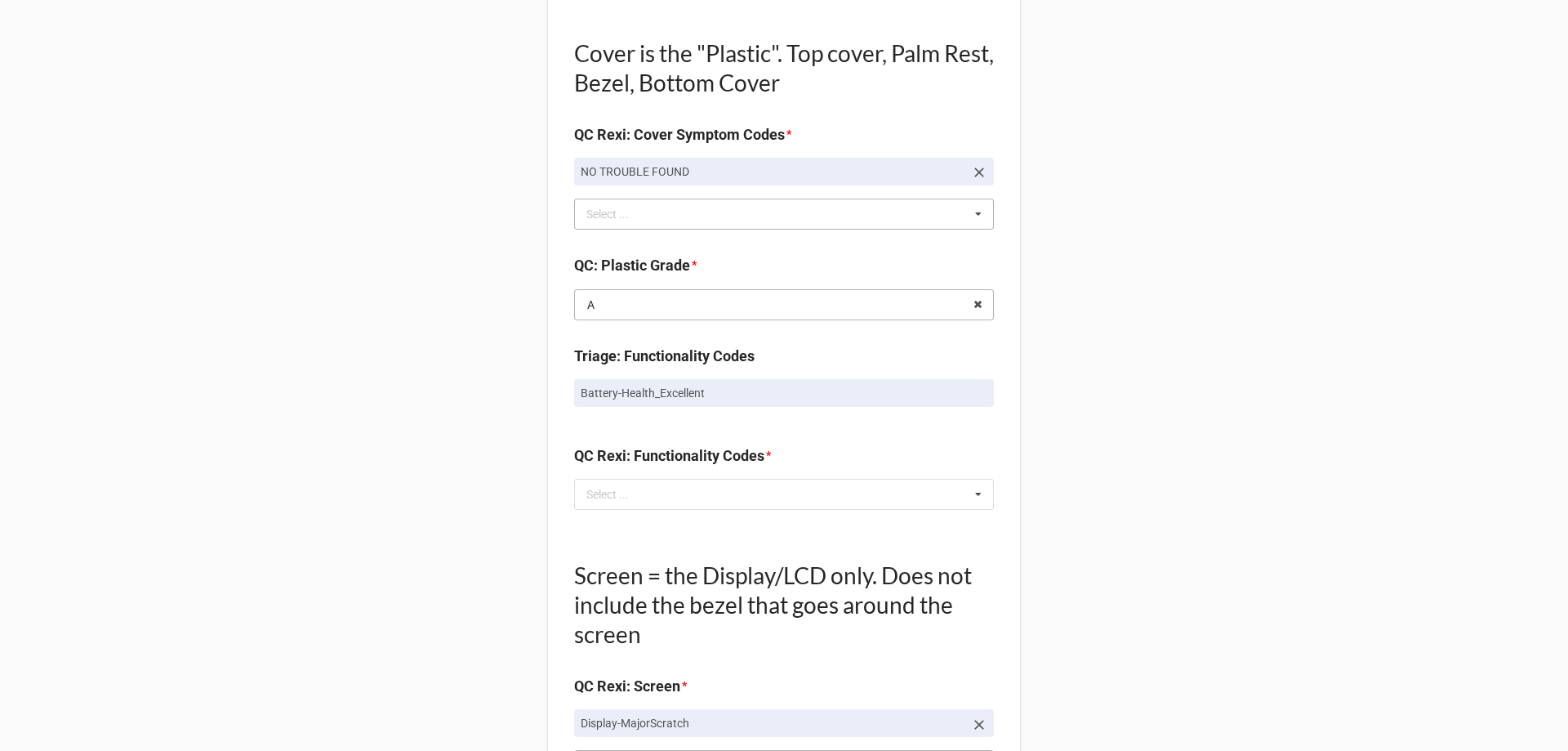
click at [647, 300] on input "text" at bounding box center [784, 304] width 418 height 30
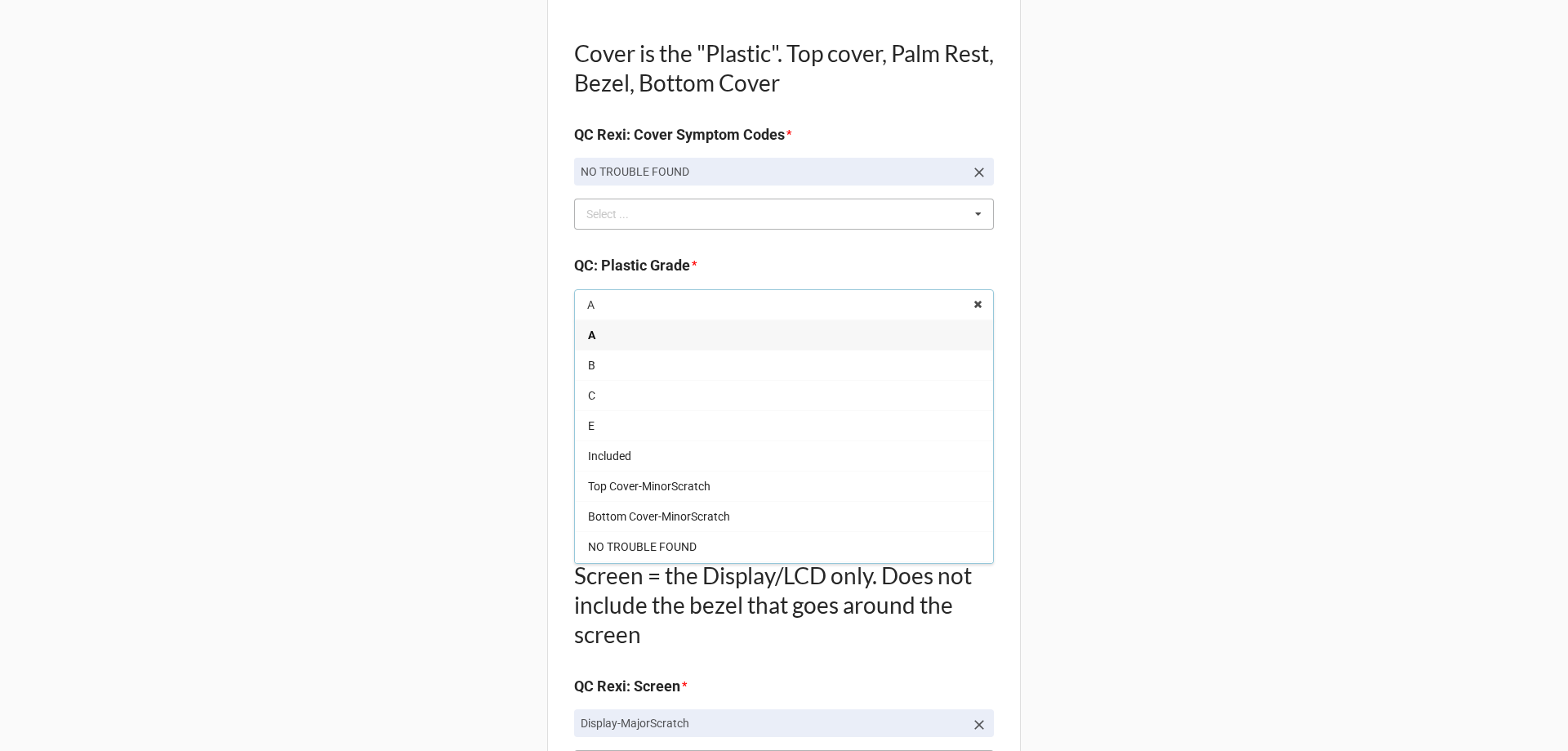
drag, startPoint x: 985, startPoint y: 205, endPoint x: 997, endPoint y: 203, distance: 12.2
click at [986, 204] on icon at bounding box center [978, 215] width 25 height 31
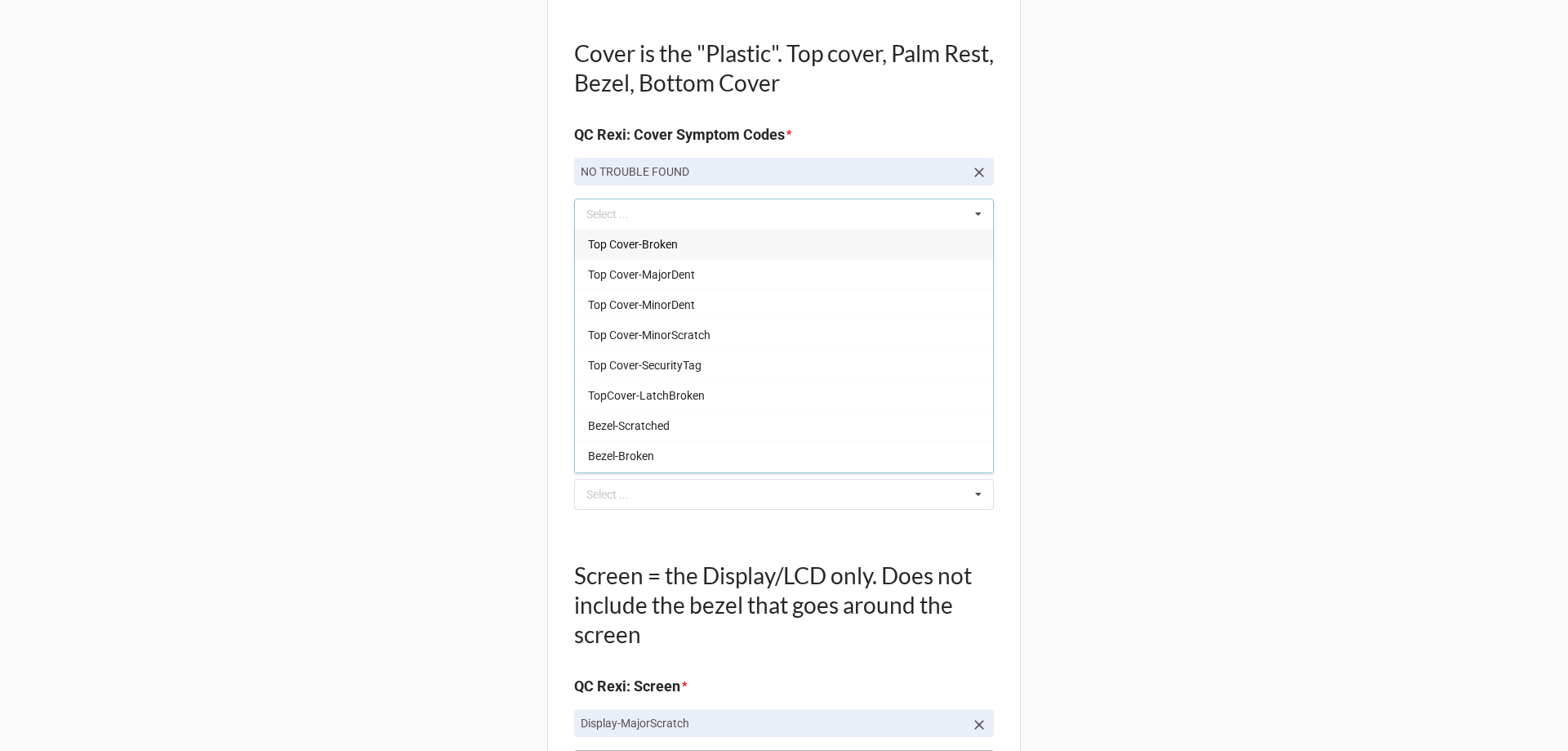
click at [1092, 265] on div "Back Receiving Triage Imaging Cleaning Tech & Repair QC Packing Order Picking R…" at bounding box center [784, 305] width 1568 height 2897
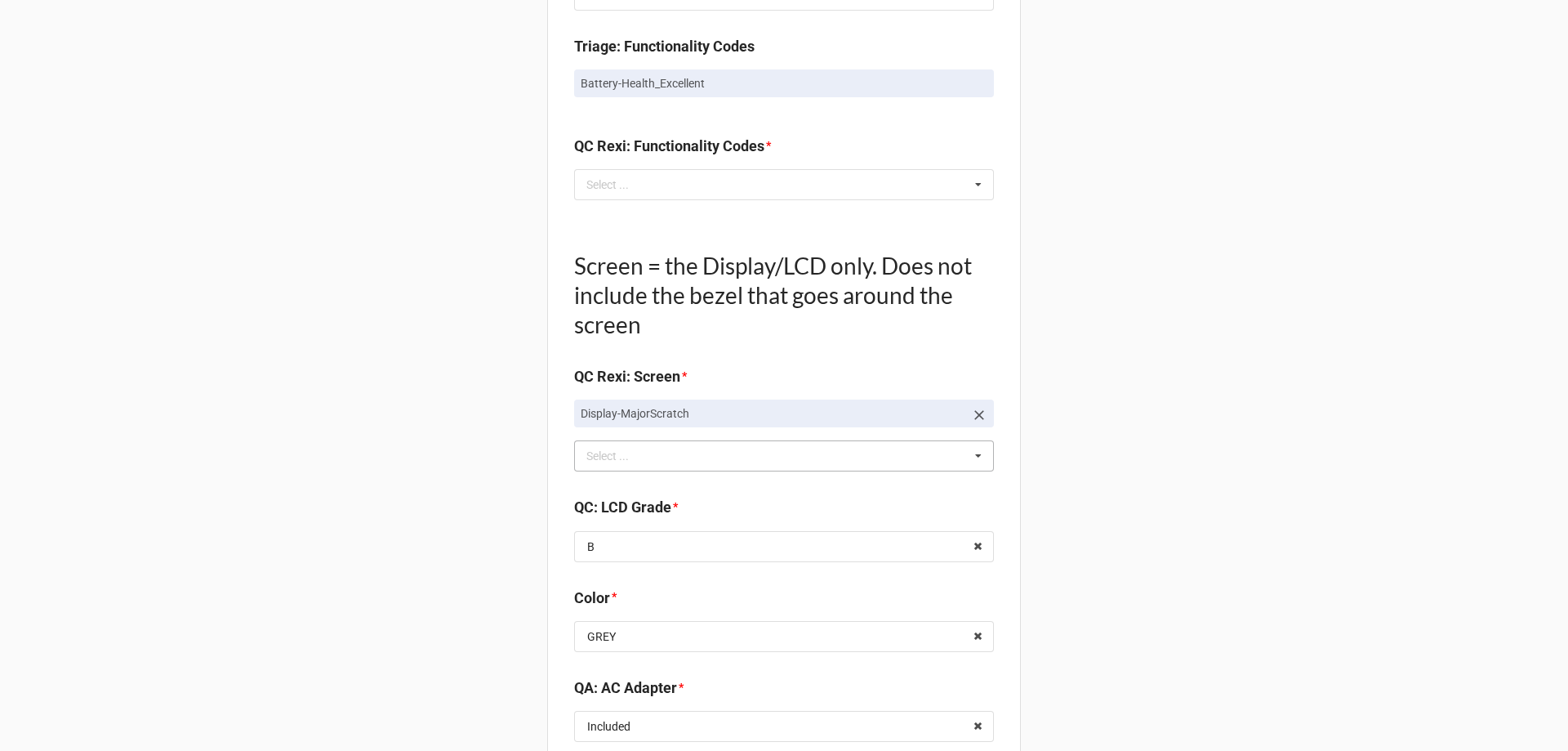
scroll to position [1306, 0]
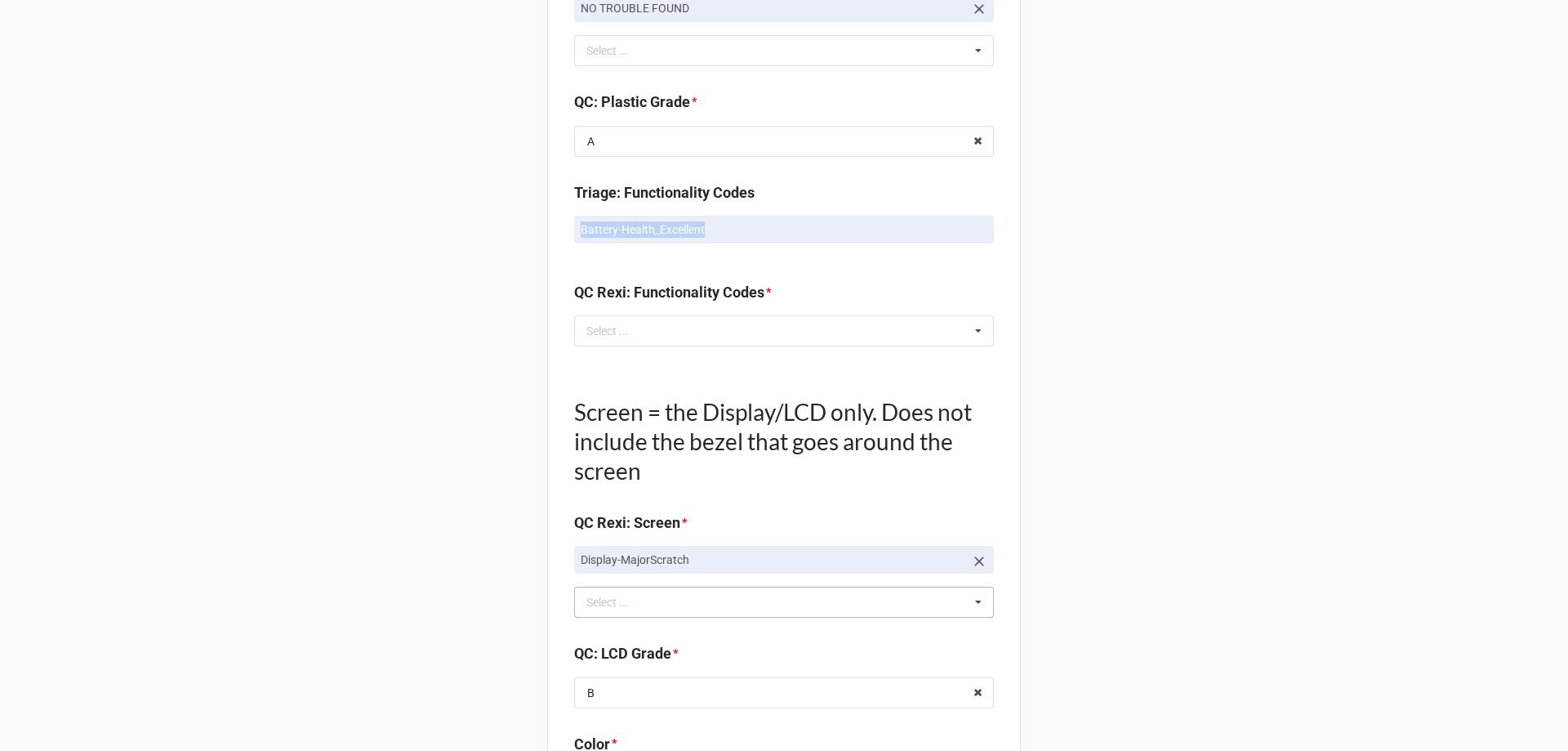
drag, startPoint x: 705, startPoint y: 231, endPoint x: 575, endPoint y: 229, distance: 130.0
click at [575, 230] on link "Battery-Health_Excellent" at bounding box center [784, 229] width 420 height 28
copy p "Battery-Health_Excellent"
click at [662, 323] on div "Select ... No results found." at bounding box center [784, 330] width 420 height 31
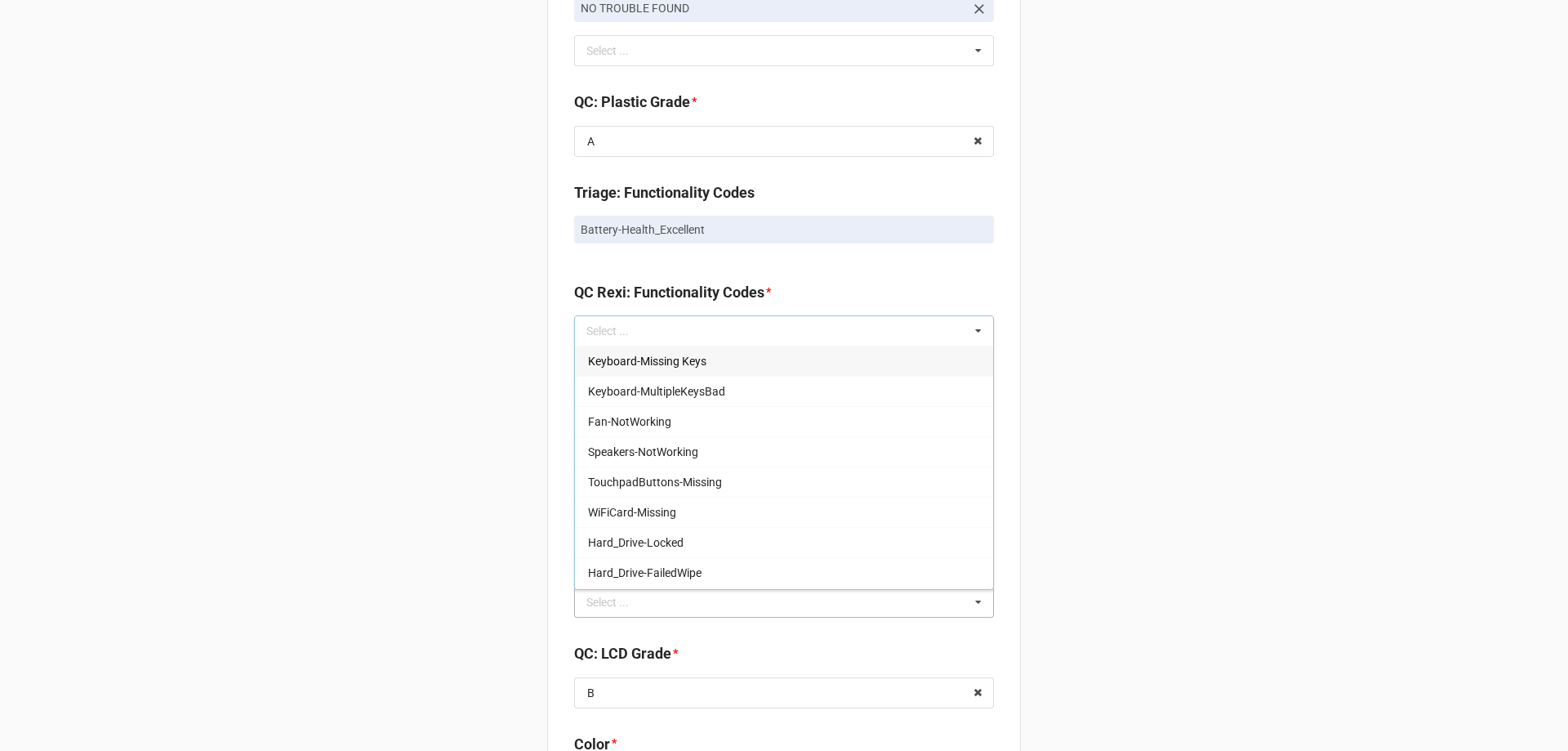
drag, startPoint x: 655, startPoint y: 332, endPoint x: 618, endPoint y: 331, distance: 37.0
click at [618, 331] on div "Select ... Keyboard-Missing Keys Keyboard-MultipleKeysBad Fan-NotWorking Speake…" at bounding box center [784, 330] width 420 height 31
drag, startPoint x: 618, startPoint y: 331, endPoint x: 600, endPoint y: 328, distance: 18.2
click at [601, 330] on input "text" at bounding box center [598, 331] width 26 height 14
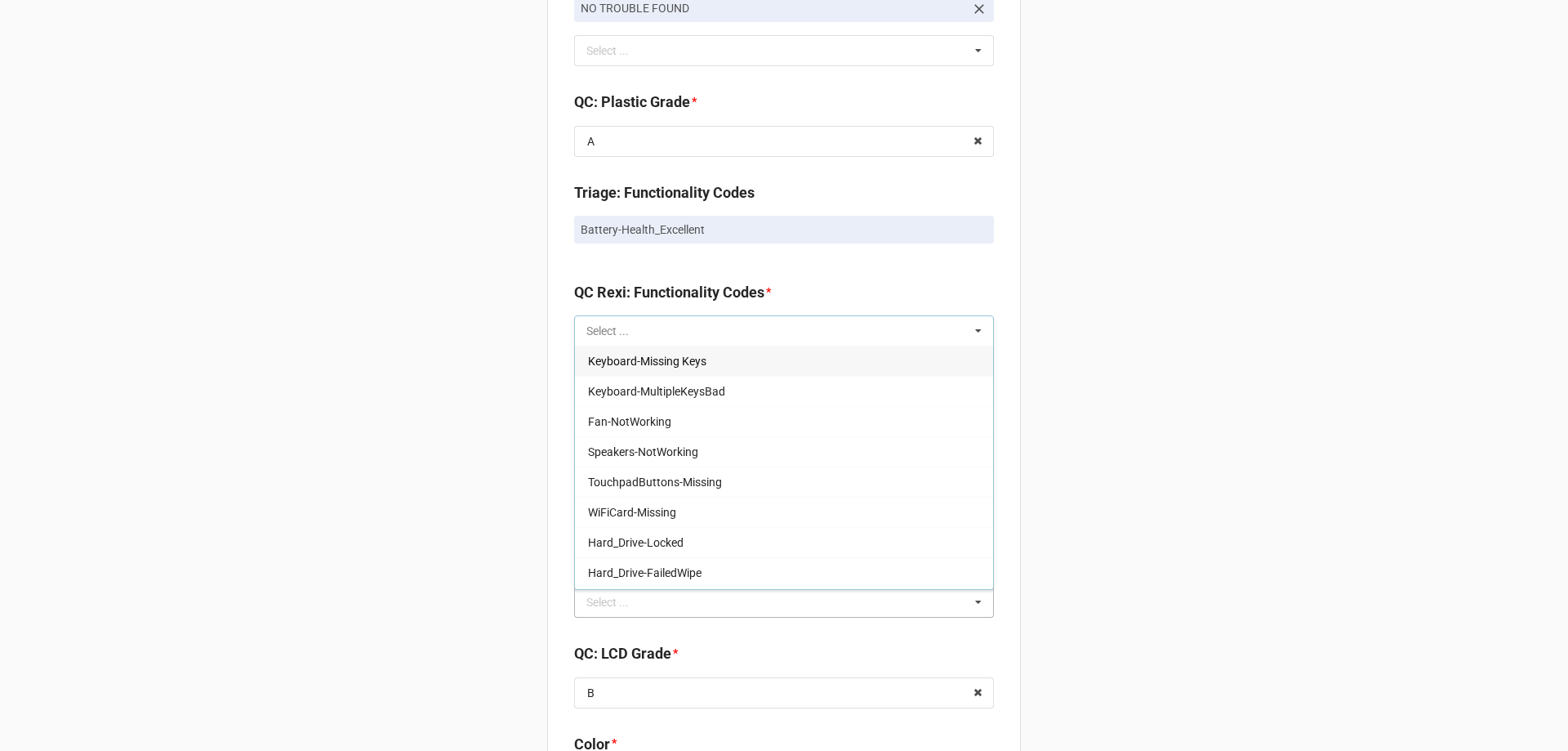
paste input "Battery-Health_Excellent"
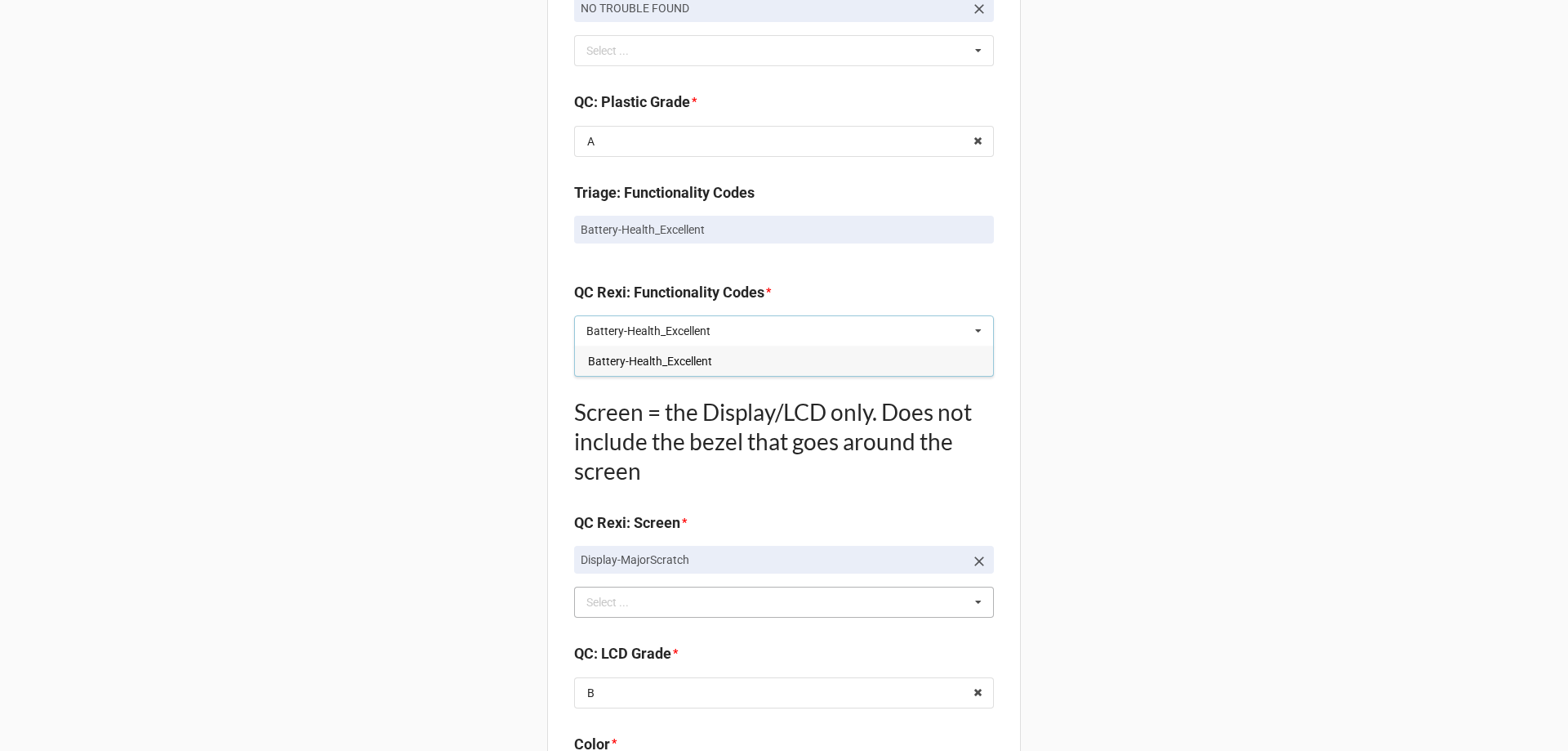
type input "Battery-Health_Excellent"
click at [682, 365] on span "Battery-Health_Excellent" at bounding box center [650, 361] width 124 height 13
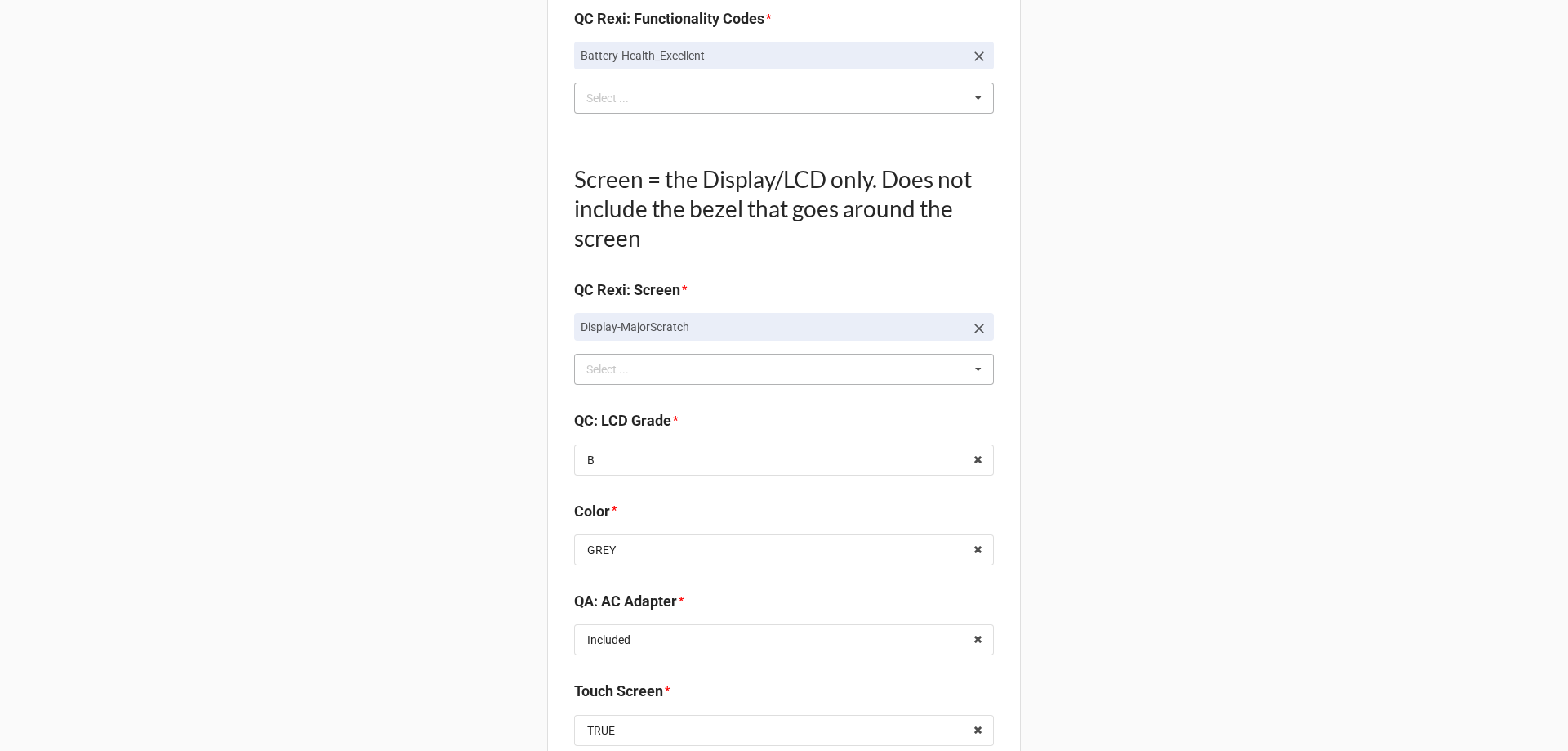
scroll to position [1552, 0]
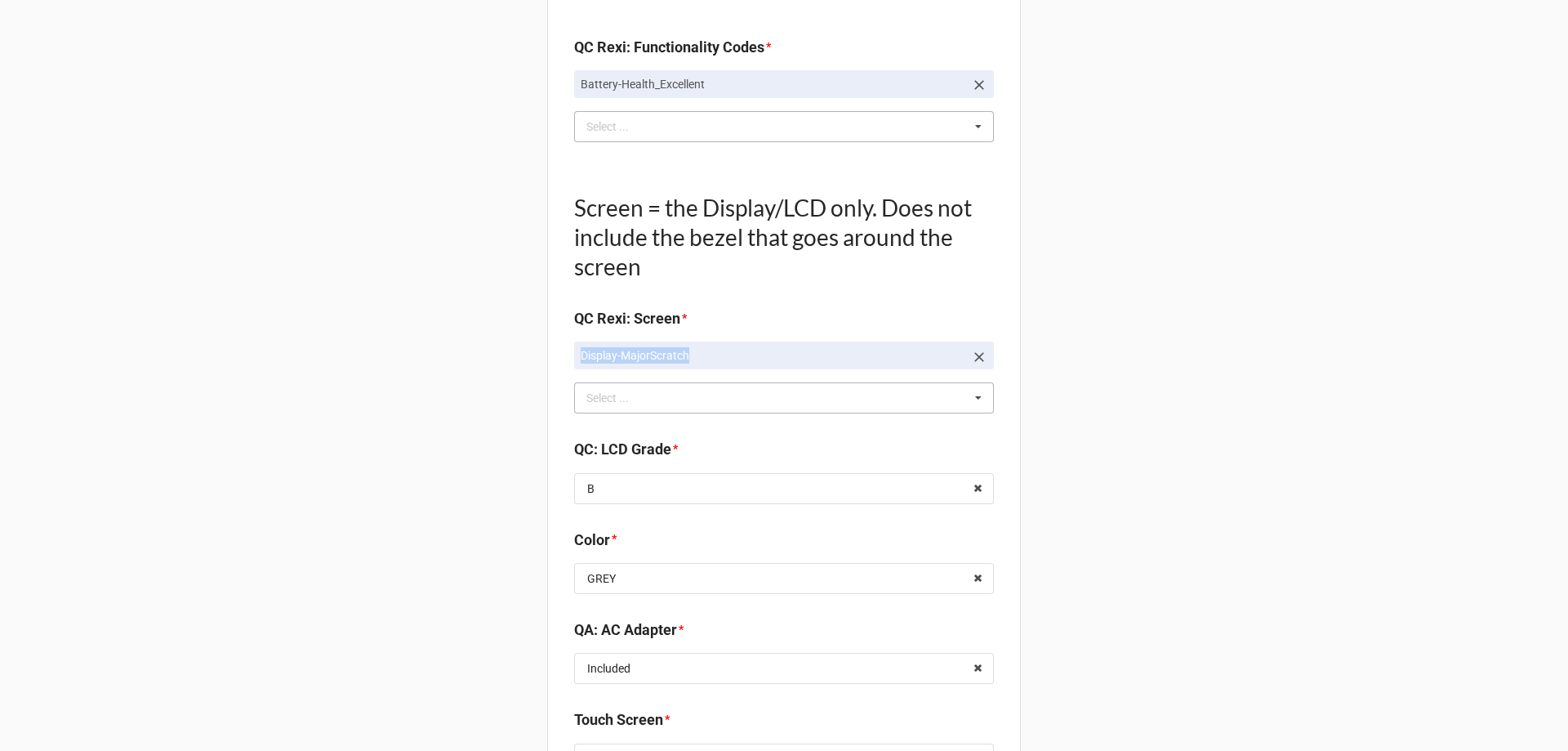
drag, startPoint x: 692, startPoint y: 346, endPoint x: 570, endPoint y: 343, distance: 122.0
click at [575, 344] on link "Display-MajorScratch" at bounding box center [784, 355] width 420 height 28
click at [596, 355] on p "Display-MajorScratch" at bounding box center [773, 355] width 384 height 16
click at [600, 356] on p "Display-MajorScratch" at bounding box center [773, 355] width 384 height 16
drag, startPoint x: 600, startPoint y: 356, endPoint x: 641, endPoint y: 361, distance: 41.3
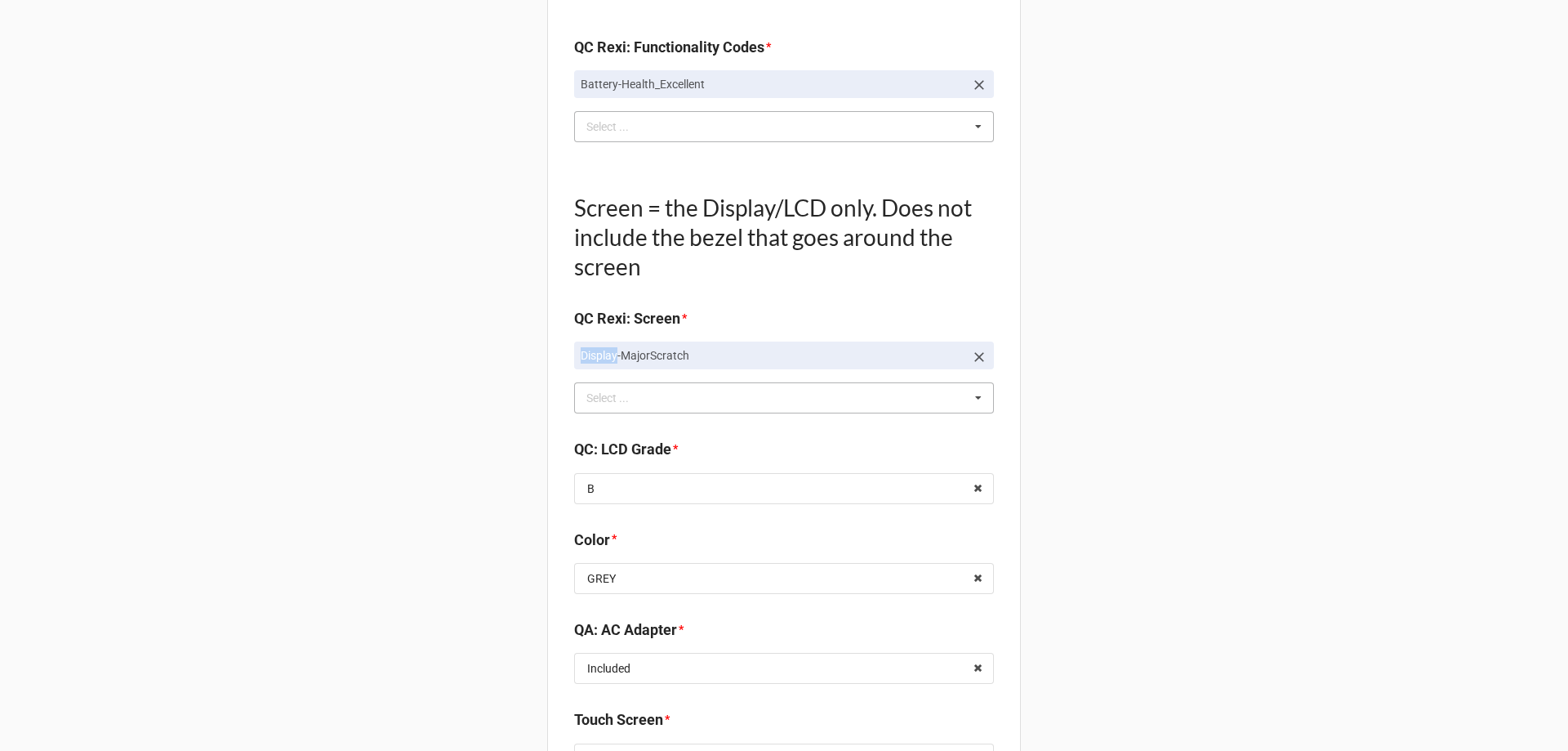
click at [602, 356] on p "Display-MajorScratch" at bounding box center [773, 355] width 384 height 16
click at [697, 362] on p "Display-MajorScratch" at bounding box center [773, 355] width 384 height 16
click at [693, 361] on p "Display-MajorScratch" at bounding box center [773, 355] width 384 height 16
click at [691, 360] on p "Display-MajorScratch" at bounding box center [773, 355] width 384 height 16
drag, startPoint x: 579, startPoint y: 350, endPoint x: 700, endPoint y: 360, distance: 121.4
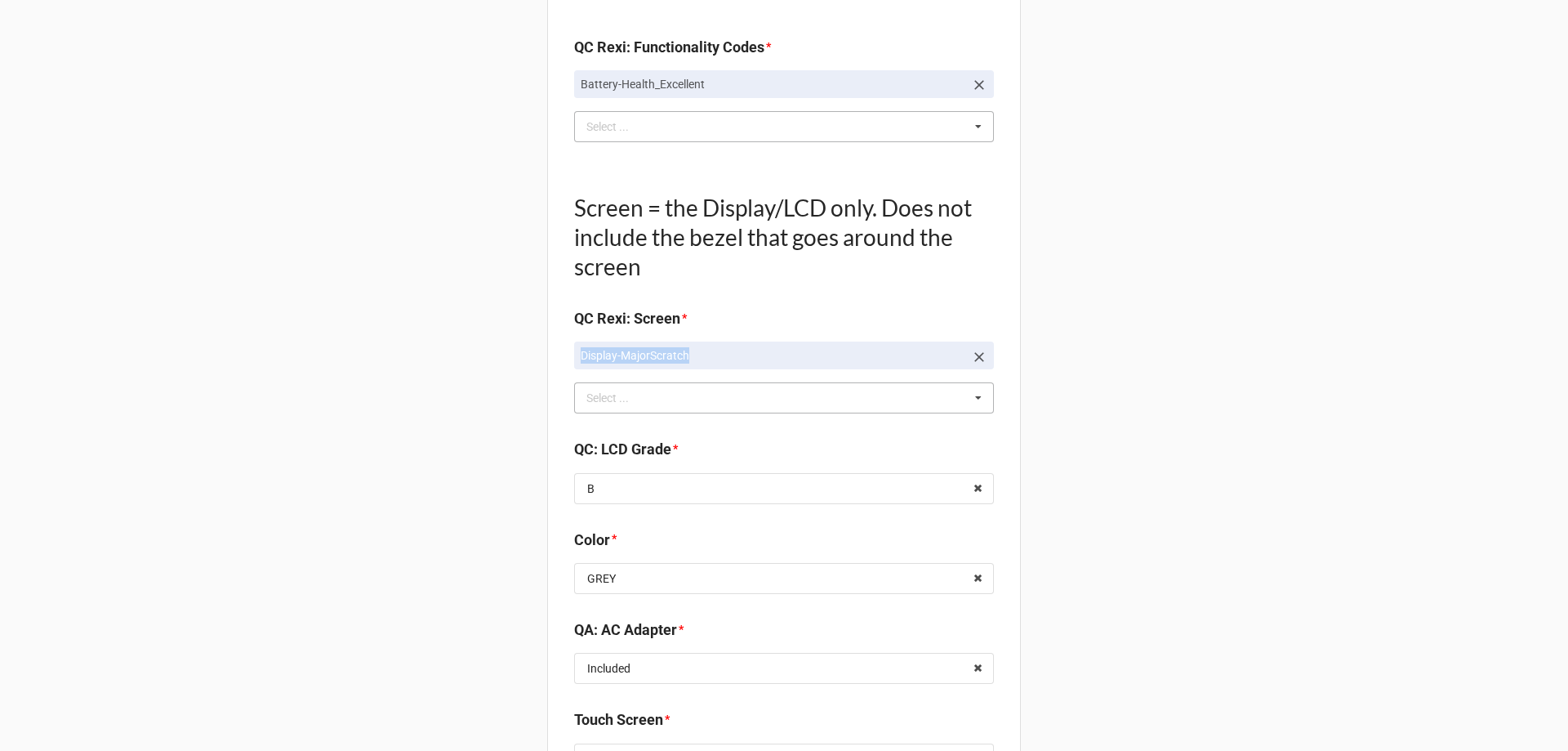
click at [700, 360] on p "Display-MajorScratch" at bounding box center [773, 355] width 384 height 16
click at [732, 314] on b "QC Rexi: Screen *" at bounding box center [784, 322] width 420 height 29
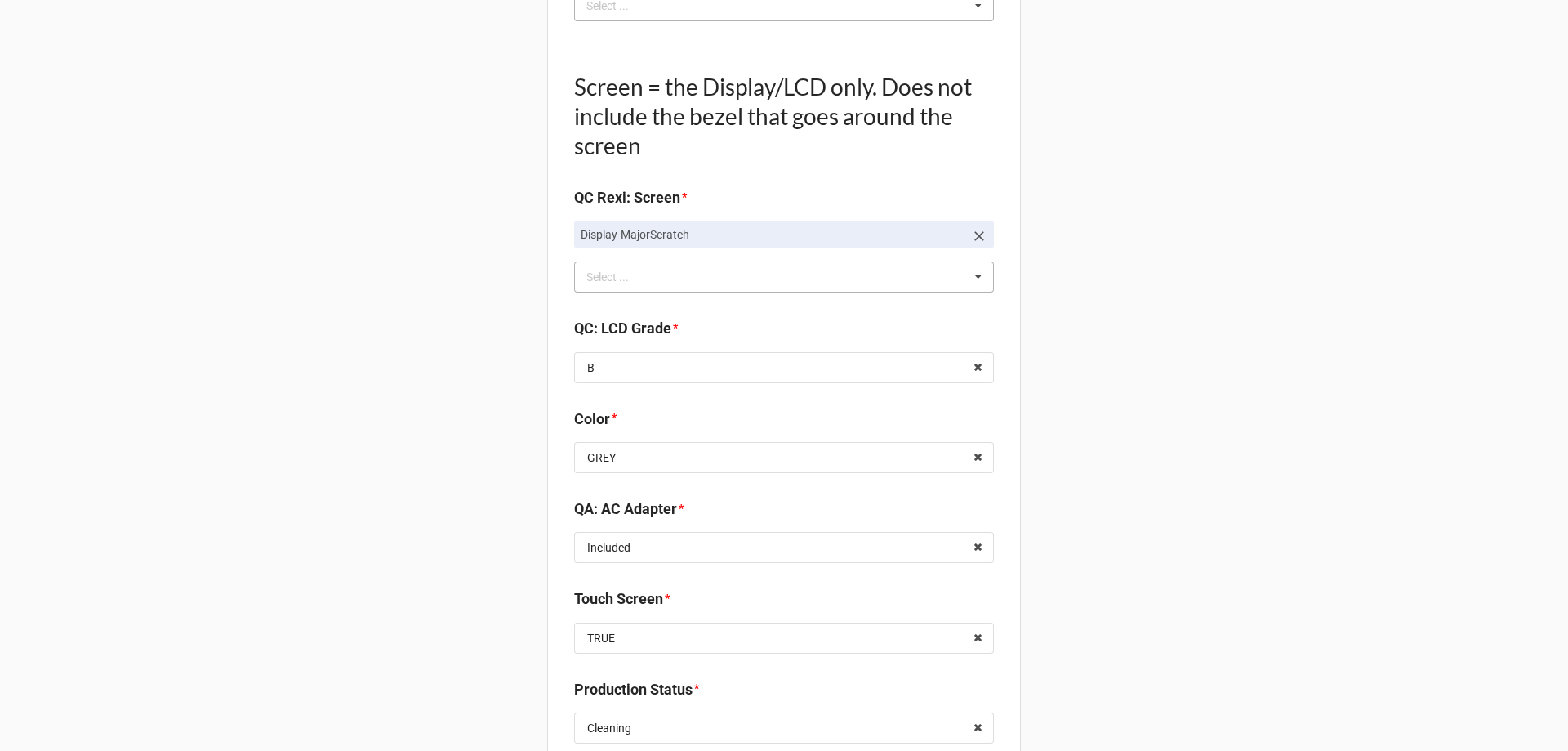
scroll to position [1715, 0]
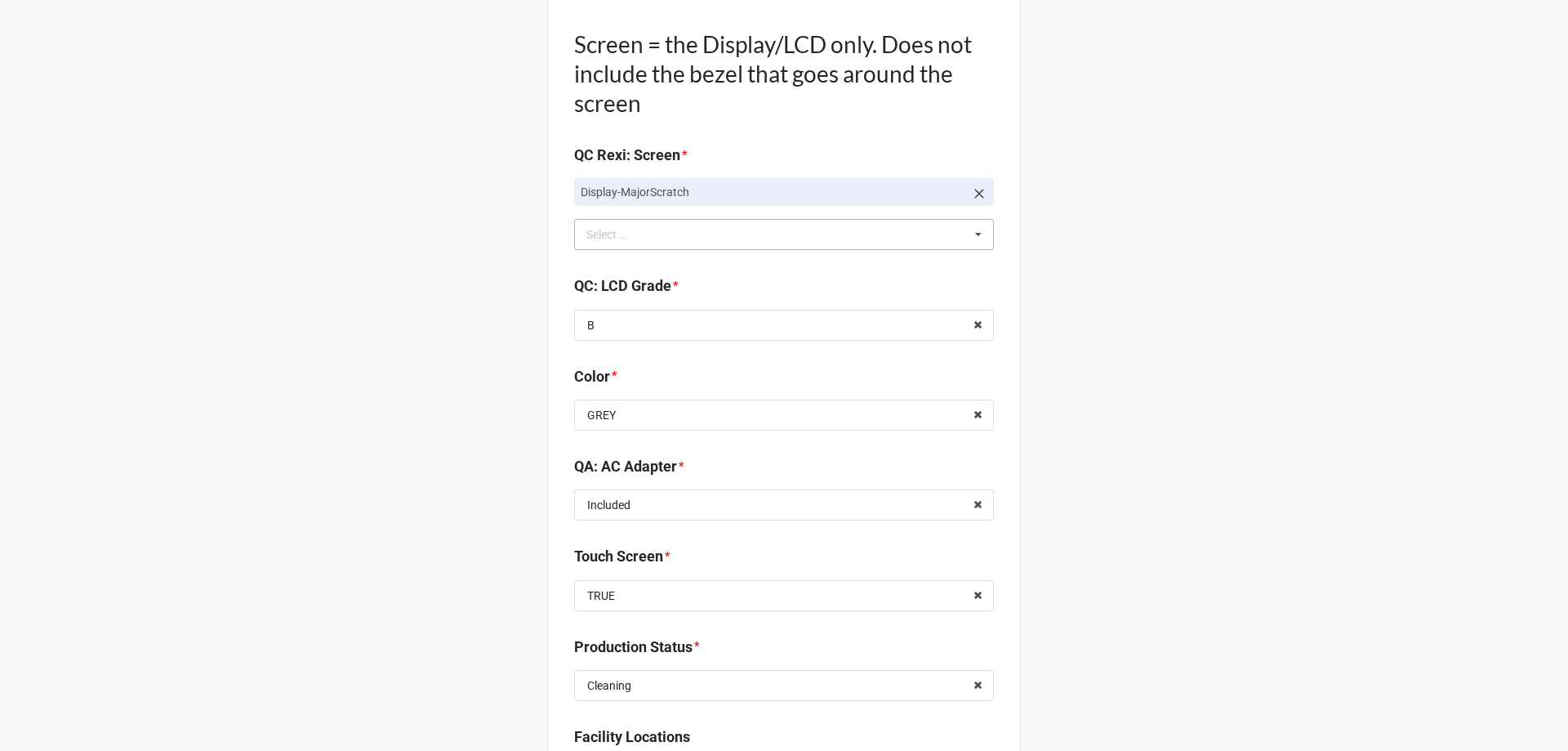
click at [975, 193] on icon at bounding box center [979, 194] width 10 height 10
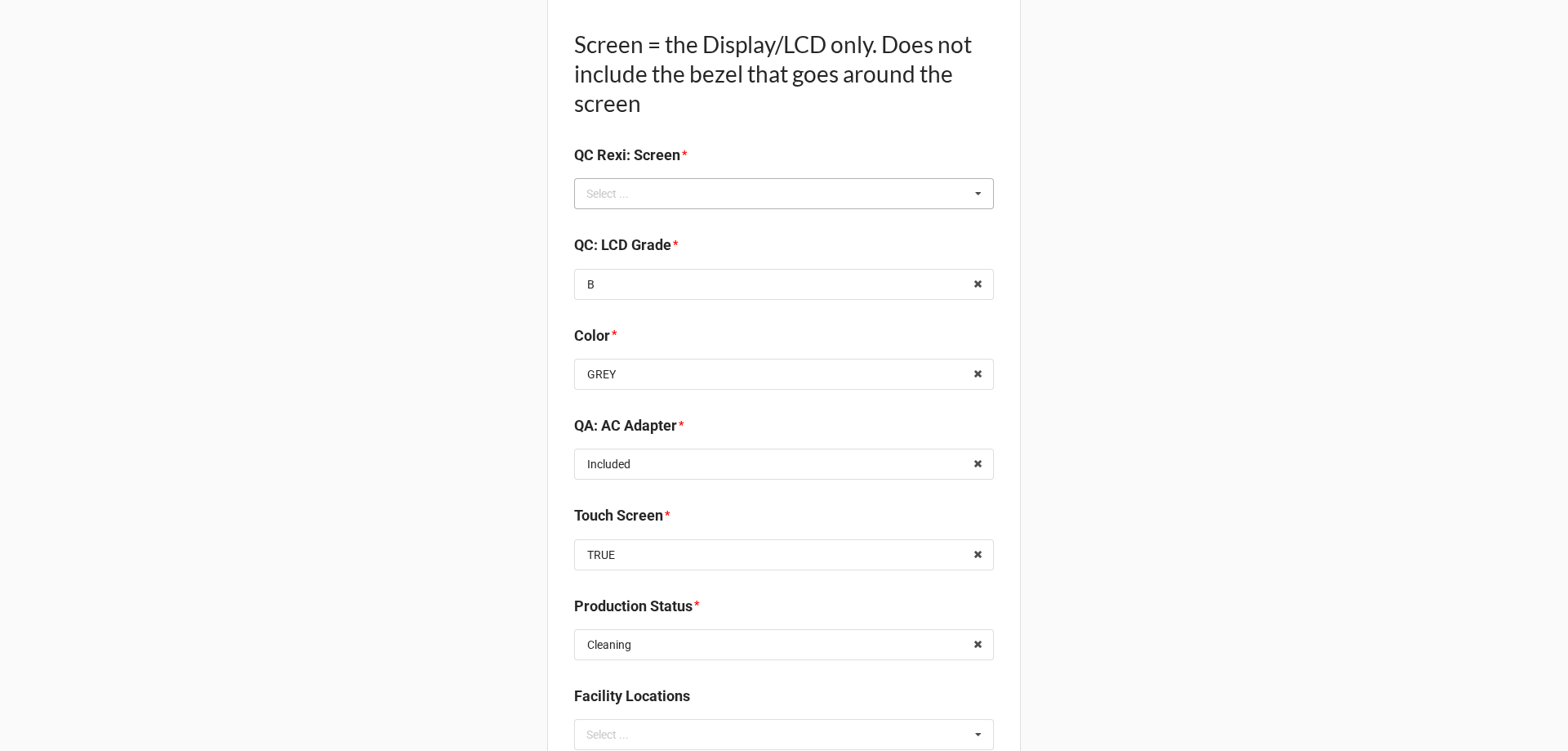
click at [790, 180] on div "Select ... Display-KBWear_Minor Display-MajorScratch Display-KBWear_Major Displ…" at bounding box center [784, 194] width 420 height 31
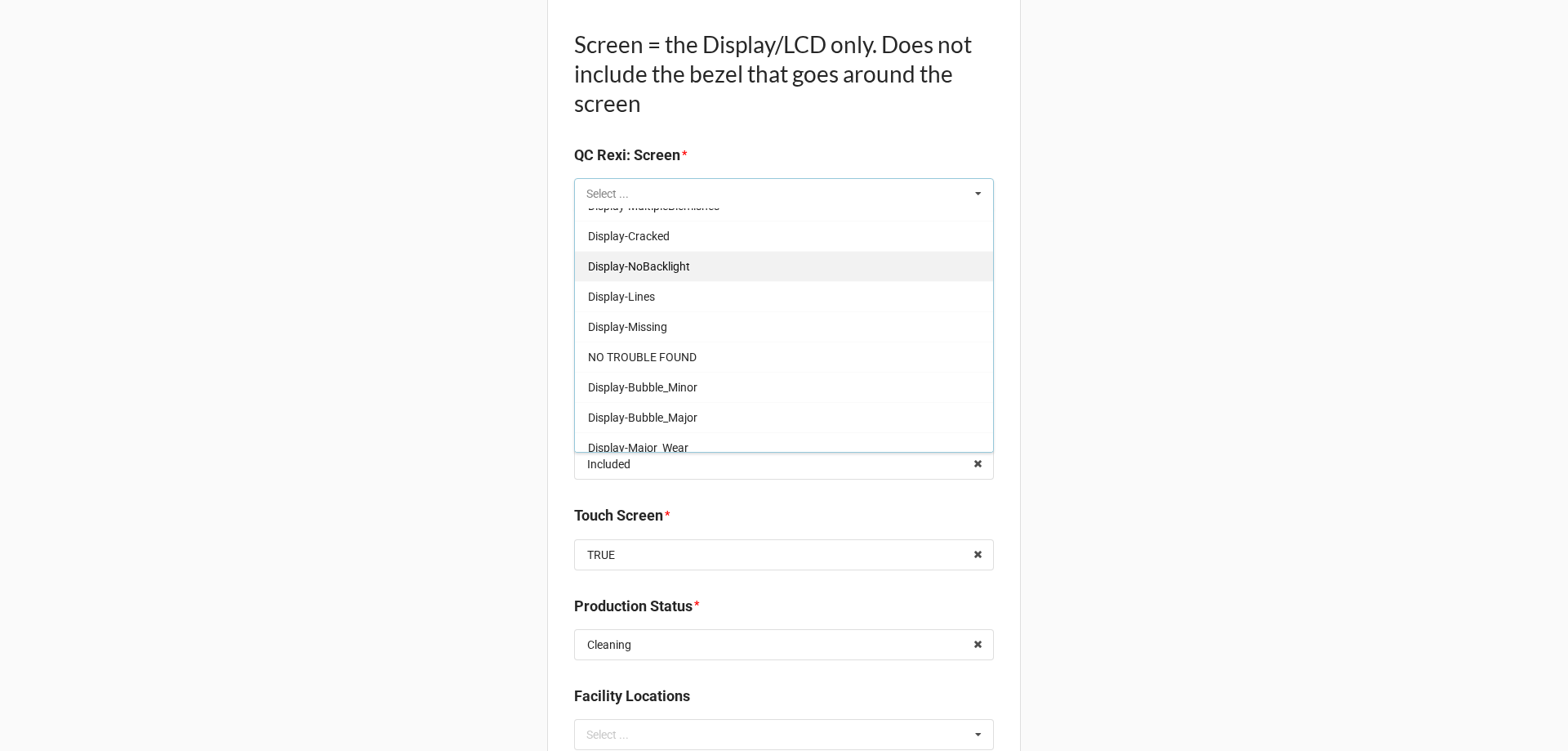
scroll to position [270, 0]
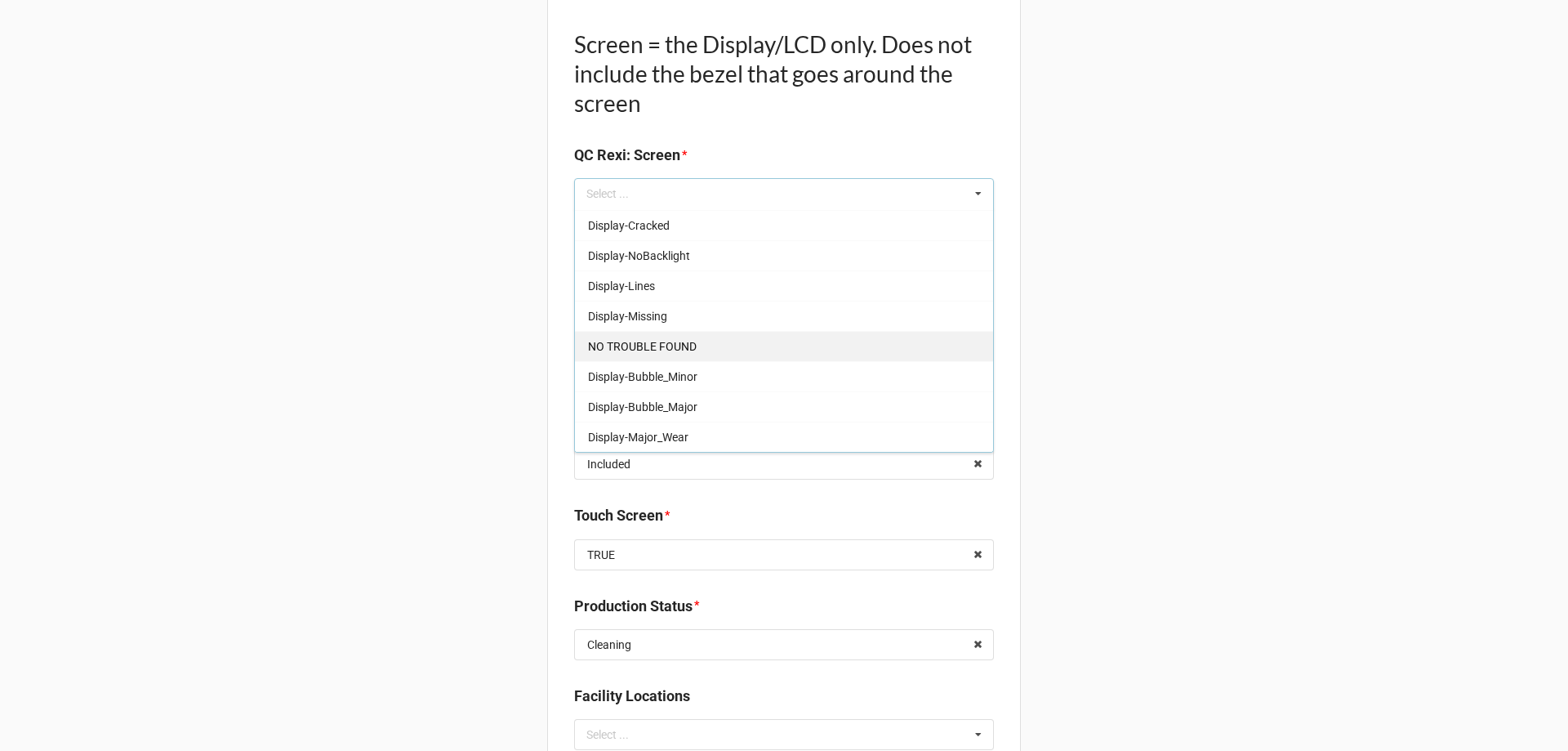
click at [629, 348] on span "NO TROUBLE FOUND" at bounding box center [642, 346] width 109 height 13
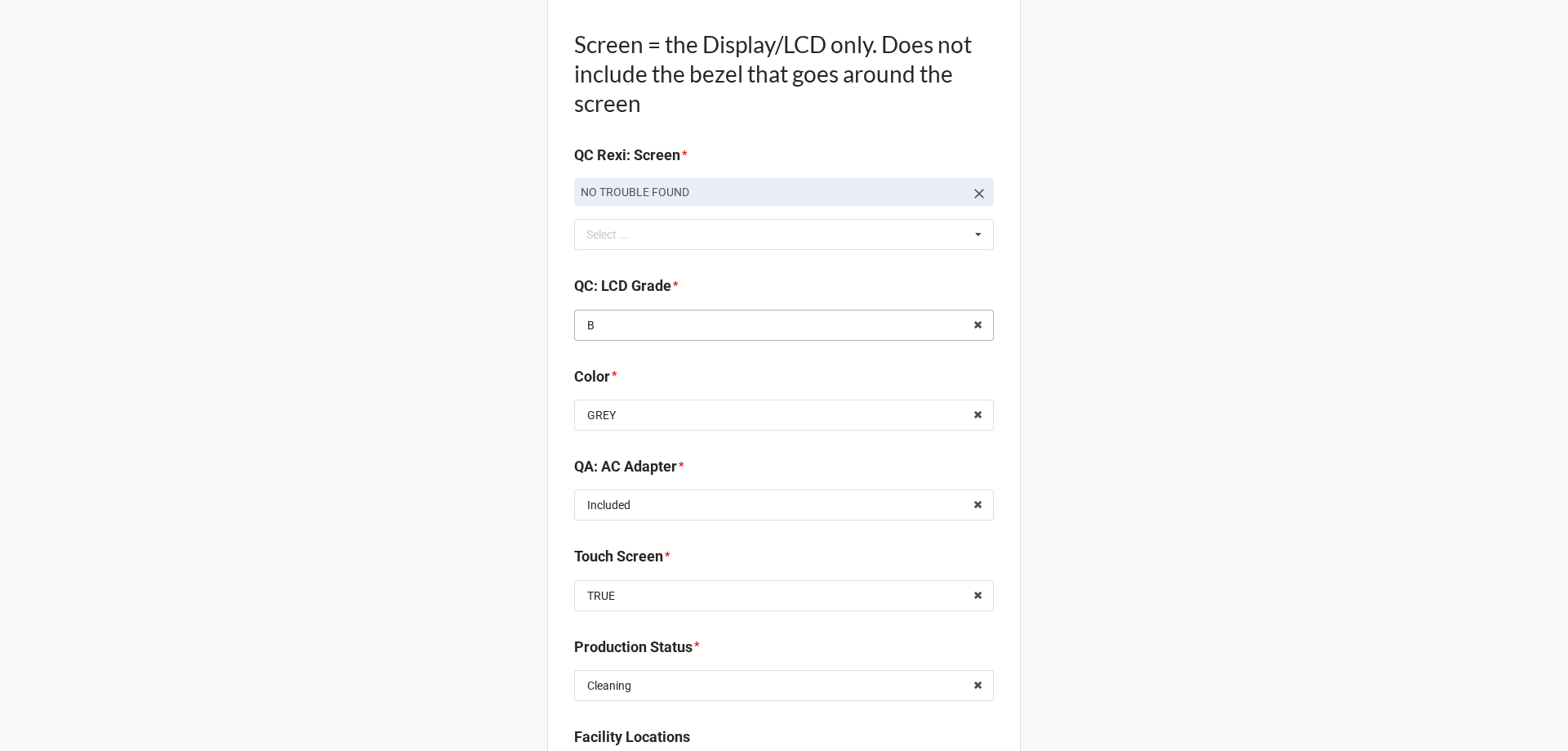
click at [613, 332] on input "text" at bounding box center [784, 324] width 418 height 30
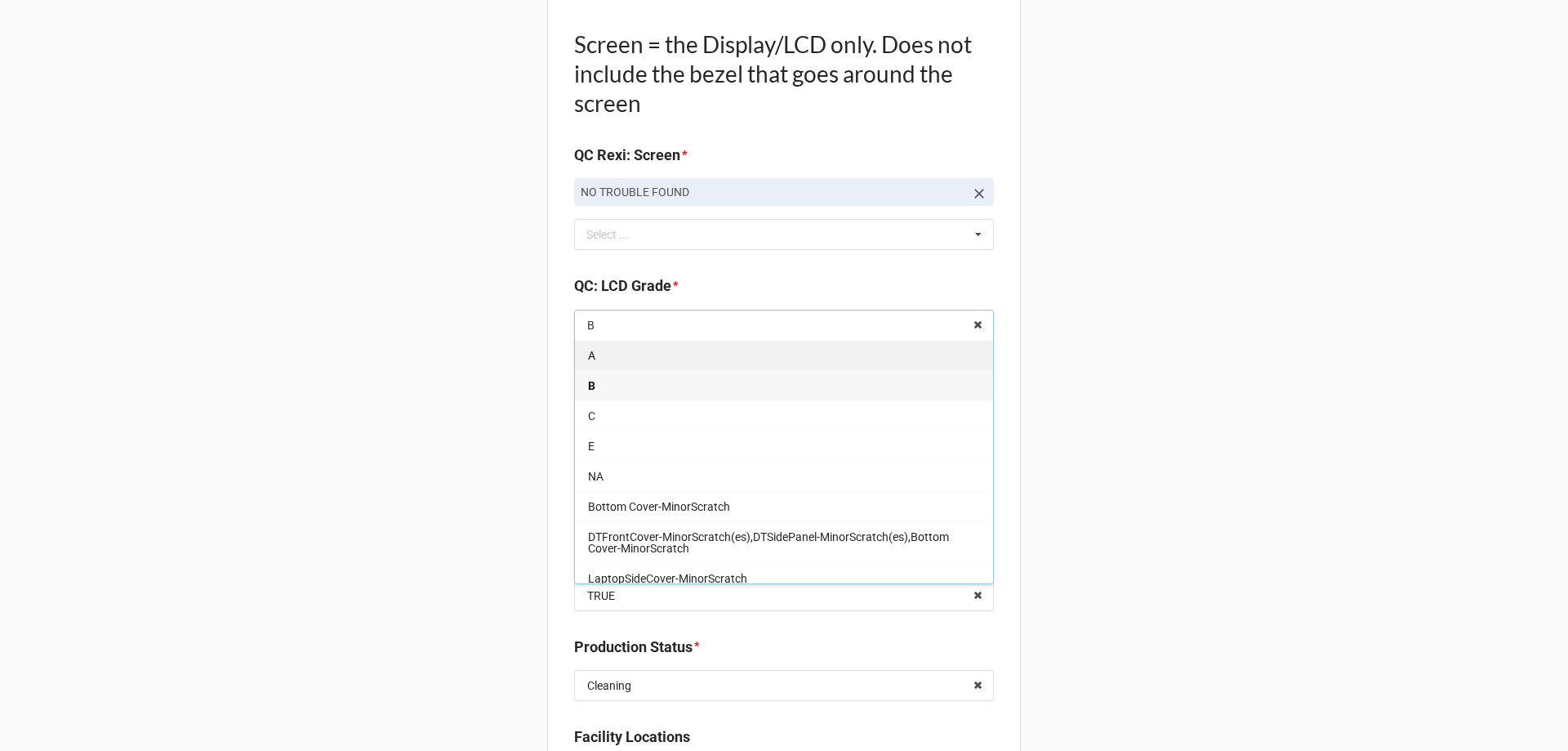
click at [638, 350] on div "A" at bounding box center [784, 355] width 418 height 31
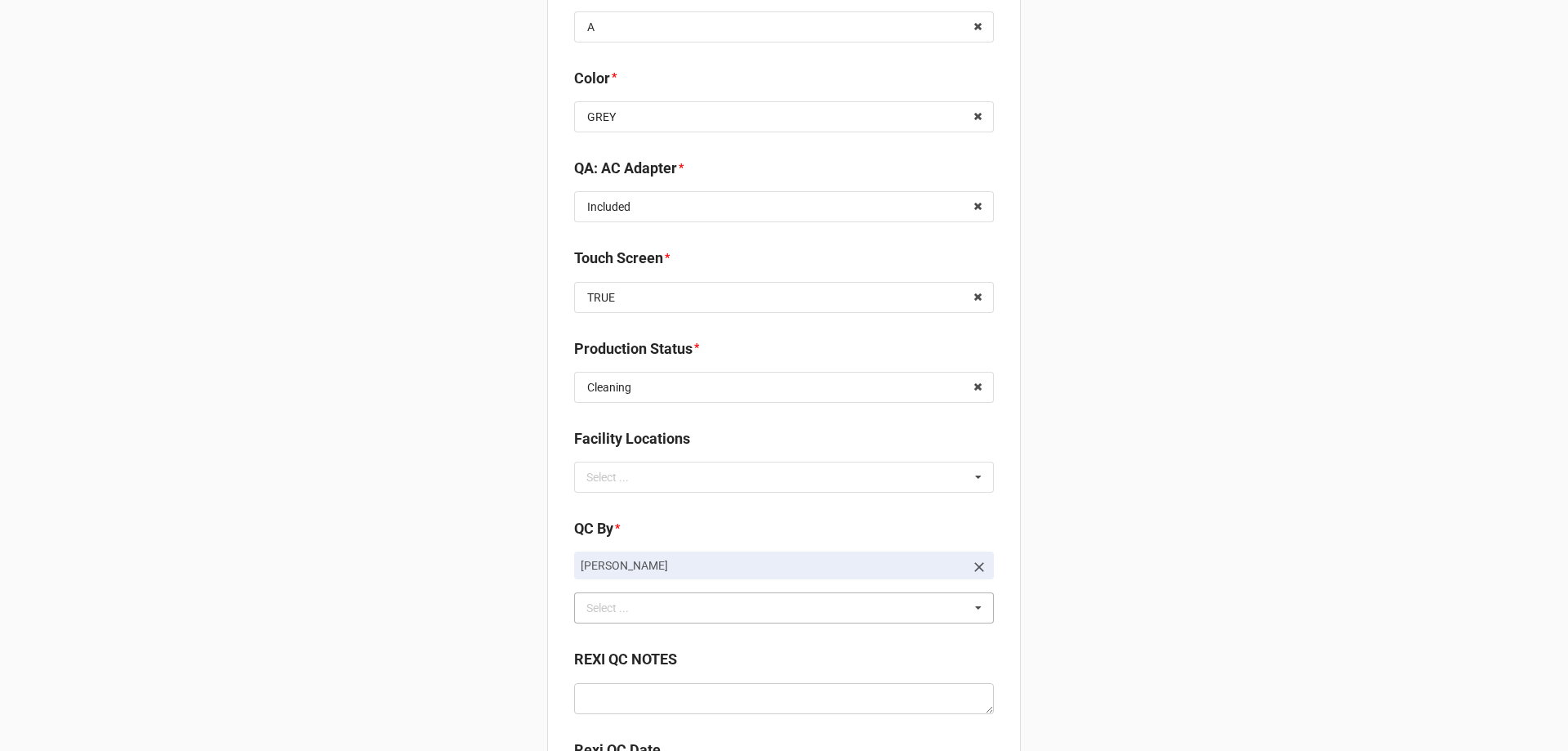
scroll to position [2042, 0]
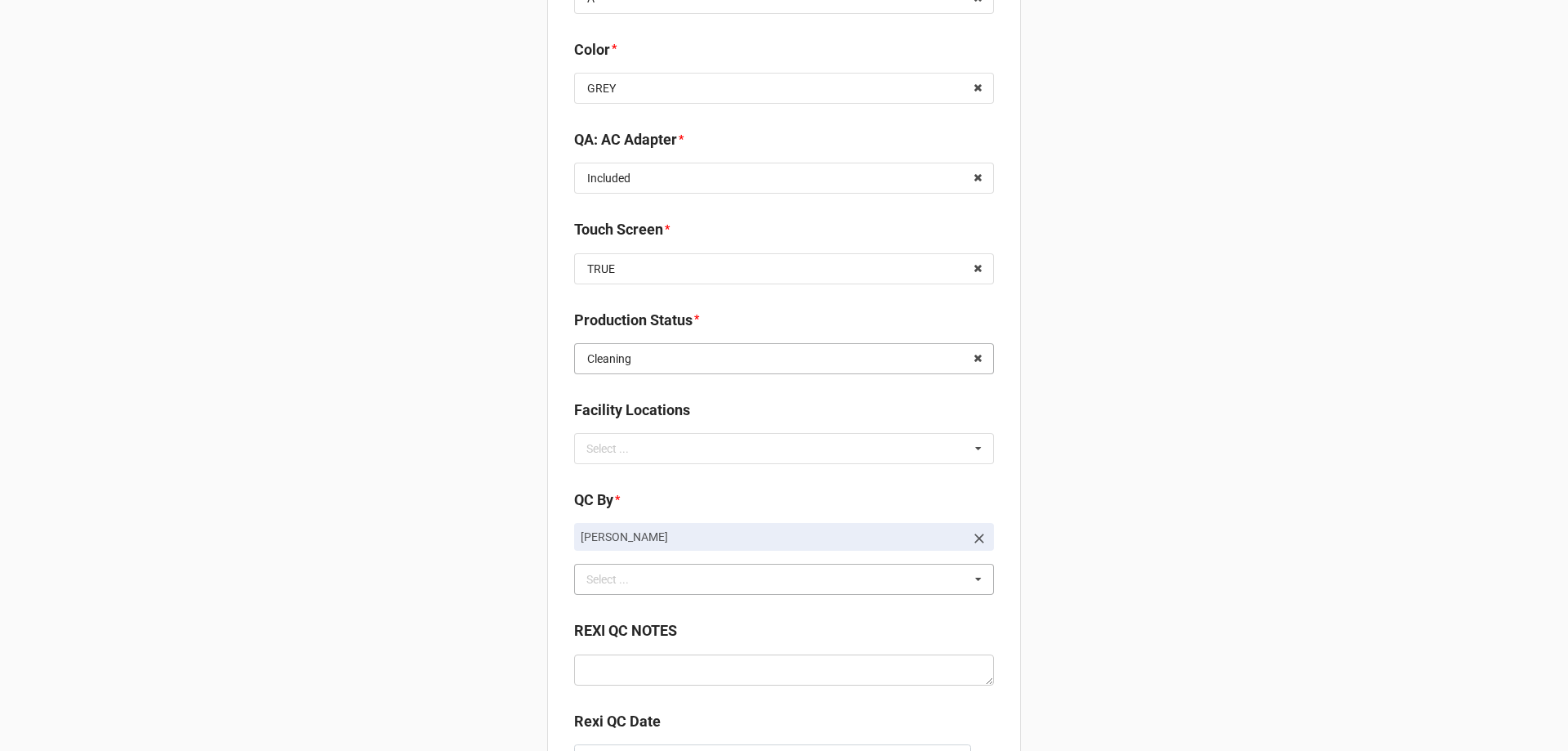
click at [658, 361] on input "text" at bounding box center [784, 358] width 418 height 30
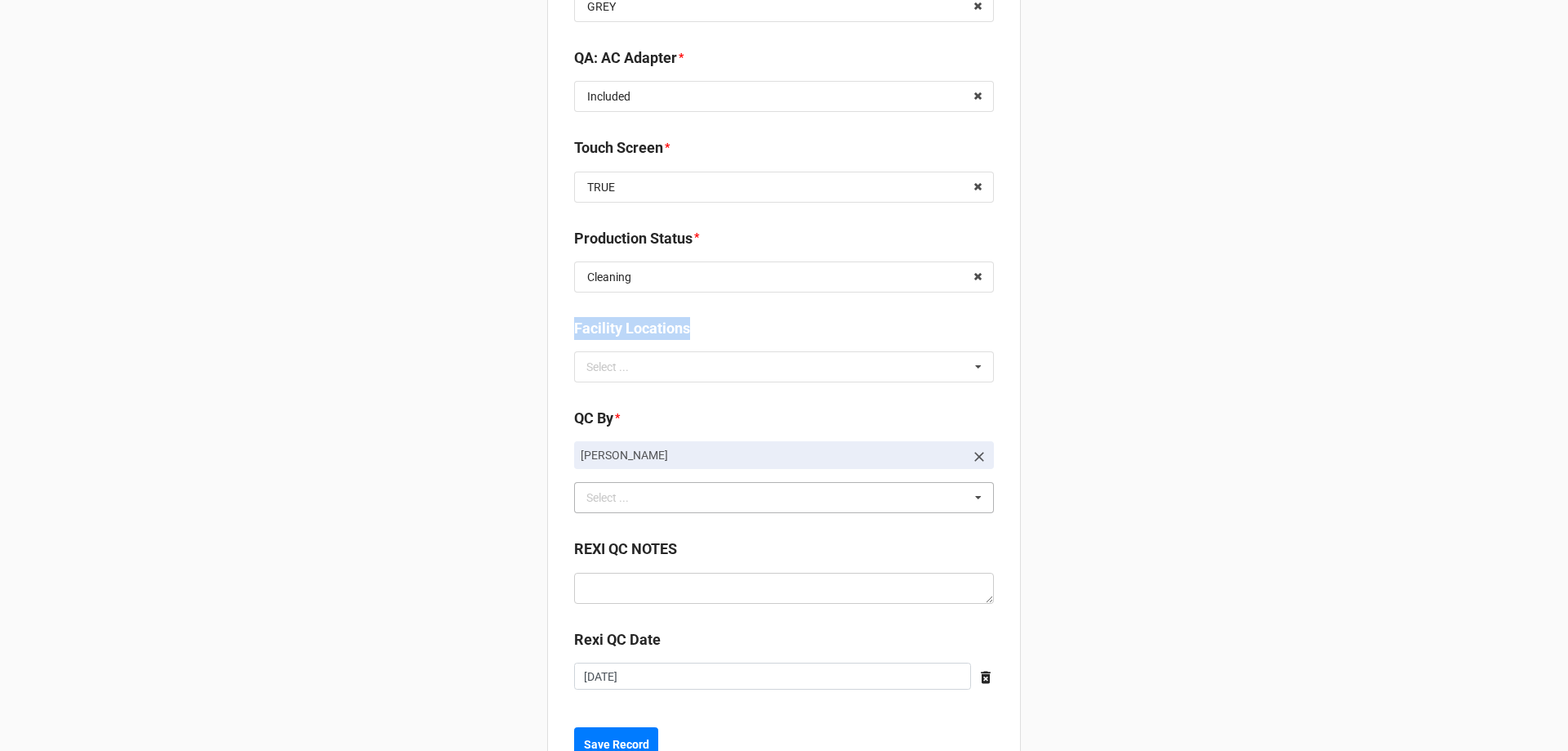
drag, startPoint x: 565, startPoint y: 328, endPoint x: 706, endPoint y: 331, distance: 141.0
click at [706, 331] on b "Facility Locations" at bounding box center [784, 331] width 420 height 29
click at [681, 285] on input "text" at bounding box center [784, 277] width 418 height 30
click at [660, 267] on input "text" at bounding box center [784, 277] width 418 height 30
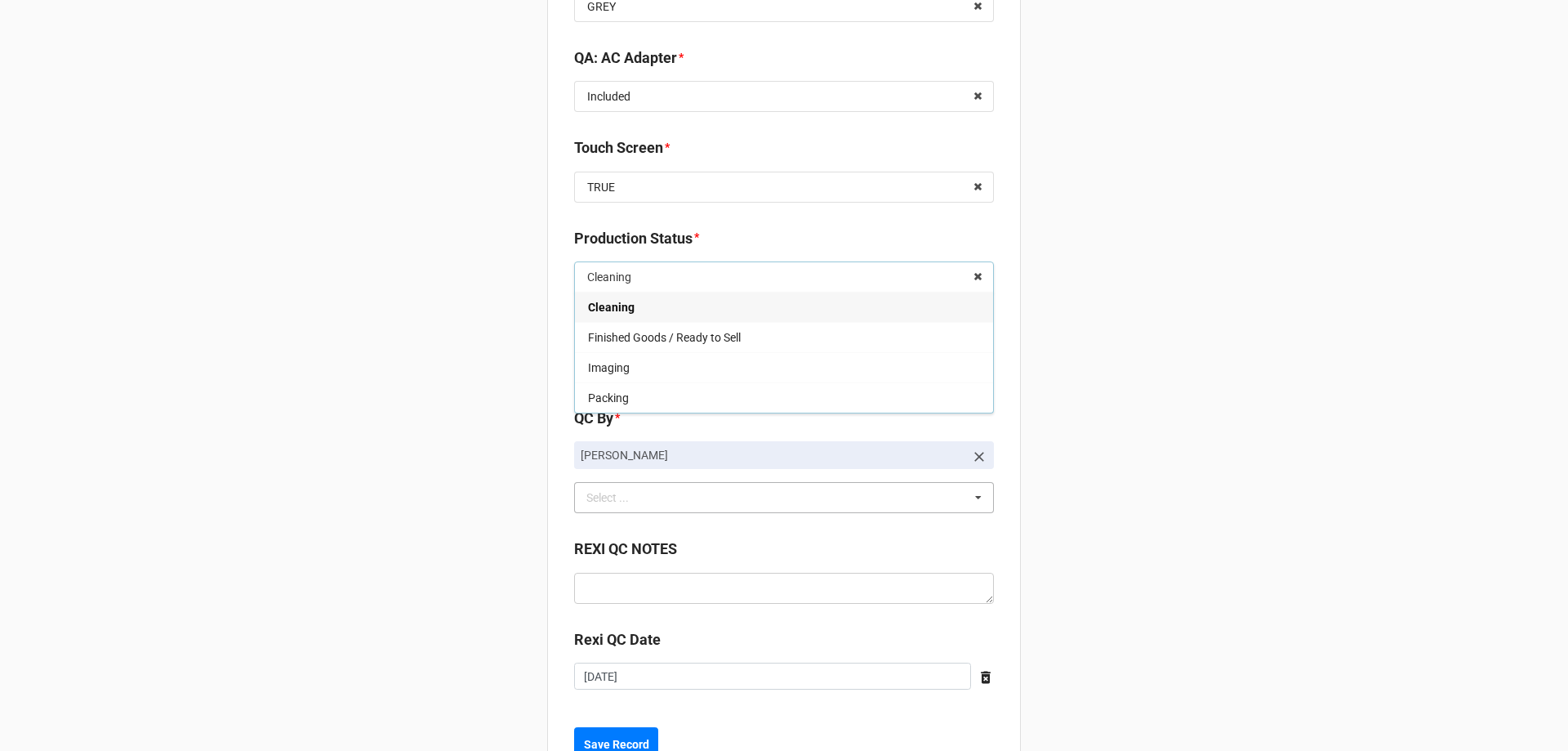
click at [739, 241] on b "Production Status *" at bounding box center [784, 241] width 420 height 29
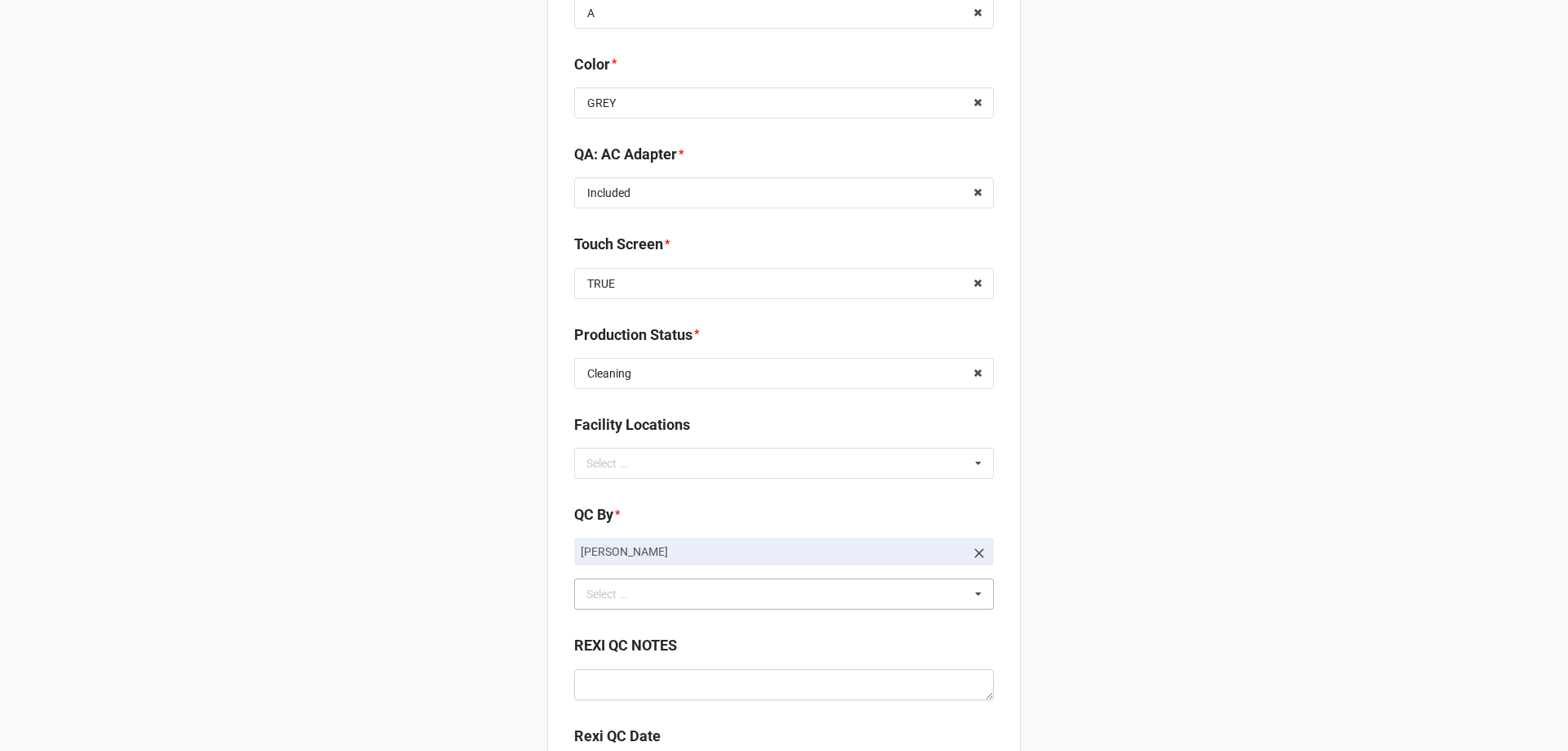
scroll to position [2187, 0]
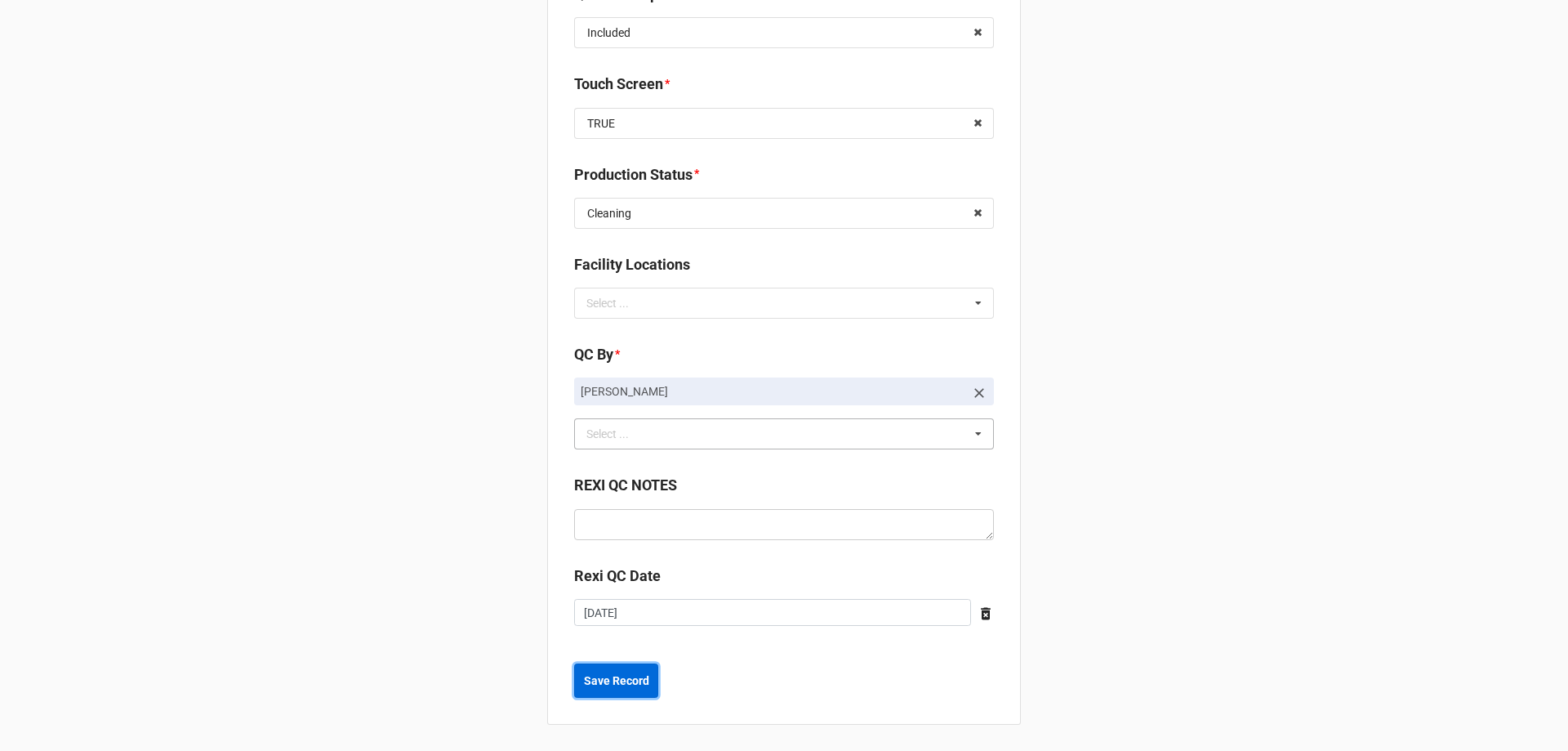
click at [622, 685] on b "Save Record" at bounding box center [617, 680] width 65 height 17
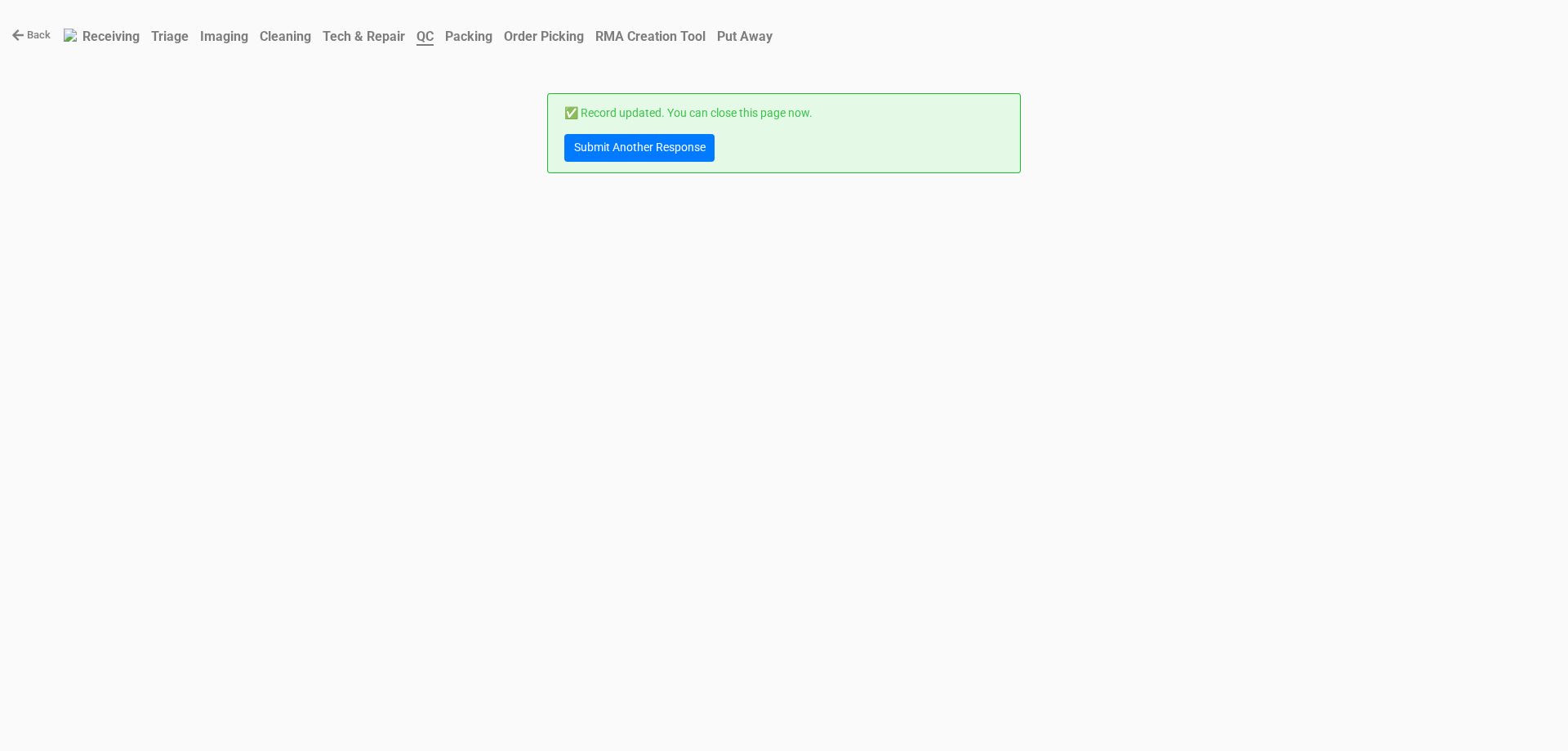
scroll to position [0, 0]
